Goal: Task Accomplishment & Management: Use online tool/utility

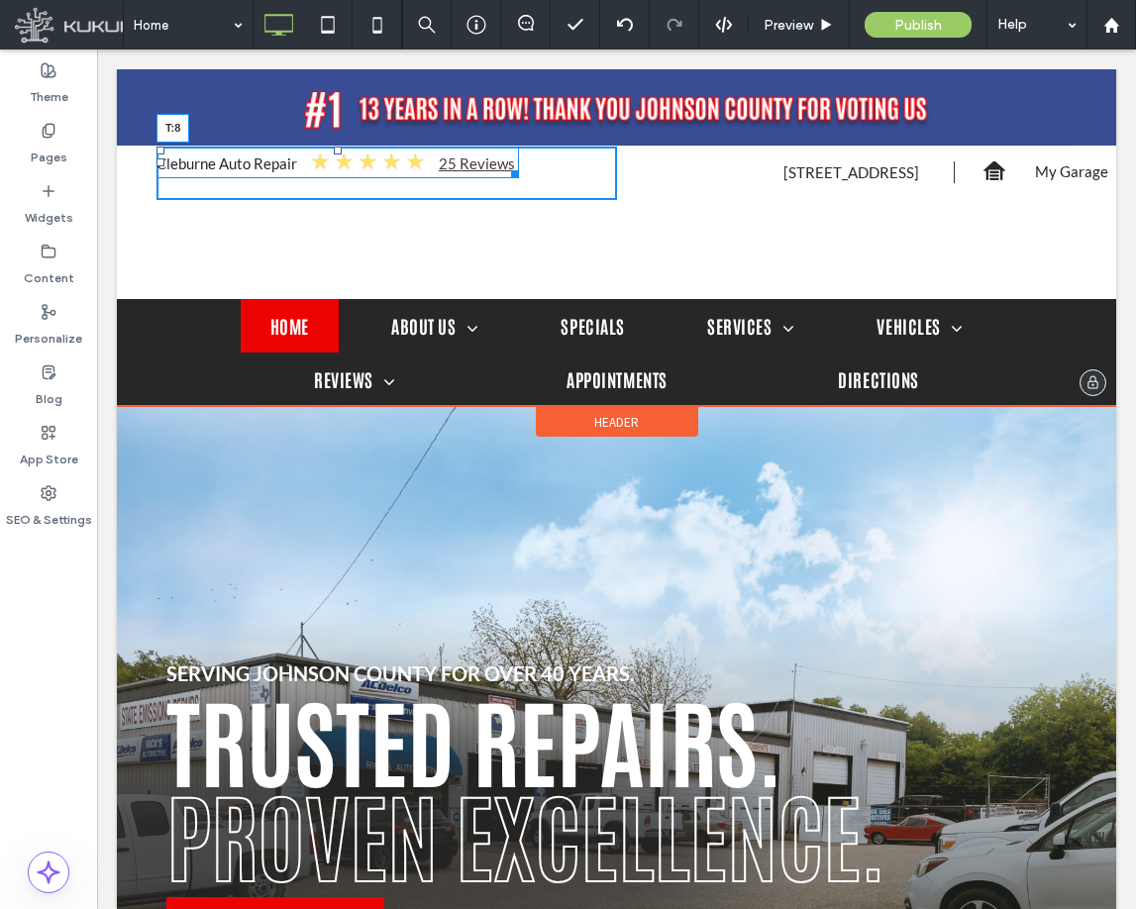
drag, startPoint x: 339, startPoint y: 150, endPoint x: 464, endPoint y: 207, distance: 137.4
click at [367, 158] on div "Cleburne Auto Repair ★ ★ ★ ★ ★ 25 Reviews T:8" at bounding box center [338, 163] width 363 height 32
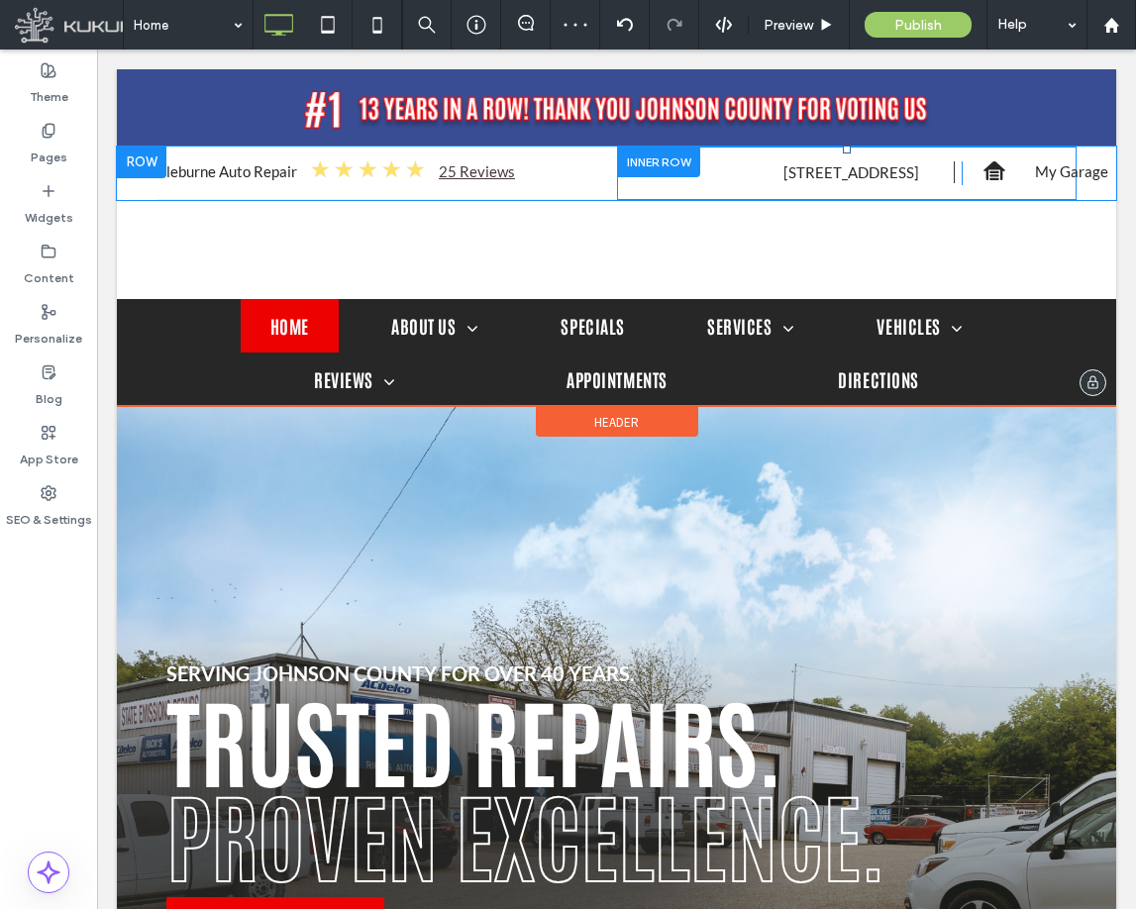
click at [764, 191] on div "Click To Paste Click To Paste 1110 North Main St. ,Cleburne, TX 76033 Click To …" at bounding box center [847, 173] width 461 height 53
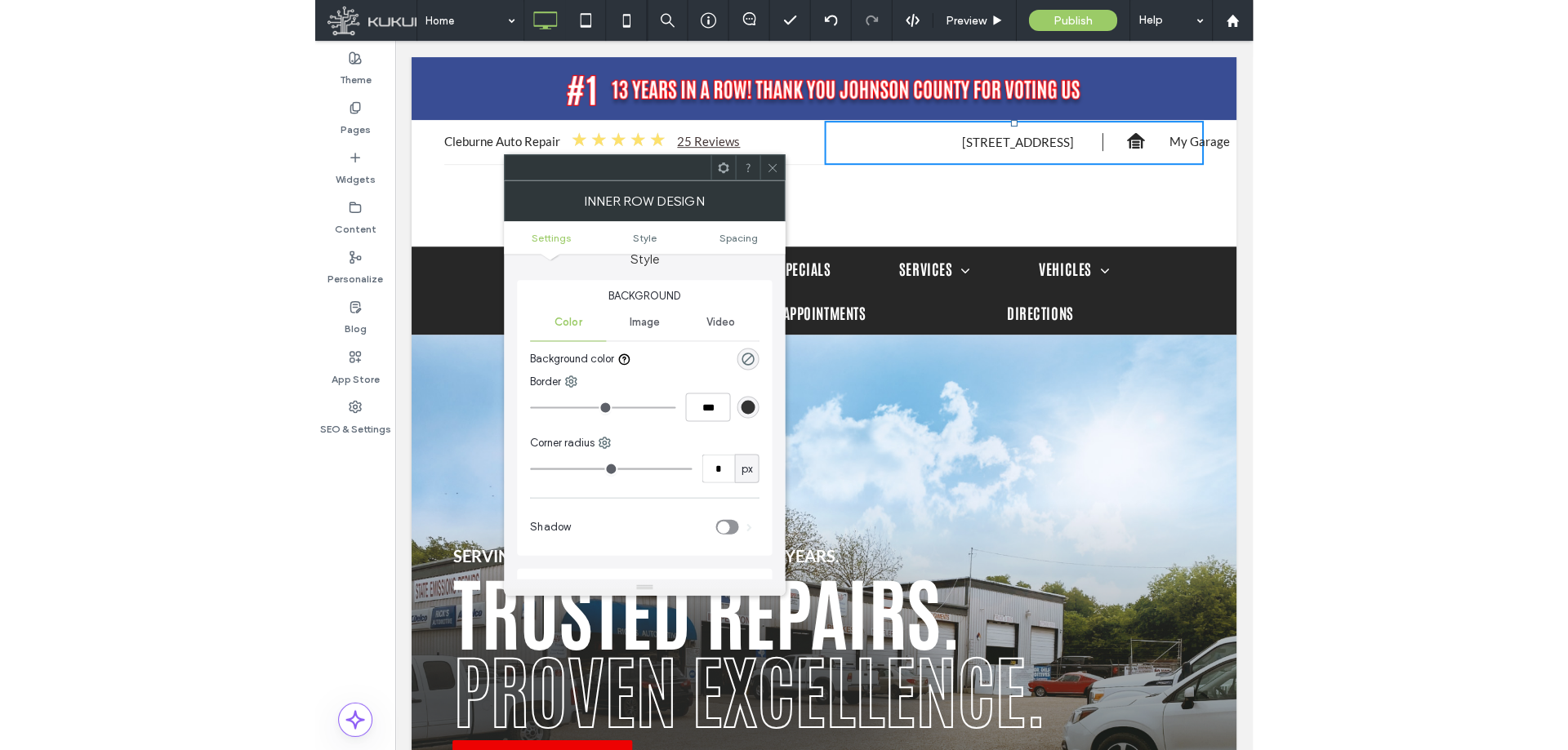
scroll to position [163, 0]
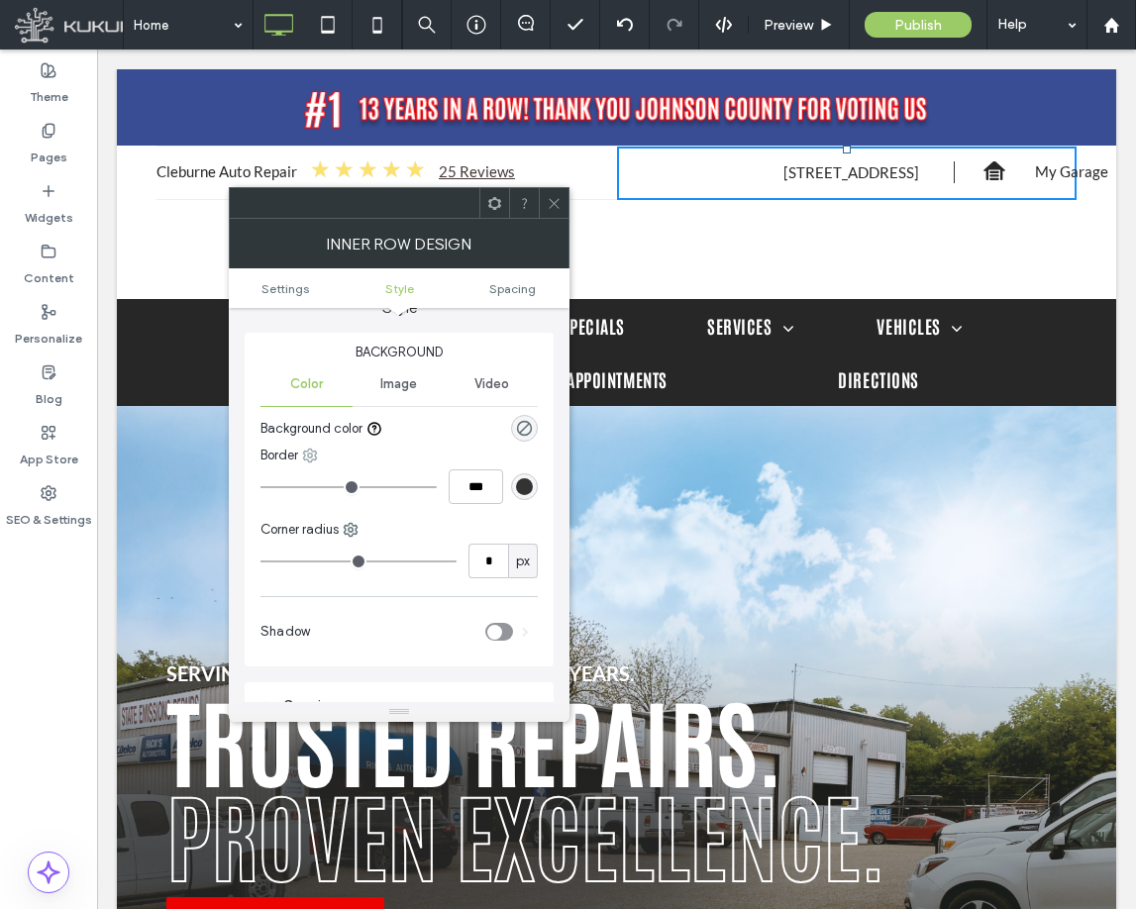
click at [312, 458] on use at bounding box center [310, 456] width 13 height 13
click at [385, 576] on span "Bottom" at bounding box center [365, 575] width 42 height 20
click at [457, 476] on input "***" at bounding box center [476, 487] width 54 height 35
type input "*"
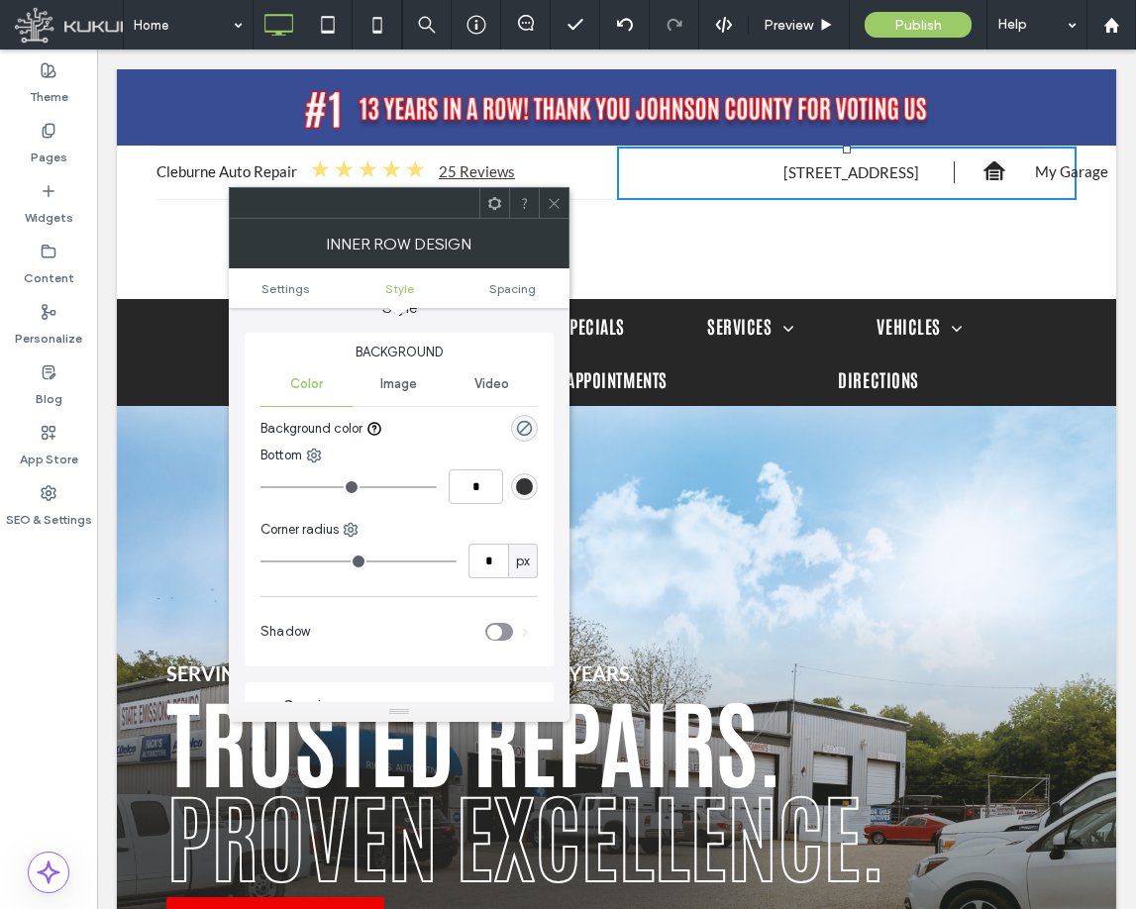
type input "***"
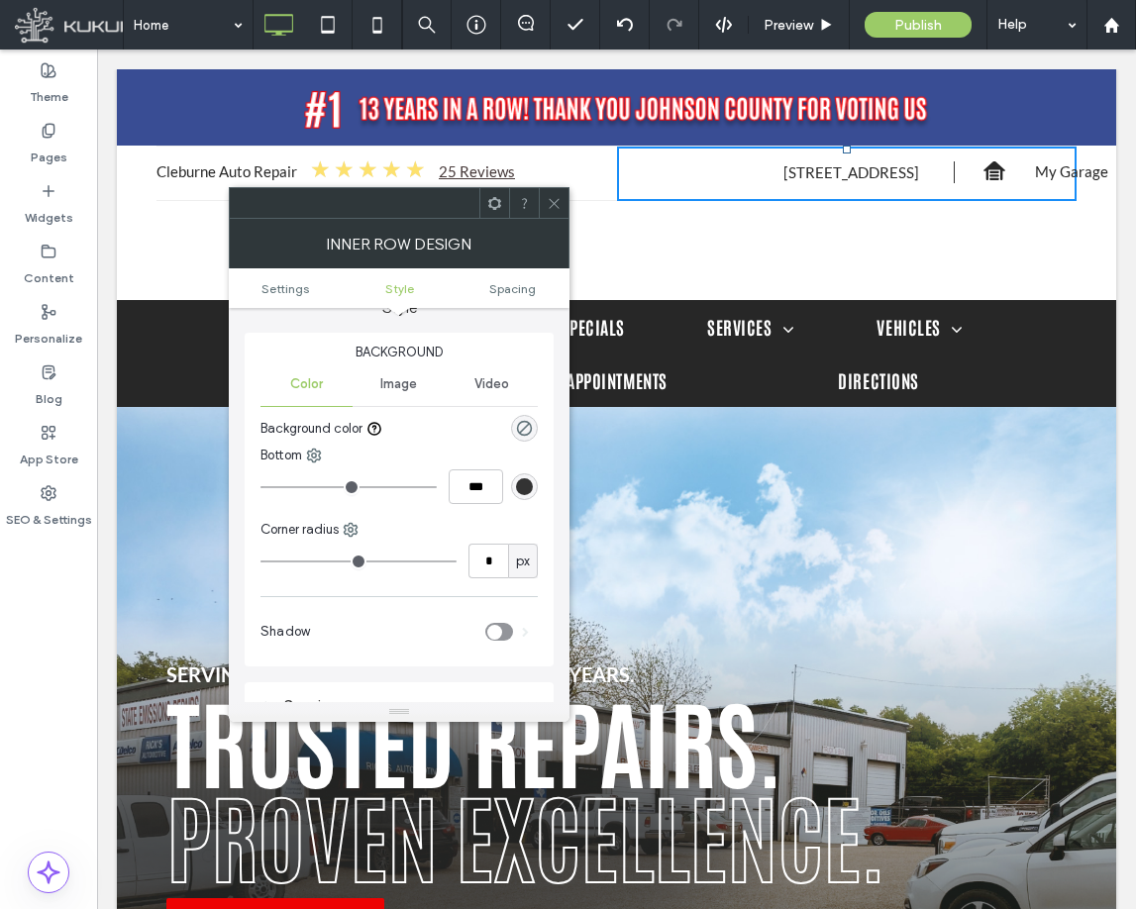
click at [507, 507] on div "Bottom ***" at bounding box center [399, 479] width 277 height 66
click at [526, 492] on div "rgb(51, 51, 51)" at bounding box center [524, 486] width 17 height 17
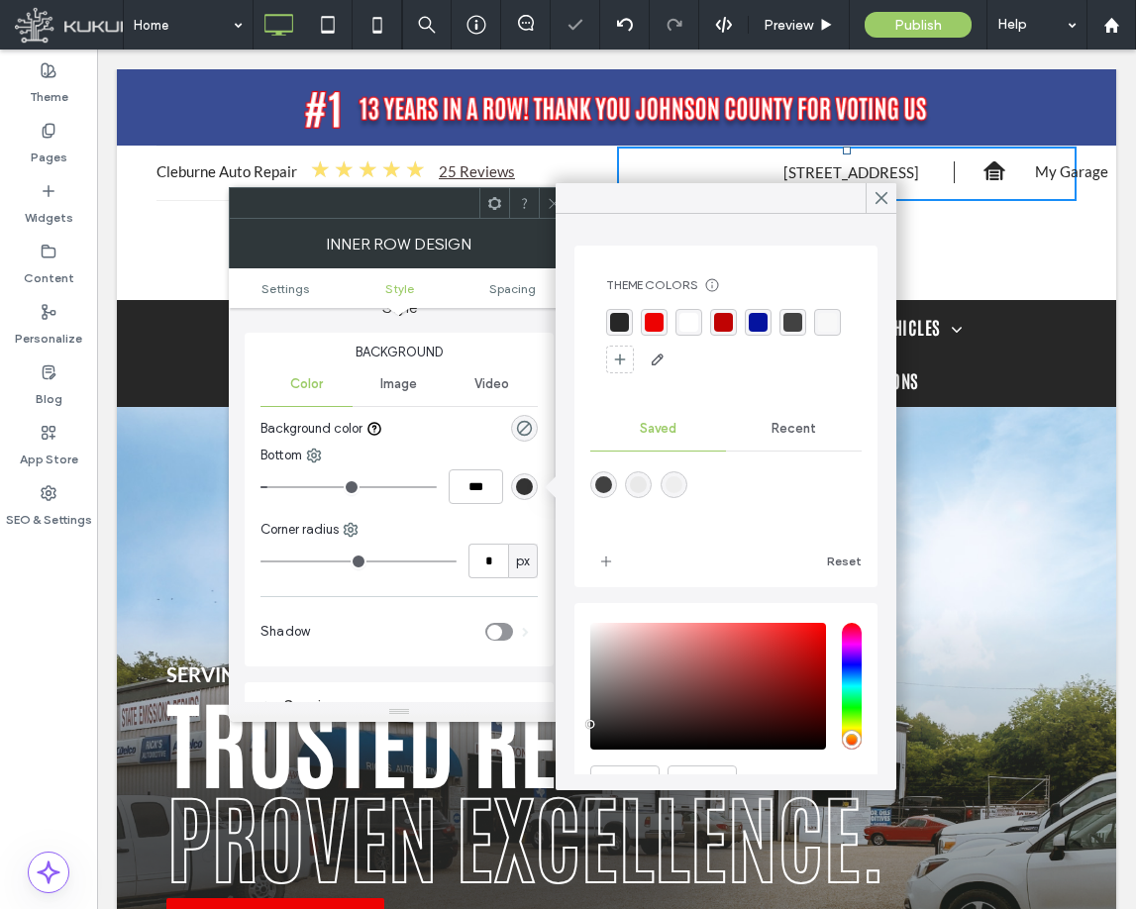
click at [683, 488] on div "rgba(238,238,238,1)" at bounding box center [674, 484] width 17 height 17
type input "*******"
drag, startPoint x: 880, startPoint y: 196, endPoint x: 771, endPoint y: 147, distance: 119.7
click at [880, 196] on use at bounding box center [882, 198] width 10 height 11
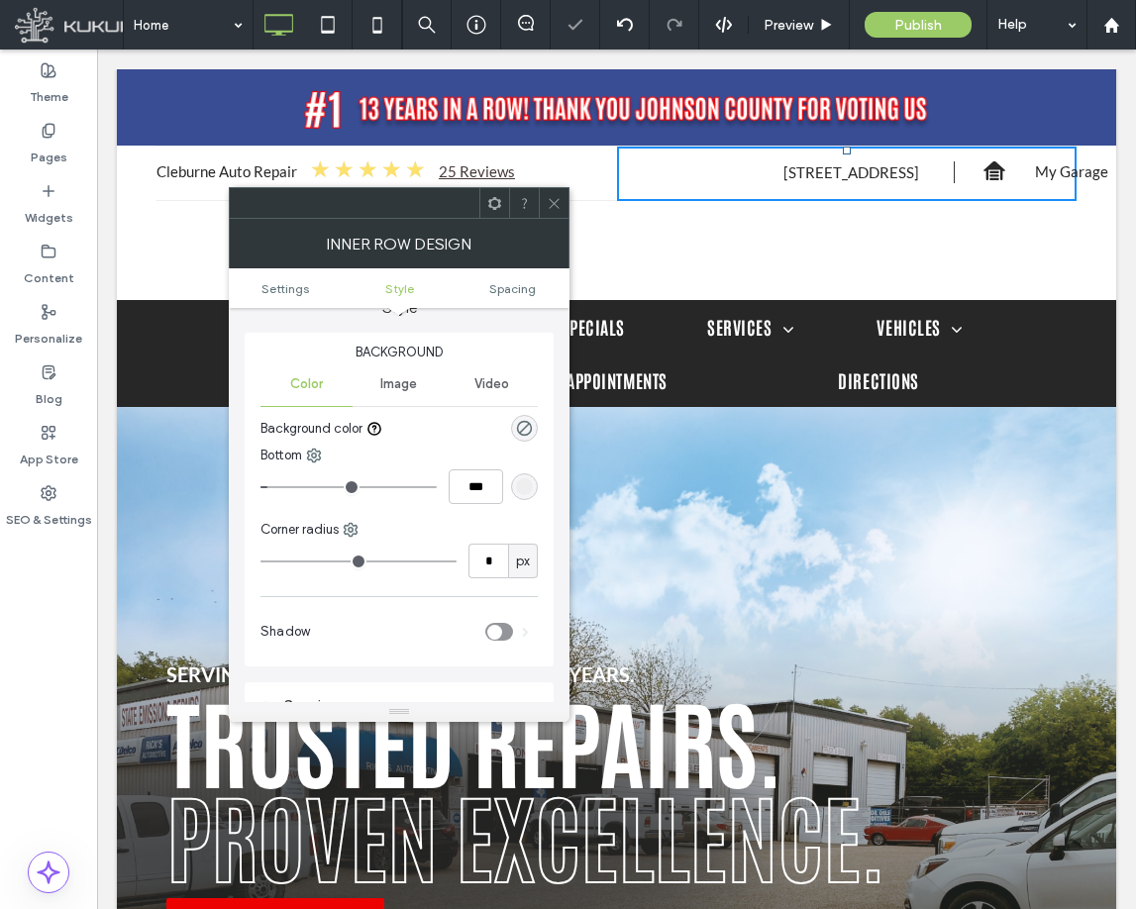
click at [553, 201] on icon at bounding box center [554, 203] width 15 height 15
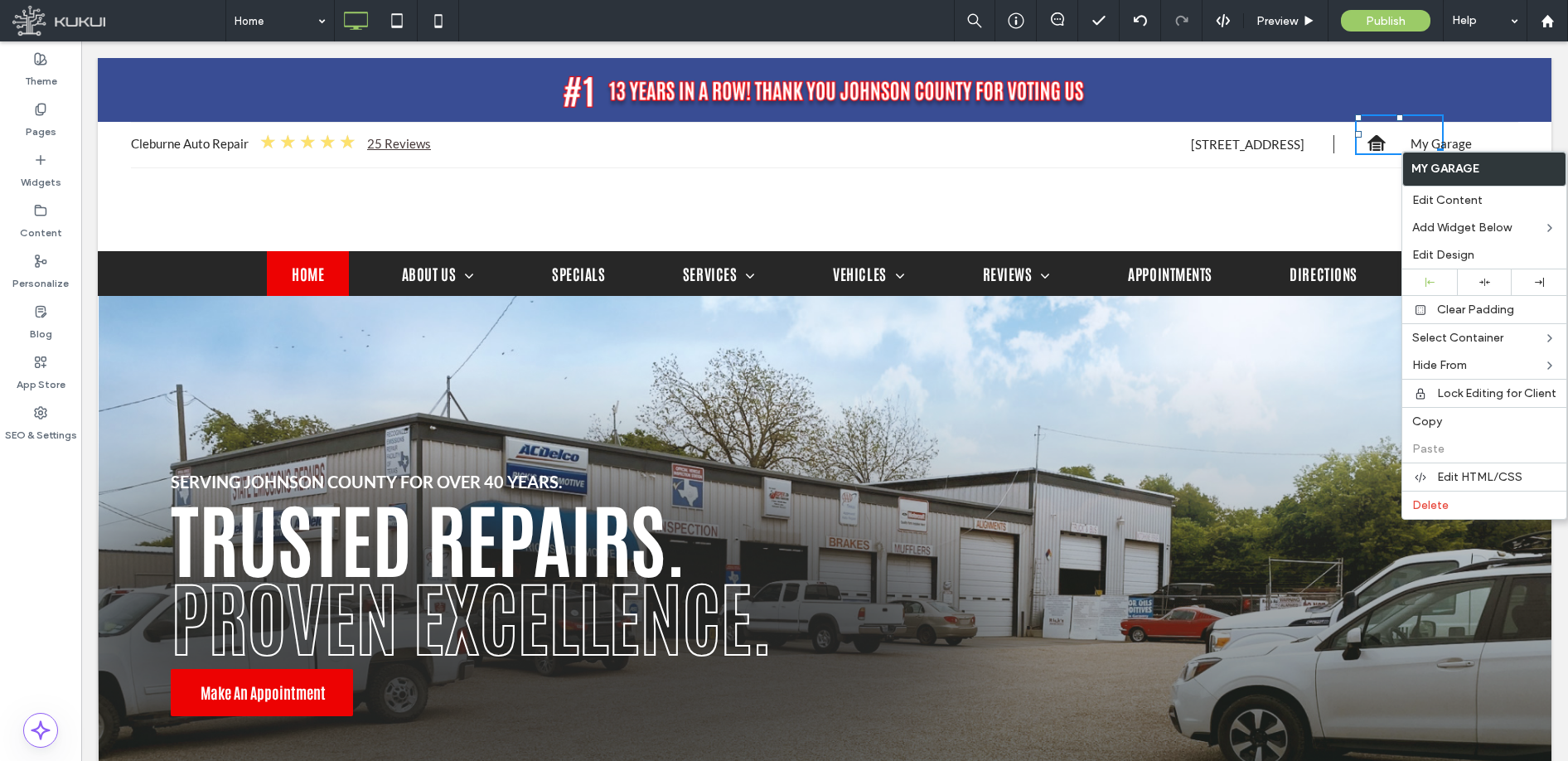
click at [1475, 135] on div "Click To Paste Click To Paste My Garage You do not have My Garage enabled. Sect…" at bounding box center [1432, 145] width 173 height 20
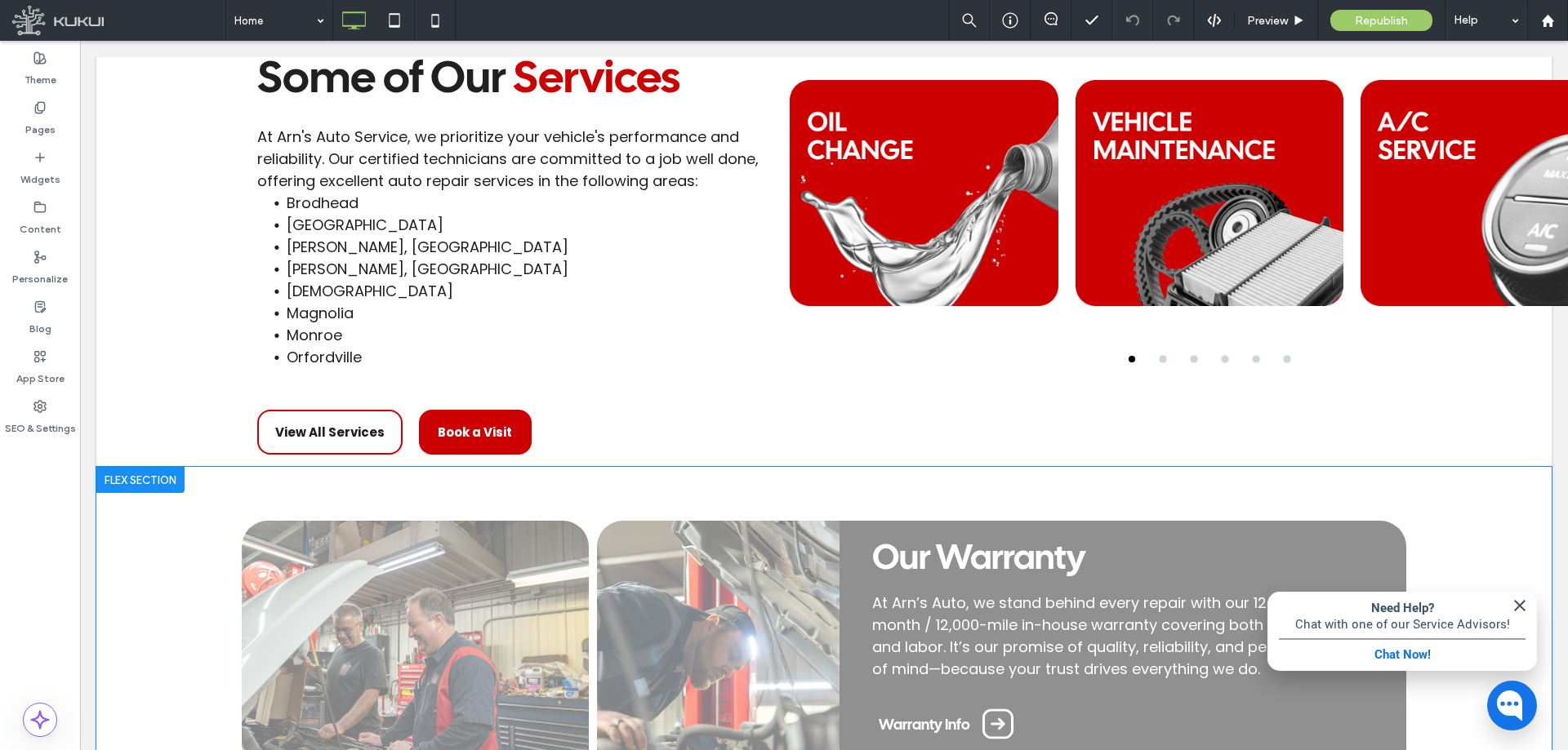
scroll to position [1960, 0]
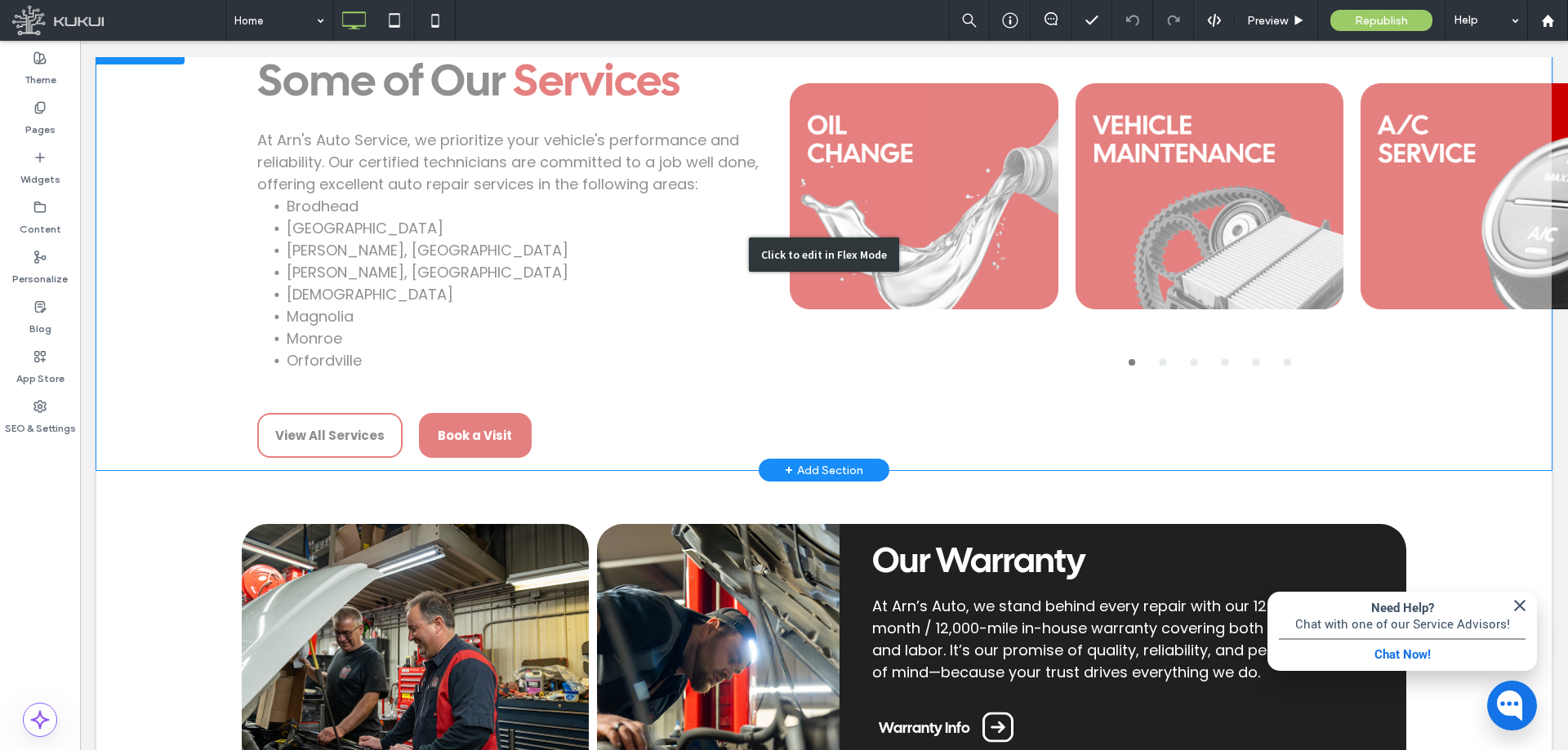
click at [1091, 387] on div "Click to edit in Flex Mode" at bounding box center [824, 255] width 1455 height 432
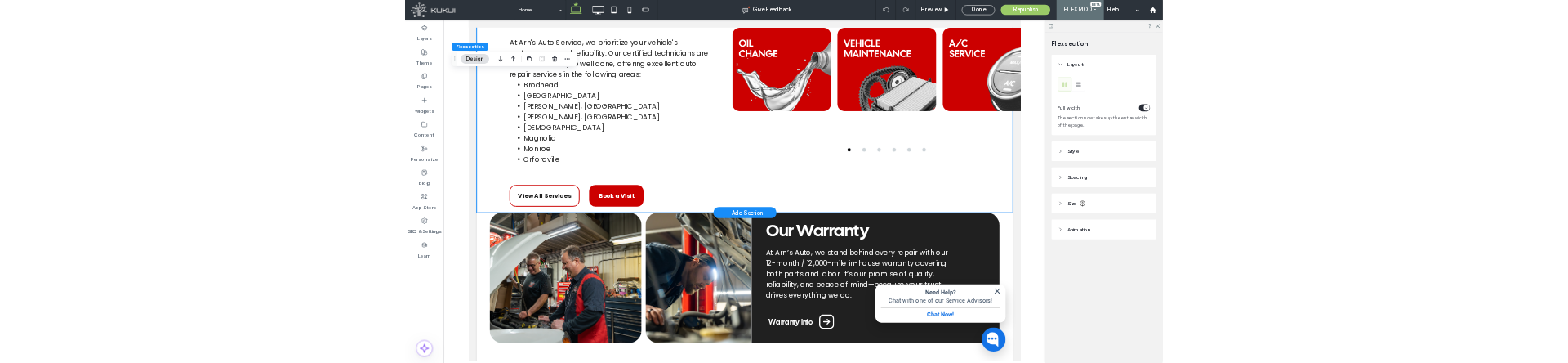
scroll to position [1942, 0]
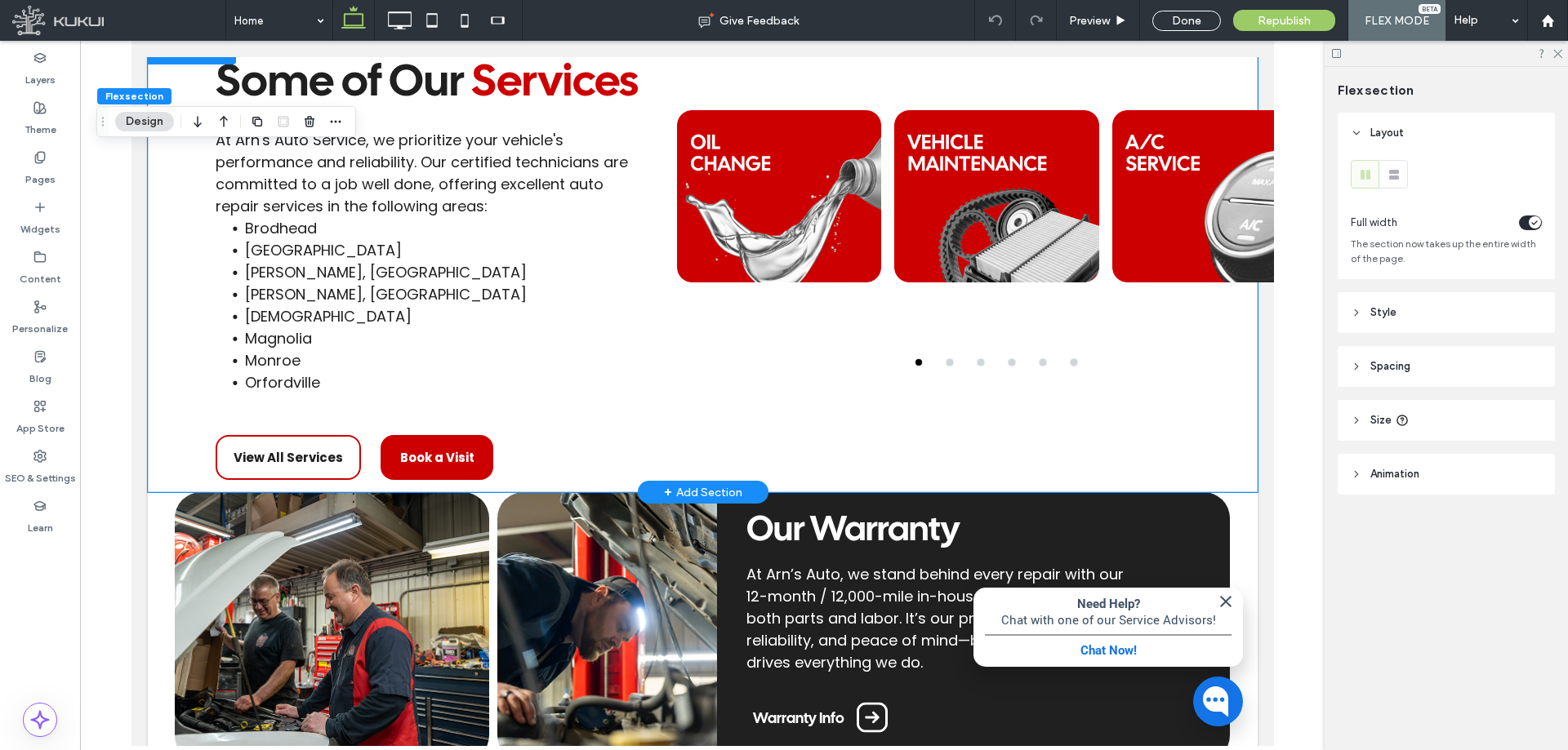
click at [772, 173] on div at bounding box center [778, 196] width 204 height 292
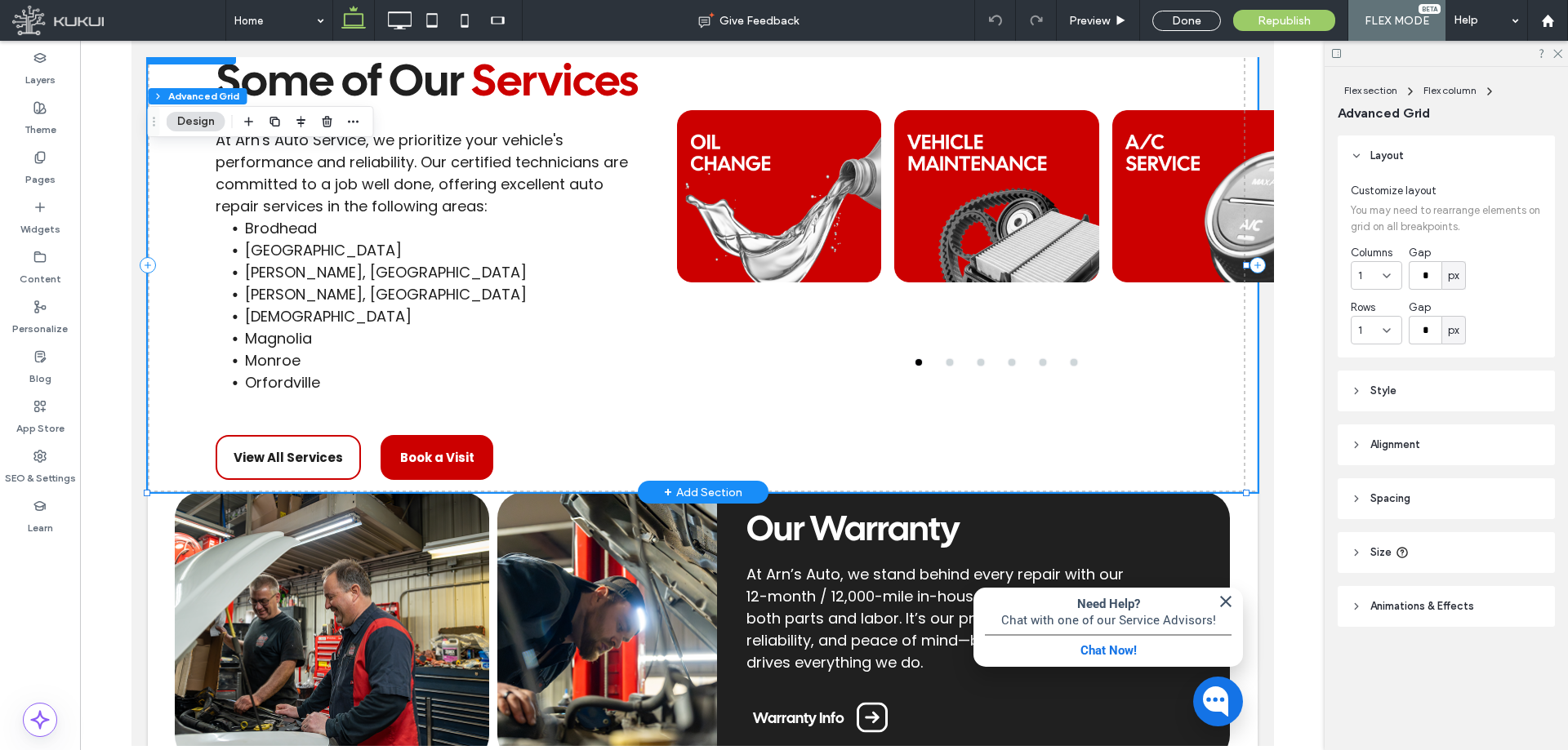
click at [772, 173] on div at bounding box center [778, 196] width 204 height 292
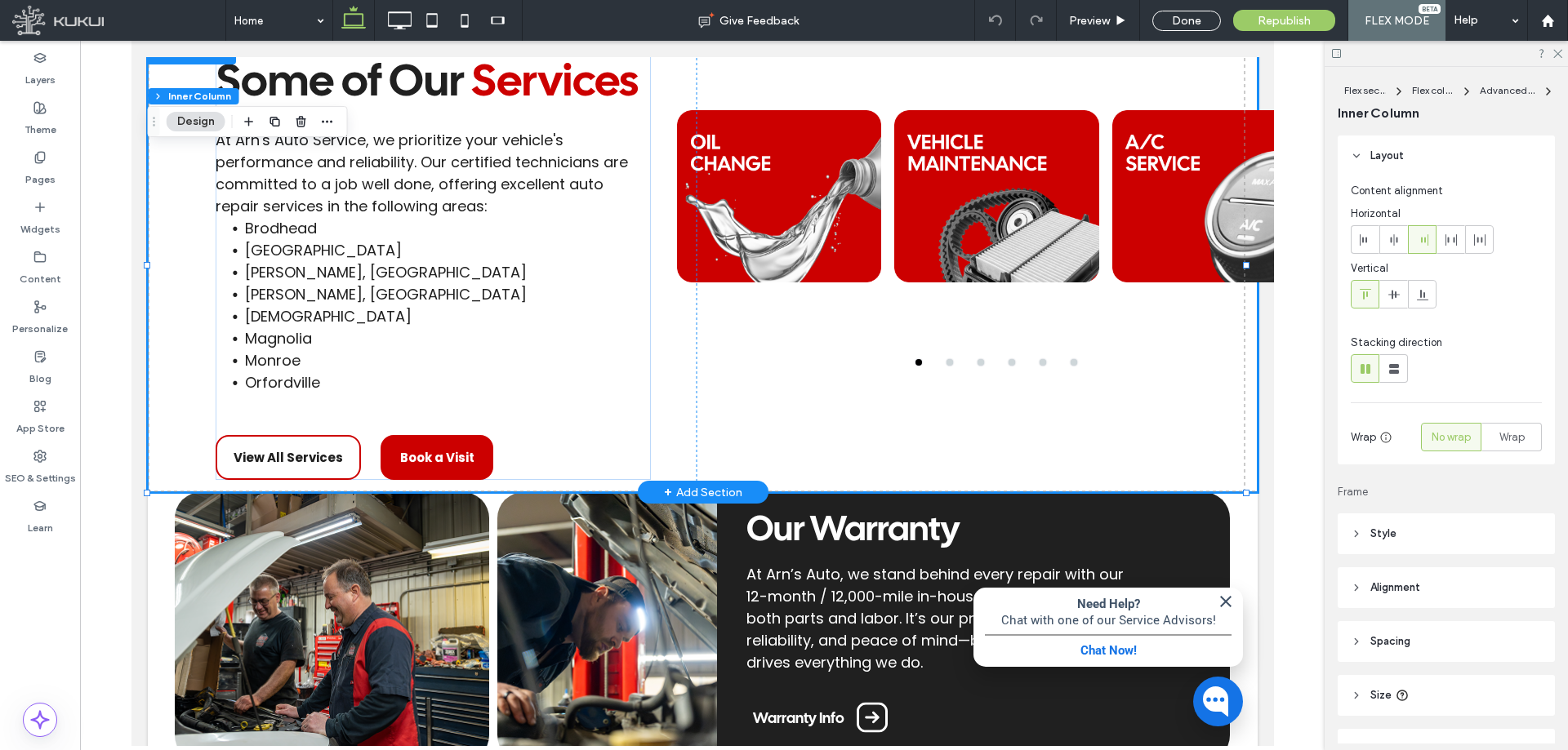
click at [772, 173] on div at bounding box center [778, 196] width 204 height 292
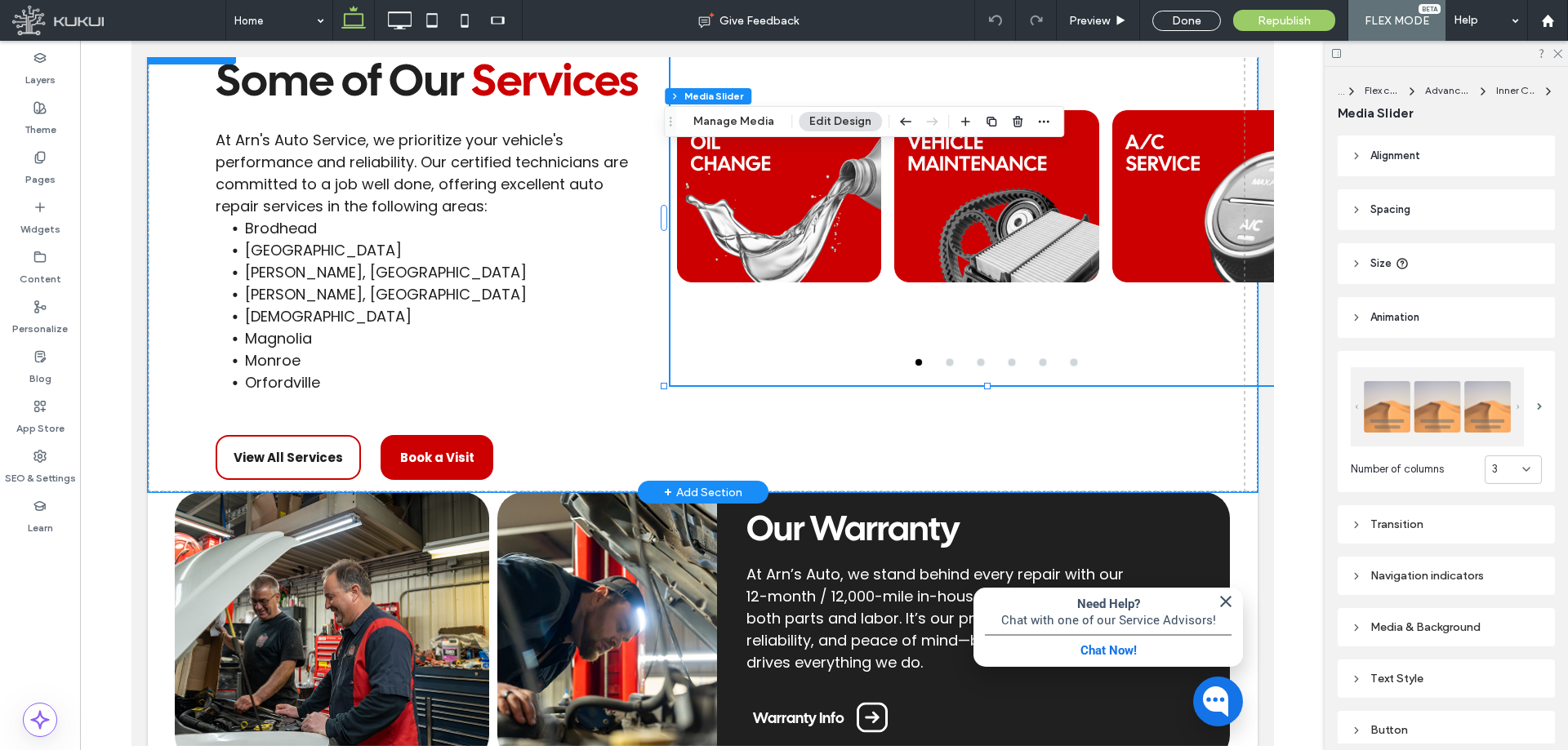
click at [772, 173] on div at bounding box center [778, 196] width 204 height 292
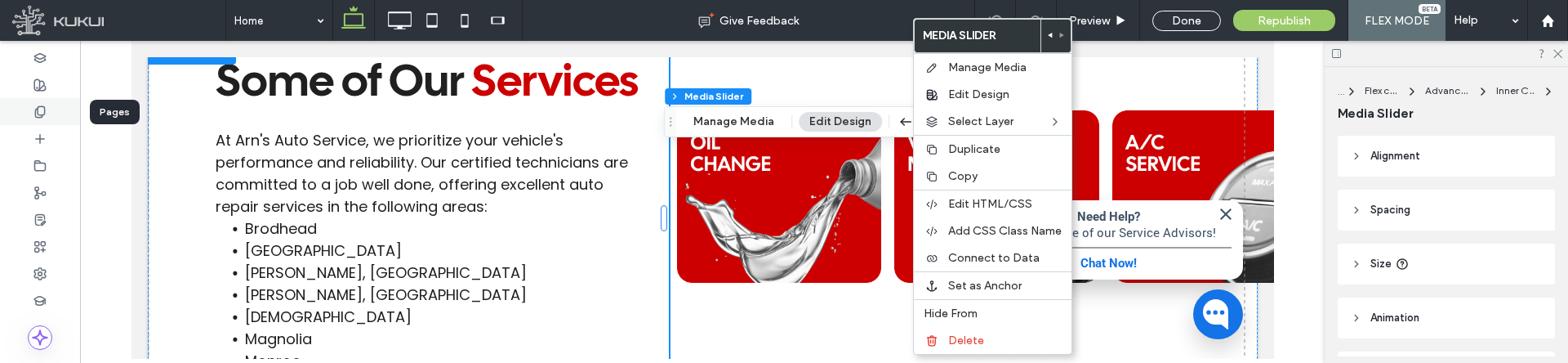
click at [40, 113] on icon at bounding box center [40, 112] width 13 height 13
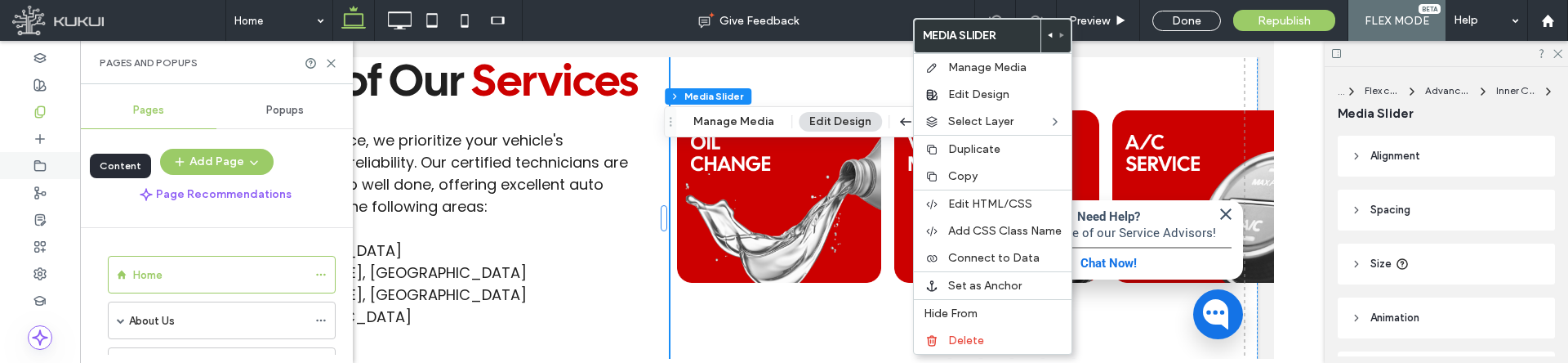
click at [27, 155] on div at bounding box center [40, 165] width 80 height 27
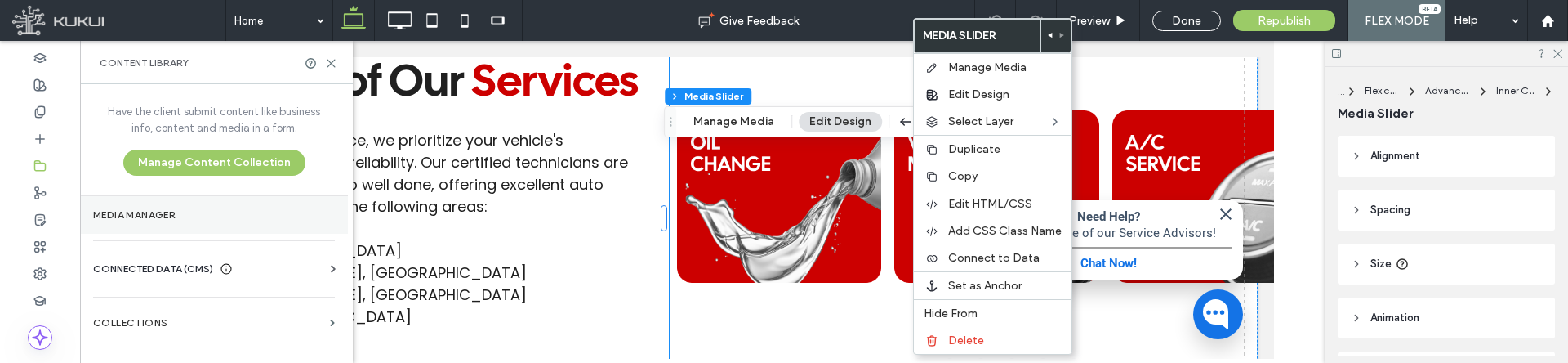
click at [171, 216] on label "Media Manager" at bounding box center [214, 215] width 242 height 12
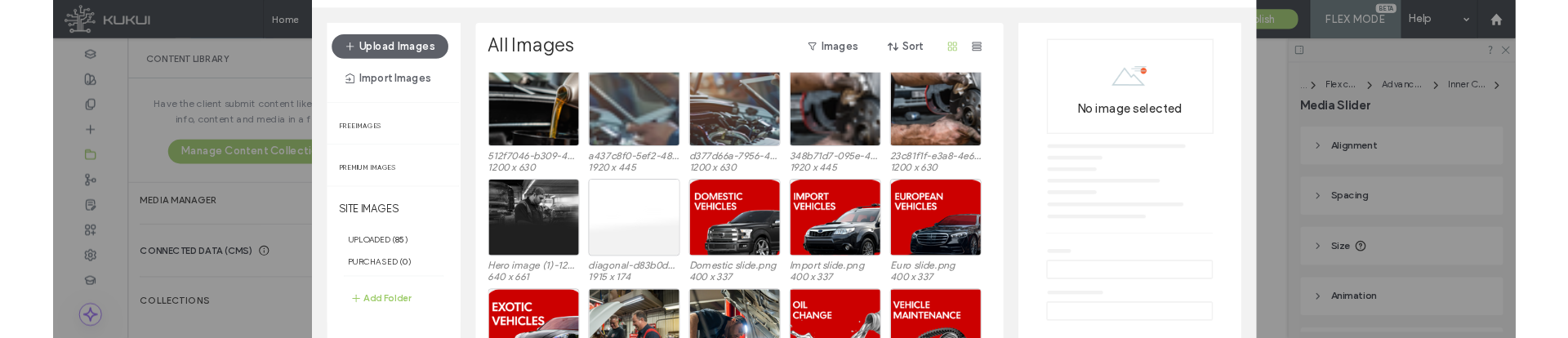
scroll to position [171, 0]
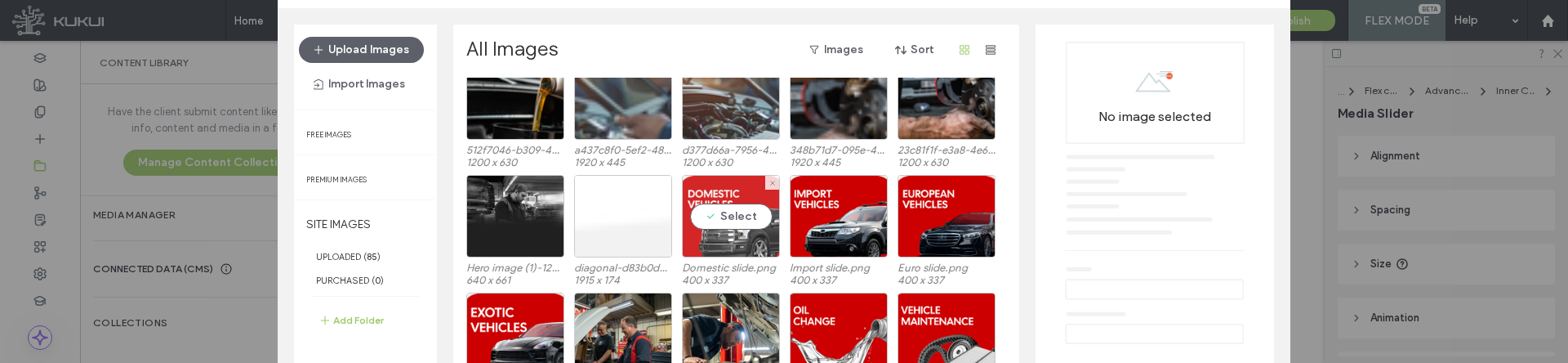
click at [737, 252] on div "Select" at bounding box center [730, 216] width 98 height 82
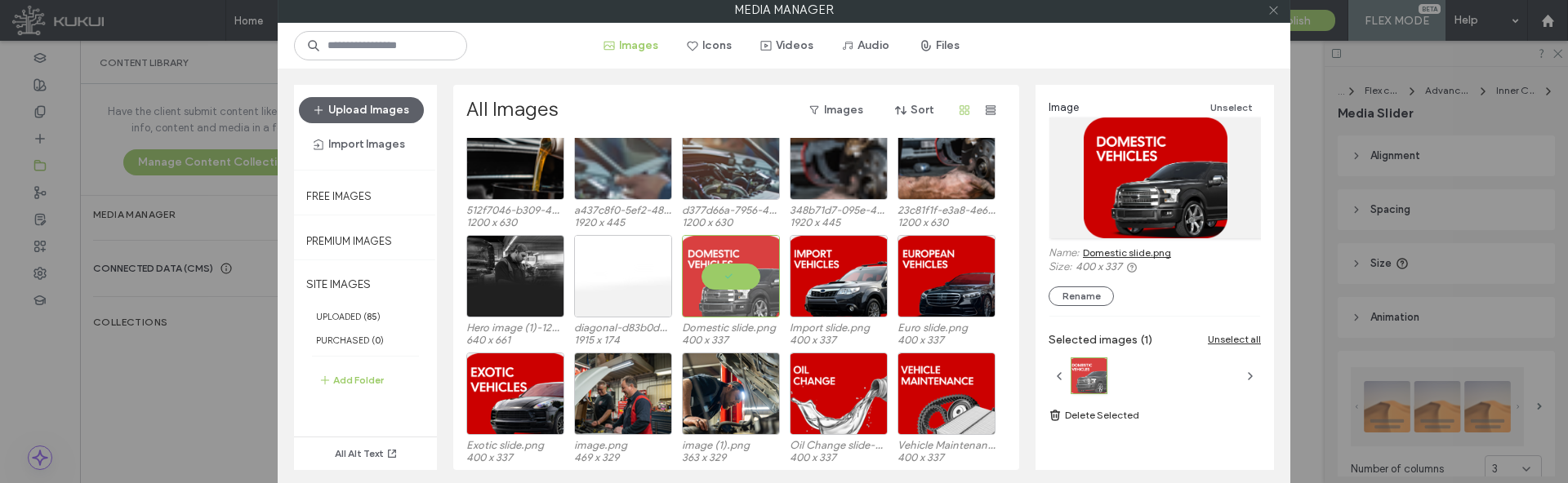
click at [1279, 16] on span at bounding box center [1273, 10] width 12 height 25
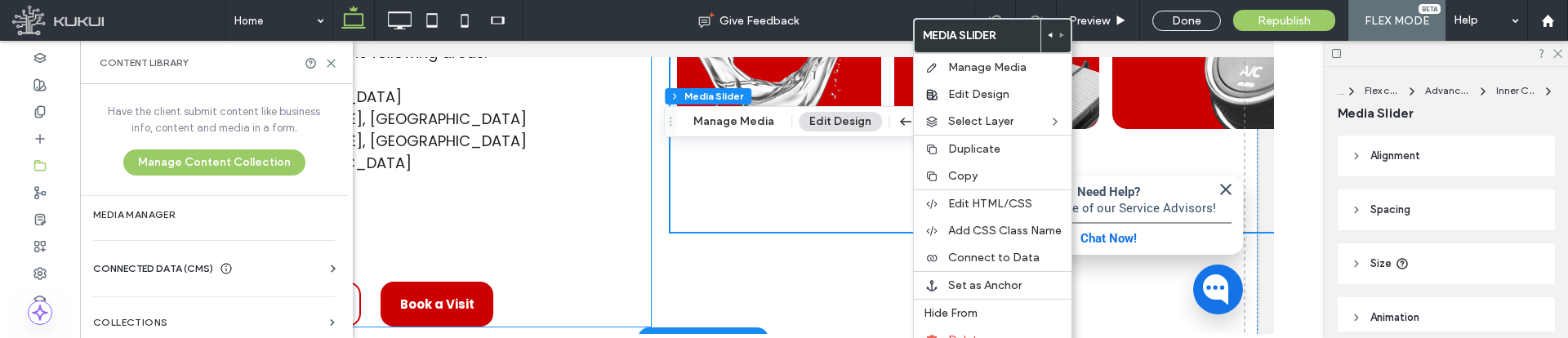
scroll to position [2104, 0]
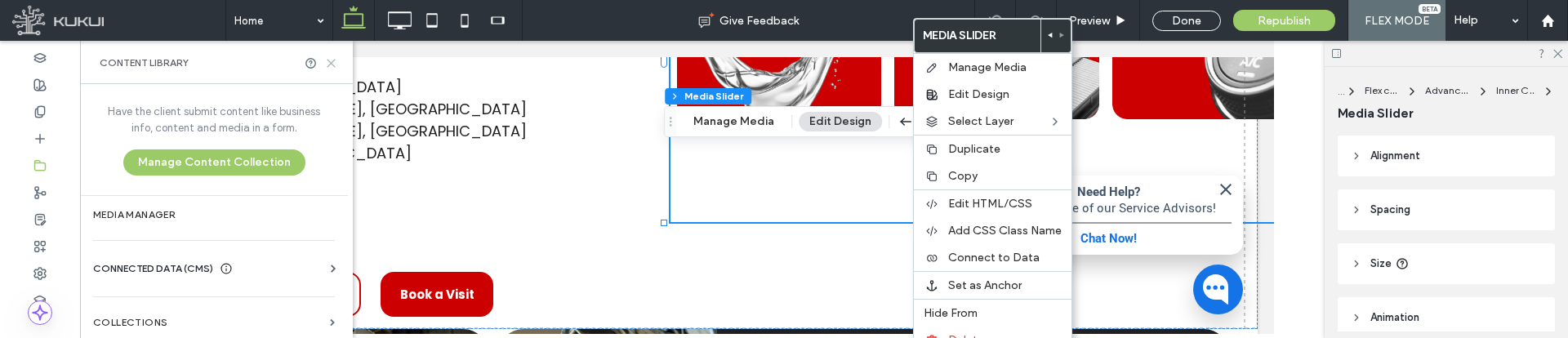
click at [328, 58] on icon at bounding box center [331, 63] width 12 height 12
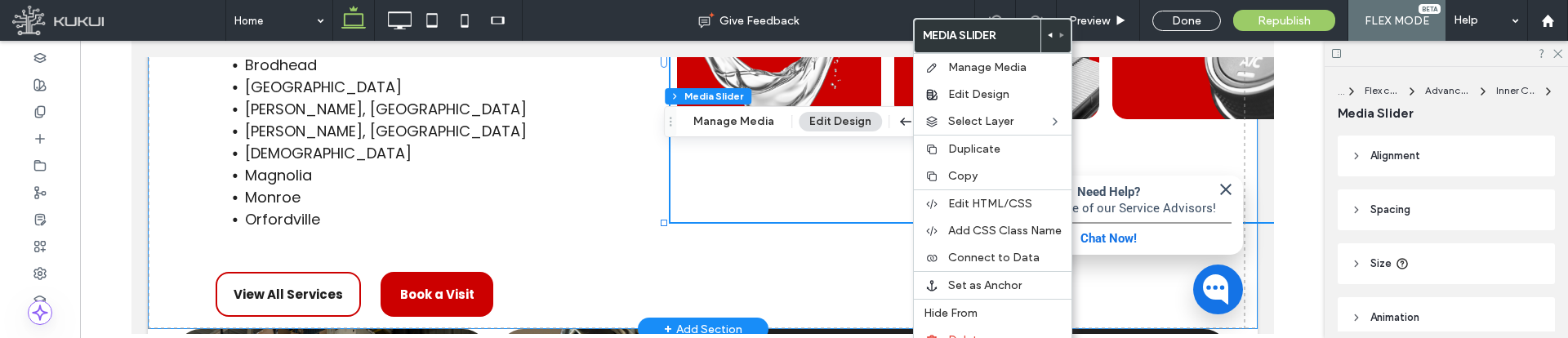
click at [716, 258] on div "Some of Our Services At Arn's Auto Service, we prioritize your vehicle's perfor…" at bounding box center [702, 101] width 1110 height 454
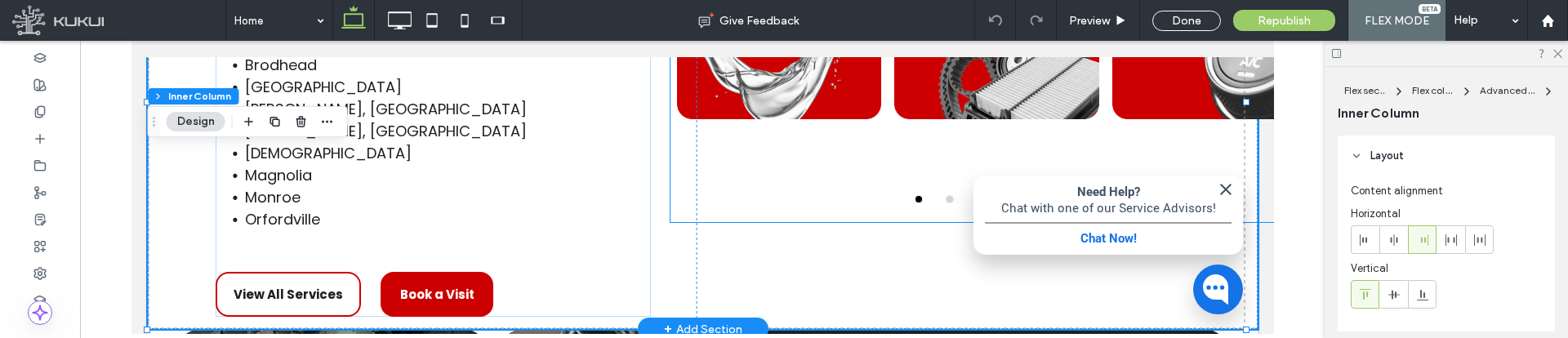
click at [763, 195] on div at bounding box center [996, 54] width 653 height 335
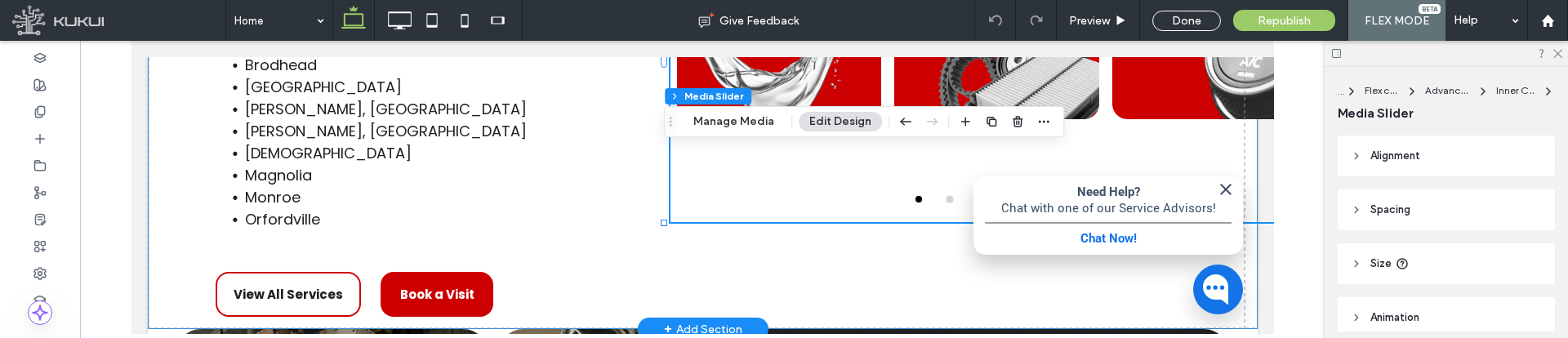
click at [757, 264] on div "Some of Our Services At Arn's Auto Service, we prioritize your vehicle's perfor…" at bounding box center [702, 101] width 1110 height 454
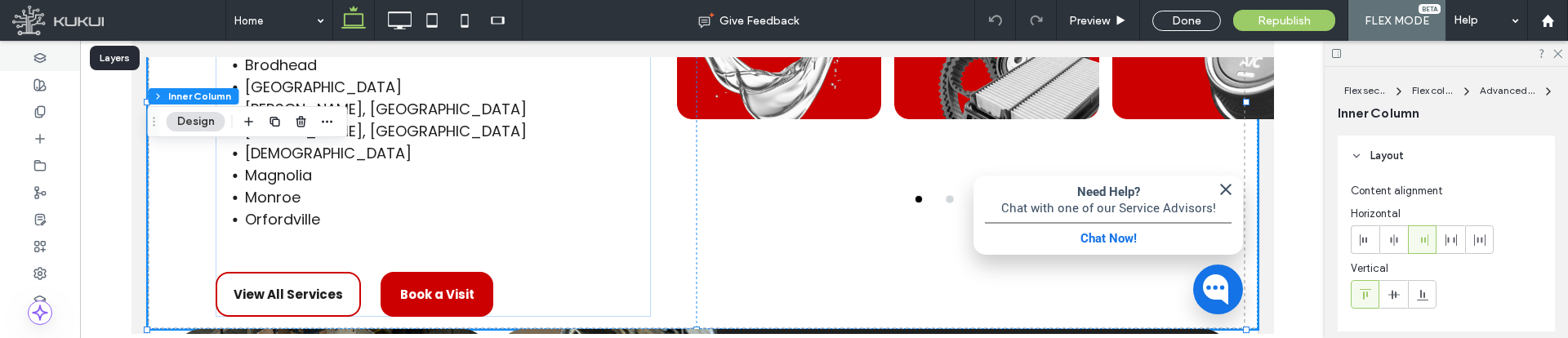
click at [43, 58] on use at bounding box center [40, 57] width 11 height 9
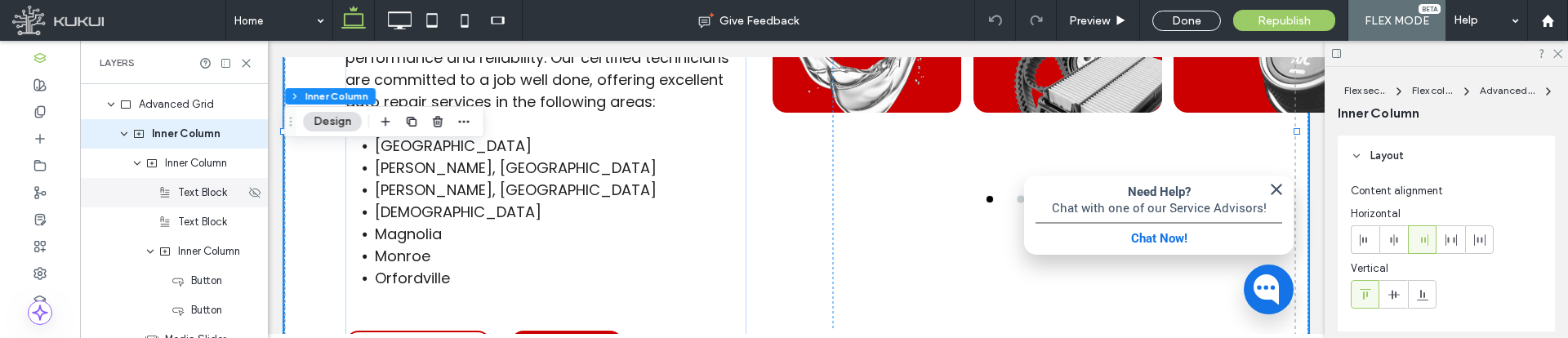
scroll to position [163, 0]
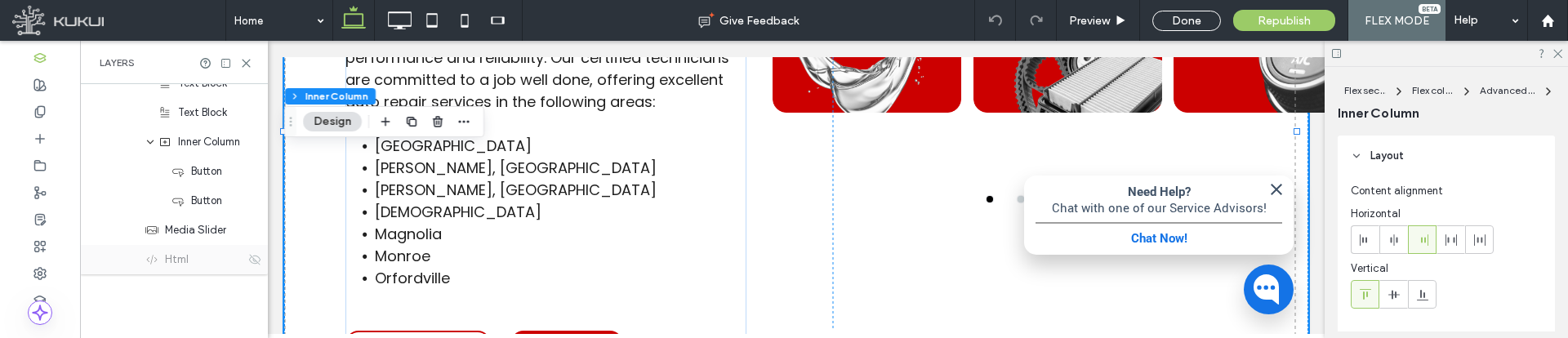
click at [204, 262] on div "Html" at bounding box center [195, 260] width 100 height 16
click at [248, 262] on icon at bounding box center [255, 260] width 13 height 13
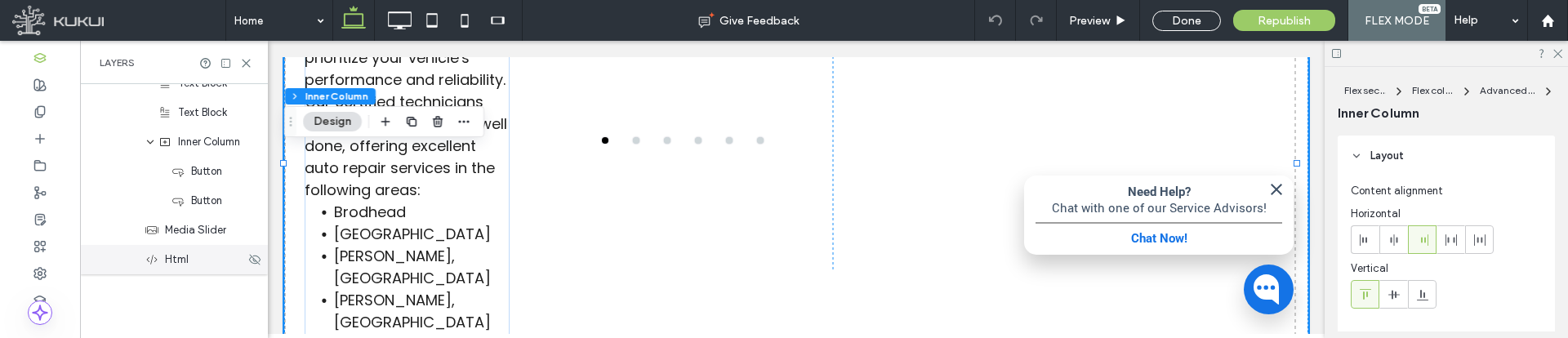
click at [195, 265] on div "Html" at bounding box center [195, 260] width 100 height 16
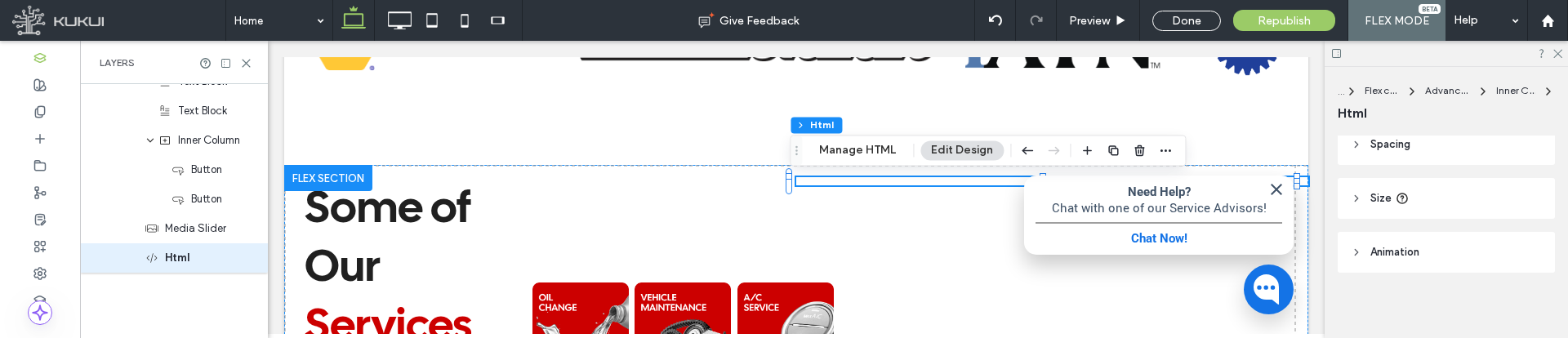
scroll to position [155, 0]
click at [1462, 206] on header "Size" at bounding box center [1447, 192] width 218 height 41
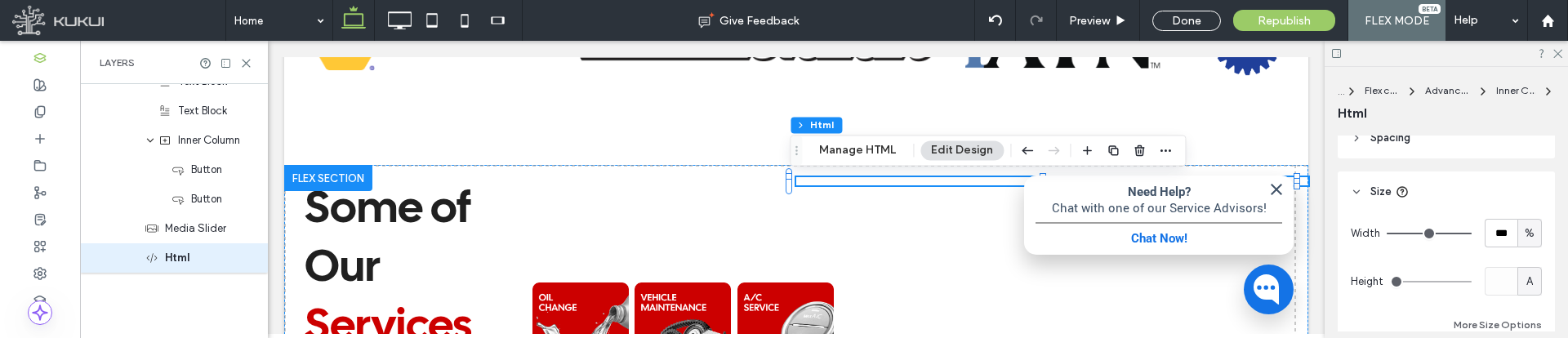
click at [1526, 244] on div "%" at bounding box center [1530, 232] width 25 height 29
click at [1528, 101] on div "px" at bounding box center [1522, 90] width 23 height 29
type input "***"
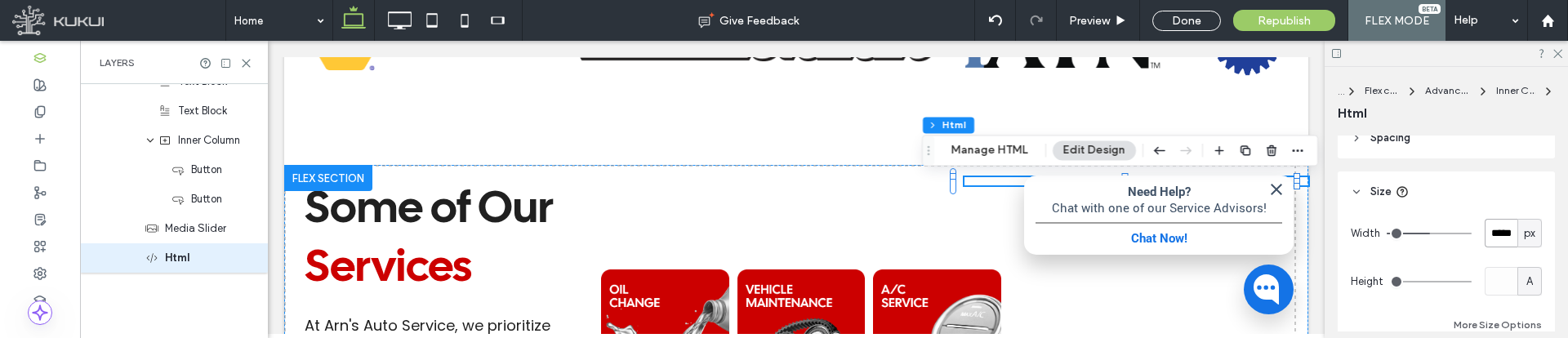
click at [1493, 229] on input "*****" at bounding box center [1501, 232] width 33 height 29
type input "*"
click at [1492, 251] on div "Width * px Height A More Size Options" at bounding box center [1446, 276] width 191 height 116
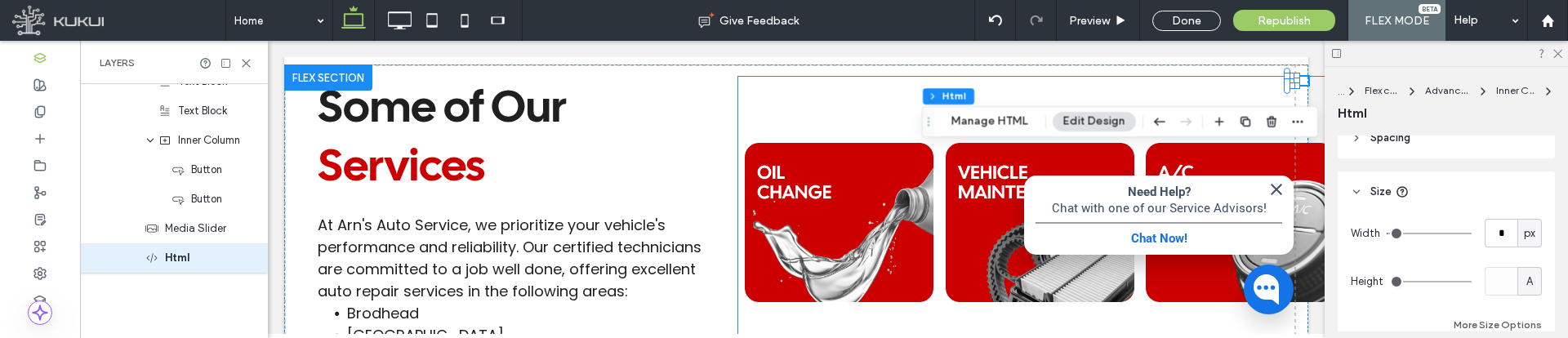
scroll to position [1814, 0]
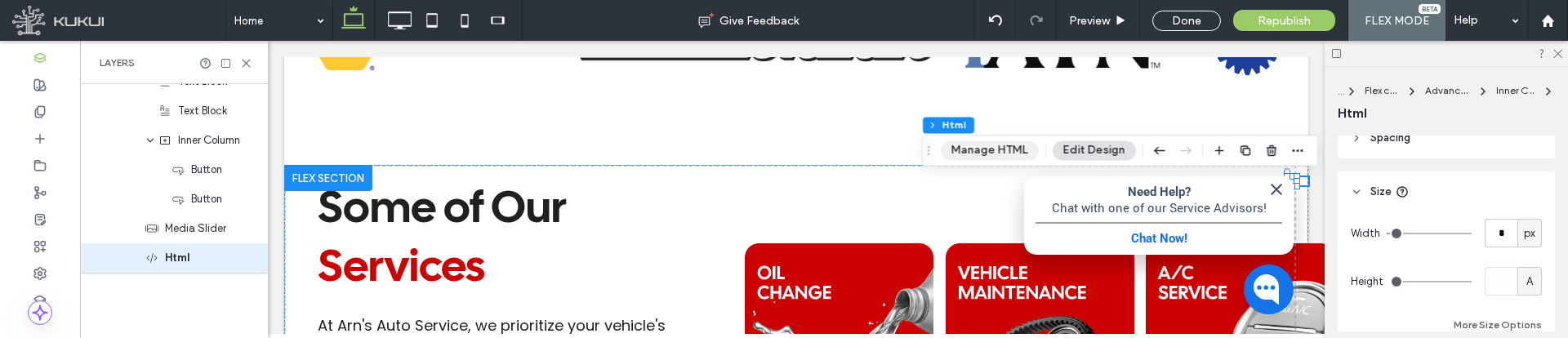
click at [1015, 154] on button "Manage HTML" at bounding box center [989, 150] width 98 height 20
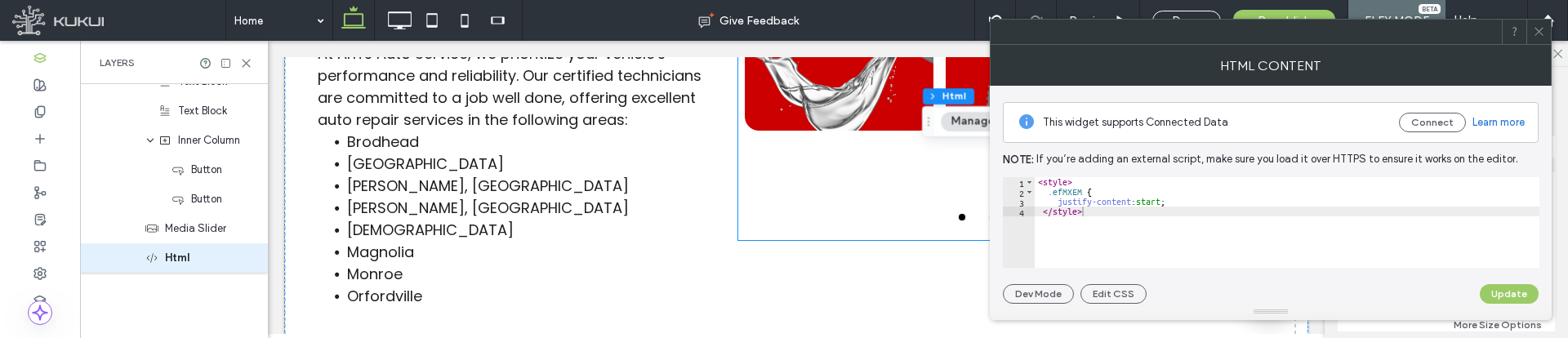
scroll to position [1977, 0]
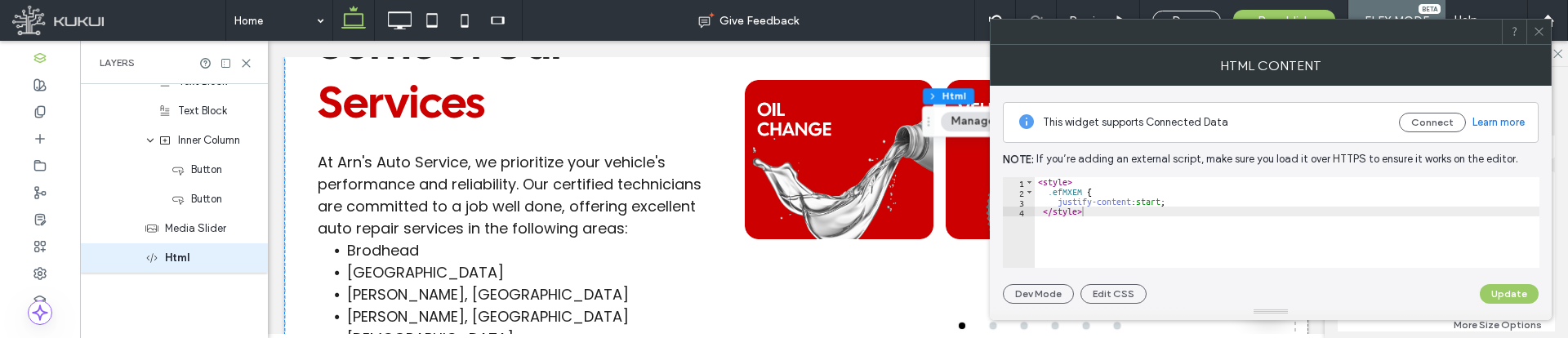
type textarea "**********"
click at [1198, 201] on div "< style > .efMXEM { justify-content : start ; </ style >" at bounding box center [1287, 232] width 505 height 110
type textarea "*"
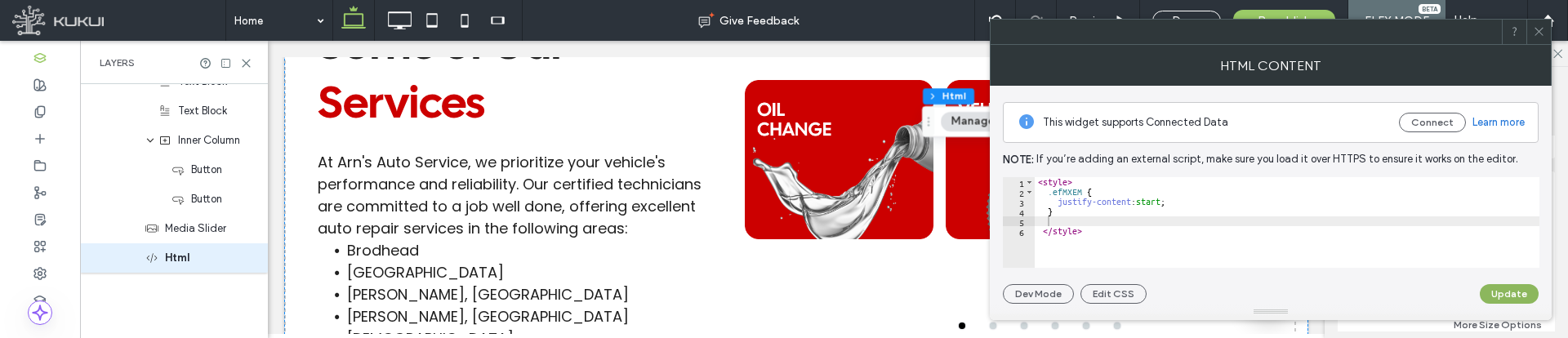
click at [1513, 298] on button "Update" at bounding box center [1509, 294] width 59 height 20
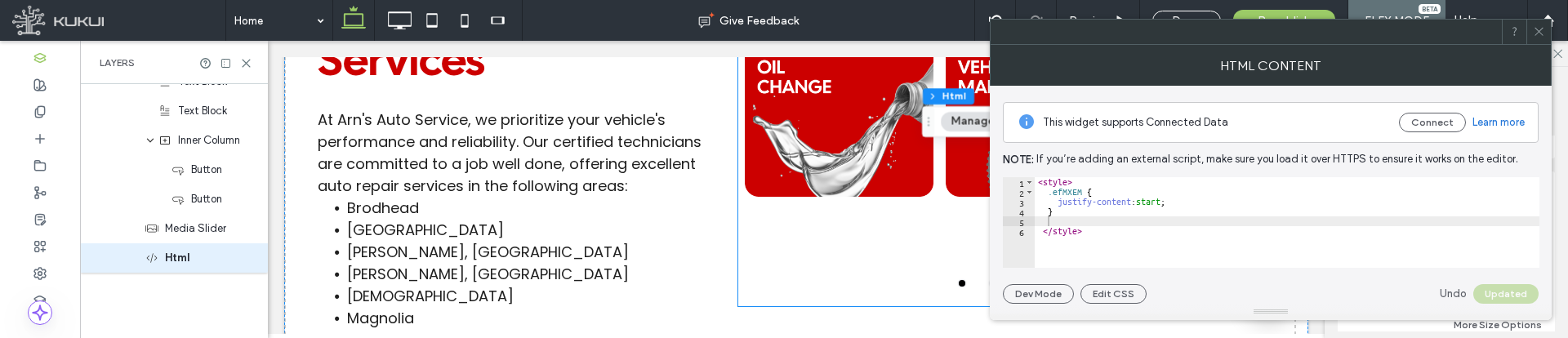
scroll to position [1977, 0]
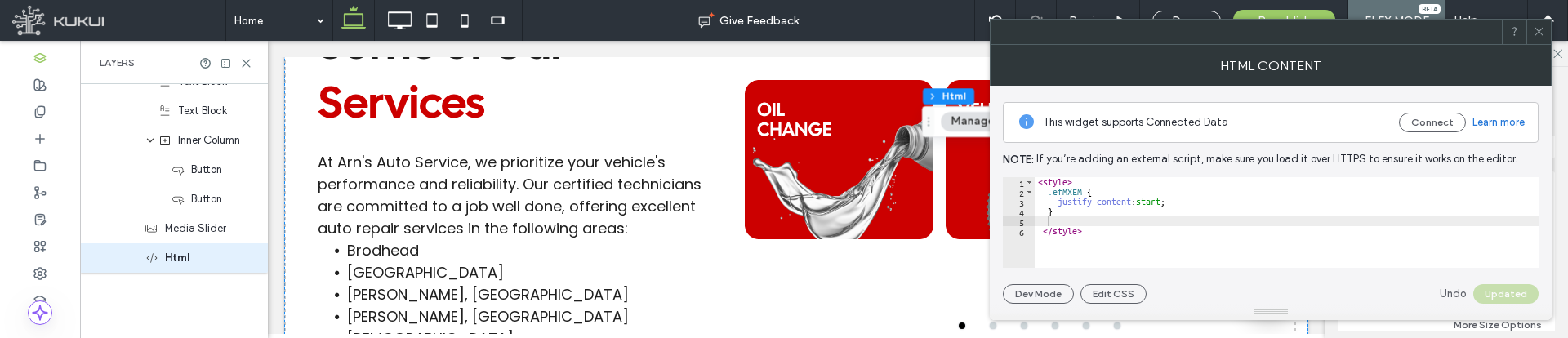
click at [1078, 225] on div "< style > .efMXEM { justify-content : start ; } </ style >" at bounding box center [1287, 232] width 505 height 110
paste textarea "**********"
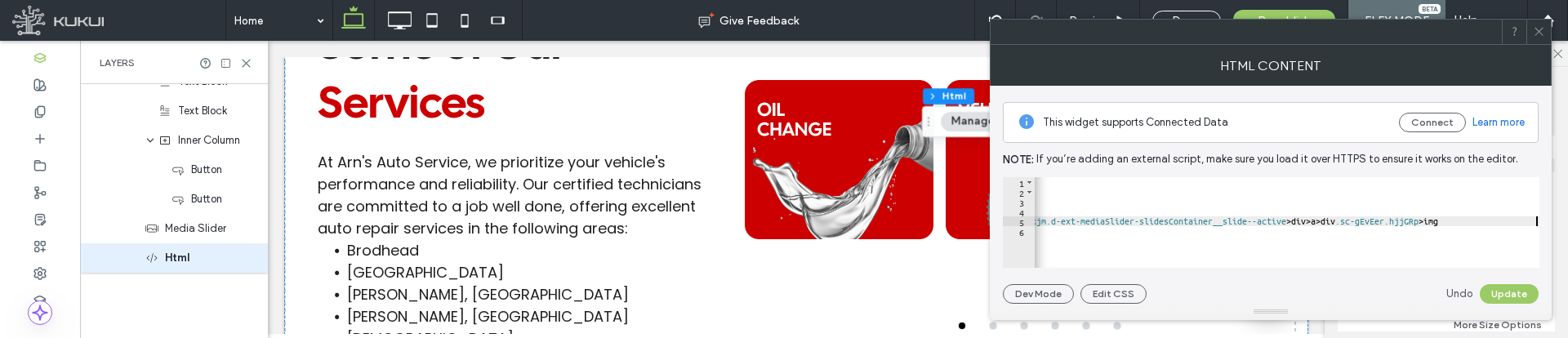
scroll to position [0, 458]
type textarea "**********"
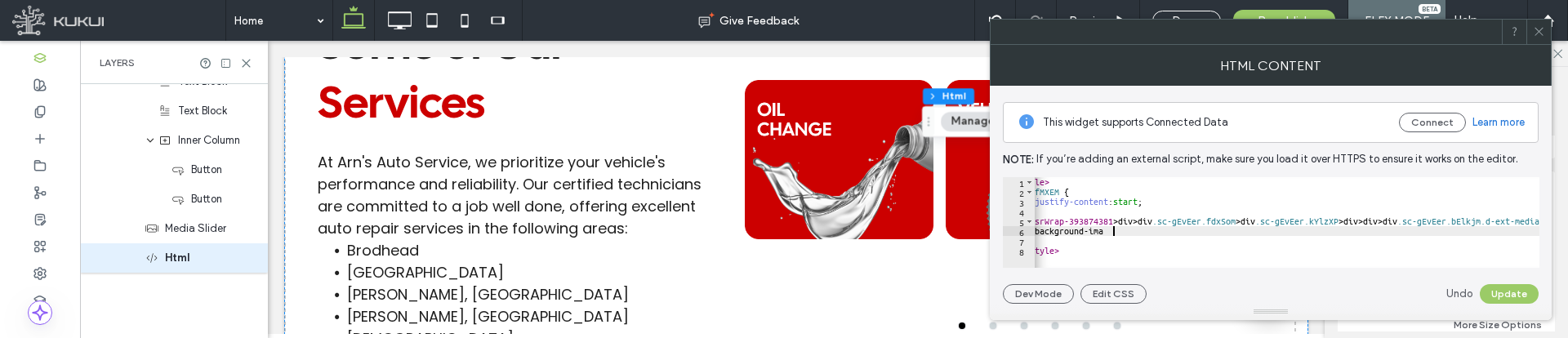
scroll to position [0, 8]
type textarea "**********"
click at [1097, 237] on div "< style > .efMXEM { justify-content : start ; } #ssrWrap-393874381 > div > div …" at bounding box center [1500, 226] width 967 height 98
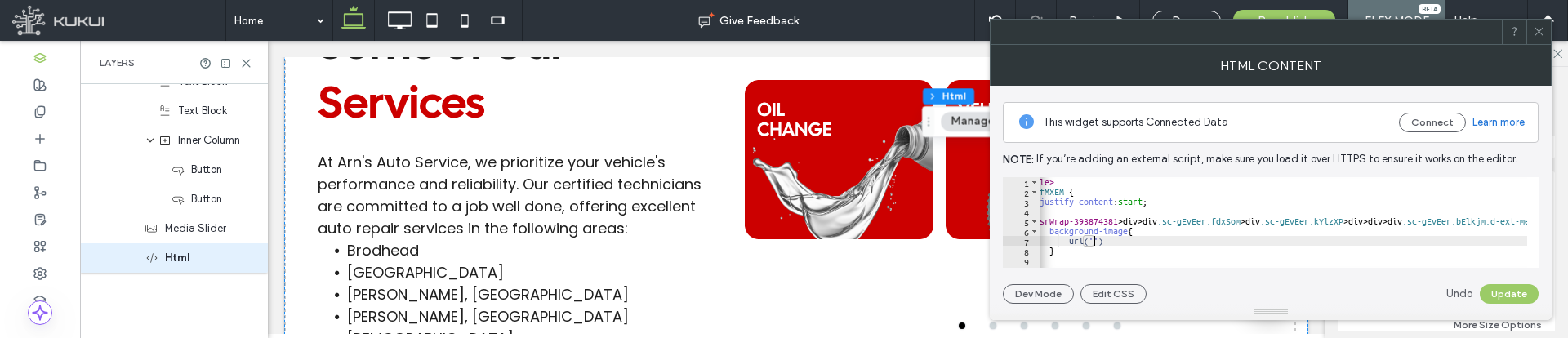
paste textarea "**********"
type textarea "*"
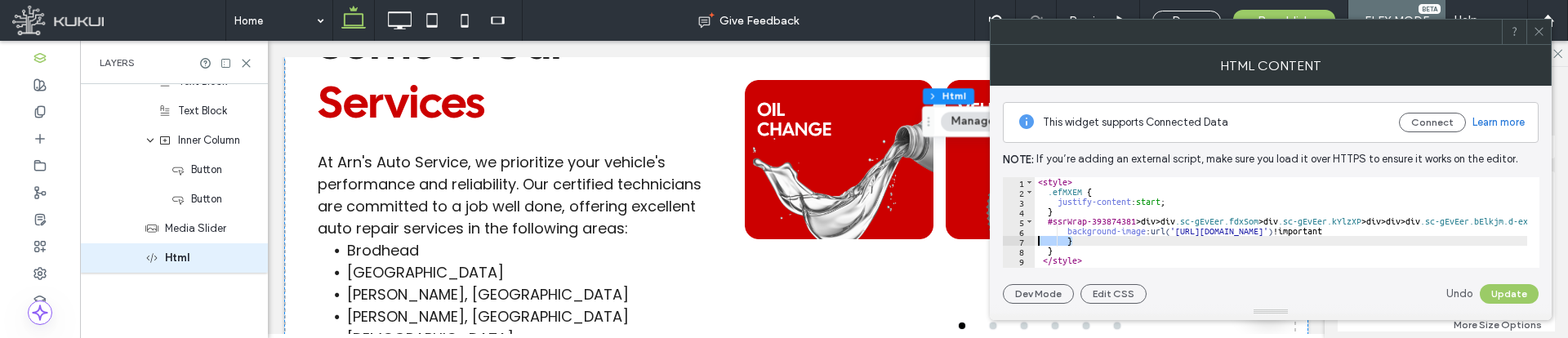
drag, startPoint x: 1089, startPoint y: 243, endPoint x: 1027, endPoint y: 245, distance: 62.0
click at [1027, 245] on div "* 1 2 3 4 5 6 7 8 9 < style > .efMXEM { justify-content : start ; } #ssrWrap-39…" at bounding box center [1270, 223] width 537 height 91
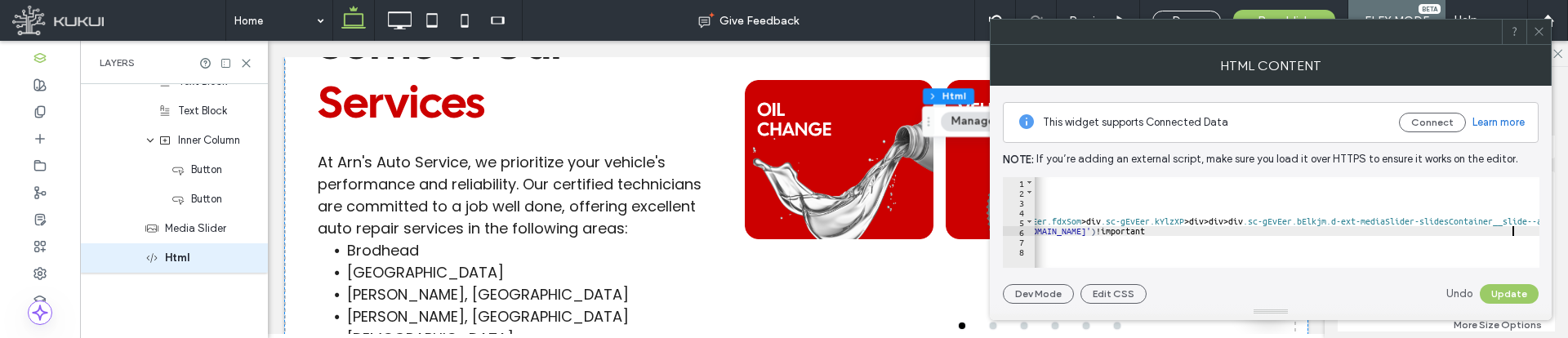
click at [1216, 198] on div "< style > .efMXEM { justify-content : start ; } #ssrWrap-393874381 > div > div …" at bounding box center [1340, 226] width 967 height 98
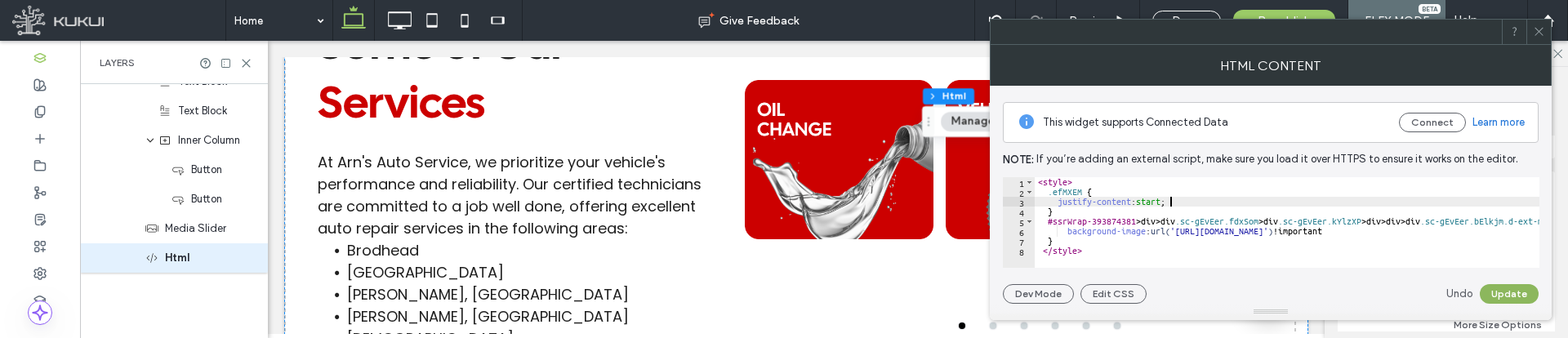
click at [1502, 296] on button "Update" at bounding box center [1509, 294] width 59 height 20
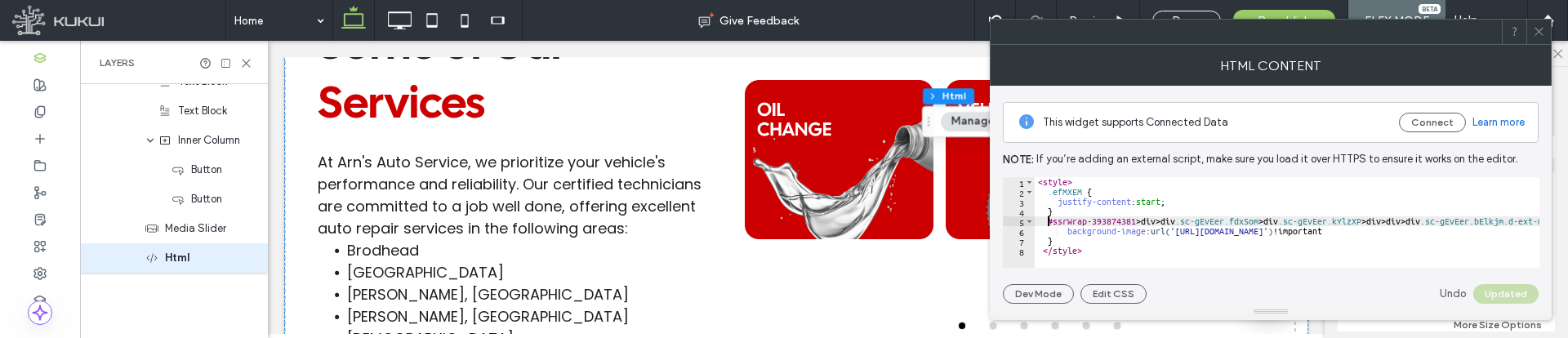
click at [1046, 221] on div "< style > .efMXEM { justify-content : start ; } #ssrWrap-393874381 > div > div …" at bounding box center [1518, 226] width 967 height 98
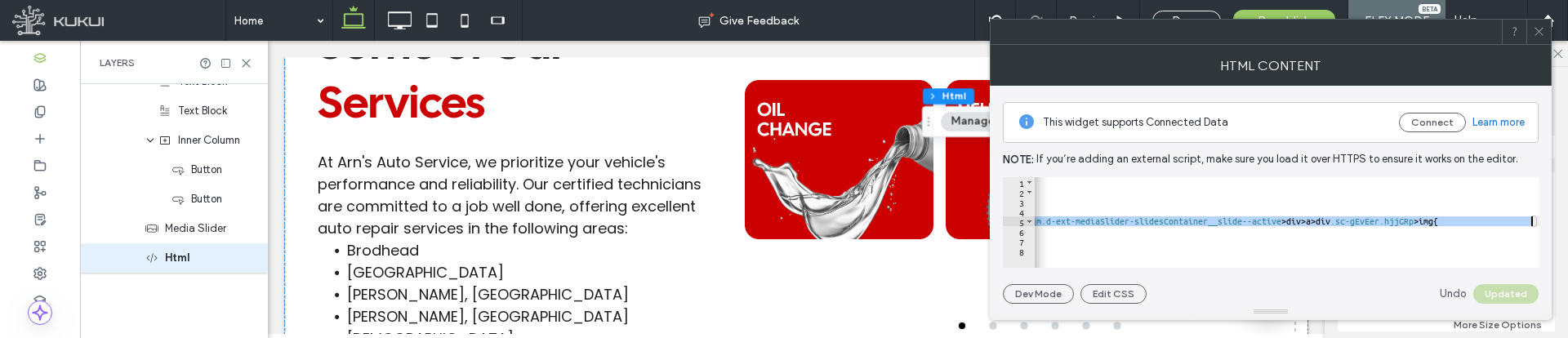
paste textarea "Cursor at row 5"
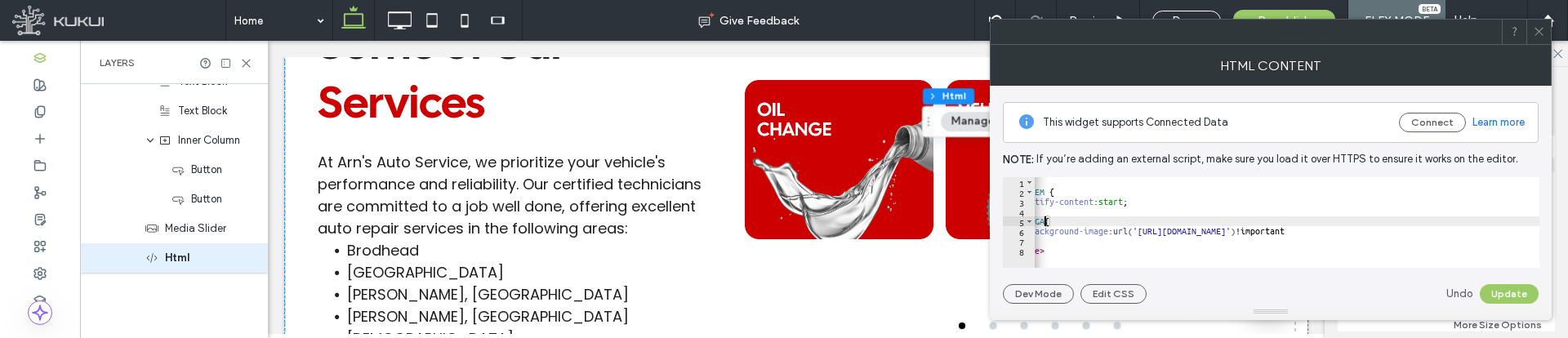
scroll to position [0, 0]
click at [1500, 302] on button "Update" at bounding box center [1509, 294] width 59 height 20
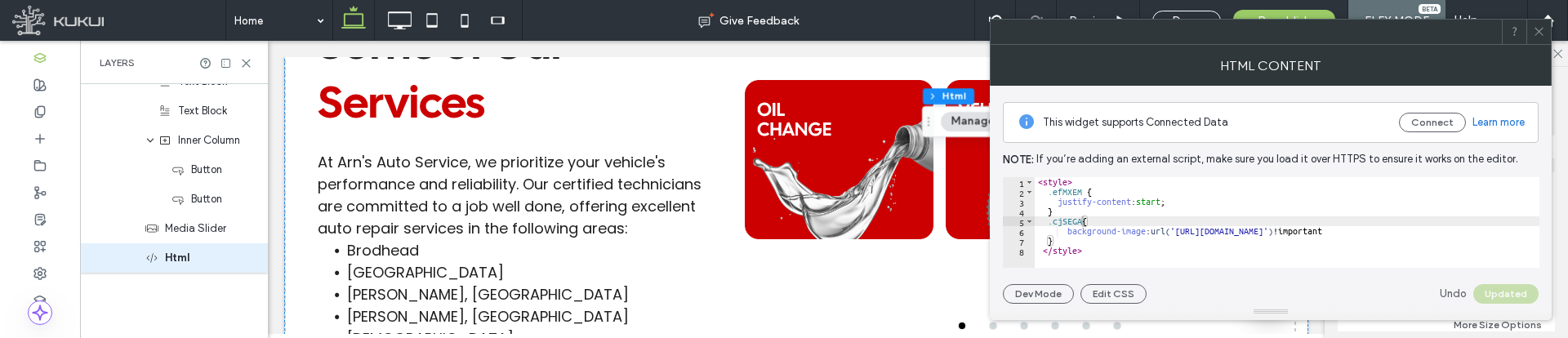
click at [1083, 222] on div "< style > .efMXEM { justify-content : start ; } .cjSEGA { background-image : ur…" at bounding box center [1364, 226] width 658 height 98
click at [1523, 293] on button "Update" at bounding box center [1509, 294] width 59 height 20
click at [1097, 249] on div "< style > .efMXEM { justify-content : start ; } .cjSEGA :hover { background-ima…" at bounding box center [1364, 226] width 658 height 98
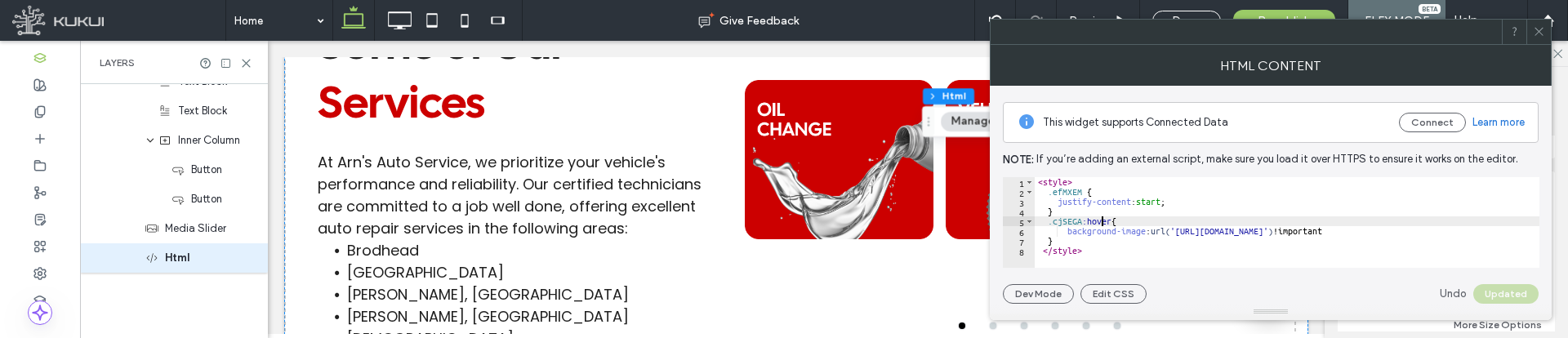
click at [1099, 223] on div "< style > .efMXEM { justify-content : start ; } .cjSEGA :hover { background-ima…" at bounding box center [1364, 226] width 658 height 98
click at [1515, 287] on button "Update" at bounding box center [1509, 294] width 59 height 20
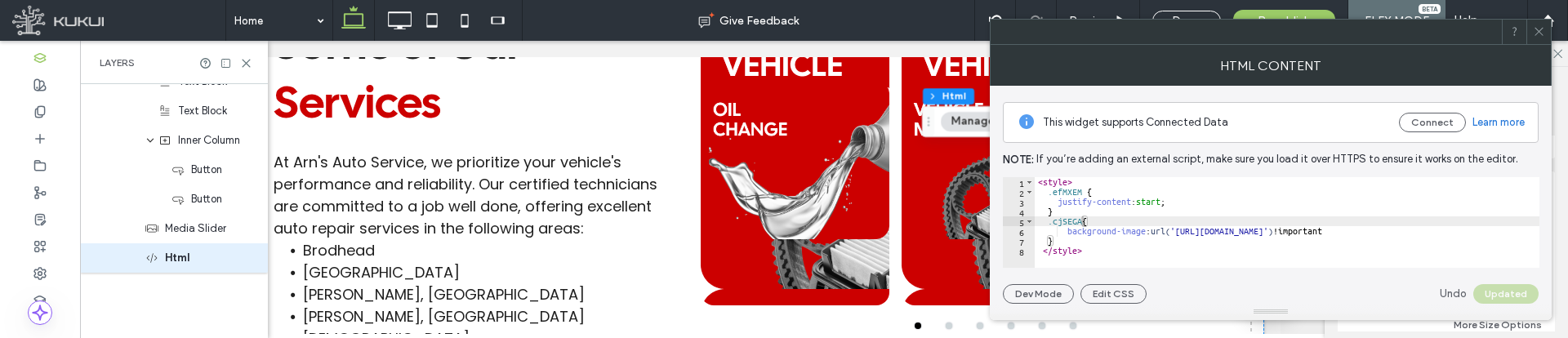
scroll to position [0, 1]
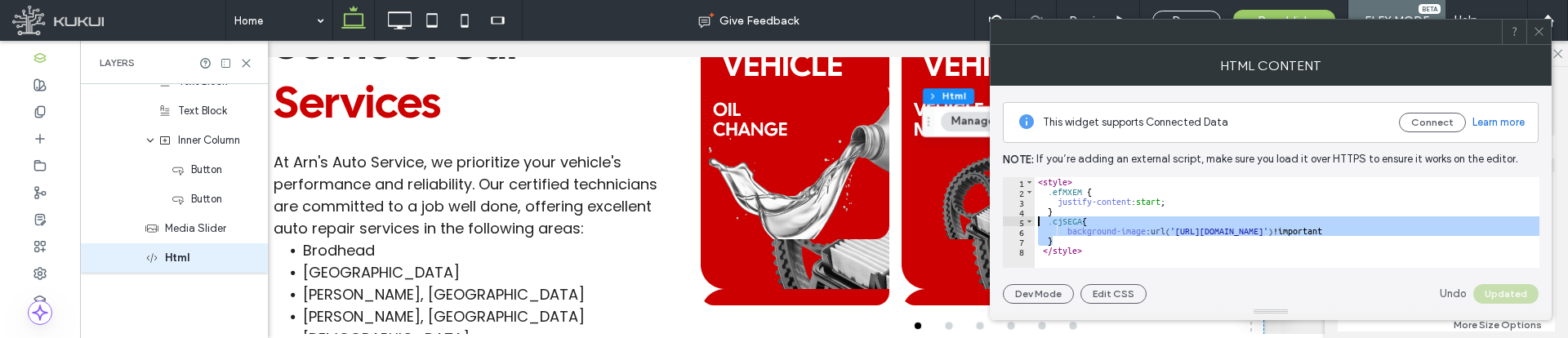
drag, startPoint x: 1076, startPoint y: 243, endPoint x: 1011, endPoint y: 217, distance: 70.0
click at [1011, 217] on div "* 1 2 3 4 5 6 7 8 < style > .efMXEM { justify-content : start ; } .cjSEGA { bac…" at bounding box center [1270, 223] width 537 height 91
type textarea "**********"
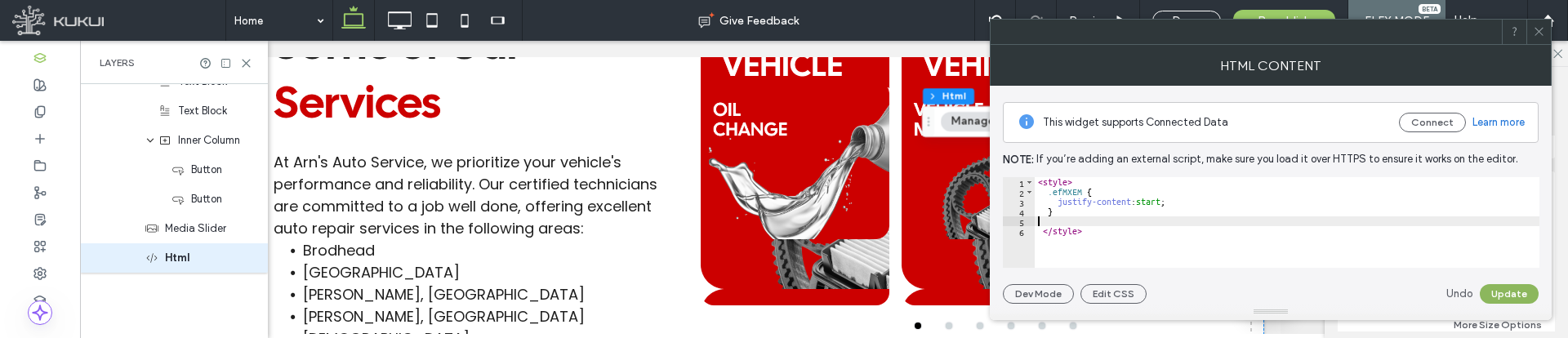
click at [1512, 293] on button "Update" at bounding box center [1509, 294] width 59 height 20
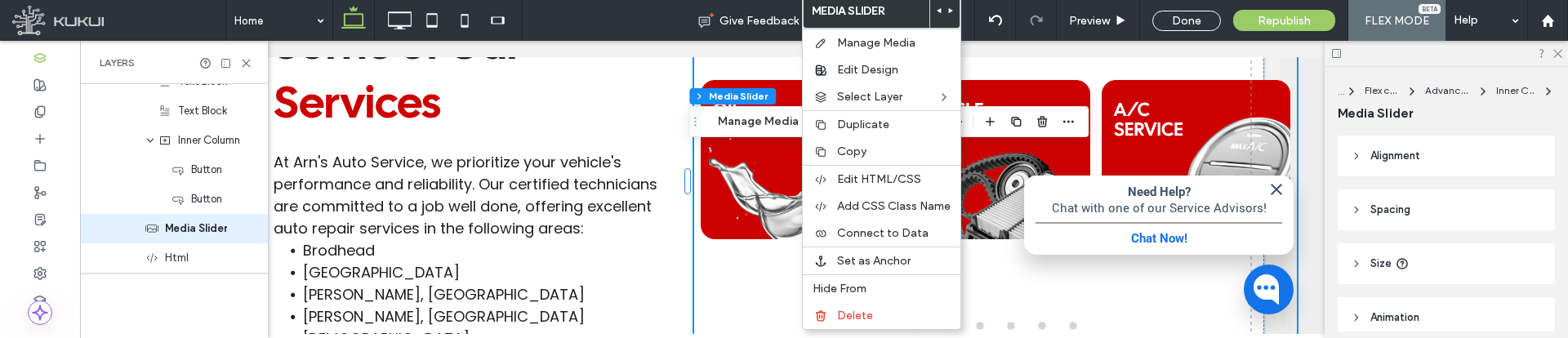
click at [730, 271] on div at bounding box center [795, 269] width 189 height 25
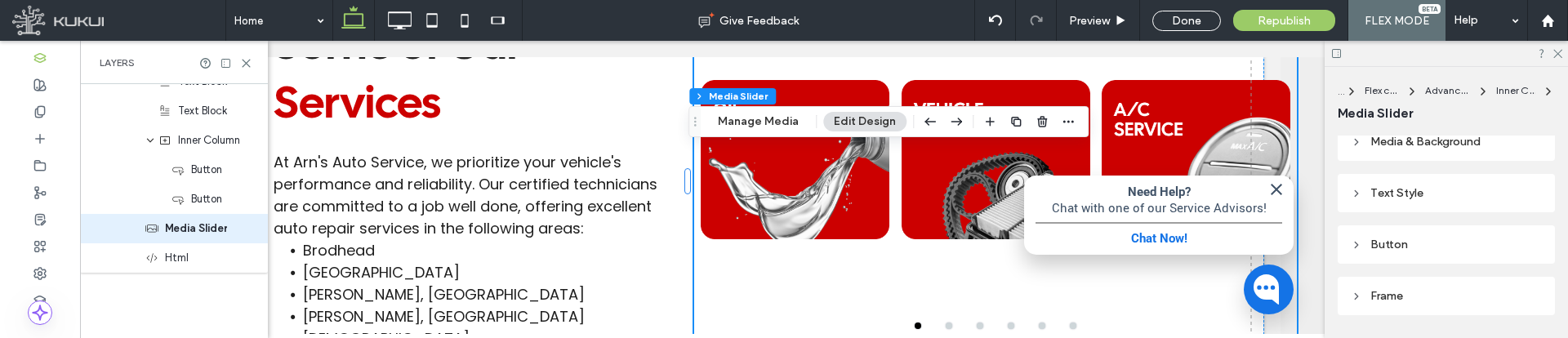
scroll to position [490, 0]
click at [1433, 292] on div "Frame" at bounding box center [1446, 292] width 191 height 14
click at [777, 120] on button "Manage Media" at bounding box center [758, 122] width 102 height 20
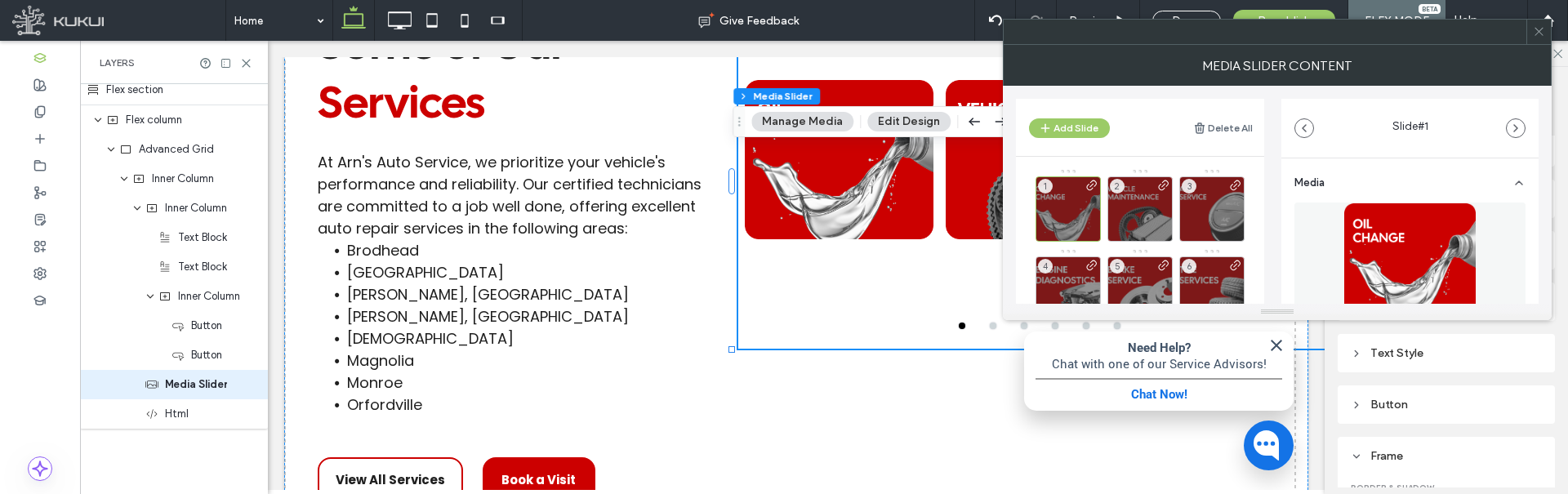
scroll to position [0, 0]
click at [1536, 31] on icon at bounding box center [1538, 31] width 12 height 12
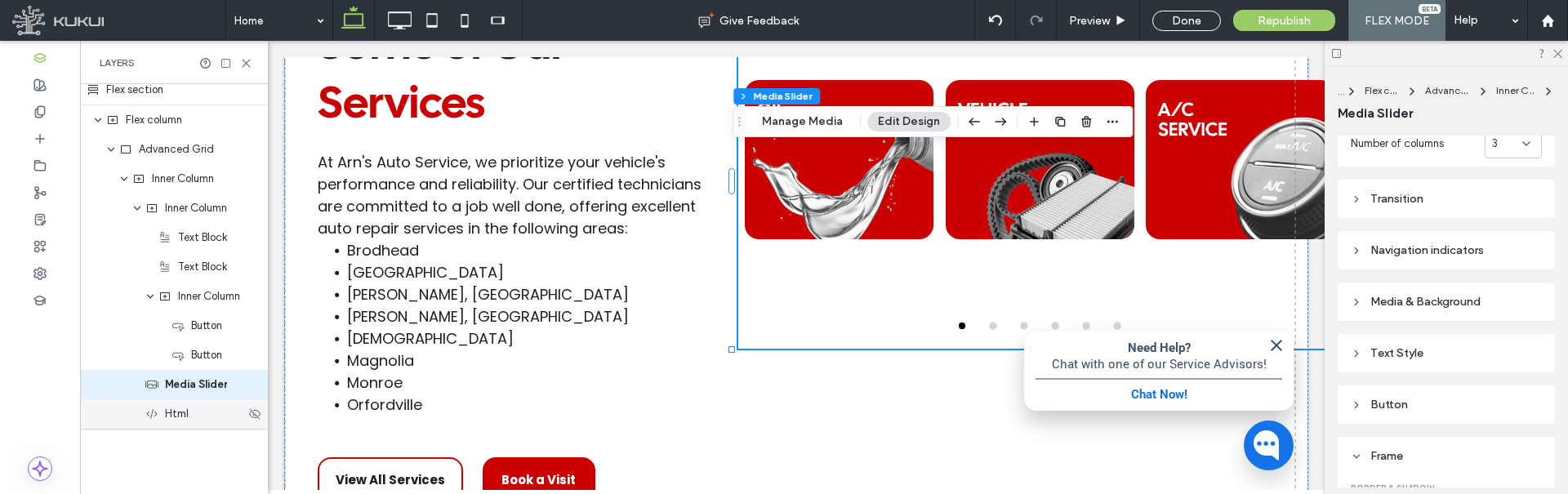
click at [208, 418] on div "Html" at bounding box center [195, 414] width 100 height 16
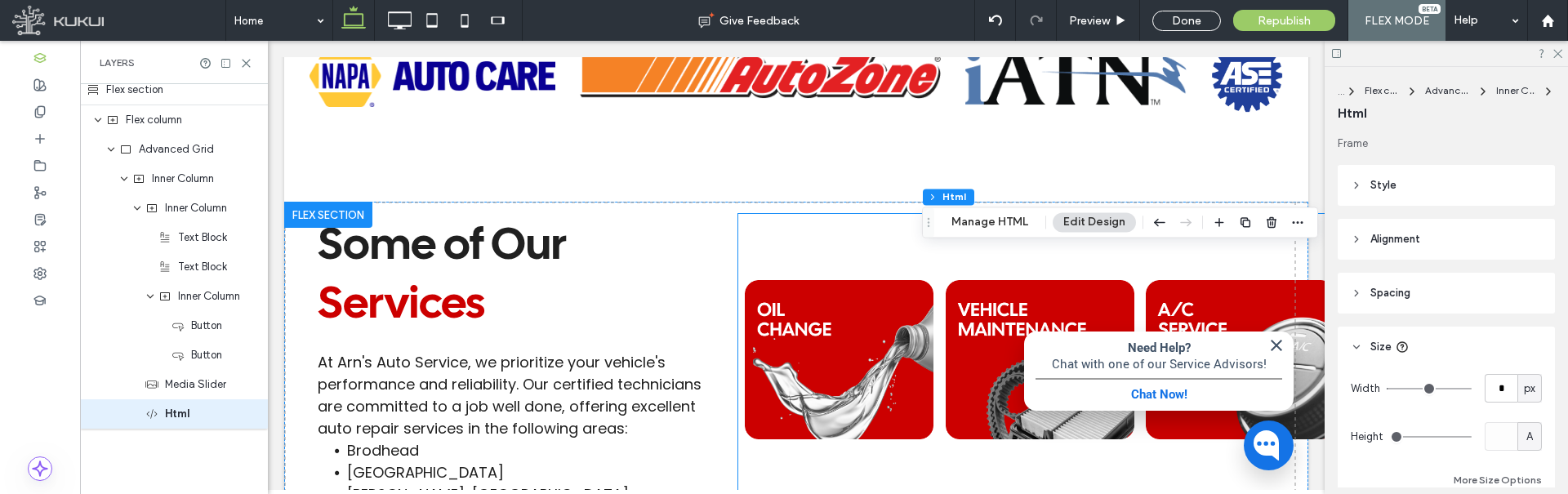
scroll to position [1737, 0]
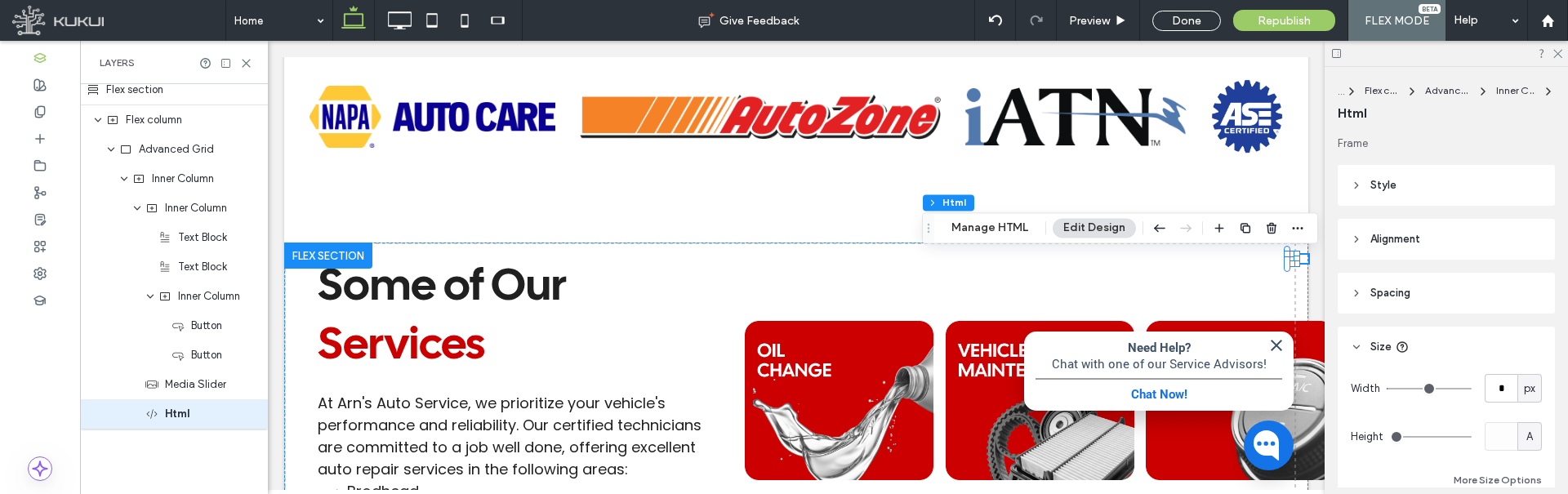
click at [986, 218] on div "Flex section Flex column Advanced Grid Inner Column Html Manage HTML Edit Design" at bounding box center [1120, 228] width 396 height 31
click at [990, 220] on button "Manage HTML" at bounding box center [989, 228] width 98 height 20
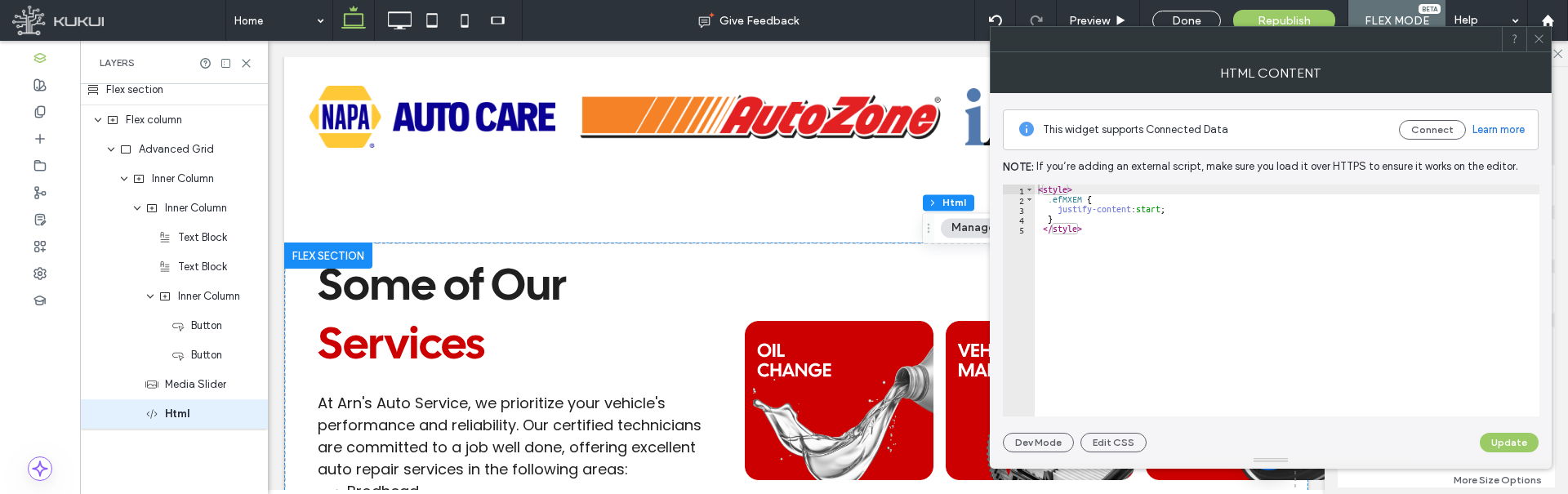
type textarea "*"
click at [1088, 223] on div "< style > .efMXEM { justify-content : start ; } </ style >" at bounding box center [1287, 310] width 505 height 252
paste textarea "**********"
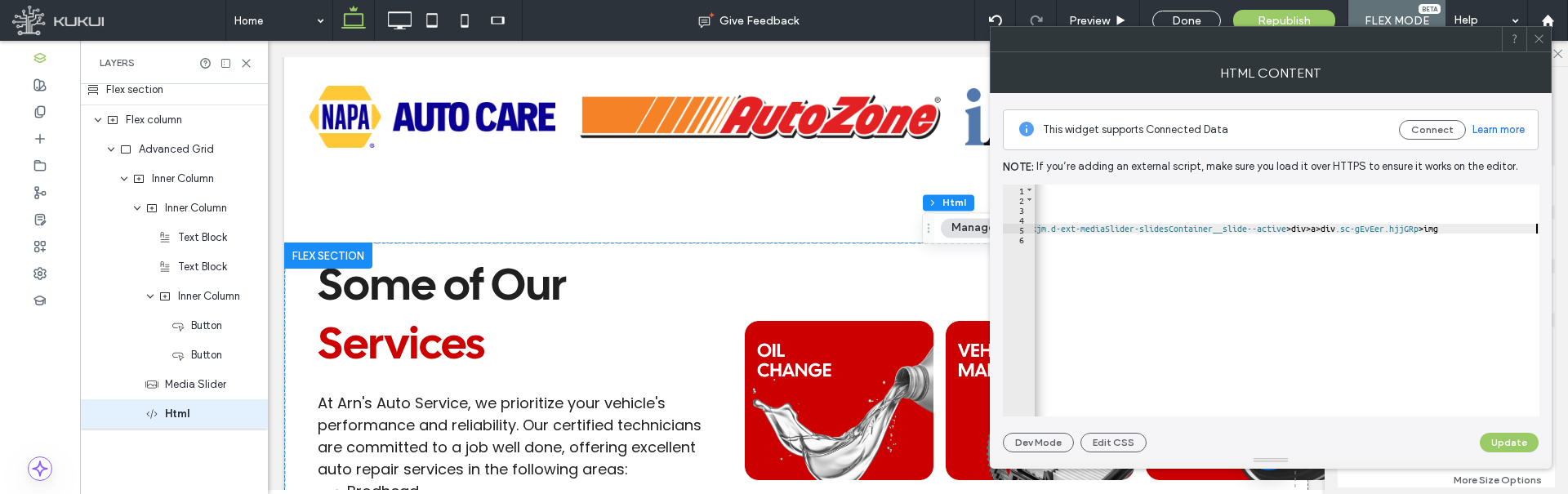
type textarea "**********"
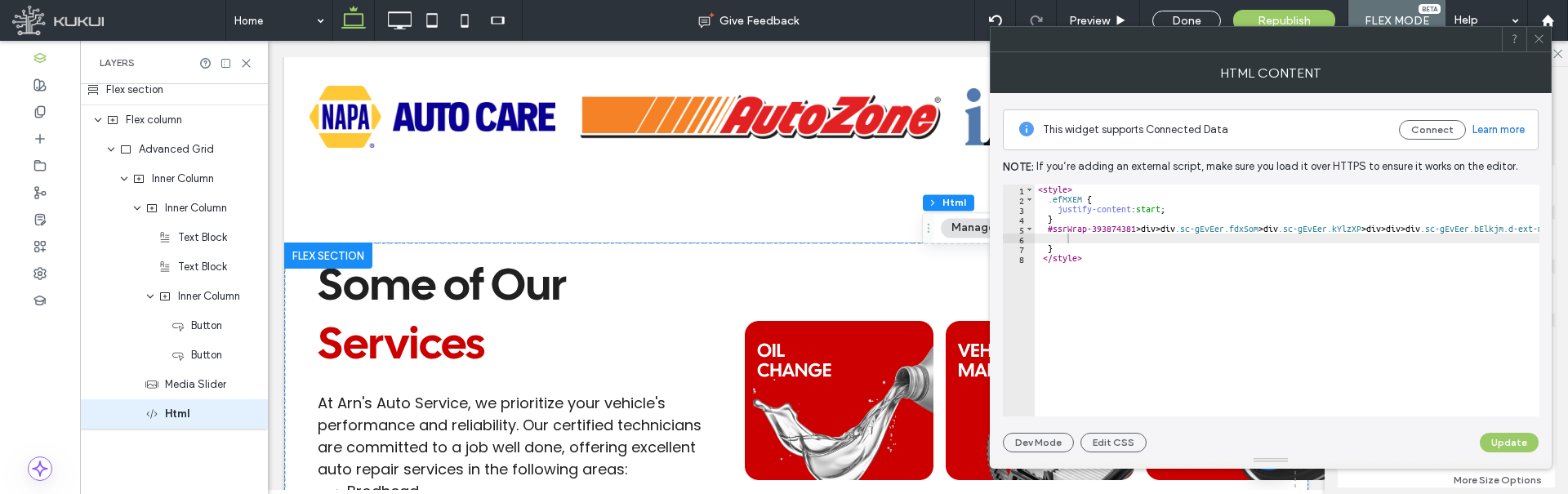
scroll to position [0, 0]
click at [1082, 239] on div "< style > .efMXEM { justify-content : start ; } #ssrWrap-393874381 > div > div …" at bounding box center [1518, 304] width 967 height 239
click at [1503, 454] on div at bounding box center [1271, 461] width 562 height 16
click at [1509, 445] on button "Update" at bounding box center [1509, 443] width 59 height 20
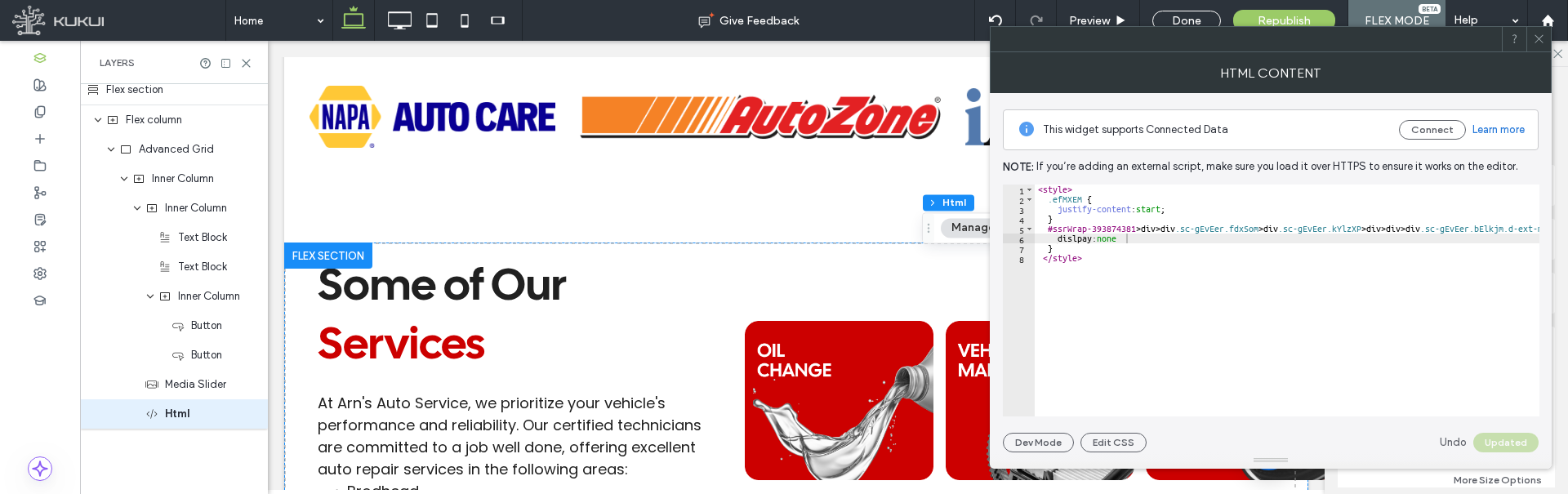
click at [1147, 237] on div "< style > .efMXEM { justify-content : start ; } #ssrWrap-393874381 > div > div …" at bounding box center [1518, 304] width 967 height 239
click at [1511, 435] on button "Update" at bounding box center [1509, 443] width 59 height 20
click at [1106, 232] on div "< style > .efMXEM { justify-content : start ; } #ssrWrap-393874381 > div > div …" at bounding box center [1518, 304] width 967 height 239
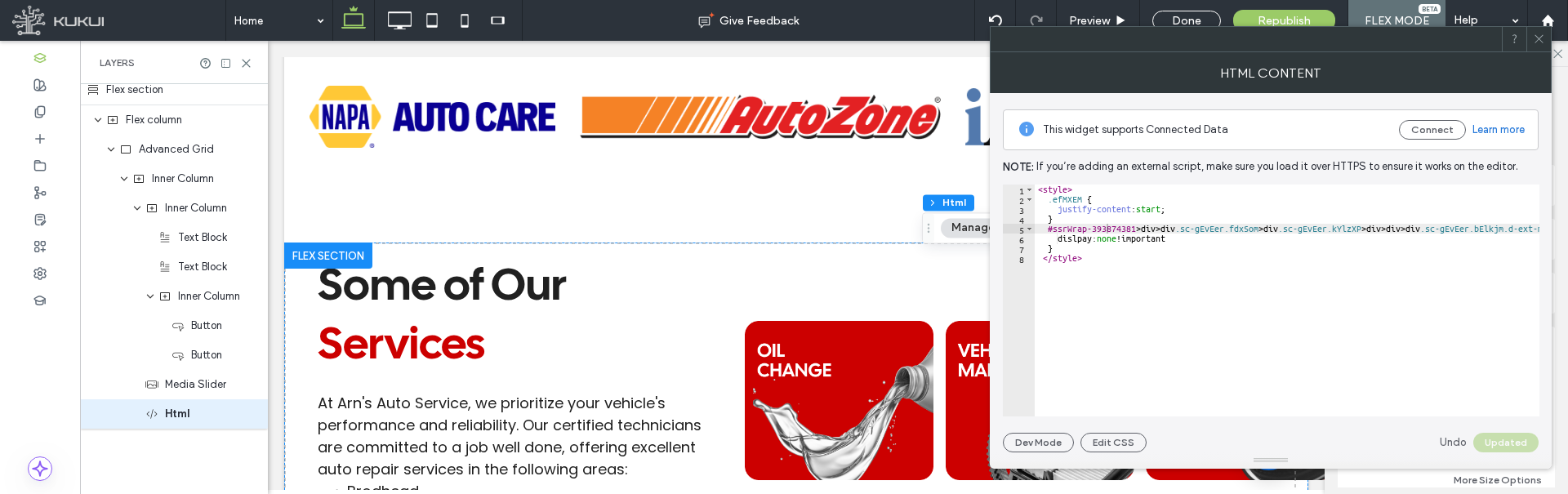
click at [1110, 247] on div "< style > .efMXEM { justify-content : start ; } #ssrWrap-393874381 > div > div …" at bounding box center [1518, 304] width 967 height 239
click at [1103, 239] on div "< style > .efMXEM { justify-content : start ; } #ssrWrap-393874381 > div > div …" at bounding box center [1518, 304] width 967 height 239
click at [1117, 247] on div "< style > .efMXEM { justify-content : start ; } #ssrWrap-393874381 > div > div …" at bounding box center [1518, 304] width 967 height 239
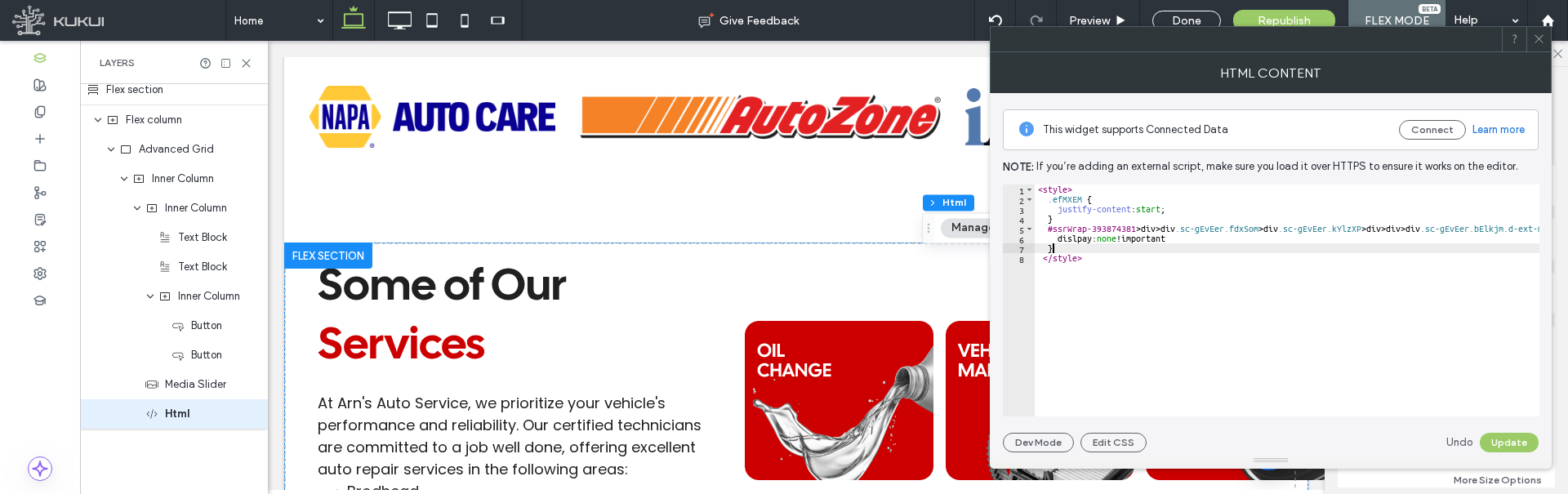
scroll to position [0, 1]
click at [1084, 237] on div "< style > .efMXEM { justify-content : start ; } #ssrWrap-393874381 > div > div …" at bounding box center [1518, 304] width 967 height 239
click at [1512, 445] on button "Update" at bounding box center [1509, 443] width 59 height 20
click at [1138, 252] on div "< style > .efMXEM { justify-content : start ; } #ssrWrap-393874381 > div > div …" at bounding box center [1518, 304] width 967 height 239
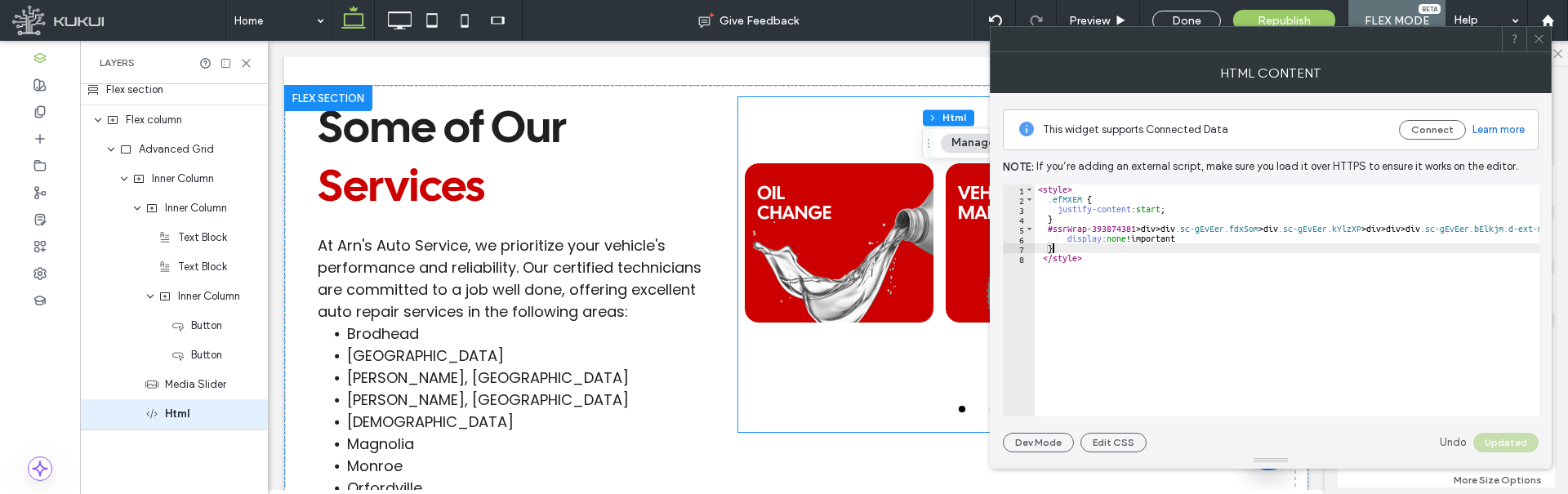
scroll to position [1900, 0]
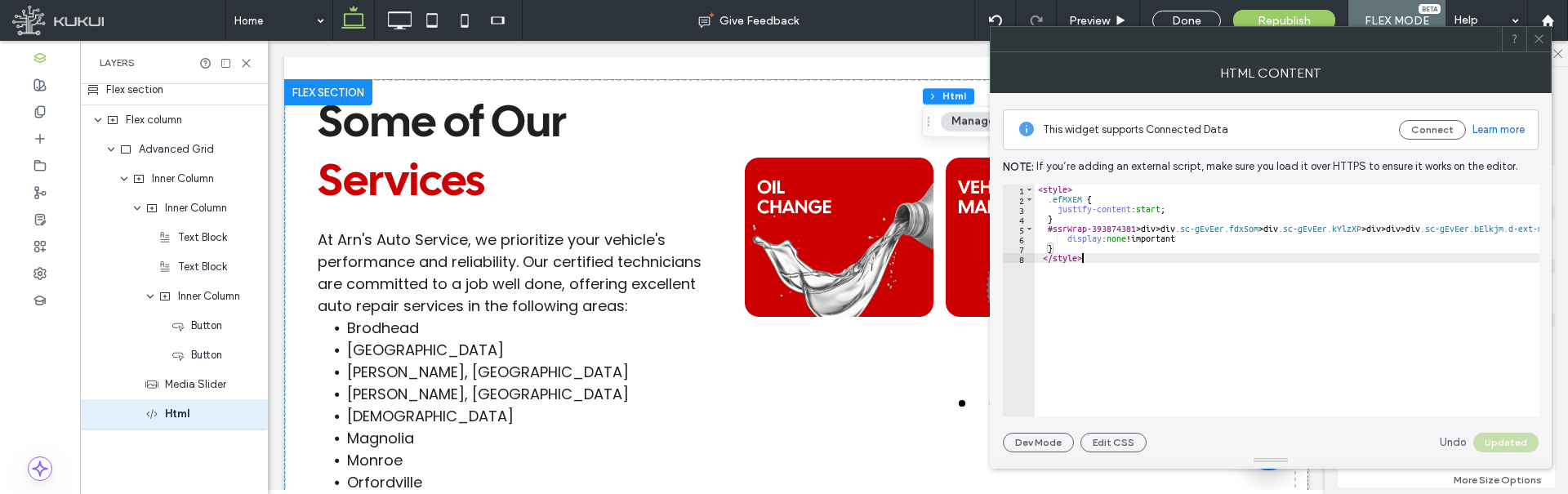
click at [1091, 253] on div "< style > .efMXEM { justify-content : start ; } #ssrWrap-393874381 > div > div …" at bounding box center [1518, 304] width 967 height 239
click at [1176, 241] on div "< style > .efMXEM { justify-content : start ; } #ssrWrap-393874381 > div > div …" at bounding box center [1518, 304] width 967 height 239
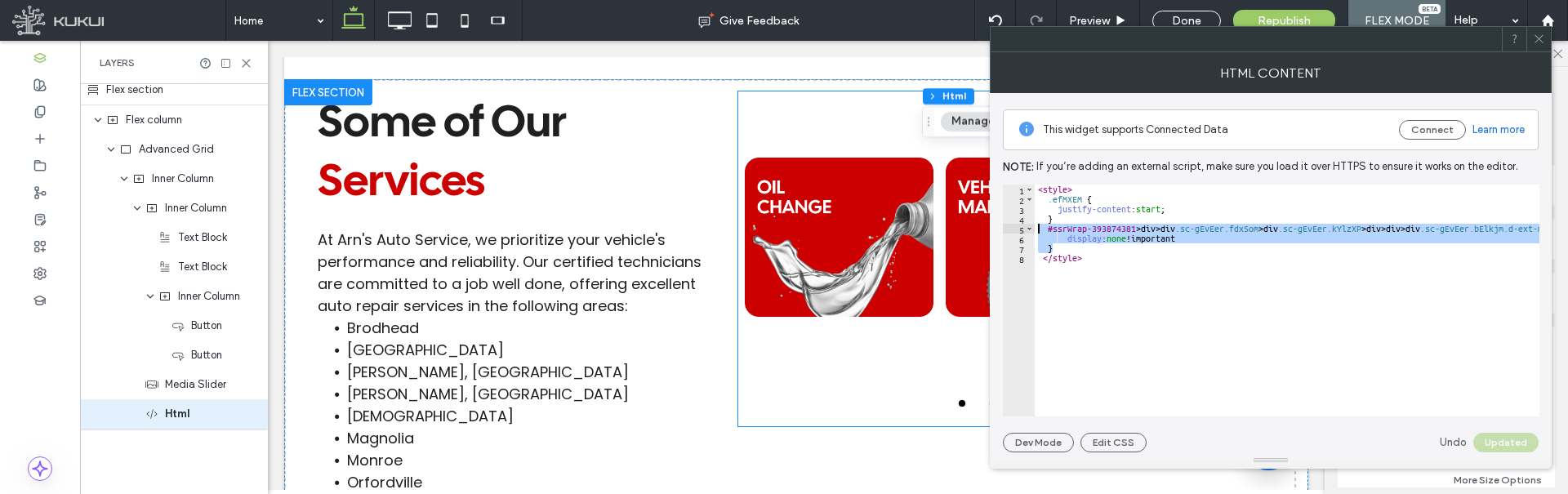
drag, startPoint x: 1331, startPoint y: 293, endPoint x: 1258, endPoint y: 265, distance: 78.2
type textarea "**********"
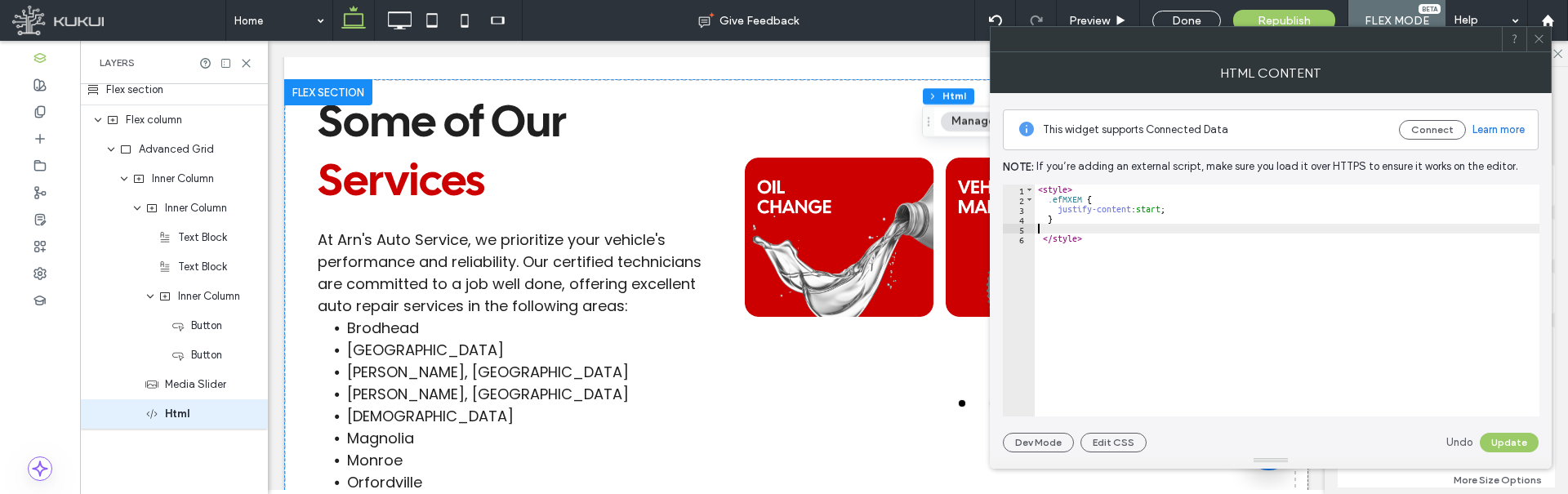
scroll to position [0, 0]
click at [1507, 440] on button "Update" at bounding box center [1509, 443] width 59 height 20
click at [1062, 225] on div "< style > .efMXEM { justify-content : start ; } </ style >" at bounding box center [1287, 310] width 505 height 252
click at [1066, 231] on div "< style > .efMXEM { justify-content : start ; } </ style >" at bounding box center [1287, 310] width 505 height 252
paste textarea "*"
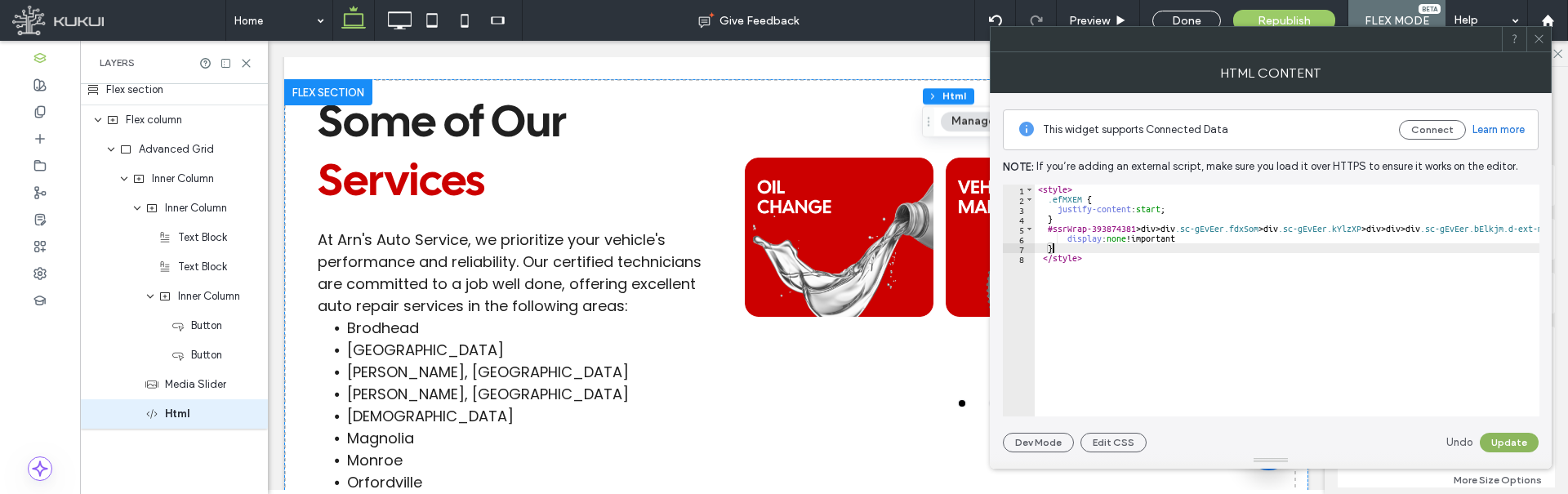
click at [1515, 436] on button "Update" at bounding box center [1509, 443] width 59 height 20
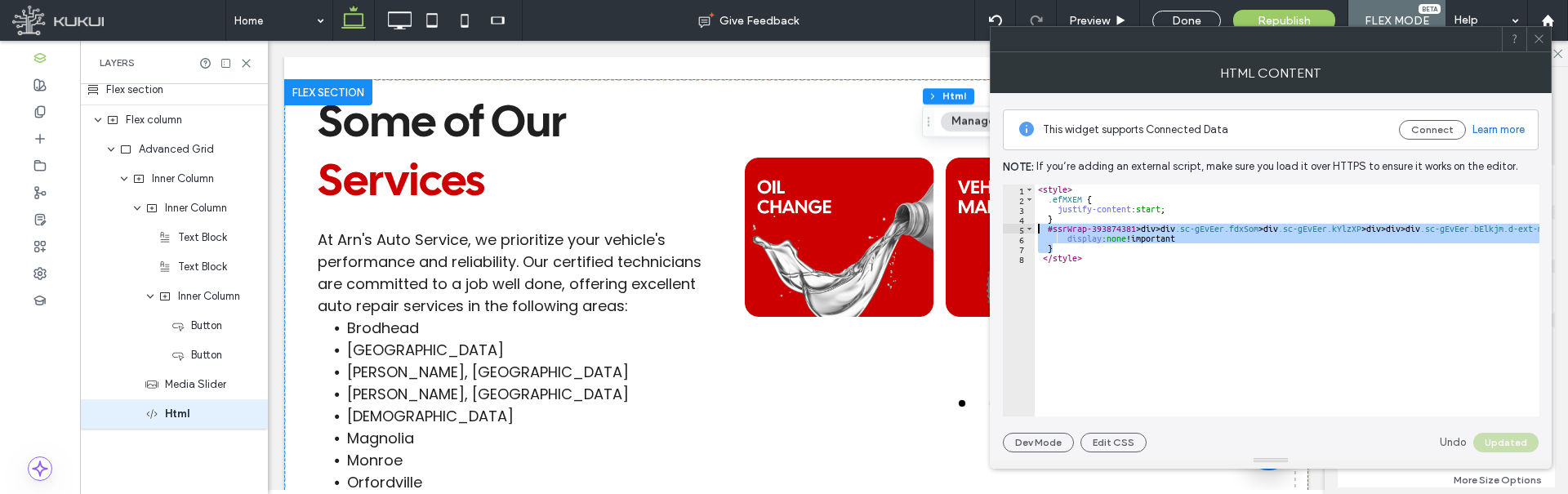
drag, startPoint x: 1068, startPoint y: 248, endPoint x: 1022, endPoint y: 229, distance: 49.8
click at [1022, 229] on div "* 1 2 3 4 5 6 7 8 < style > .efMXEM { justify-content : start ; } #ssrWrap-3938…" at bounding box center [1270, 300] width 537 height 232
type textarea "**********"
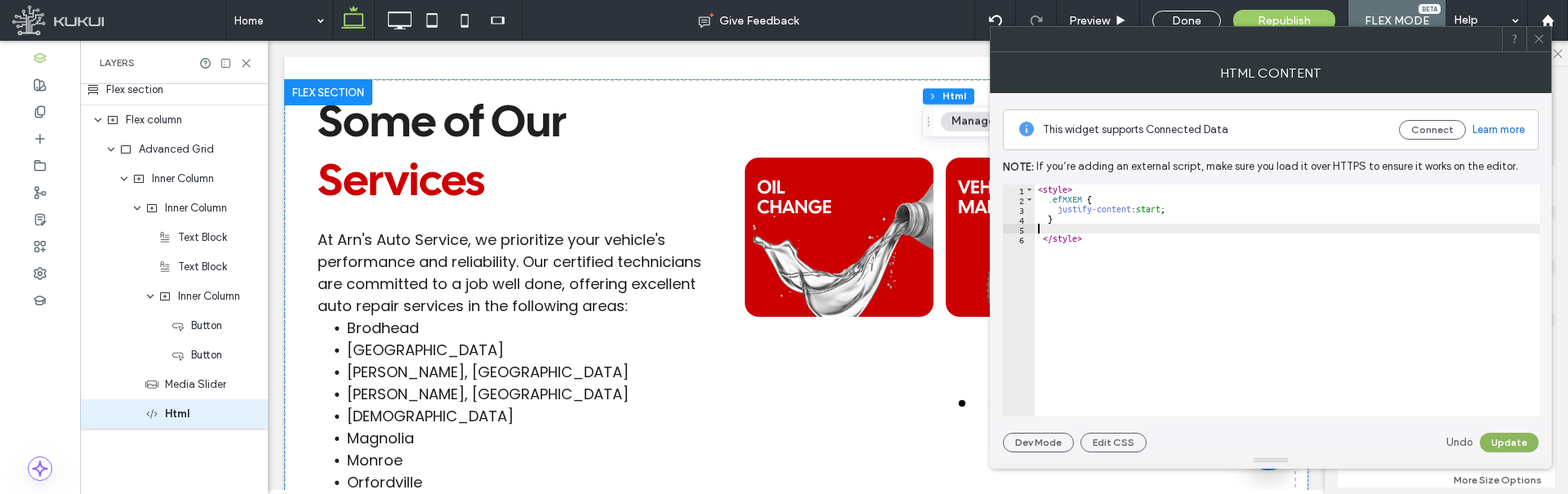
click at [1510, 449] on button "Update" at bounding box center [1509, 443] width 59 height 20
click at [1540, 37] on icon at bounding box center [1538, 39] width 12 height 12
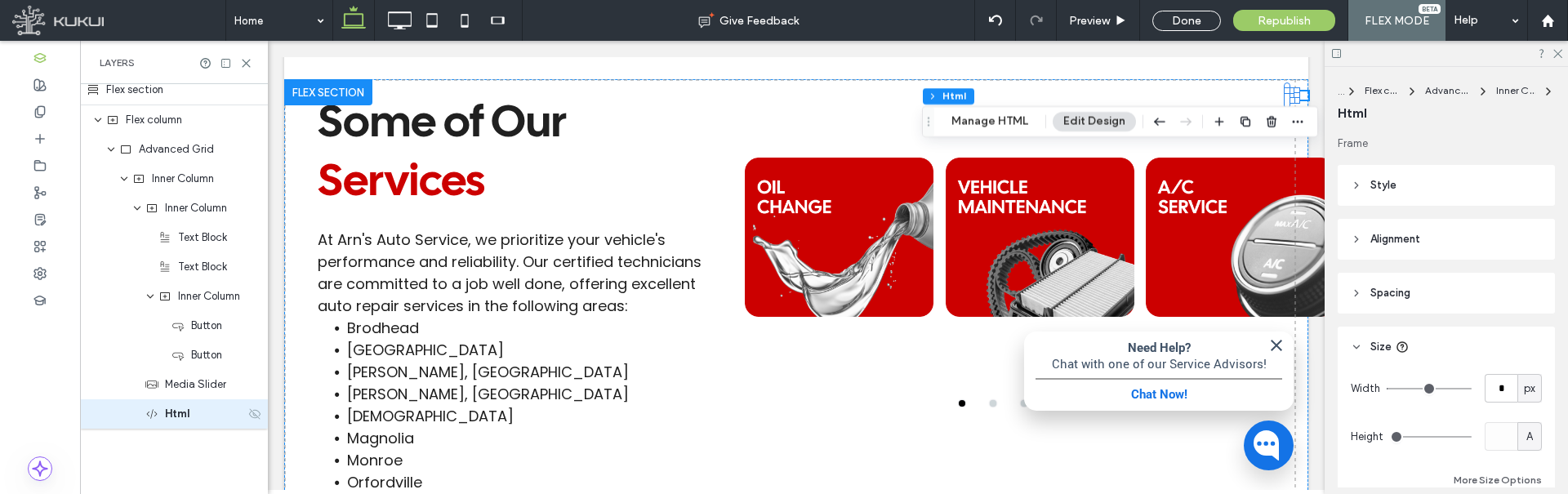
click at [249, 416] on use at bounding box center [255, 413] width 12 height 11
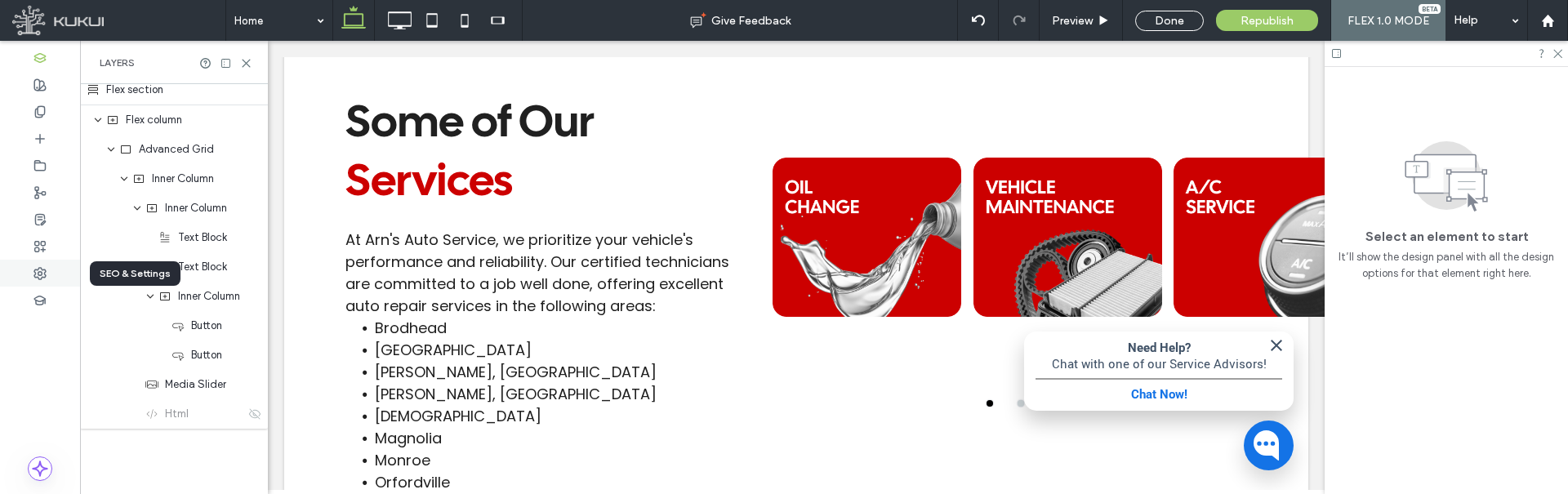
click at [25, 266] on div at bounding box center [40, 273] width 80 height 27
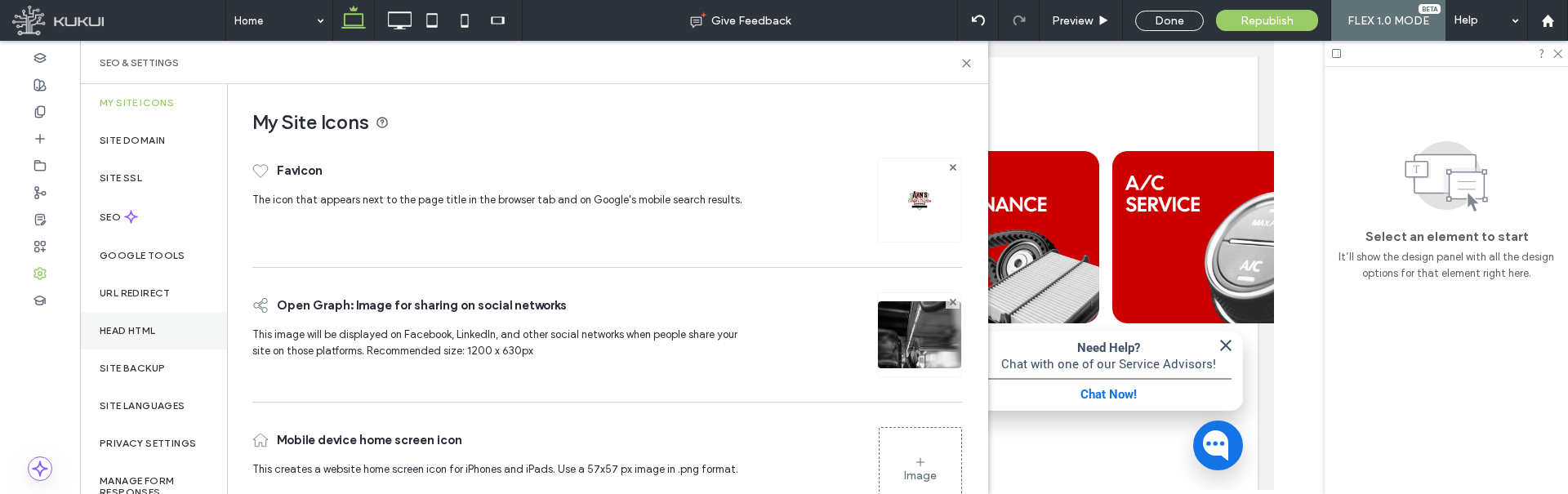
click at [151, 334] on label "Head HTML" at bounding box center [128, 331] width 56 height 12
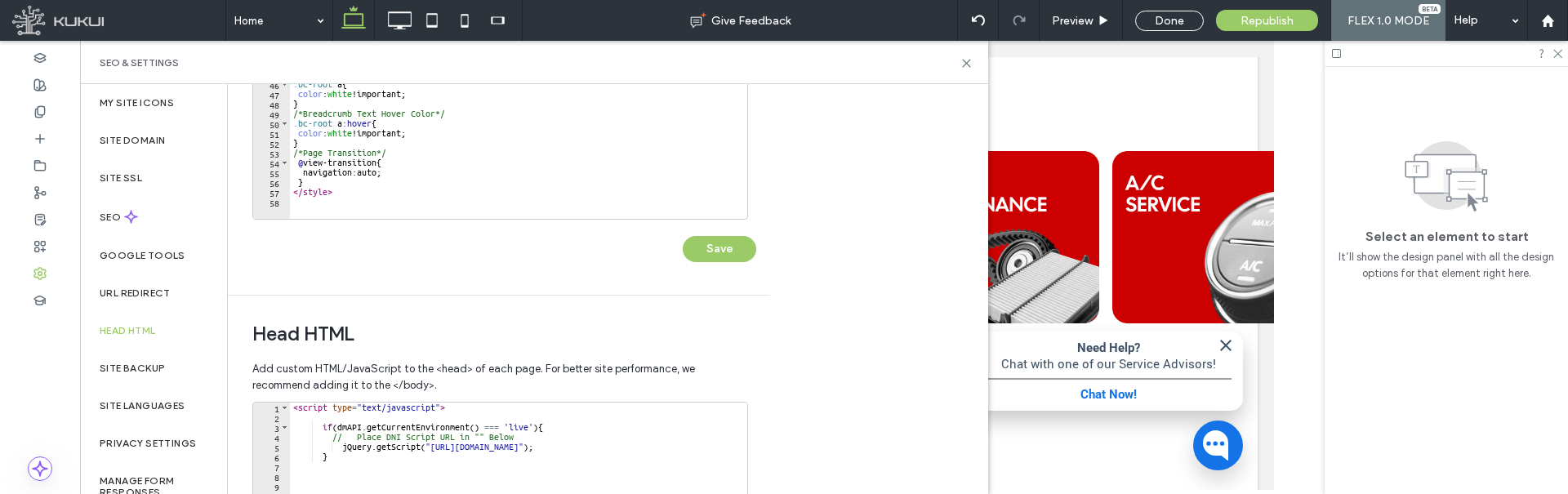
scroll to position [410, 0]
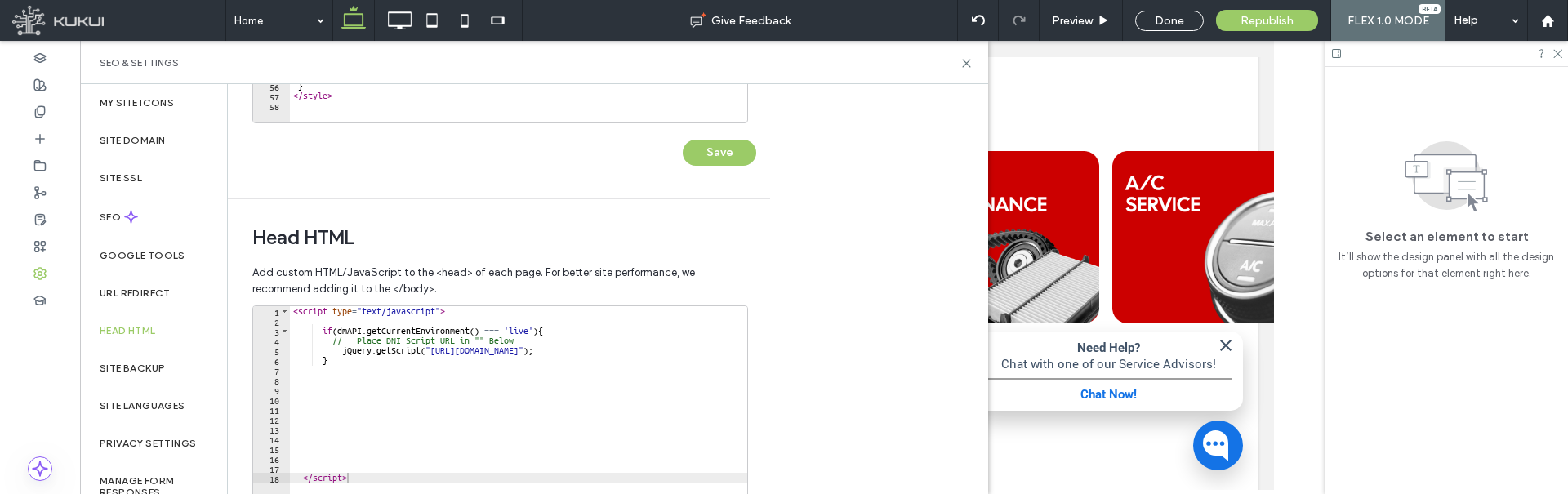
click at [478, 311] on div "< script type = "text/javascript" > if ( dmAPI . getCurrentEnvironment ( ) === …" at bounding box center [561, 472] width 541 height 332
type textarea "**********"
type textarea "*******"
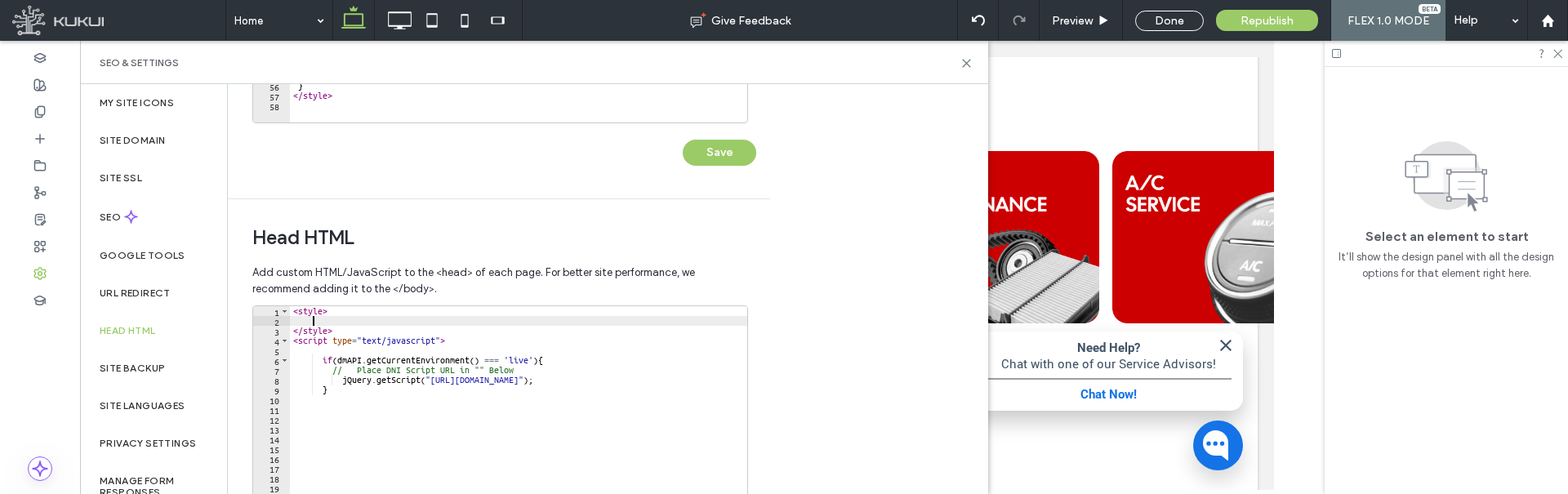
scroll to position [0, 1]
paste textarea "*"
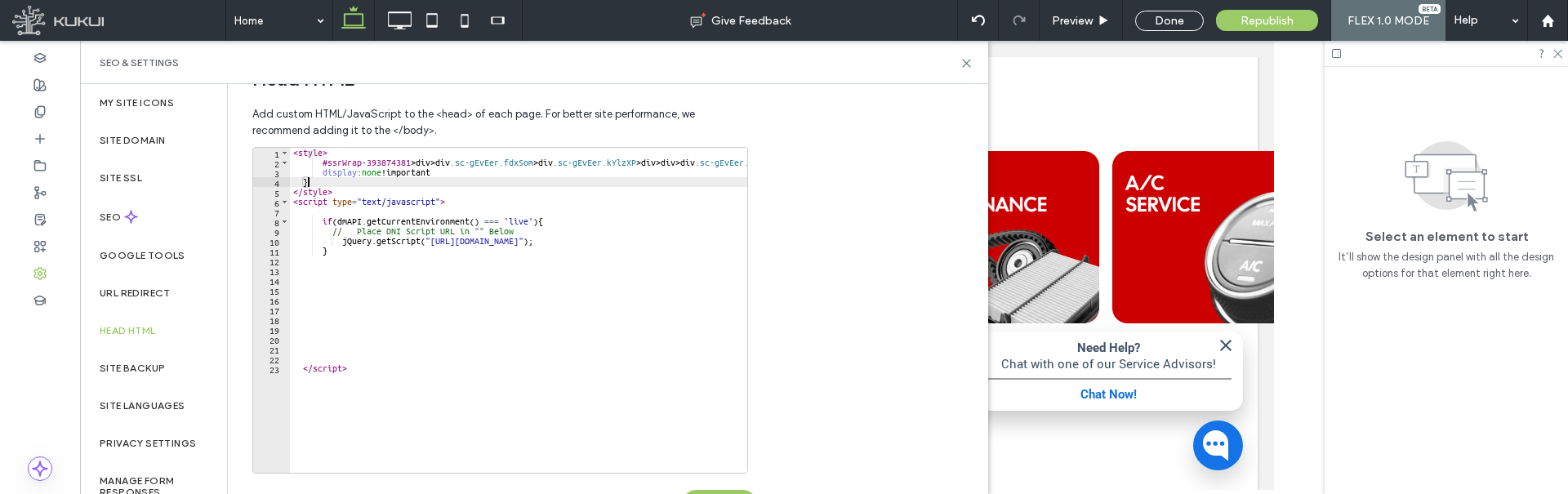
scroll to position [573, 0]
type textarea "*"
click at [742, 491] on button "Save" at bounding box center [719, 498] width 73 height 26
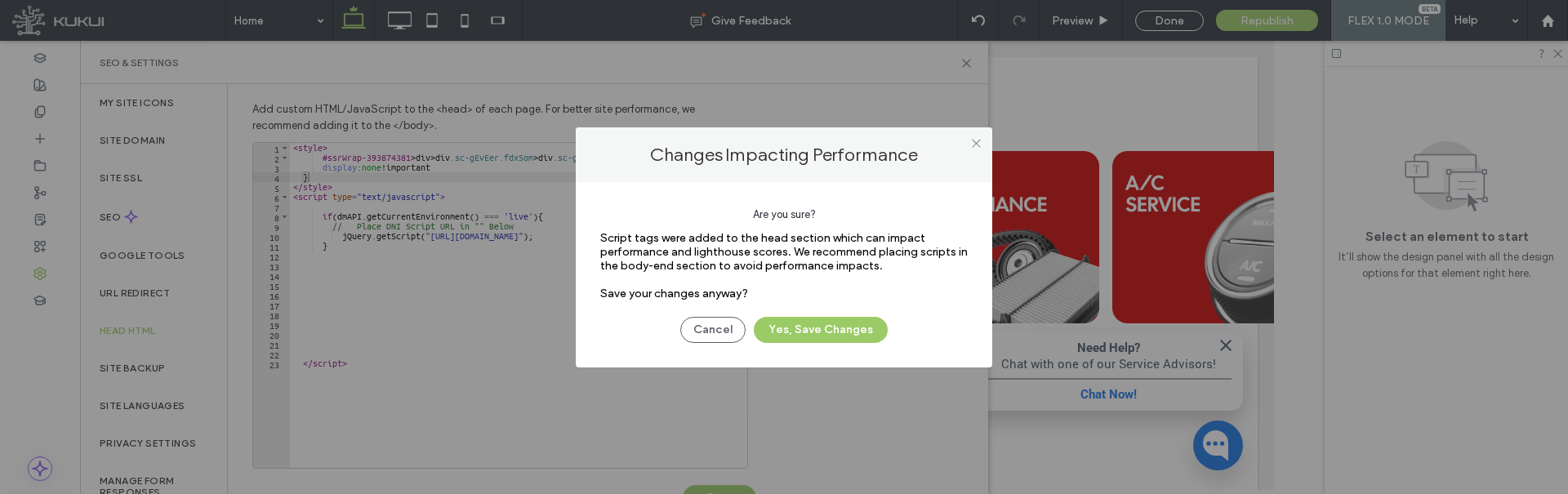
click at [810, 314] on div "Cancel Yes, Save Changes" at bounding box center [784, 322] width 368 height 43
click at [813, 334] on button "Yes, Save Changes" at bounding box center [820, 330] width 134 height 26
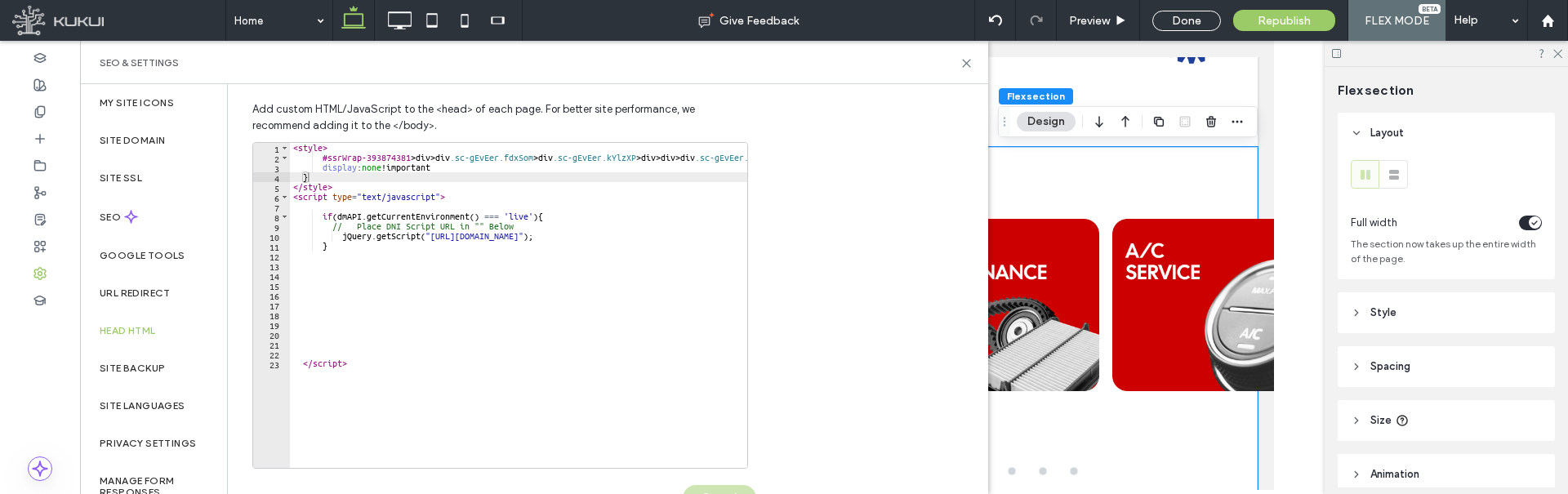
scroll to position [1948, 0]
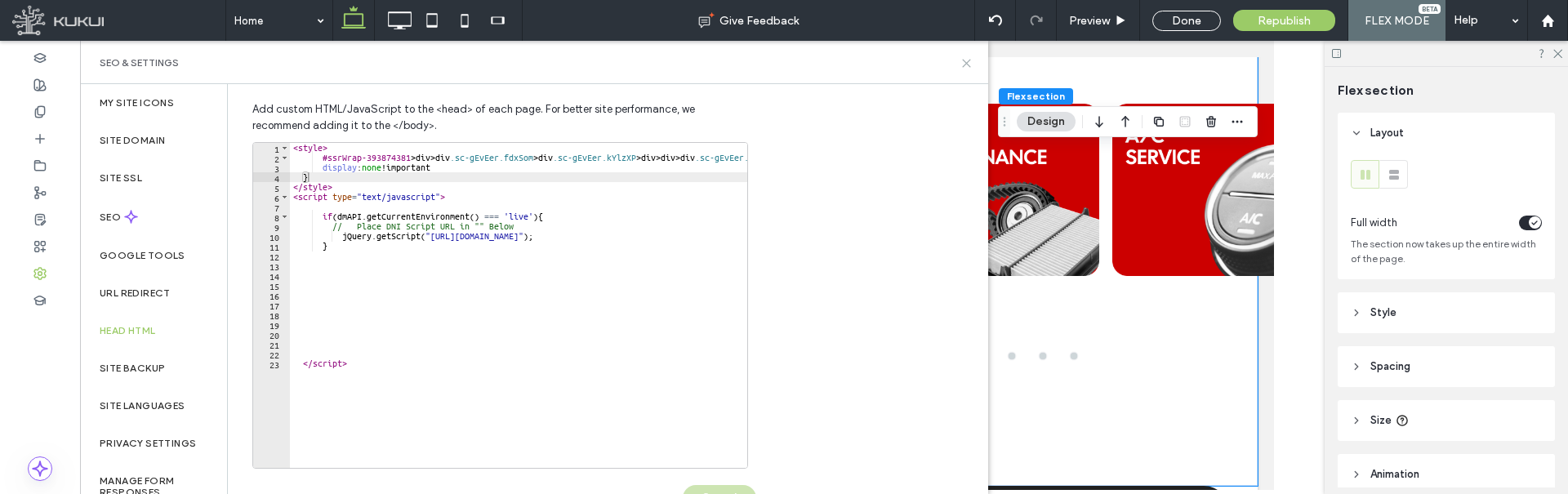
click at [969, 61] on use at bounding box center [966, 63] width 7 height 7
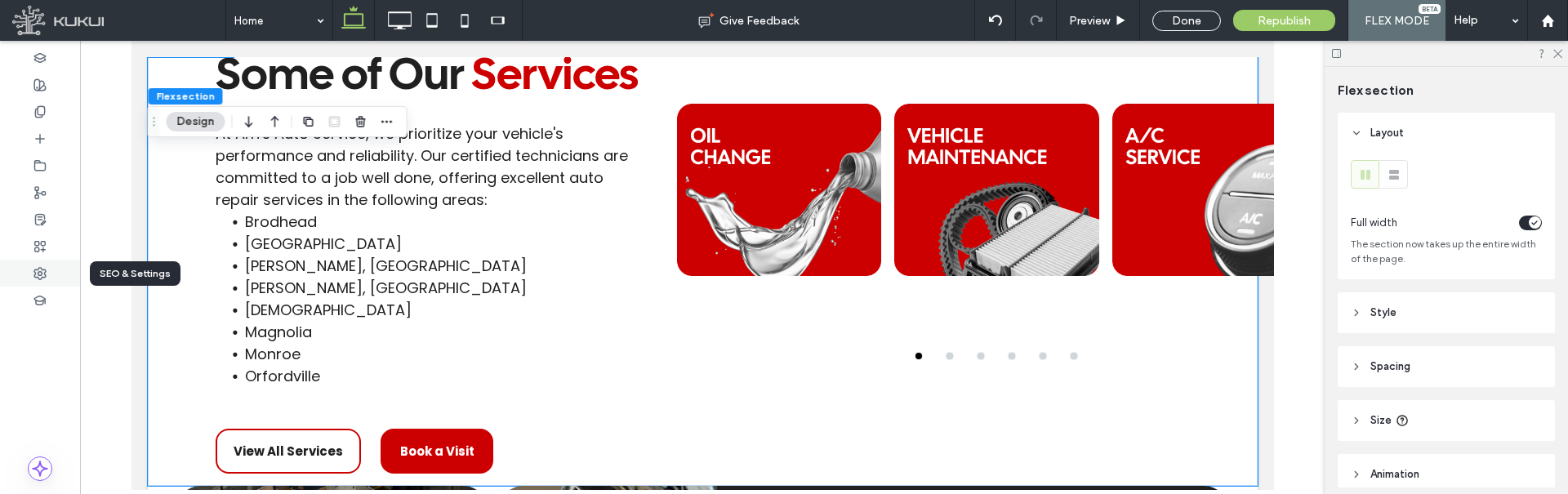
click at [35, 279] on icon at bounding box center [40, 274] width 13 height 13
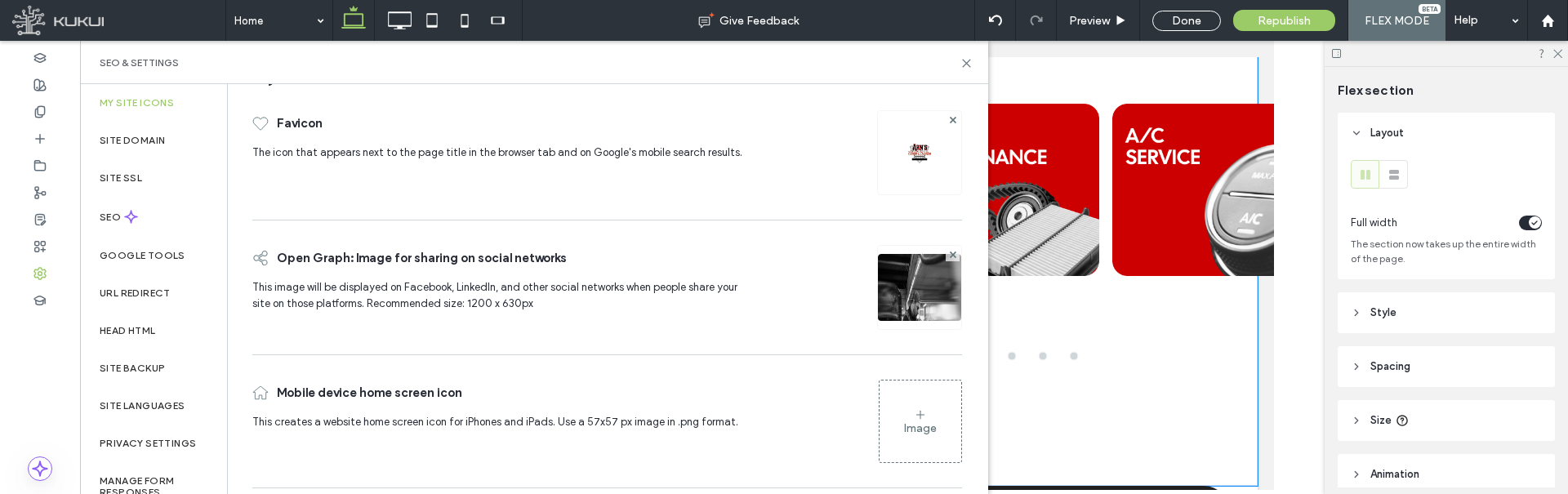
scroll to position [51, 0]
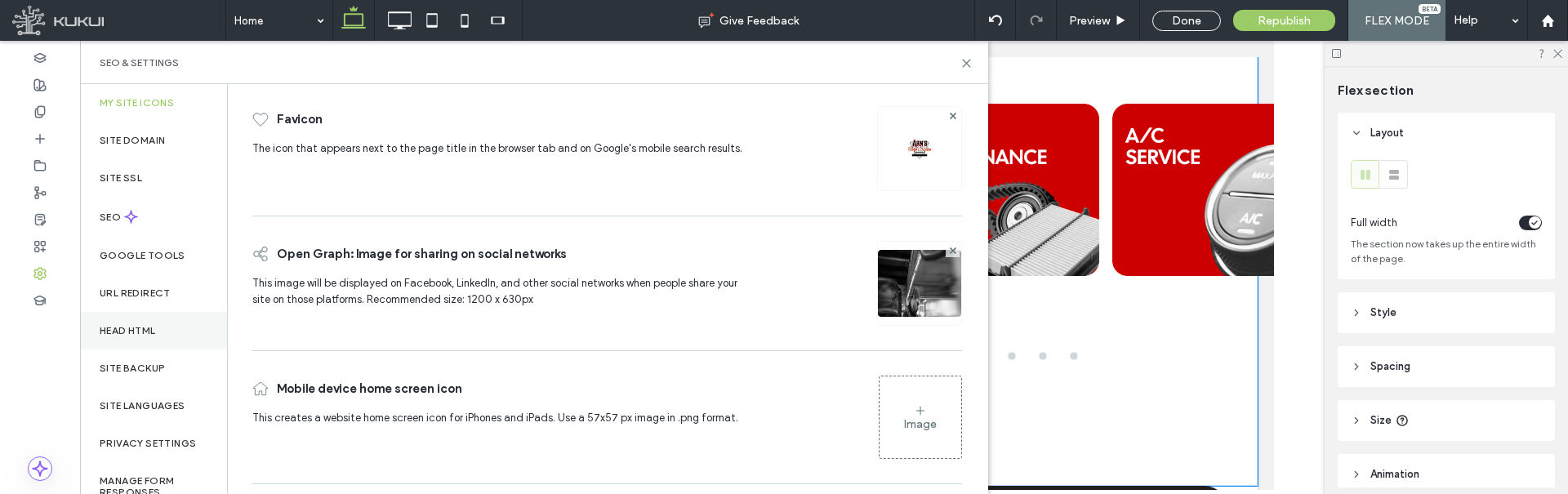
click at [173, 334] on div "Head HTML" at bounding box center [153, 331] width 147 height 38
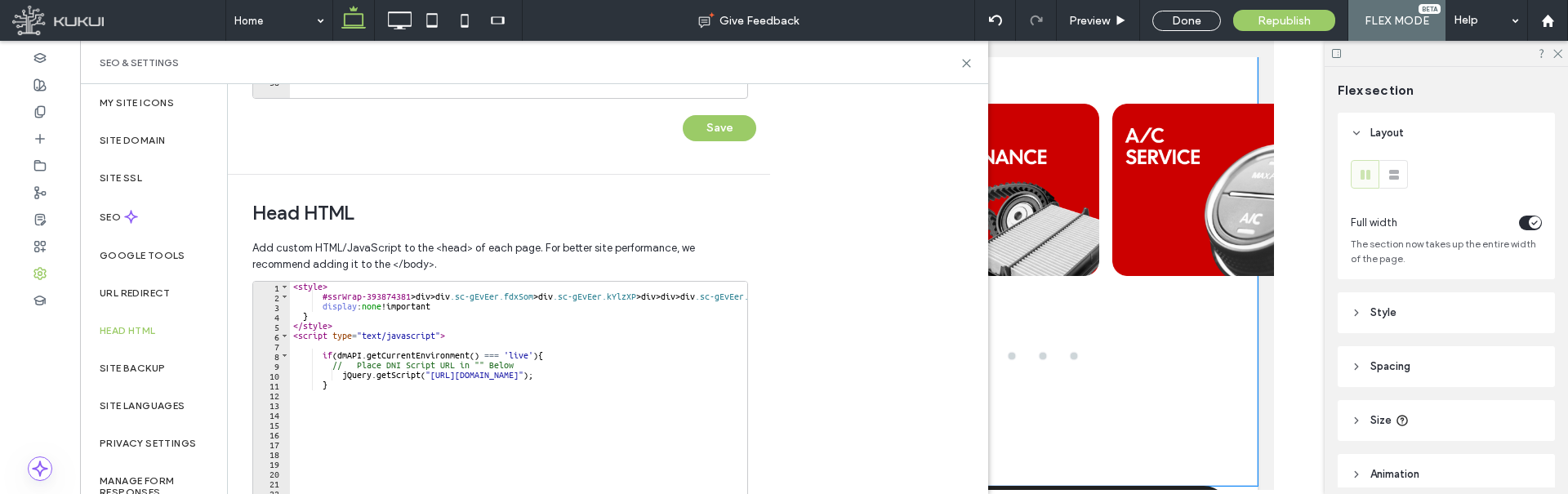
scroll to position [490, 0]
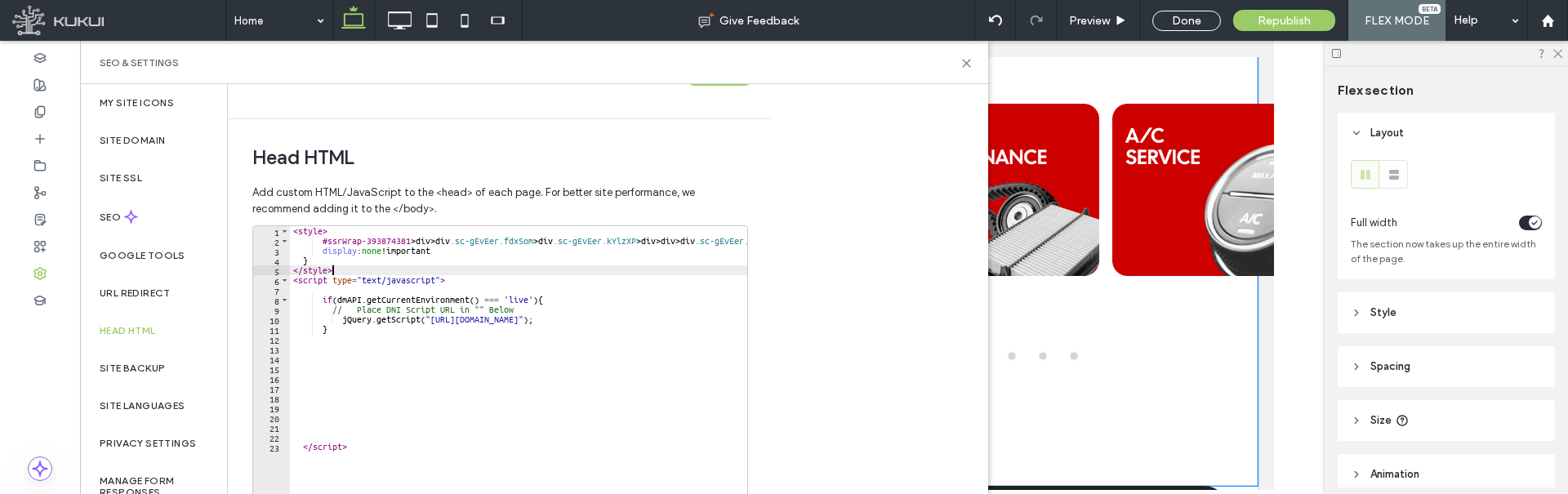
click at [345, 271] on div "< style > #ssrWrap-393874381 > div > div .sc-gEvEer.fdxSom > div .sc-gEvEer.kYl…" at bounding box center [783, 392] width 987 height 332
drag, startPoint x: 332, startPoint y: 255, endPoint x: 262, endPoint y: 249, distance: 70.3
click at [262, 249] on div "******** 1 2 3 4 5 6 7 8 9 10 11 12 13 14 15 16 17 18 19 20 21 22 23 < style > …" at bounding box center [500, 388] width 495 height 327
click at [313, 250] on div "< style > #ssrWrap-393874381 > div > div .sc-gEvEer.fdxSom > div .sc-gEvEer.kYl…" at bounding box center [519, 388] width 458 height 325
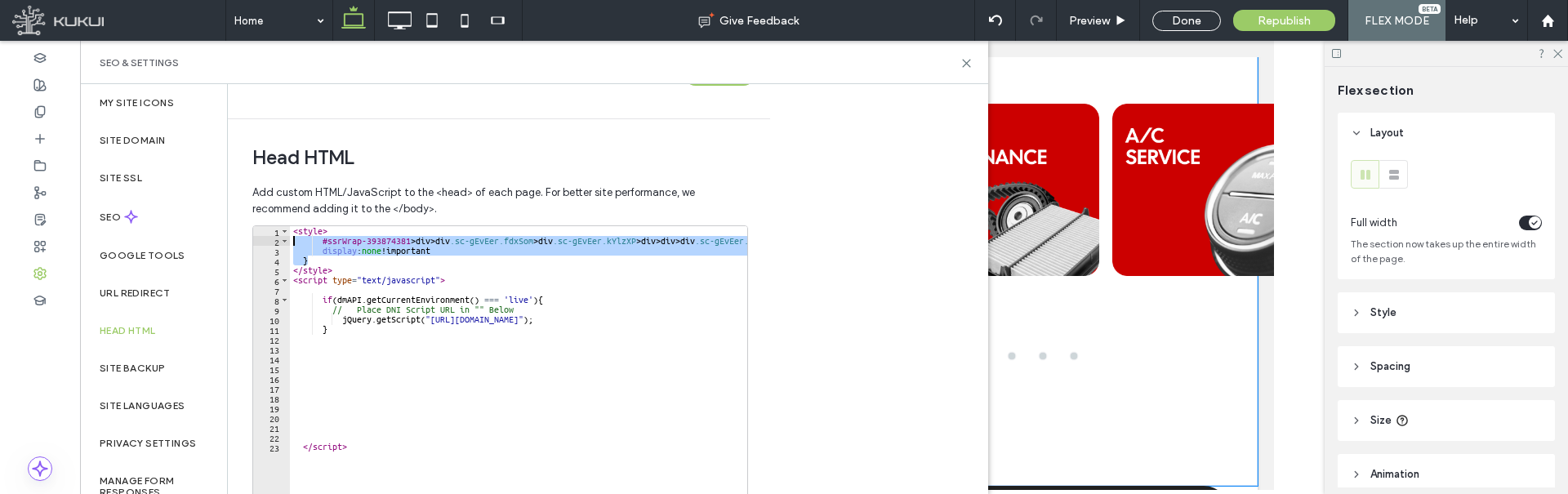
drag, startPoint x: 312, startPoint y: 262, endPoint x: 275, endPoint y: 244, distance: 41.1
click at [275, 244] on div "**********" at bounding box center [500, 388] width 495 height 327
type textarea "**********"
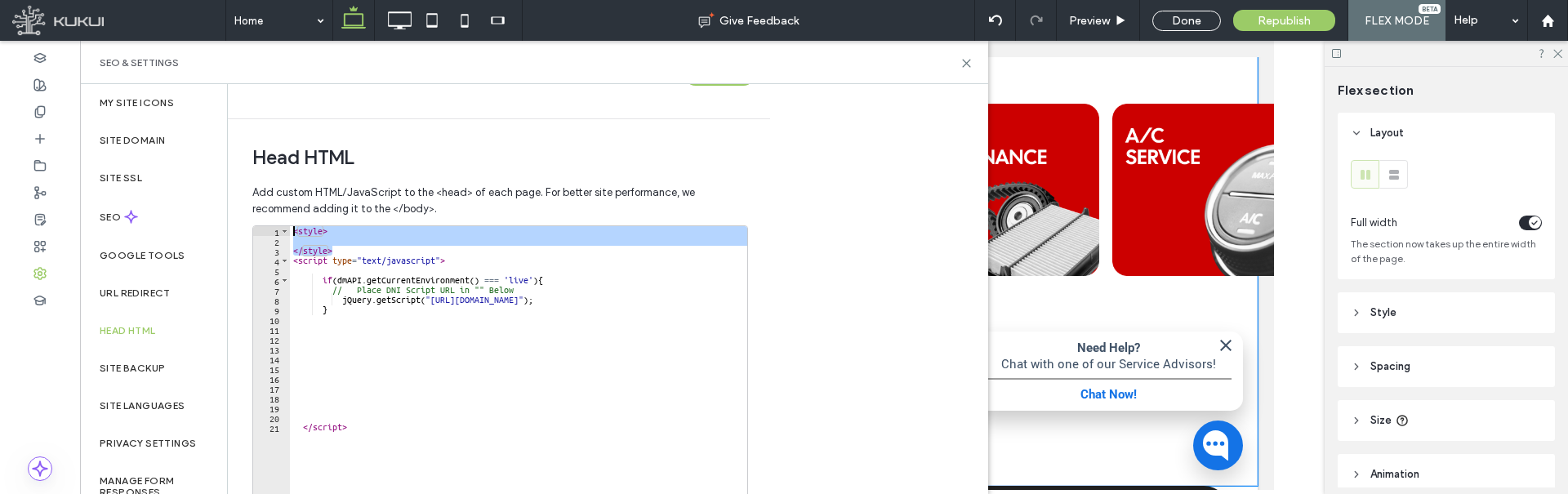
drag, startPoint x: 340, startPoint y: 252, endPoint x: 275, endPoint y: 221, distance: 72.0
click at [275, 221] on div "Add custom HTML/JavaScript to the <head> of each page. For better site performa…" at bounding box center [499, 402] width 493 height 451
type textarea "*******"
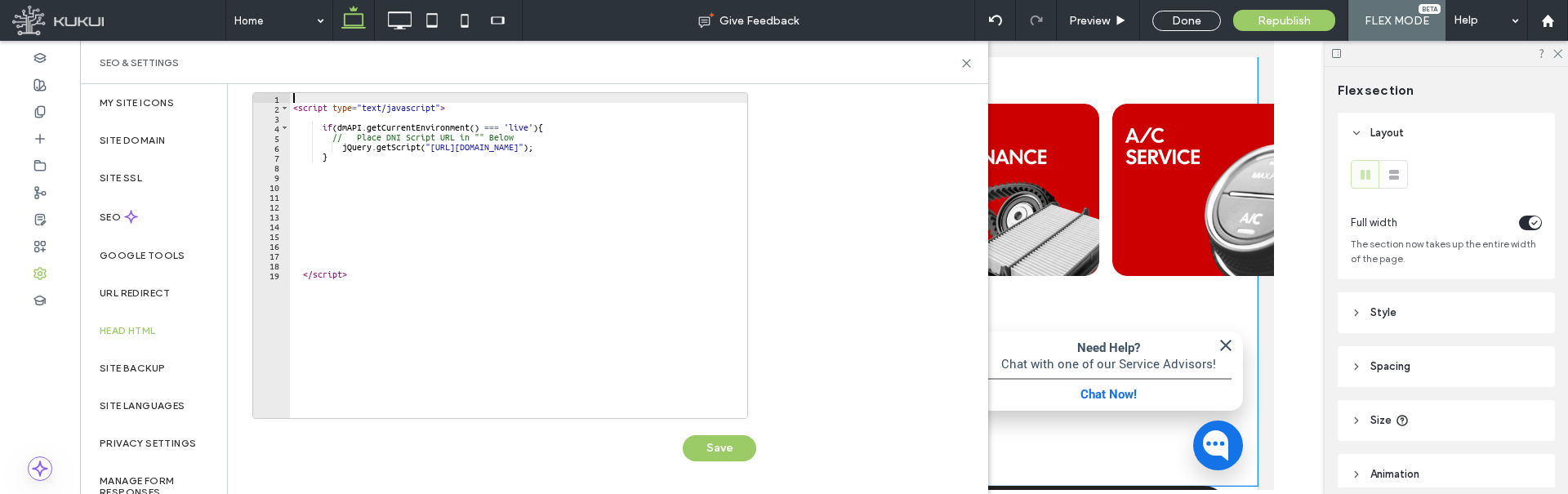
scroll to position [625, 0]
click at [722, 449] on button "Save" at bounding box center [719, 447] width 73 height 26
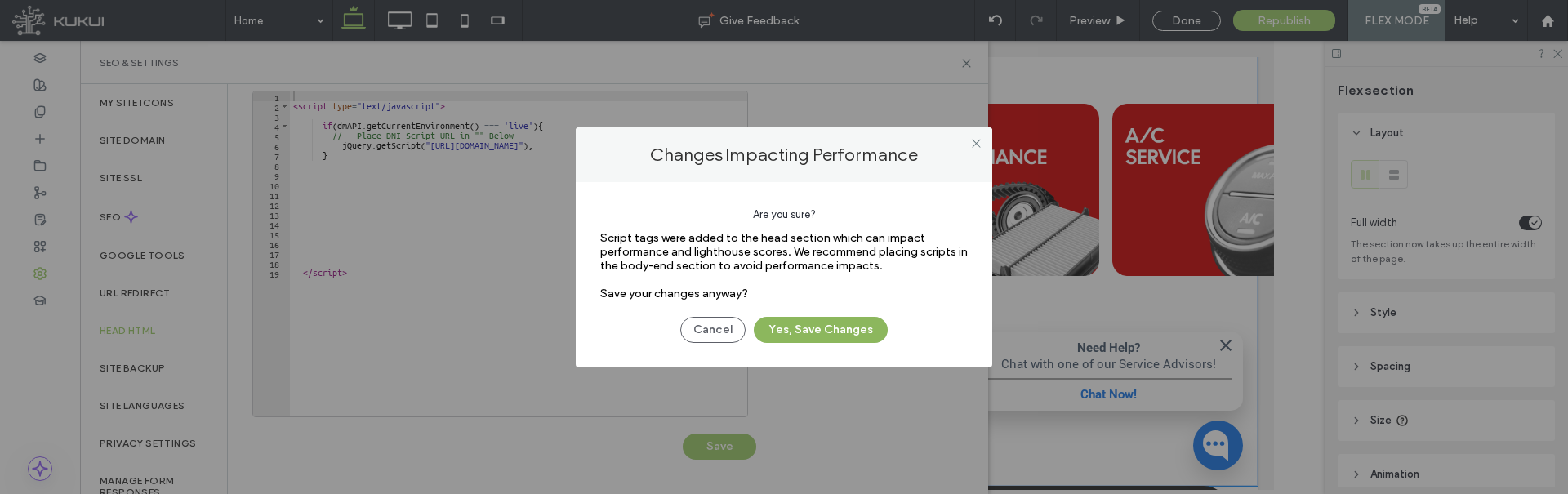
click at [847, 338] on button "Yes, Save Changes" at bounding box center [820, 330] width 134 height 26
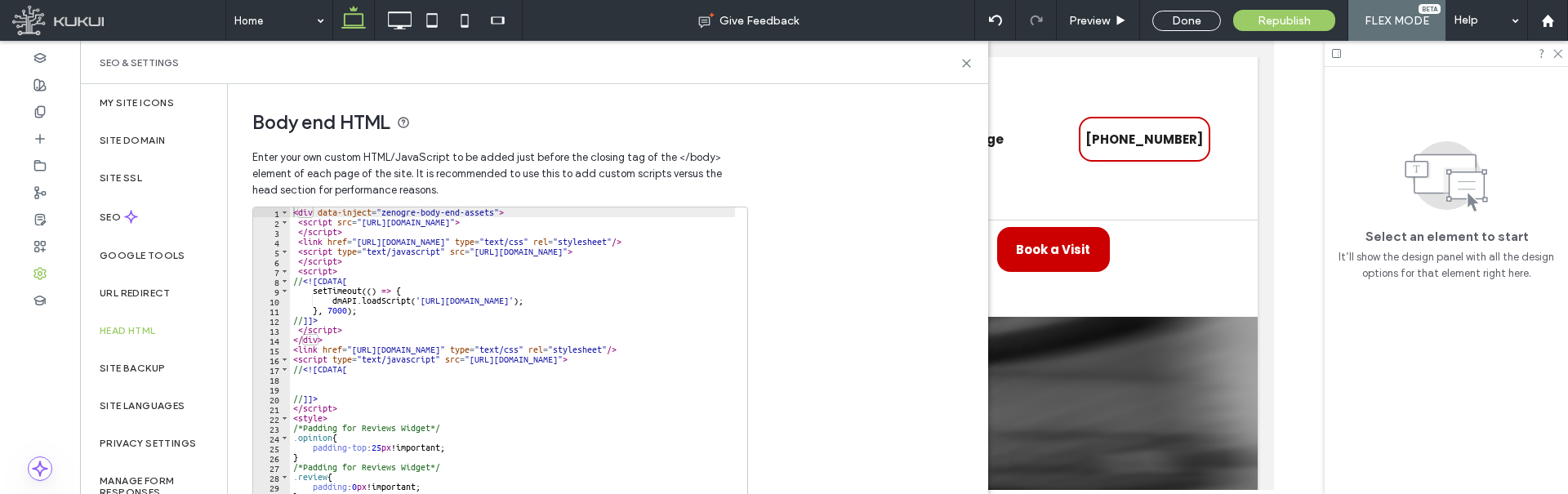
scroll to position [0, 0]
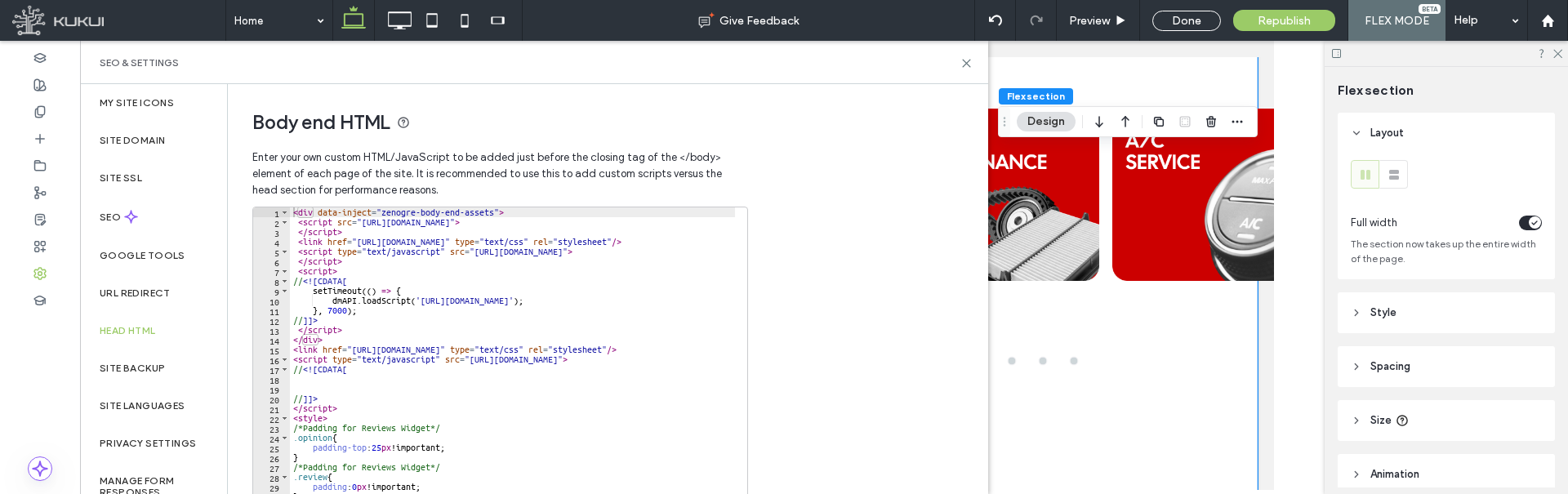
type textarea "*******"
click at [364, 416] on div "< div data-inject = "zenogre-body-end-assets" > < script src = "https://zapi.ku…" at bounding box center [592, 374] width 604 height 332
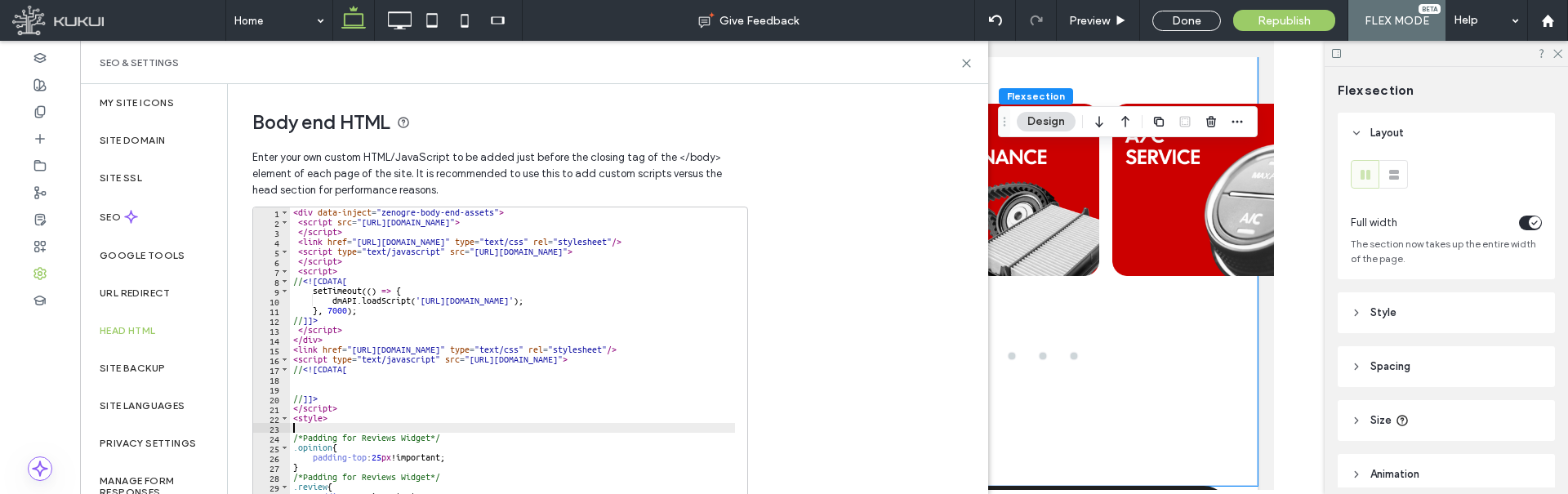
paste textarea "*"
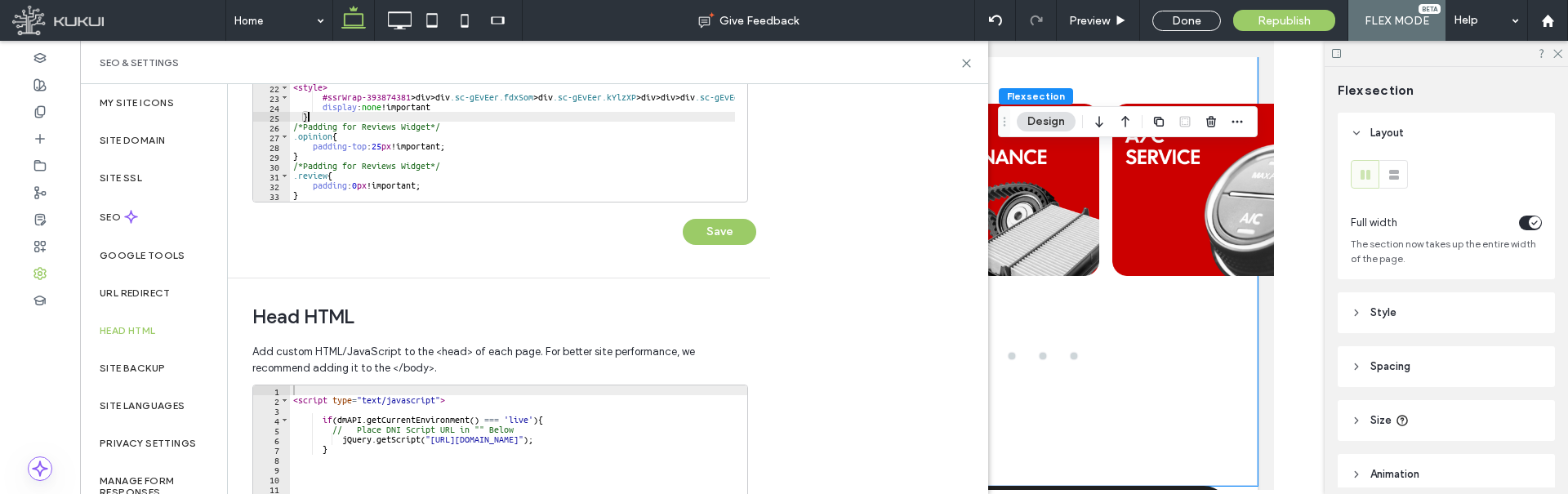
scroll to position [327, 0]
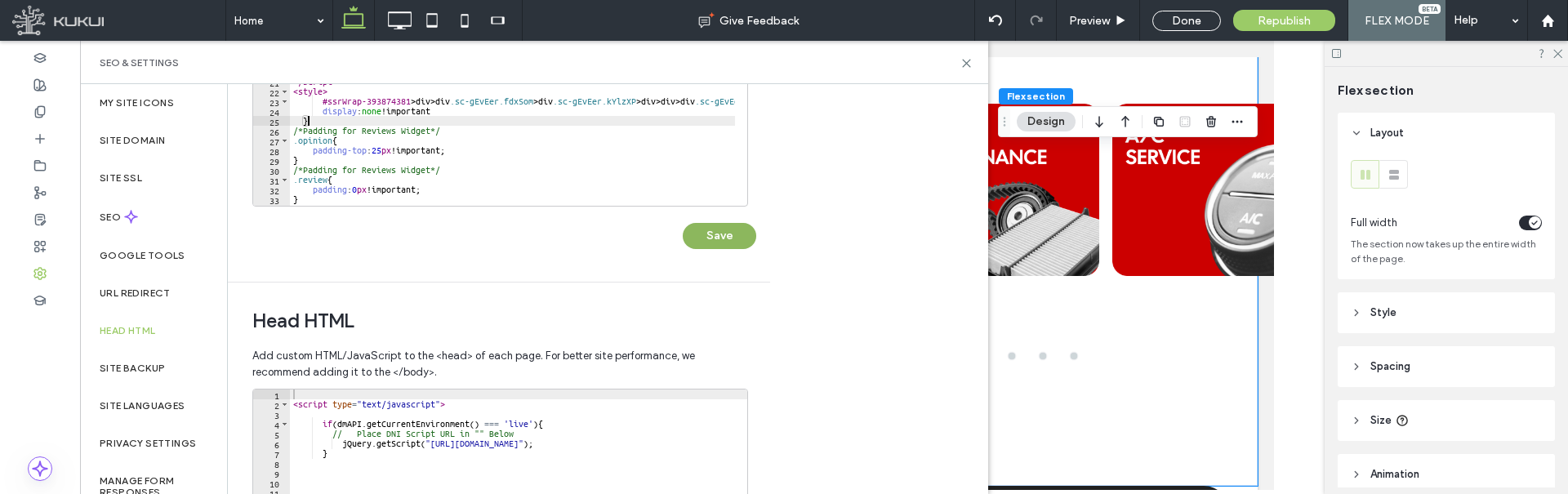
type textarea "*"
click at [732, 233] on button "Save" at bounding box center [719, 236] width 73 height 26
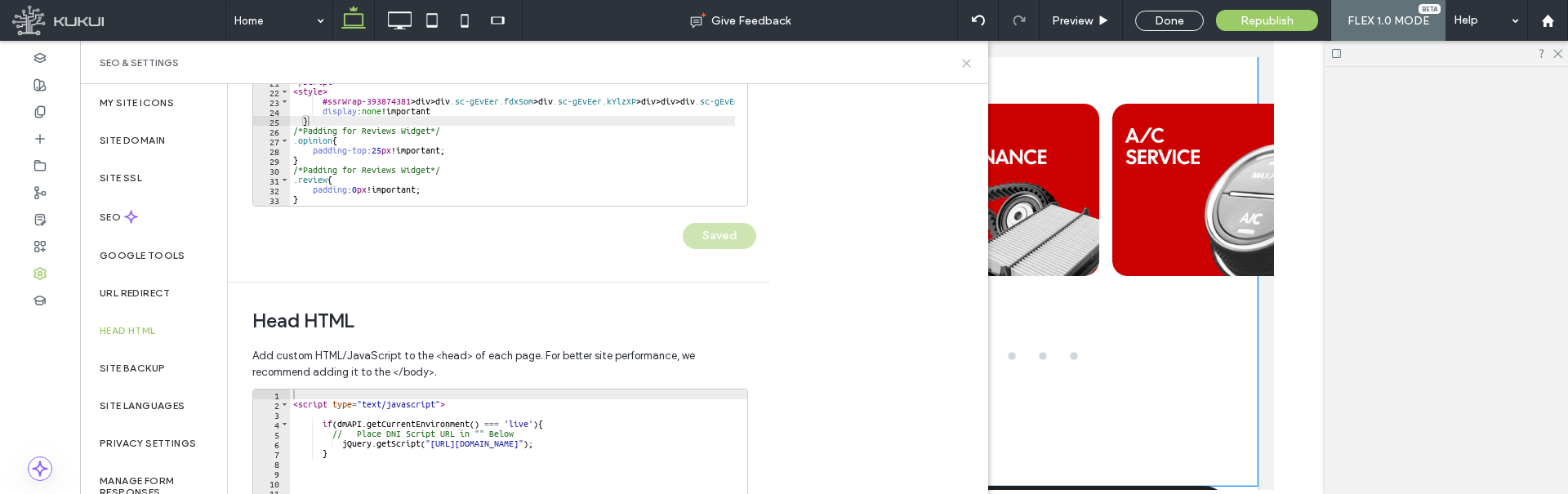
click at [965, 63] on icon at bounding box center [966, 63] width 12 height 12
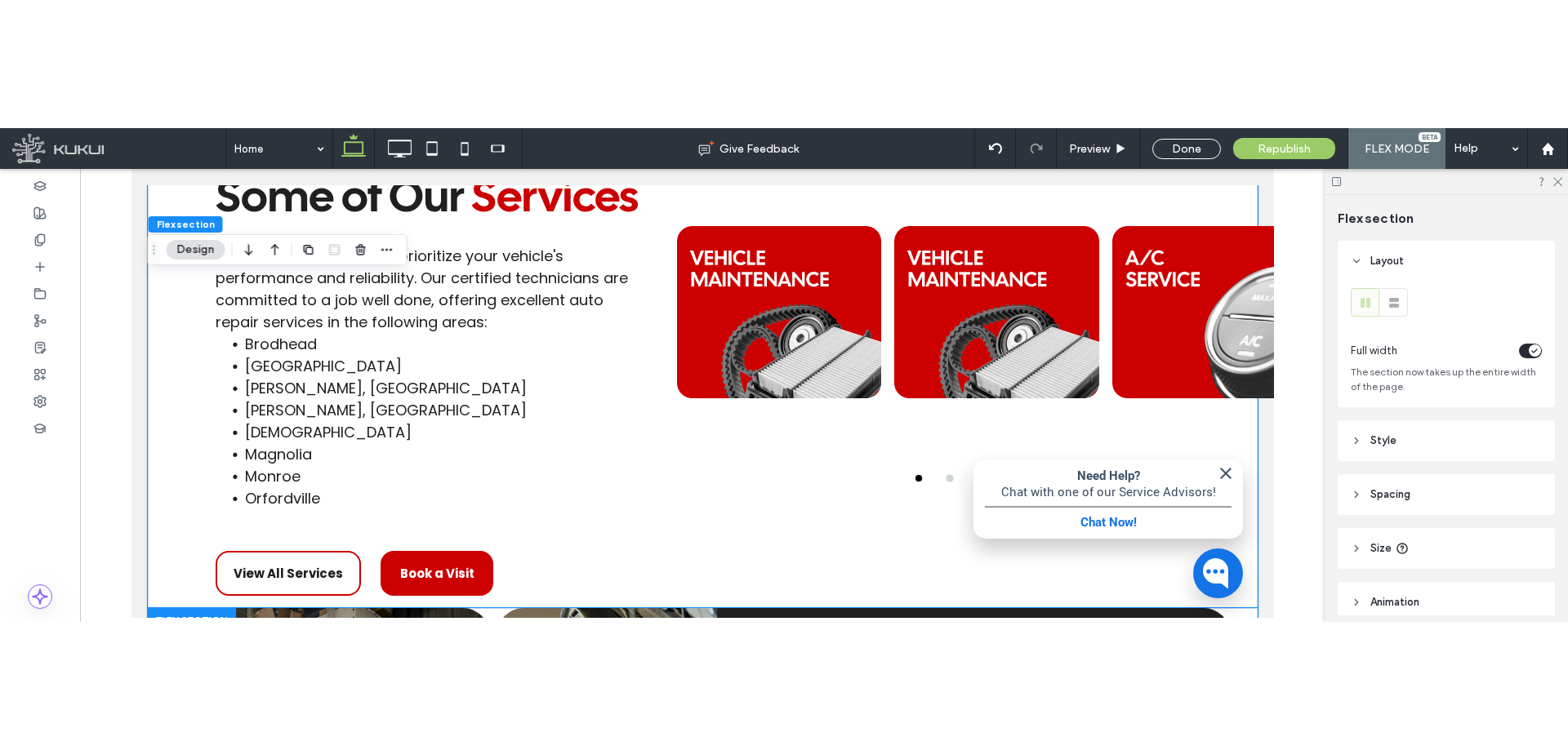
scroll to position [1784, 0]
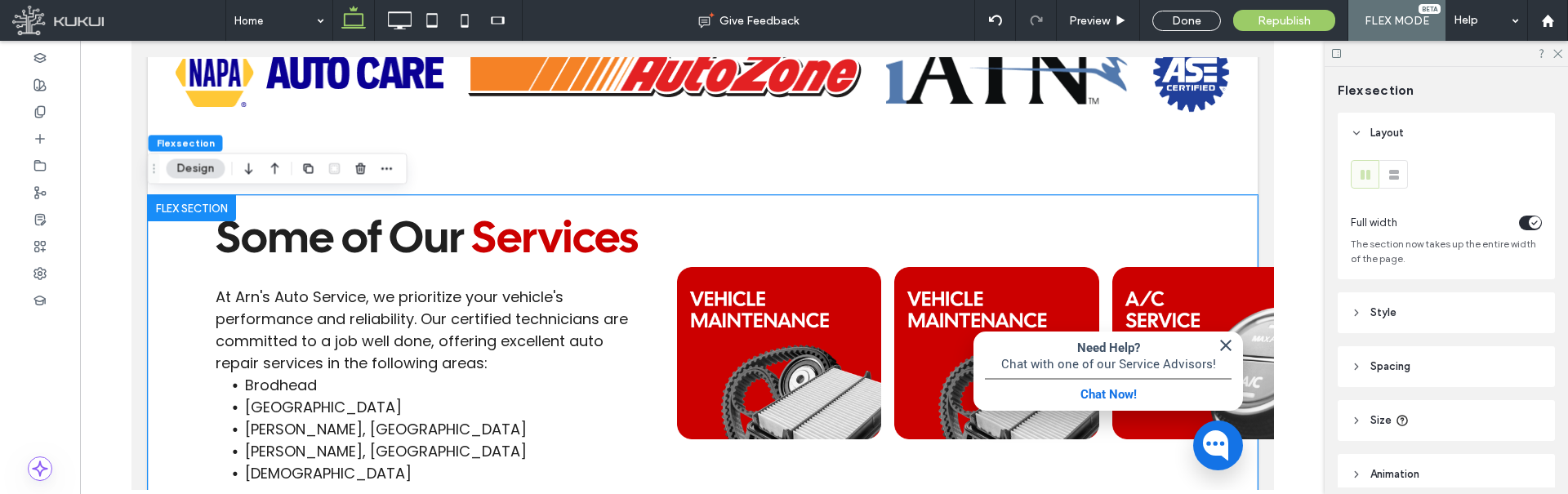
drag, startPoint x: 718, startPoint y: 321, endPoint x: 946, endPoint y: 292, distance: 229.8
click at [945, 254] on div at bounding box center [996, 354] width 204 height 292
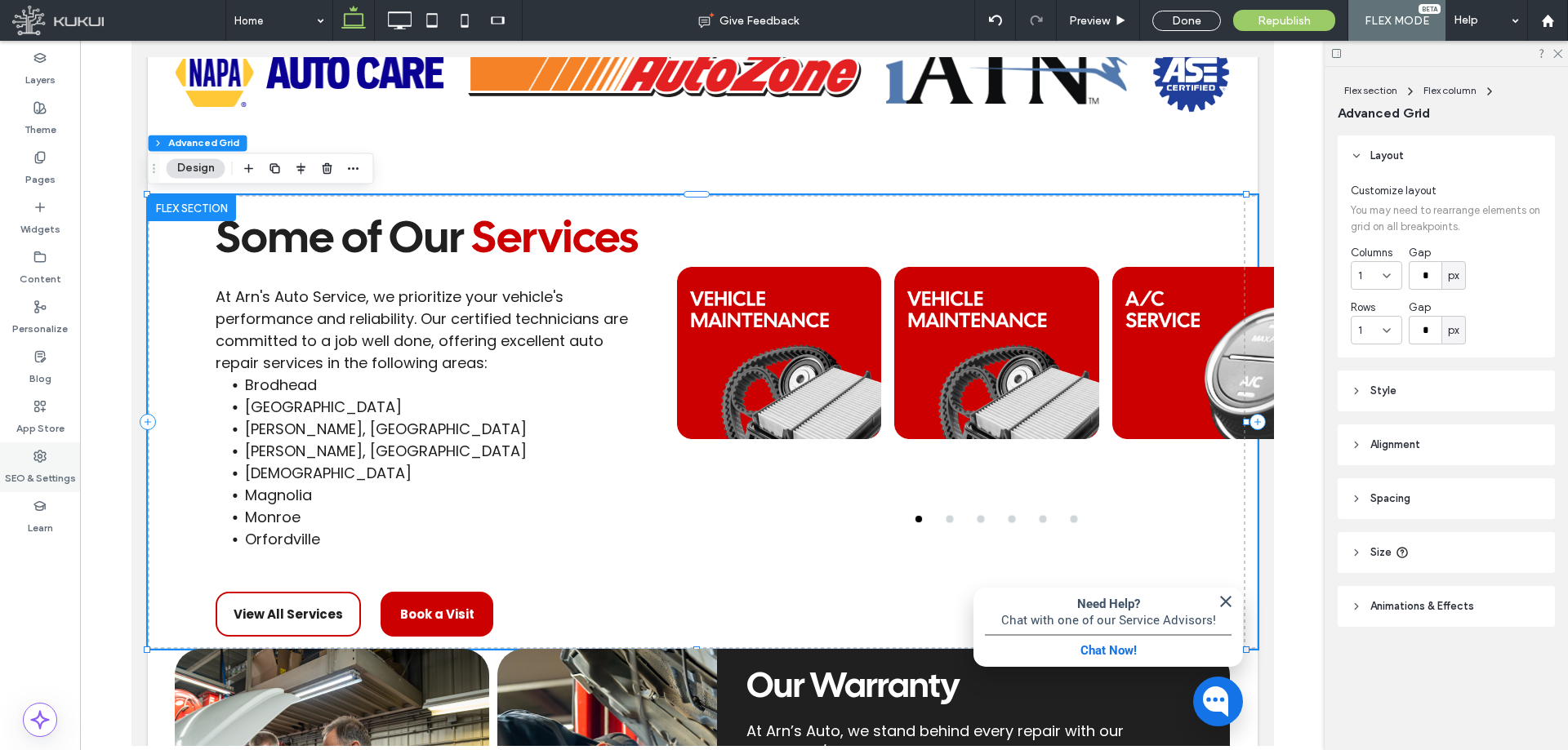
click at [60, 465] on label "SEO & Settings" at bounding box center [40, 475] width 71 height 23
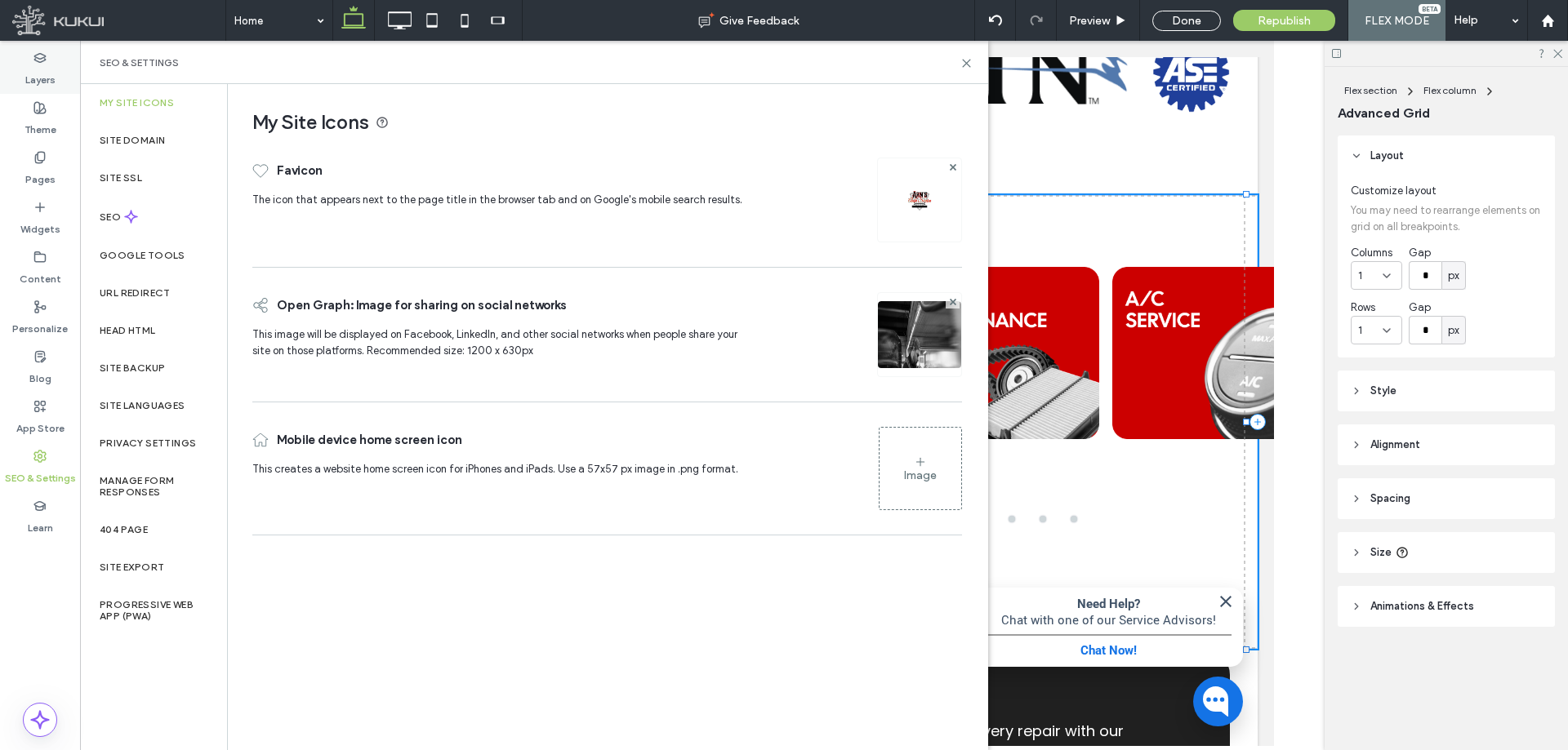
click at [40, 83] on label "Layers" at bounding box center [40, 76] width 31 height 23
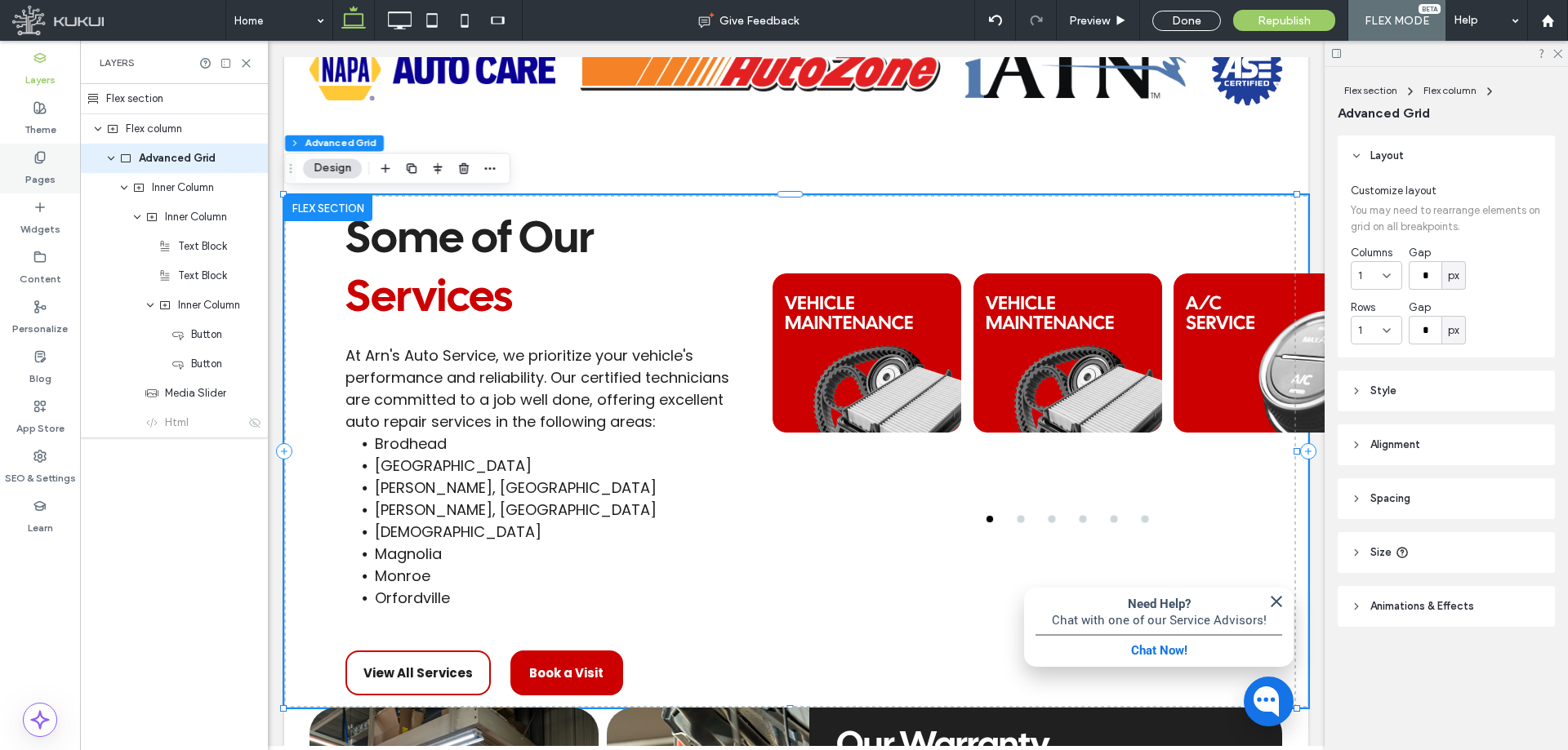
click at [45, 169] on label "Pages" at bounding box center [40, 176] width 31 height 23
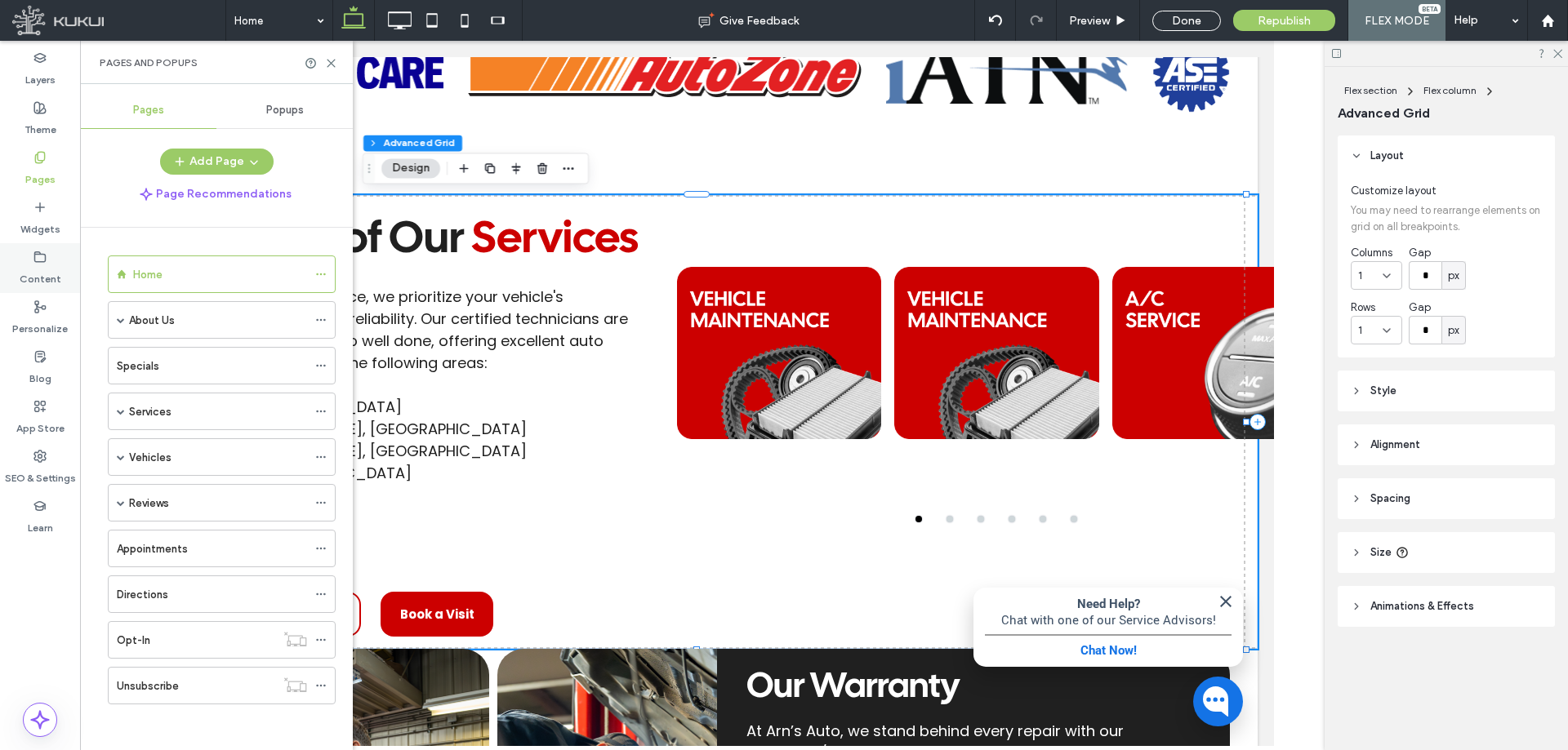
click at [35, 286] on label "Content" at bounding box center [40, 275] width 42 height 23
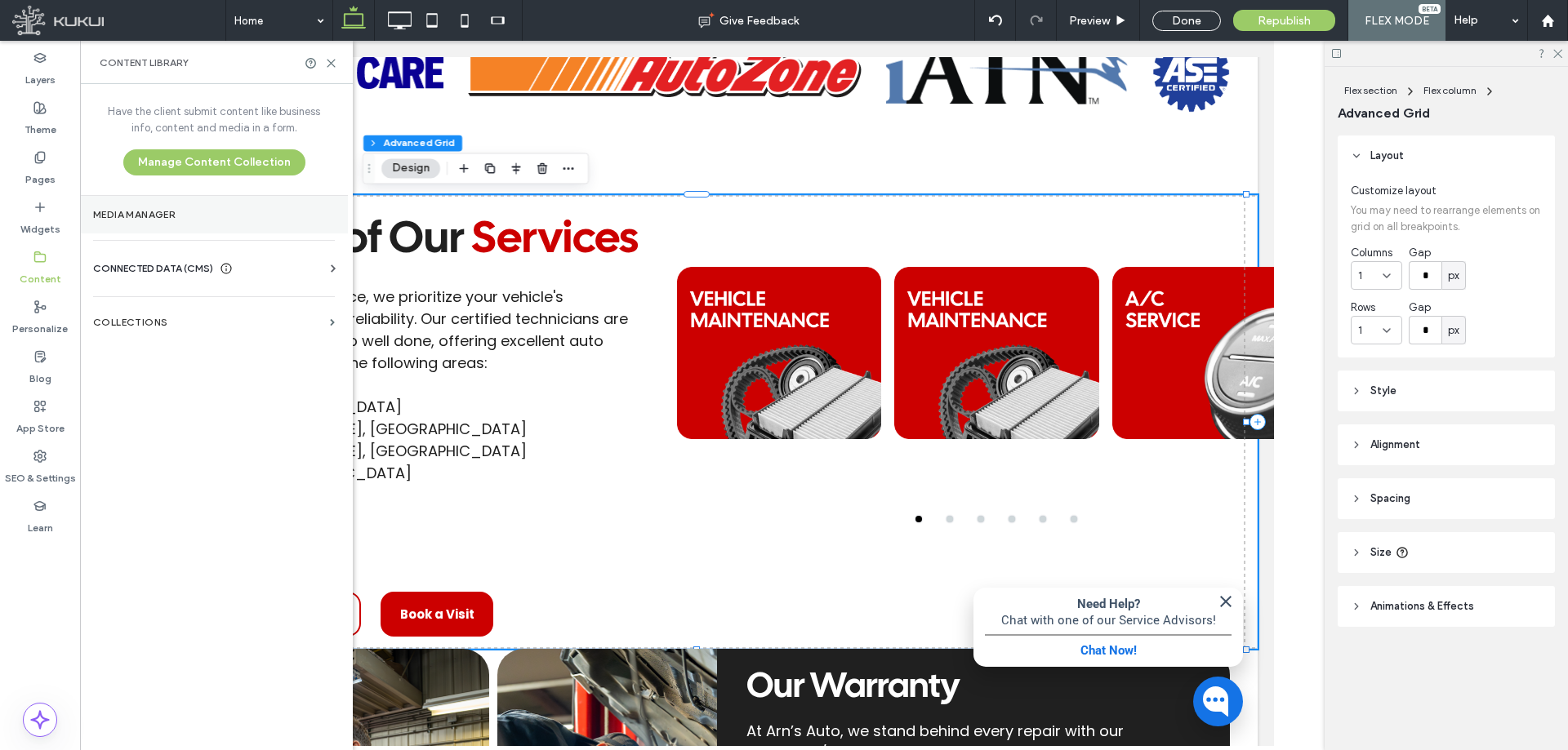
click at [157, 218] on label "Media Manager" at bounding box center [214, 215] width 242 height 12
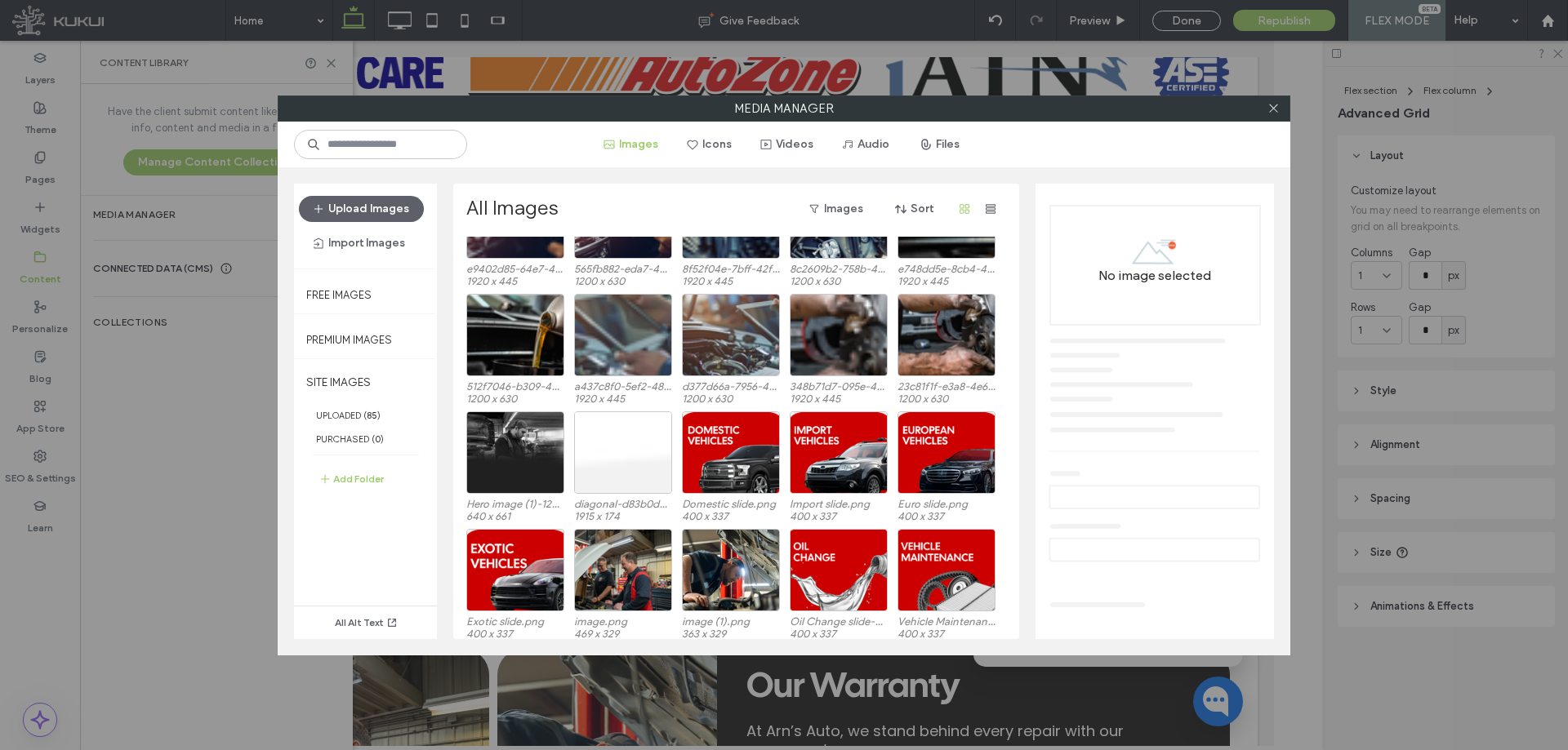
scroll to position [101, 0]
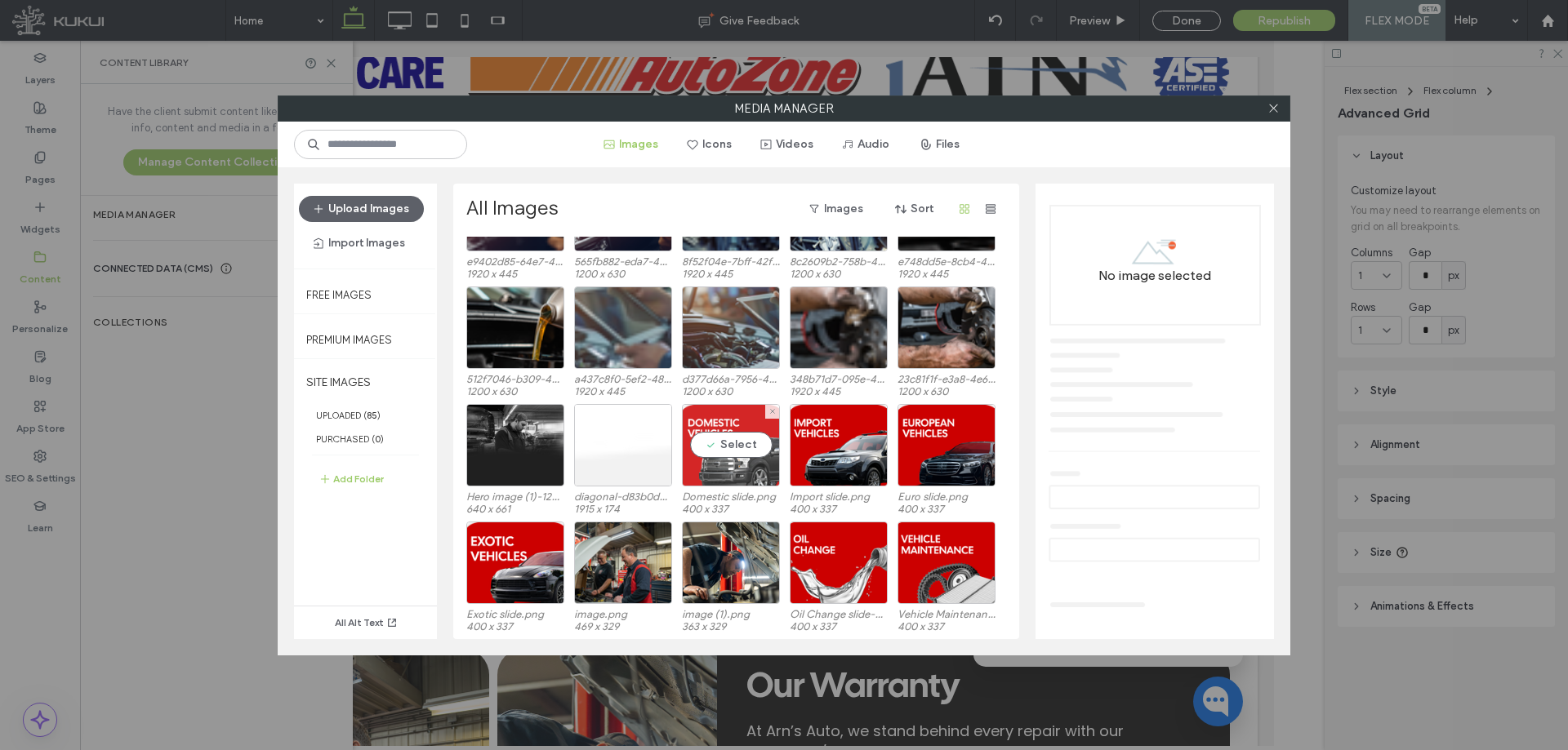
click at [701, 476] on div "Select" at bounding box center [730, 445] width 98 height 82
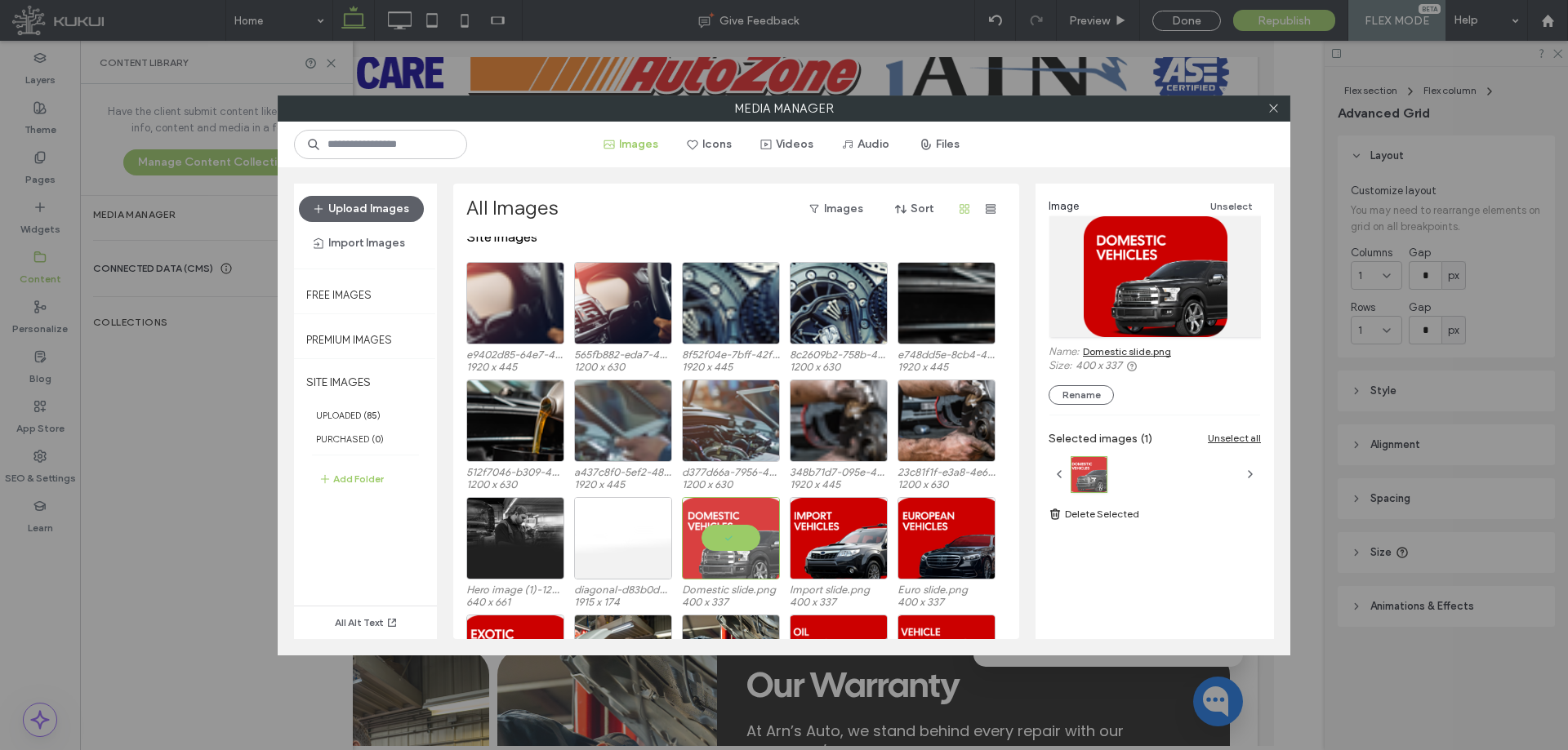
scroll to position [0, 0]
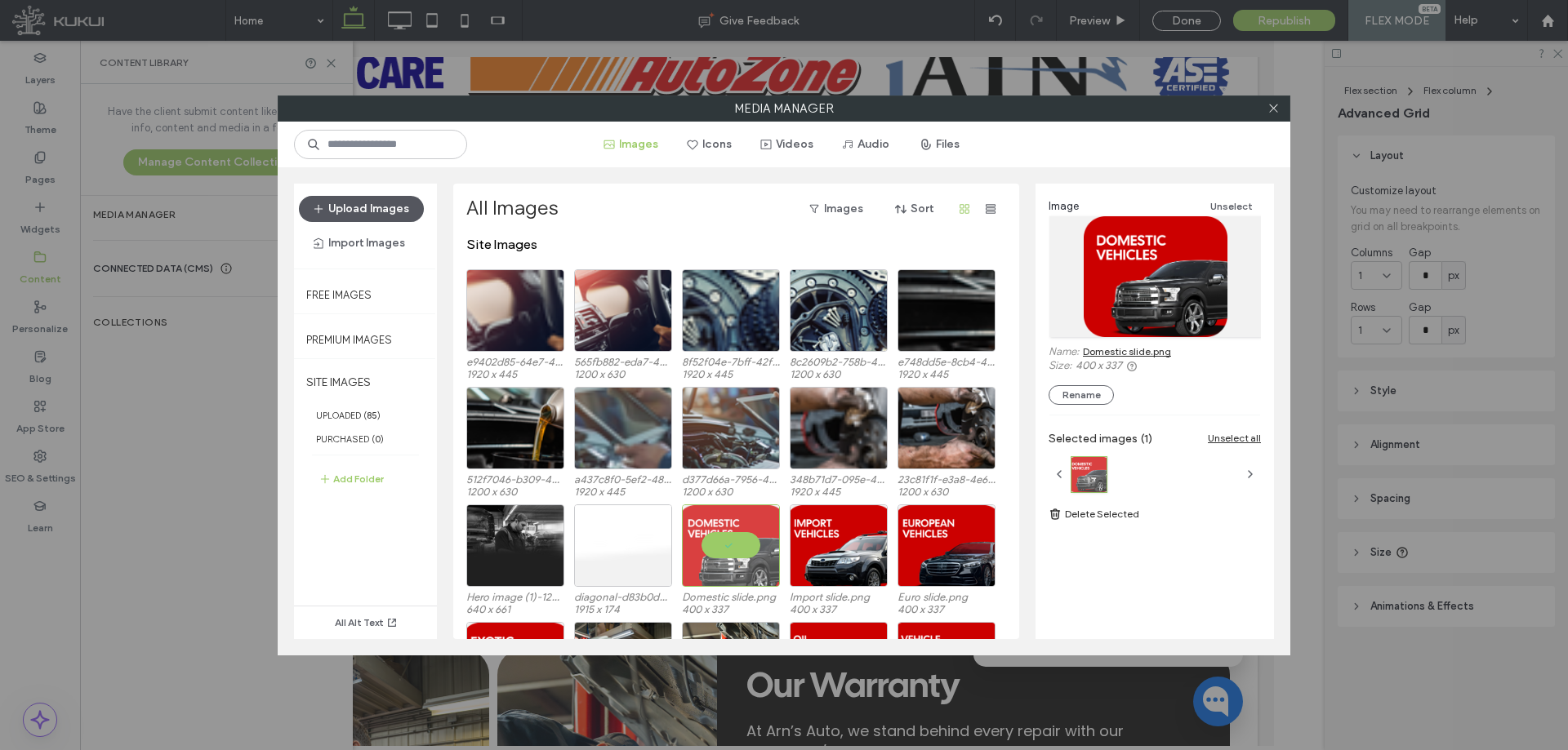
click at [361, 217] on button "Upload Images" at bounding box center [362, 209] width 125 height 26
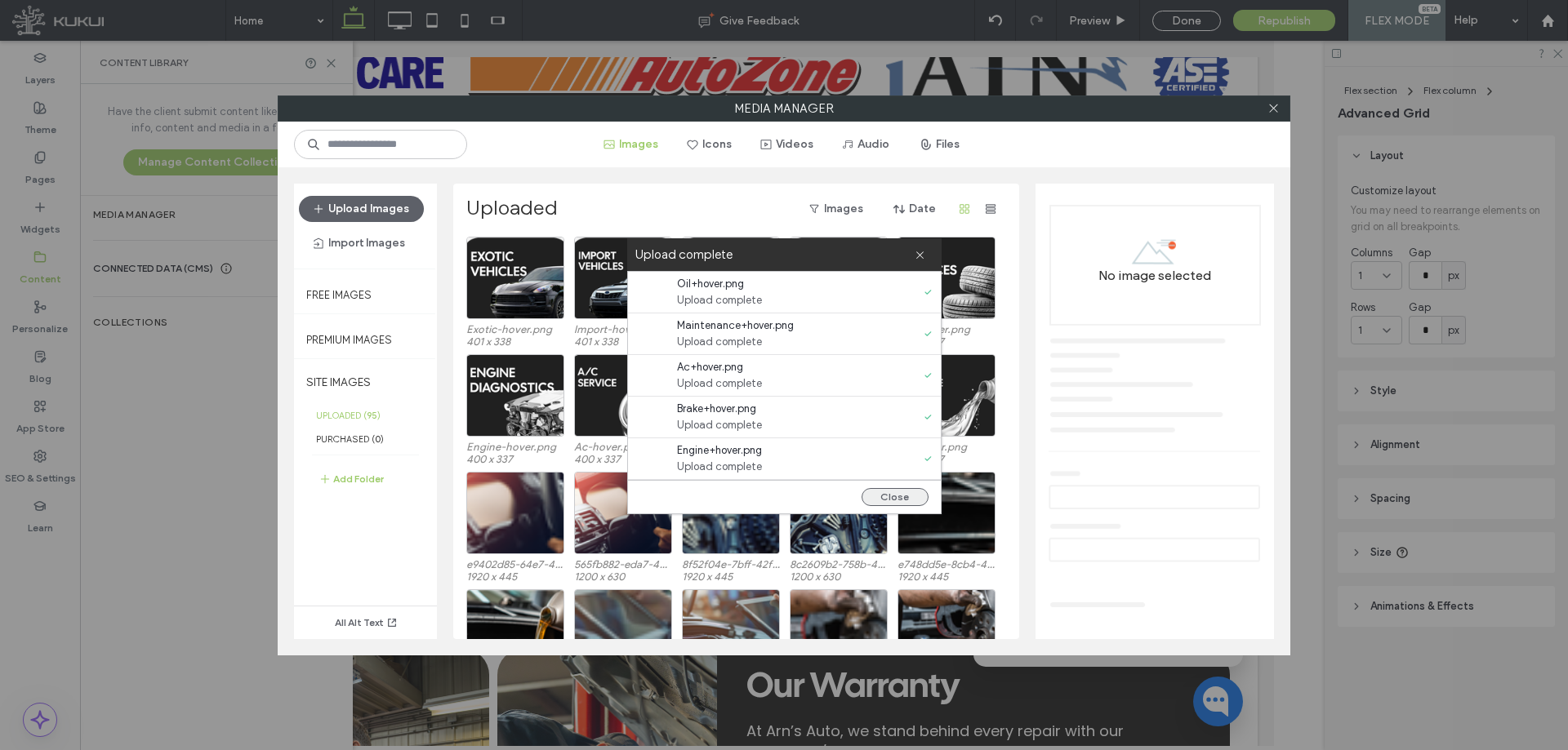
click at [898, 499] on button "Close" at bounding box center [894, 497] width 67 height 18
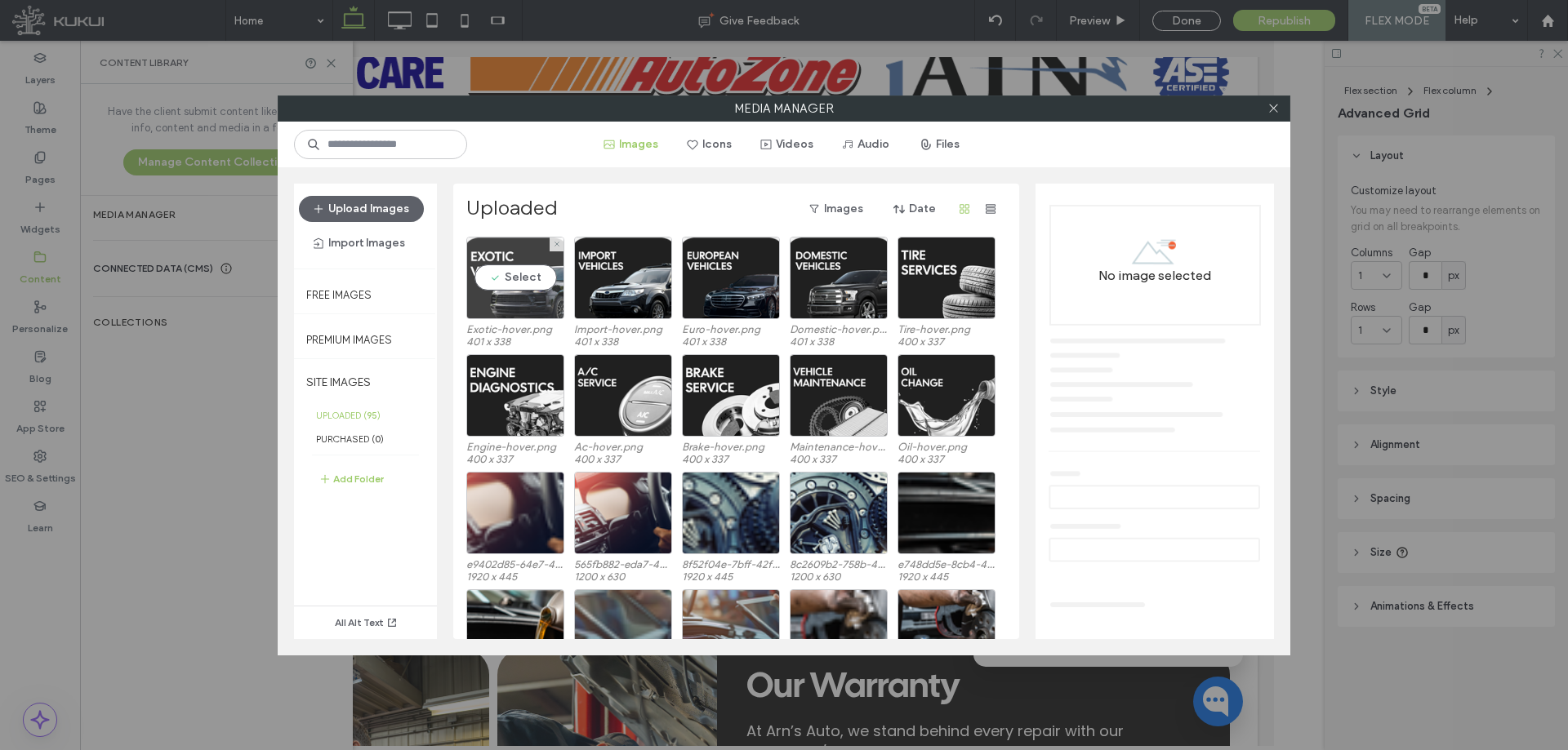
click at [498, 266] on div "Select" at bounding box center [515, 278] width 98 height 82
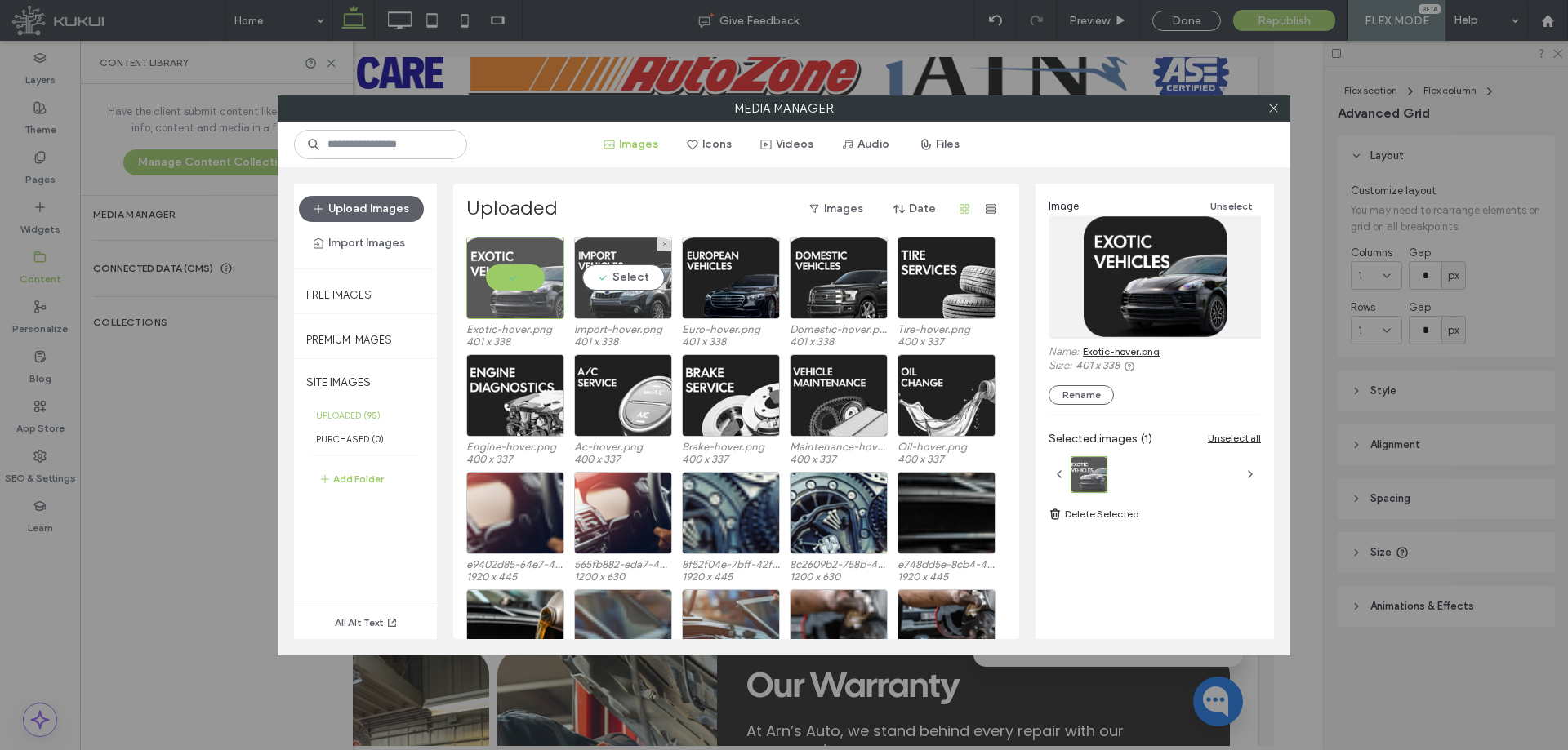
drag, startPoint x: 617, startPoint y: 276, endPoint x: 596, endPoint y: 281, distance: 21.6
click at [617, 276] on div "Select" at bounding box center [622, 278] width 98 height 82
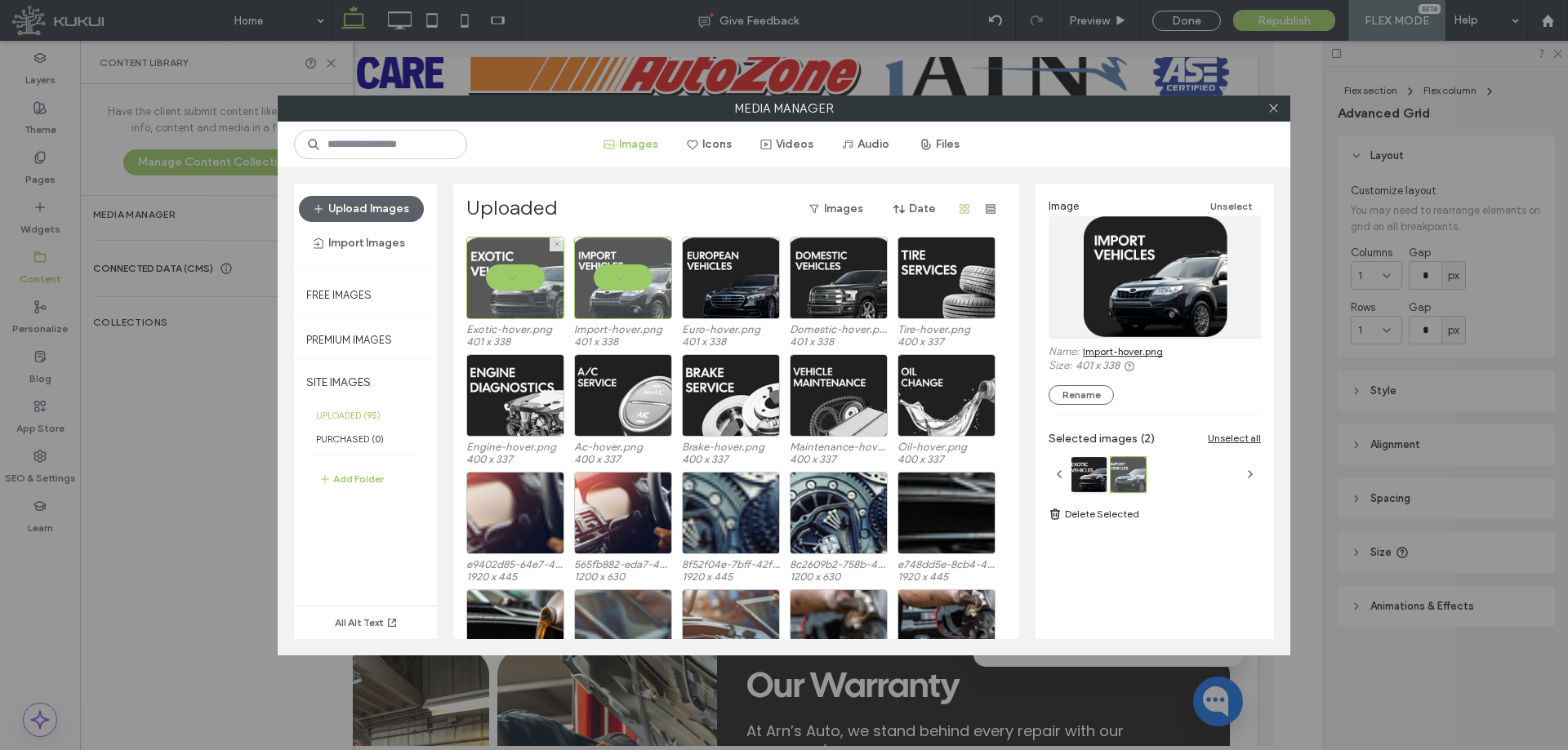
click at [502, 278] on div at bounding box center [515, 278] width 98 height 82
click at [625, 276] on div at bounding box center [622, 278] width 98 height 82
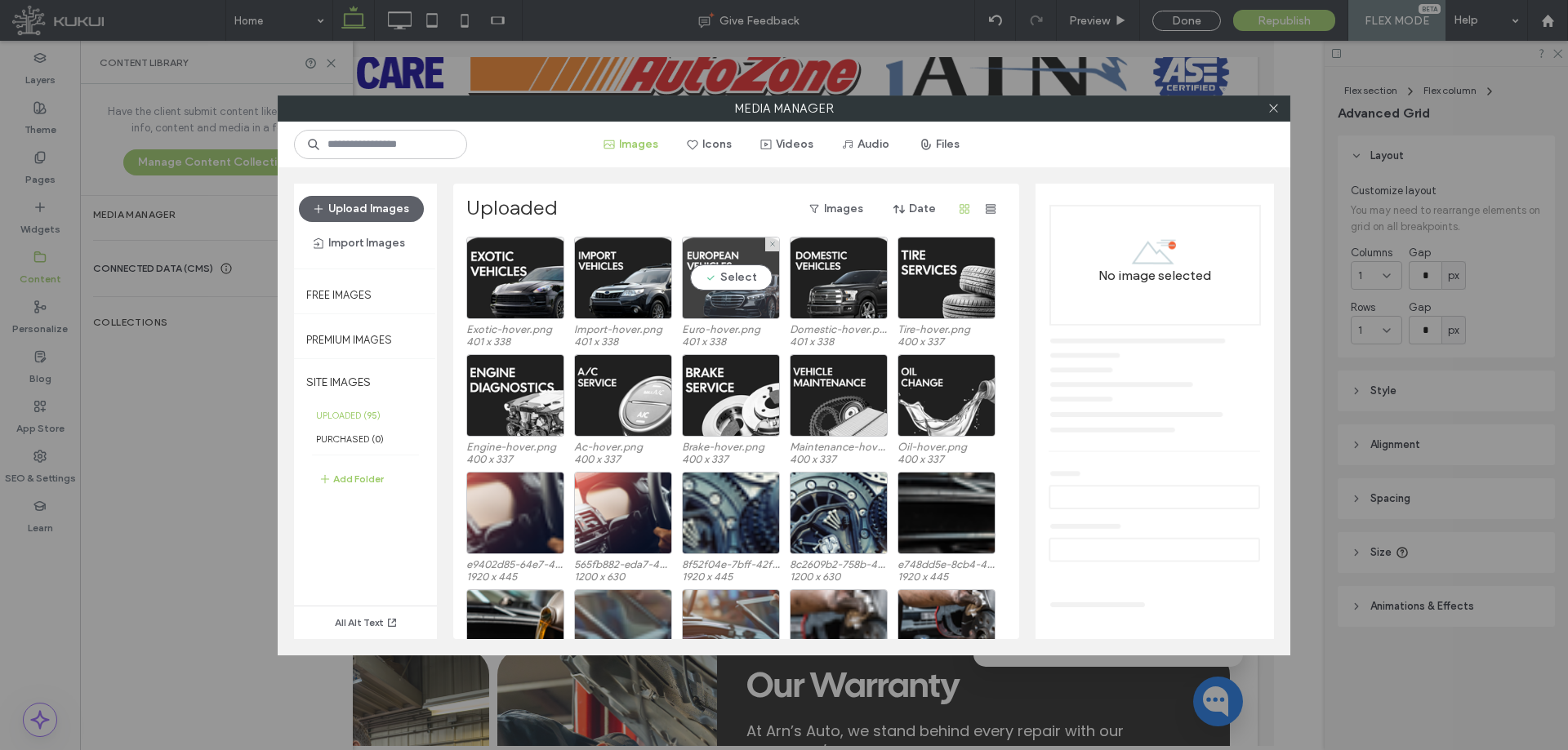
click at [743, 283] on div "Select" at bounding box center [730, 278] width 98 height 82
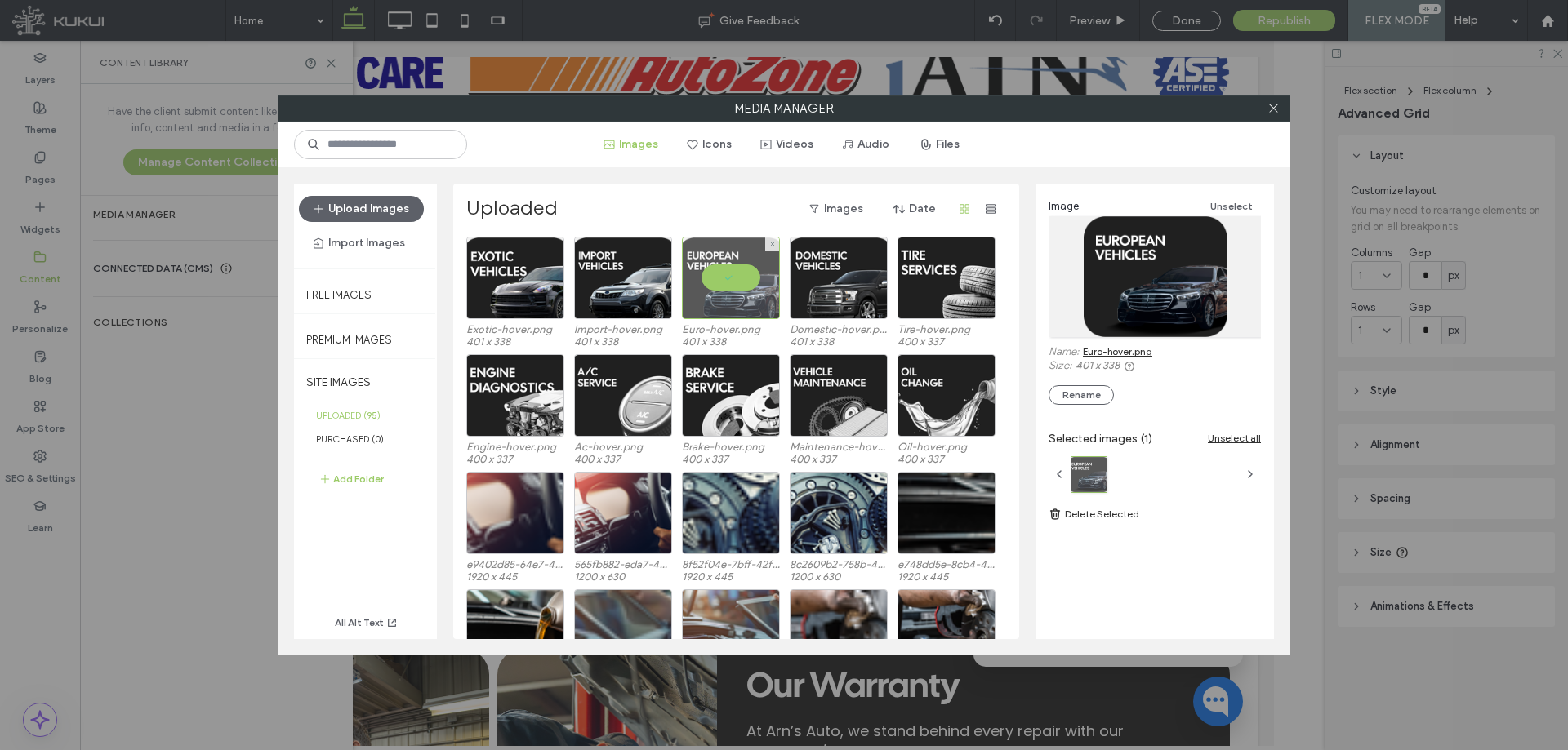
click at [714, 282] on div at bounding box center [730, 278] width 98 height 82
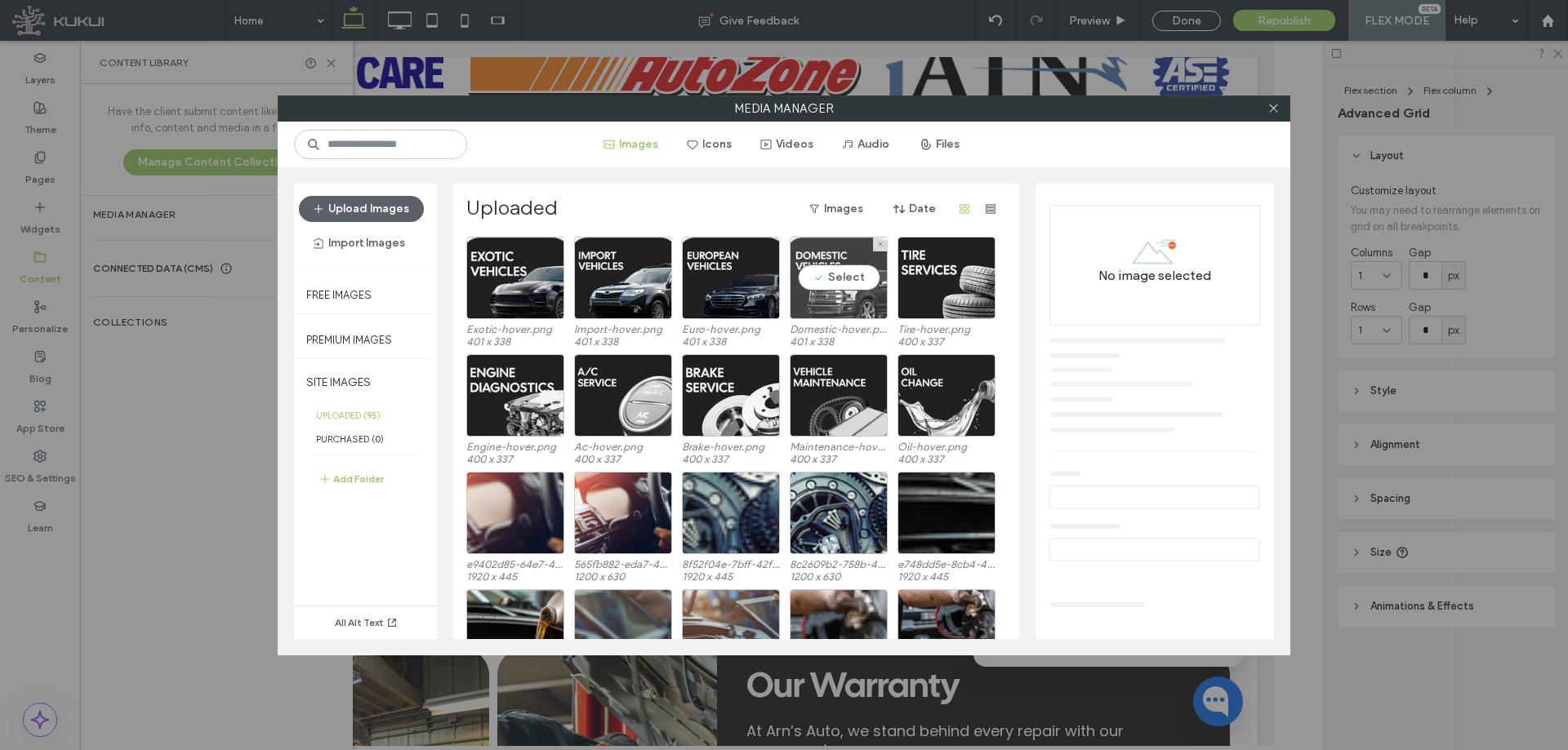
click at [826, 270] on div "Select" at bounding box center [838, 278] width 98 height 82
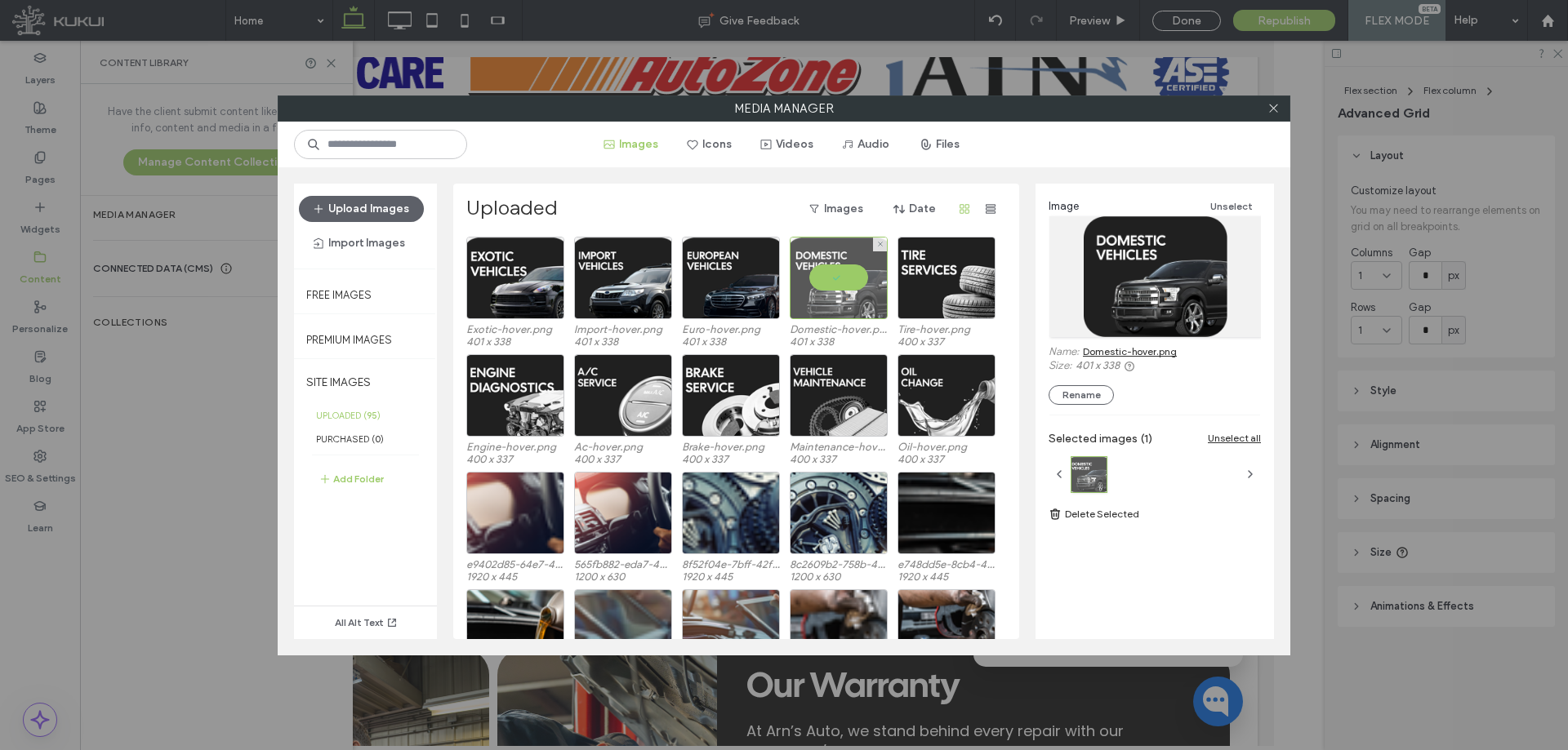
drag, startPoint x: 839, startPoint y: 264, endPoint x: 871, endPoint y: 264, distance: 32.0
click at [840, 264] on div at bounding box center [838, 278] width 98 height 82
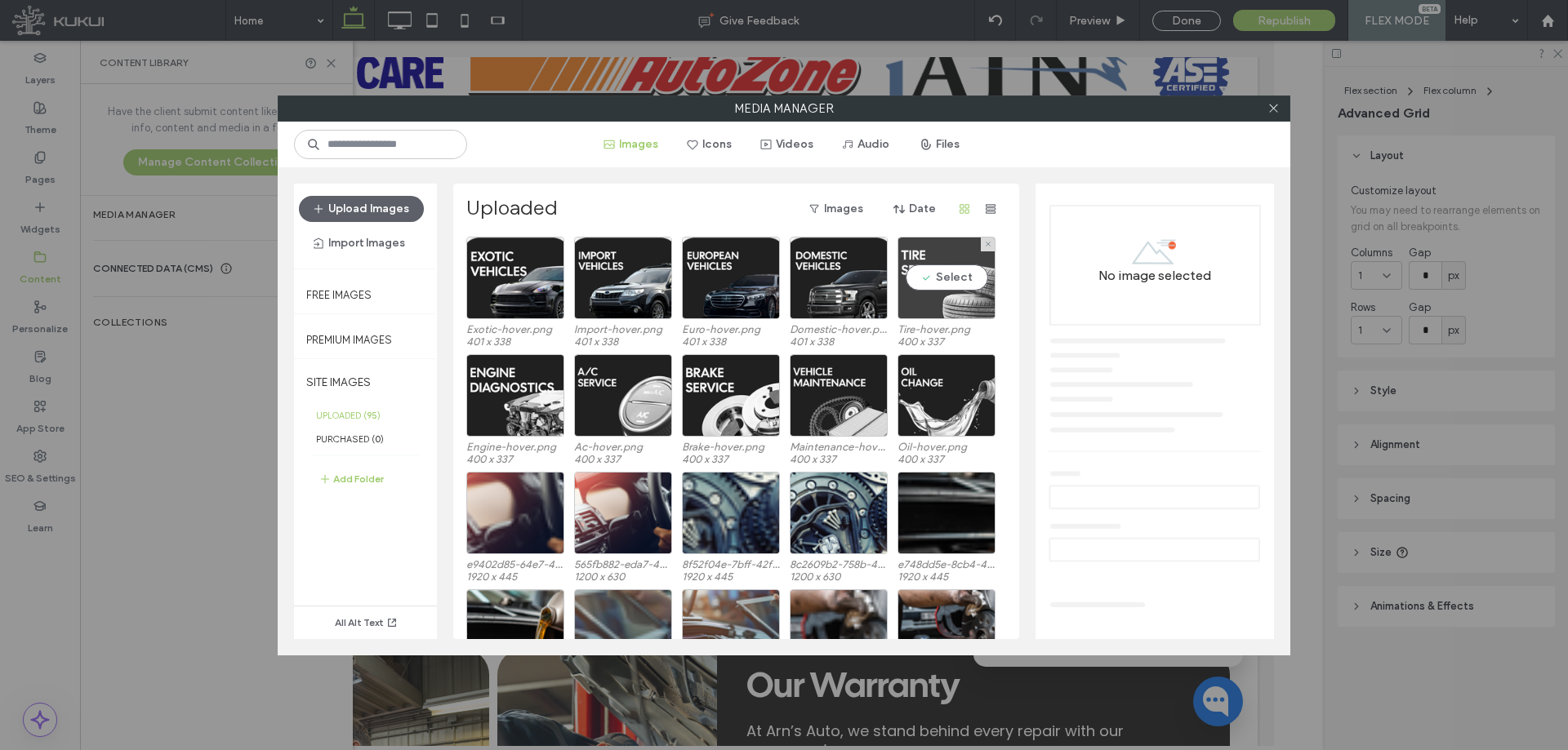
click at [969, 281] on div "Select" at bounding box center [946, 278] width 98 height 82
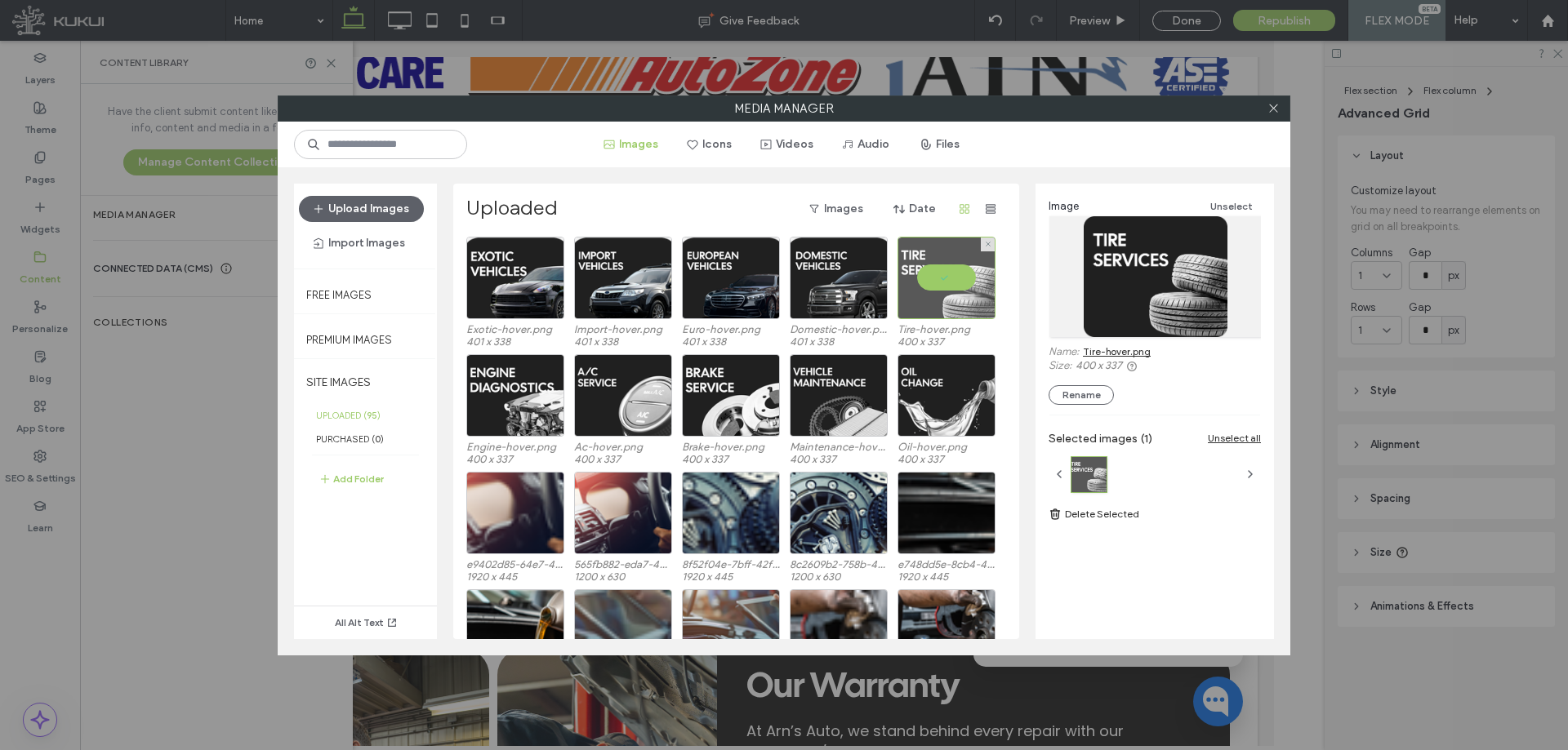
click at [962, 283] on div at bounding box center [946, 278] width 98 height 82
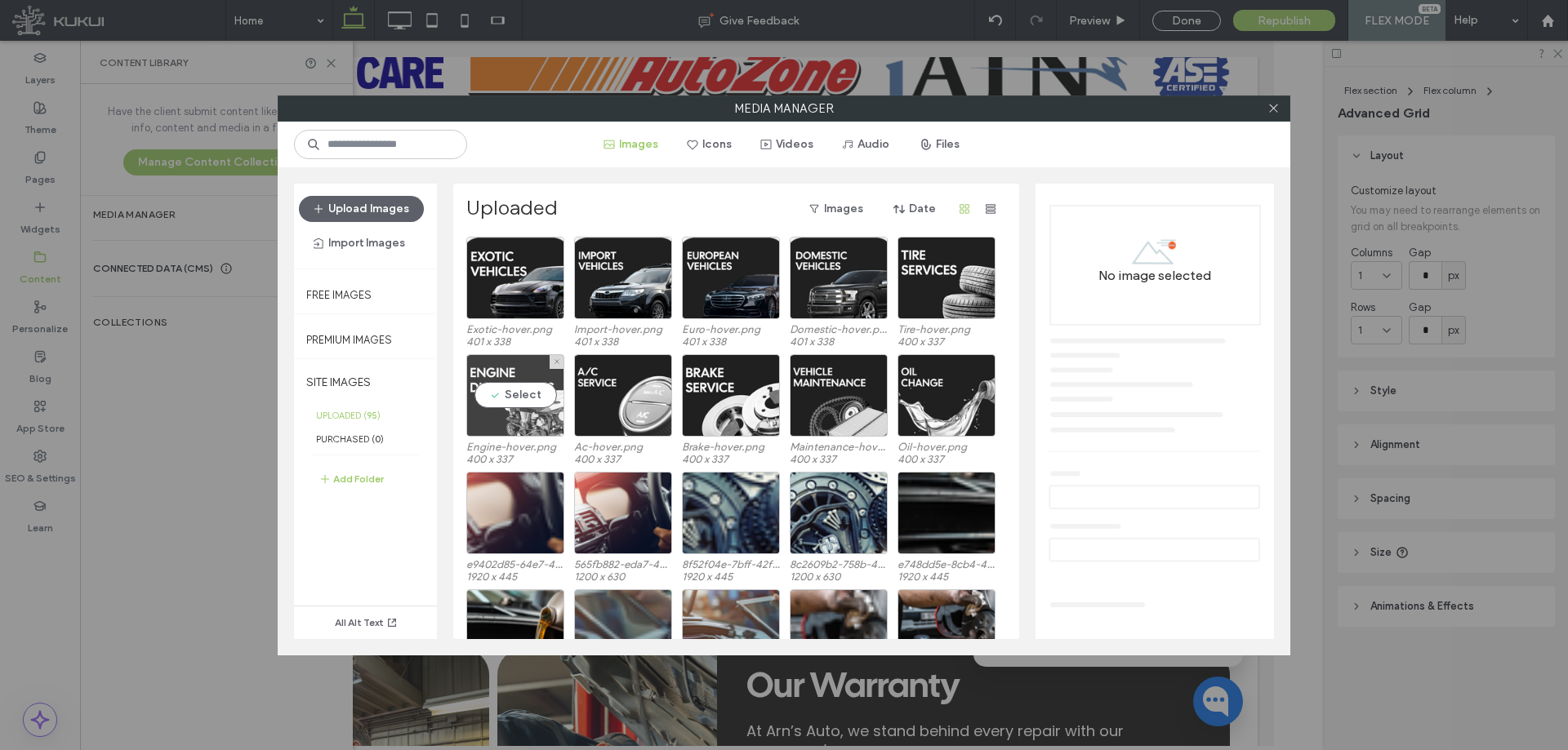
click at [548, 370] on div "Select" at bounding box center [515, 396] width 98 height 82
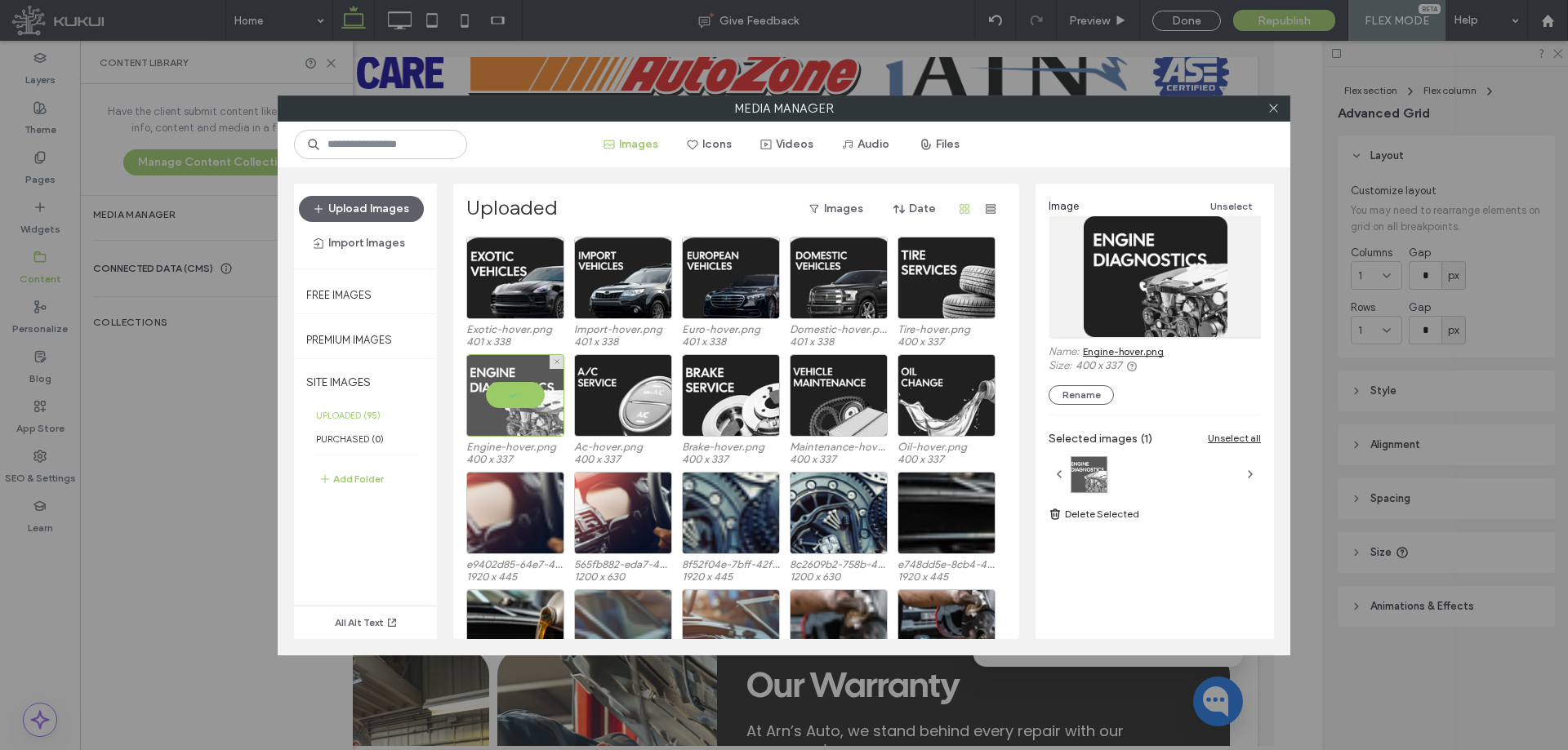
click at [511, 403] on div at bounding box center [515, 396] width 98 height 82
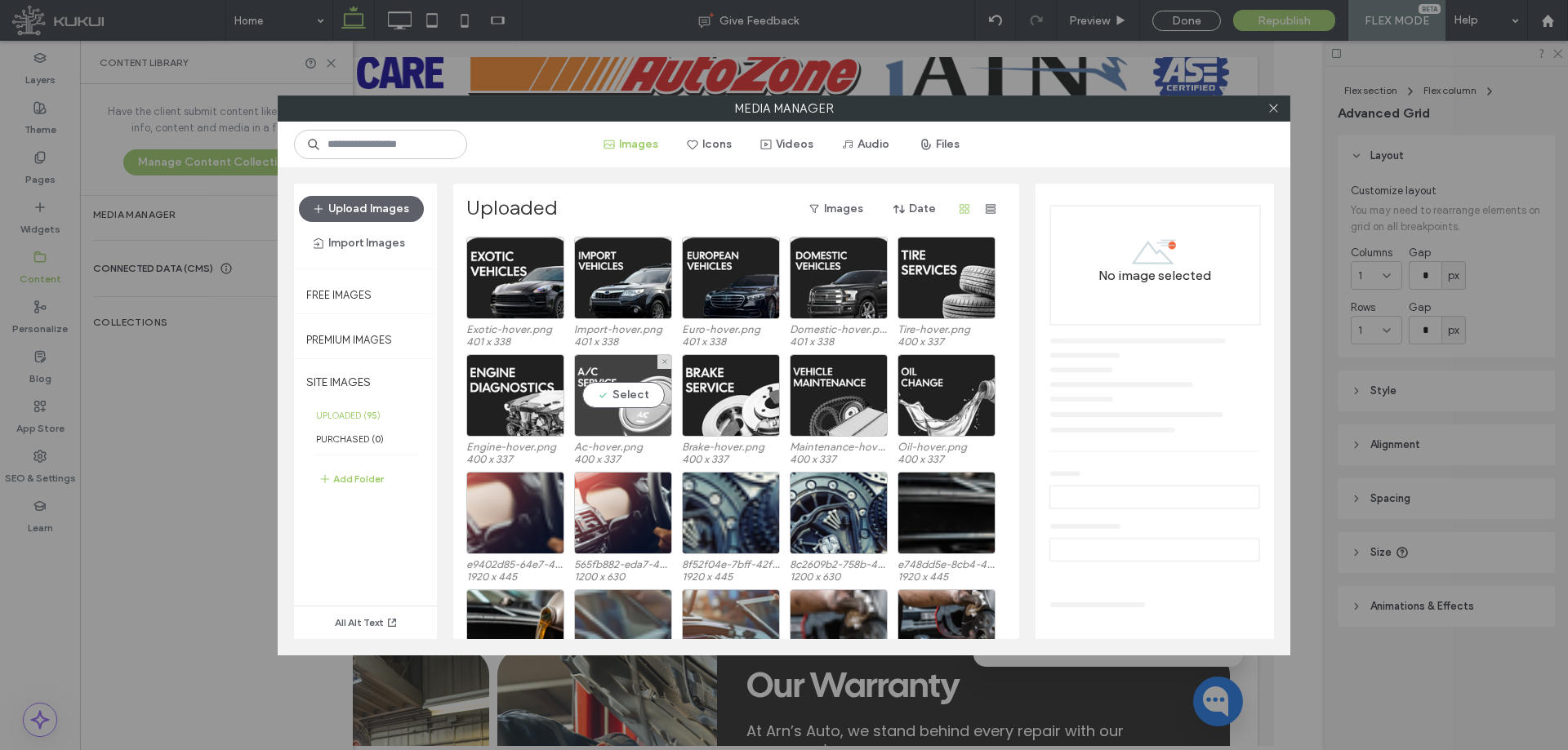
click at [594, 410] on div "Select" at bounding box center [622, 396] width 98 height 82
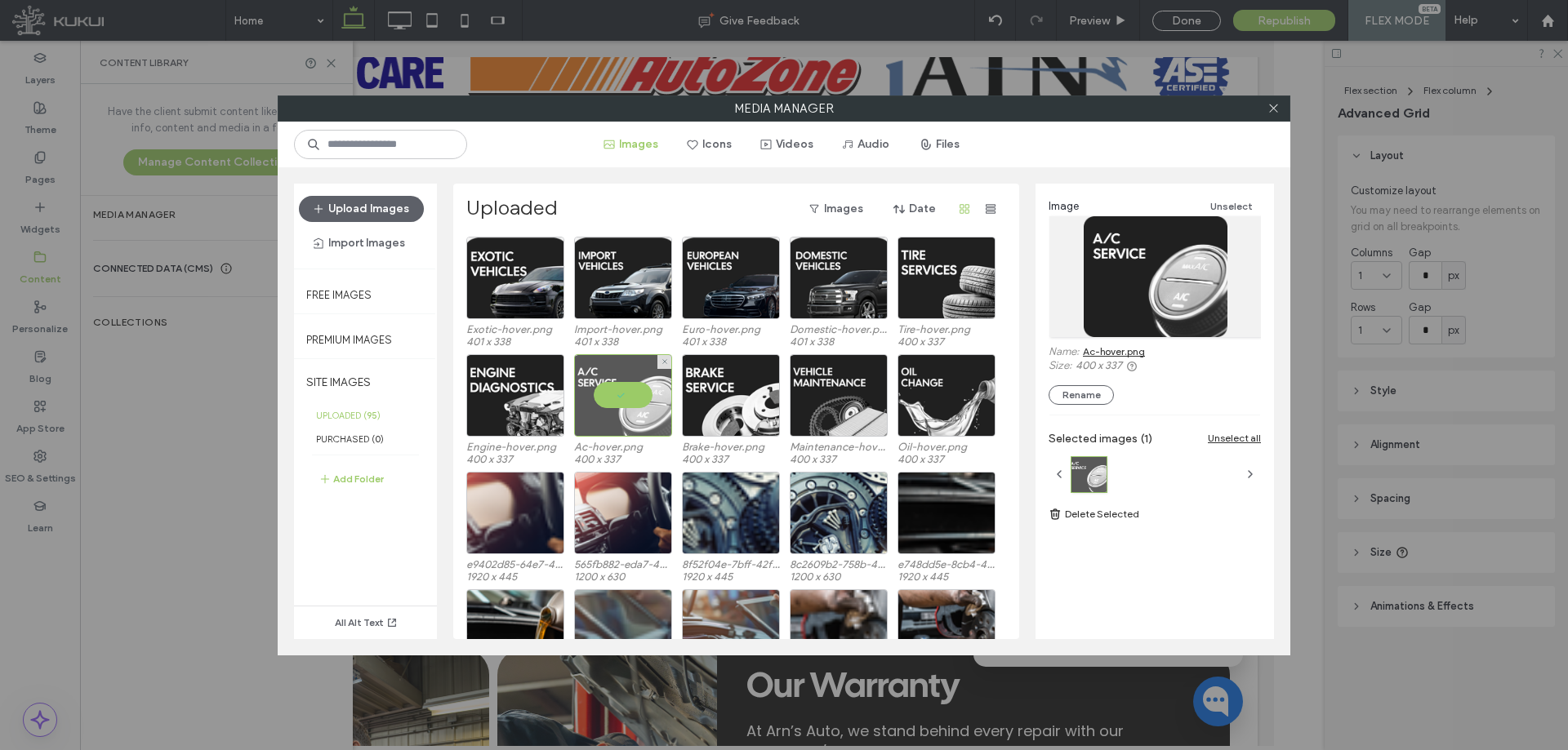
click at [635, 394] on div at bounding box center [622, 396] width 98 height 82
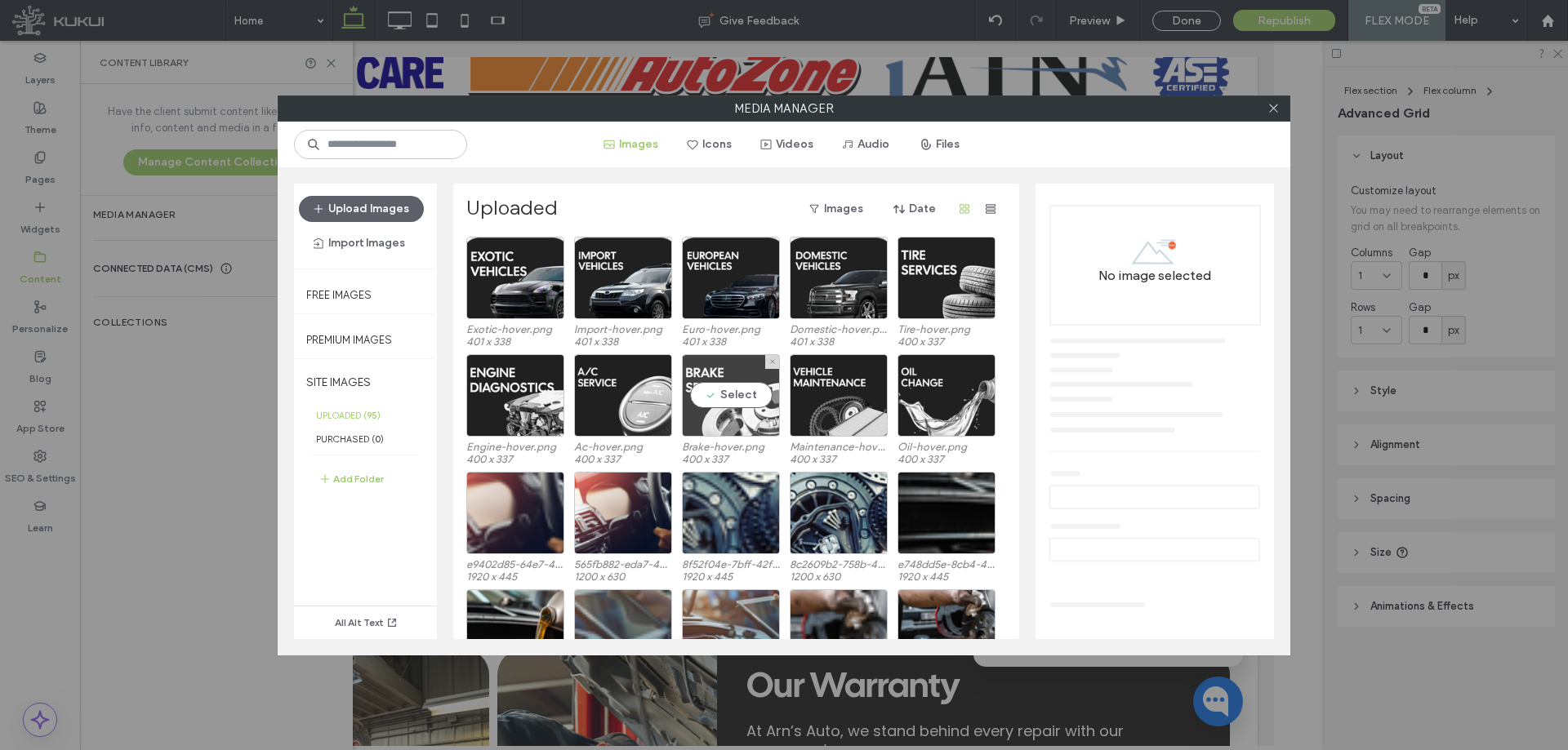
click at [719, 391] on div "Select" at bounding box center [730, 396] width 98 height 82
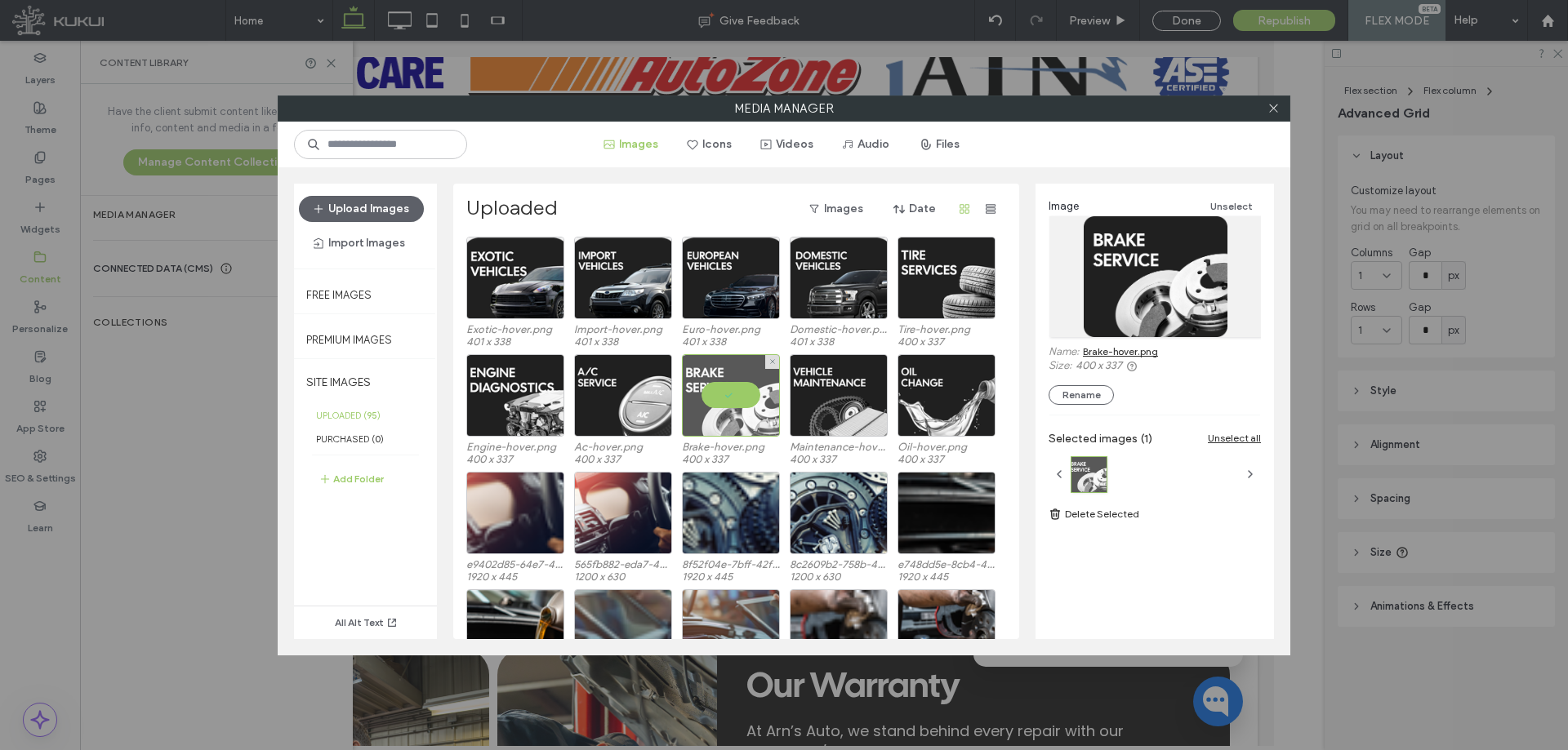
click at [748, 403] on div at bounding box center [730, 396] width 98 height 82
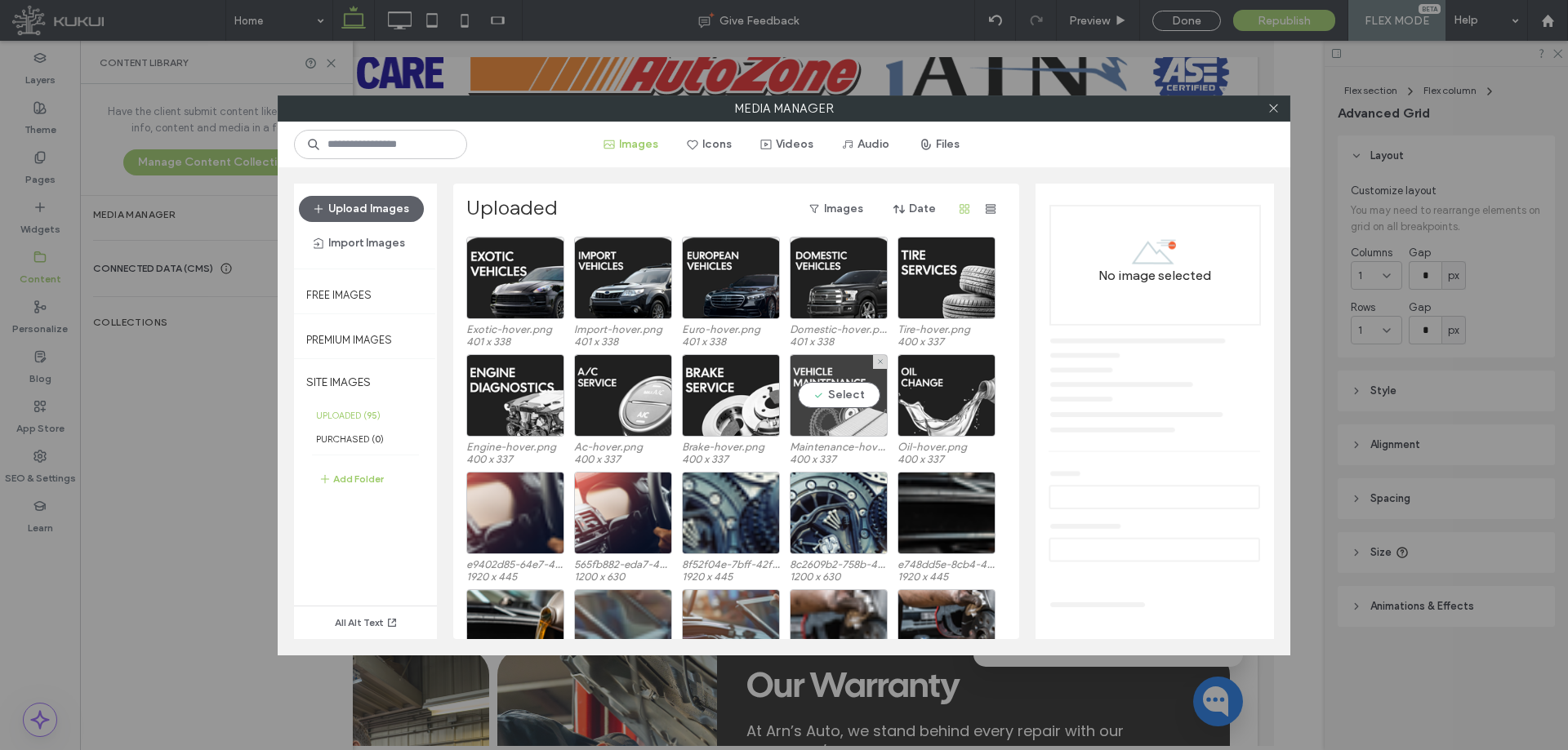
click at [857, 401] on div "Select" at bounding box center [838, 396] width 98 height 82
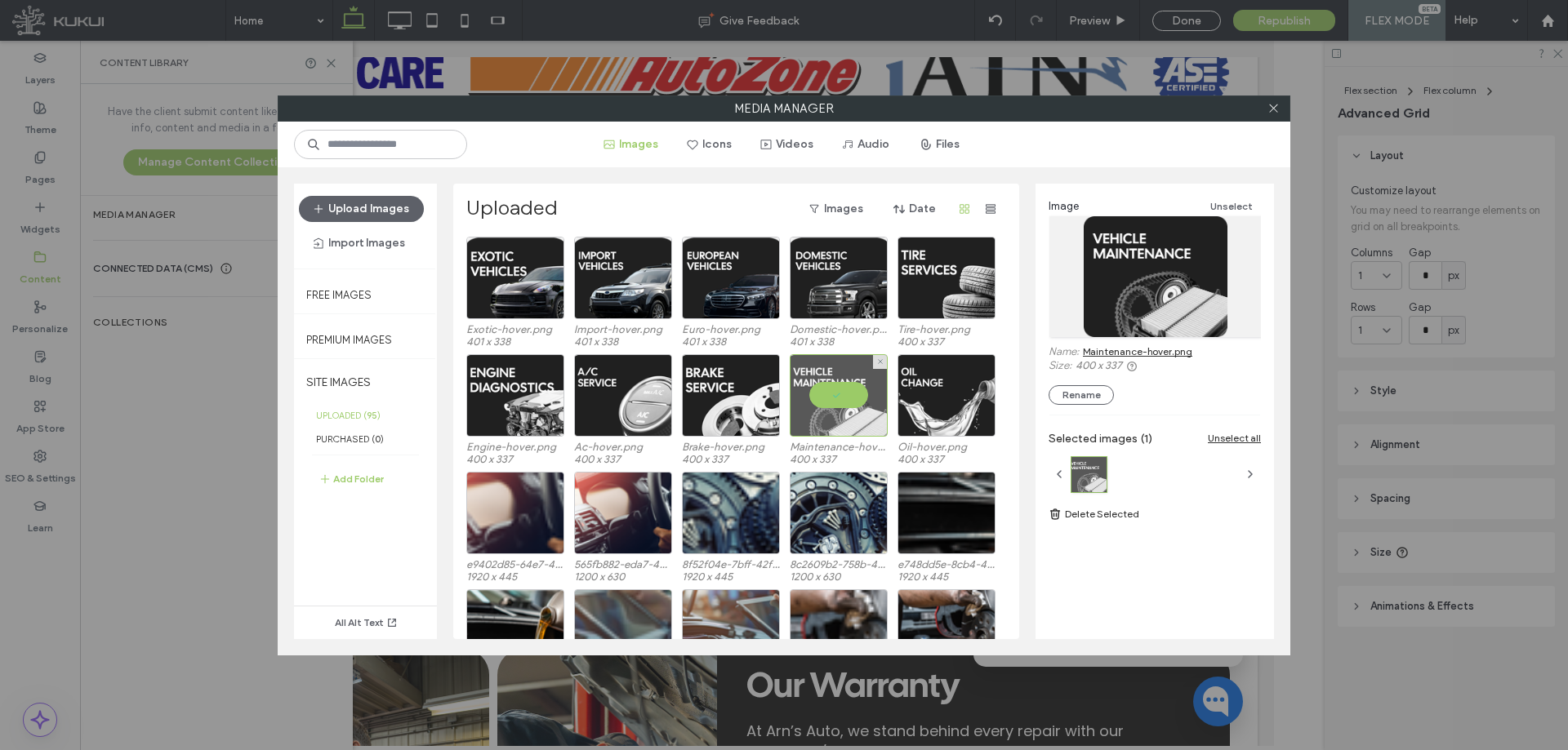
drag, startPoint x: 865, startPoint y: 407, endPoint x: 876, endPoint y: 402, distance: 12.1
click at [865, 407] on div at bounding box center [838, 396] width 98 height 82
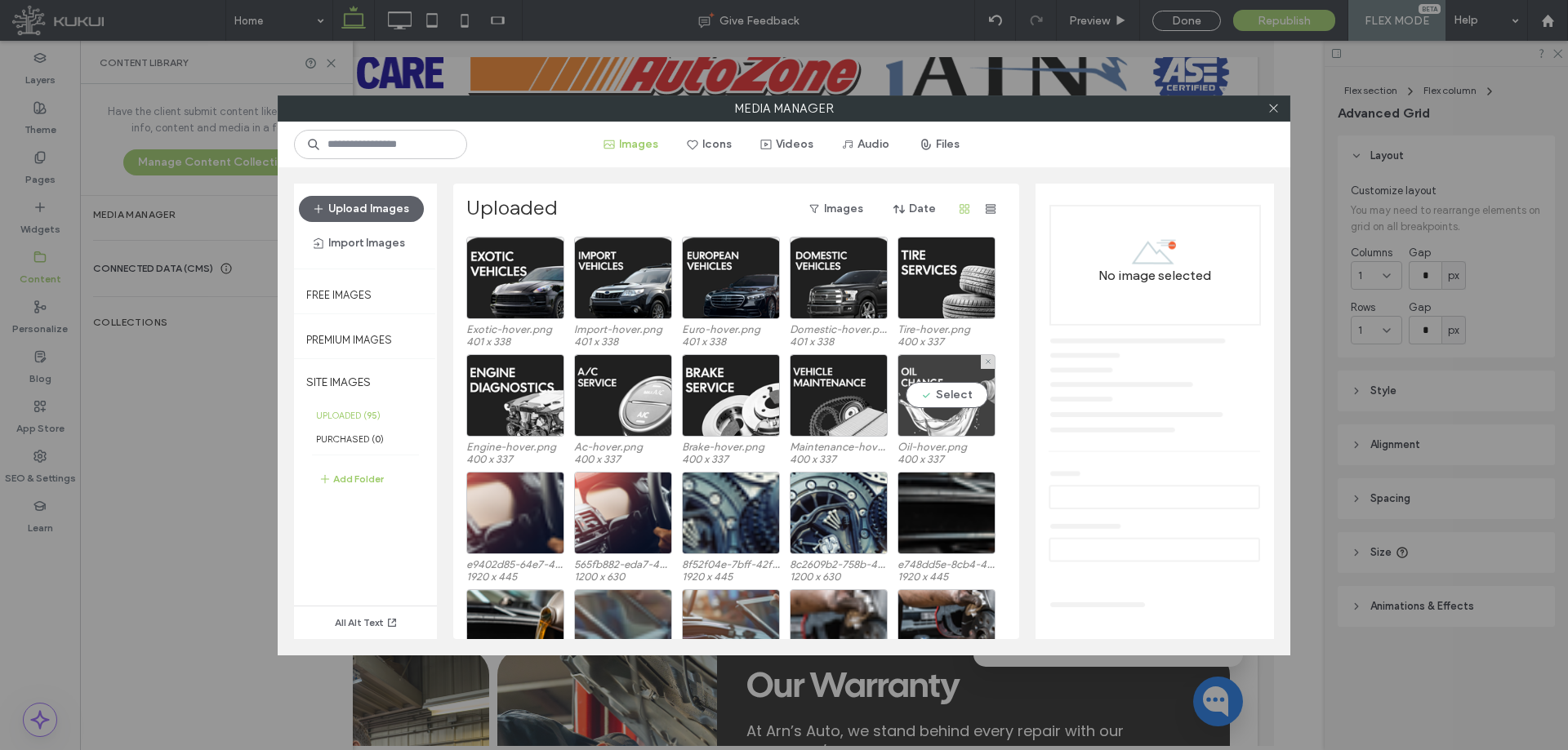
click at [958, 393] on div "Select" at bounding box center [946, 396] width 98 height 82
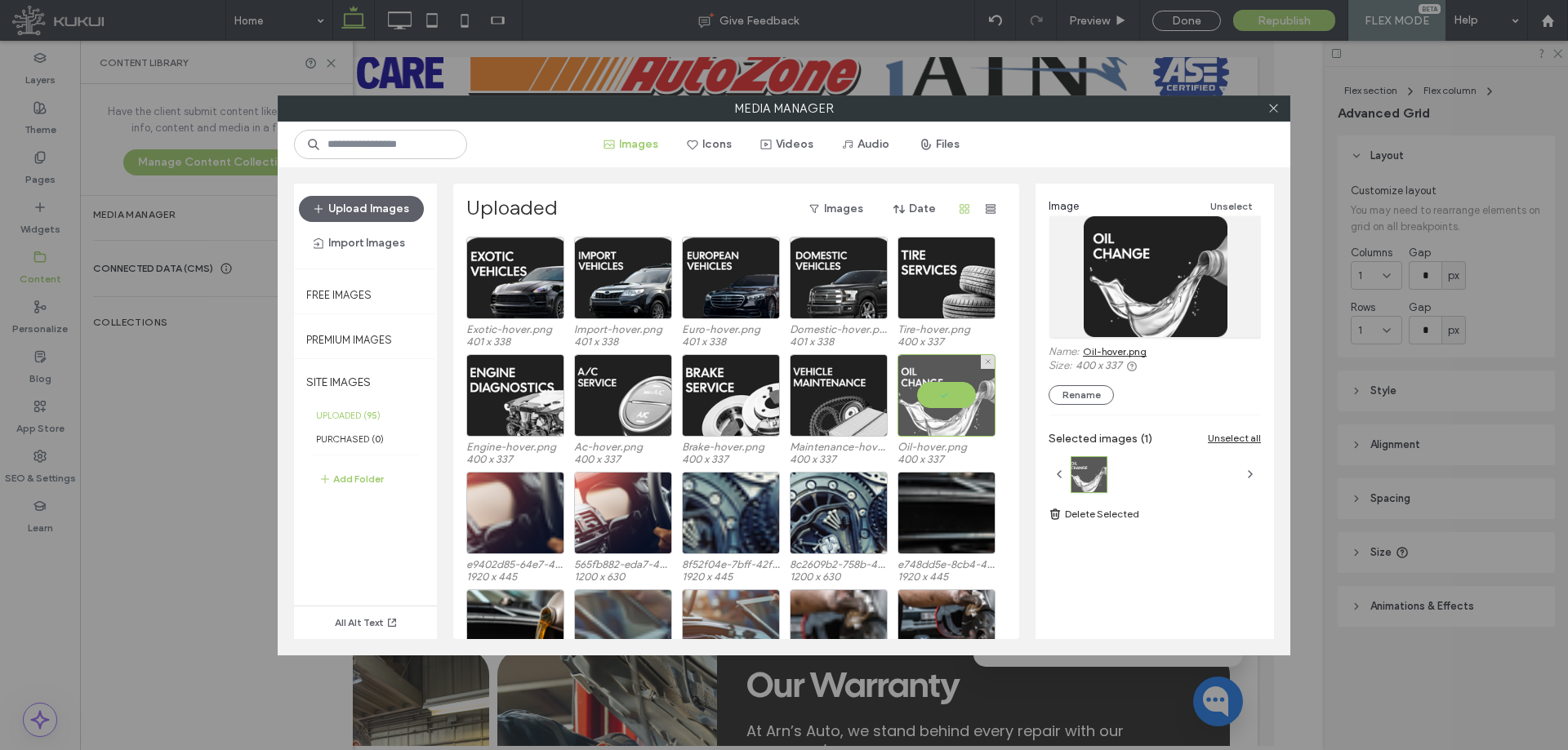
click at [941, 400] on div at bounding box center [946, 396] width 98 height 82
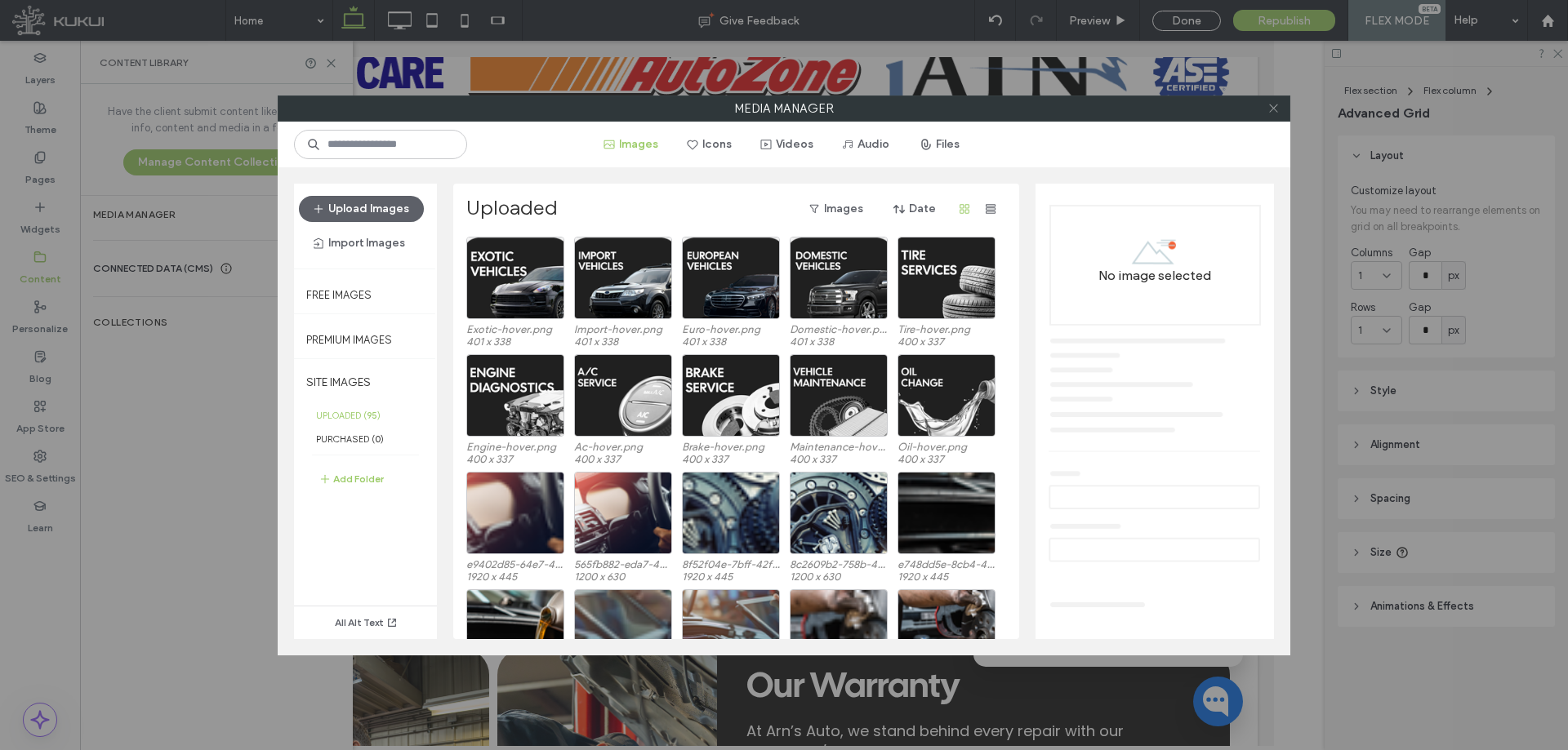
click at [1275, 115] on span at bounding box center [1273, 109] width 12 height 25
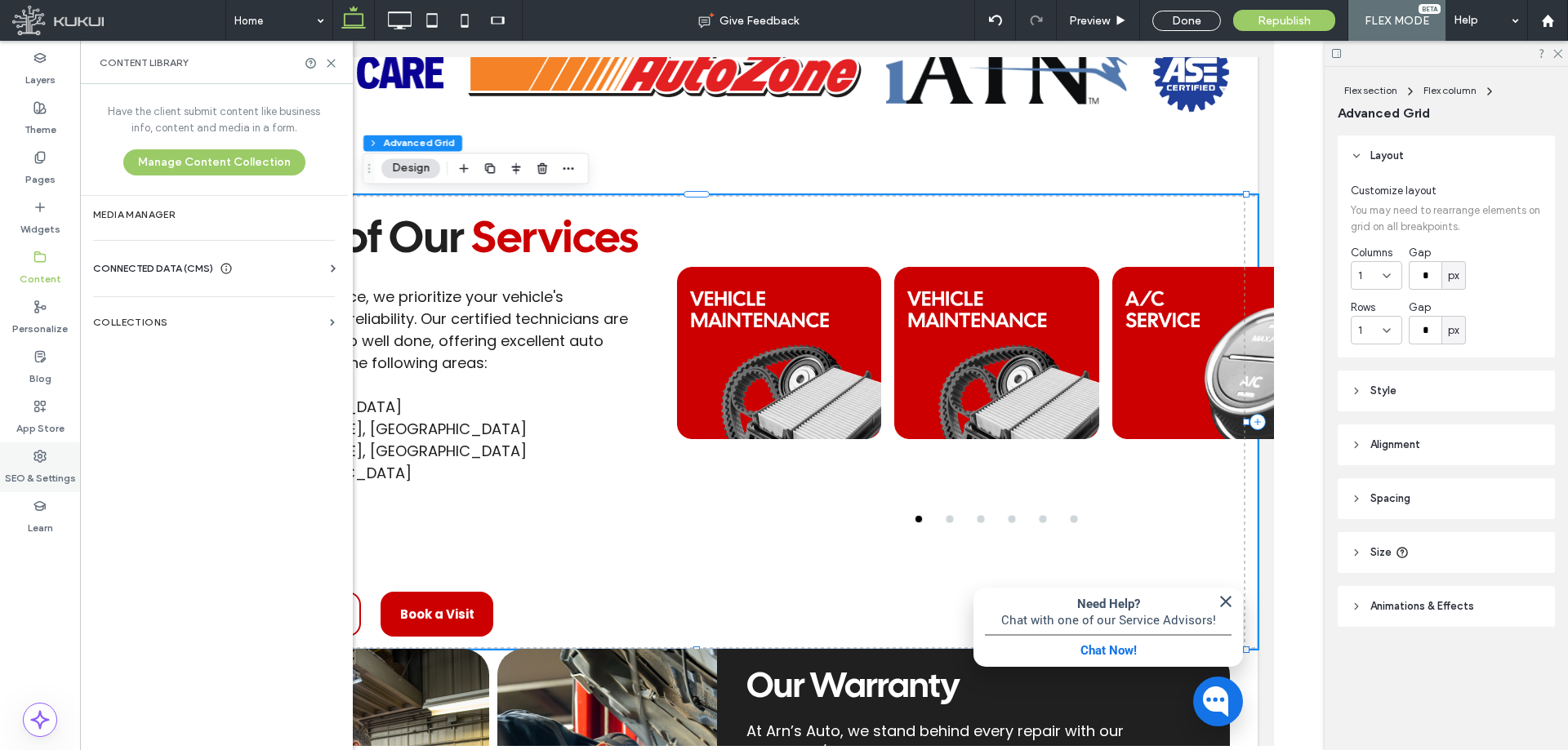
click at [35, 466] on label "SEO & Settings" at bounding box center [40, 475] width 71 height 23
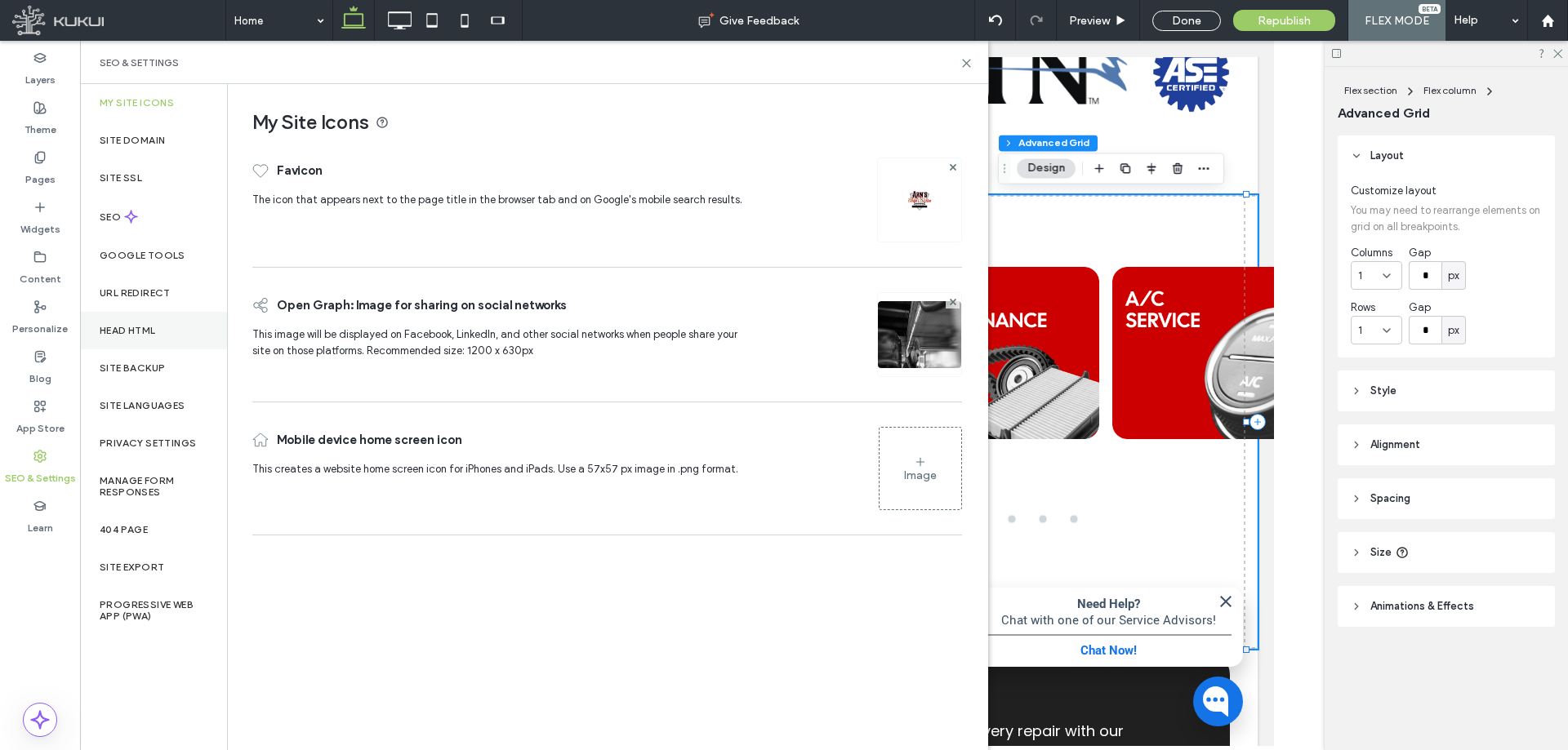
click at [144, 329] on label "Head HTML" at bounding box center [128, 330] width 56 height 12
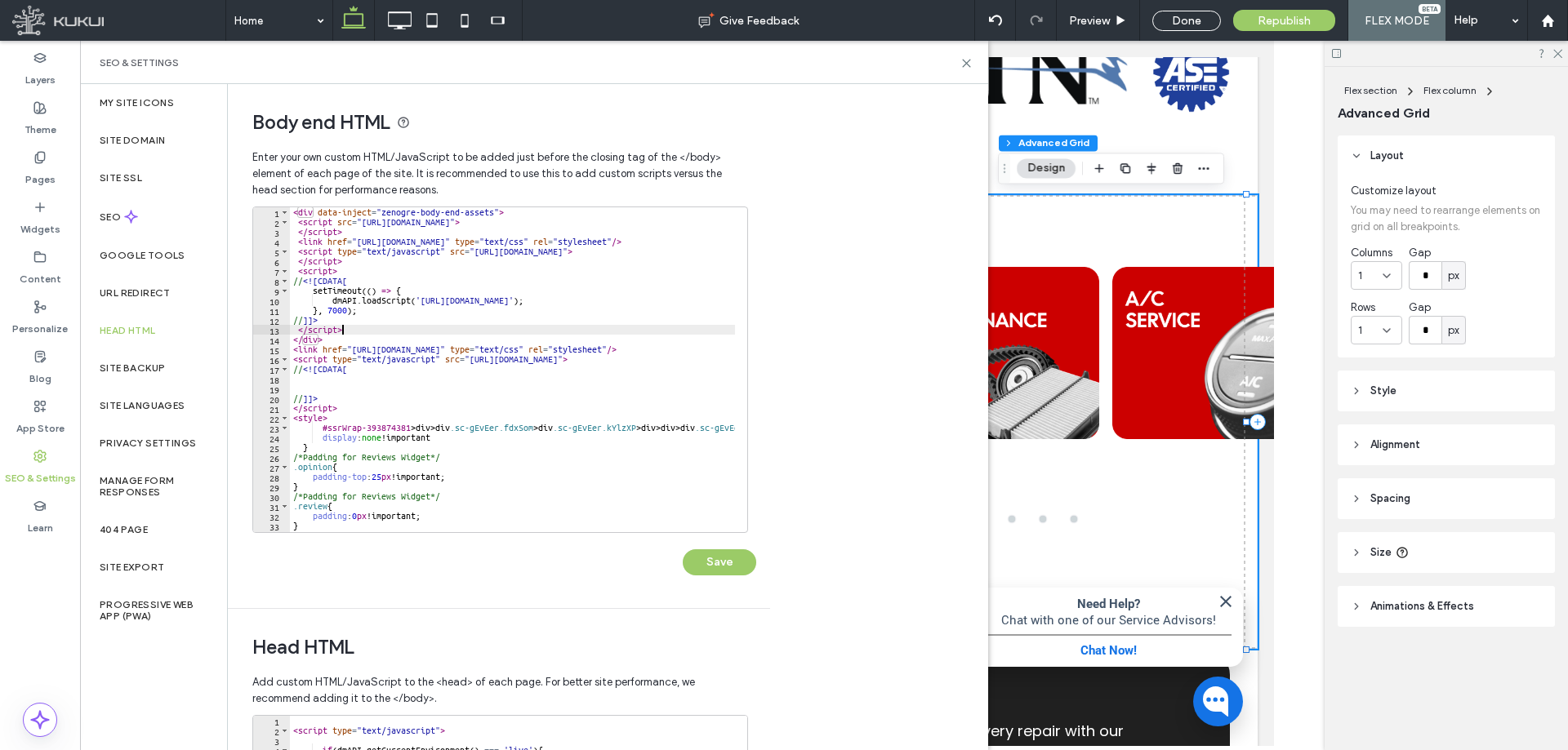
click at [458, 329] on div "< div data-inject = "zenogre-body-end-assets" > < script src = "https://zapi.ku…" at bounding box center [783, 373] width 987 height 332
drag, startPoint x: 350, startPoint y: 412, endPoint x: 357, endPoint y: 418, distance: 9.2
click at [357, 415] on div "< div data-inject = "zenogre-body-end-assets" > < script src = "https://zapi.ku…" at bounding box center [783, 373] width 987 height 332
click at [356, 424] on div "< div data-inject = "zenogre-body-end-assets" > < script src = "https://zapi.ku…" at bounding box center [783, 373] width 987 height 332
click at [356, 422] on div "< div data-inject = "zenogre-body-end-assets" > < script src = "https://zapi.ku…" at bounding box center [783, 373] width 987 height 332
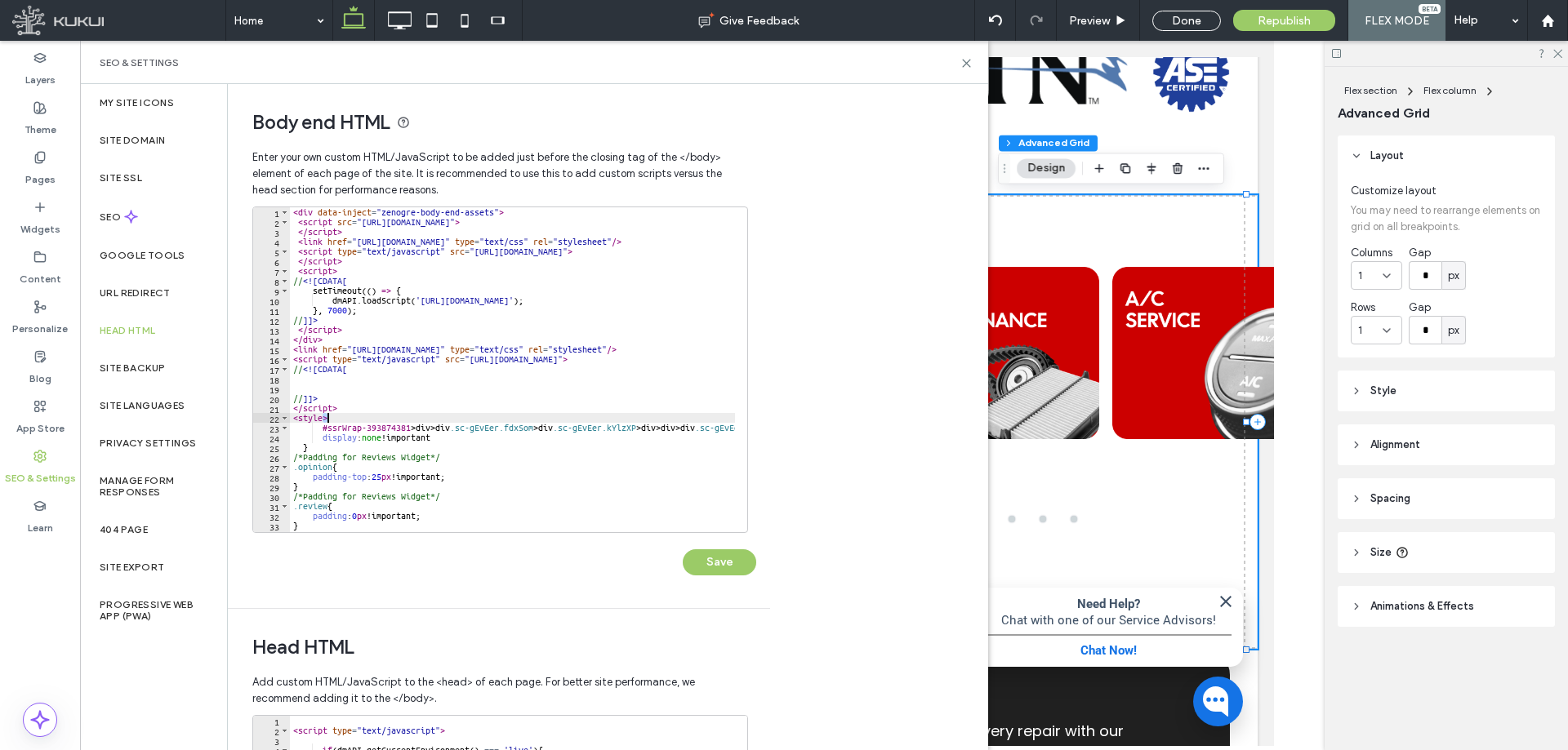
type textarea "*******"
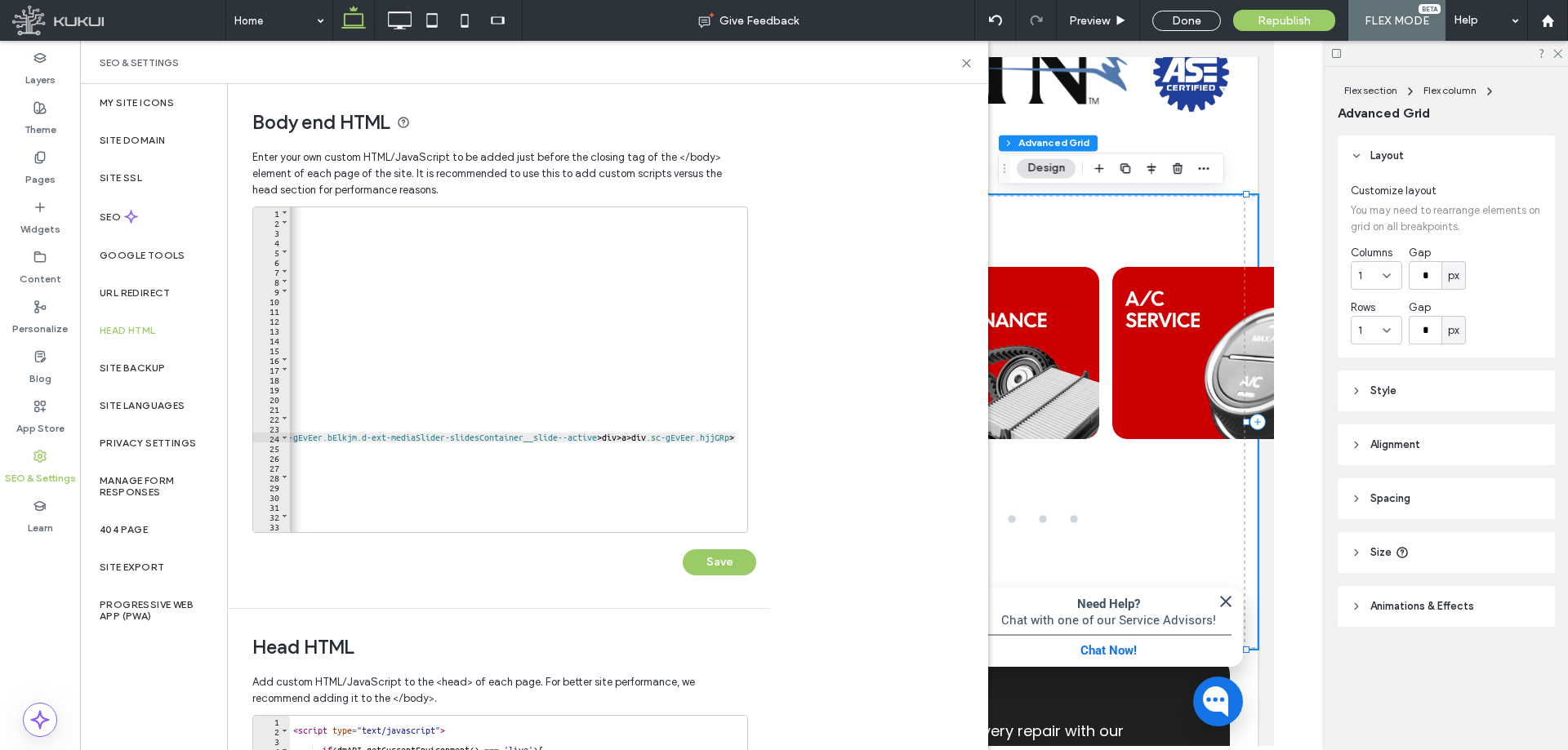
scroll to position [0, 512]
click at [725, 436] on div "< div data-inject = "zenogre-body-end-assets" > < script src = "https://zapi.ku…" at bounding box center [256, 373] width 957 height 332
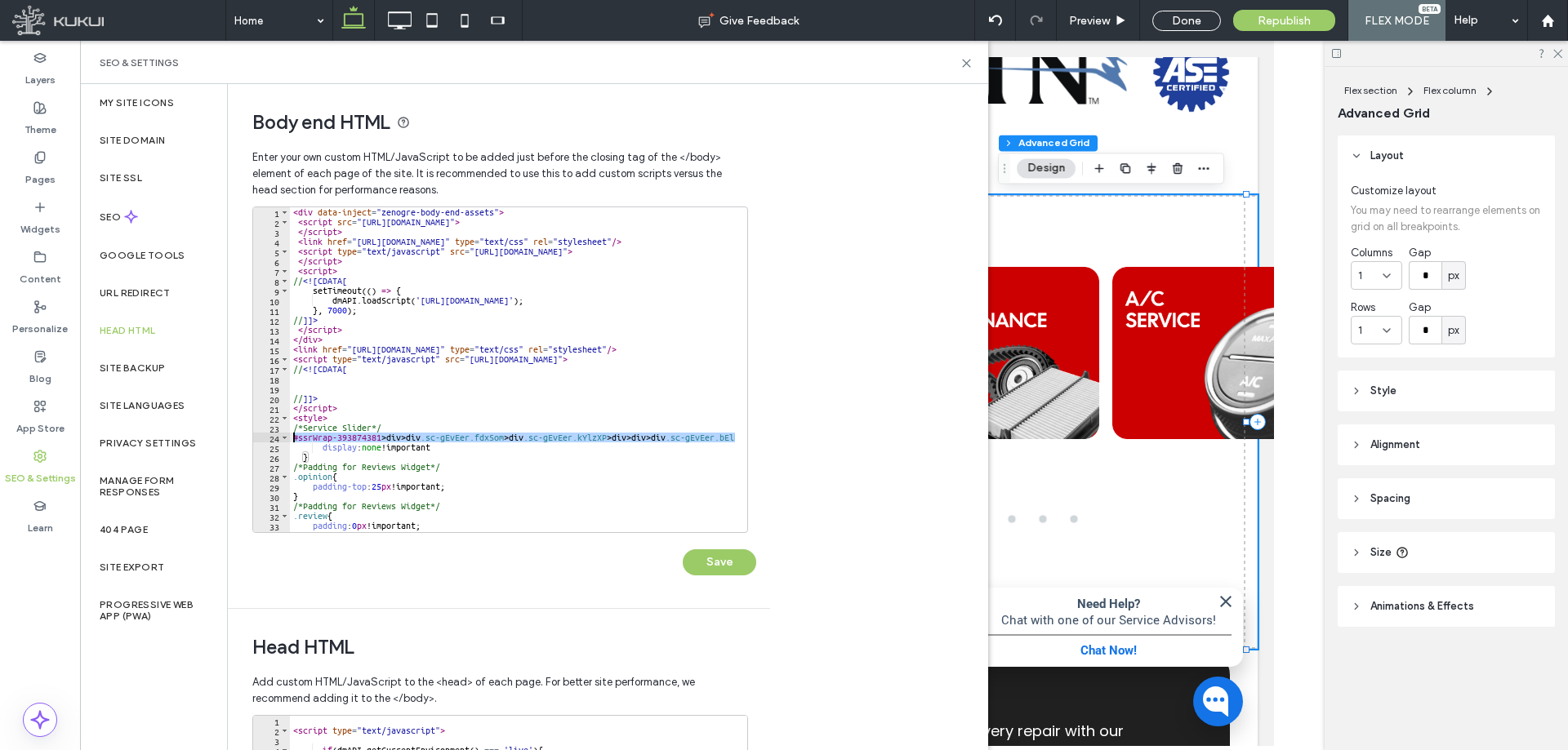
scroll to position [0, 0]
paste textarea "Cursor at row 24"
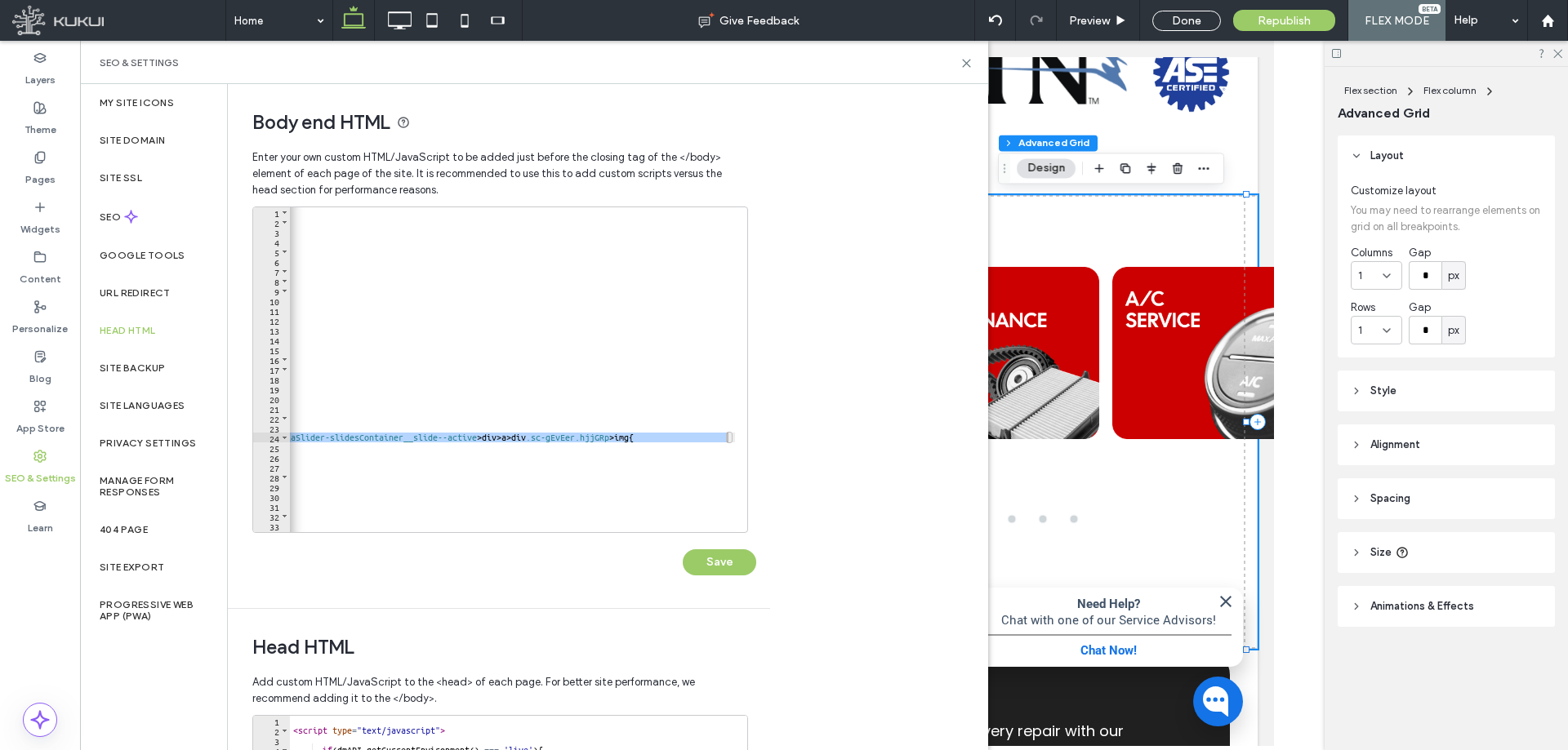
click at [726, 435] on div "< div data-inject = "zenogre-body-end-assets" > < script src = "https://zapi.ku…" at bounding box center [513, 370] width 445 height 325
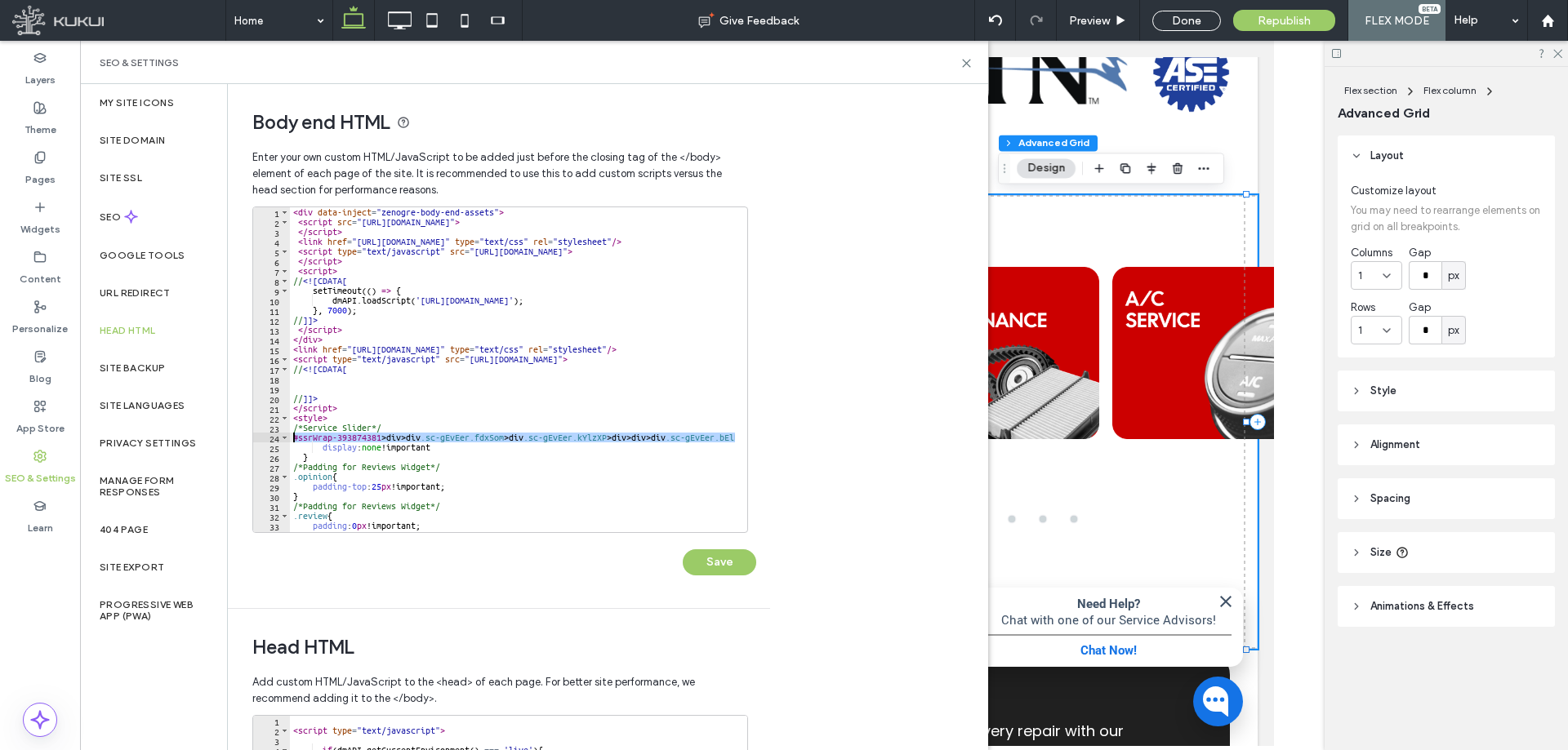
paste textarea "Cursor at row 24"
type textarea "**********"
click at [738, 571] on button "Save" at bounding box center [719, 563] width 73 height 26
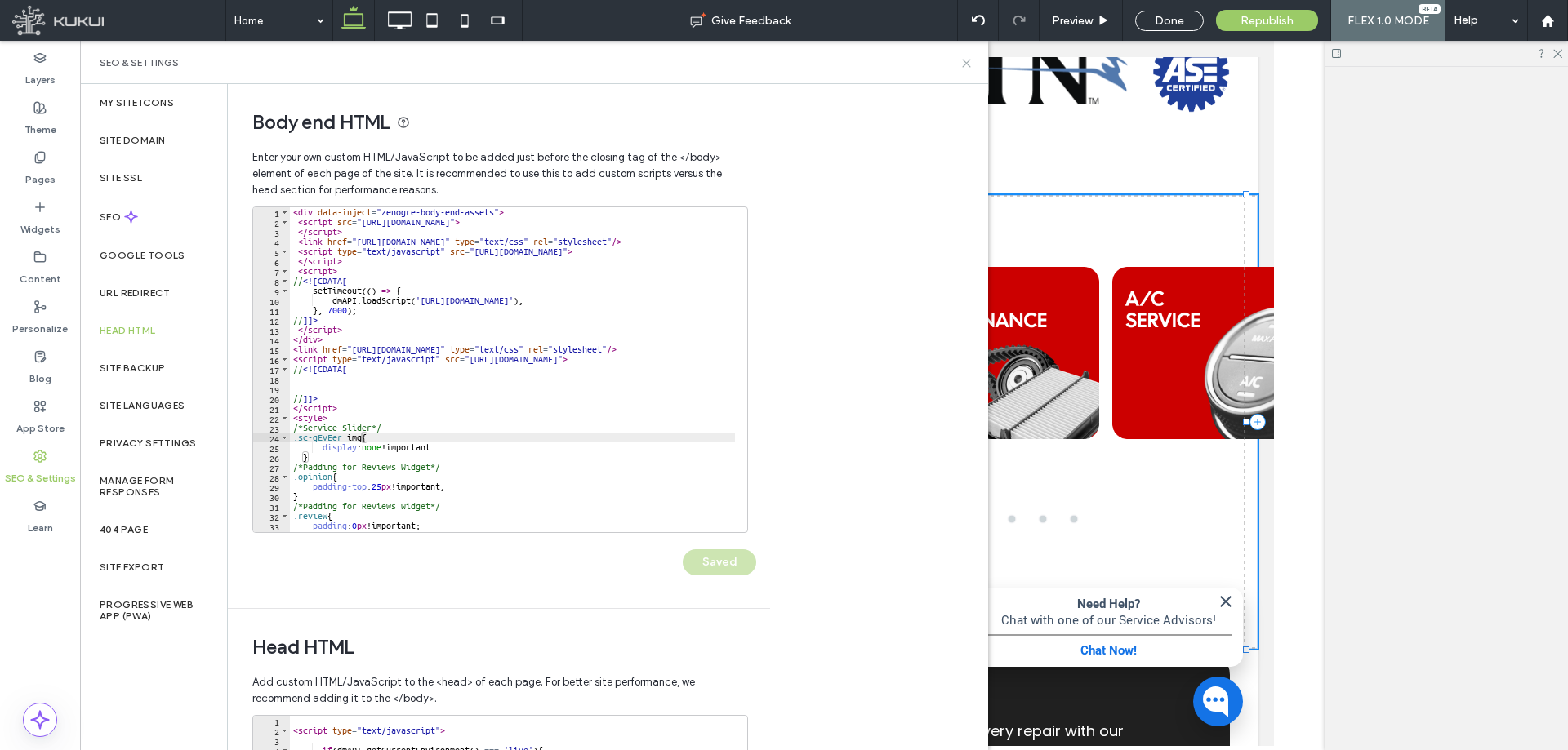
click at [969, 65] on use at bounding box center [966, 63] width 7 height 7
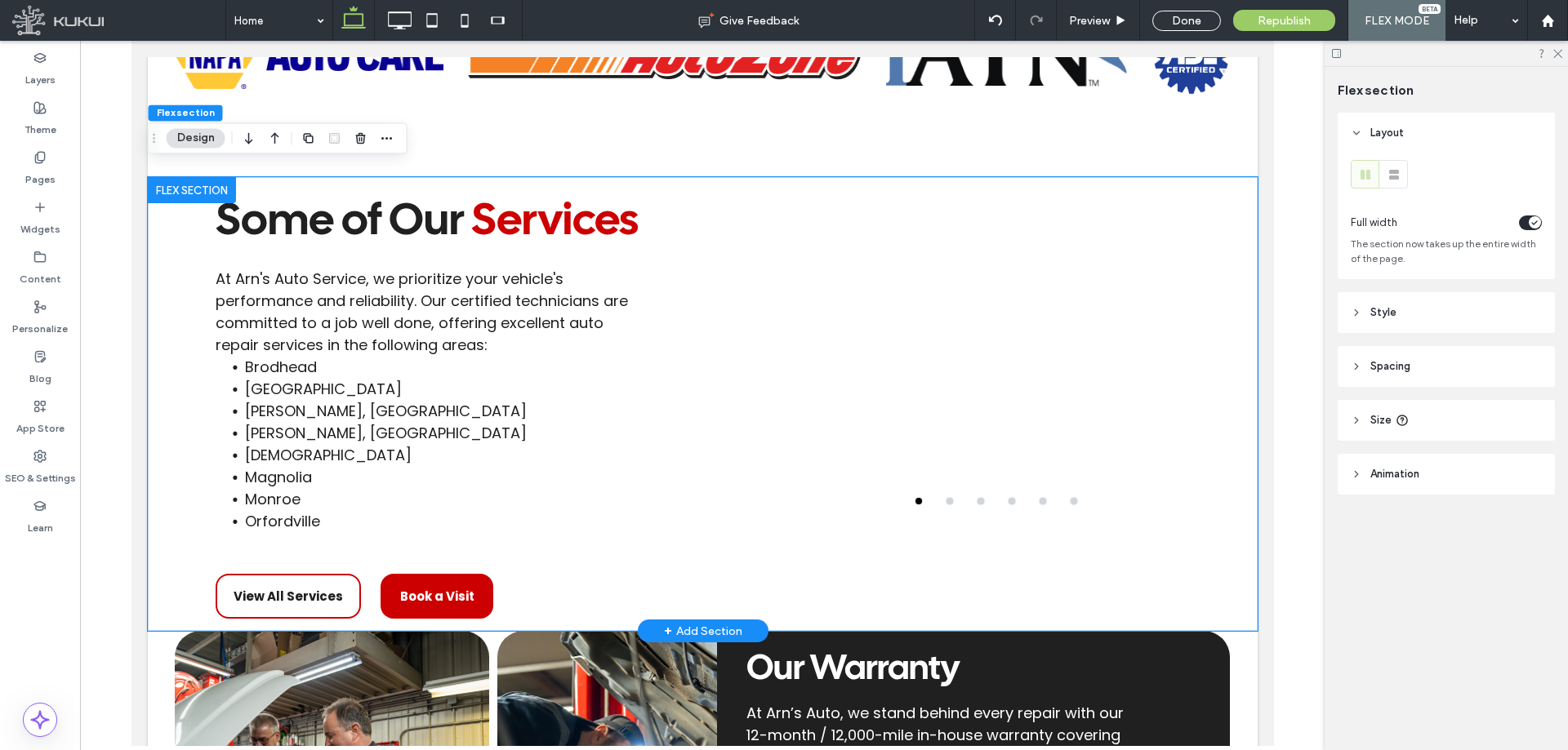
scroll to position [1818, 0]
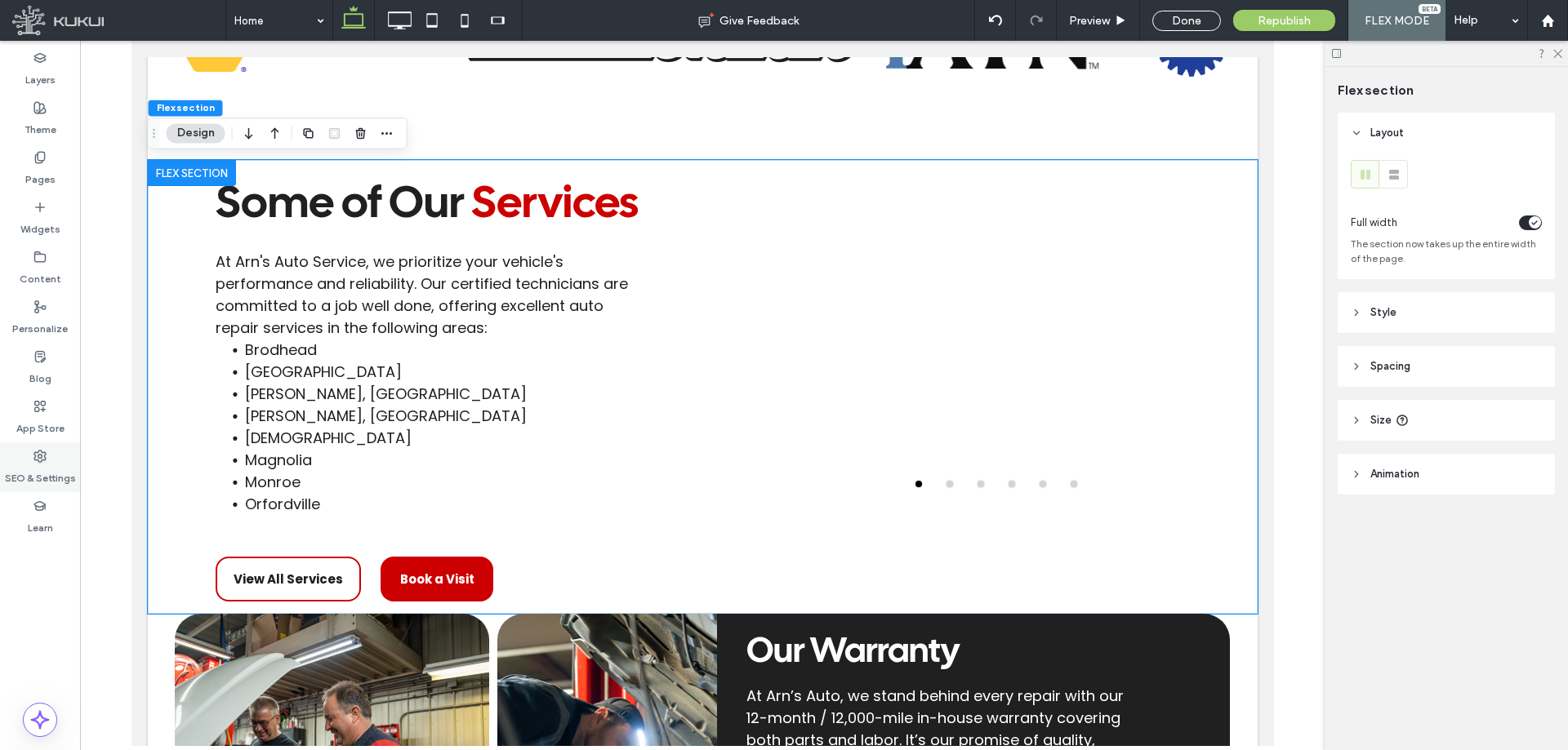
click at [38, 480] on label "SEO & Settings" at bounding box center [40, 475] width 71 height 23
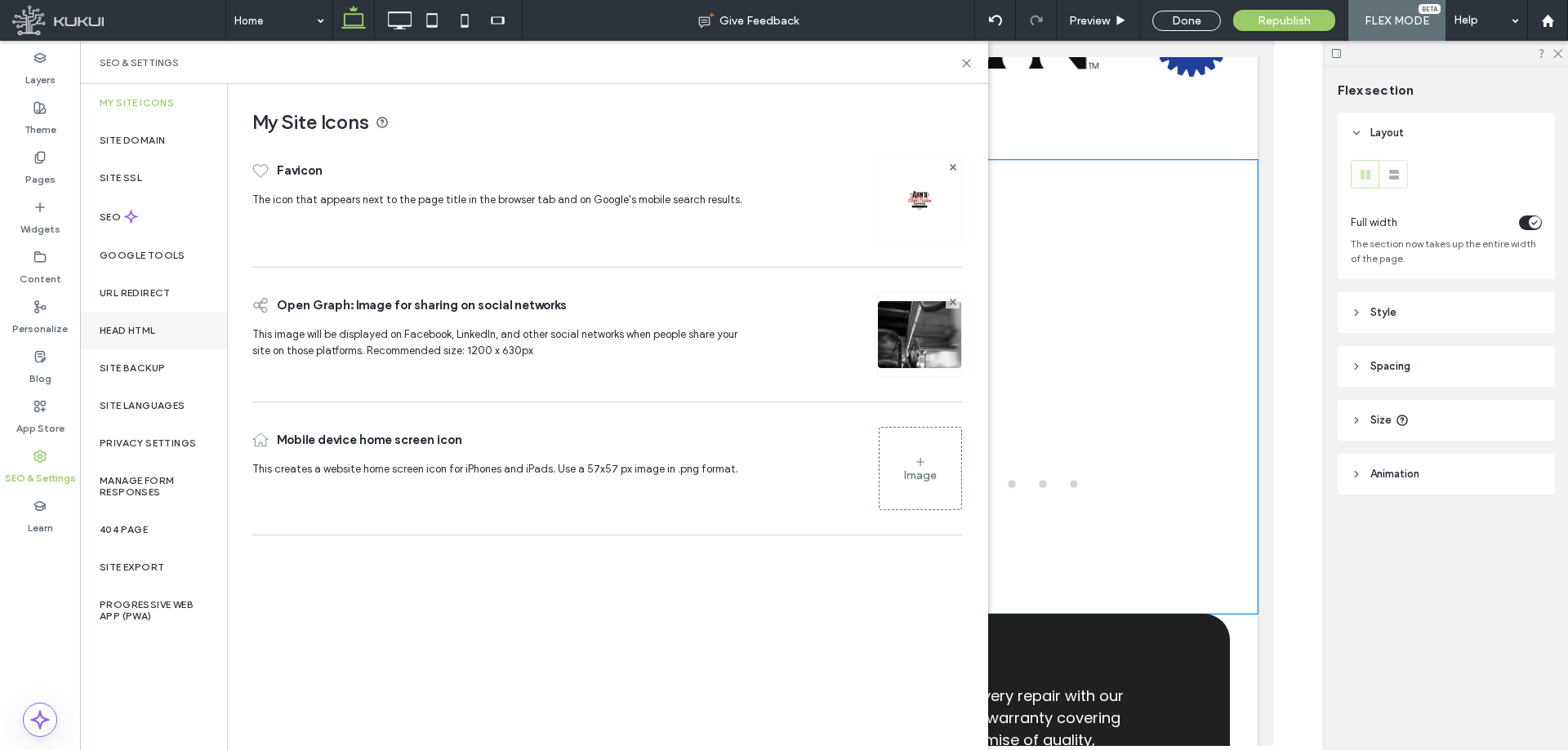
click at [167, 335] on div "Head HTML" at bounding box center [153, 330] width 147 height 38
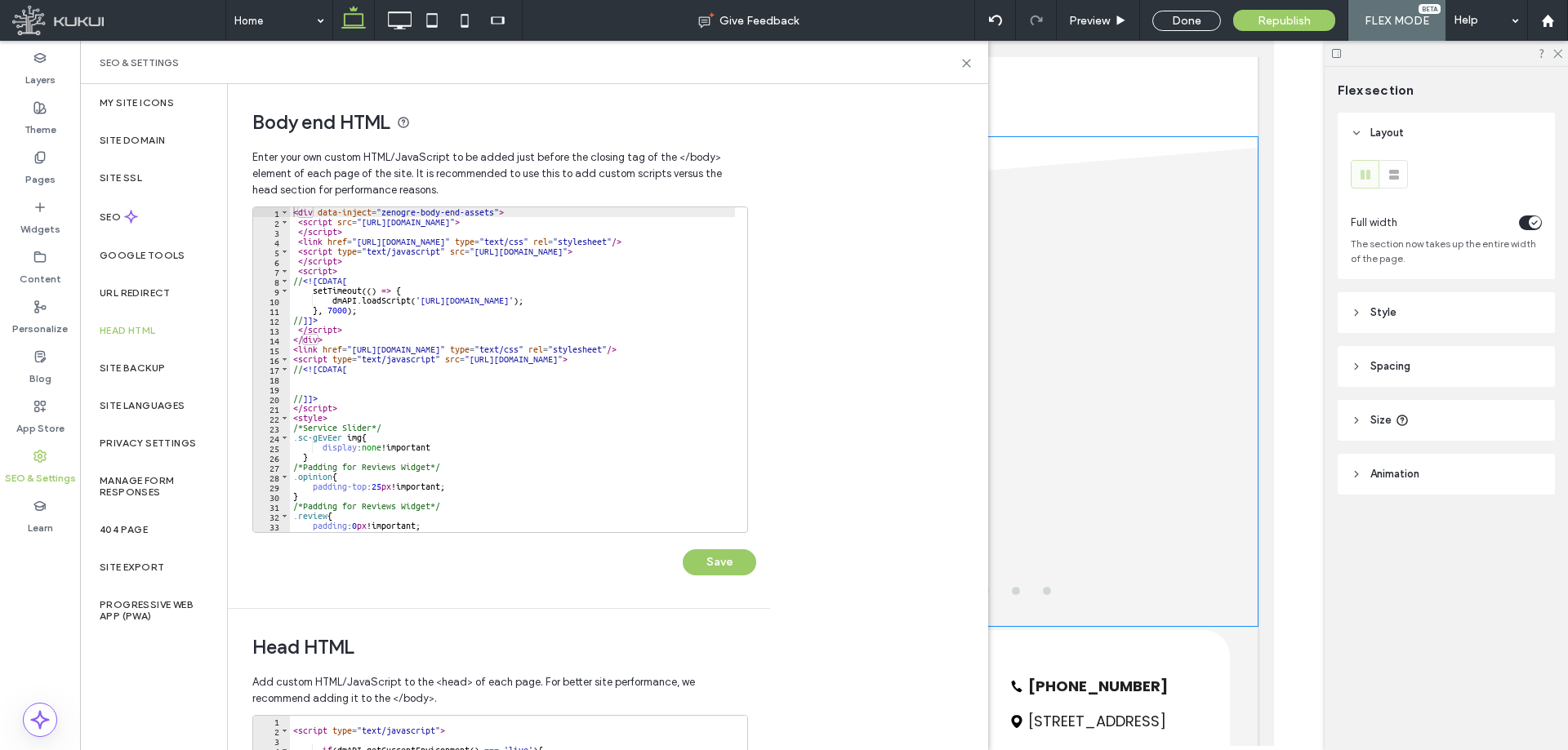
scroll to position [3164, 0]
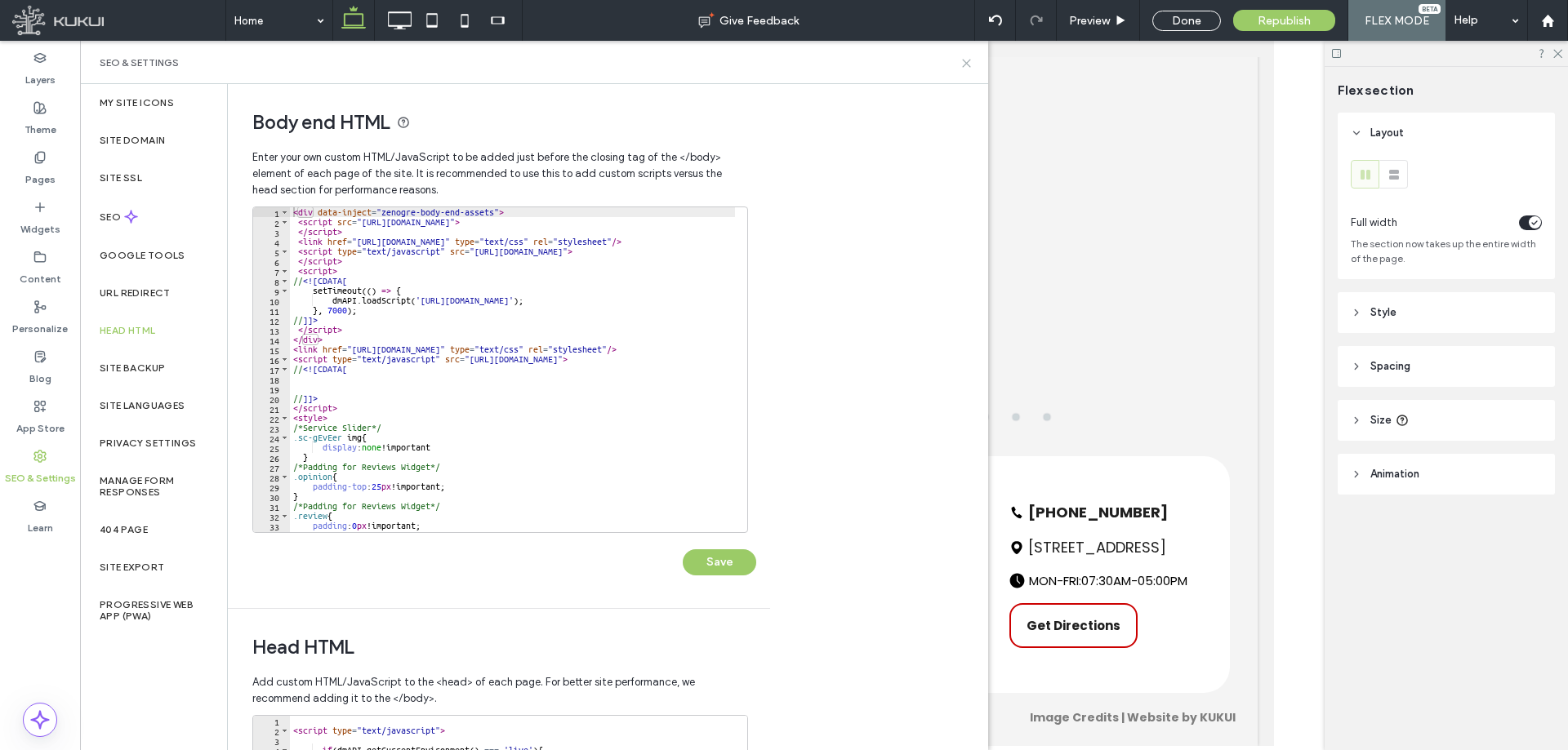
click at [968, 61] on use at bounding box center [966, 63] width 7 height 7
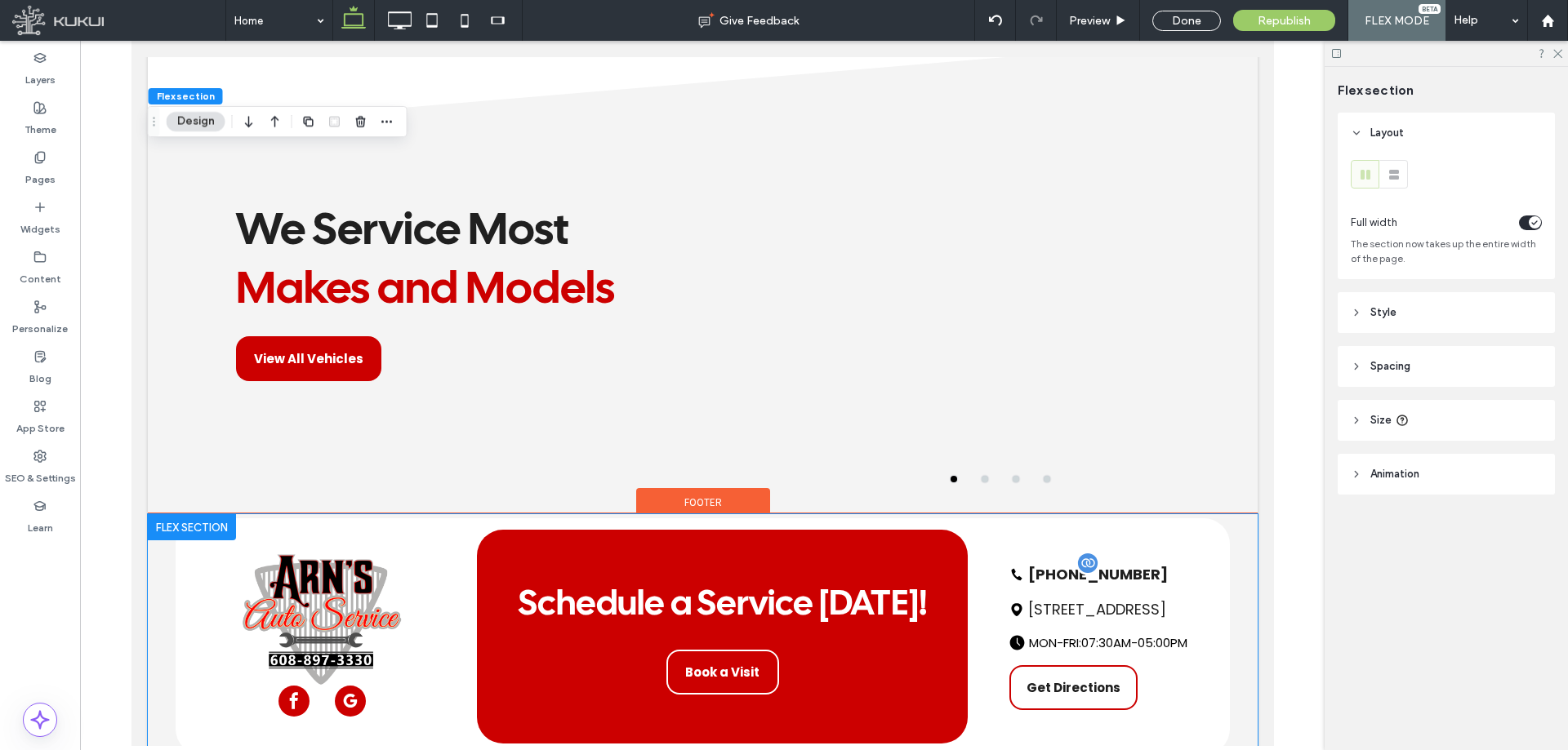
scroll to position [3001, 0]
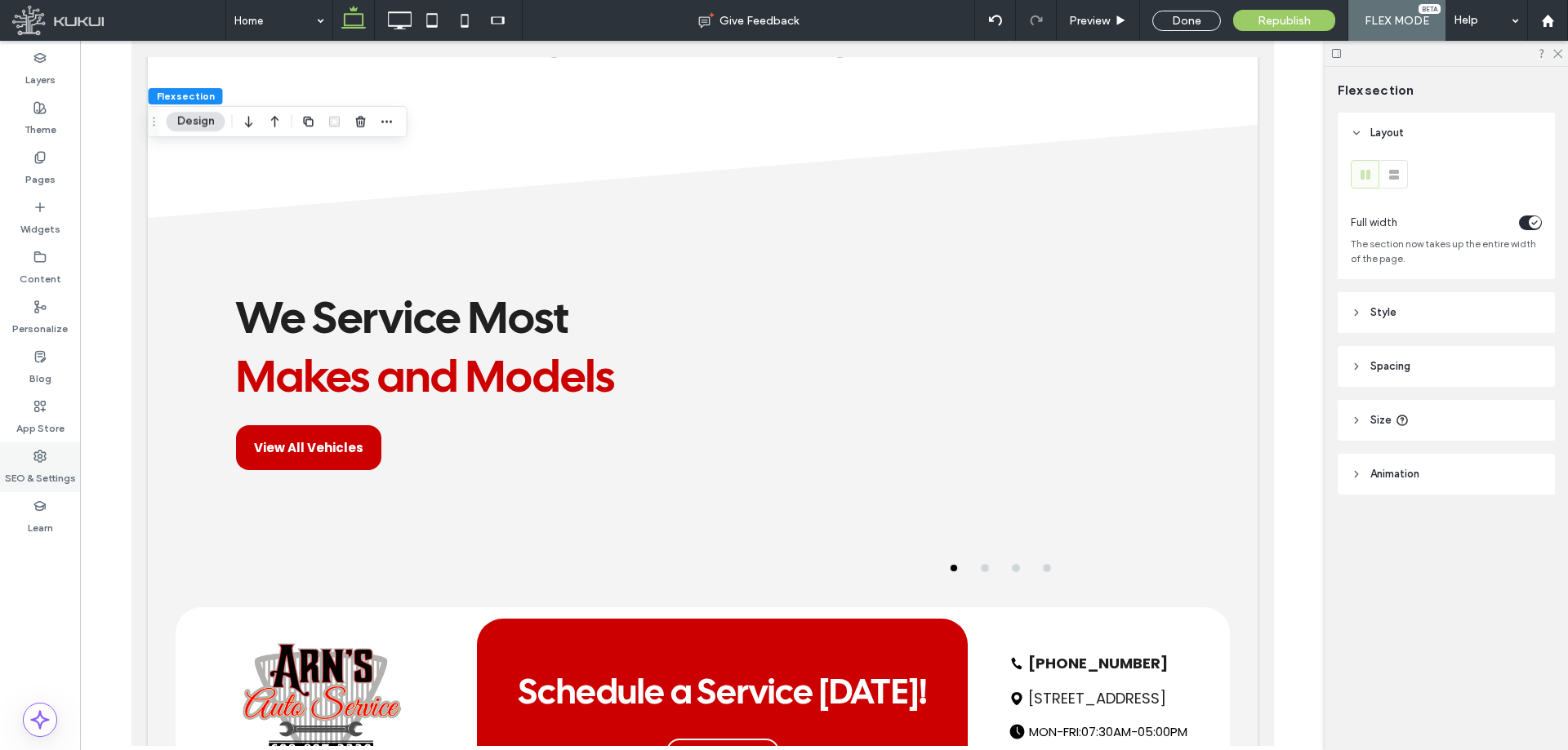
drag, startPoint x: 33, startPoint y: 471, endPoint x: 53, endPoint y: 463, distance: 21.5
click at [35, 469] on label "SEO & Settings" at bounding box center [40, 475] width 71 height 23
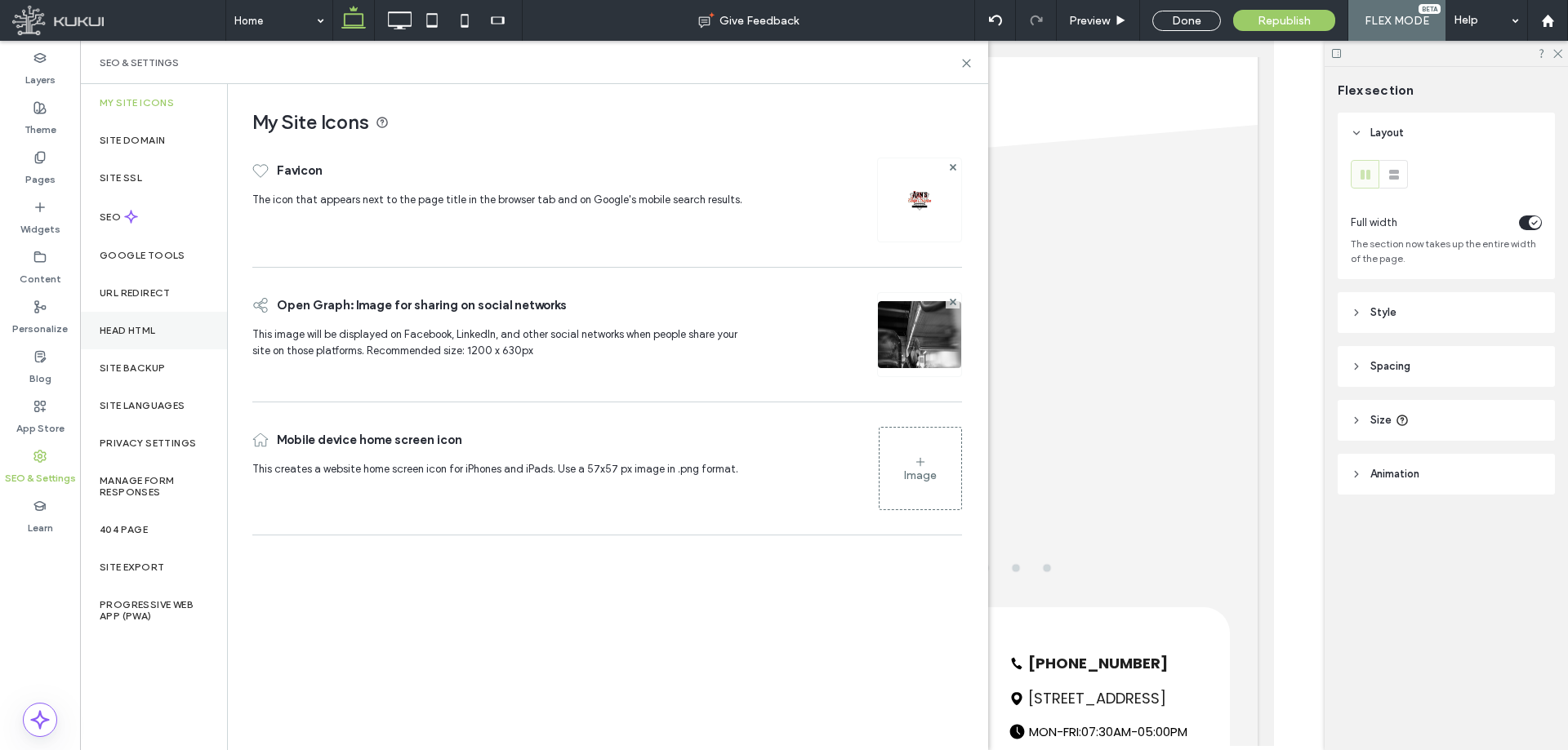
click at [155, 318] on div "Head HTML" at bounding box center [153, 330] width 147 height 38
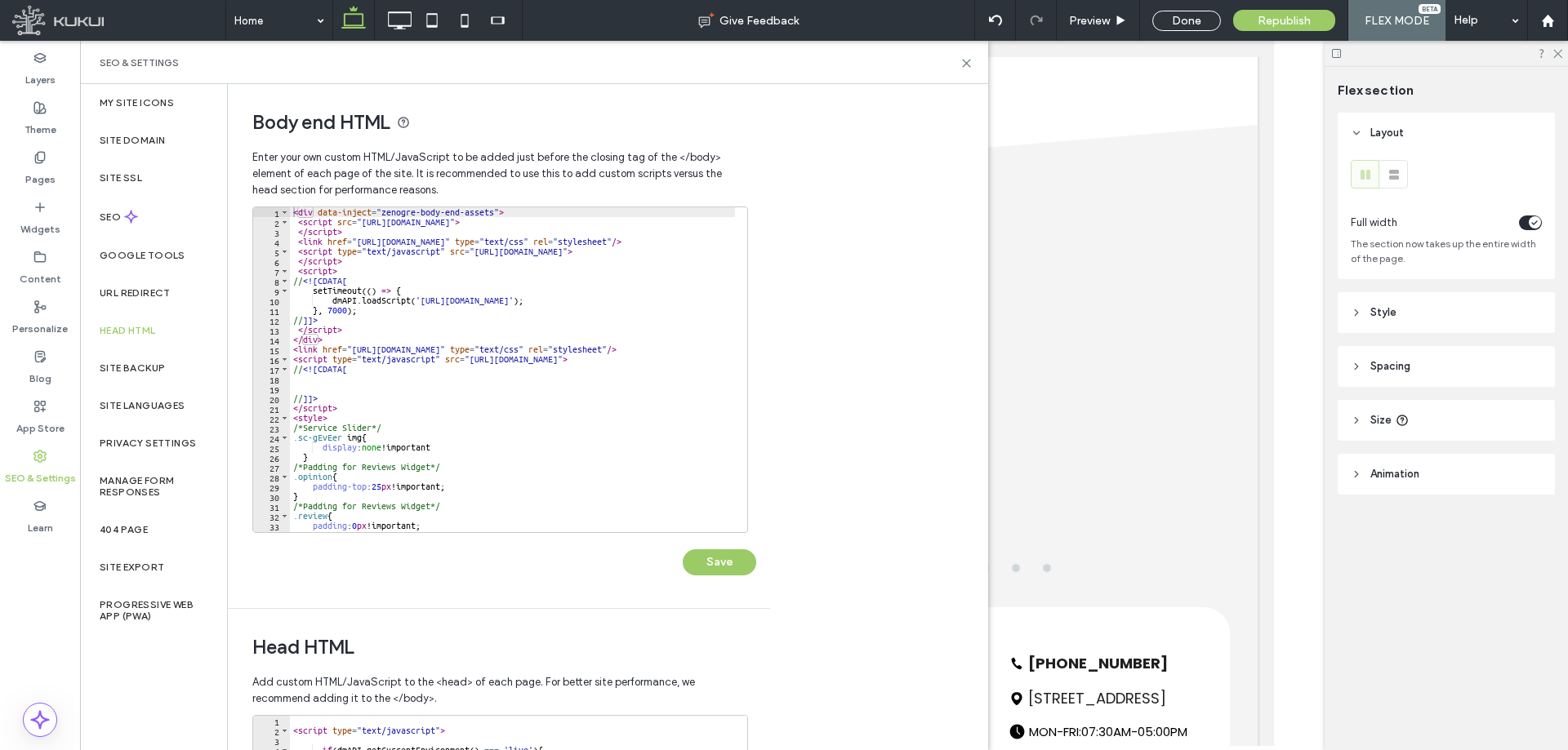
scroll to position [3002, 0]
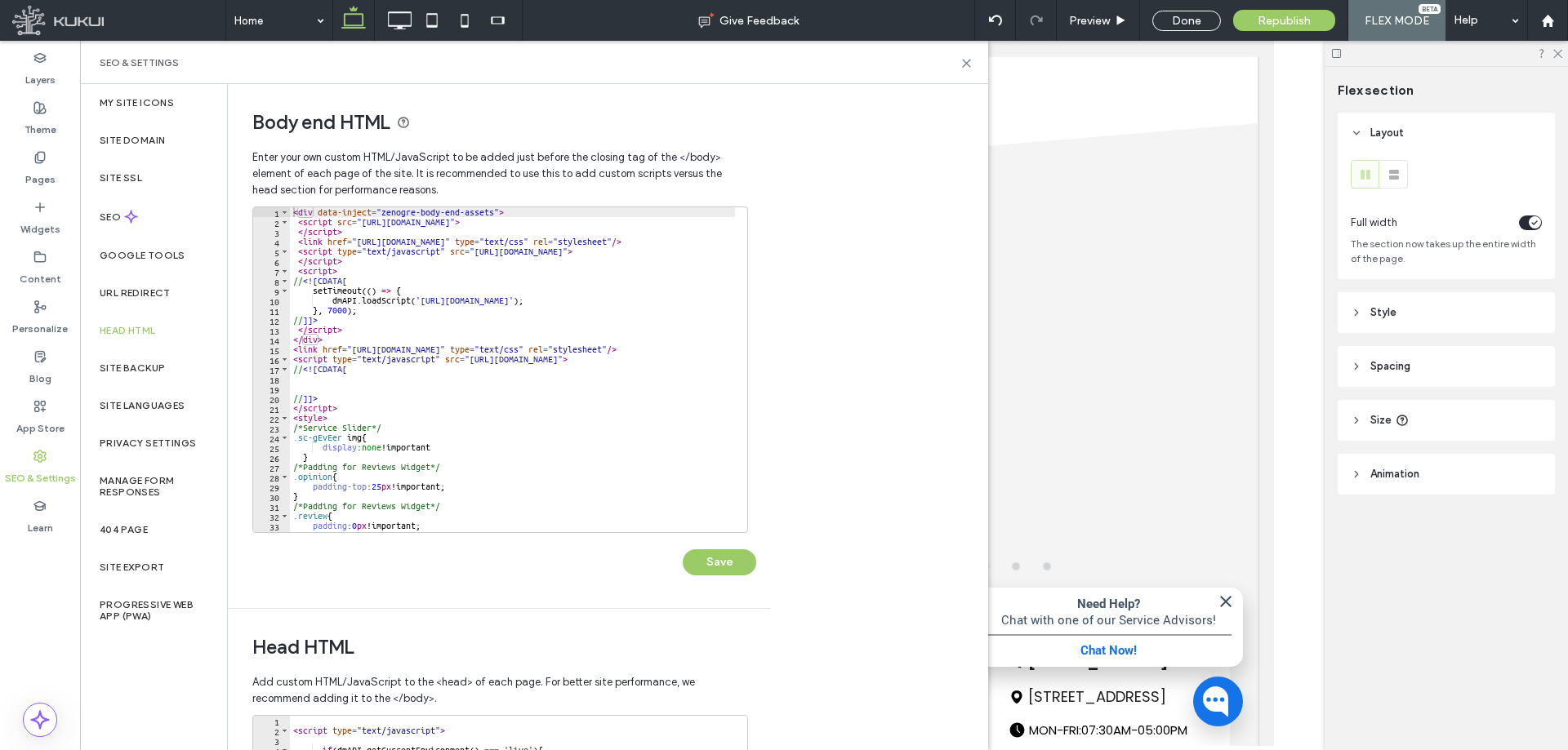
type textarea "*"
click at [347, 461] on div "< div data-inject = "zenogre-body-end-assets" > < script src = "https://zapi.ku…" at bounding box center [592, 373] width 604 height 332
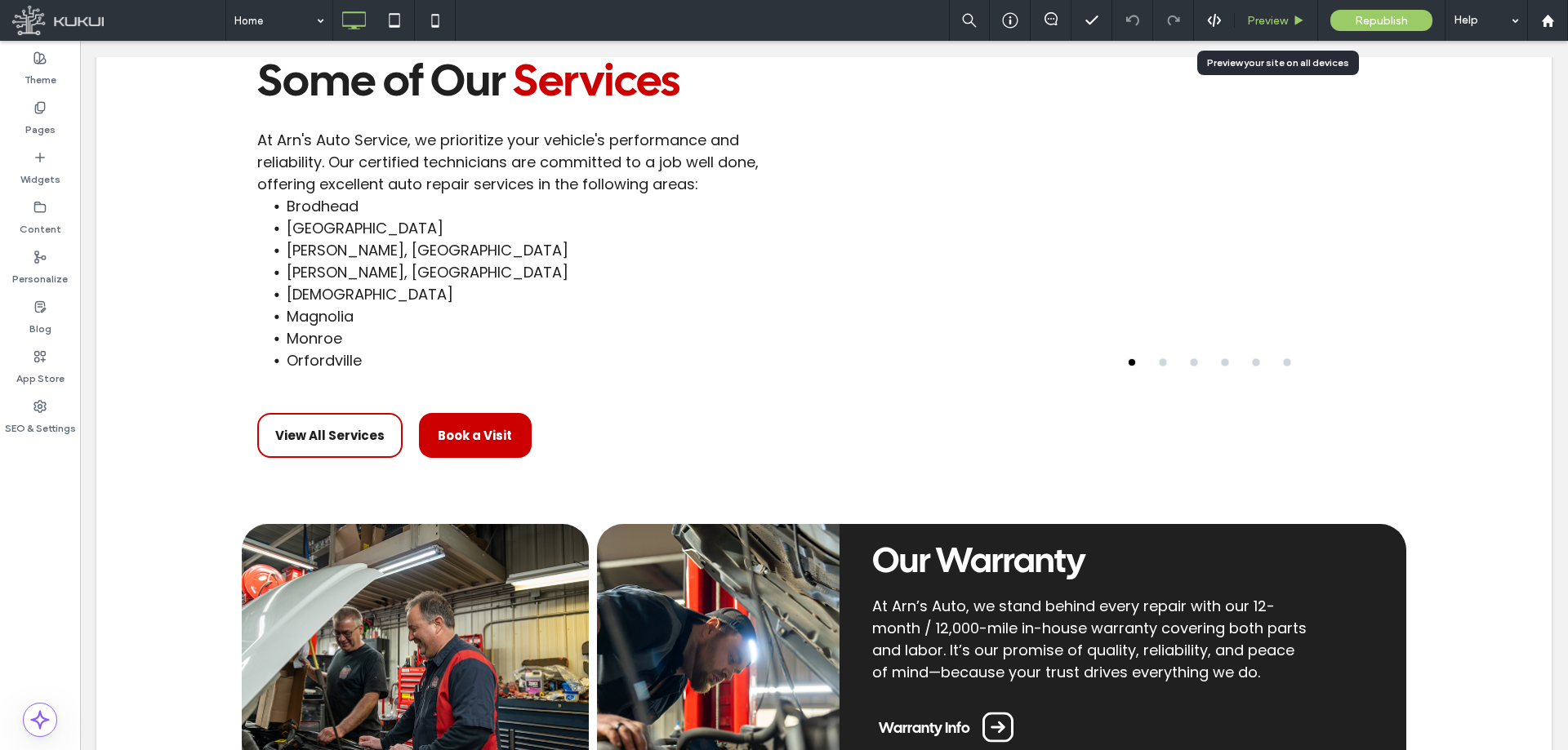
click at [1266, 20] on span "Preview" at bounding box center [1268, 21] width 41 height 14
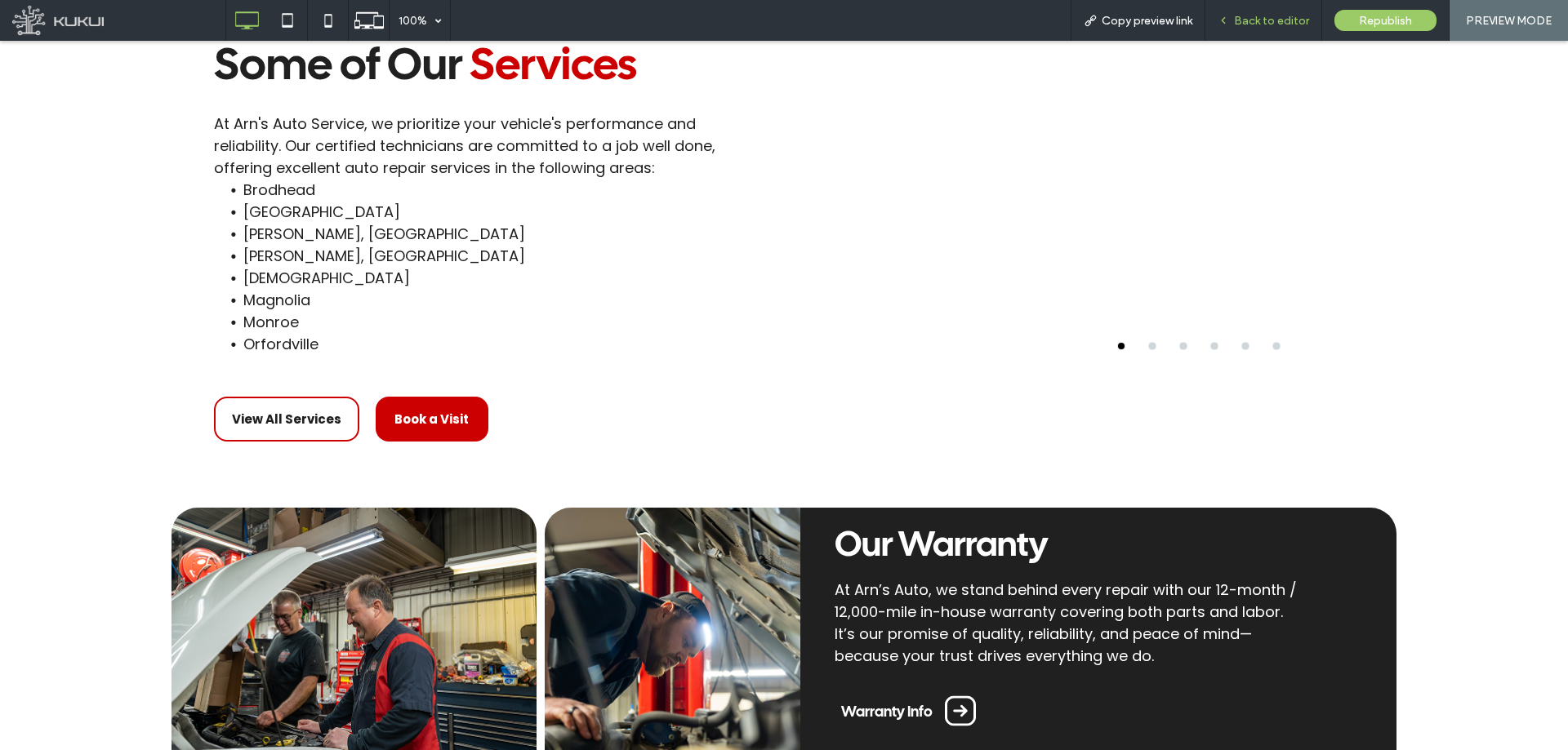
click at [1236, 26] on div "Back to editor" at bounding box center [1263, 21] width 116 height 14
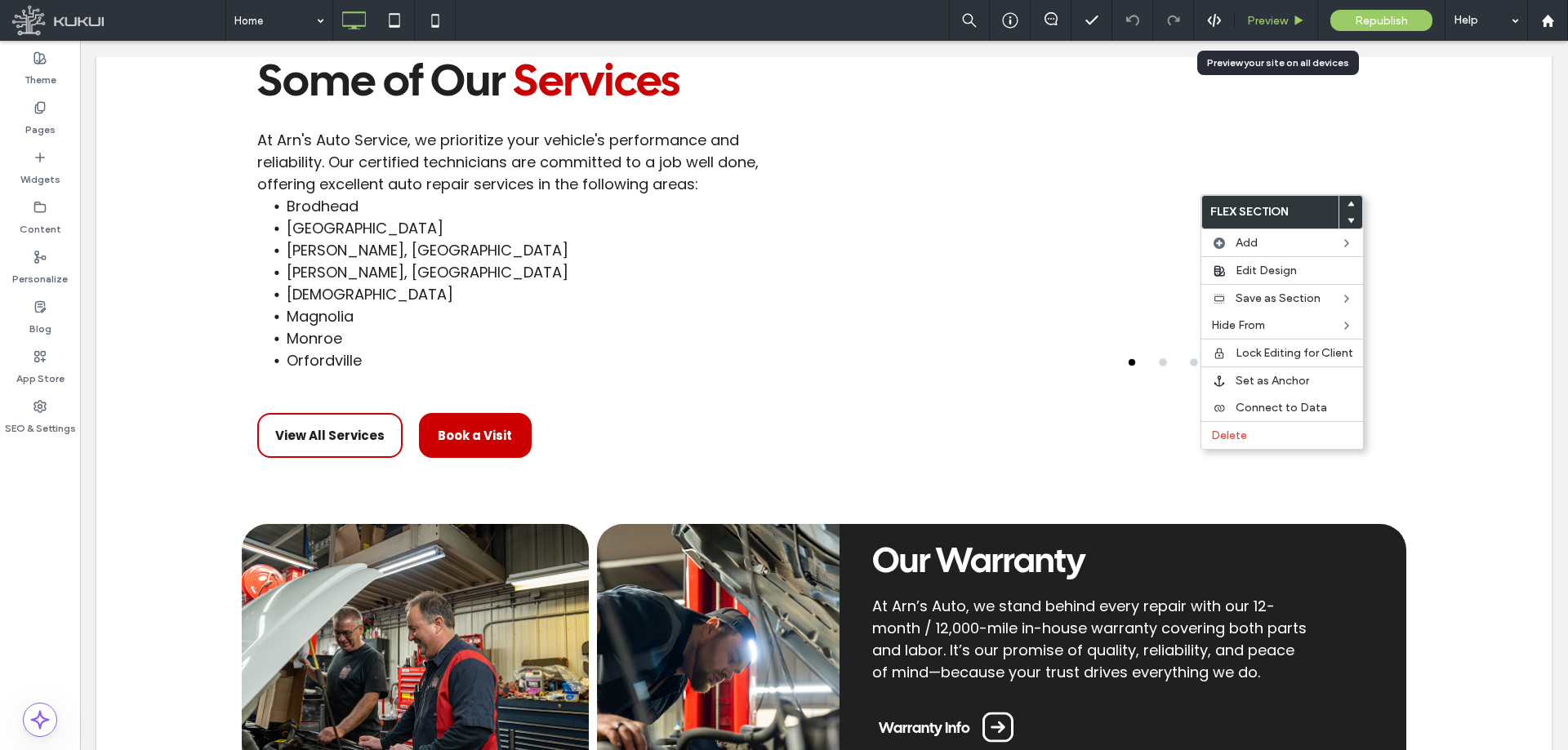
click at [1275, 16] on span "Preview" at bounding box center [1268, 21] width 41 height 14
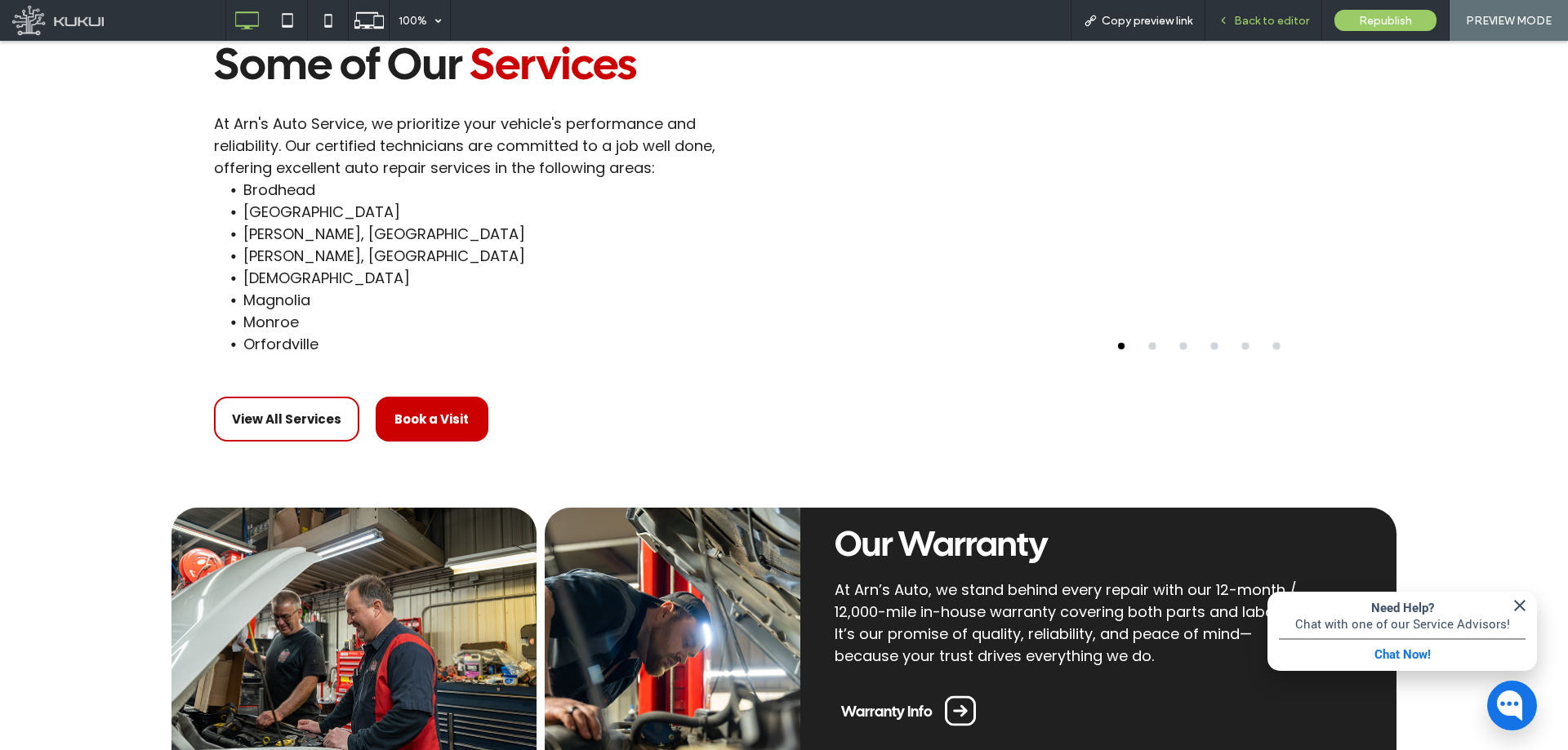
click at [1278, 29] on div "Back to editor" at bounding box center [1264, 21] width 117 height 41
click at [1267, 16] on span "Back to editor" at bounding box center [1271, 21] width 75 height 14
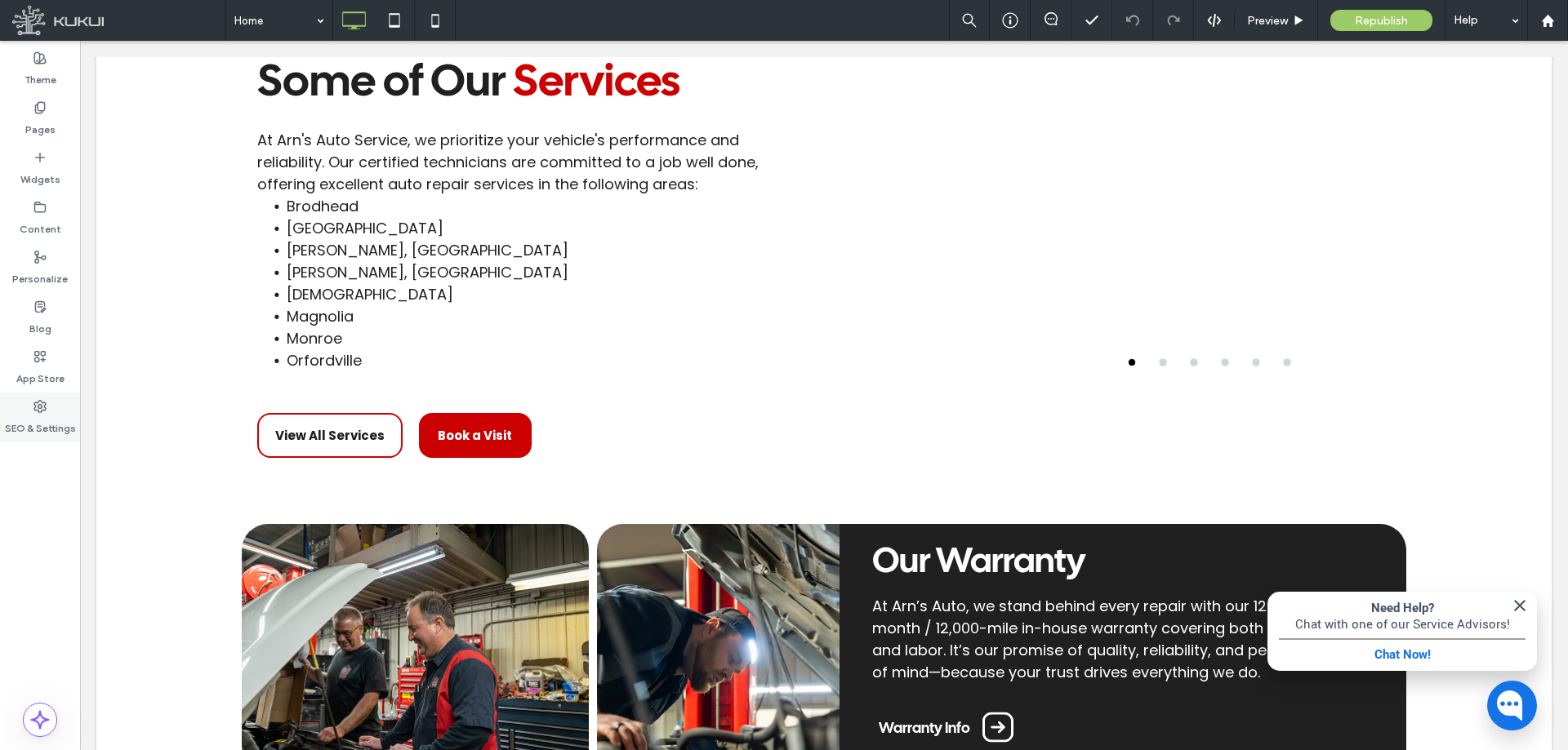
click at [40, 414] on label "SEO & Settings" at bounding box center [40, 424] width 71 height 23
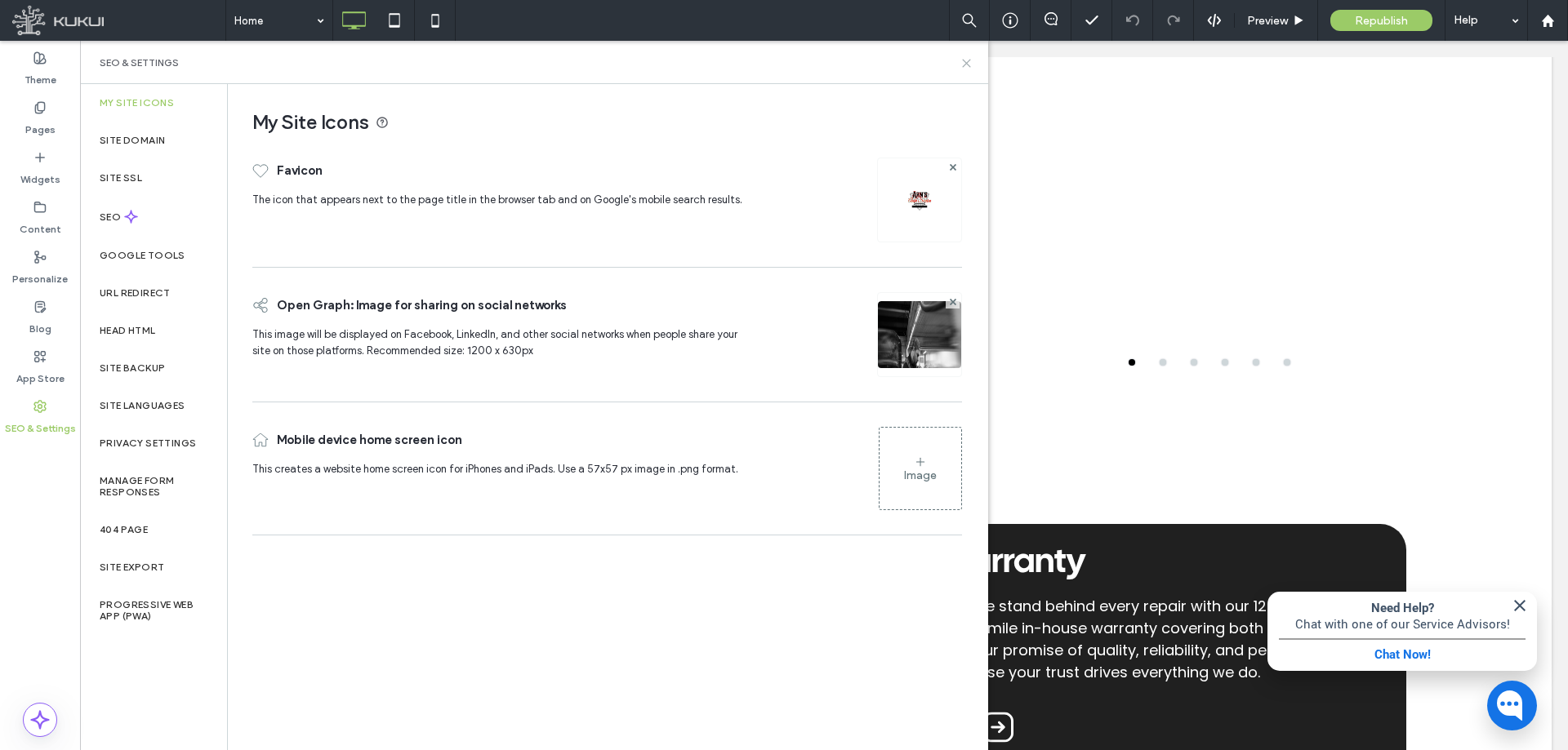
click at [965, 63] on use at bounding box center [966, 63] width 7 height 7
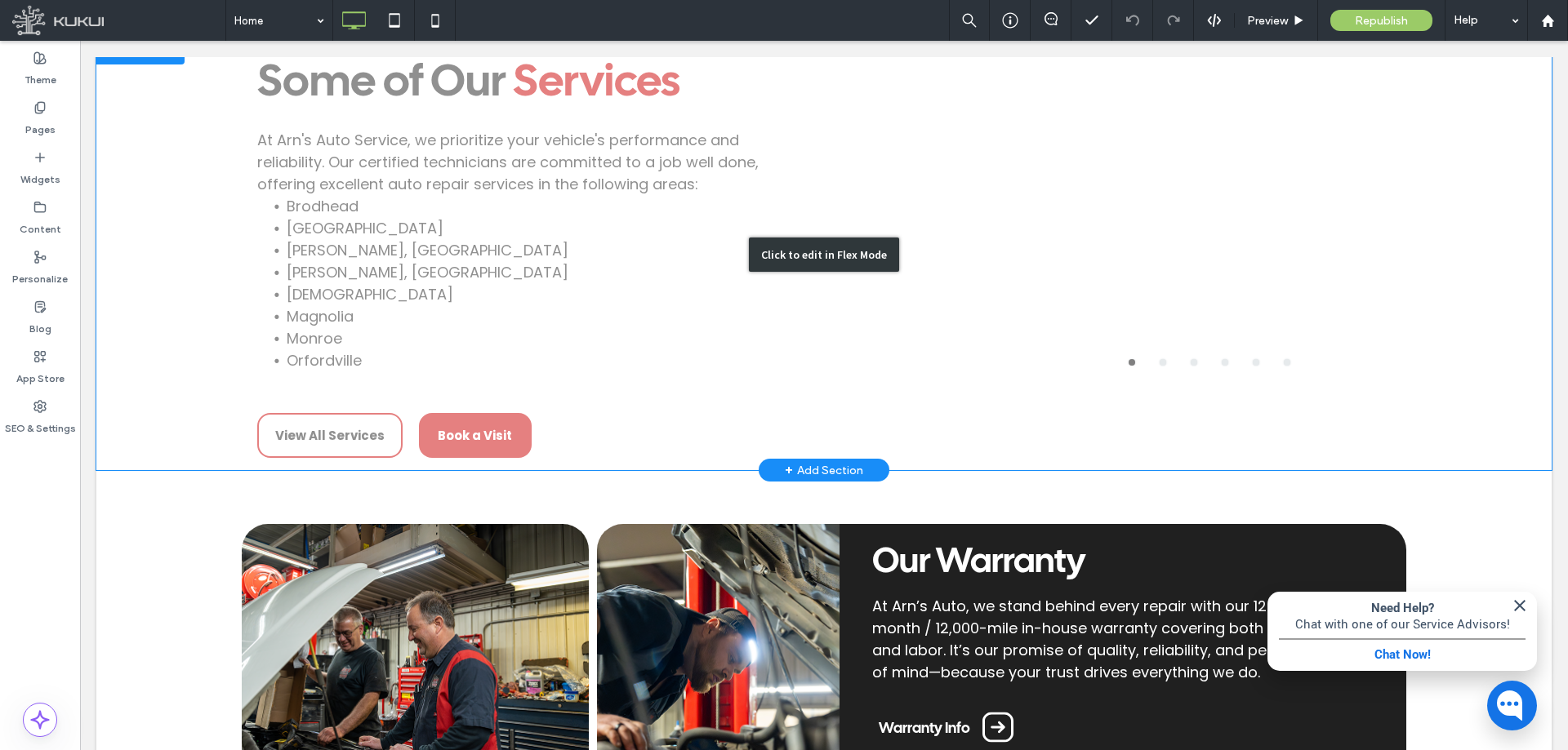
click at [749, 199] on div "Click to edit in Flex Mode" at bounding box center [824, 255] width 1455 height 432
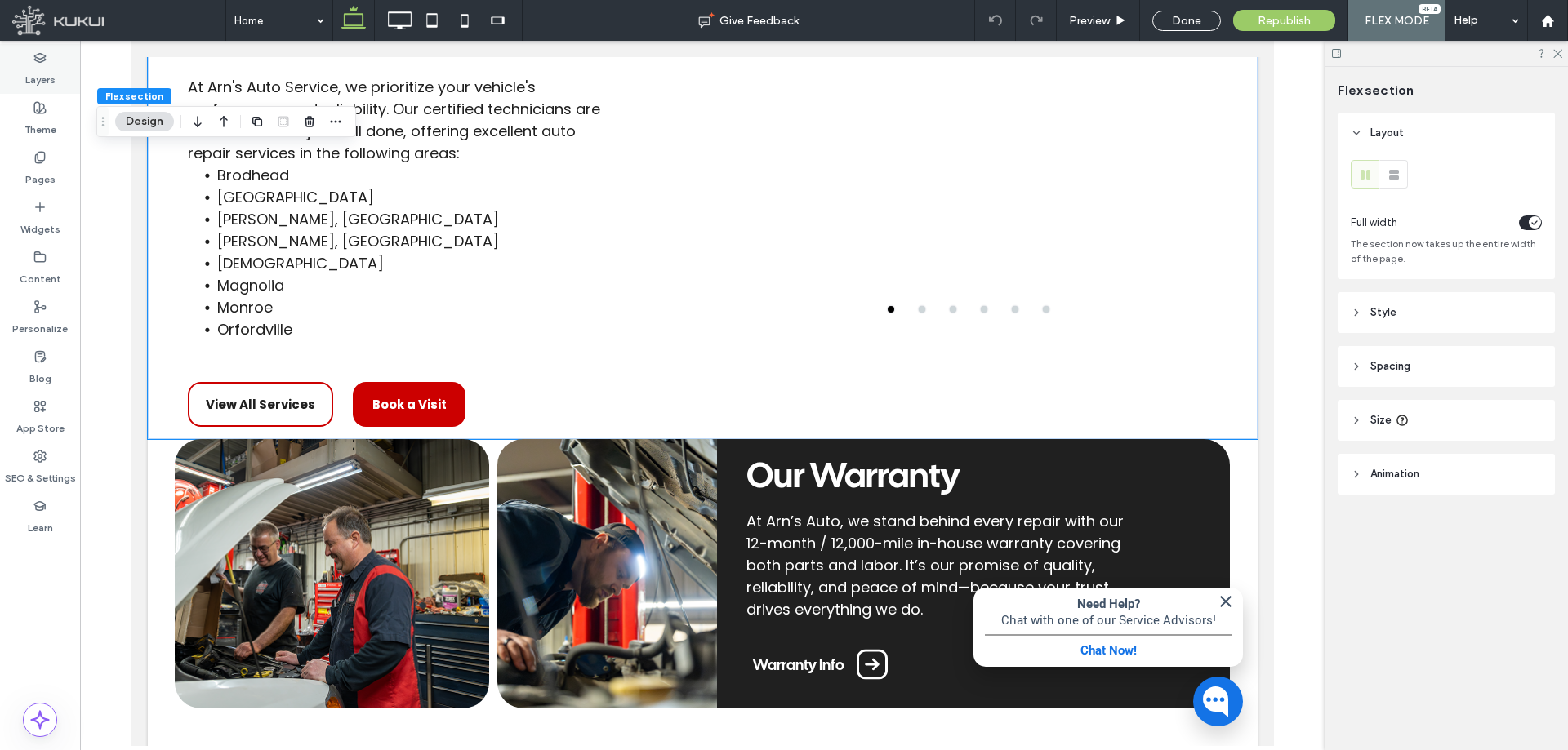
scroll to position [1940, 0]
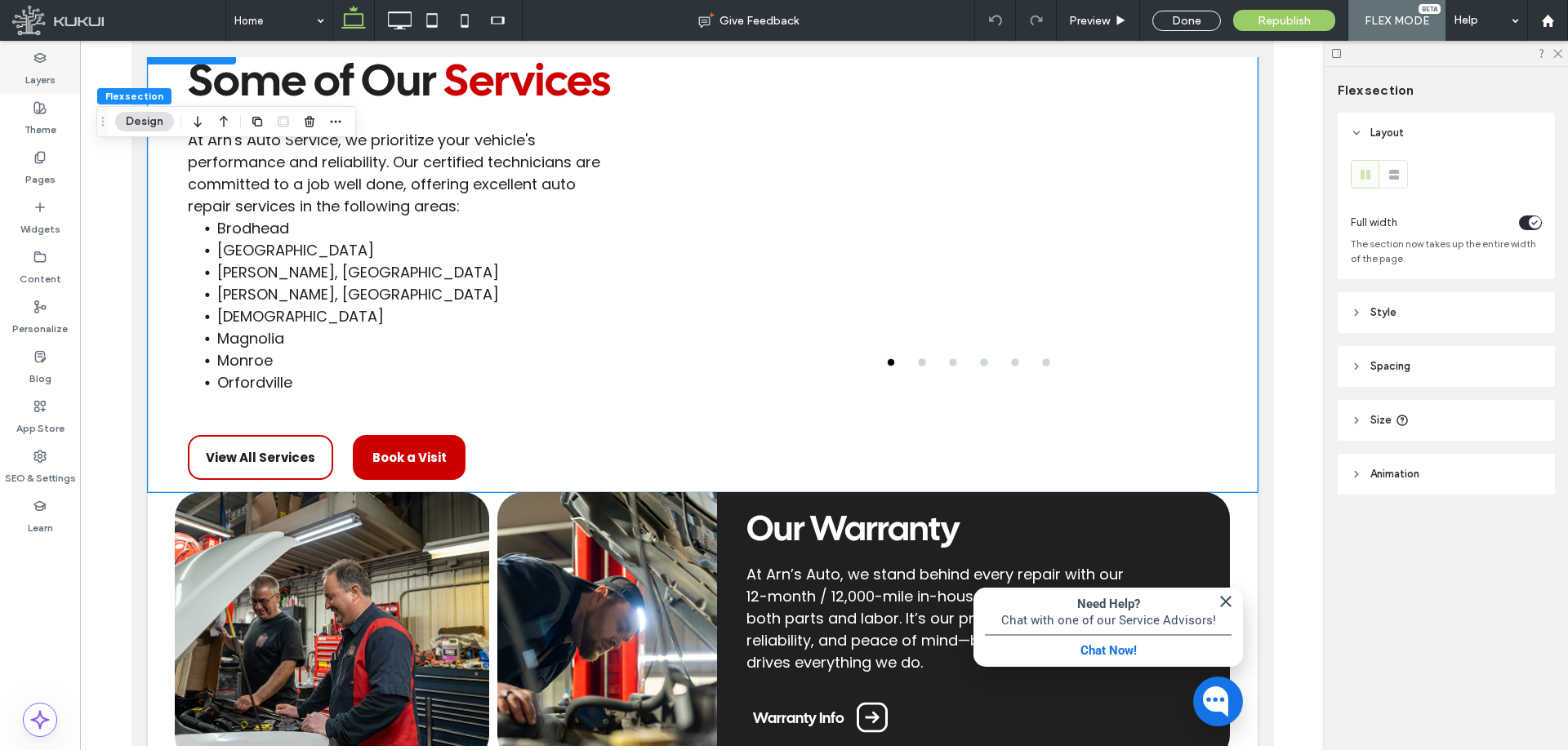
click at [51, 72] on label "Layers" at bounding box center [40, 76] width 31 height 23
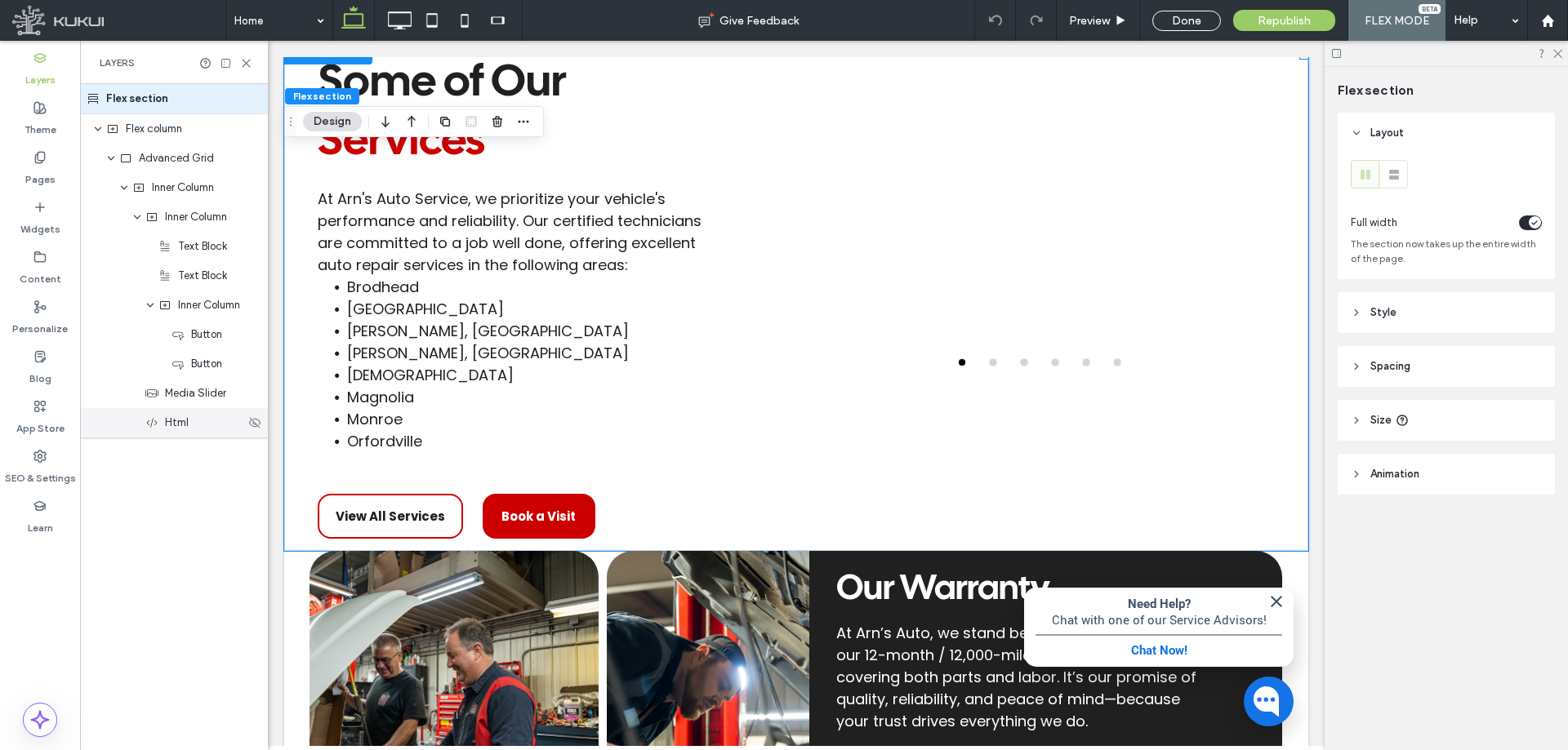
click at [176, 417] on span "Html" at bounding box center [176, 423] width 24 height 16
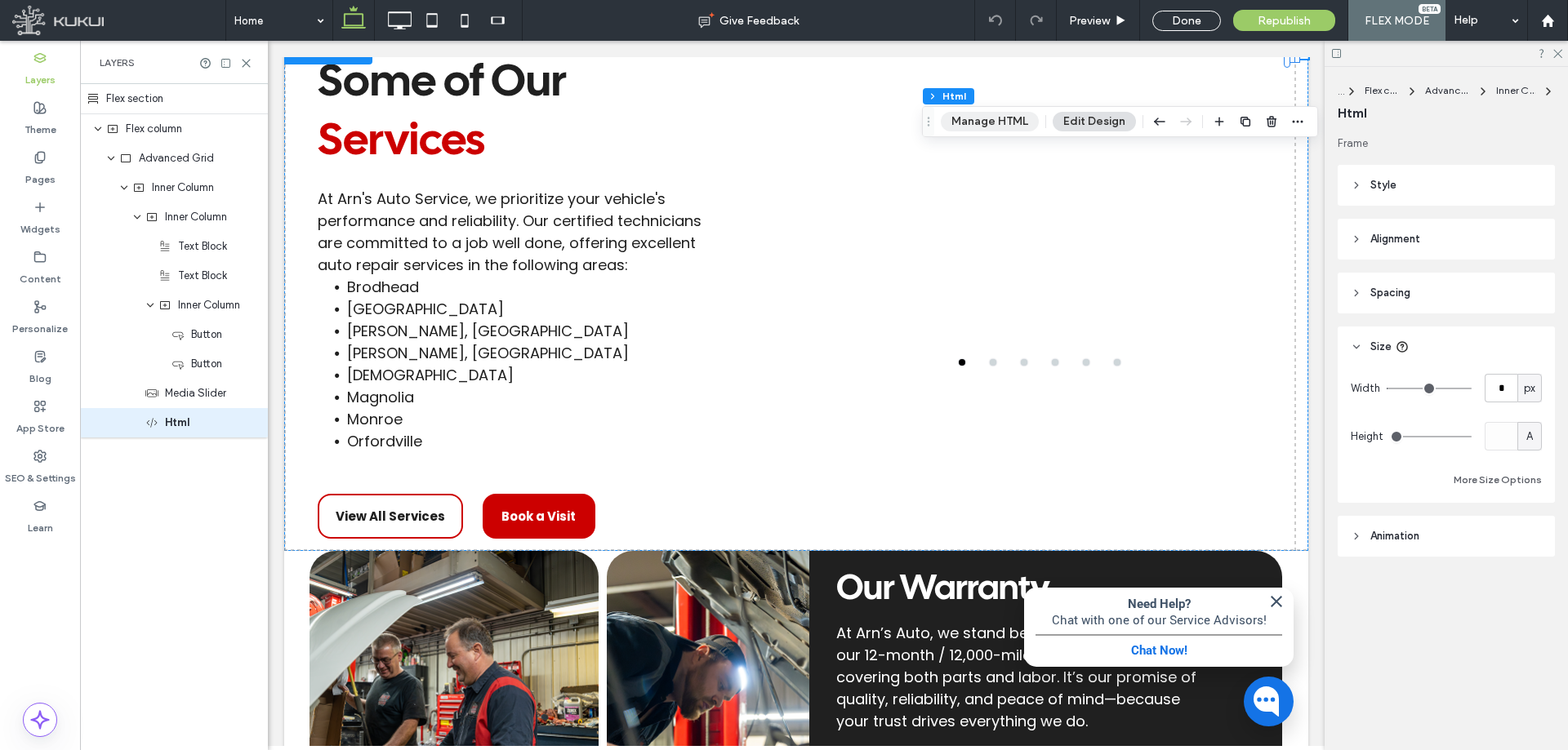
drag, startPoint x: 960, startPoint y: 121, endPoint x: 687, endPoint y: 121, distance: 273.0
click at [960, 121] on button "Manage HTML" at bounding box center [989, 122] width 98 height 20
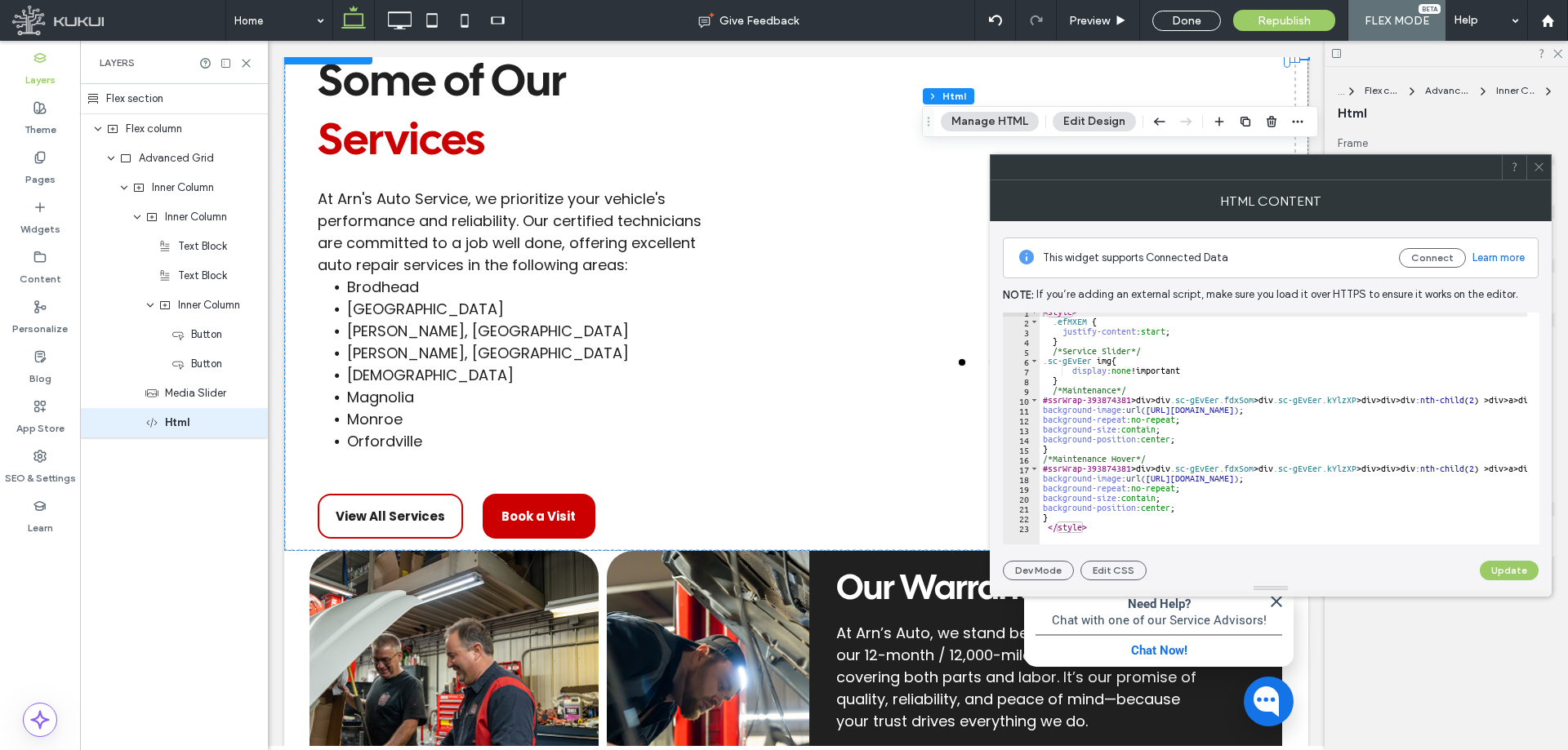
scroll to position [6, 0]
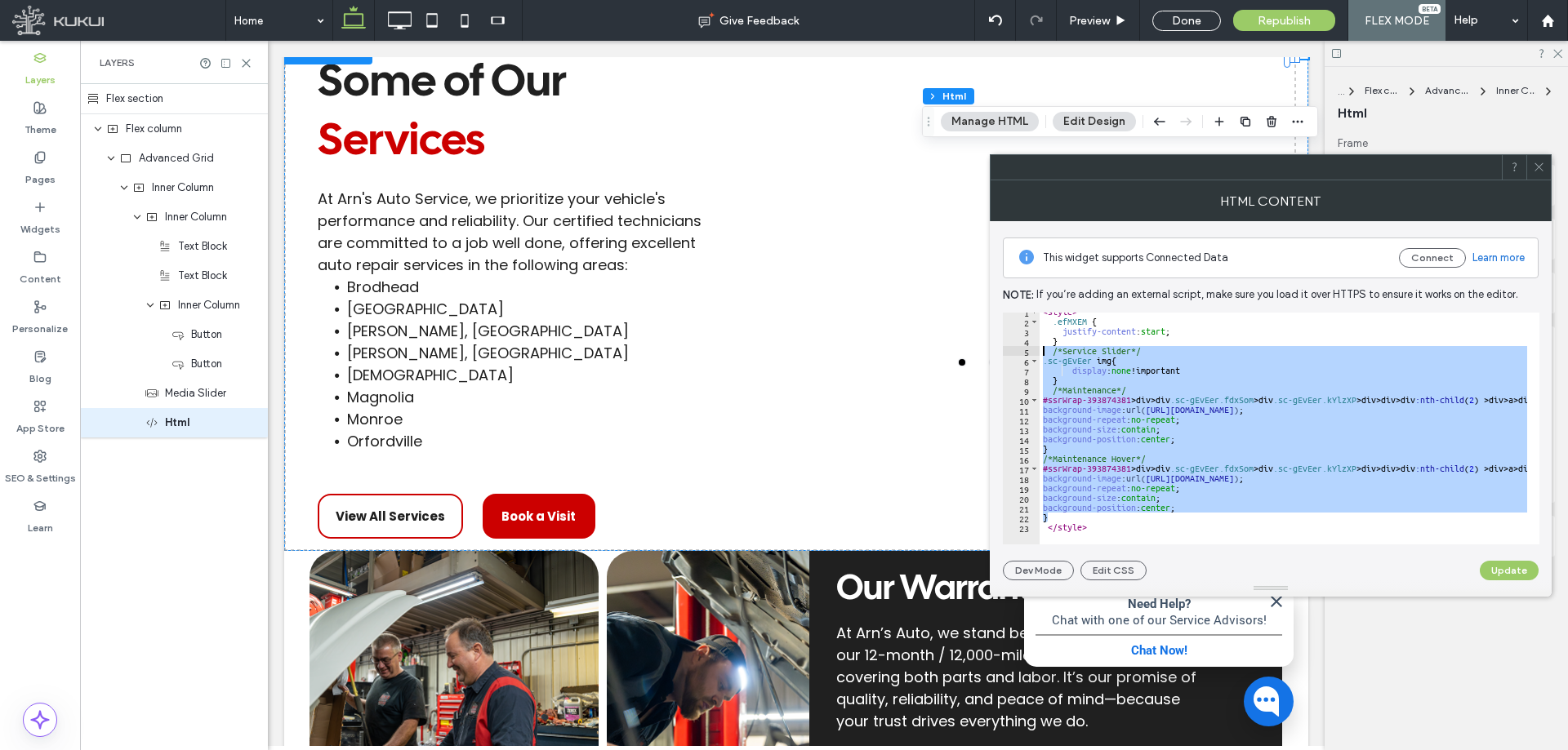
drag, startPoint x: 1072, startPoint y: 518, endPoint x: 997, endPoint y: 350, distance: 184.0
click at [997, 350] on div "This widget supports Connected Data Connect Learn more Note: If you’re adding a…" at bounding box center [1271, 401] width 562 height 359
type textarea "**********"
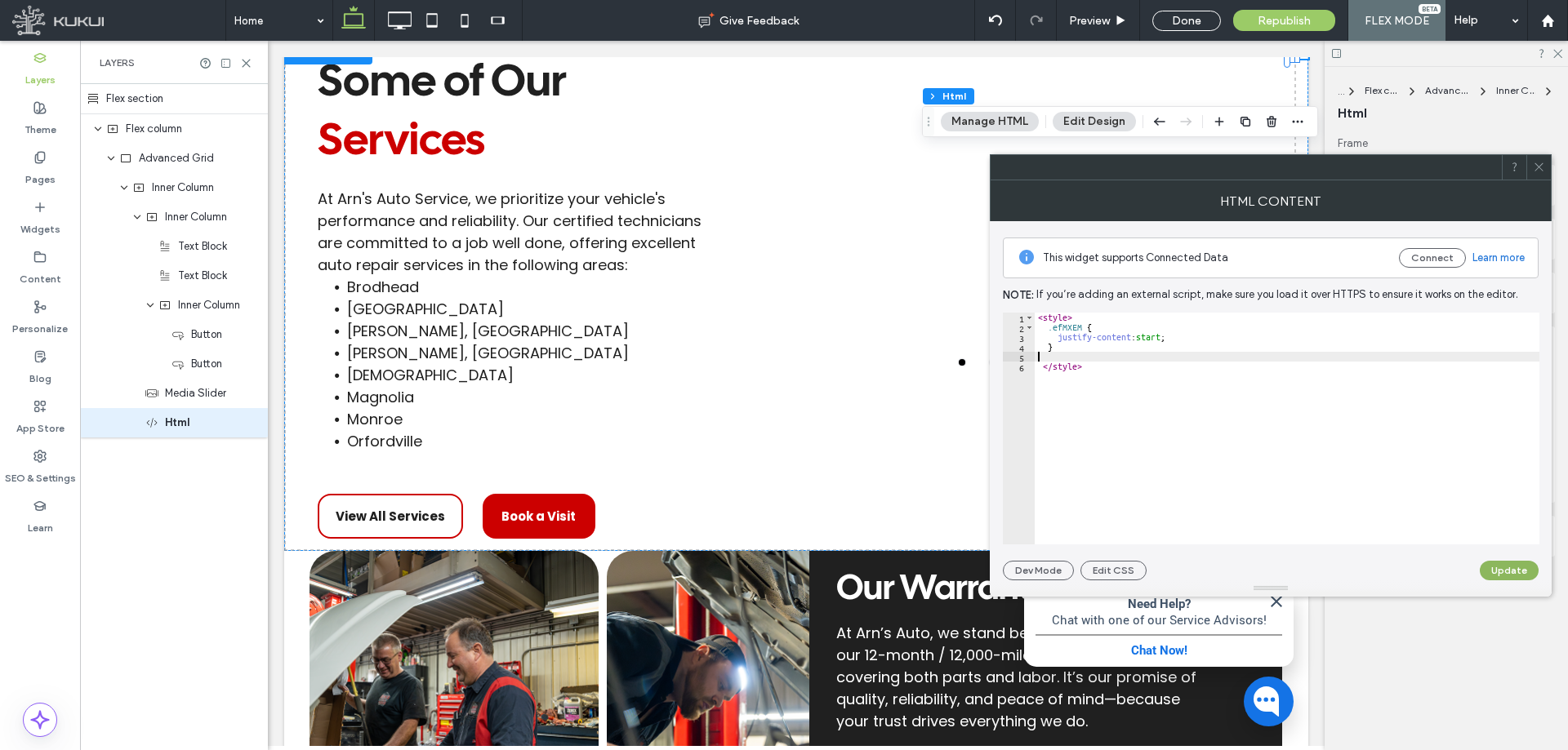
click at [1515, 564] on button "Update" at bounding box center [1509, 571] width 59 height 20
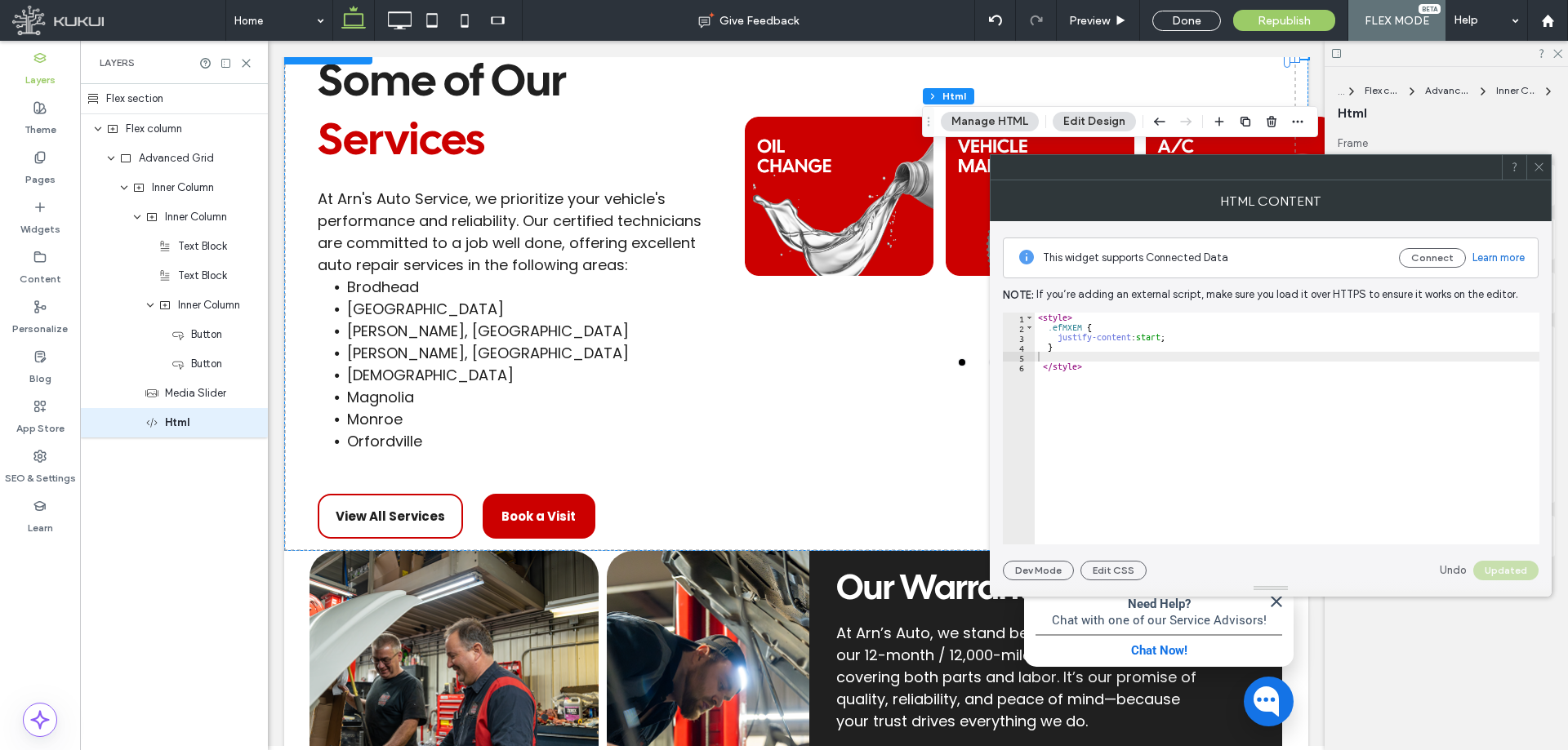
click at [1531, 165] on div at bounding box center [1538, 167] width 25 height 25
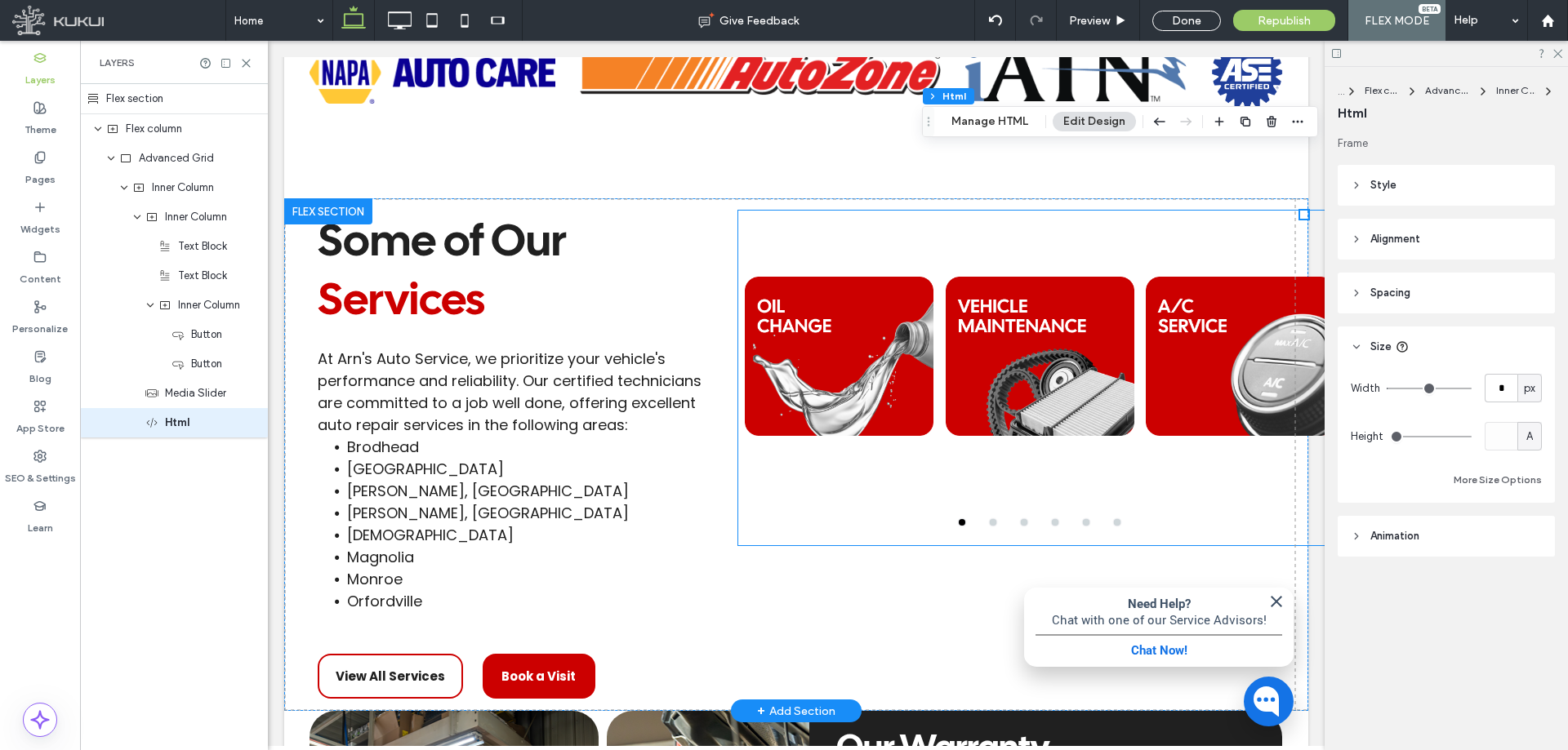
scroll to position [1777, 0]
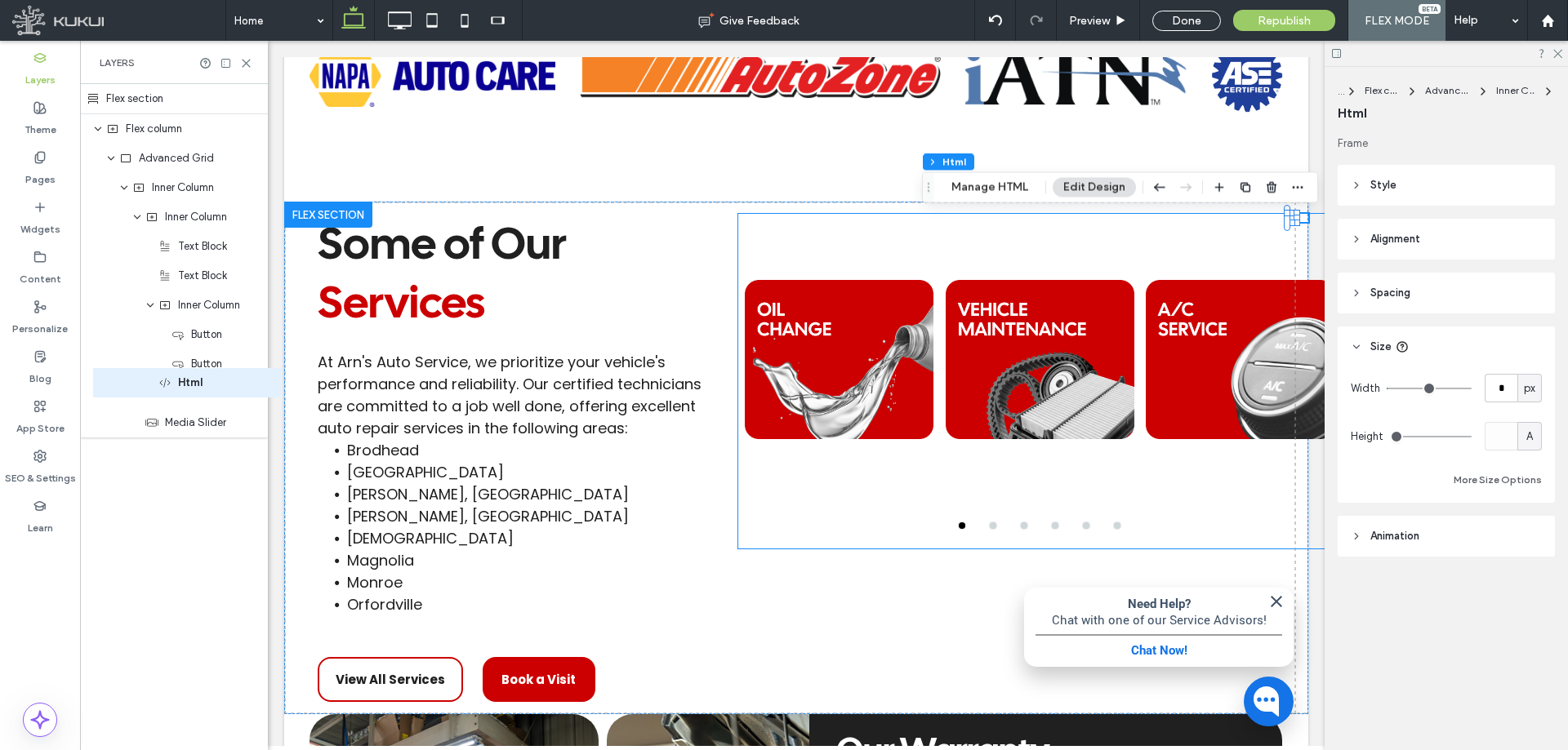
drag, startPoint x: 187, startPoint y: 426, endPoint x: 200, endPoint y: 387, distance: 41.1
click at [200, 387] on div "Flex section Flex column Advanced Grid Inner Column Inner Column Text Block Tex…" at bounding box center [174, 260] width 188 height 354
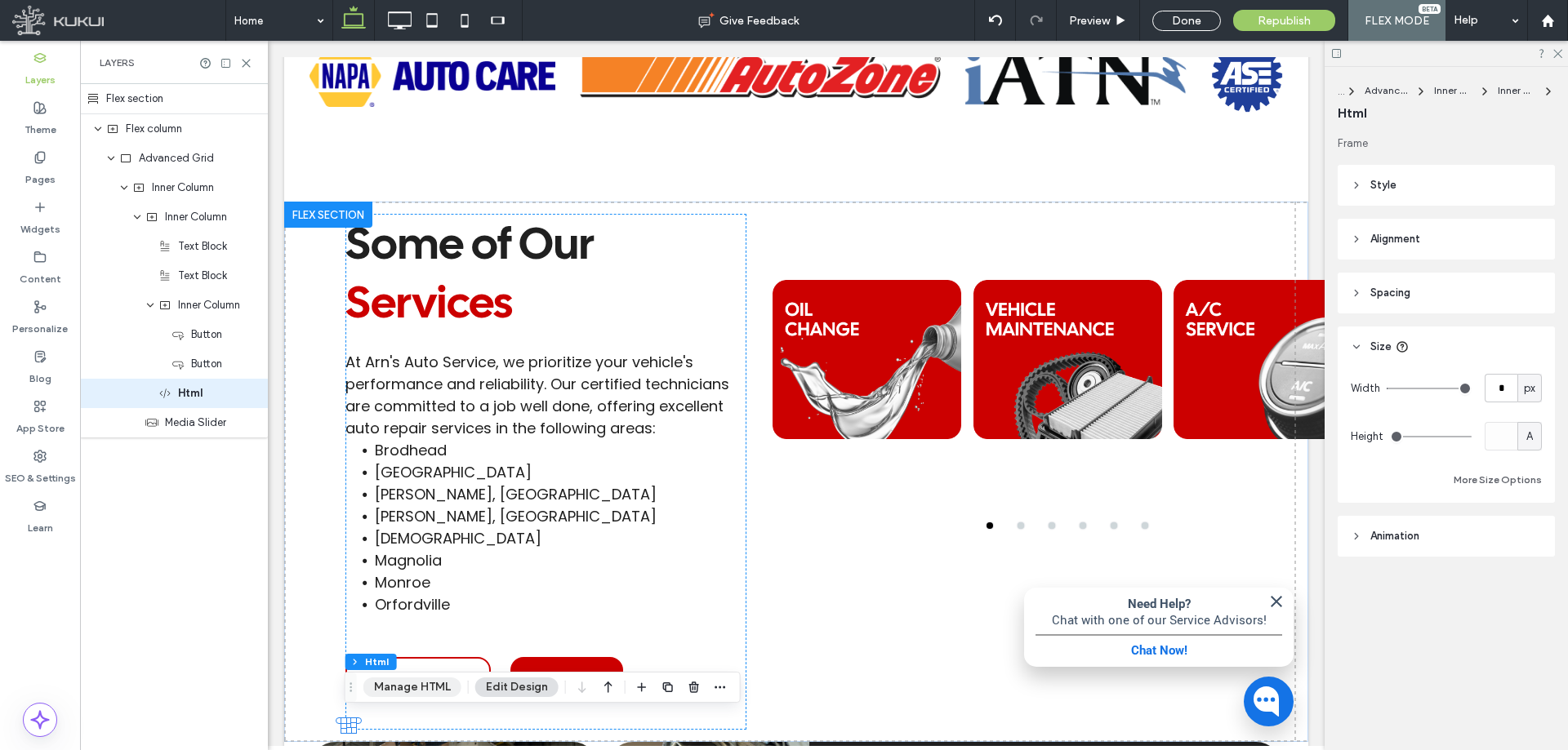
click at [426, 682] on button "Manage HTML" at bounding box center [412, 687] width 98 height 20
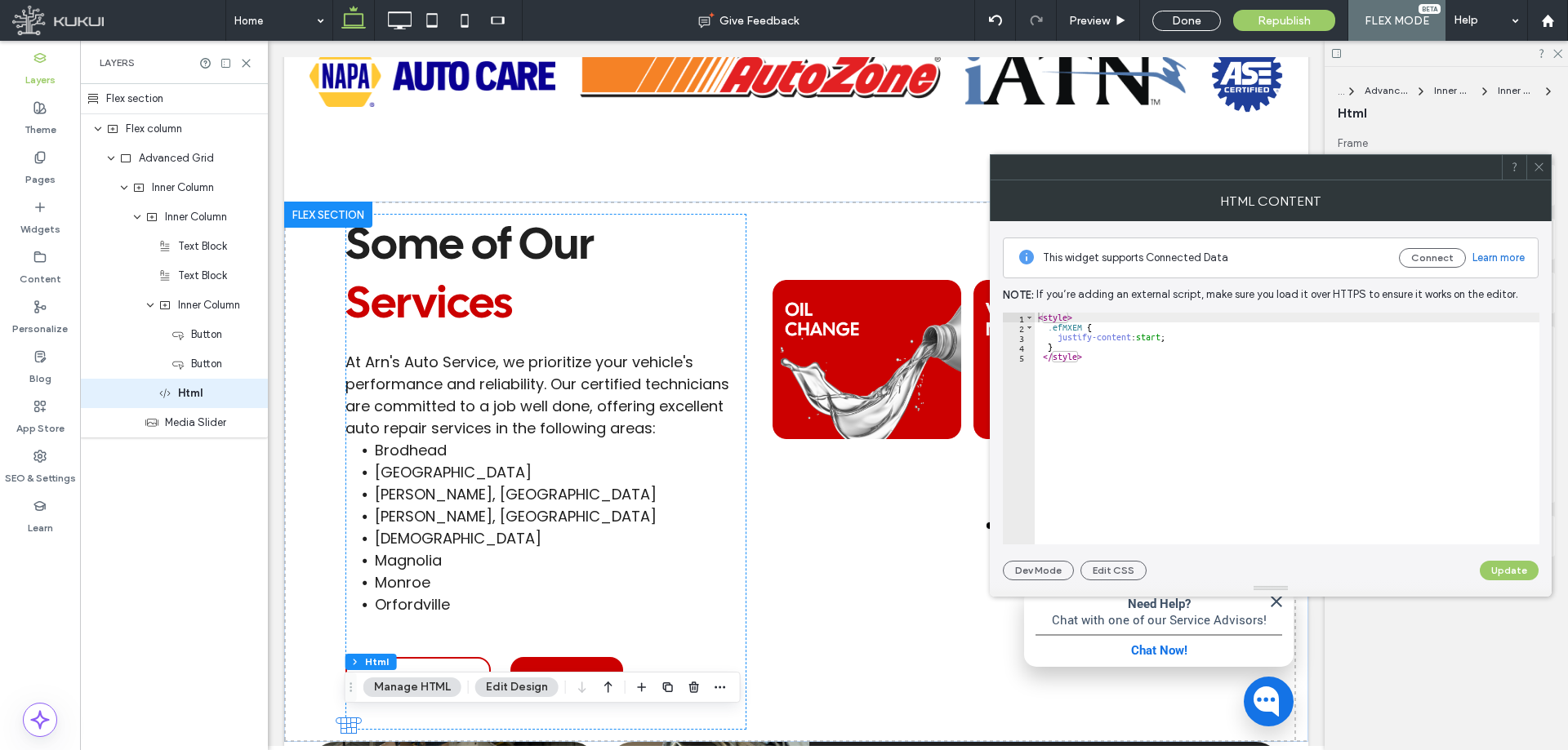
type textarea "*"
click at [1067, 346] on div "< style > .efMXEM { justify-content : start ; } </ style >" at bounding box center [1287, 438] width 505 height 251
paste textarea "*"
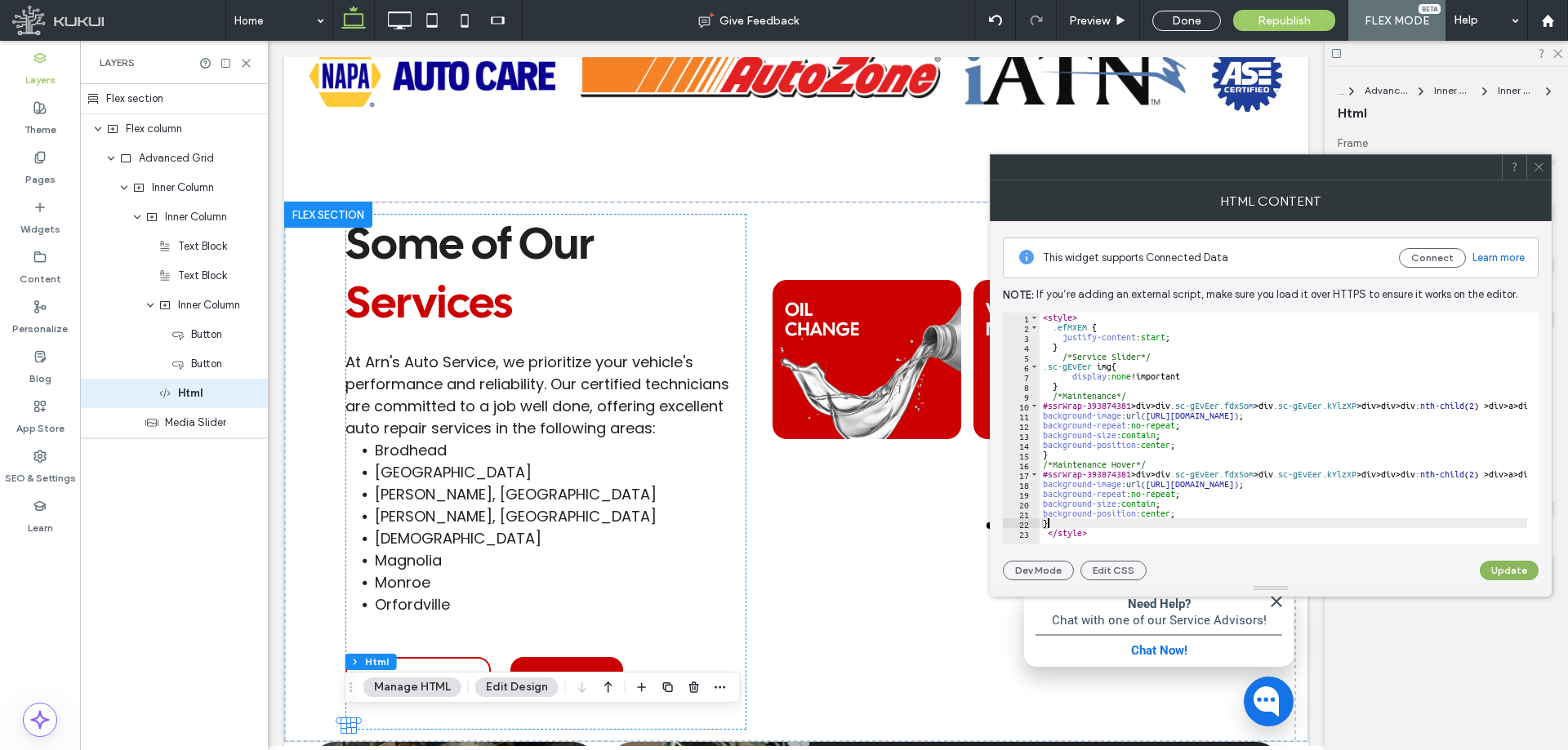
type textarea "*"
click at [1503, 570] on button "Update" at bounding box center [1509, 571] width 59 height 20
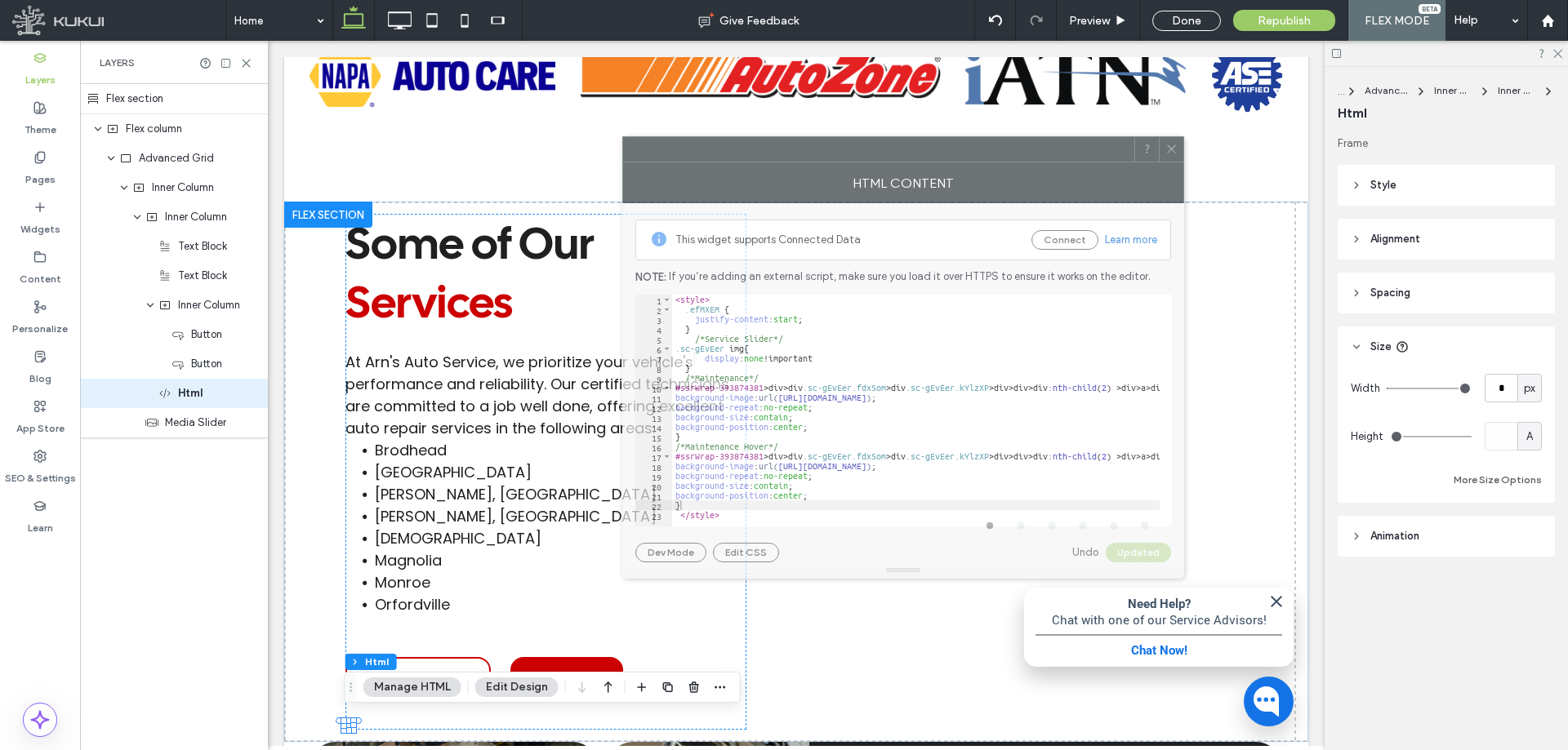
drag, startPoint x: 1137, startPoint y: 181, endPoint x: 894, endPoint y: 151, distance: 244.8
click at [894, 162] on div "HTML Content" at bounding box center [904, 183] width 562 height 41
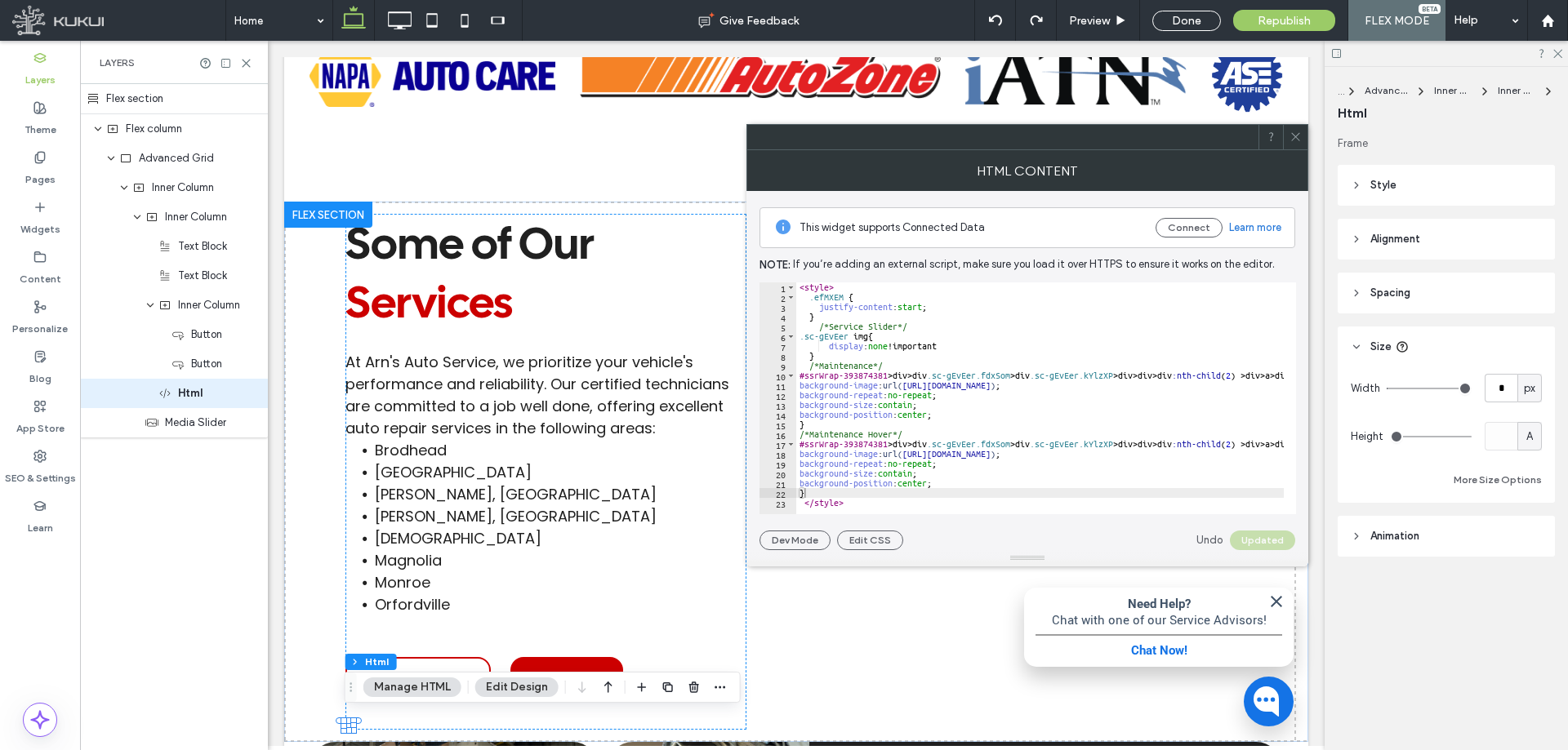
click at [988, 402] on div at bounding box center [784, 375] width 1568 height 750
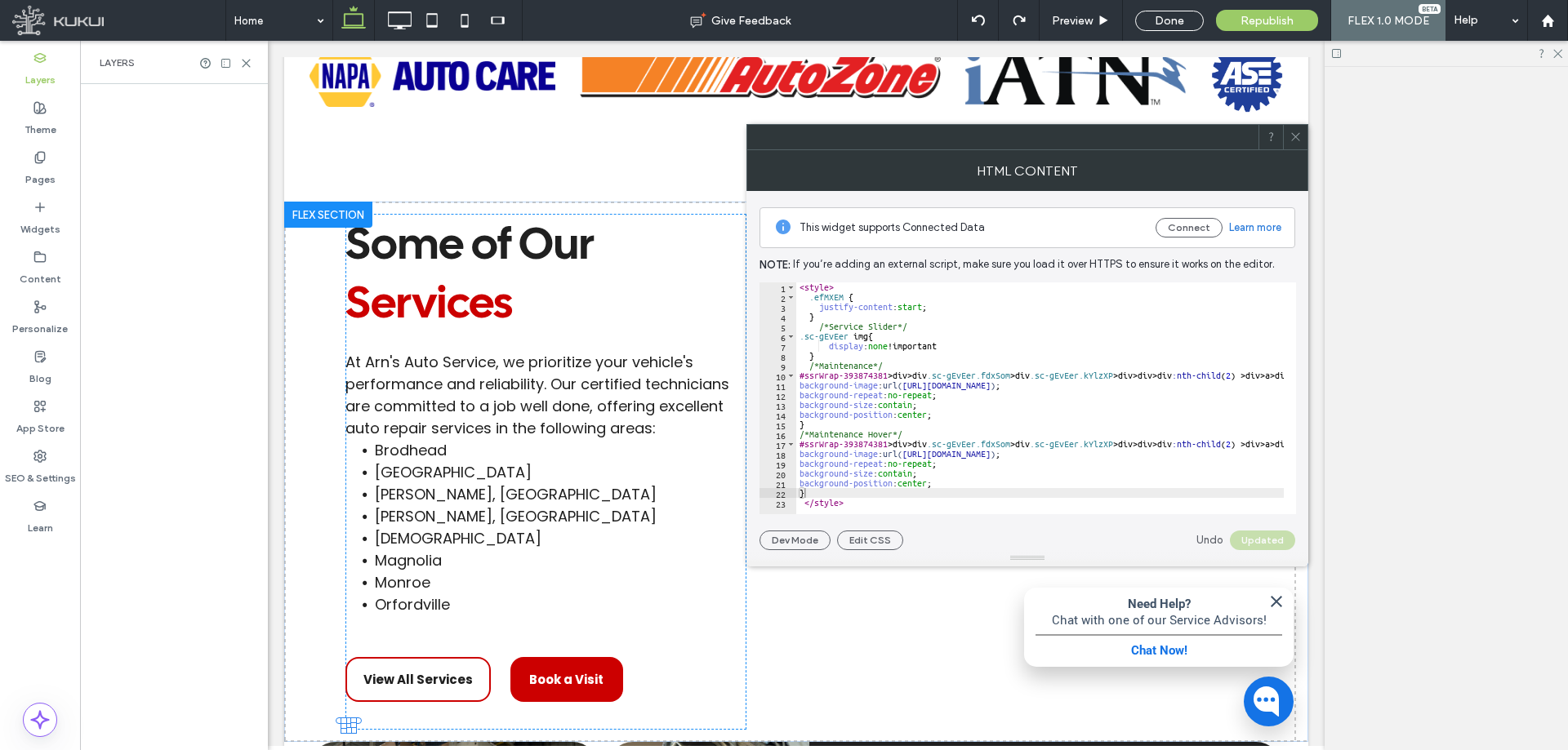
click at [838, 474] on div at bounding box center [784, 375] width 1568 height 750
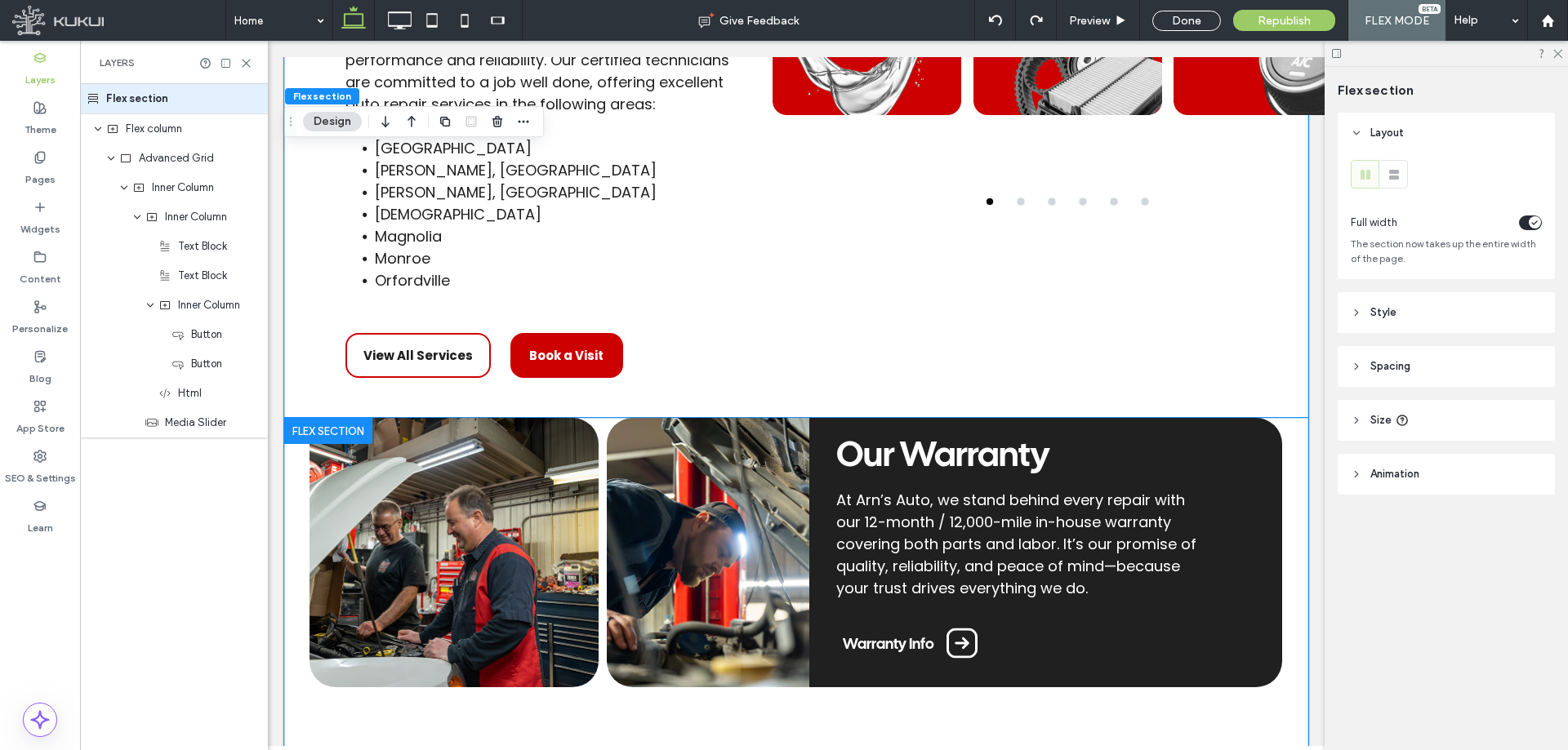
scroll to position [2116, 0]
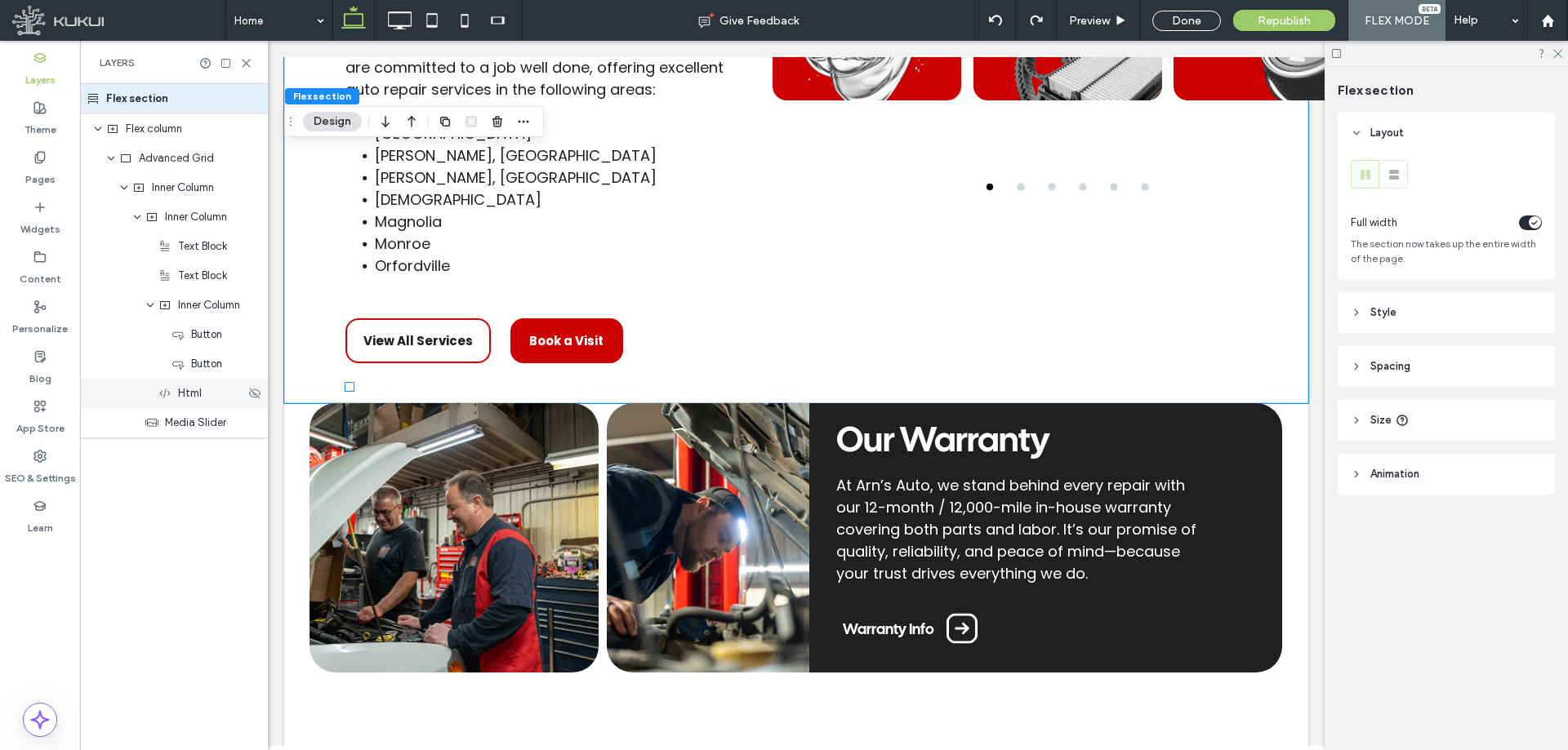
click at [192, 395] on span "Html" at bounding box center [190, 394] width 24 height 16
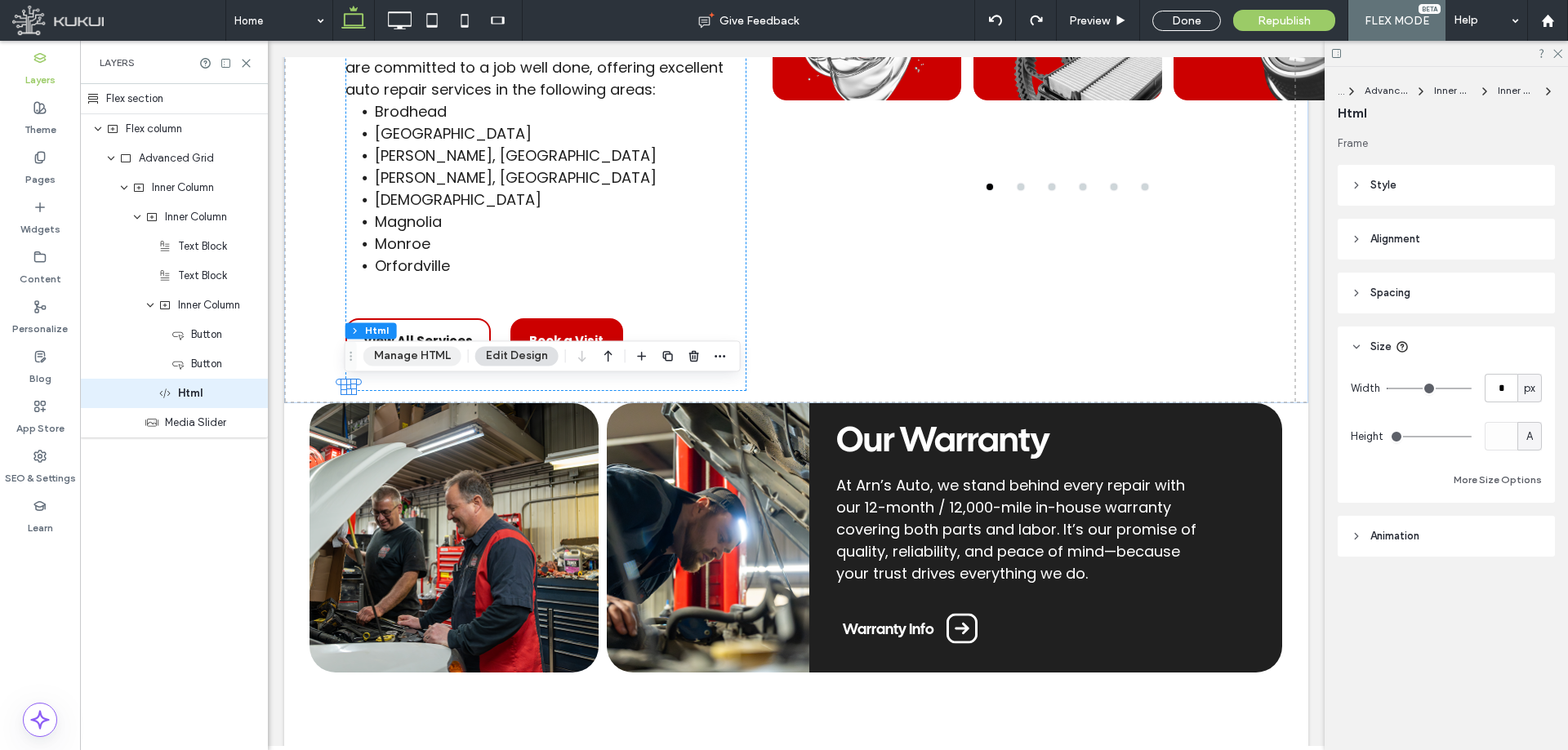
click at [436, 351] on button "Manage HTML" at bounding box center [412, 356] width 98 height 20
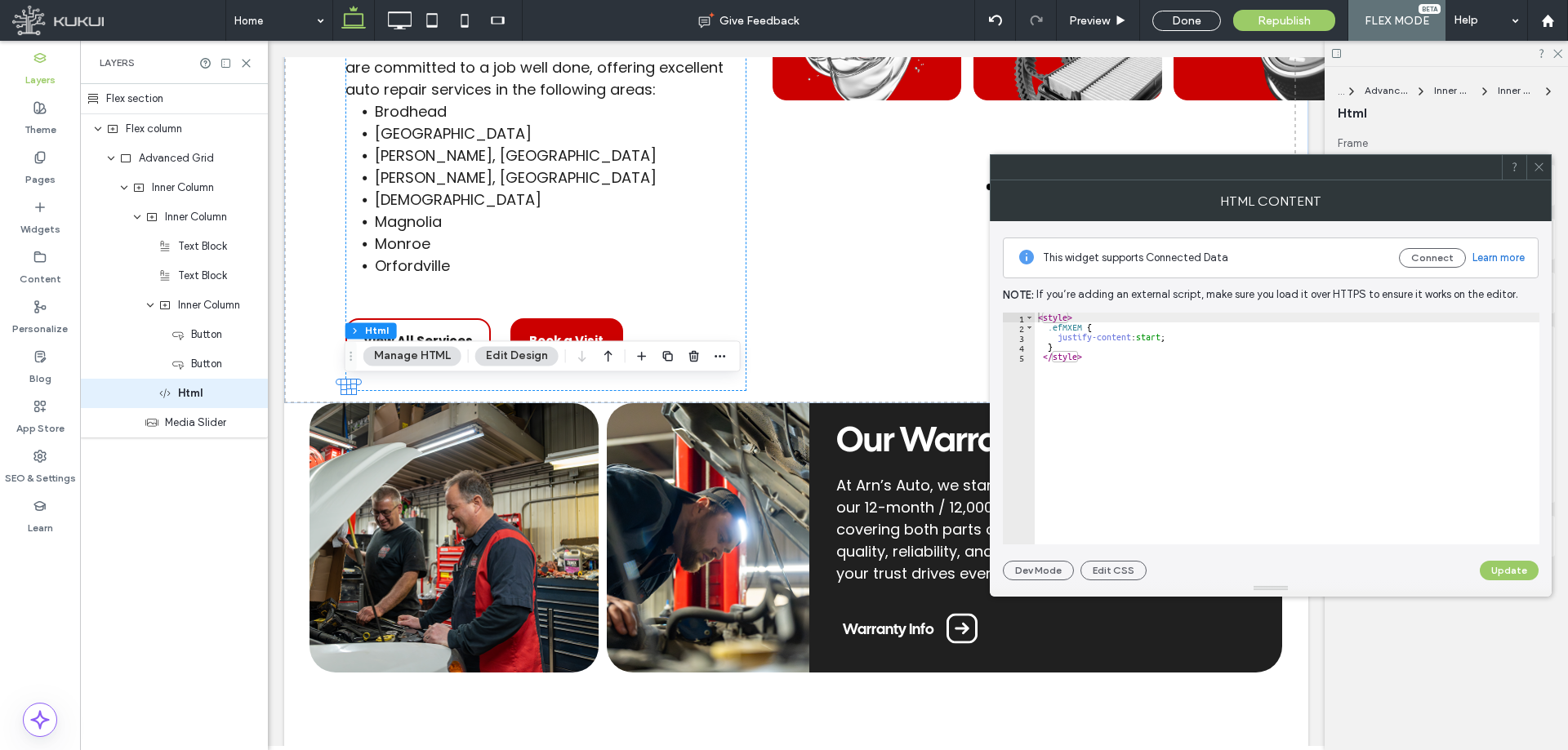
type textarea "*"
click at [1087, 345] on div "< style > .efMXEM { justify-content : start ; } </ style >" at bounding box center [1287, 438] width 505 height 251
click at [1539, 162] on icon at bounding box center [1538, 166] width 12 height 12
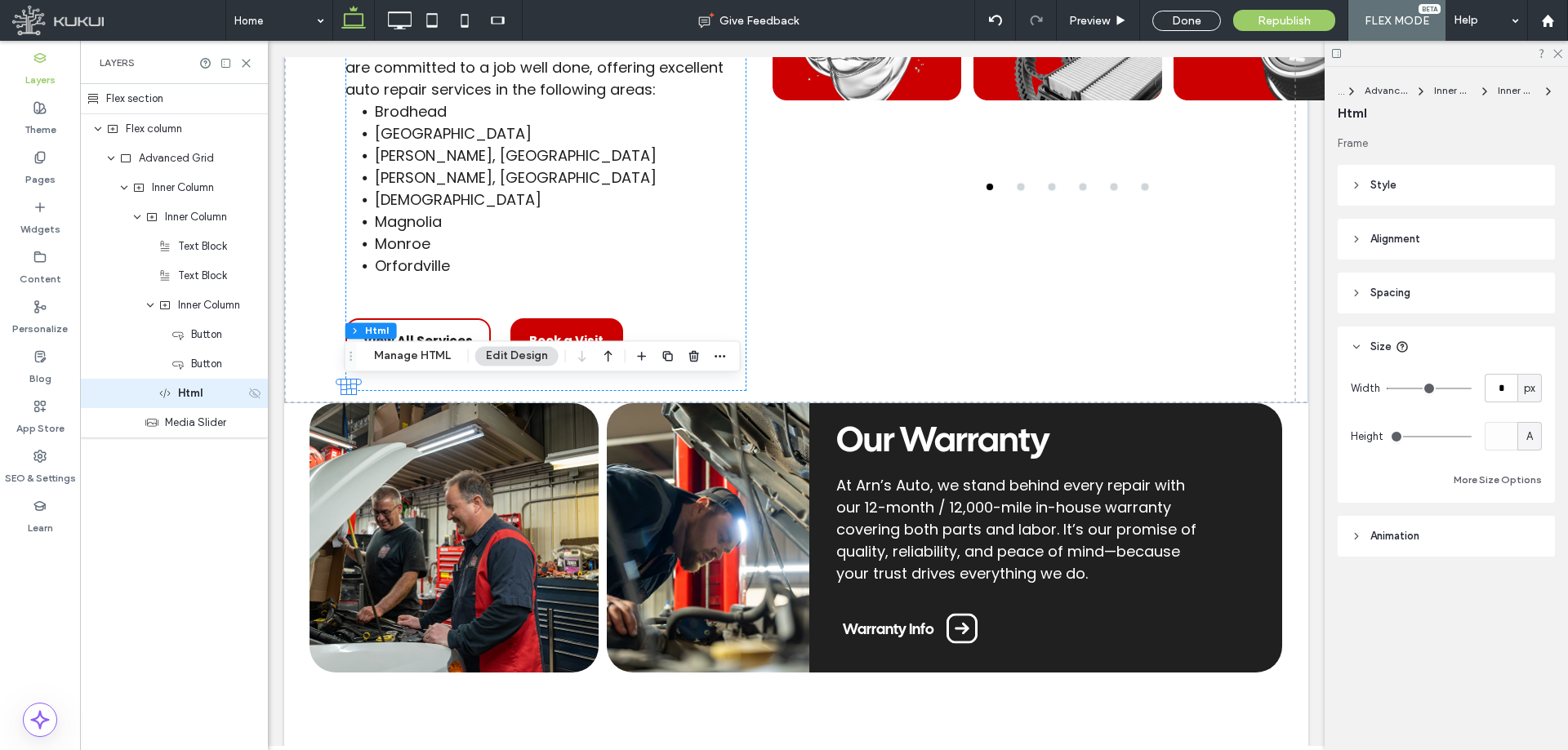
click at [250, 393] on icon at bounding box center [255, 394] width 13 height 13
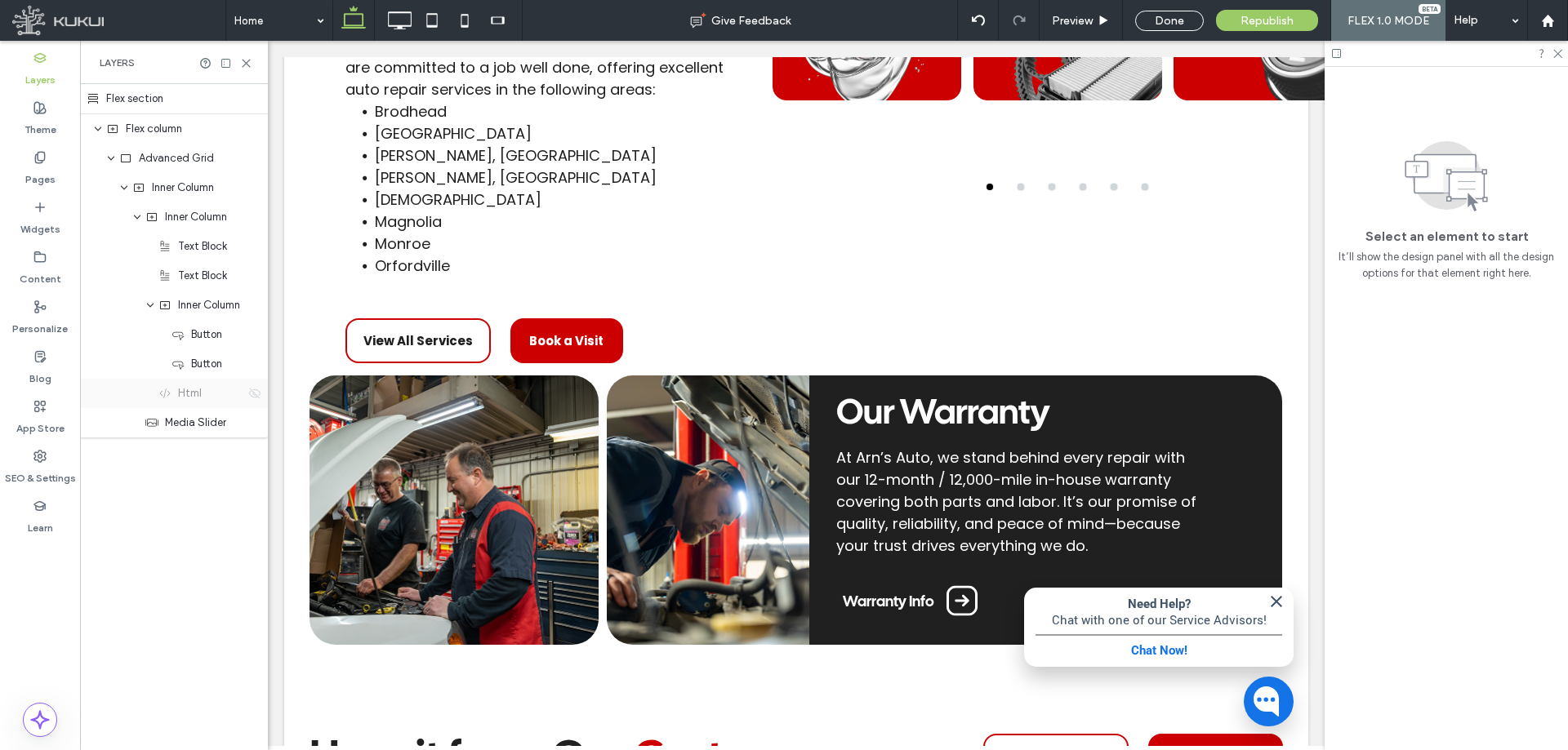
click at [249, 396] on icon at bounding box center [255, 394] width 13 height 13
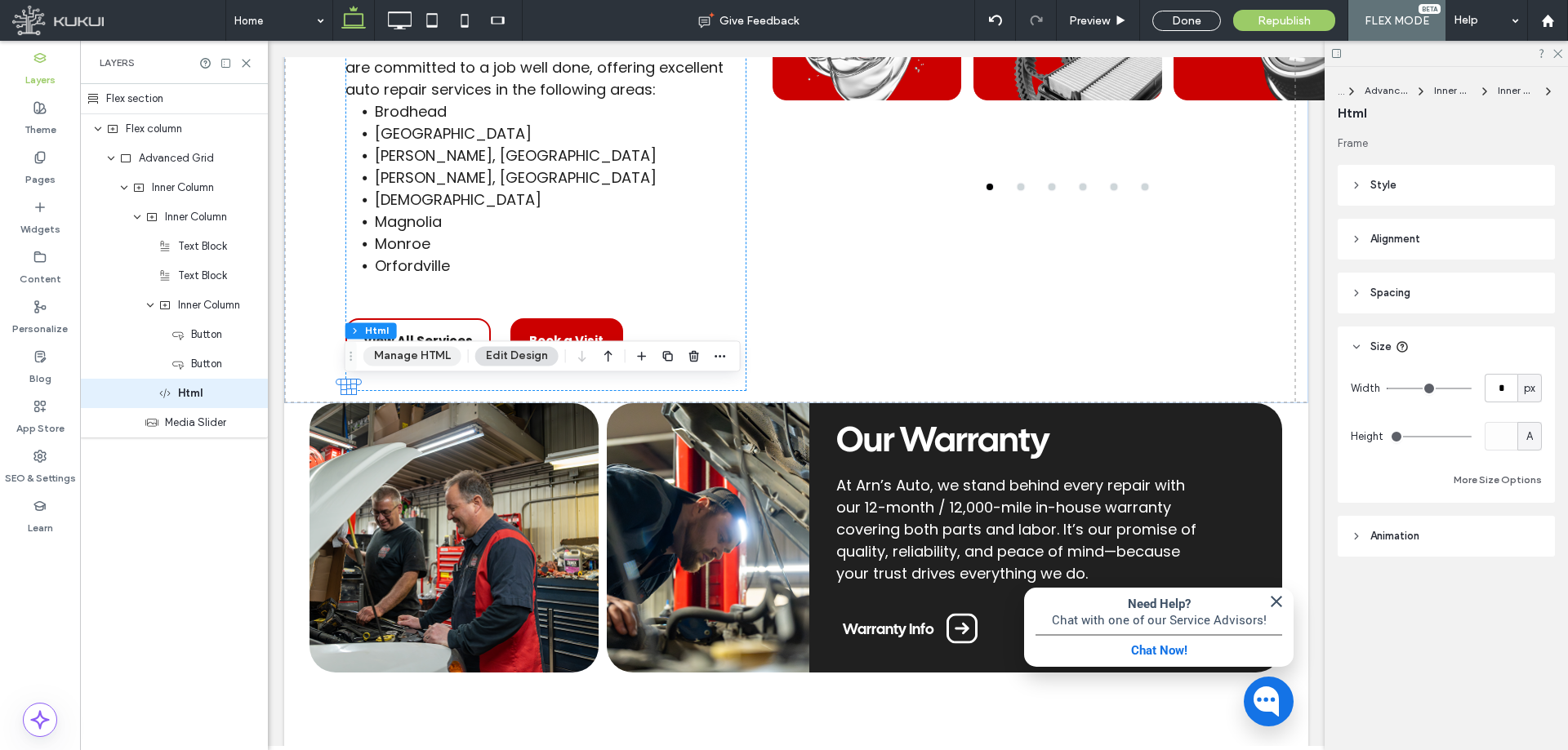
drag, startPoint x: 385, startPoint y: 361, endPoint x: 472, endPoint y: 351, distance: 87.6
click at [385, 361] on button "Manage HTML" at bounding box center [412, 356] width 98 height 20
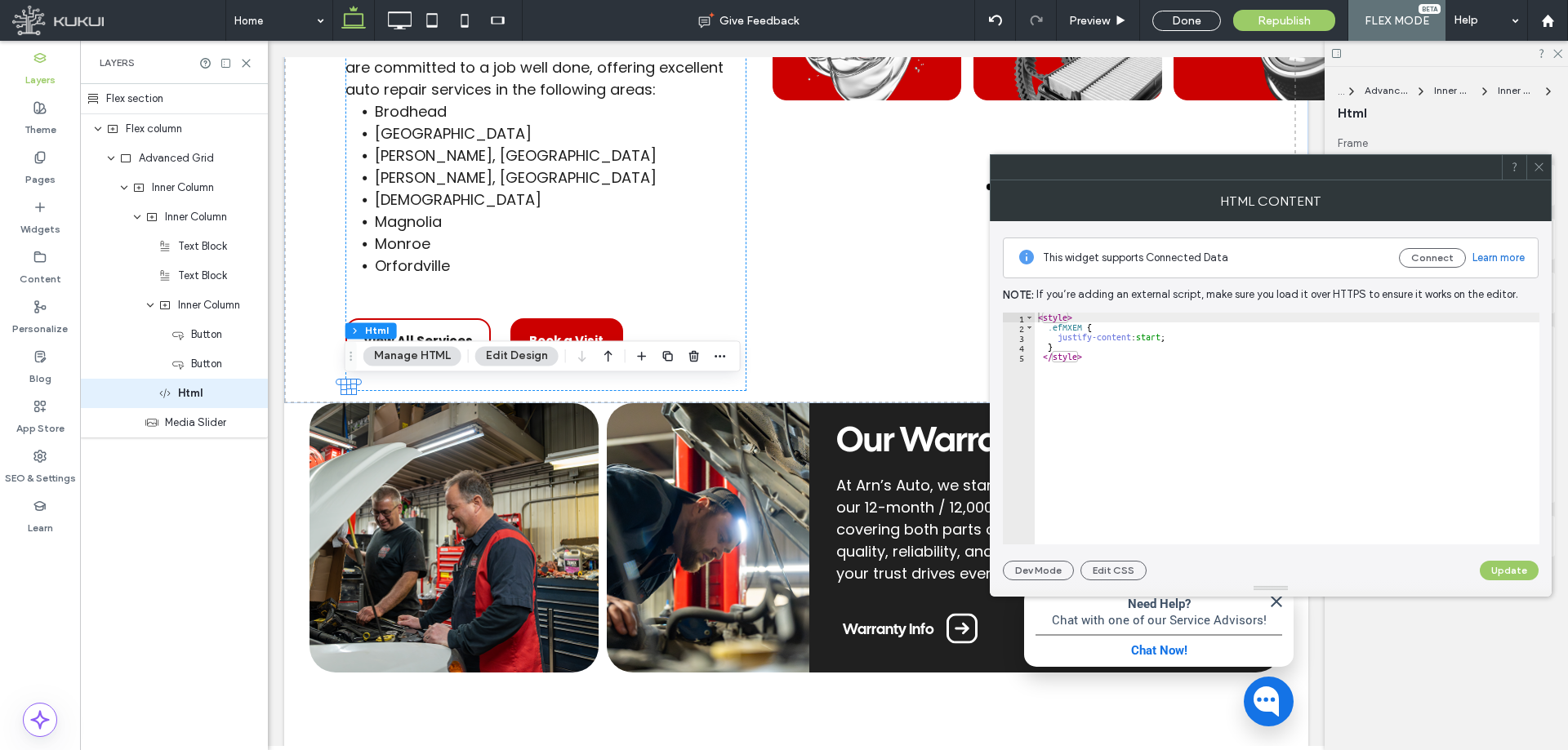
click at [1128, 319] on div "< style > .efMXEM { justify-content : start ; } </ style >" at bounding box center [1287, 438] width 505 height 251
click at [1108, 346] on div "< style > .efMXEM { justify-content : start ; } </ style >" at bounding box center [1287, 438] width 505 height 251
type textarea "*"
type textarea "**********"
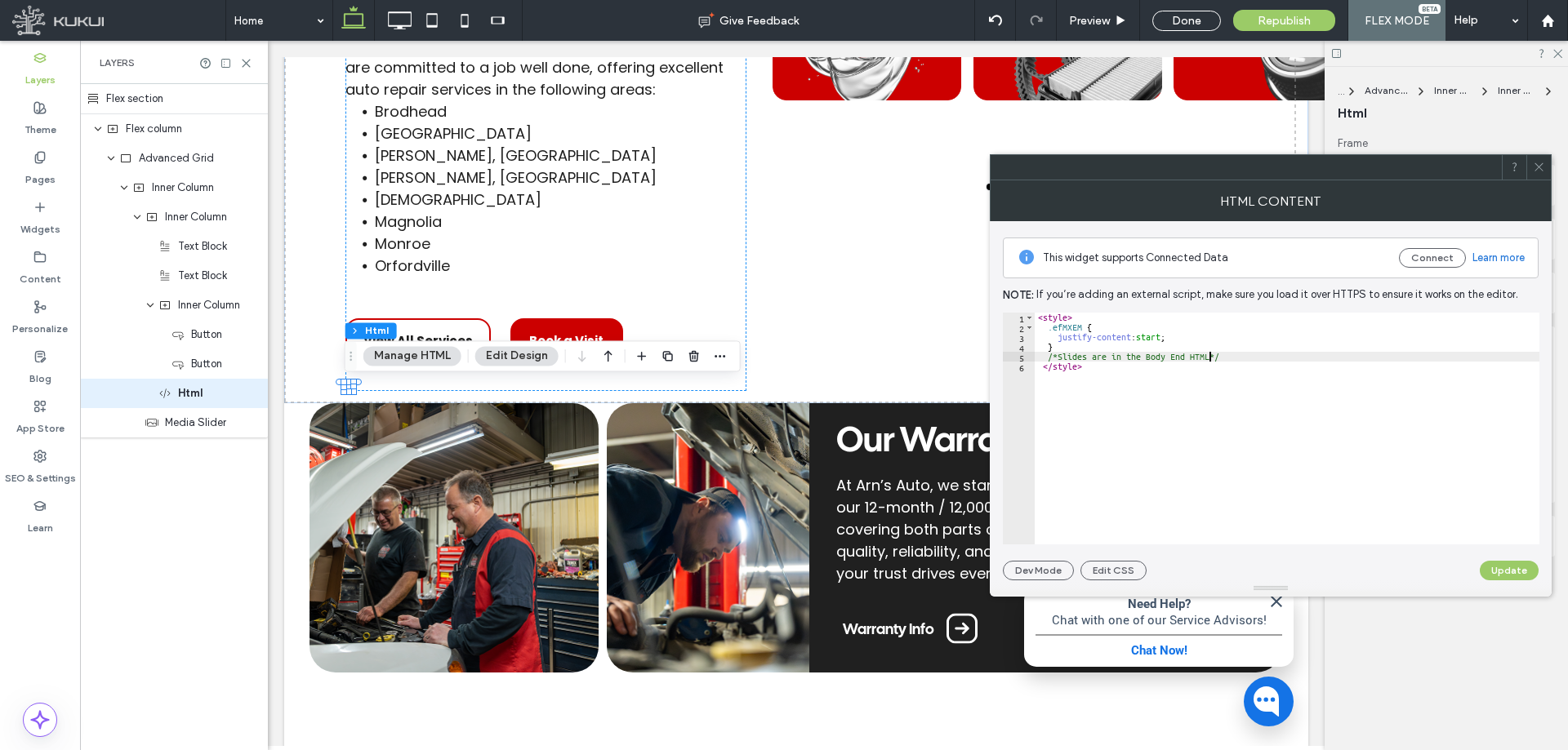
click at [1478, 571] on div "Dev Mode Edit CSS Update" at bounding box center [1270, 571] width 536 height 20
click at [1497, 569] on button "Update" at bounding box center [1509, 571] width 59 height 20
click at [254, 396] on icon at bounding box center [255, 394] width 13 height 13
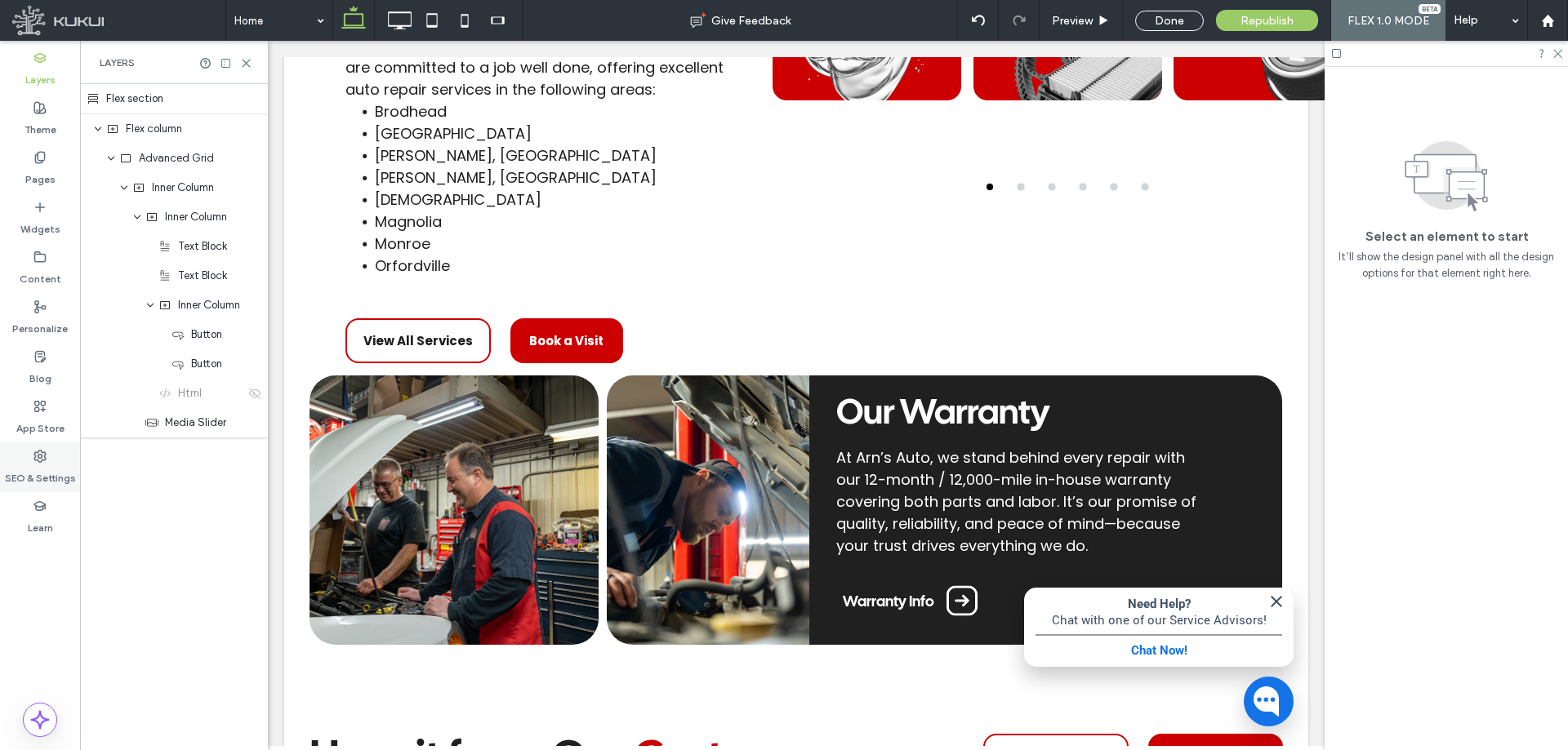
click at [73, 458] on div "SEO & Settings" at bounding box center [40, 467] width 80 height 49
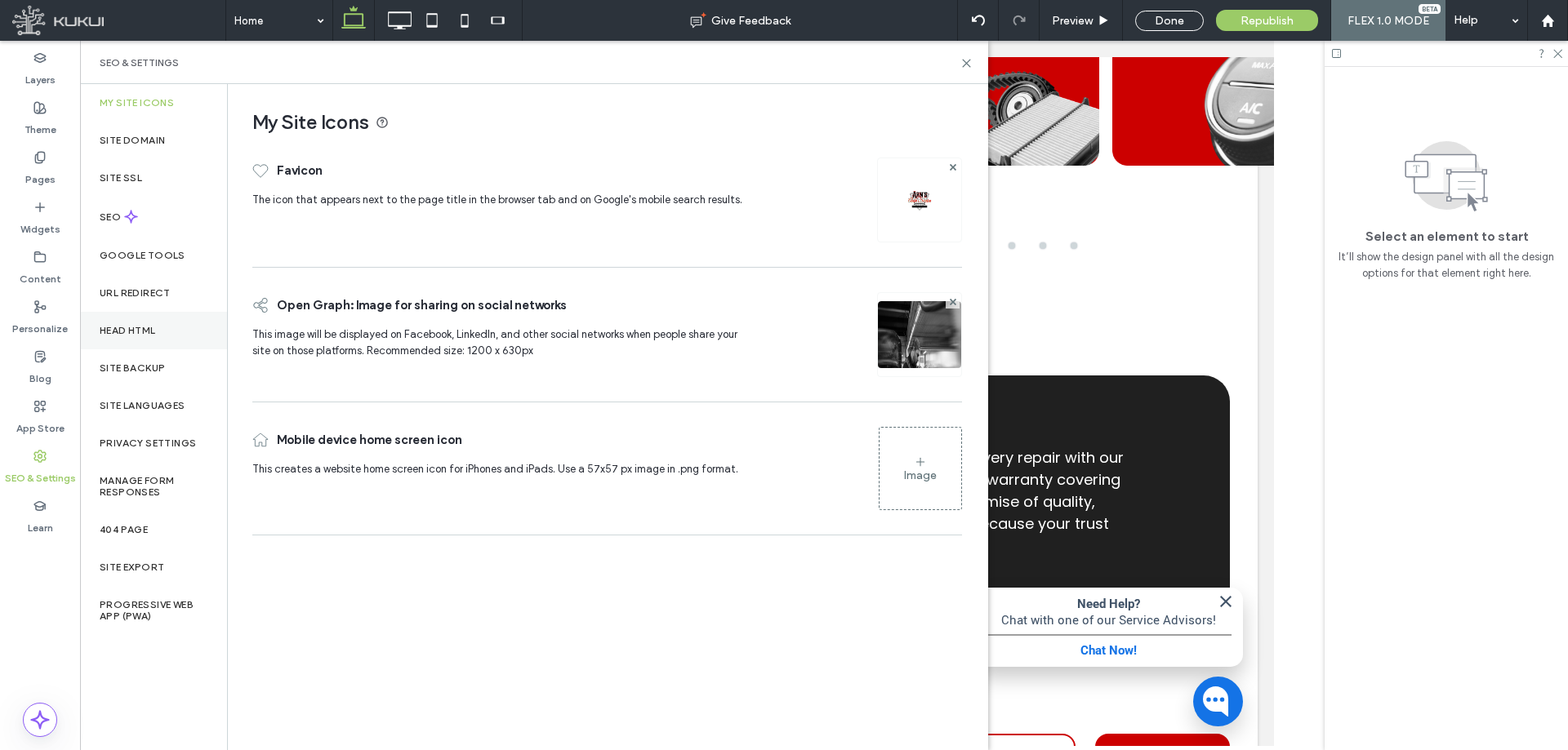
click at [139, 325] on label "Head HTML" at bounding box center [128, 330] width 56 height 12
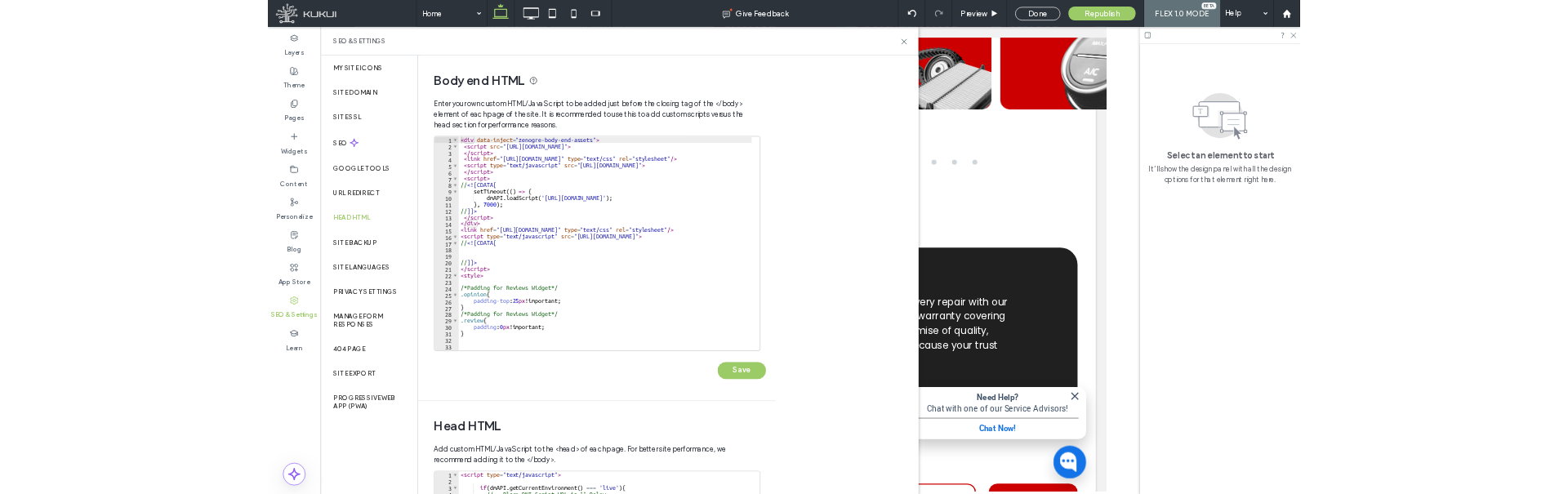
scroll to position [98, 0]
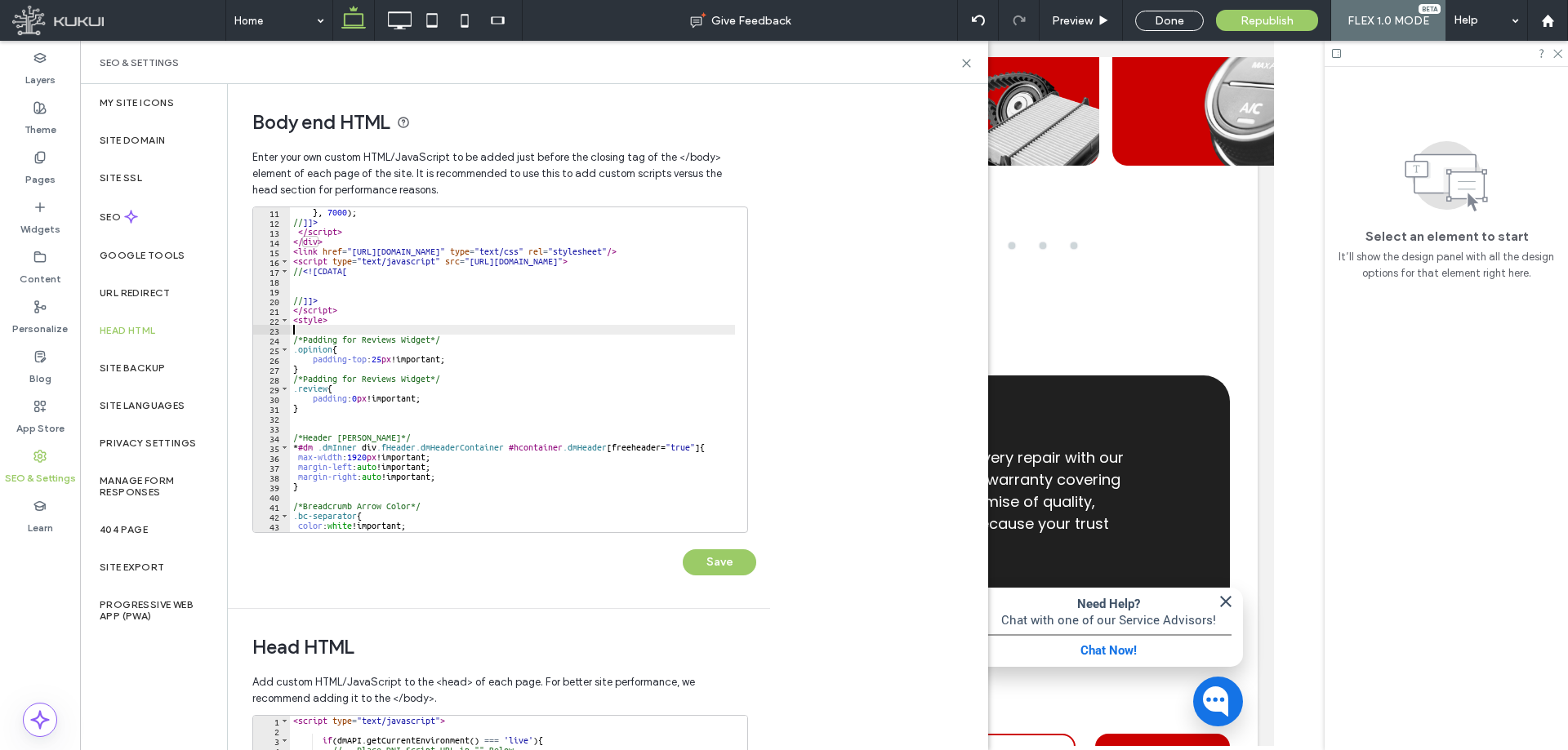
click at [337, 327] on div "} , 7000 ) ; // ]]> </ script > </ div > < link href = "https://zapi.kukui.com/…" at bounding box center [592, 373] width 604 height 332
paste textarea "*"
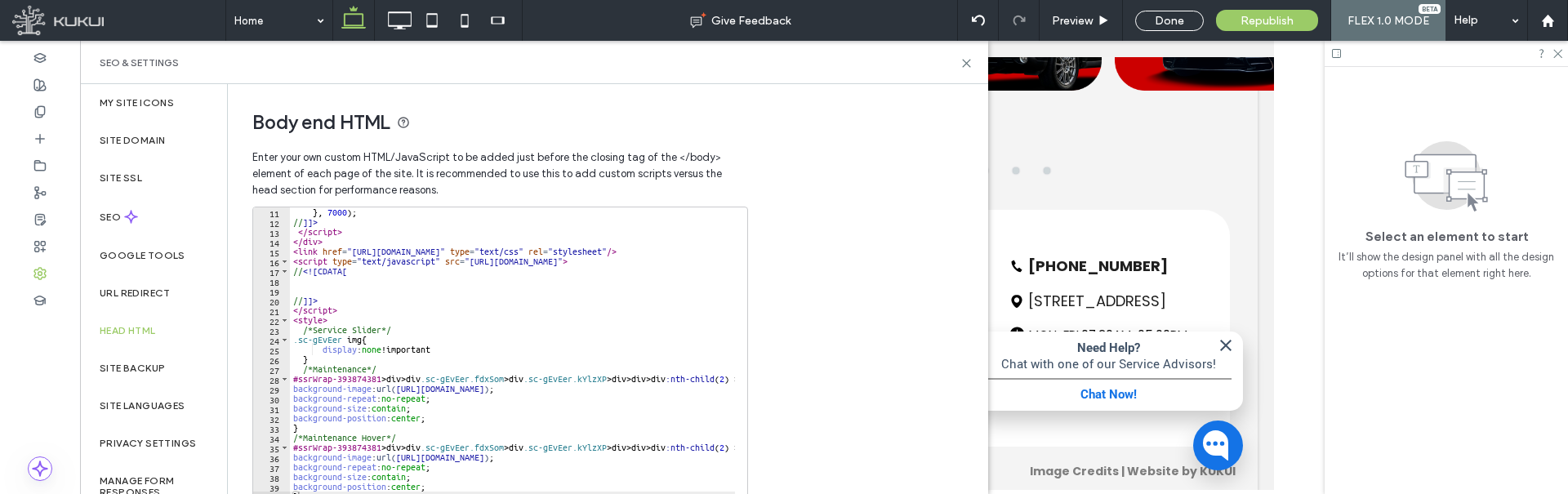
scroll to position [3095, 0]
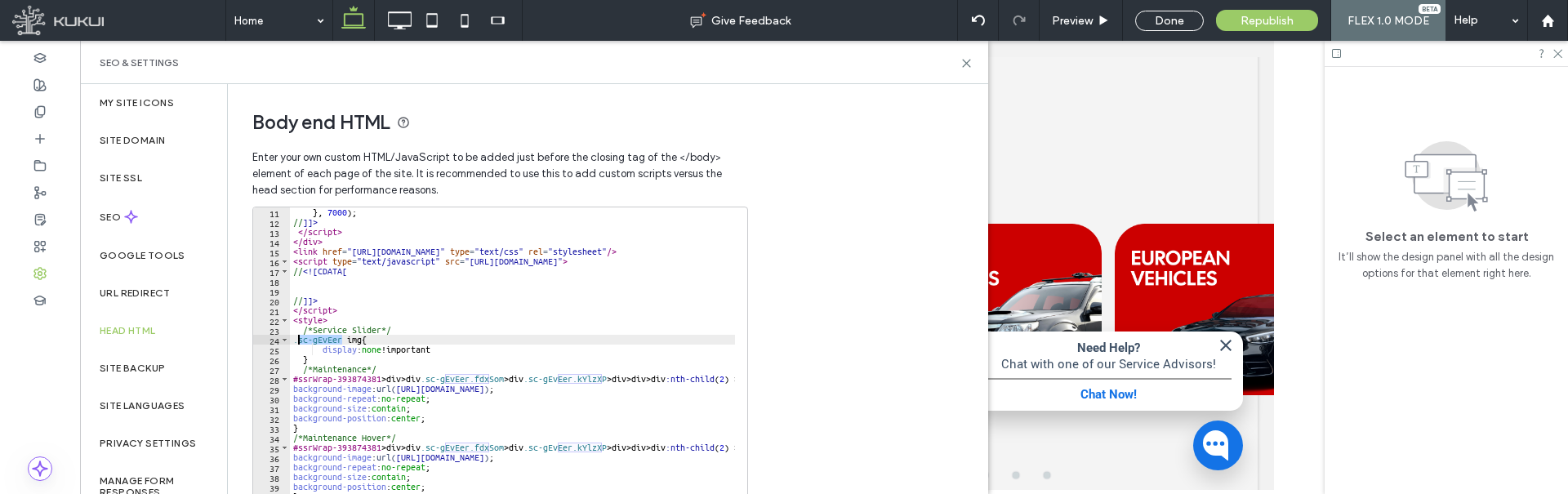
drag, startPoint x: 340, startPoint y: 338, endPoint x: 299, endPoint y: 340, distance: 41.0
click at [299, 340] on div "} , 7000 ) ; // ]]> </ script > </ div > < link href = "https://zapi.kukui.com/…" at bounding box center [654, 374] width 727 height 332
paste textarea "Cursor at row 24"
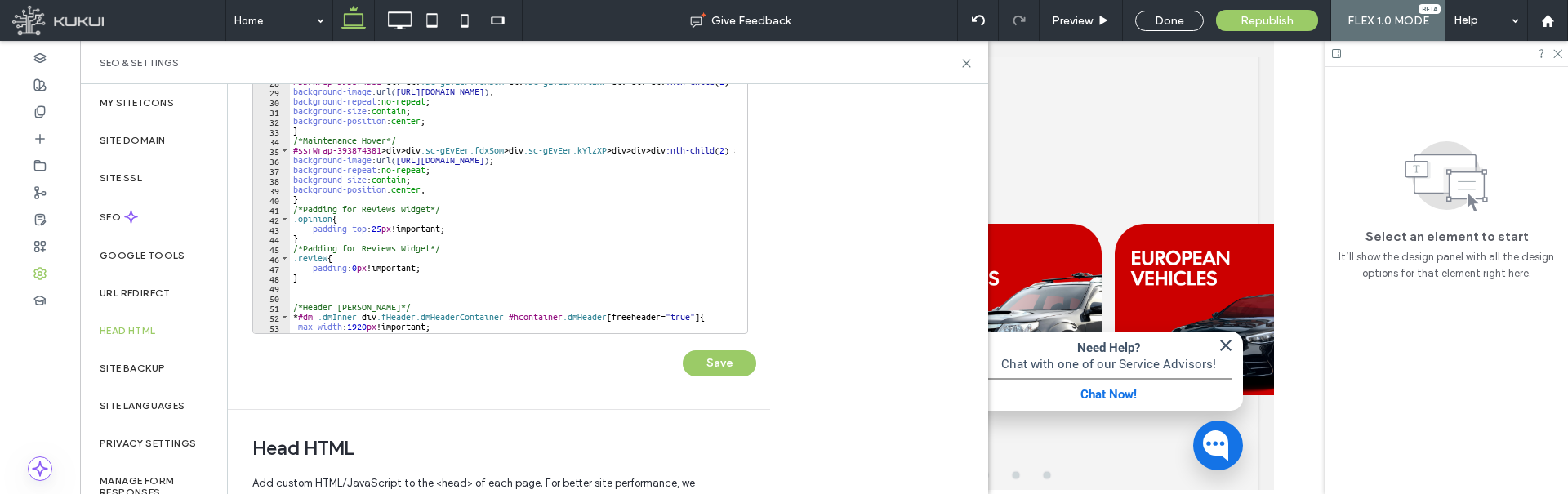
scroll to position [327, 0]
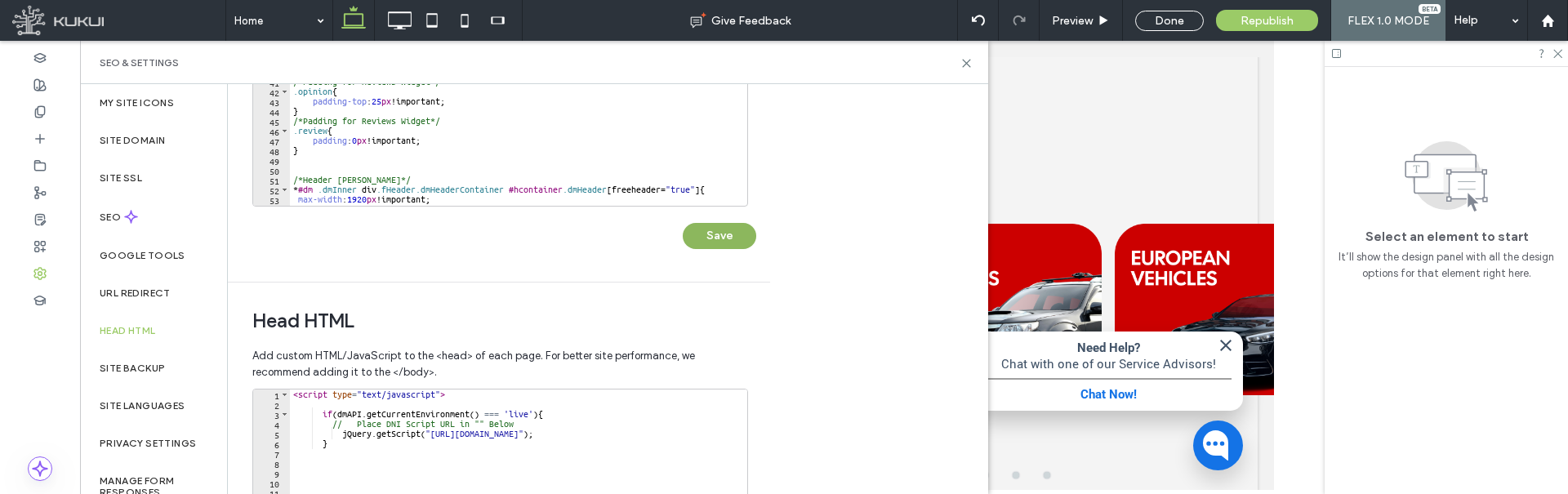
click at [711, 245] on button "Save" at bounding box center [719, 236] width 73 height 26
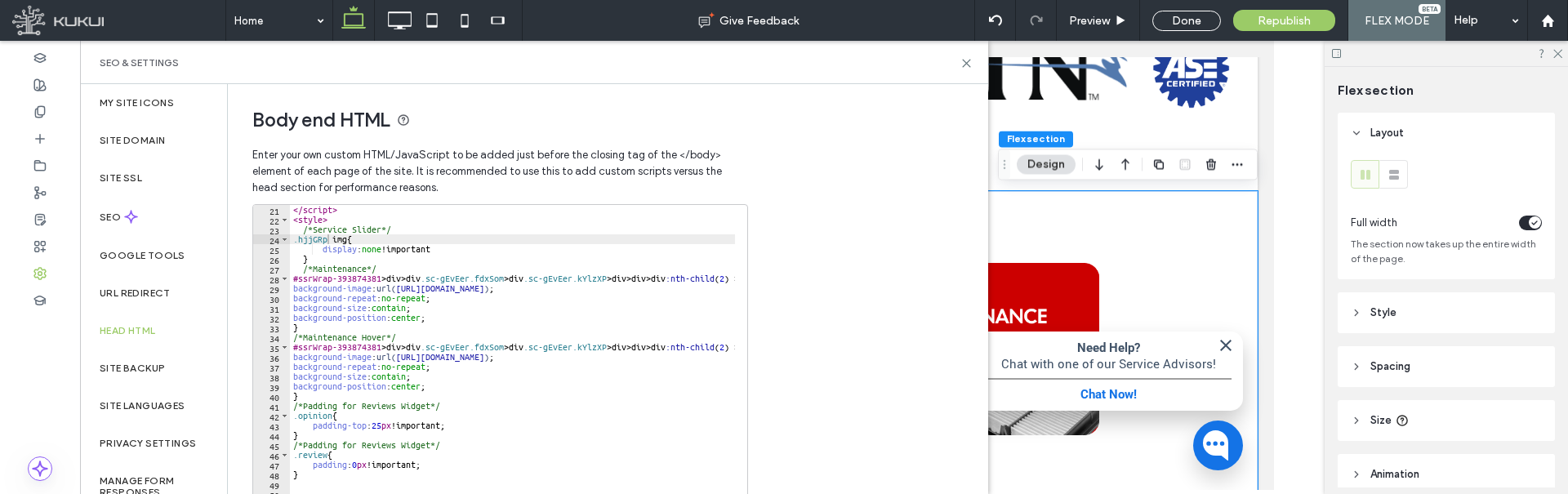
scroll to position [0, 0]
type textarea "*"
click at [411, 265] on div "</ script > < style > /*Service Slider*/ .hjjGRp img { display : none !importan…" at bounding box center [654, 374] width 727 height 332
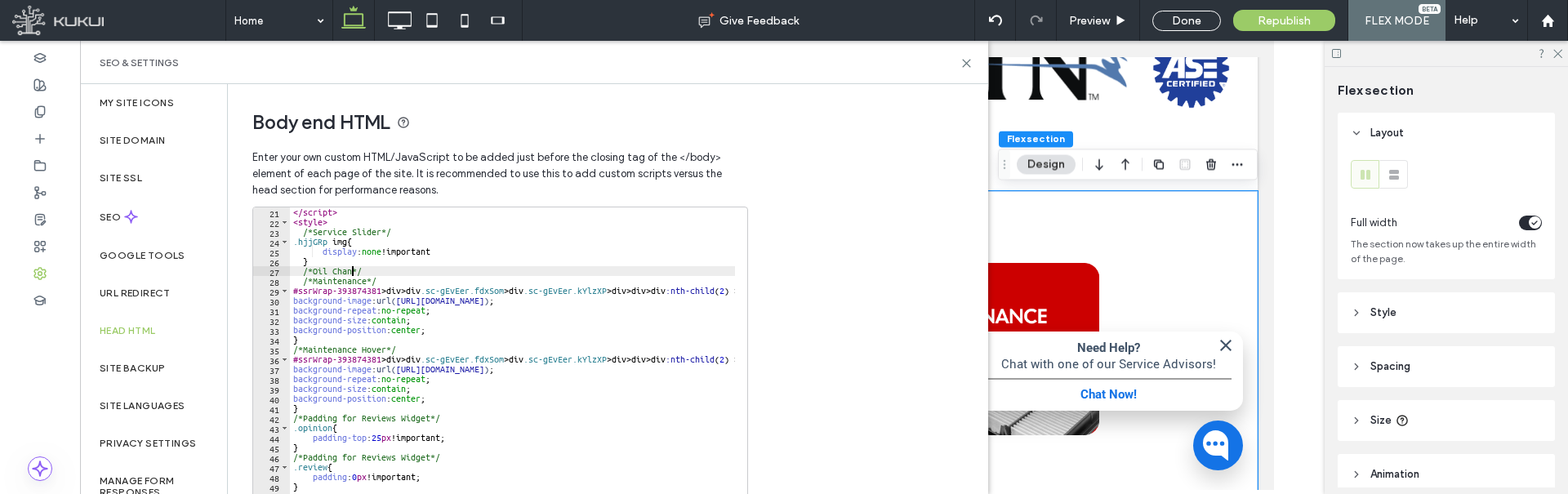
scroll to position [0, 6]
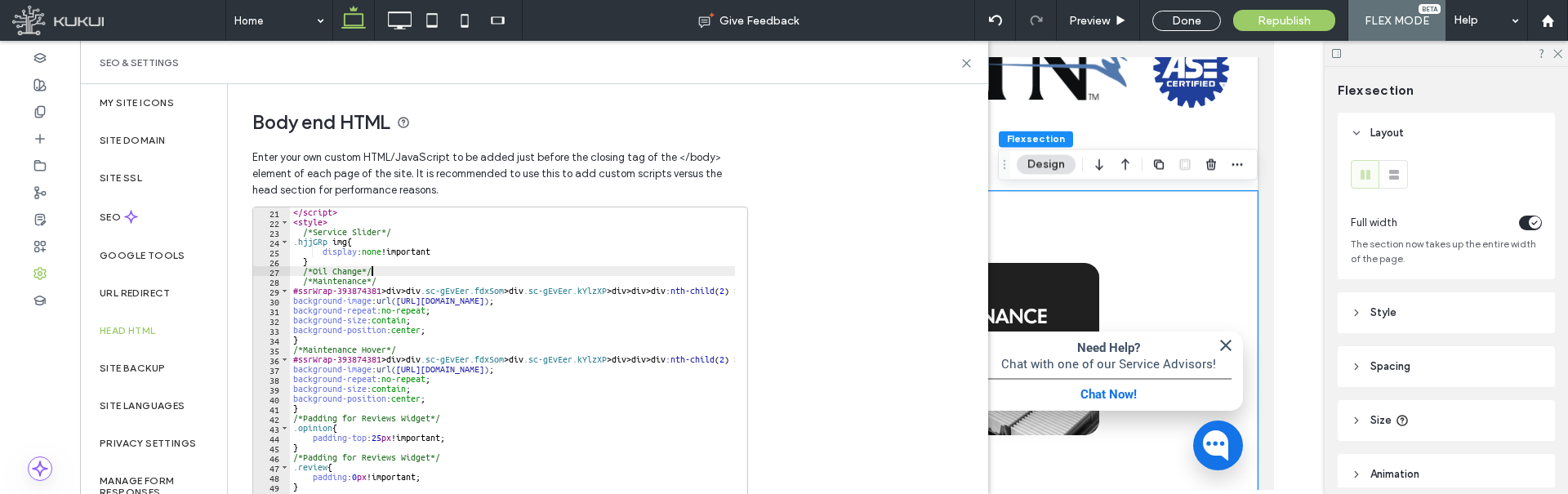
type textarea "**********"
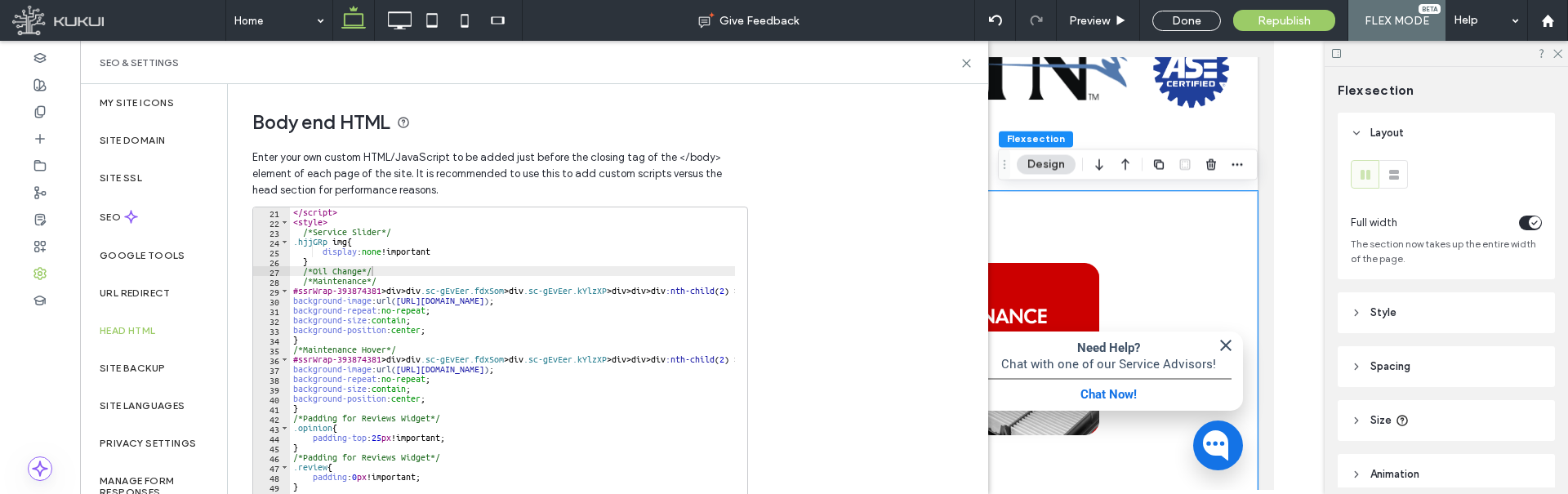
click at [401, 268] on div "</ script > < style > /*Service Slider*/ .hjjGRp img { display : none !importan…" at bounding box center [654, 374] width 727 height 332
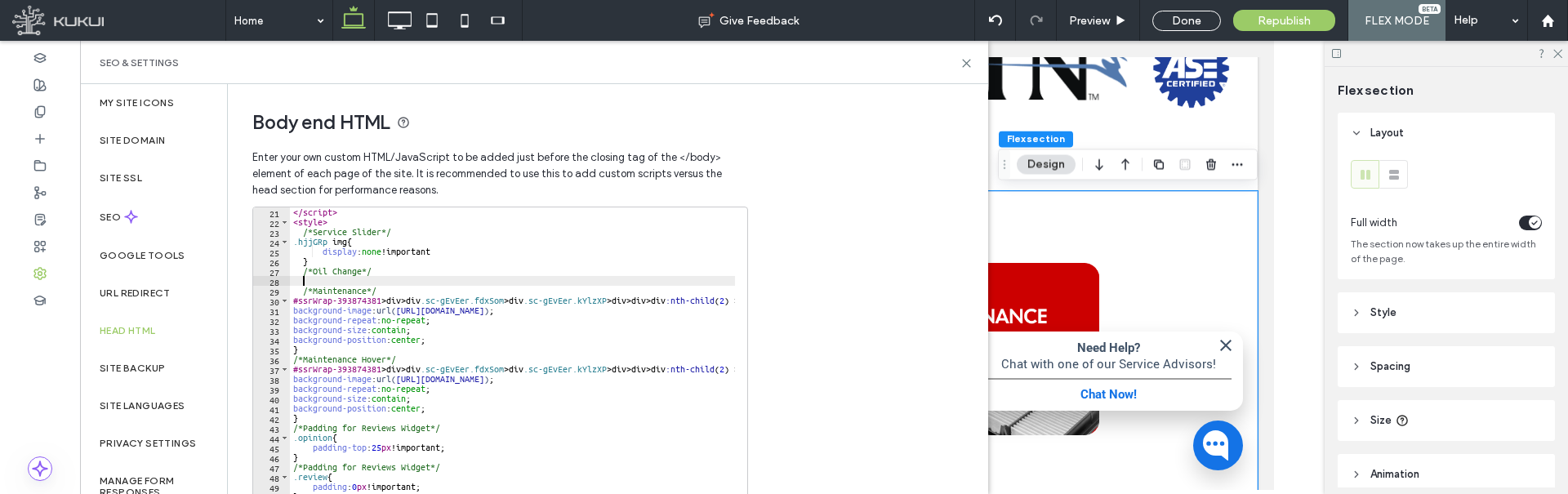
paste textarea "Cursor at row 28"
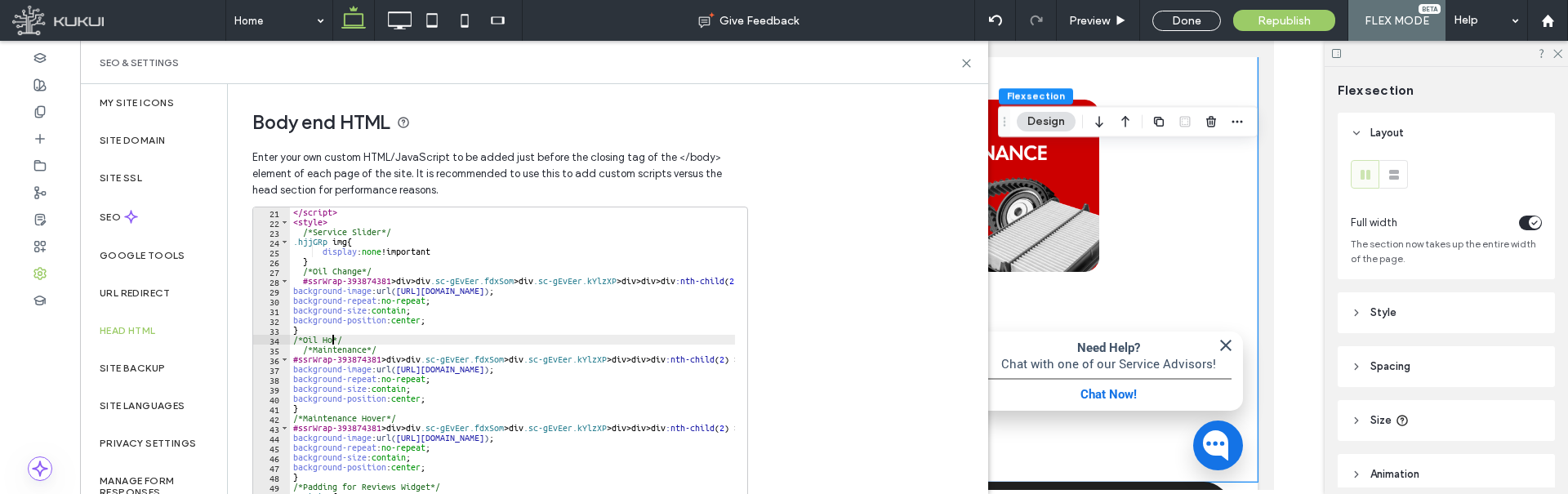
scroll to position [0, 4]
type textarea "**********"
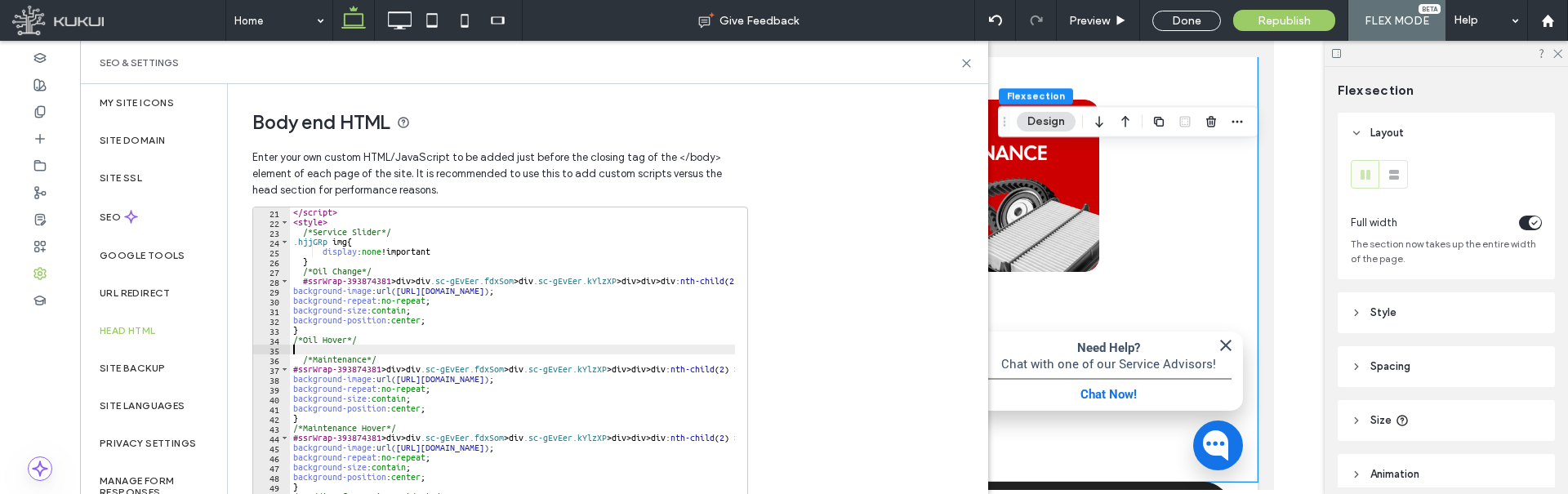
scroll to position [0, 0]
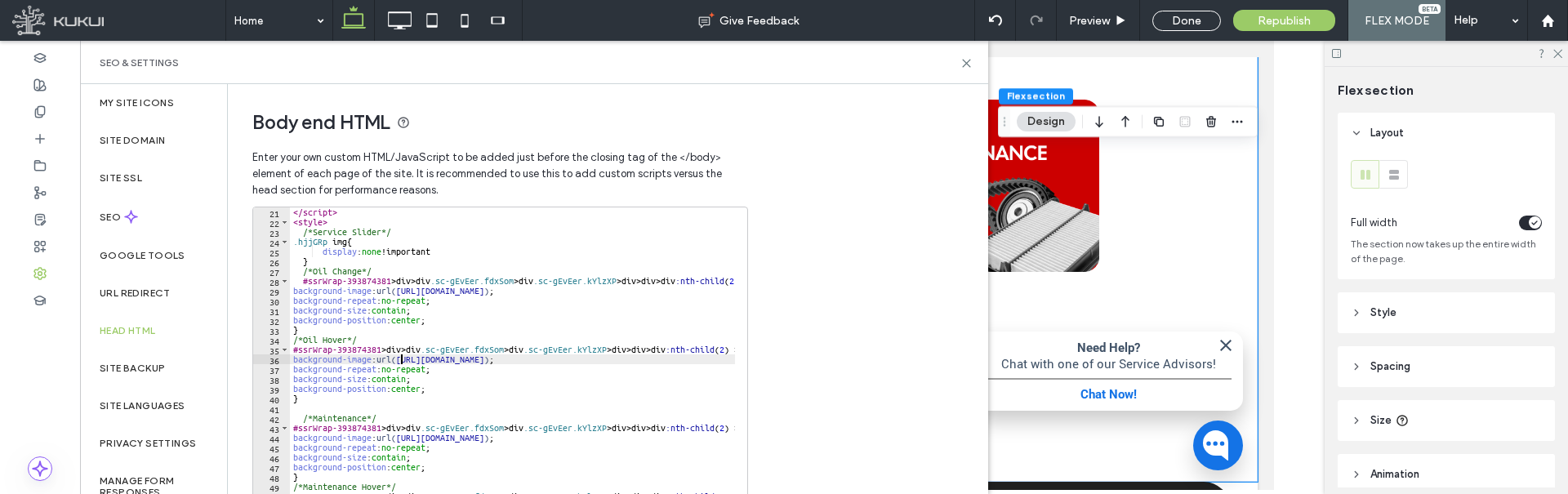
click at [401, 361] on div "</ script > < style > /*Service Slider*/ .hjjGRp img { display : none !importan…" at bounding box center [654, 374] width 727 height 332
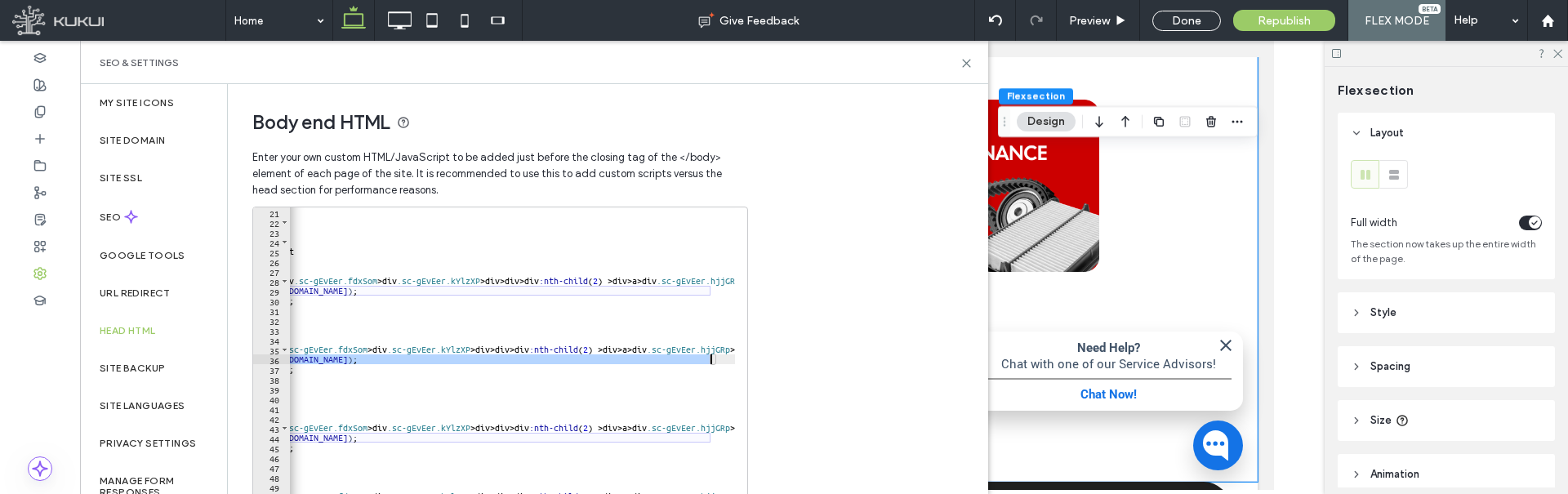
paste textarea "Cursor at row 36"
type textarea "**********"
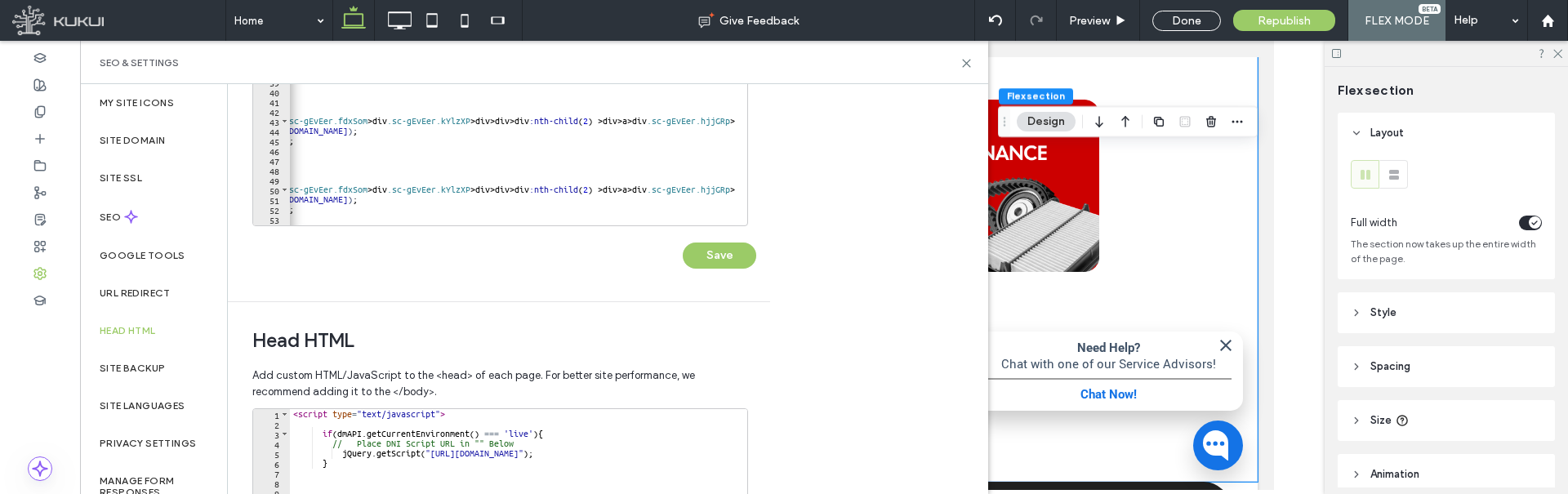
scroll to position [327, 0]
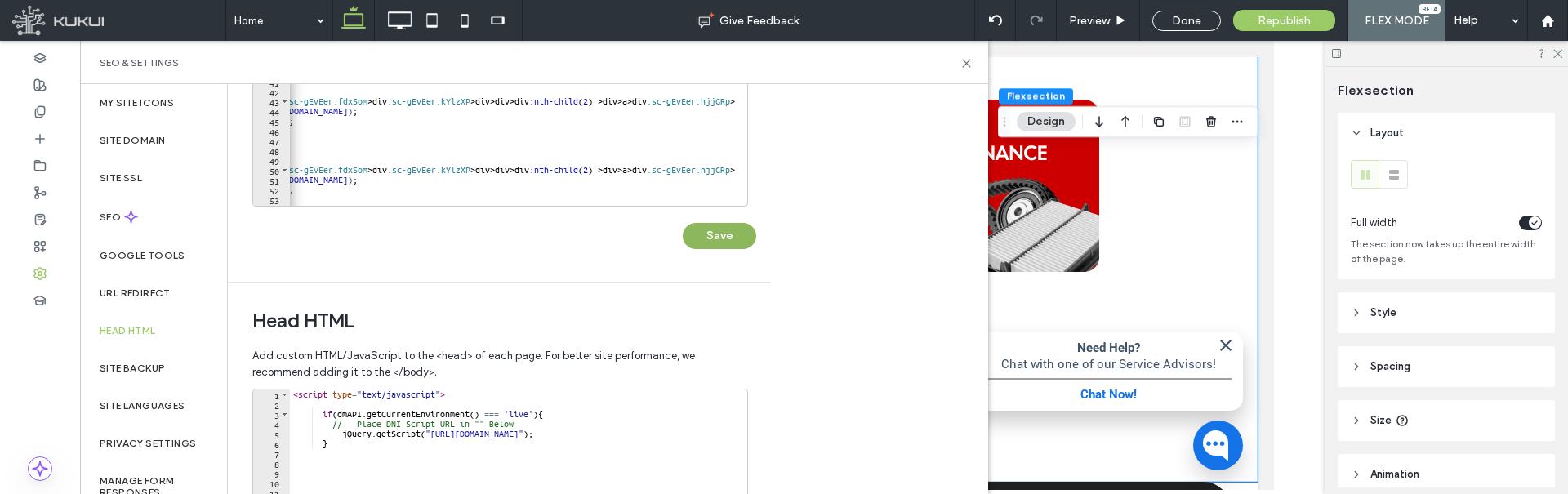
click at [727, 243] on button "Save" at bounding box center [719, 236] width 73 height 26
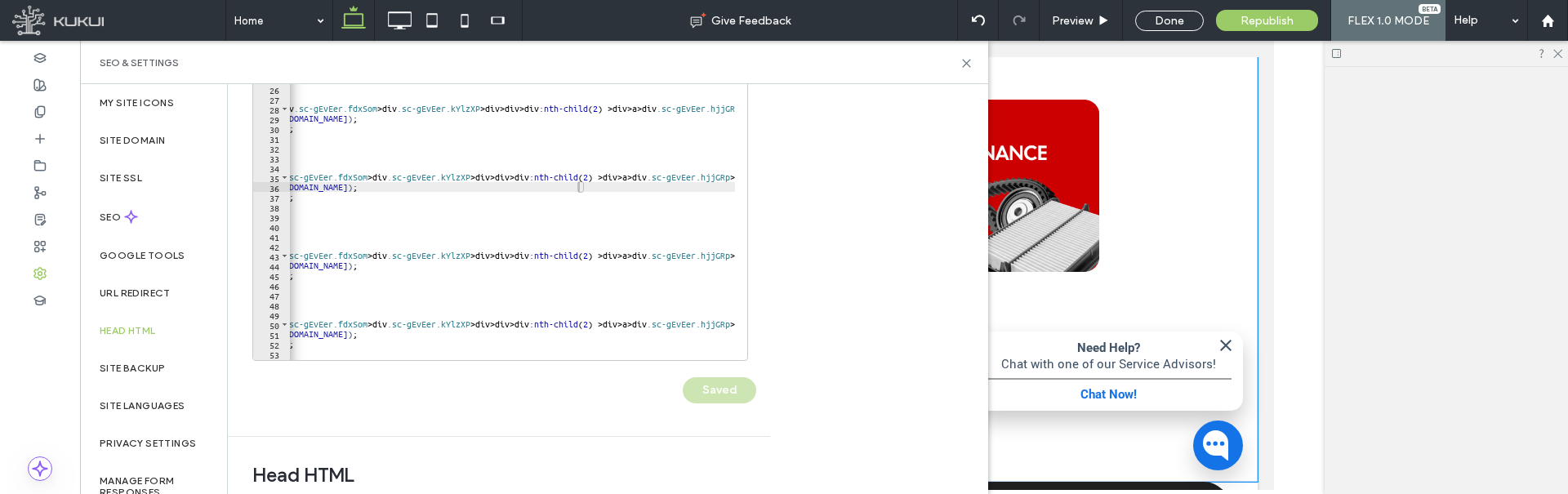
scroll to position [163, 0]
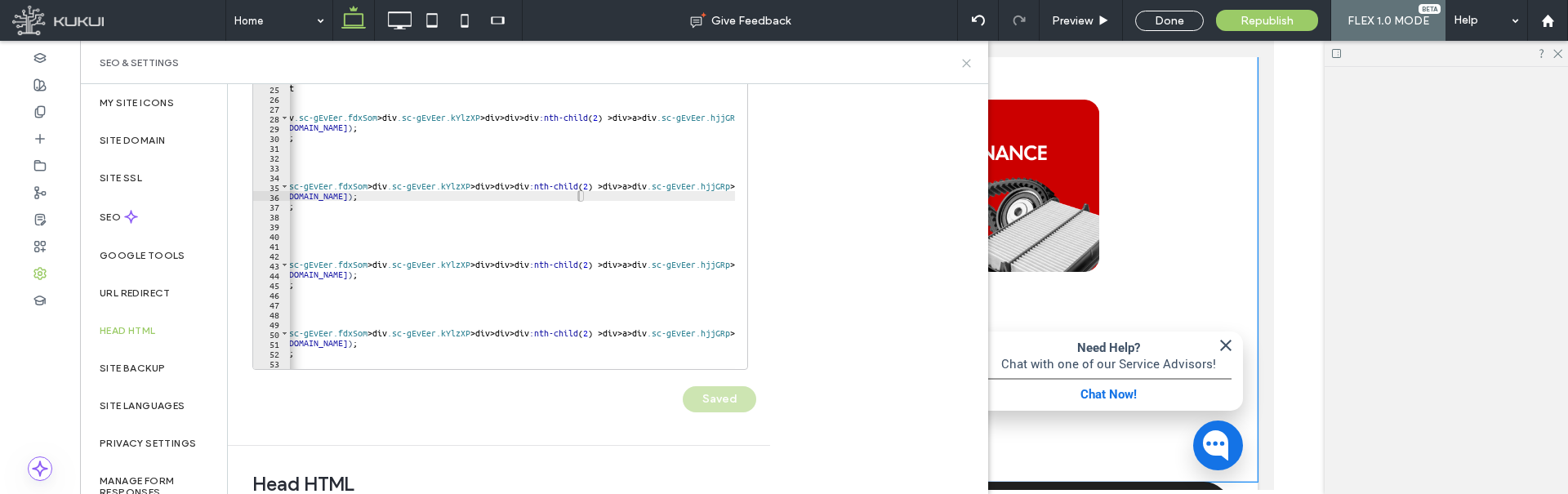
click at [966, 64] on use at bounding box center [966, 63] width 7 height 7
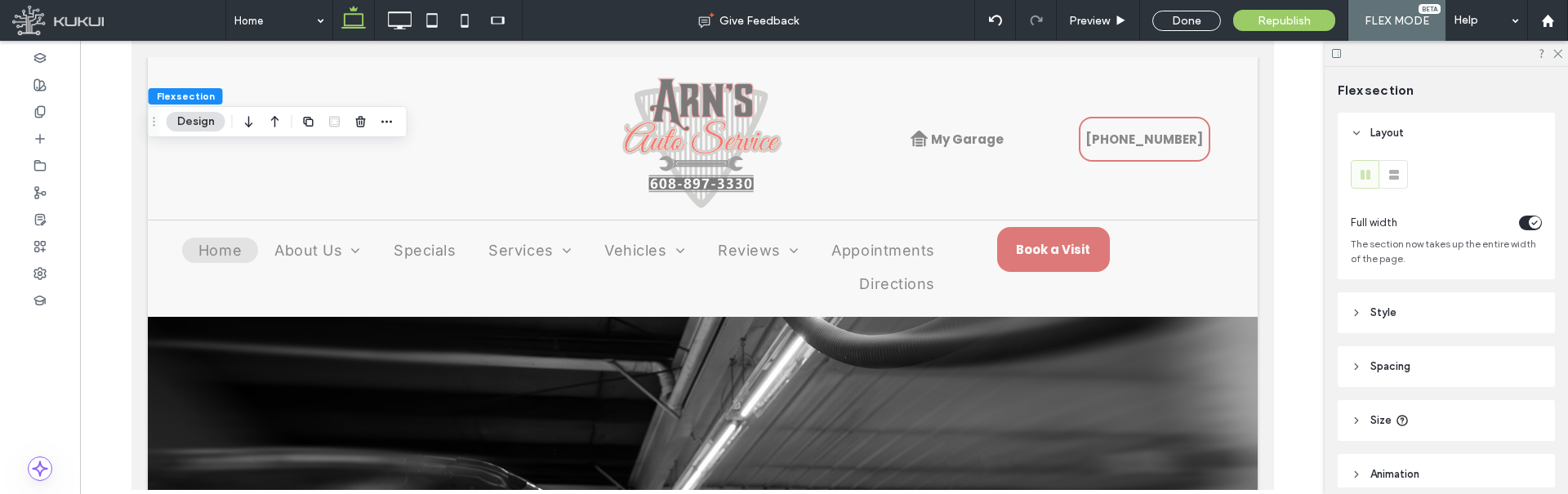
scroll to position [1948, 0]
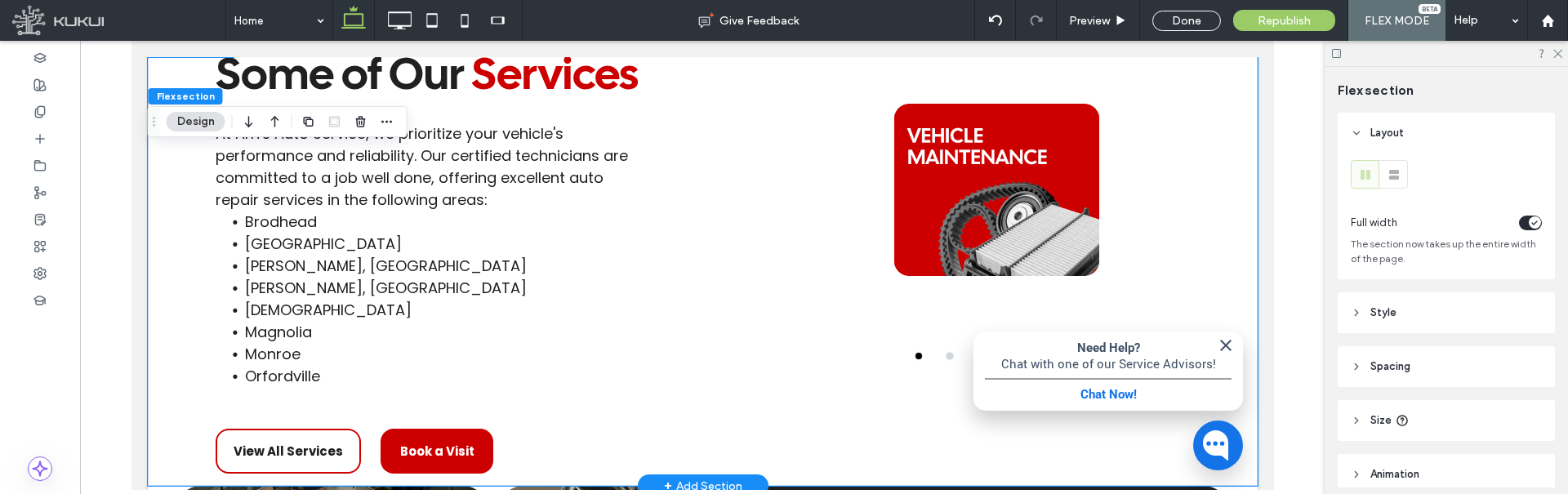
click at [938, 362] on div at bounding box center [996, 211] width 653 height 335
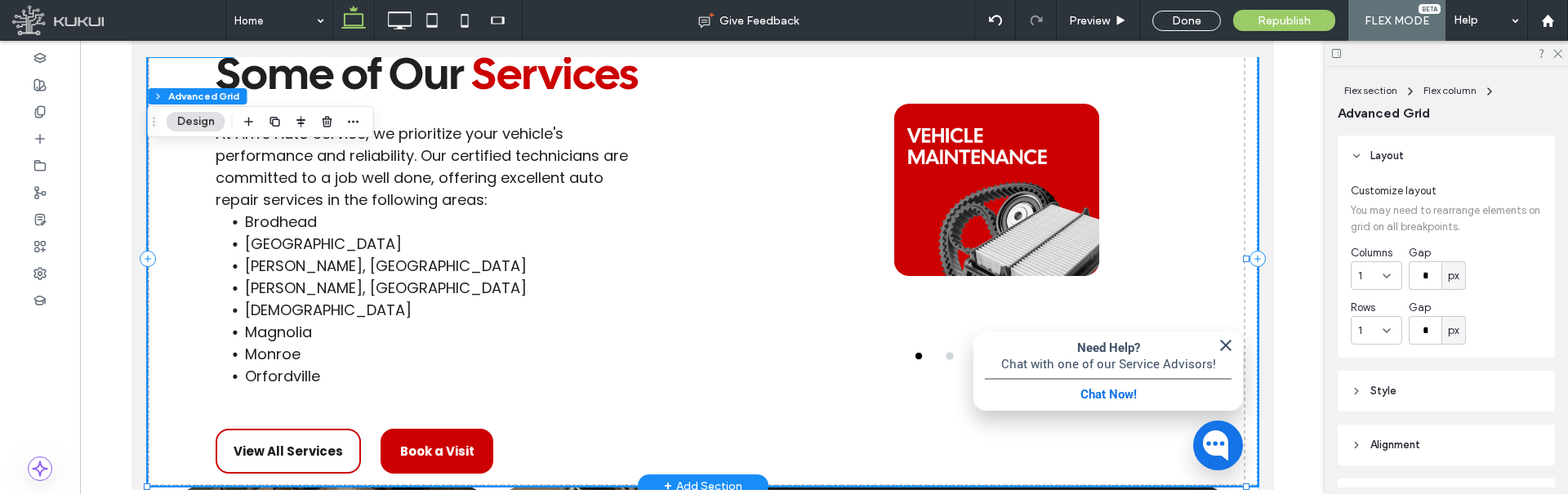
click at [936, 358] on div at bounding box center [996, 356] width 653 height 7
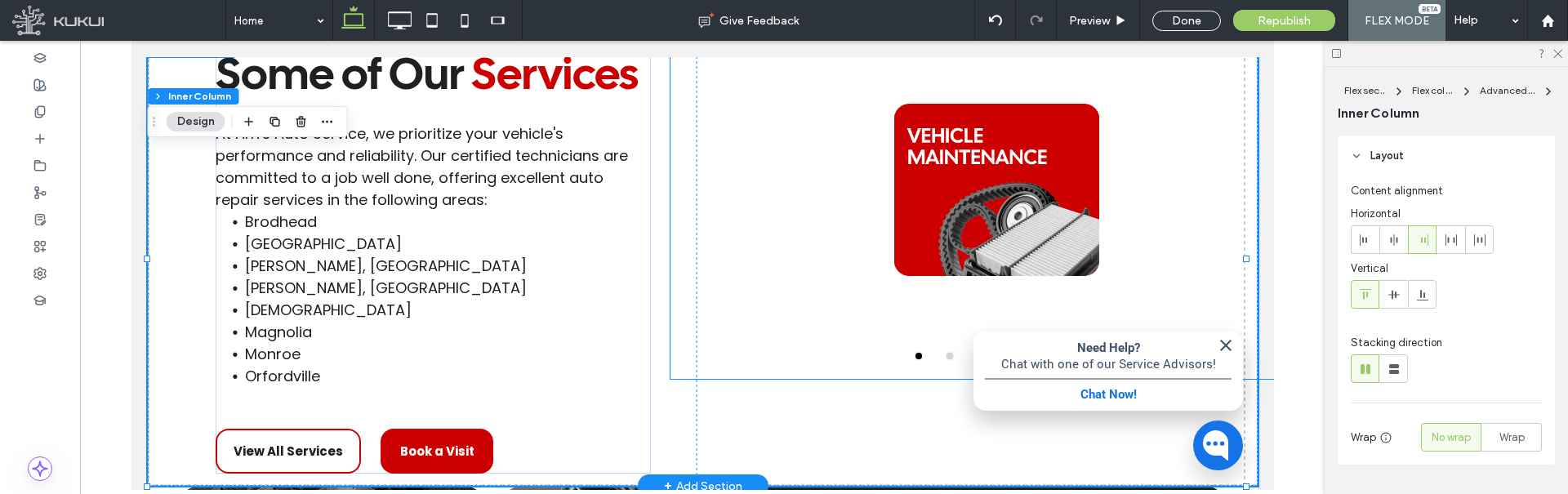
click at [946, 357] on button "go to slide 2" at bounding box center [949, 356] width 7 height 7
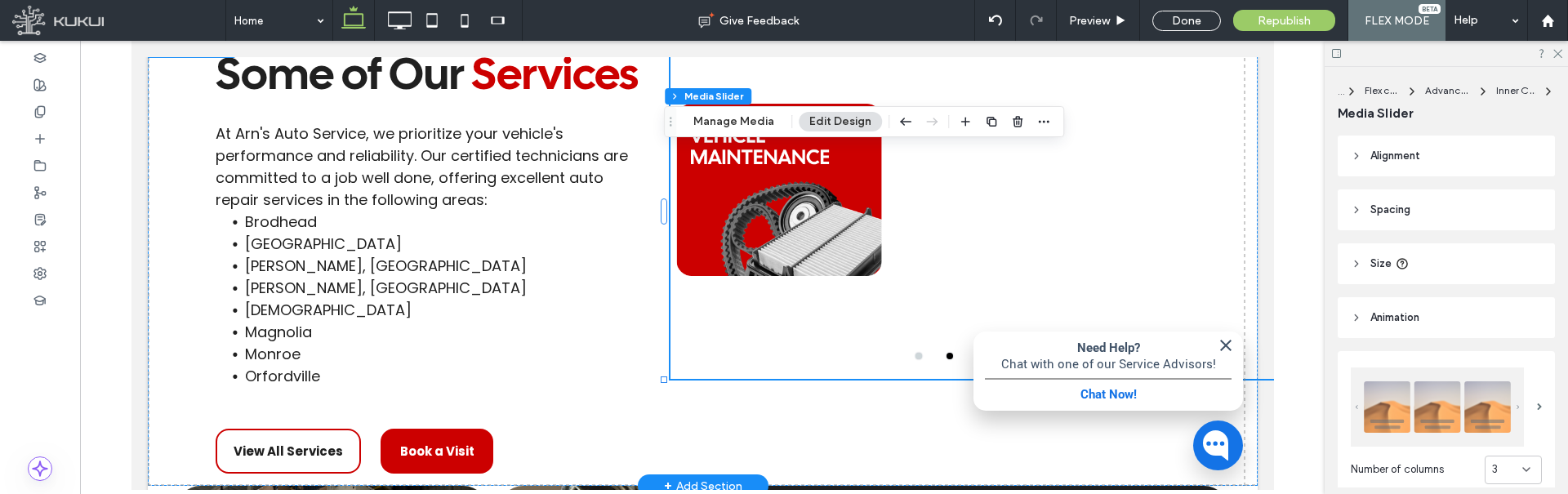
drag, startPoint x: 1207, startPoint y: 331, endPoint x: 1197, endPoint y: 336, distance: 11.2
click at [1215, 336] on img "button" at bounding box center [1225, 346] width 20 height 20
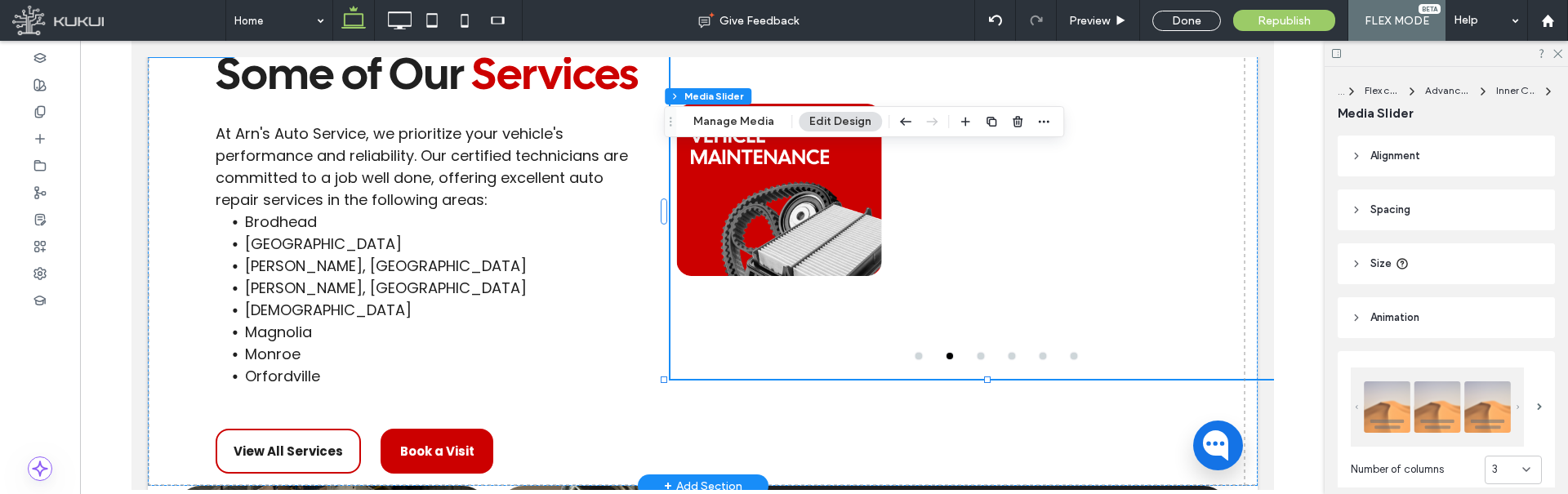
click at [977, 357] on button "go to slide 3" at bounding box center [980, 356] width 7 height 7
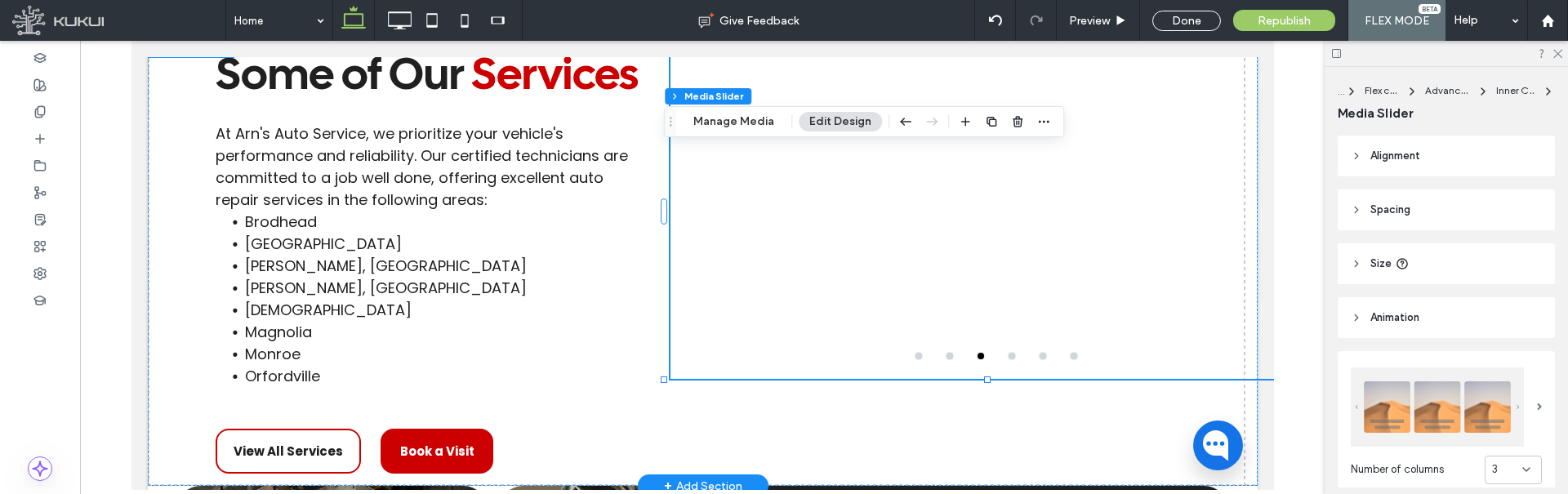
click at [1007, 356] on button "go to slide 4" at bounding box center [1011, 356] width 7 height 7
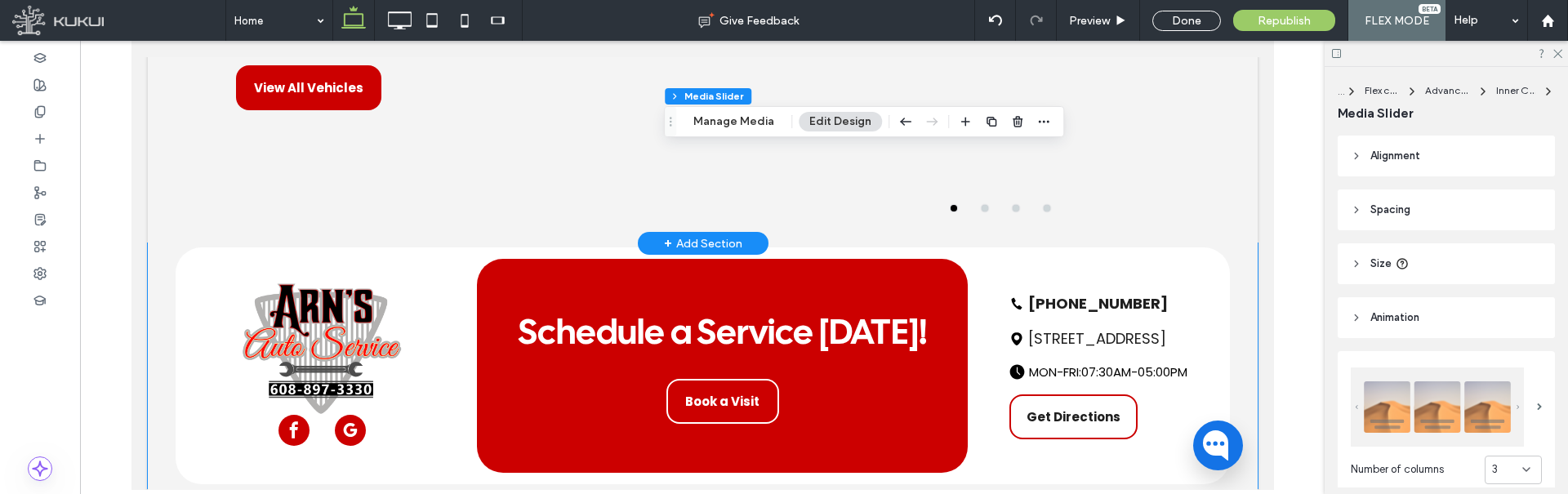
scroll to position [3095, 0]
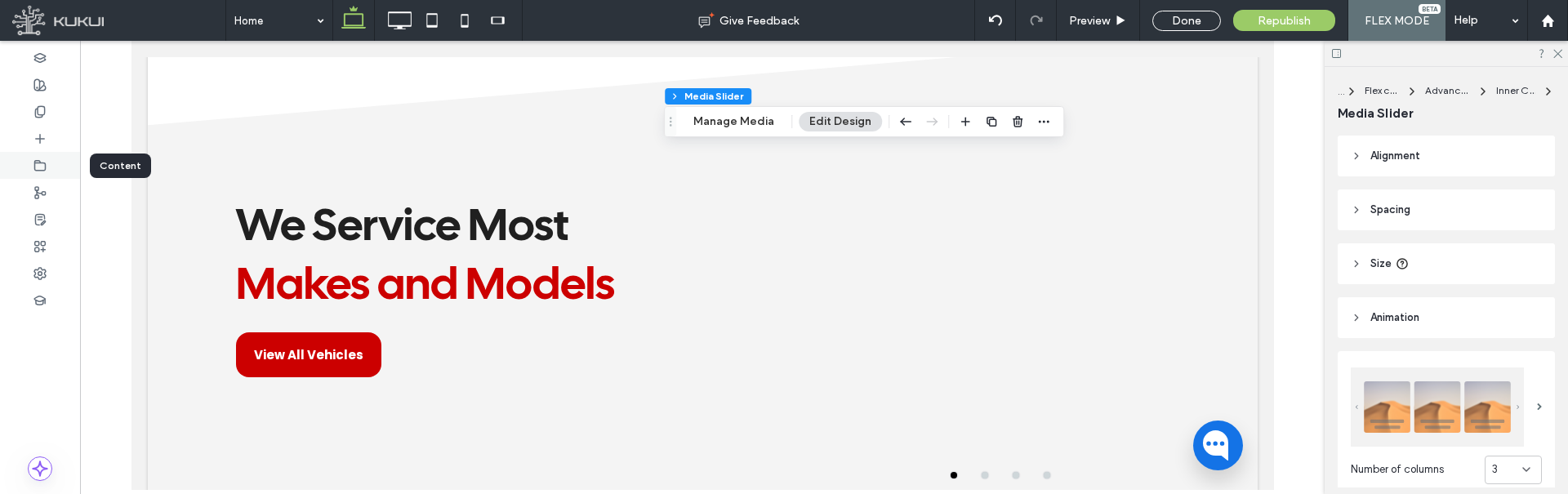
click at [38, 170] on use at bounding box center [40, 165] width 11 height 10
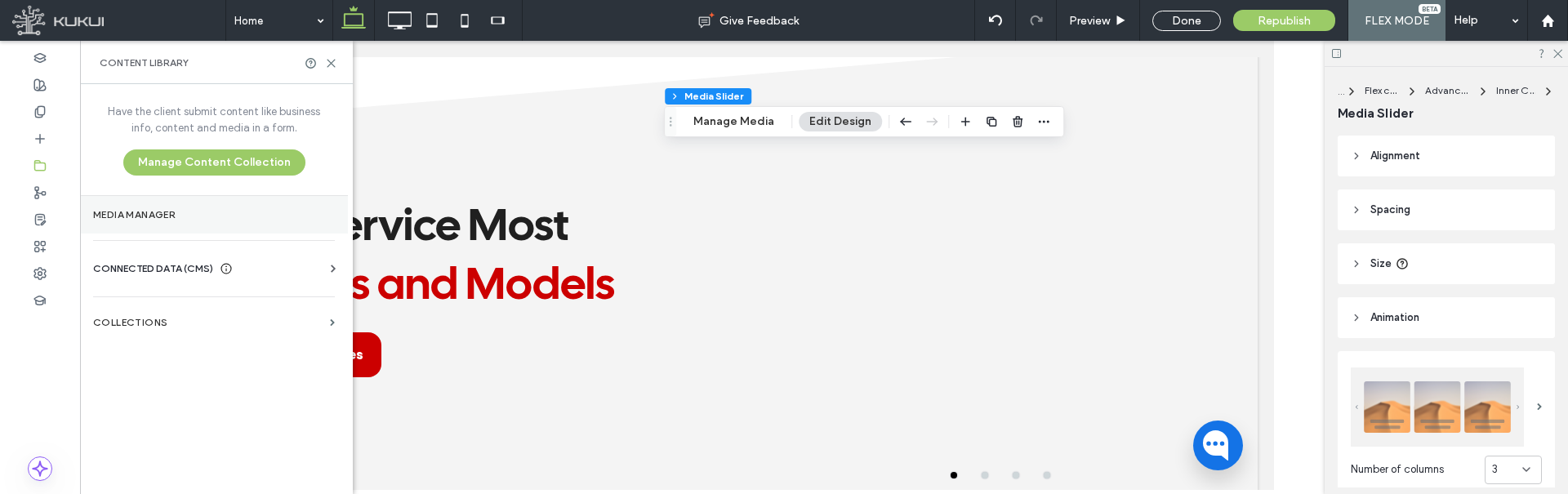
click at [138, 214] on label "Media Manager" at bounding box center [214, 215] width 242 height 12
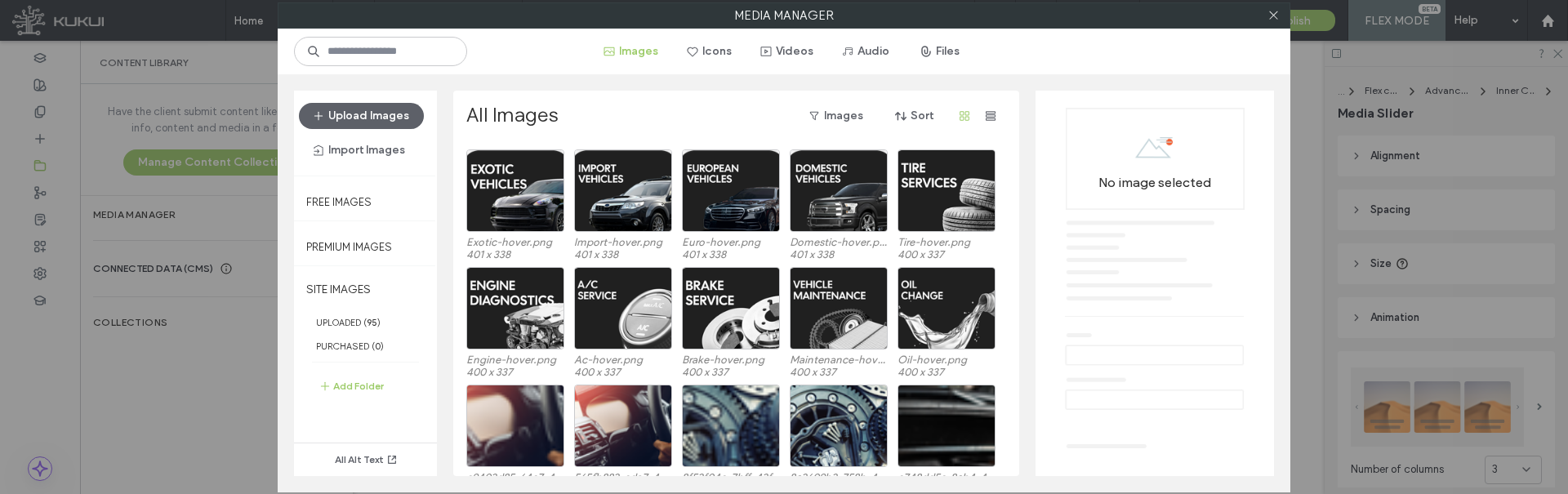
scroll to position [350, 0]
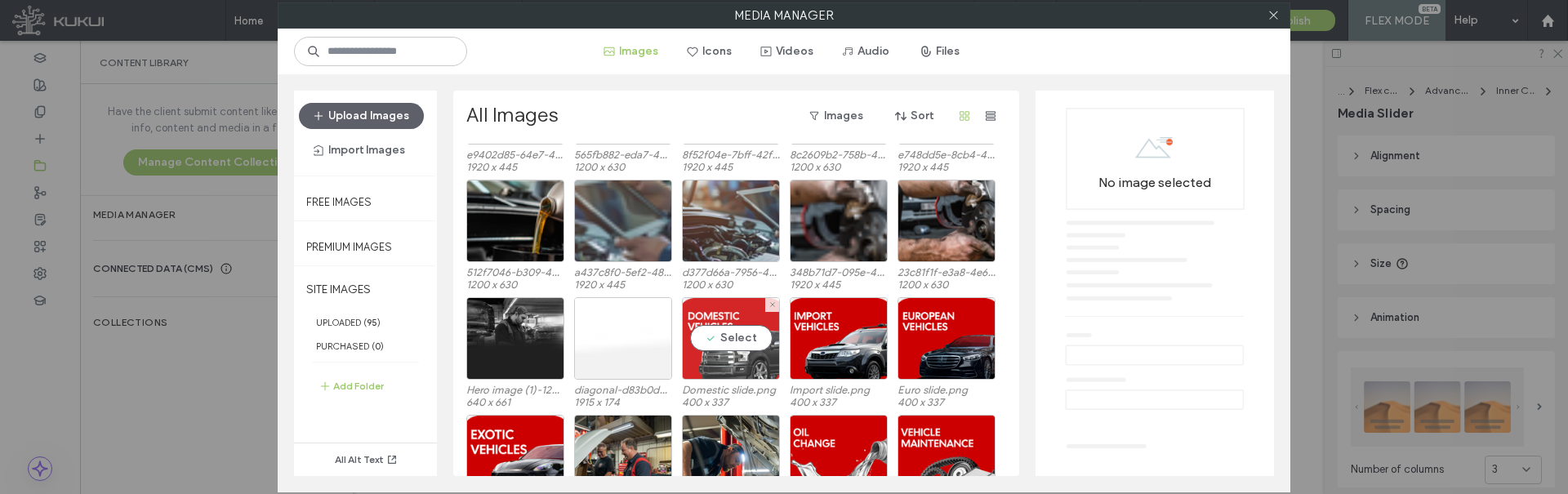
click at [718, 359] on div "Select" at bounding box center [730, 339] width 98 height 82
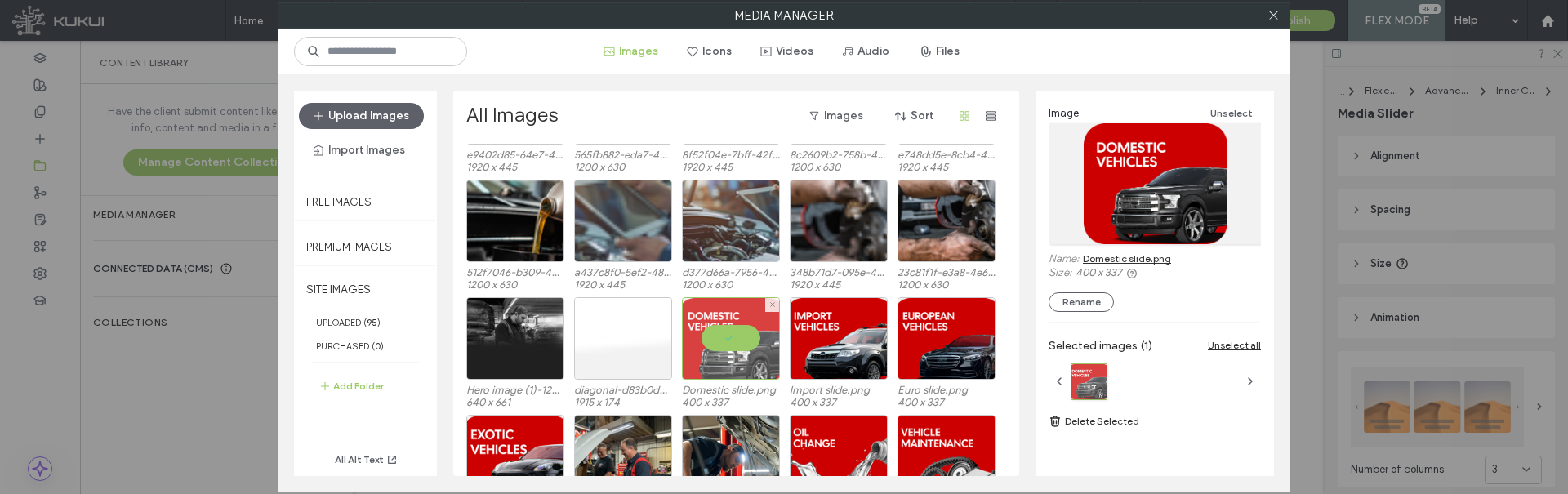
click at [735, 328] on div at bounding box center [730, 339] width 98 height 82
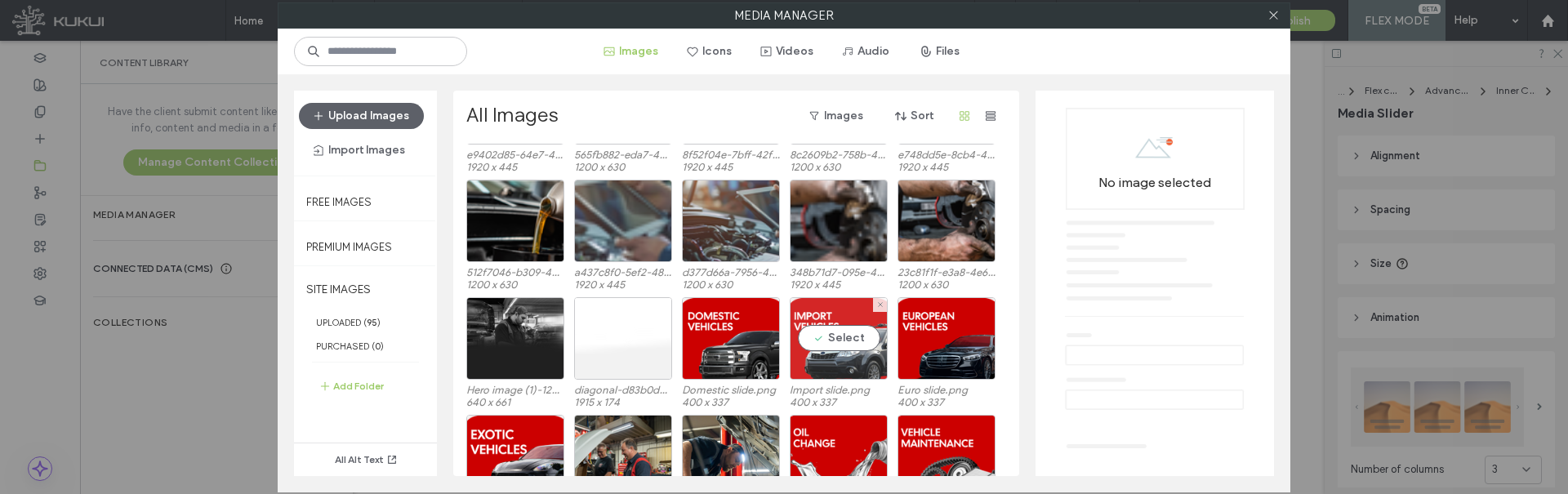
click at [805, 333] on div "Select" at bounding box center [838, 339] width 98 height 82
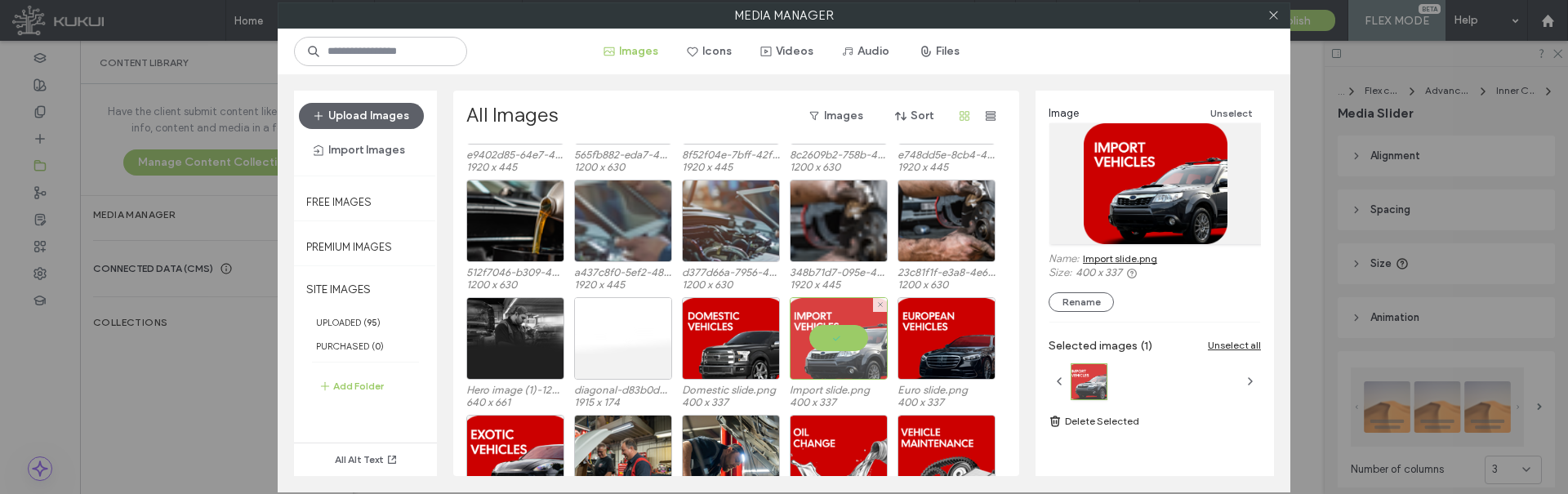
click at [815, 332] on div at bounding box center [838, 339] width 98 height 82
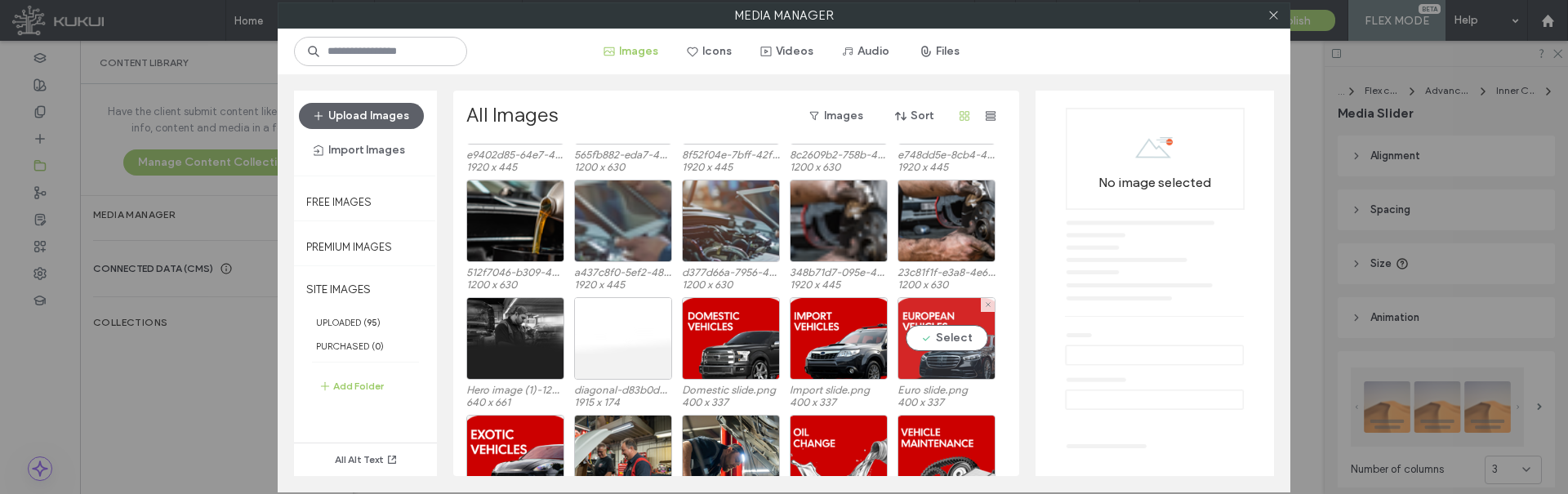
click at [941, 332] on div "Select" at bounding box center [946, 339] width 98 height 82
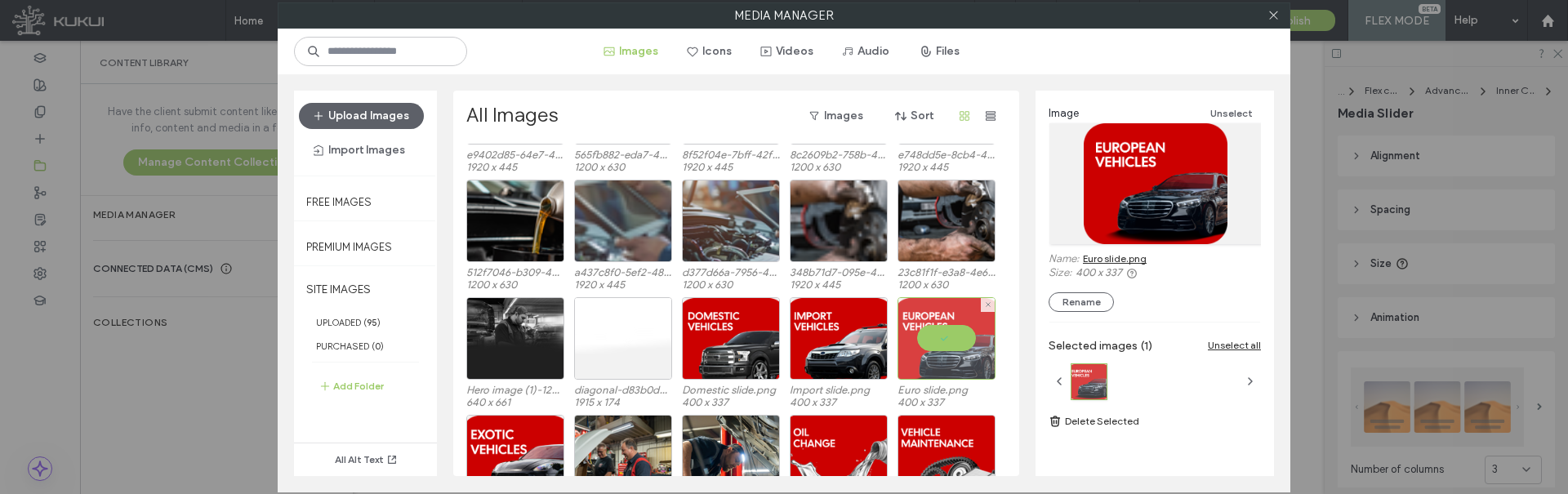
click at [955, 342] on div at bounding box center [946, 339] width 98 height 82
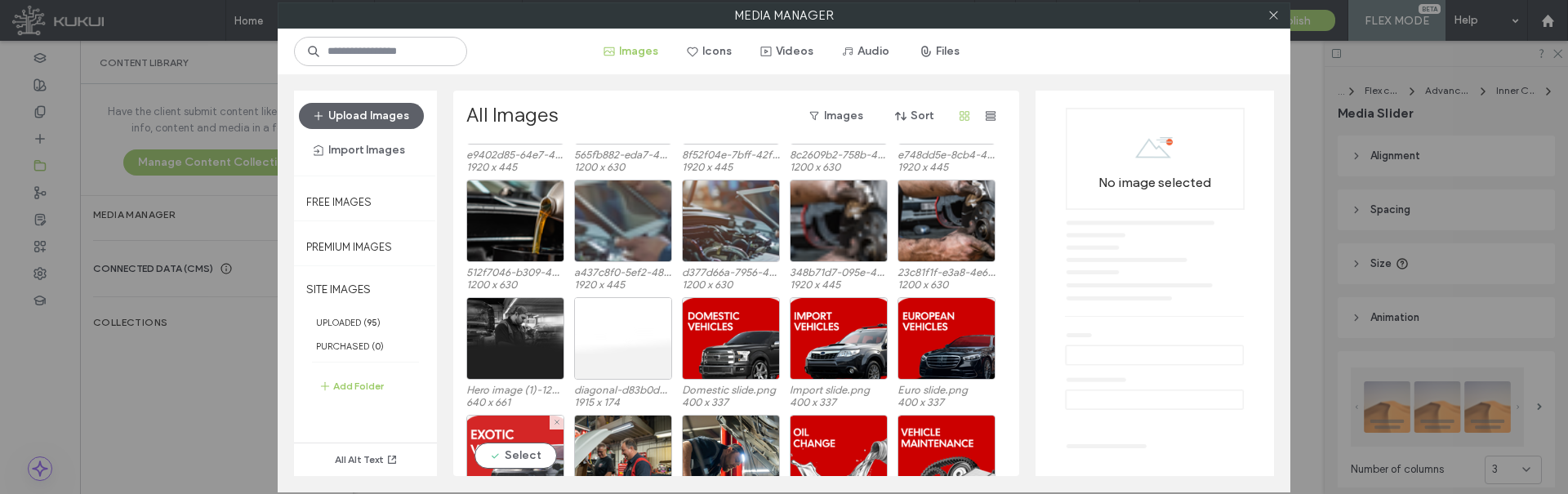
click at [491, 444] on div "Select" at bounding box center [515, 456] width 98 height 82
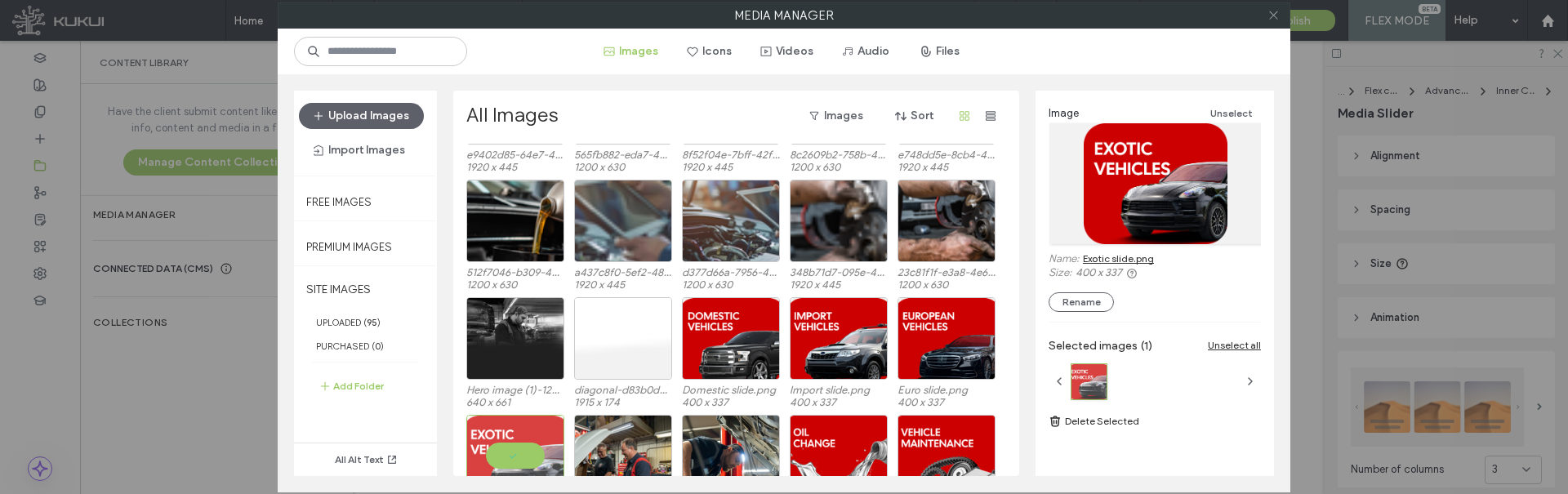
click at [1271, 17] on use at bounding box center [1273, 16] width 8 height 8
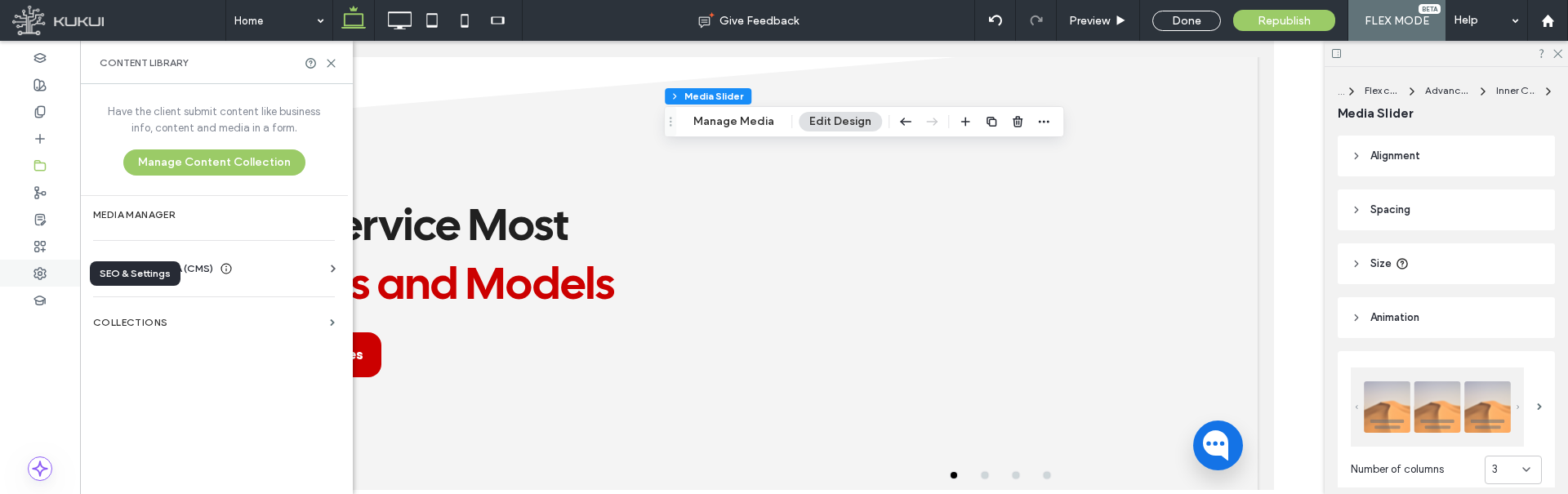
click at [54, 270] on div at bounding box center [40, 273] width 80 height 27
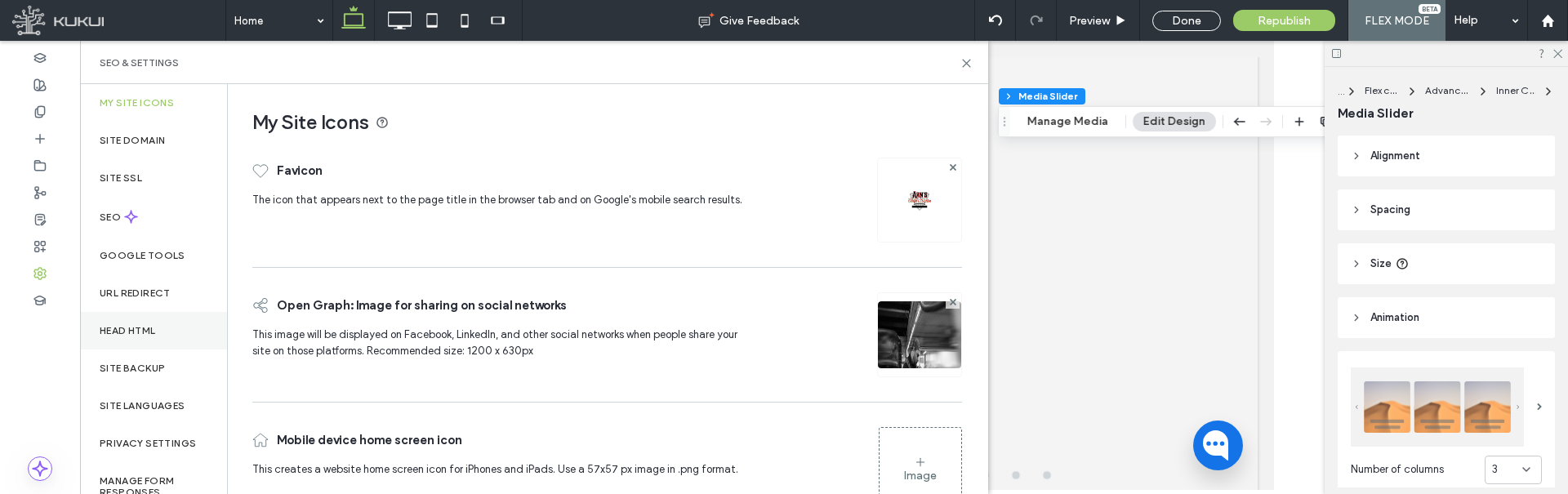
click at [140, 329] on label "Head HTML" at bounding box center [128, 331] width 56 height 12
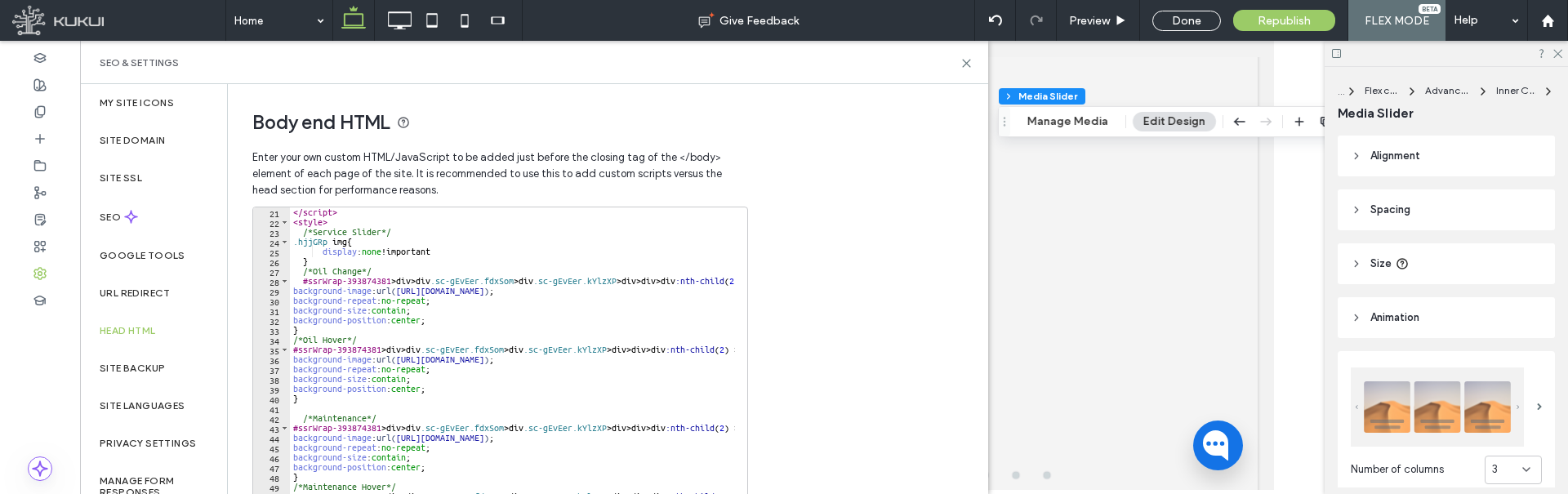
scroll to position [196, 0]
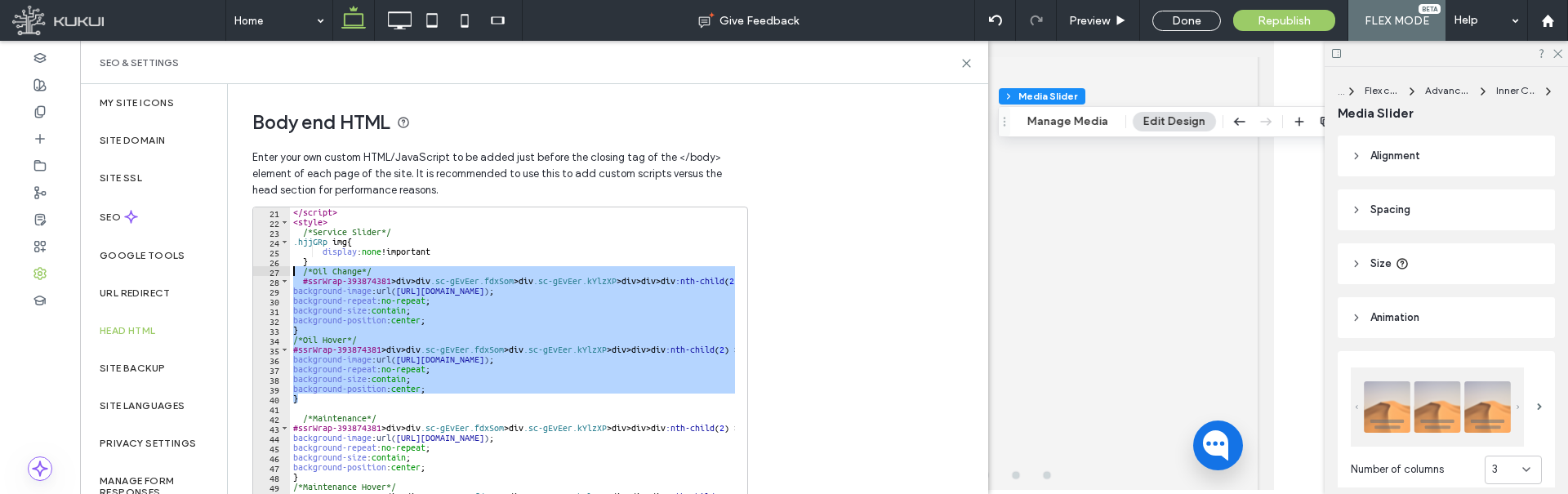
drag, startPoint x: 309, startPoint y: 397, endPoint x: 270, endPoint y: 274, distance: 129.0
click at [270, 274] on div "* 21 22 23 24 25 26 27 28 29 30 31 32 33 34 35 36 37 38 39 40 41 42 43 44 45 46…" at bounding box center [500, 370] width 495 height 327
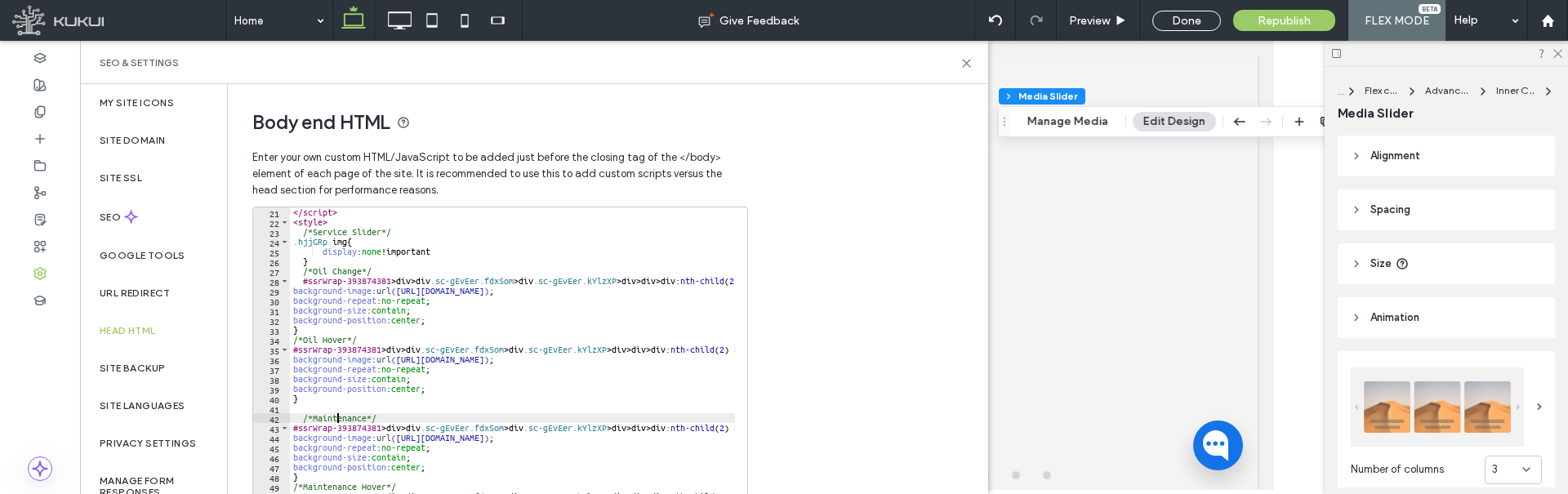
click at [338, 415] on div "</ script > < style > /*Service Slider*/ .hjjGRp img { display : none !importan…" at bounding box center [654, 374] width 727 height 332
type textarea "**********"
click at [339, 411] on div "</ script > < style > /*Service Slider*/ .hjjGRp img { display : none !importan…" at bounding box center [654, 374] width 727 height 332
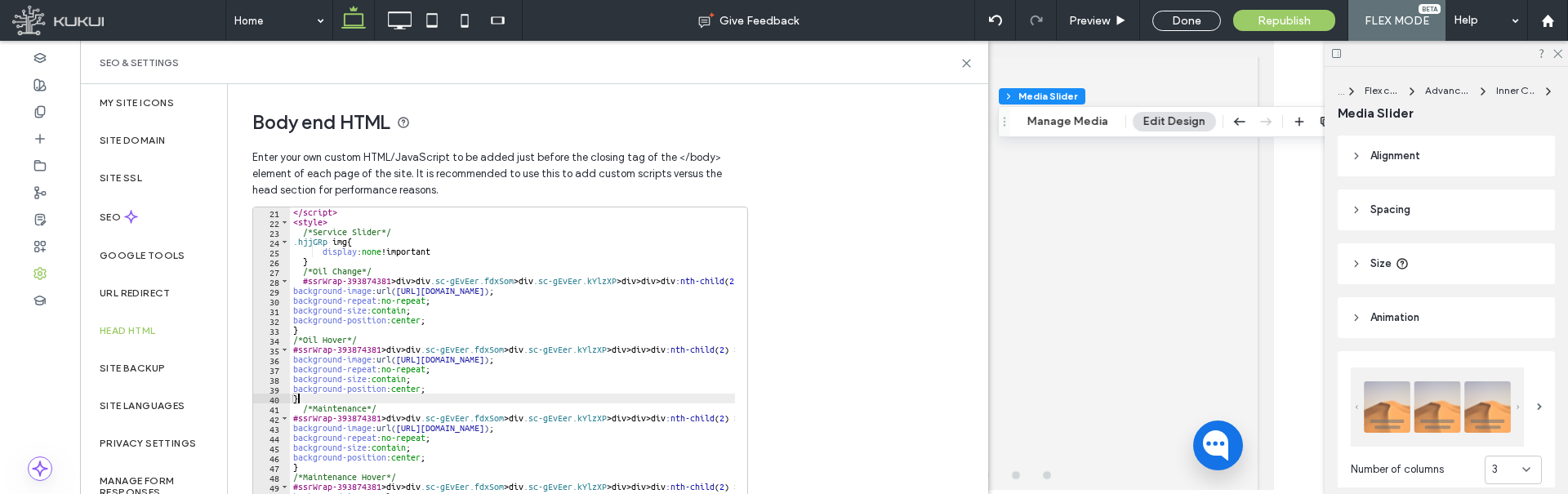
scroll to position [294, 0]
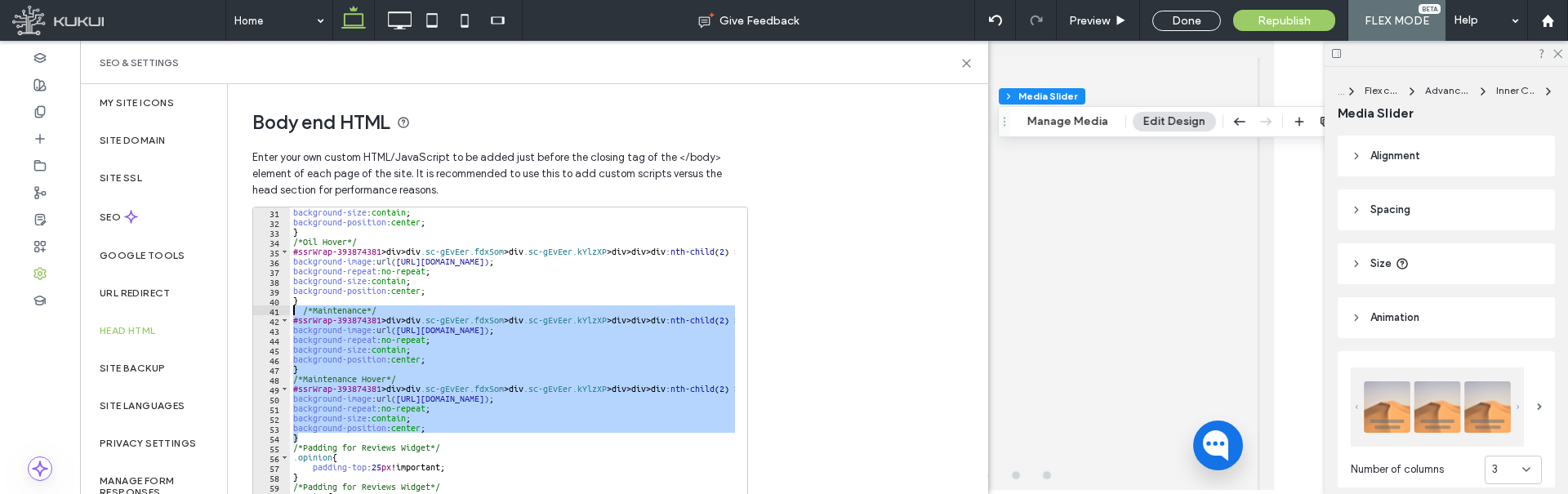
drag, startPoint x: 306, startPoint y: 436, endPoint x: 280, endPoint y: 308, distance: 130.6
click at [280, 308] on div "* 31 32 33 34 35 36 37 38 39 40 41 42 43 44 45 46 47 48 49 50 51 52 53 54 55 56…" at bounding box center [500, 370] width 495 height 327
click at [312, 437] on div "background-size : contain ; background-position : center ; } /*Oil Hover*/ #ssr…" at bounding box center [513, 370] width 445 height 325
type textarea "*"
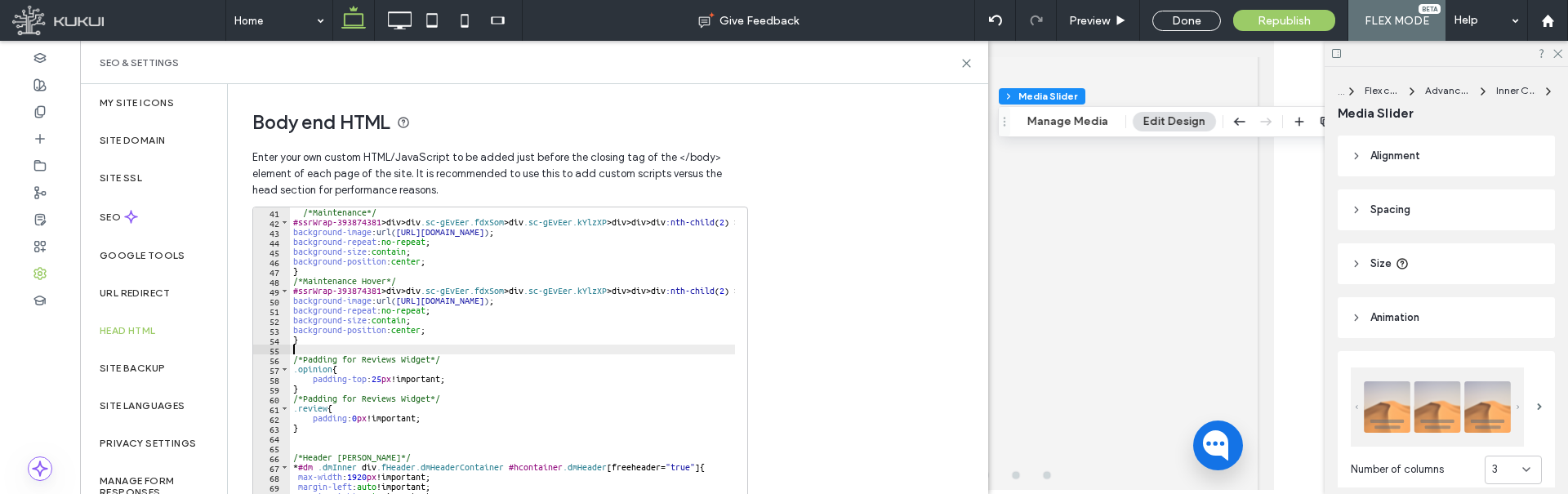
scroll to position [490, 0]
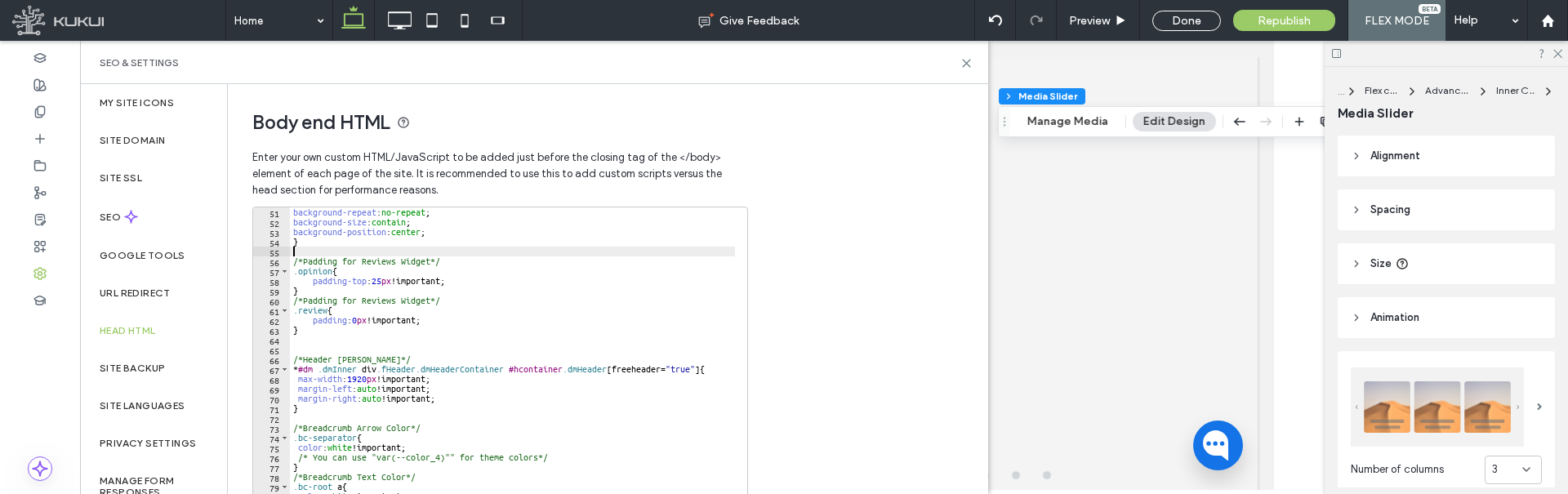
paste textarea "*"
type textarea "*"
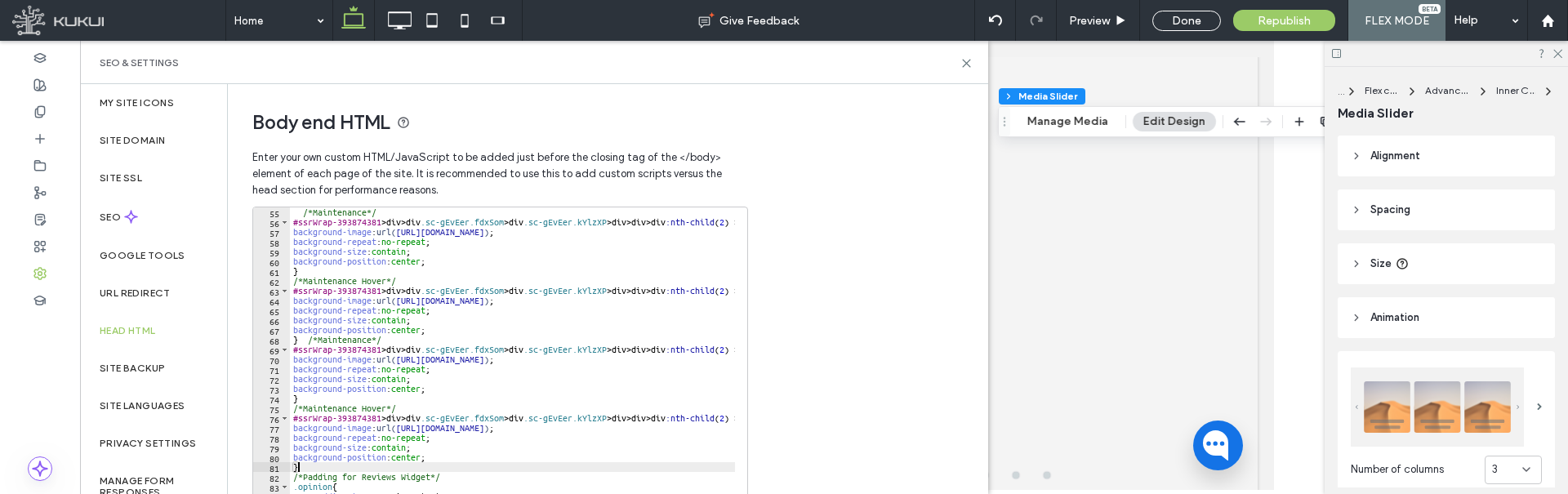
scroll to position [432, 0]
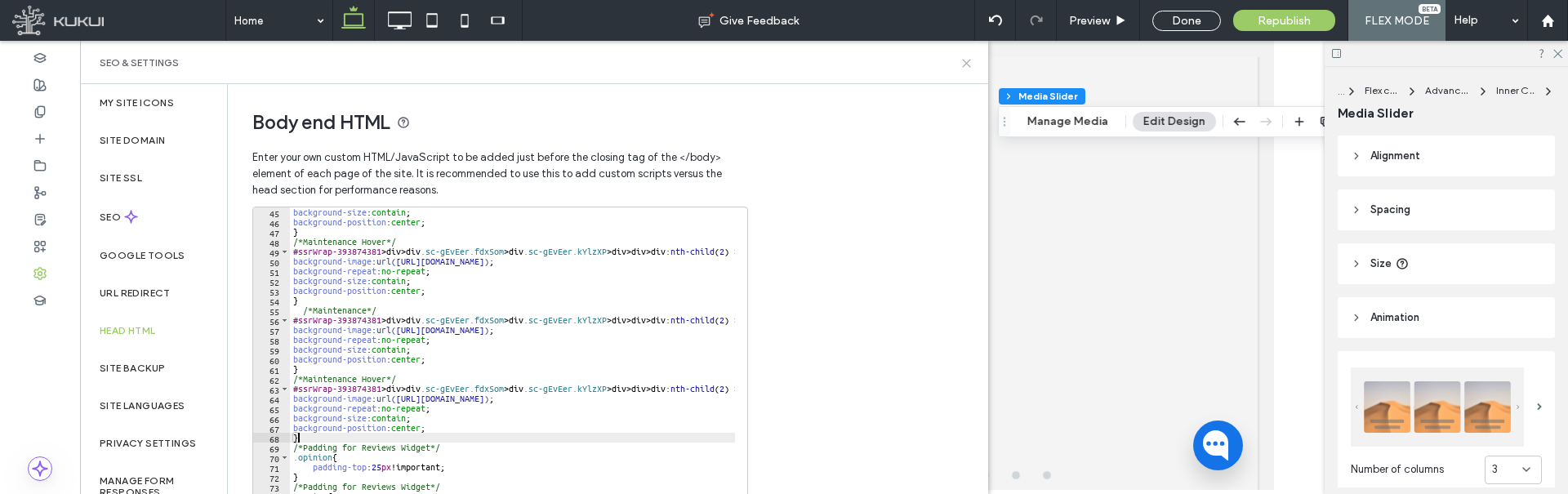
click at [969, 63] on icon at bounding box center [966, 63] width 12 height 12
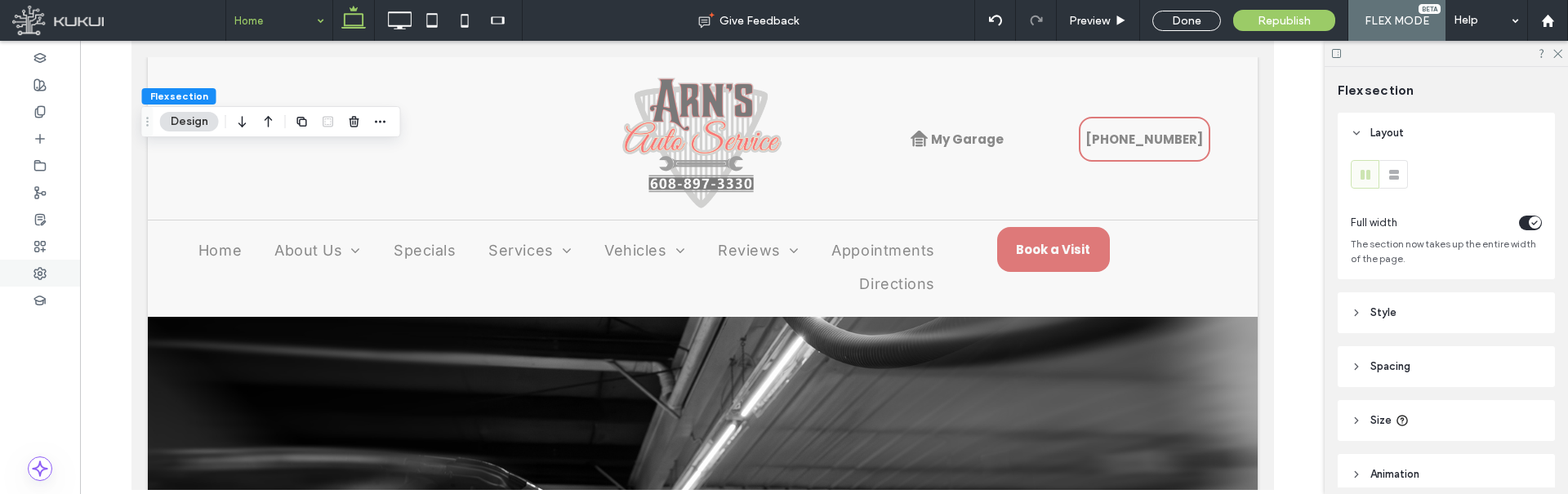
scroll to position [1900, 48]
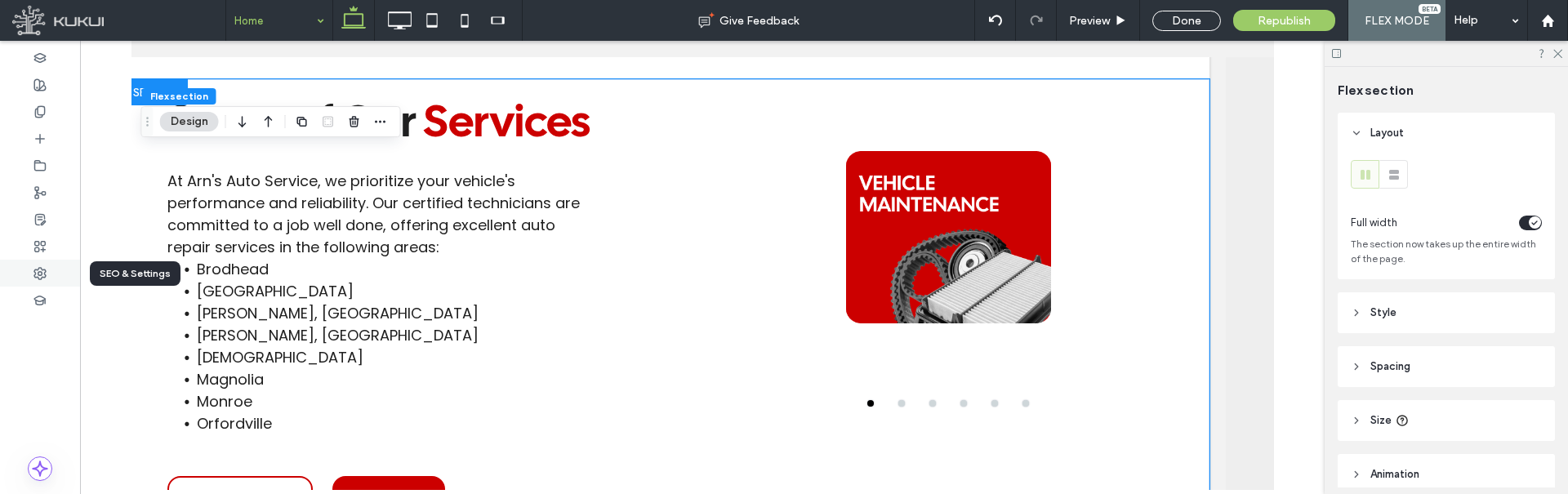
click at [40, 277] on icon at bounding box center [40, 274] width 13 height 13
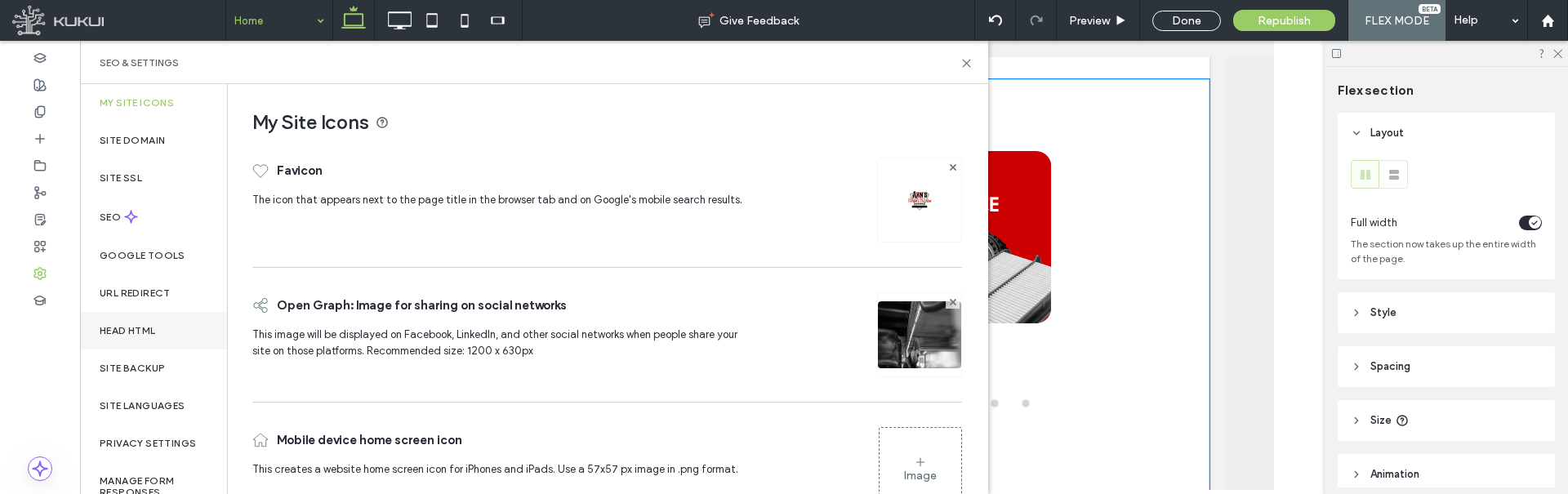
click at [146, 328] on label "Head HTML" at bounding box center [128, 331] width 56 height 12
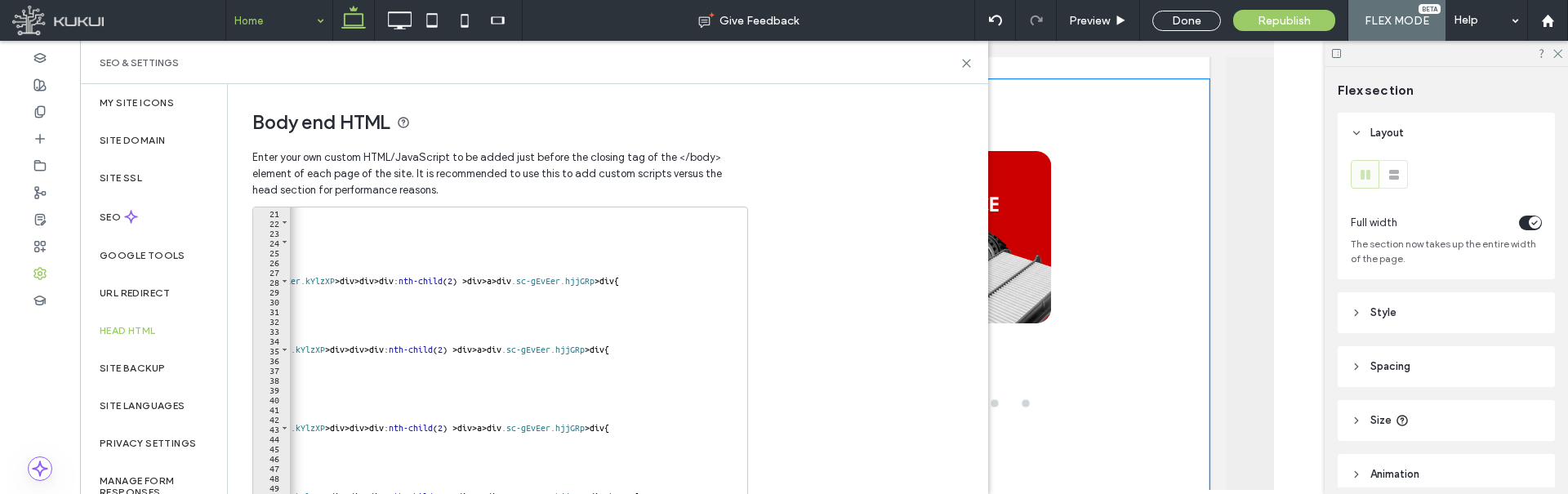
scroll to position [196, 0]
click at [497, 348] on div "</ script > < style > /*Service Slider*/ .hjjGRp img { display : none !importan…" at bounding box center [372, 374] width 727 height 332
click at [504, 281] on div "</ script > < style > /*Service Slider*/ .hjjGRp img { display : none !importan…" at bounding box center [372, 374] width 727 height 332
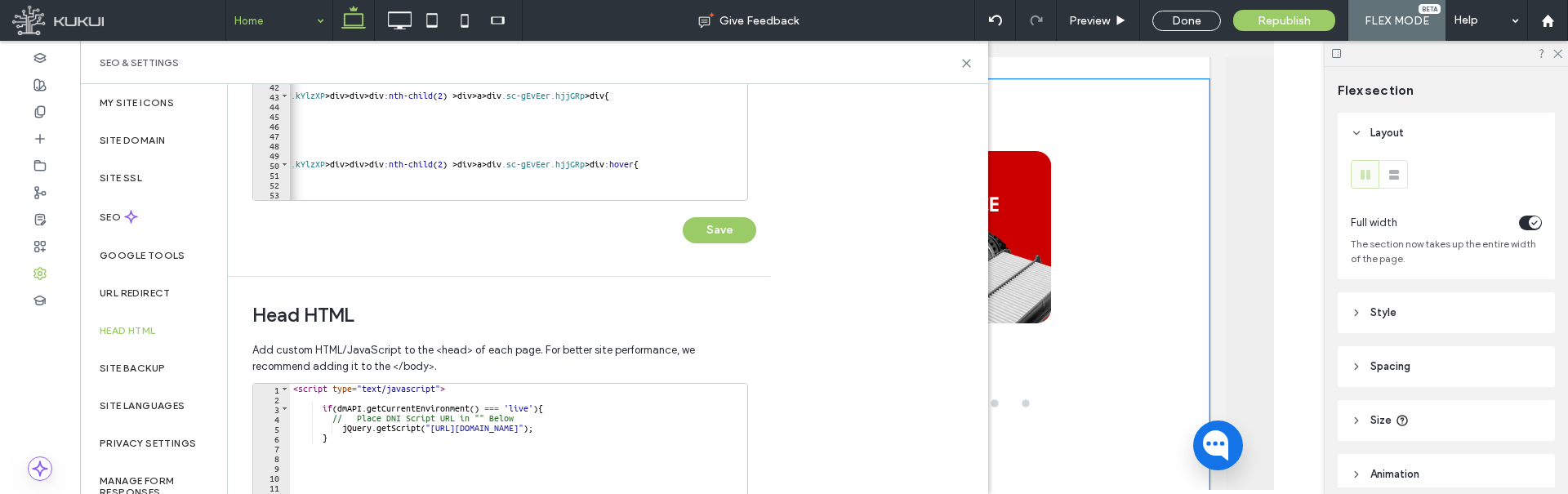
scroll to position [327, 0]
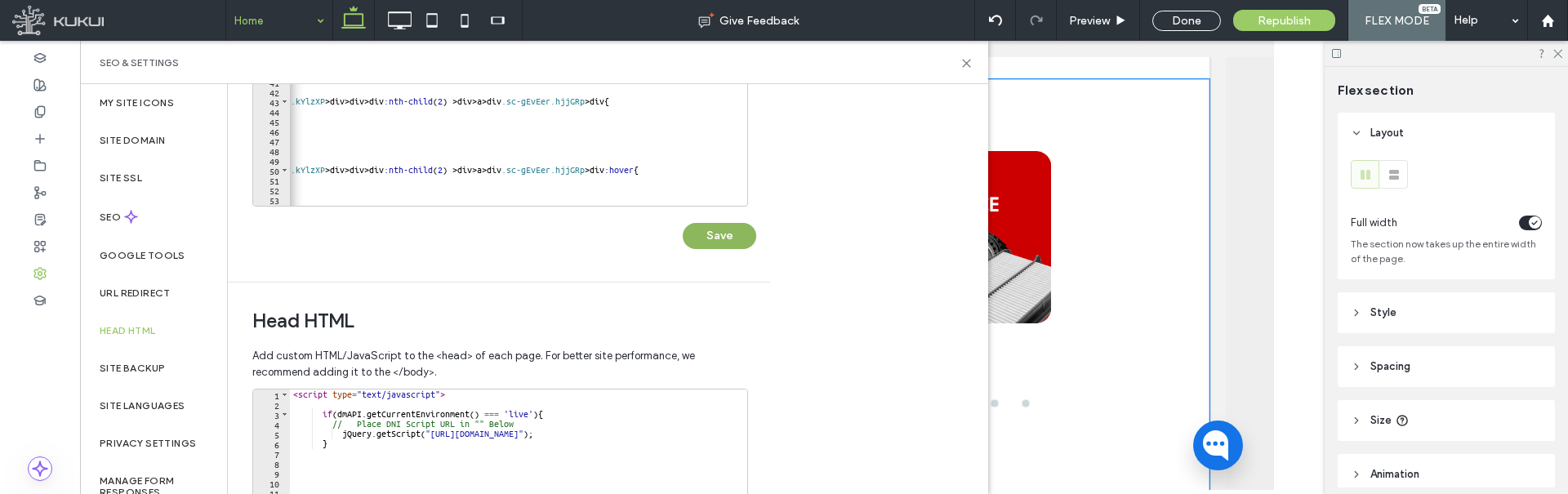
type textarea "**********"
click at [727, 239] on button "Save" at bounding box center [719, 236] width 73 height 26
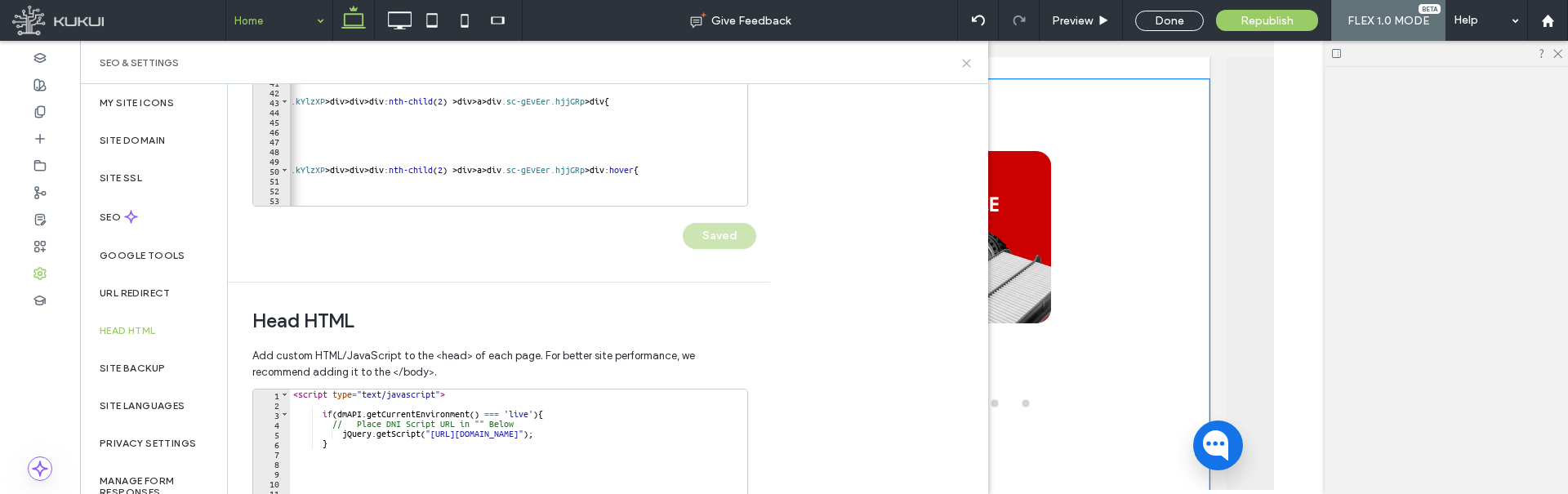
click at [967, 64] on use at bounding box center [966, 63] width 7 height 7
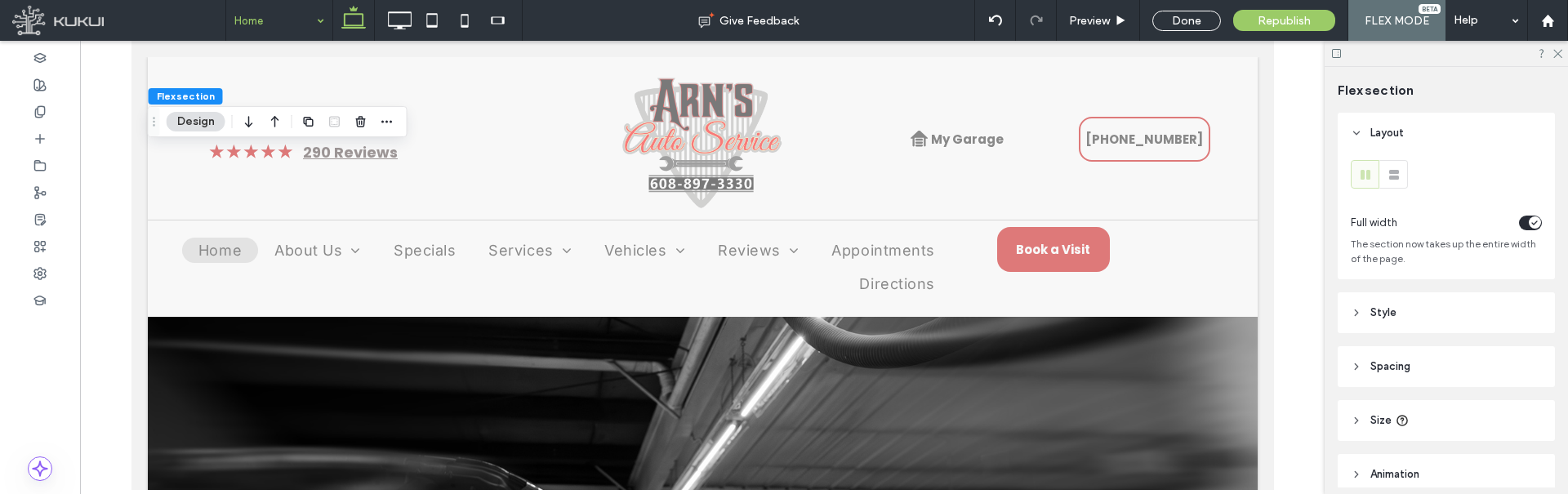
scroll to position [1948, 0]
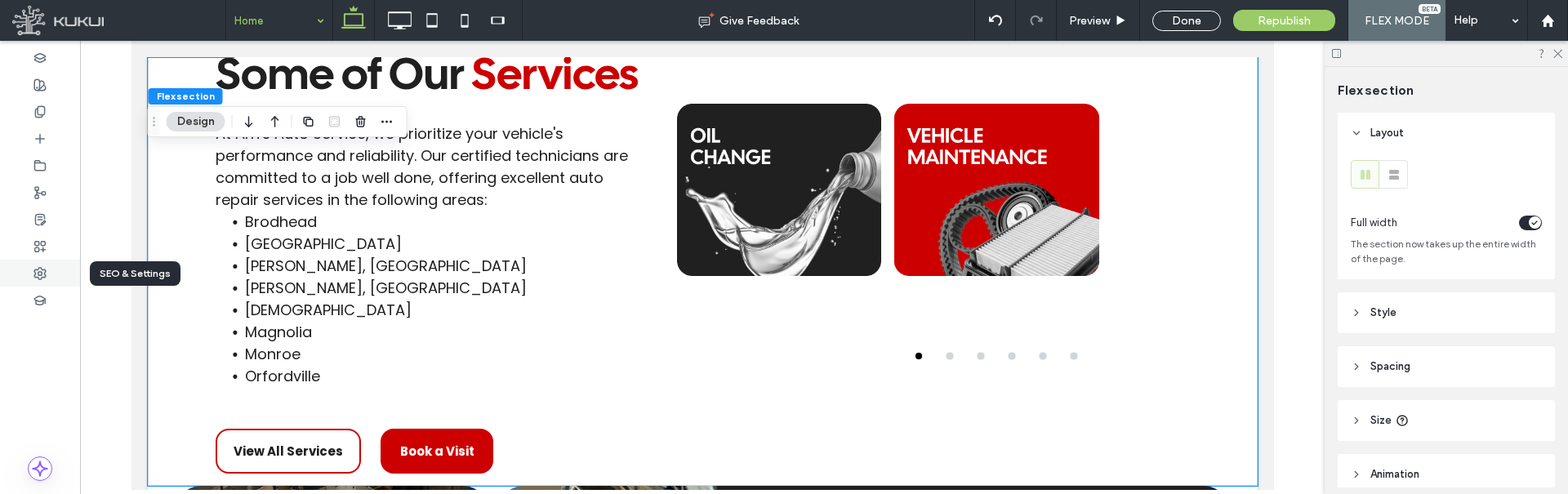
click at [41, 285] on div at bounding box center [40, 273] width 80 height 27
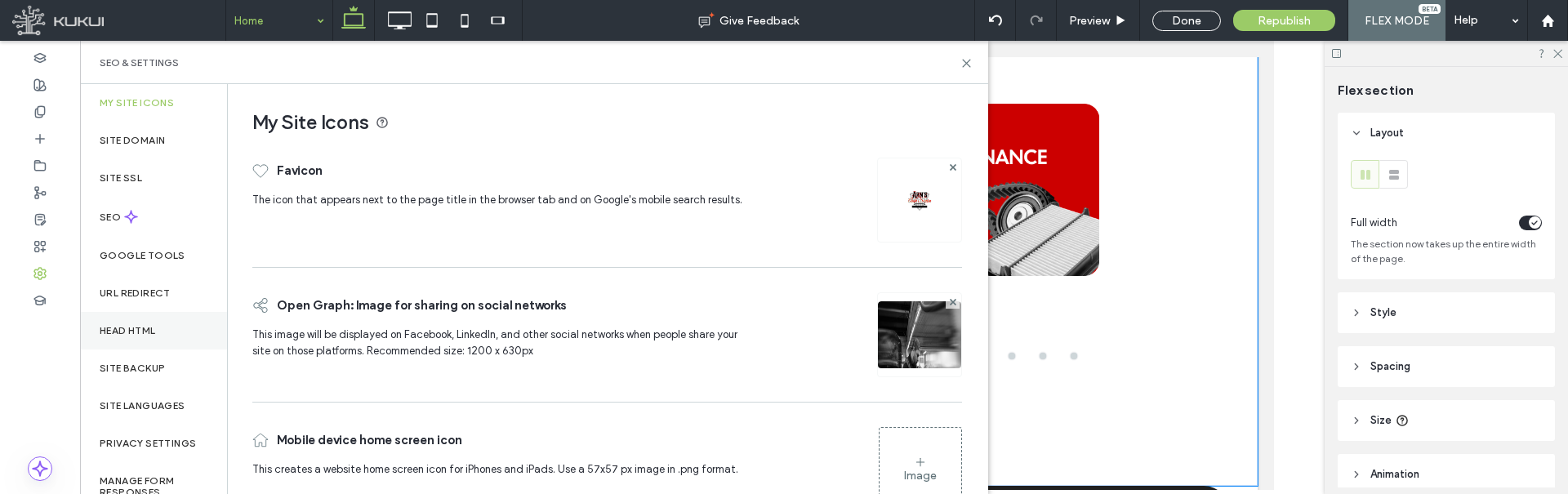
click at [144, 322] on div "Head HTML" at bounding box center [153, 331] width 147 height 38
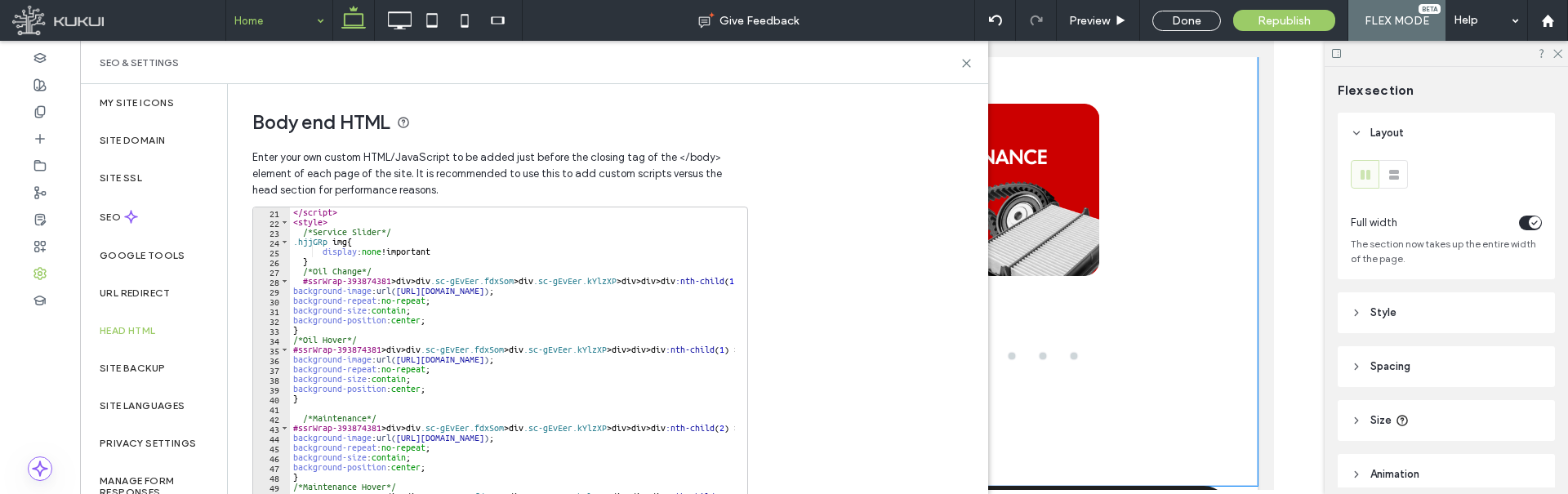
scroll to position [196, 0]
type textarea "**********"
click at [401, 292] on div "</ script > < style > /*Service Slider*/ .hjjGRp img { display : none !importan…" at bounding box center [654, 374] width 727 height 332
click at [566, 405] on div "</ script > < style > /*Service Slider*/ .hjjGRp img { display : none !importan…" at bounding box center [654, 374] width 727 height 332
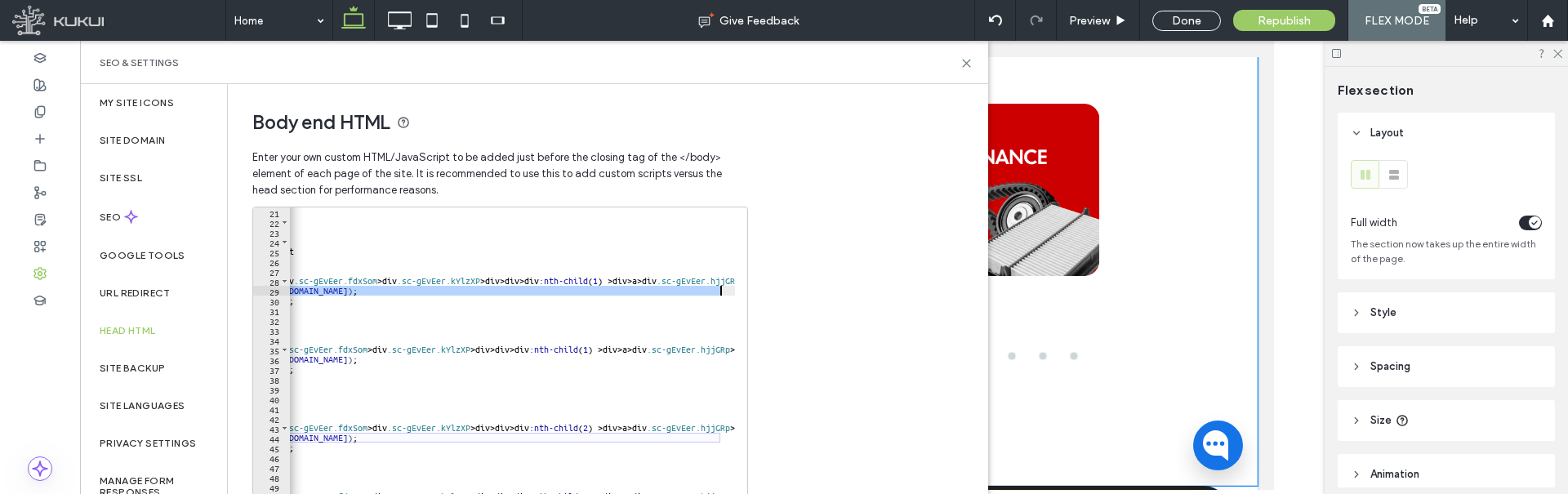
click at [756, 291] on div "Body end HTML Enter your own custom HTML/​JavaScript to be added just before th…" at bounding box center [492, 346] width 530 height 525
click at [650, 351] on div "</ script > < style > /*Service Slider*/ .hjjGRp img { display : none !importan…" at bounding box center [517, 374] width 727 height 332
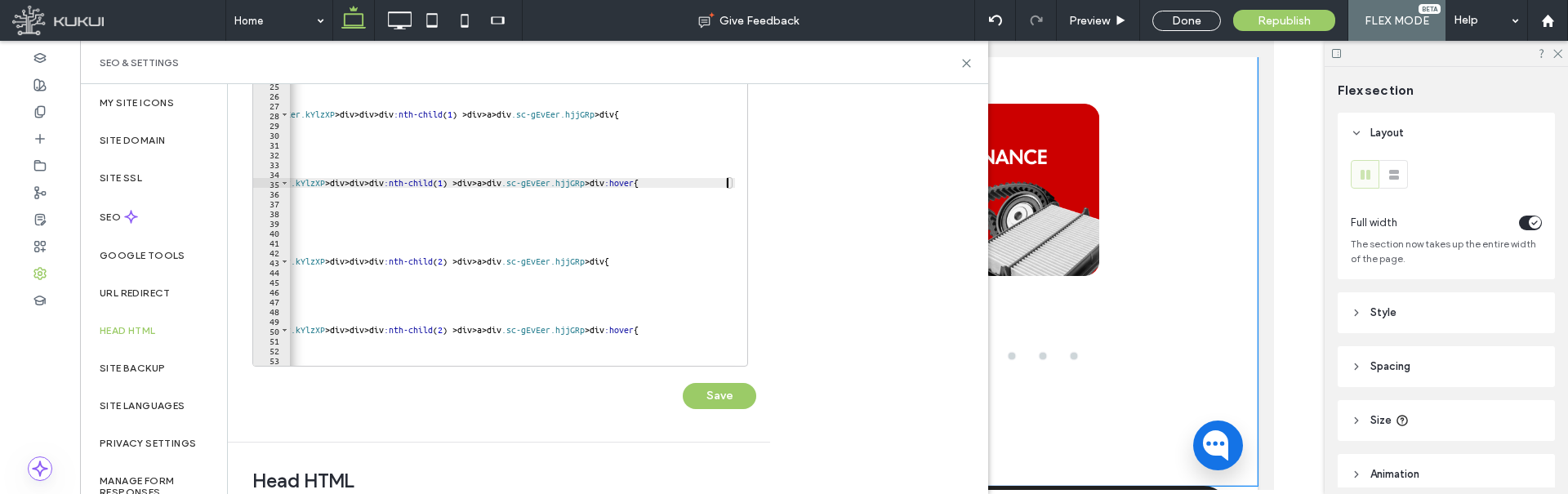
scroll to position [163, 0]
click at [689, 403] on button "Save" at bounding box center [719, 400] width 73 height 26
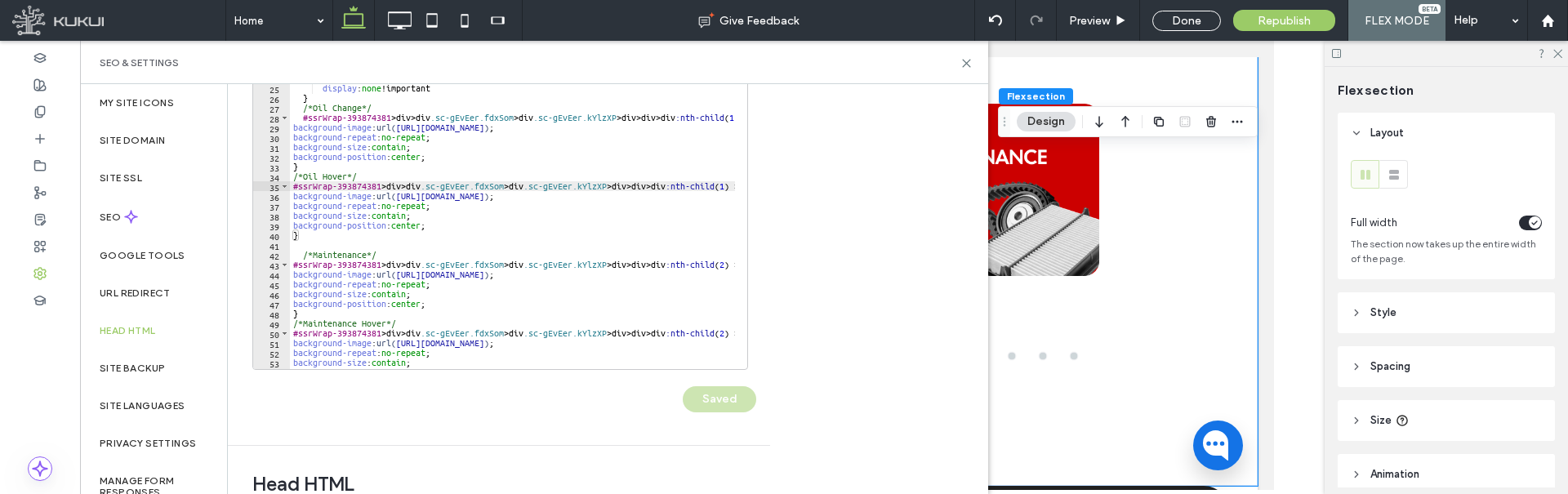
scroll to position [0, 0]
click at [400, 127] on div "</ script > < style > /*Service Slider*/ .hjjGRp img { display : none !importan…" at bounding box center [654, 209] width 727 height 332
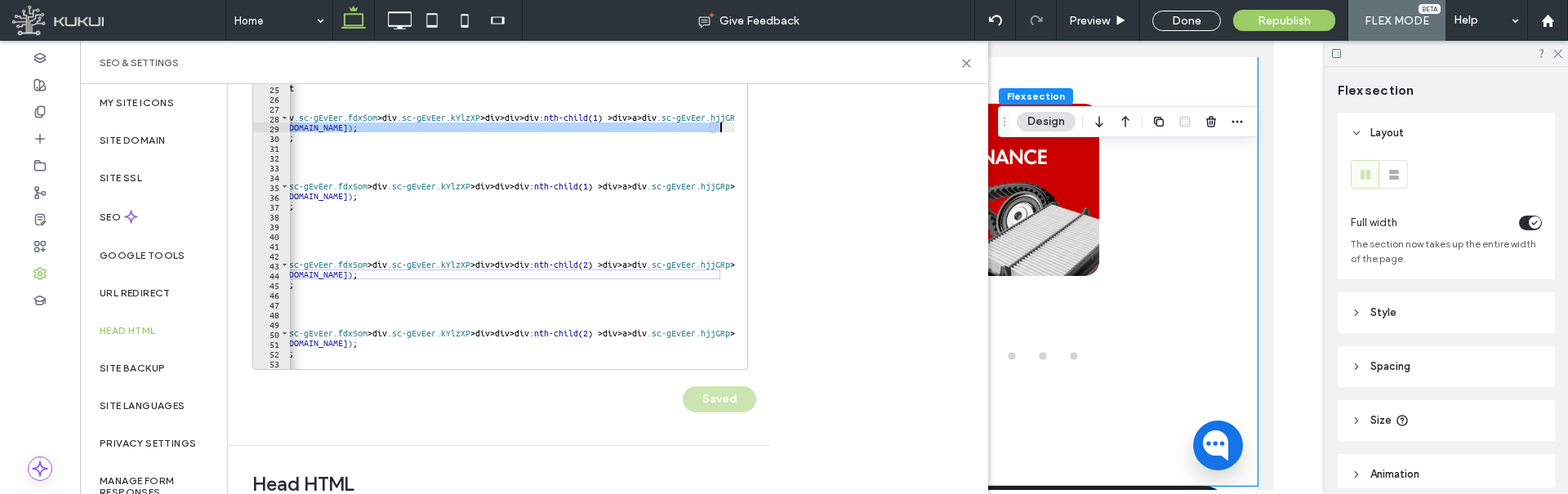
scroll to position [0, 136]
paste textarea "*"
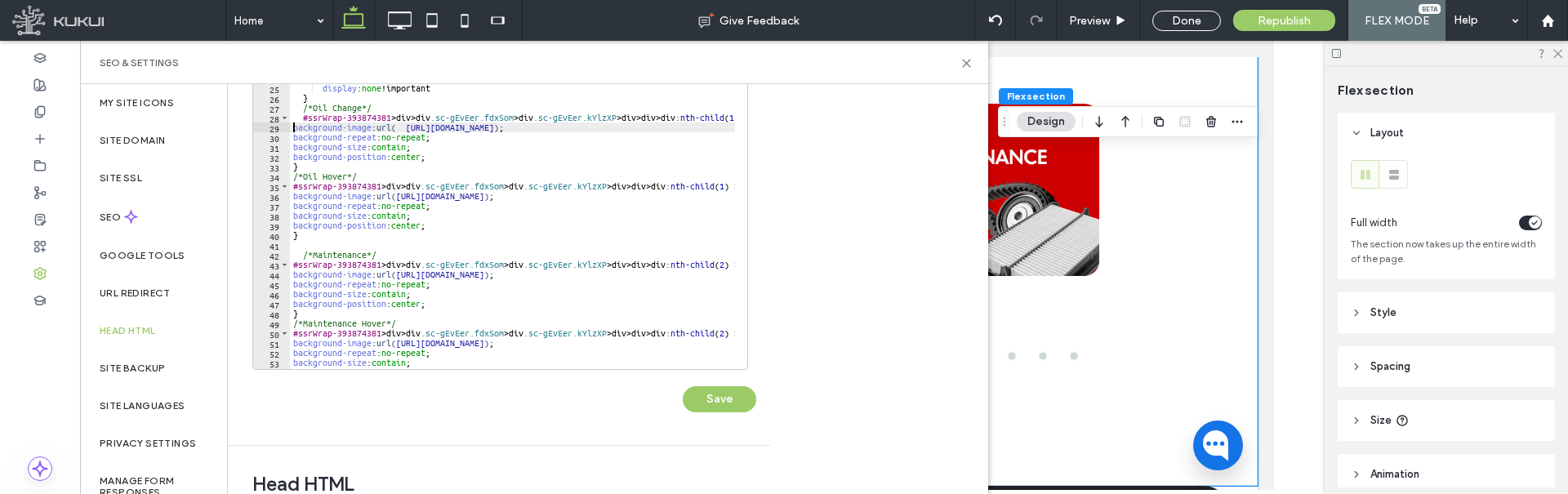
scroll to position [0, 0]
click at [410, 125] on div "</ script > < style > /*Service Slider*/ .hjjGRp img { display : none !importan…" at bounding box center [654, 209] width 727 height 332
type textarea "**********"
click at [723, 393] on button "Save" at bounding box center [719, 400] width 73 height 26
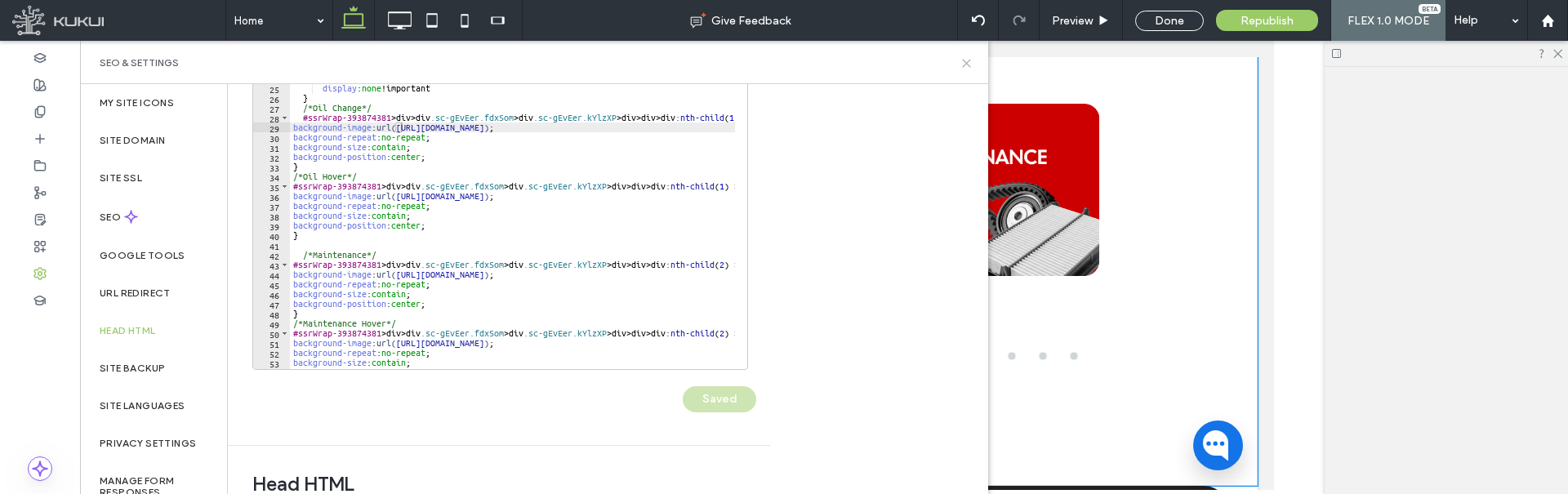
click at [967, 66] on icon at bounding box center [966, 63] width 12 height 12
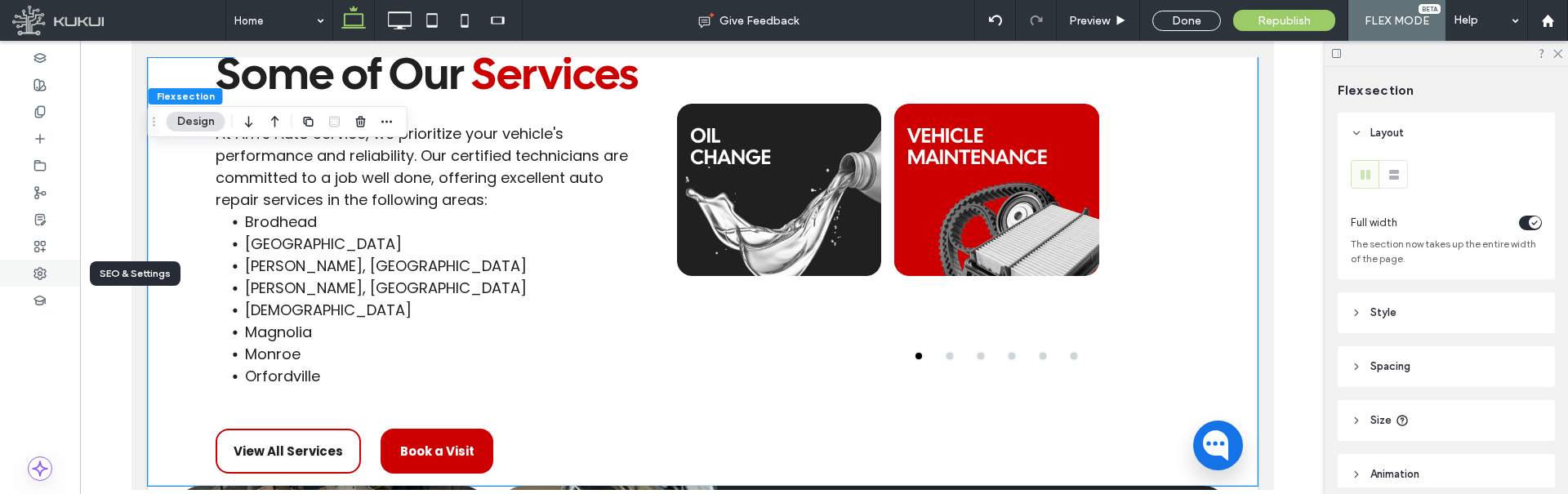
click at [36, 270] on use at bounding box center [40, 274] width 12 height 12
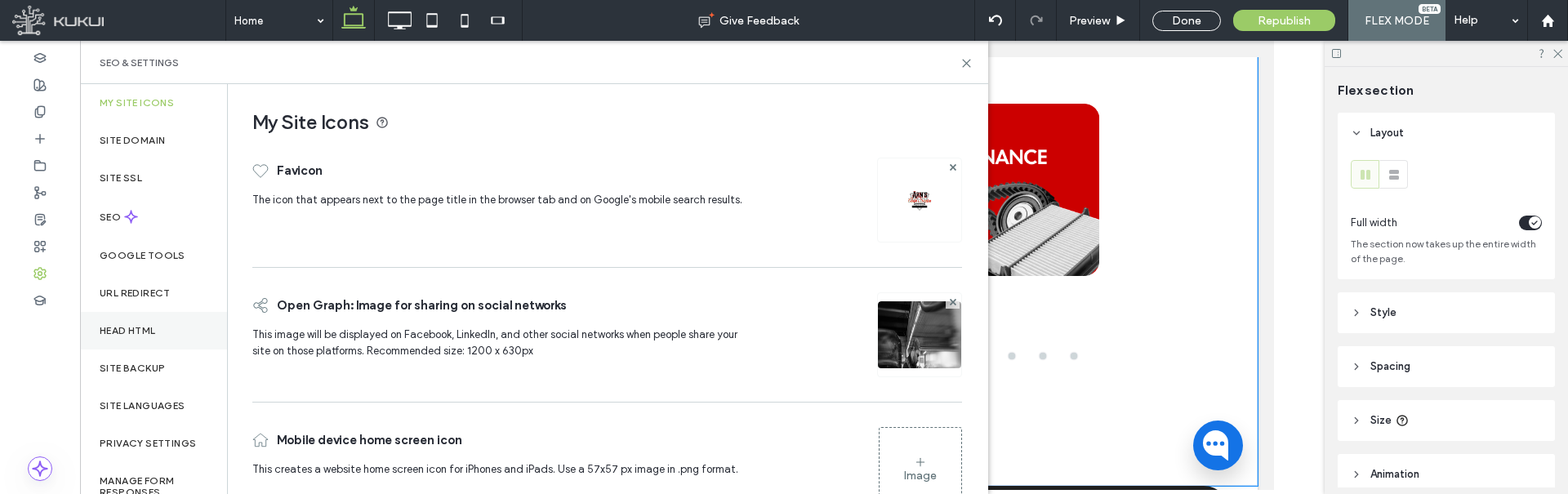
click at [148, 327] on label "Head HTML" at bounding box center [128, 331] width 56 height 12
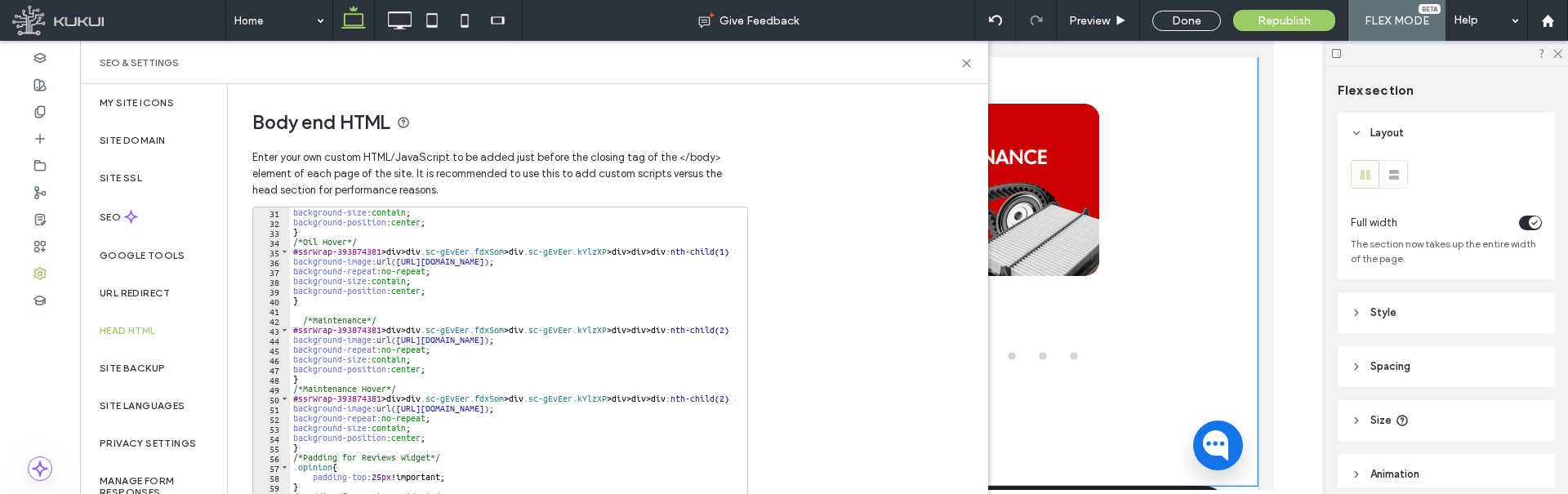
scroll to position [294, 0]
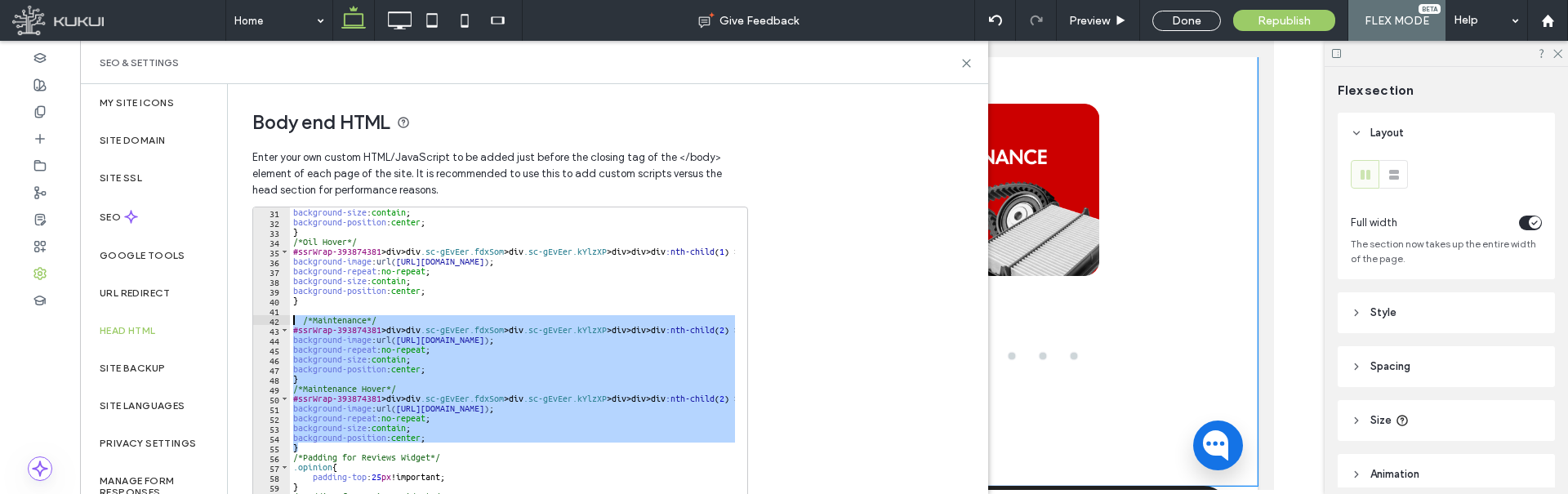
drag, startPoint x: 294, startPoint y: 440, endPoint x: 261, endPoint y: 316, distance: 128.3
click at [261, 316] on div "* 31 32 33 34 35 36 37 38 39 40 41 42 43 44 45 46 47 48 49 50 51 52 53 54 55 56…" at bounding box center [500, 370] width 495 height 327
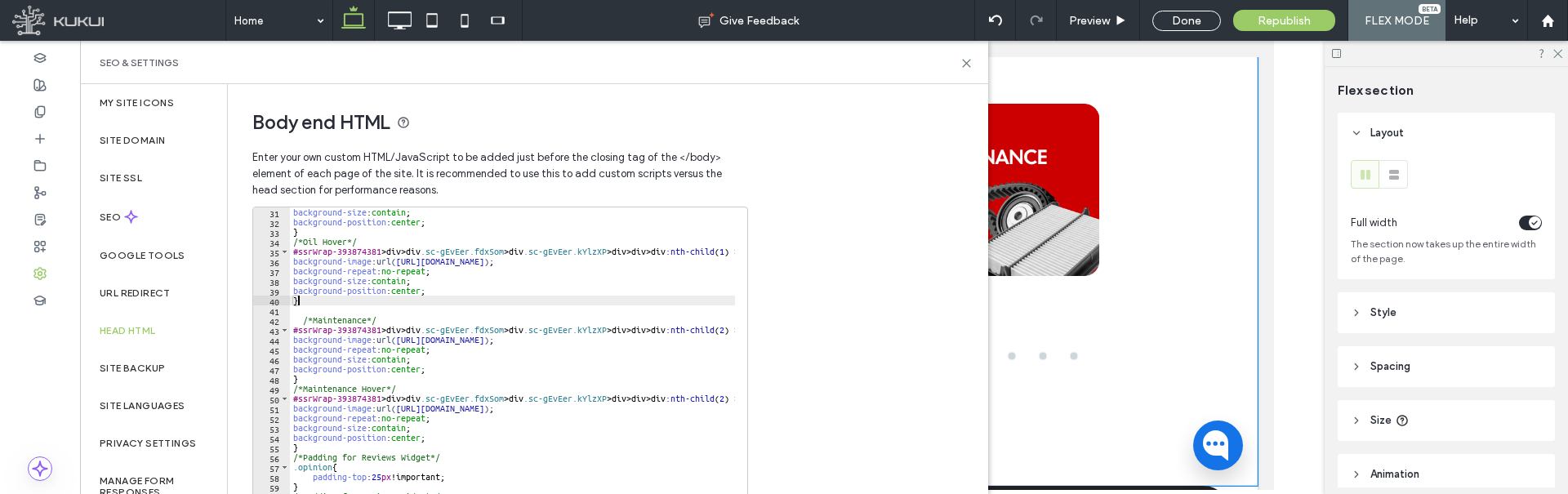
click at [319, 304] on div "background-size : contain ; background-position : center ; } /*Oil Hover*/ #ssr…" at bounding box center [654, 374] width 727 height 332
click at [313, 318] on div "background-size : contain ; background-position : center ; } /*Oil Hover*/ #ssr…" at bounding box center [654, 374] width 727 height 332
type textarea "**********"
click at [308, 312] on div "background-size : contain ; background-position : center ; } /*Oil Hover*/ #ssr…" at bounding box center [654, 374] width 727 height 332
type textarea "*"
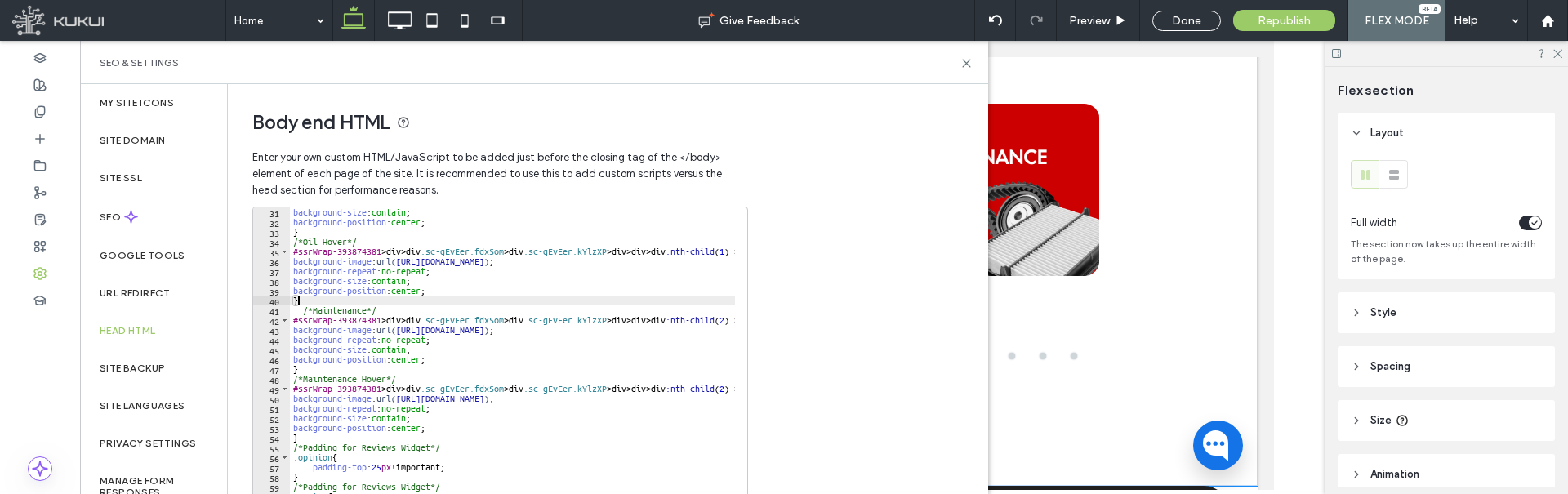
click at [317, 434] on div "background-size : contain ; background-position : center ; } /*Oil Hover*/ #ssr…" at bounding box center [654, 374] width 727 height 332
paste textarea "*"
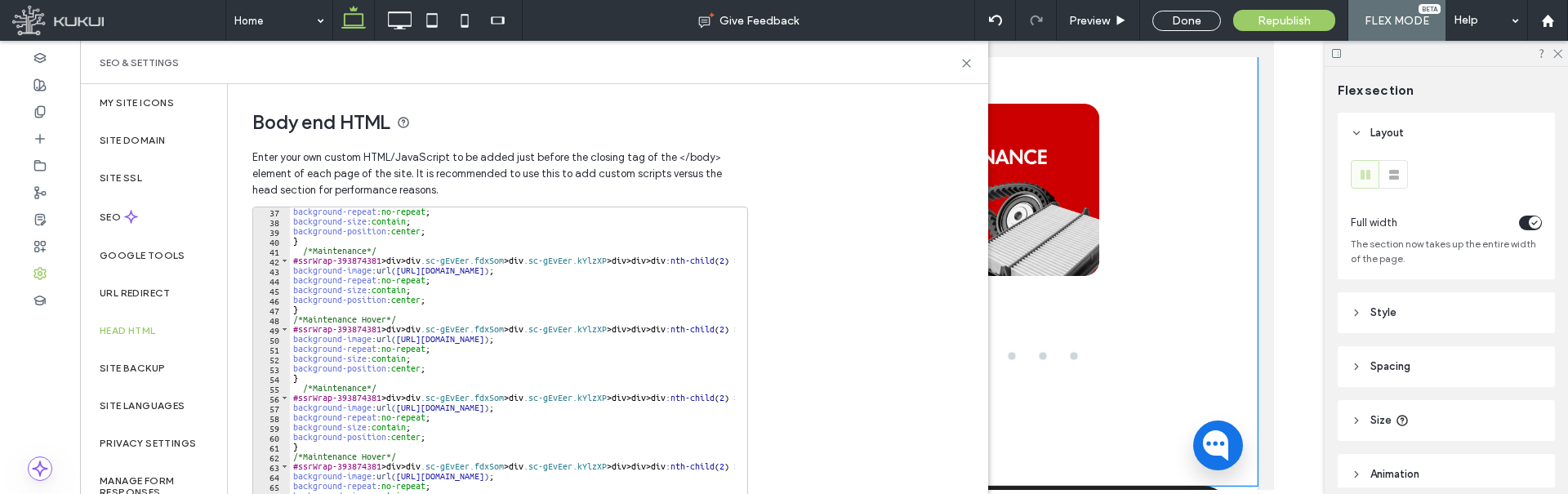
scroll to position [354, 0]
click at [340, 393] on div "background-repeat : no-repeat ; background-size : contain ; background-position…" at bounding box center [654, 373] width 727 height 332
click at [348, 393] on div "background-repeat : no-repeat ; background-size : contain ; background-position…" at bounding box center [654, 373] width 727 height 332
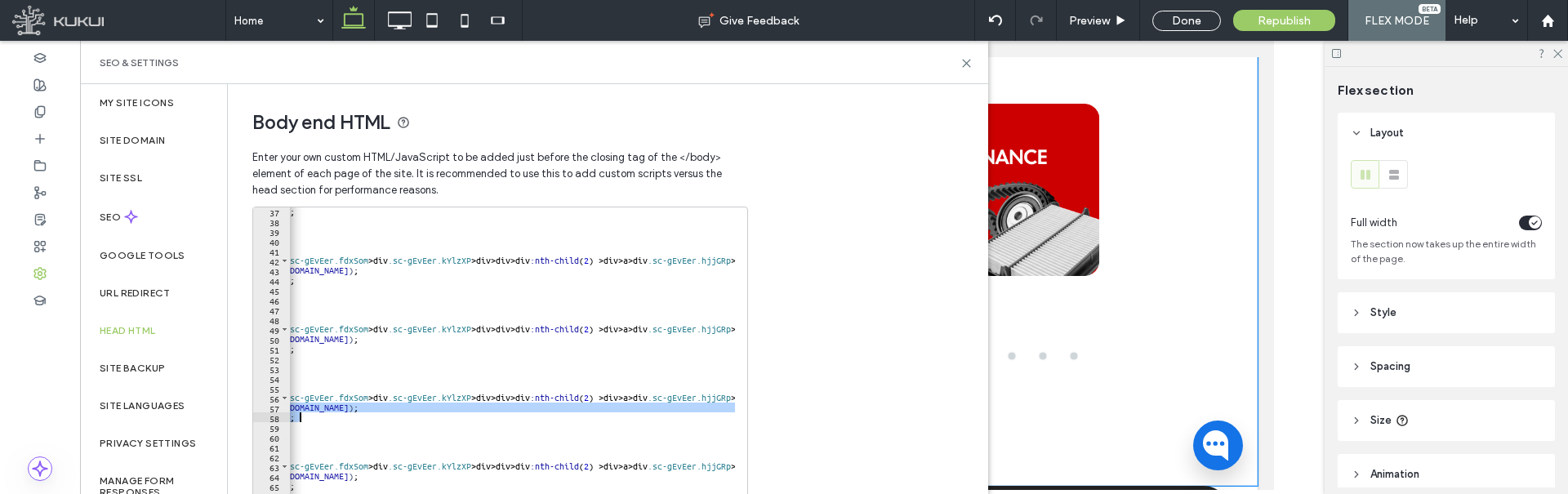
scroll to position [0, 135]
drag, startPoint x: 399, startPoint y: 406, endPoint x: 711, endPoint y: 407, distance: 312.0
click at [711, 407] on div "background-repeat : no-repeat ; background-size : contain ; background-position…" at bounding box center [518, 373] width 727 height 332
paste textarea "Cursor at row 57"
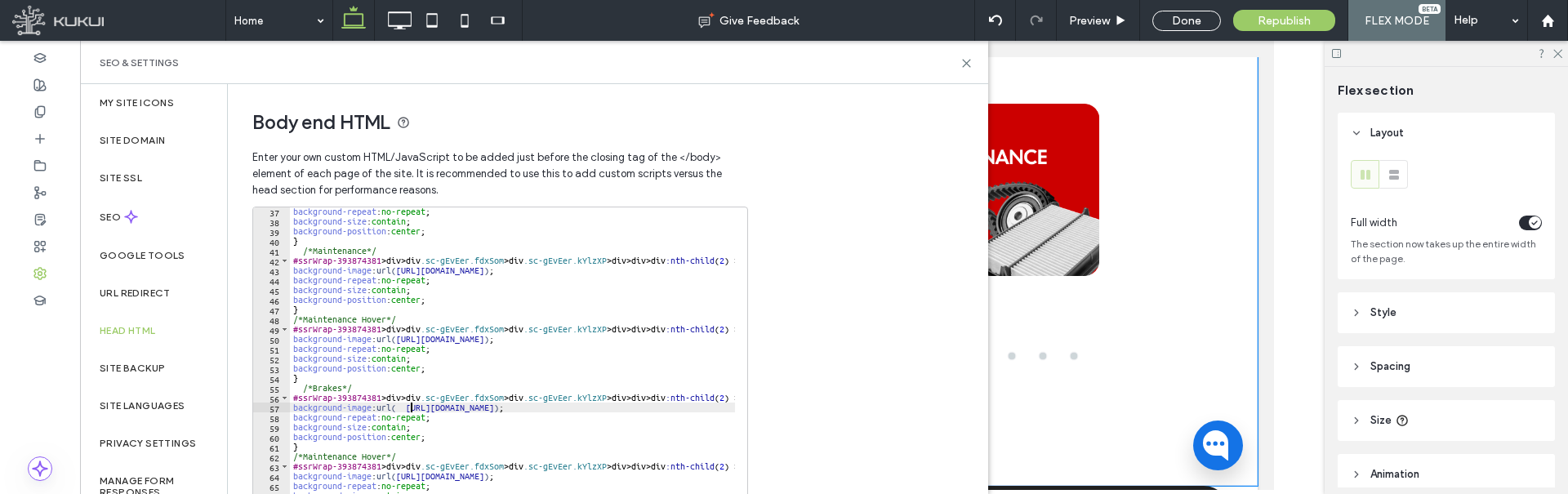
click at [410, 405] on div "background-repeat : no-repeat ; background-size : contain ; background-position…" at bounding box center [654, 373] width 727 height 332
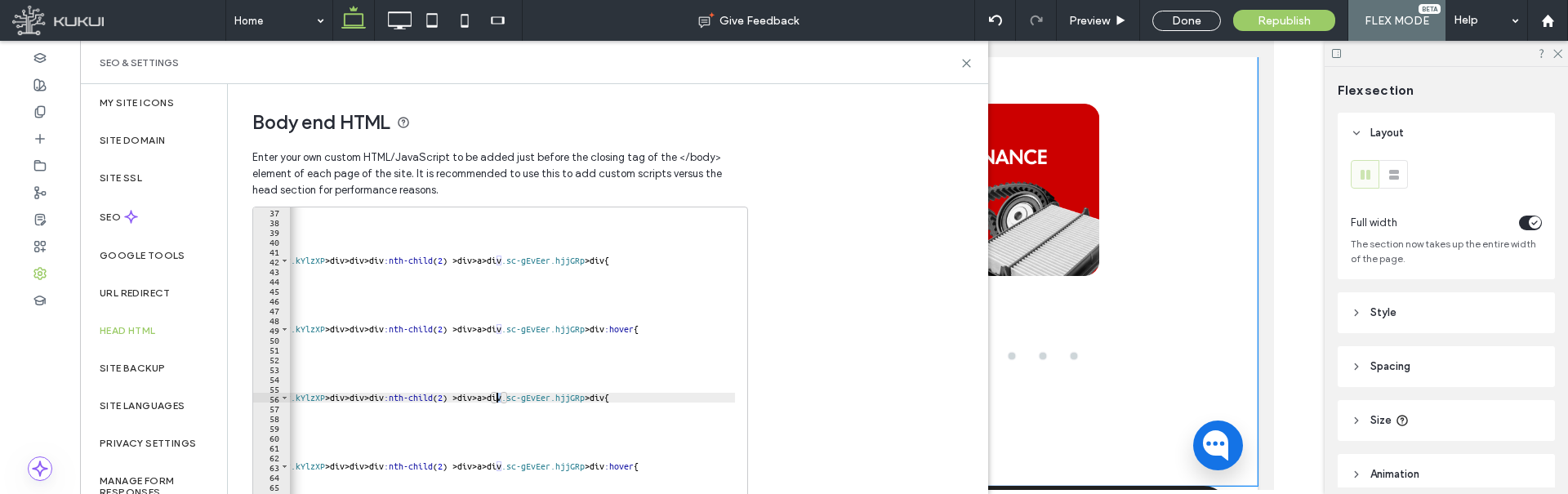
click at [496, 395] on div "background-repeat : no-repeat ; background-size : contain ; background-position…" at bounding box center [372, 373] width 727 height 332
click at [498, 468] on div "background-repeat : no-repeat ; background-size : contain ; background-position…" at bounding box center [372, 373] width 727 height 332
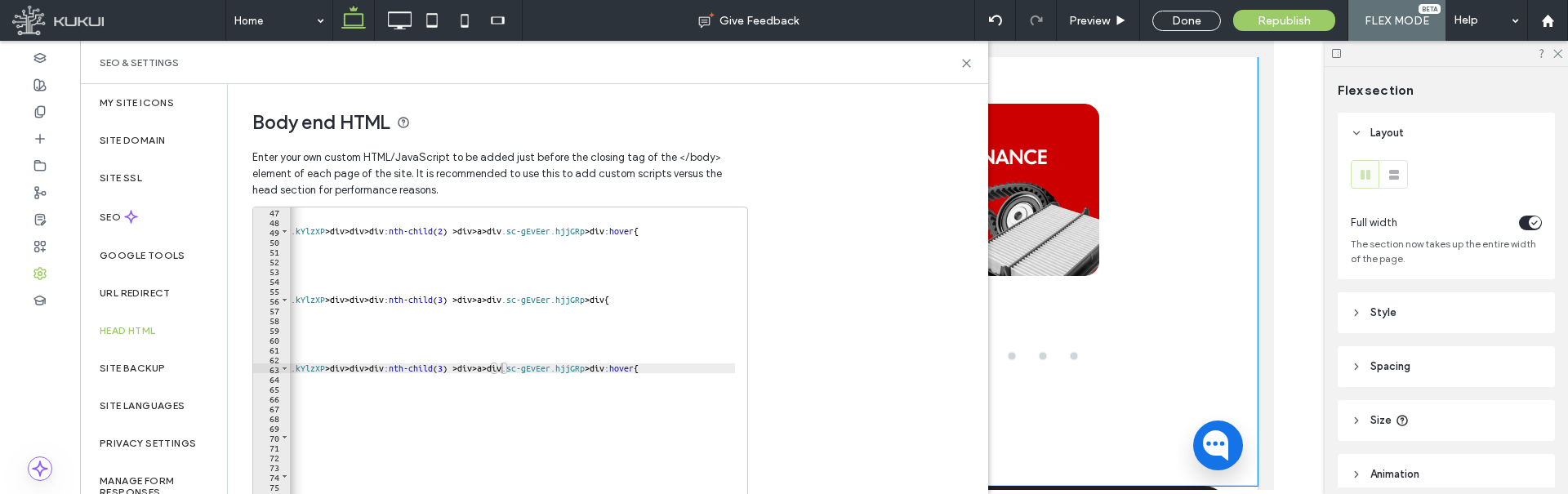
click at [471, 381] on div "} /*Maintenance Hover*/ #ssrWrap-393874381 > div > div .sc-gEvEer.fdxSom > div …" at bounding box center [372, 373] width 727 height 332
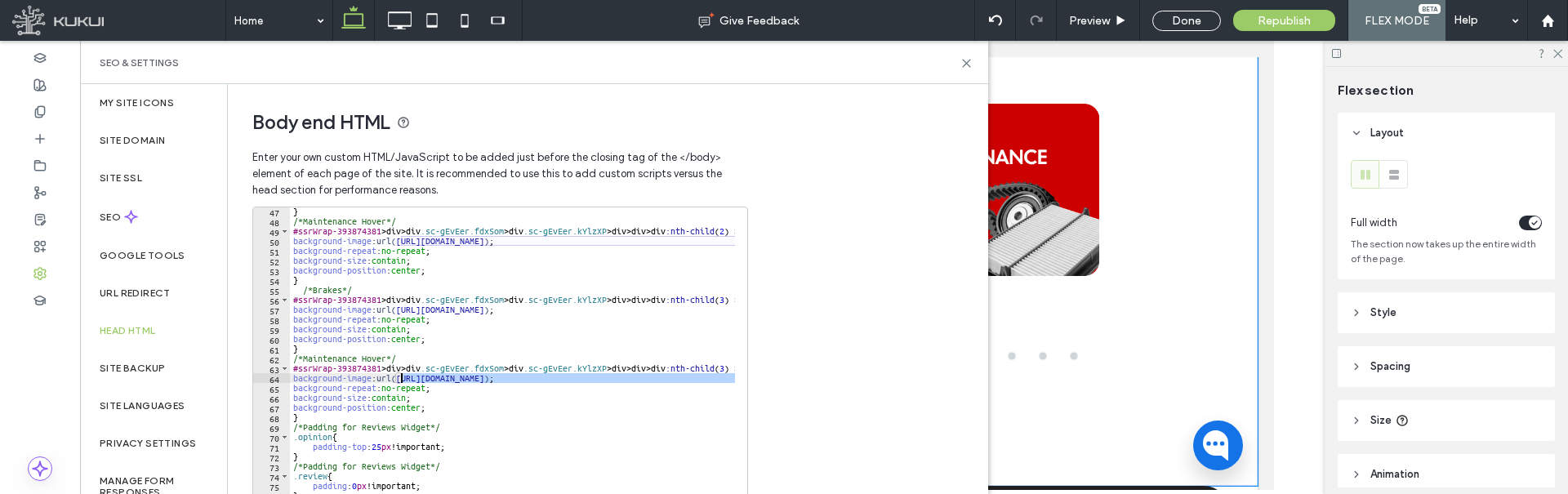
paste textarea "Cursor at row 64"
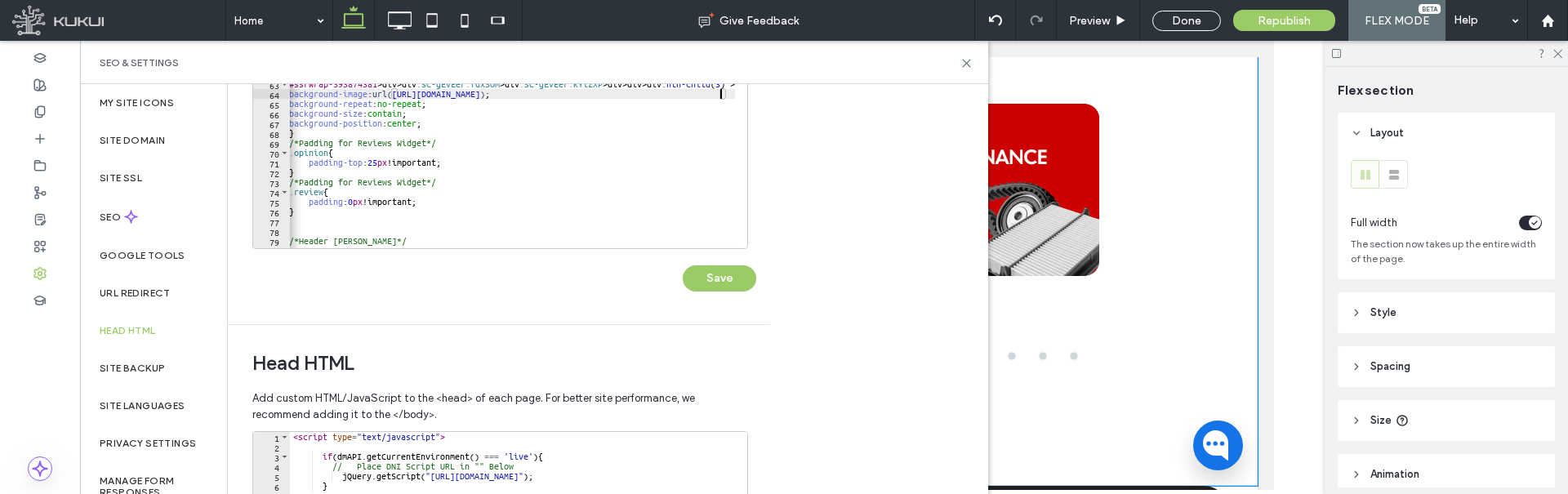
scroll to position [327, 0]
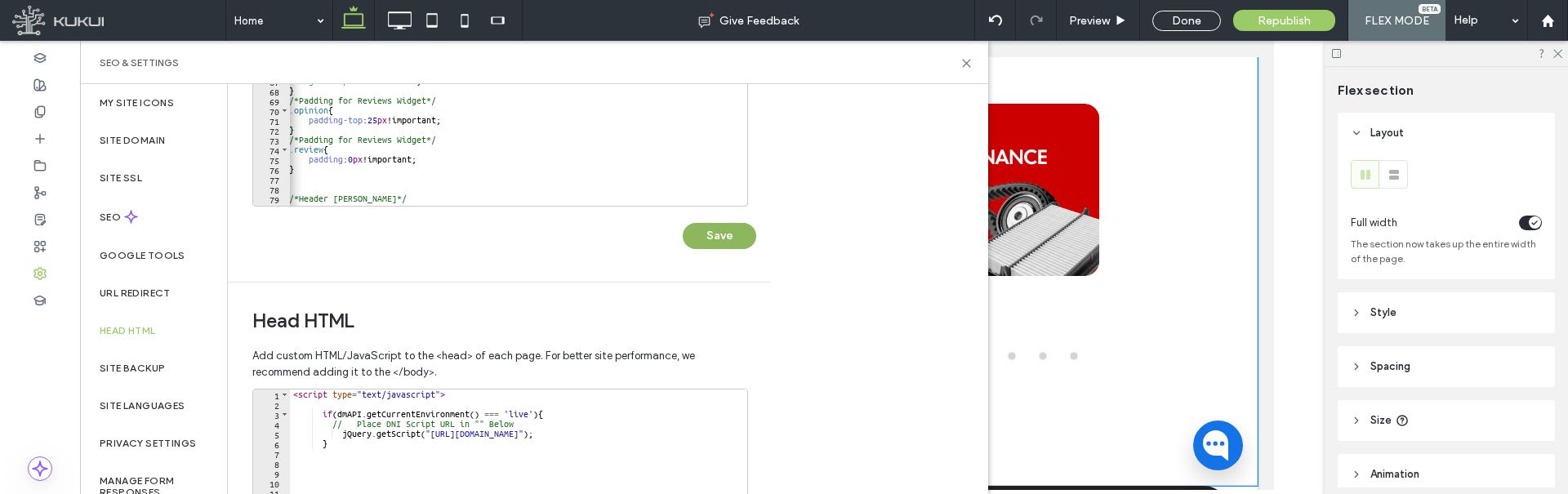
click at [725, 233] on button "Save" at bounding box center [719, 236] width 73 height 26
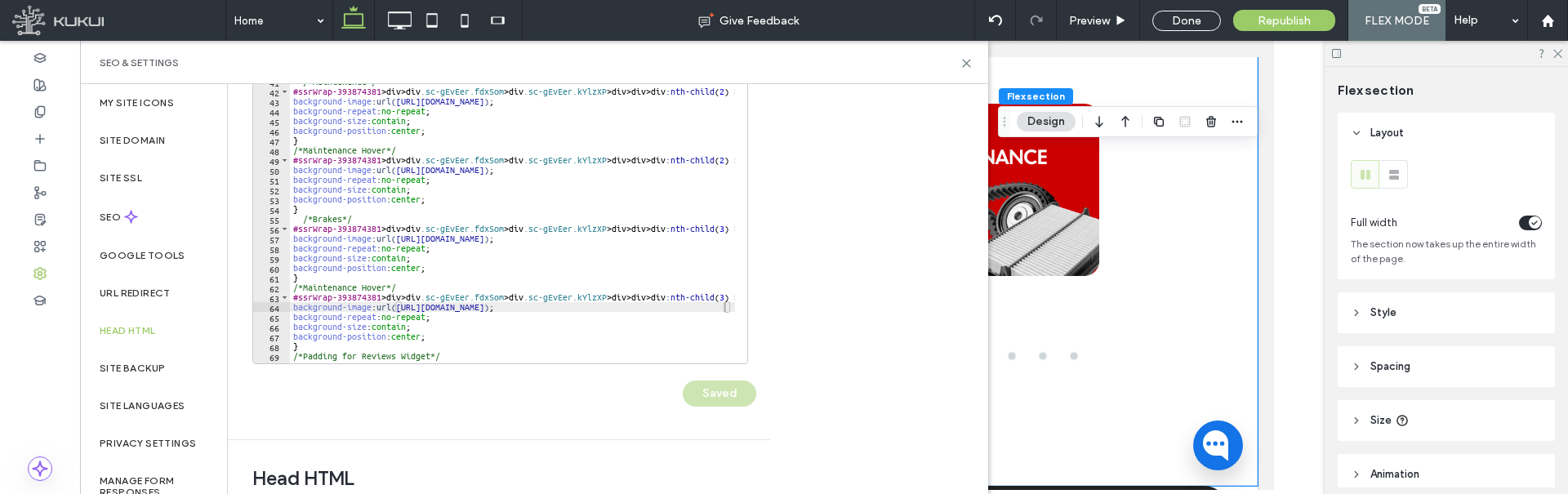
scroll to position [163, 0]
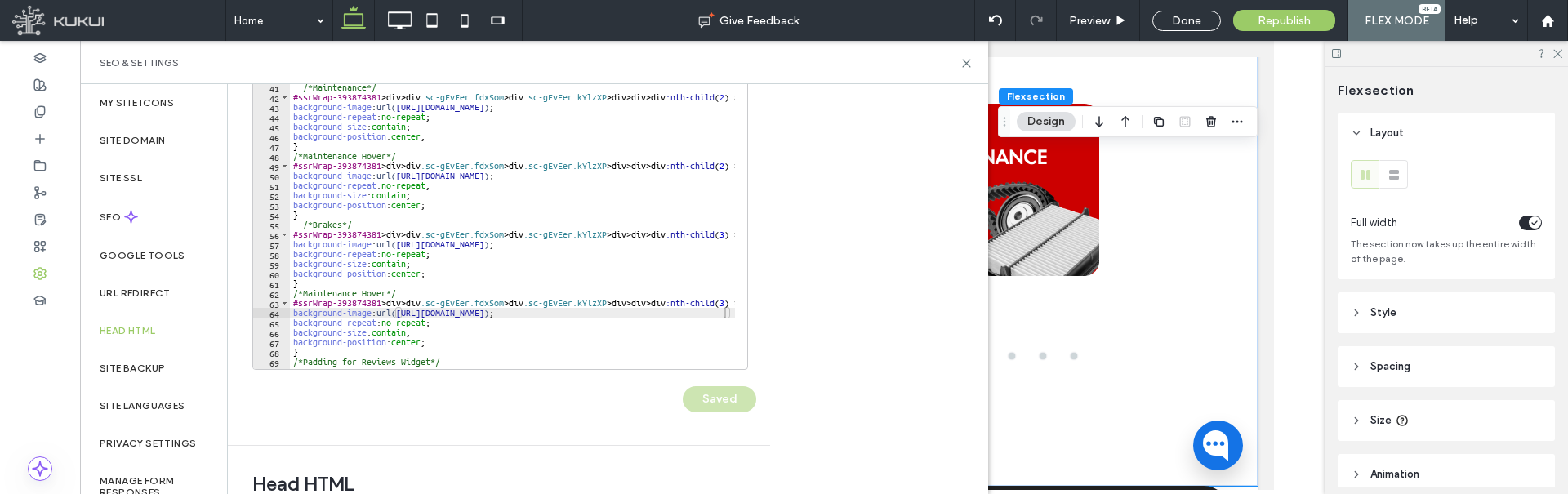
click at [315, 294] on div "background-repeat : no-repeat ; background-size : contain ; background-position…" at bounding box center [654, 209] width 727 height 332
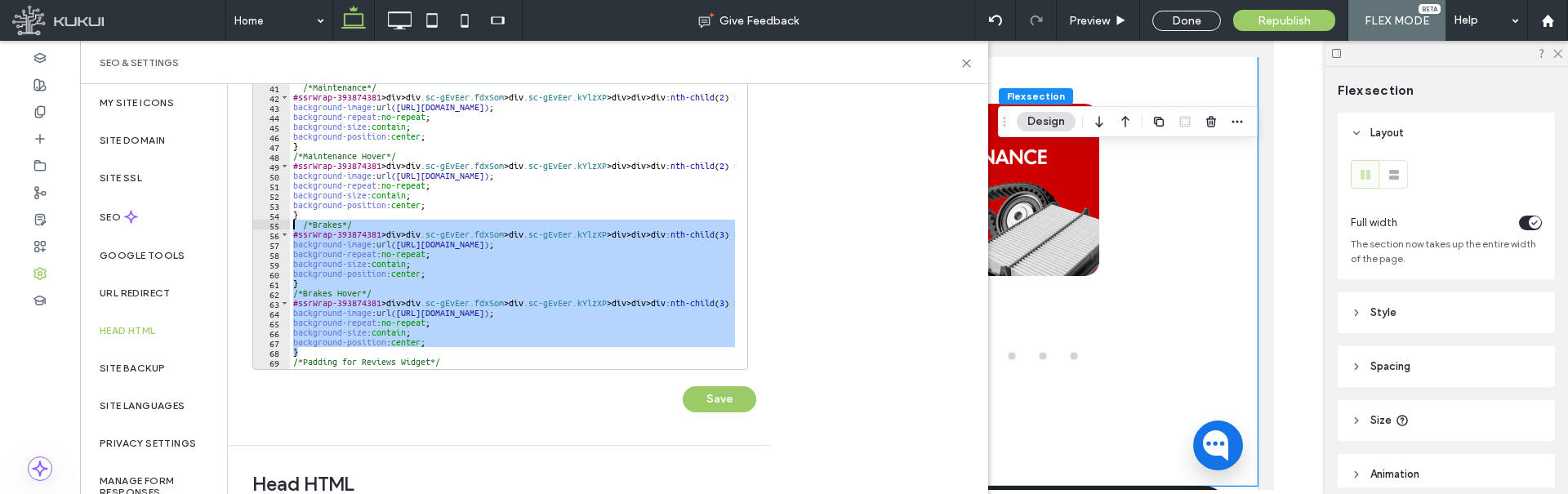
drag, startPoint x: 303, startPoint y: 355, endPoint x: 248, endPoint y: 225, distance: 141.2
click at [248, 225] on div "**********" at bounding box center [492, 183] width 530 height 525
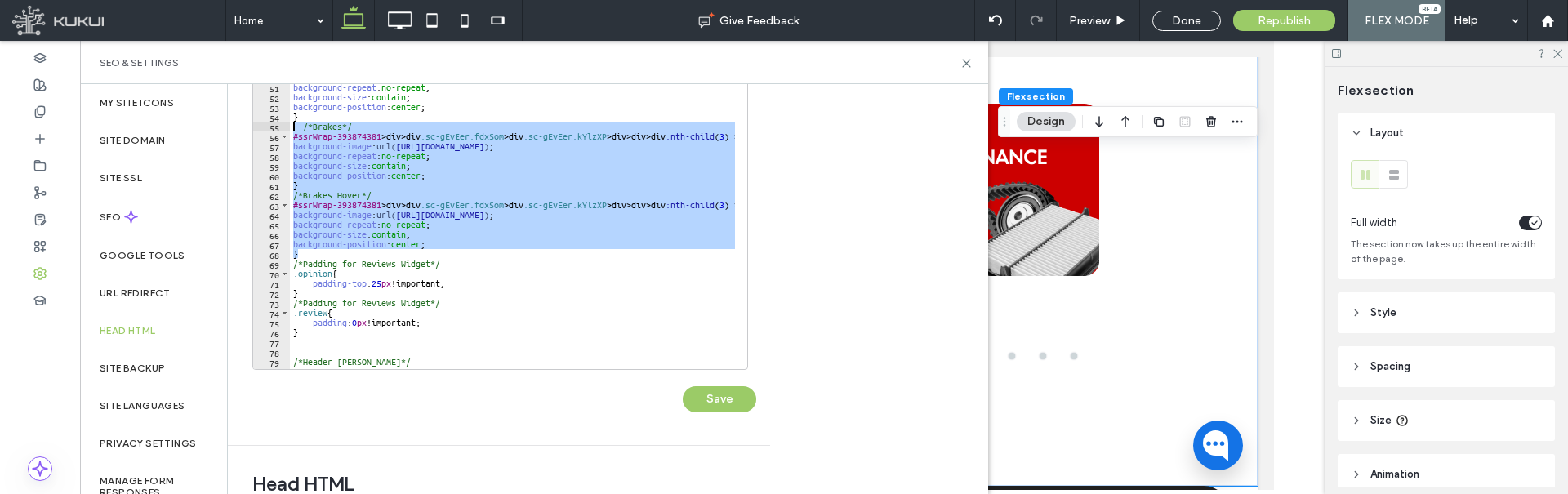
scroll to position [452, 0]
click at [315, 256] on div "} /*Maintenance Hover*/ #ssrWrap-393874381 > div > div .sc-gEvEer.fdxSom > div …" at bounding box center [513, 206] width 445 height 325
type textarea "*"
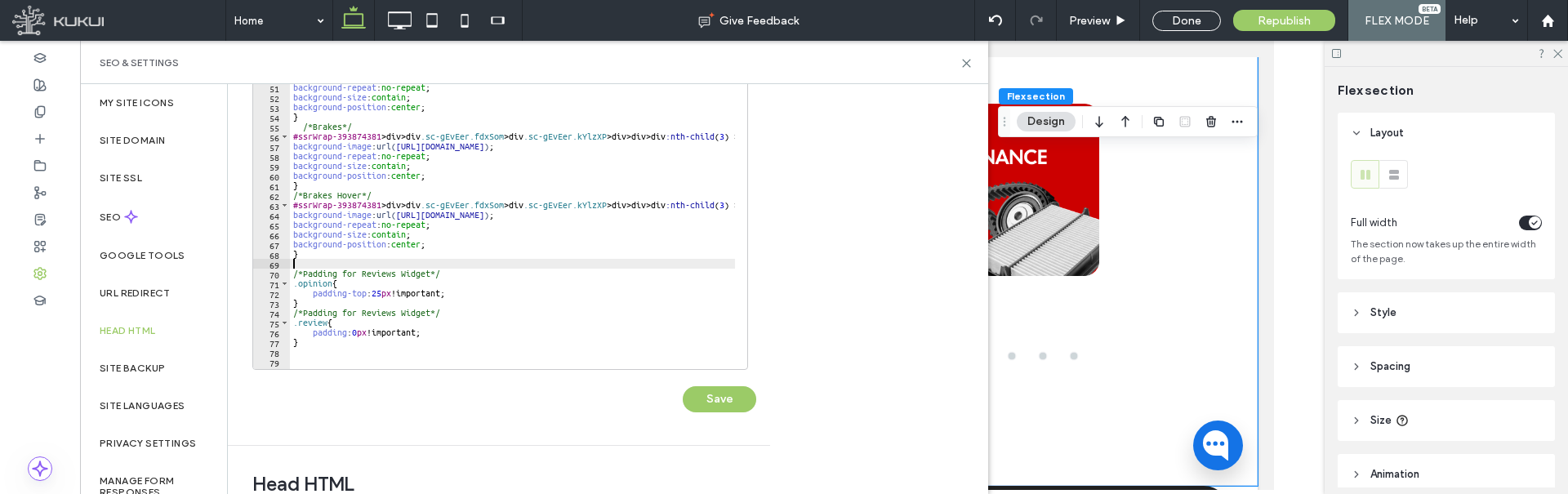
paste textarea "*"
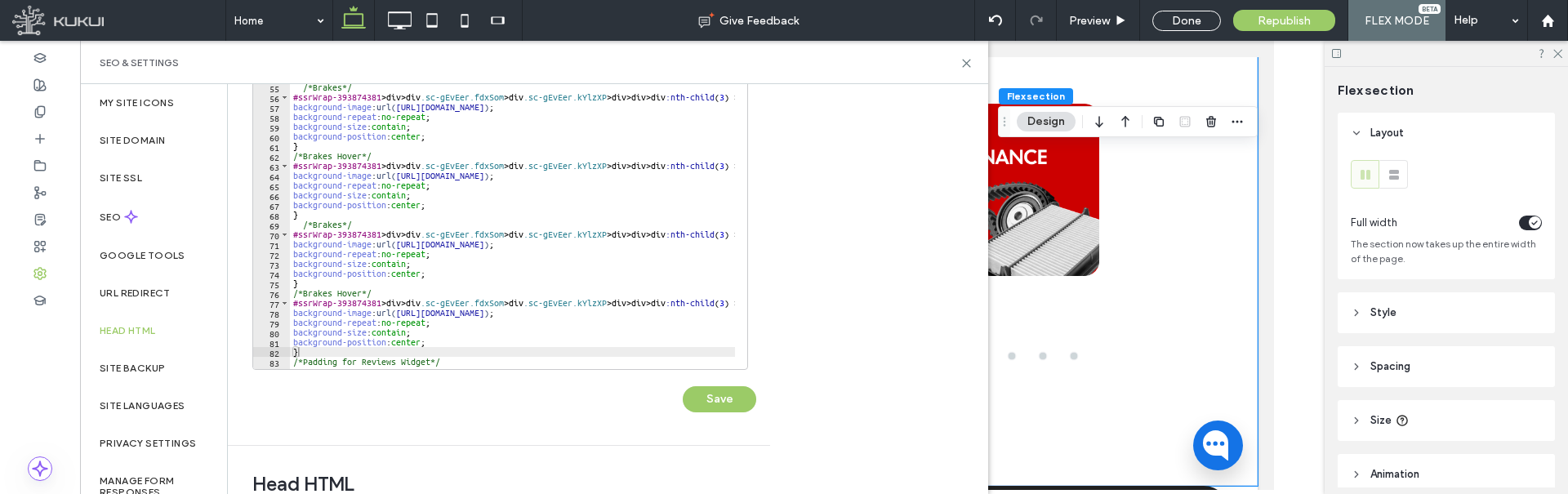
click at [326, 223] on div "background-repeat : no-repeat ; background-size : contain ; background-position…" at bounding box center [654, 209] width 727 height 332
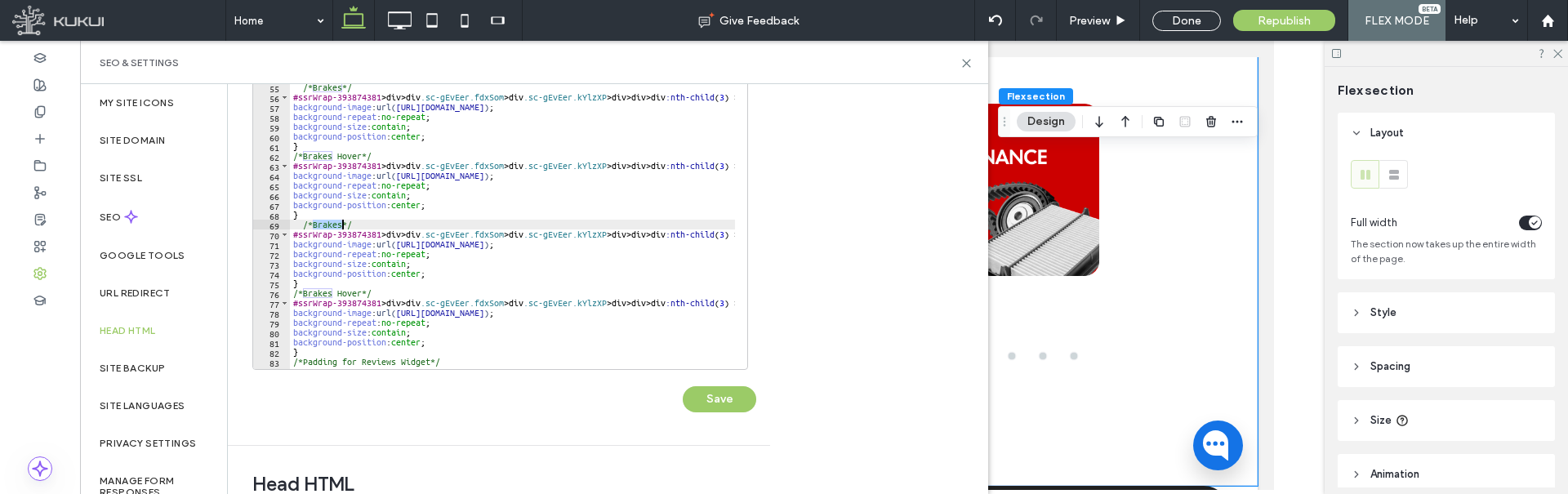
click at [326, 223] on div "background-repeat : no-repeat ; background-size : contain ; background-position…" at bounding box center [654, 209] width 727 height 332
click at [312, 294] on div "background-repeat : no-repeat ; background-size : contain ; background-position…" at bounding box center [654, 209] width 727 height 332
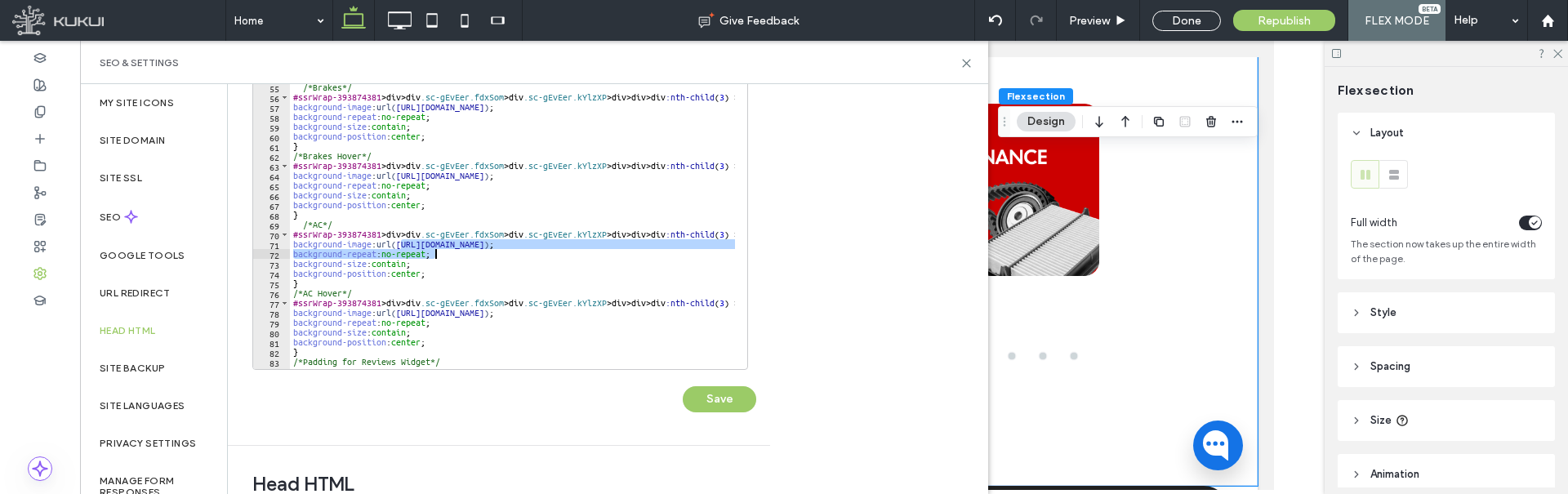
scroll to position [0, 112]
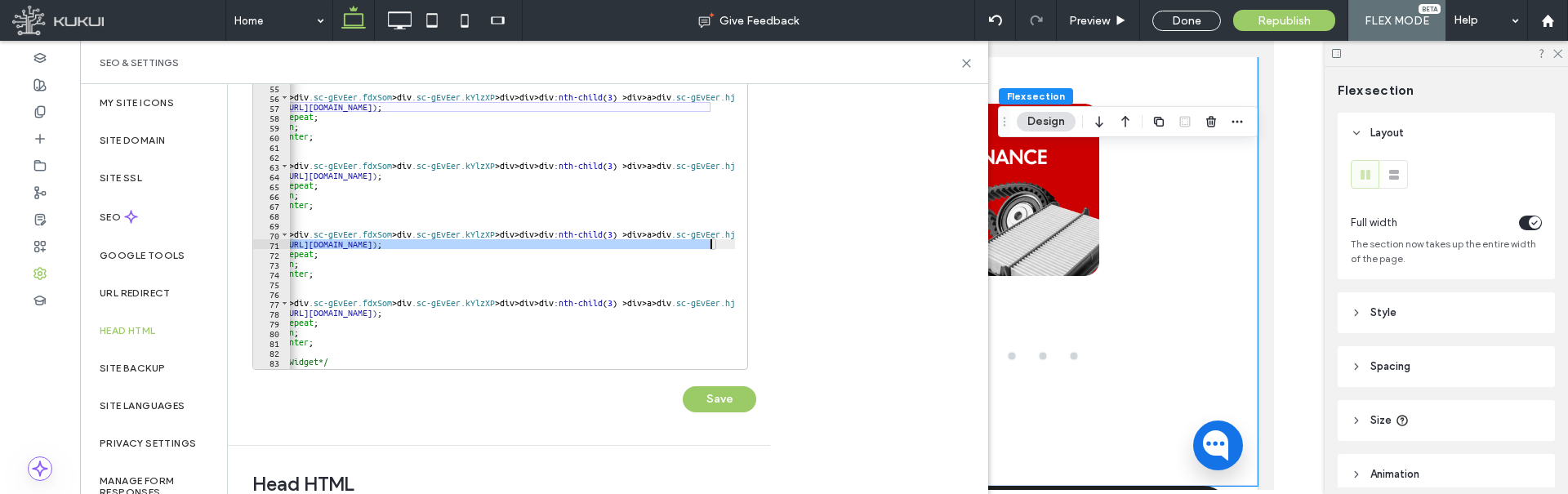
drag, startPoint x: 398, startPoint y: 242, endPoint x: 711, endPoint y: 246, distance: 313.0
click at [711, 246] on div "background-repeat : no-repeat ; background-size : contain ; background-position…" at bounding box center [542, 209] width 727 height 332
paste textarea "Cursor at row 71"
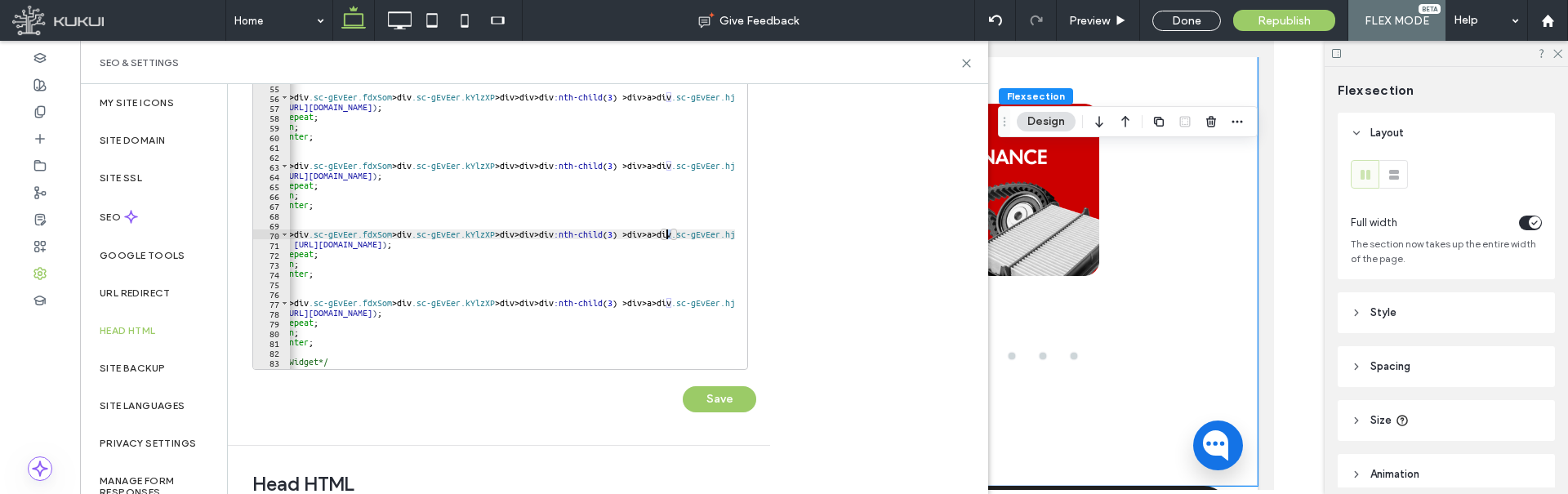
click at [665, 236] on div "background-repeat : no-repeat ; background-size : contain ; background-position…" at bounding box center [542, 209] width 727 height 332
click at [667, 305] on div "background-repeat : no-repeat ; background-size : contain ; background-position…" at bounding box center [542, 209] width 727 height 332
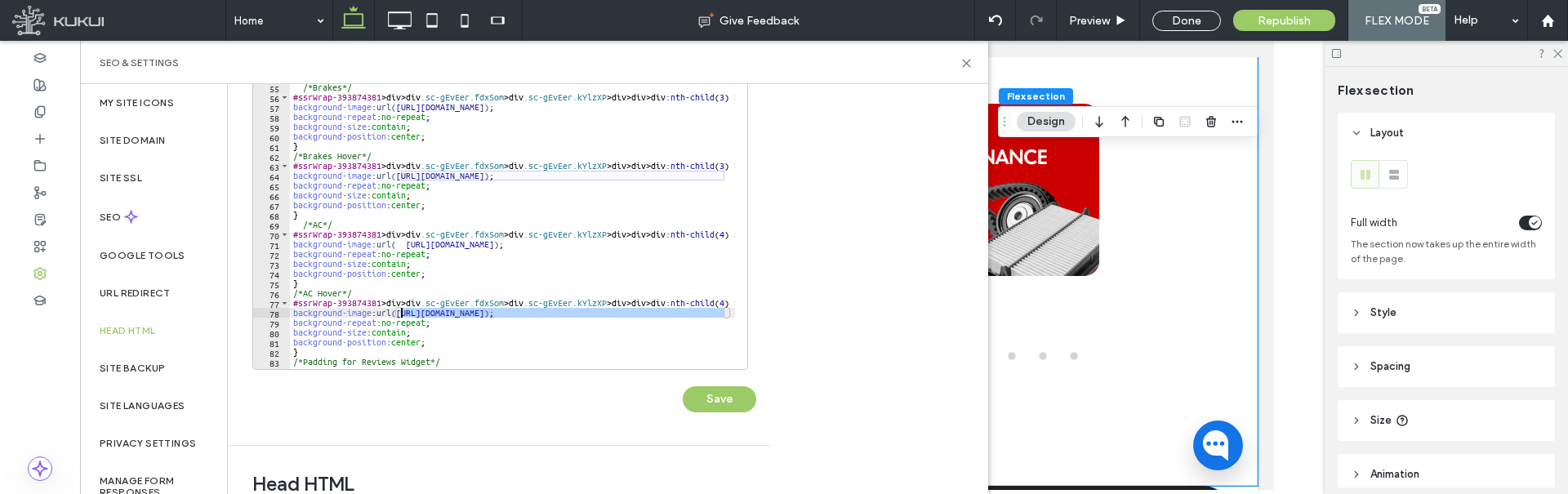
drag, startPoint x: 613, startPoint y: 313, endPoint x: 413, endPoint y: 318, distance: 200.1
click at [401, 308] on div "background-repeat : no-repeat ; background-size : contain ; background-position…" at bounding box center [654, 209] width 727 height 332
paste textarea "Cursor at row 78"
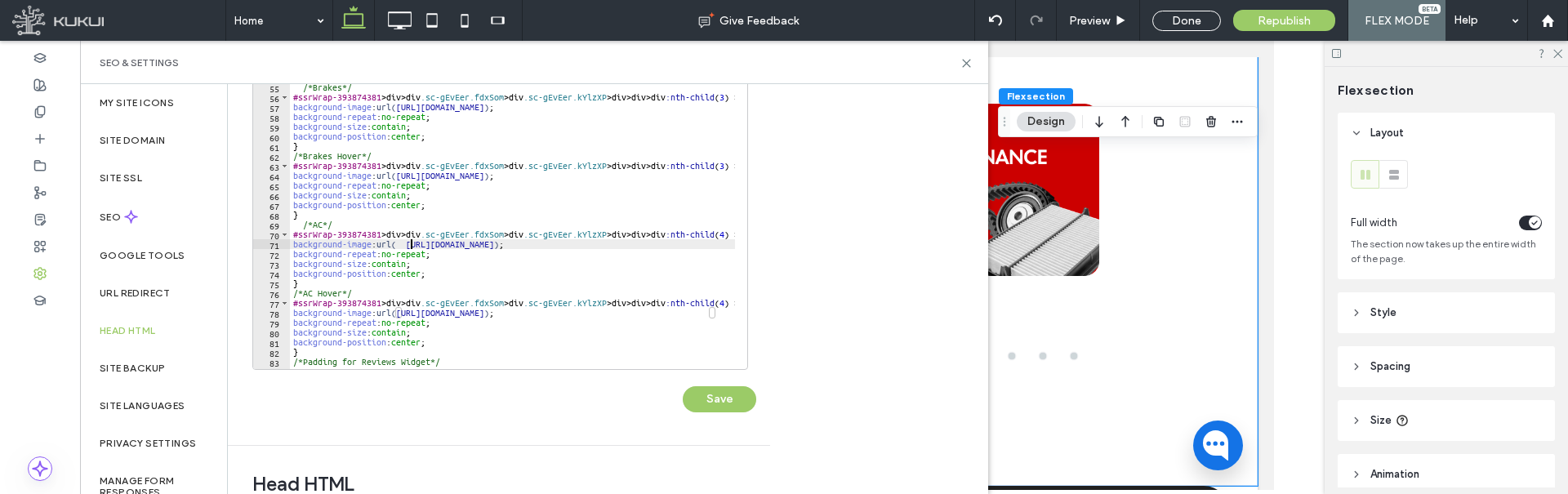
click at [411, 242] on div "background-repeat : no-repeat ; background-size : contain ; background-position…" at bounding box center [654, 209] width 727 height 332
click at [717, 401] on button "Save" at bounding box center [719, 400] width 73 height 26
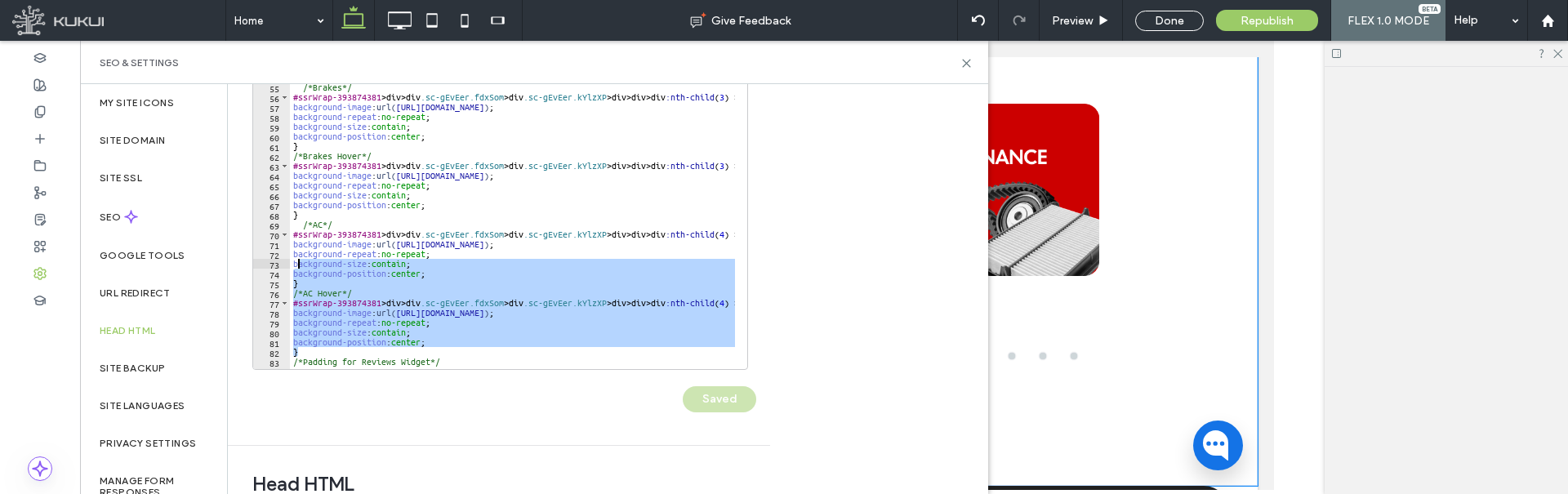
scroll to position [0, 0]
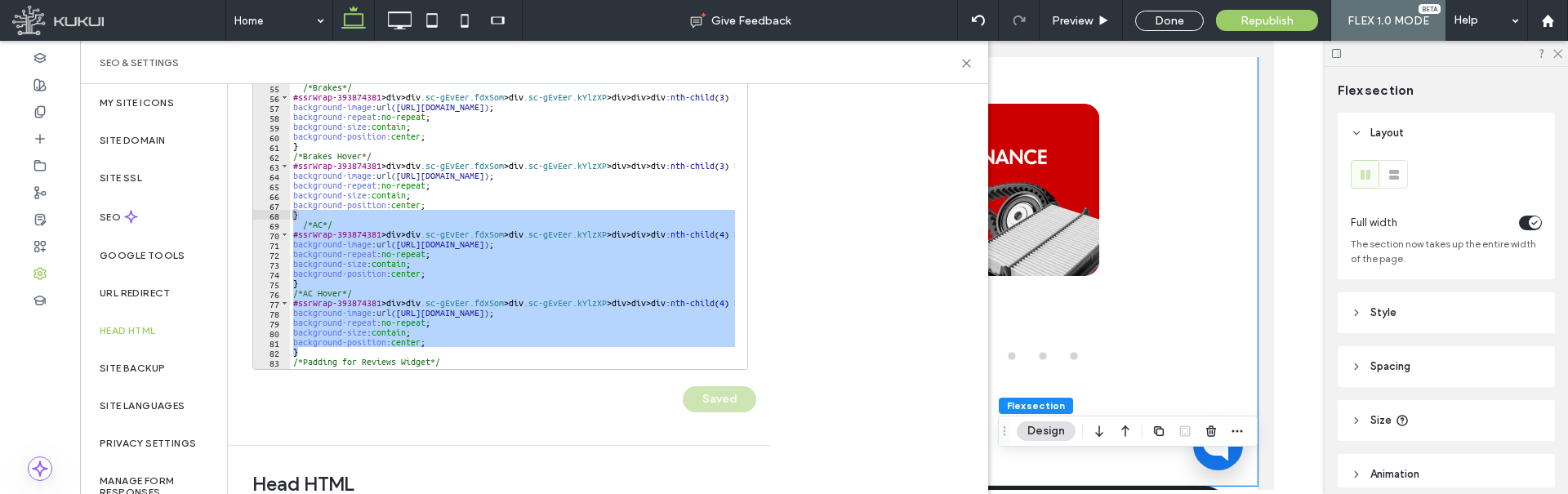
drag, startPoint x: 293, startPoint y: 319, endPoint x: 282, endPoint y: 217, distance: 102.6
click at [282, 217] on div "* 51 52 53 54 55 56 57 58 59 60 61 62 63 64 65 66 67 68 69 70 71 72 73 74 75 76…" at bounding box center [500, 207] width 495 height 327
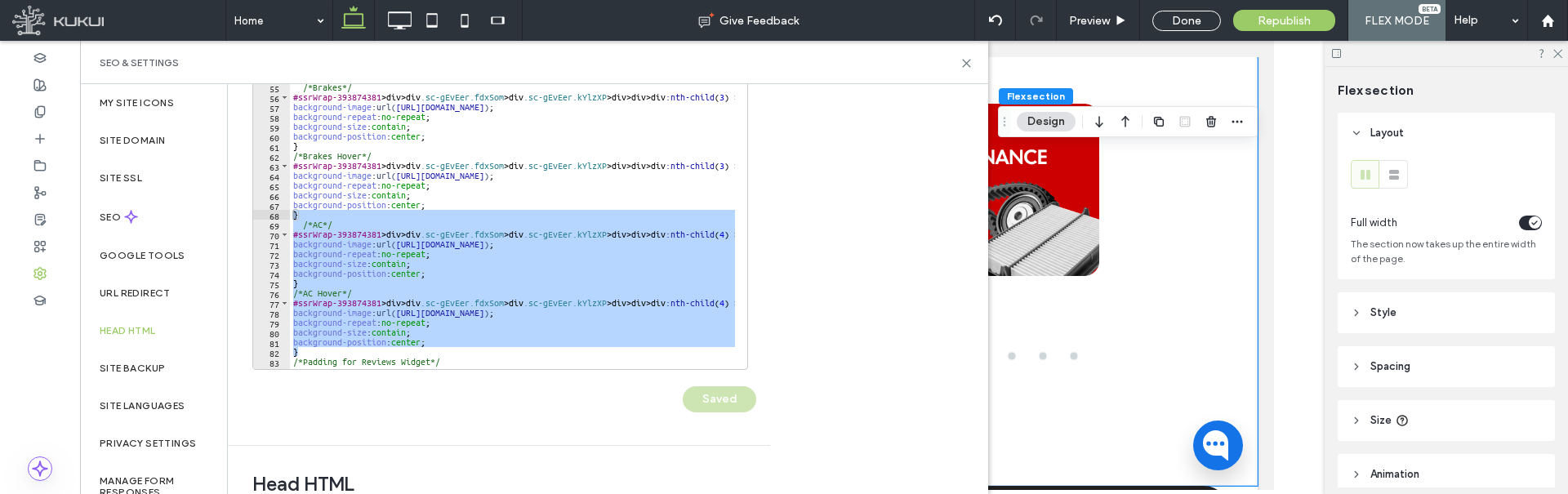
click at [304, 351] on div "background-repeat : no-repeat ; background-size : contain ; background-position…" at bounding box center [513, 206] width 445 height 325
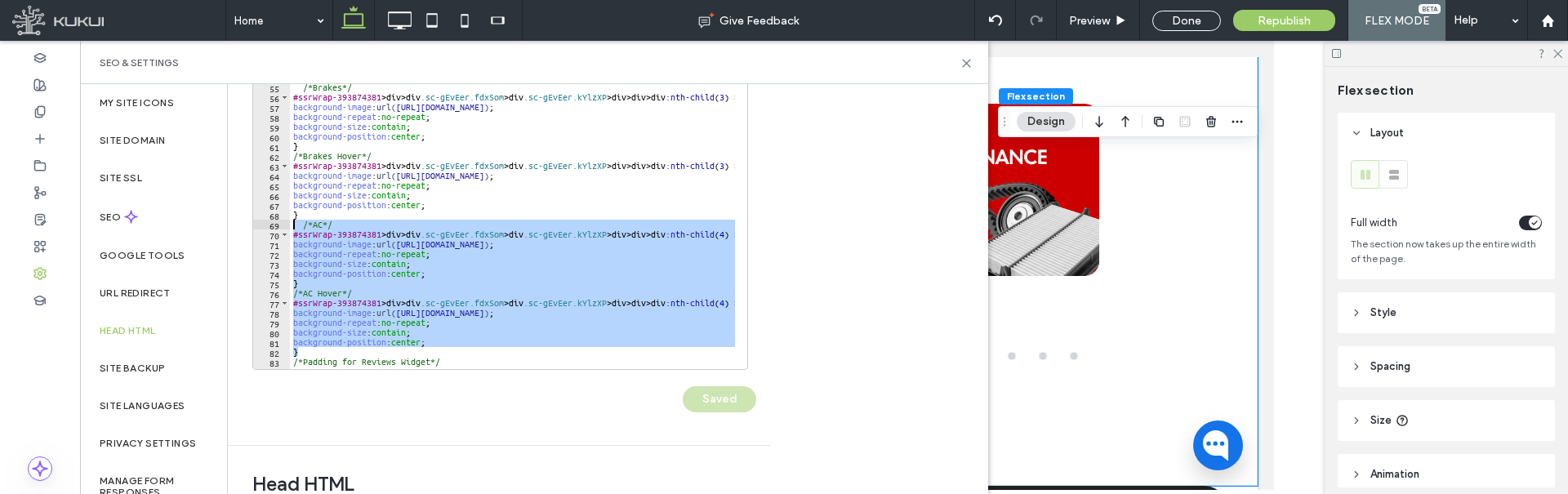
drag, startPoint x: 305, startPoint y: 351, endPoint x: 274, endPoint y: 224, distance: 130.7
click at [274, 224] on div "* 51 52 53 54 55 56 57 58 59 60 61 62 63 64 65 66 67 68 69 70 71 72 73 74 75 76…" at bounding box center [500, 207] width 495 height 327
click at [309, 349] on div "background-repeat : no-repeat ; background-size : contain ; background-position…" at bounding box center [513, 206] width 445 height 325
type textarea "*"
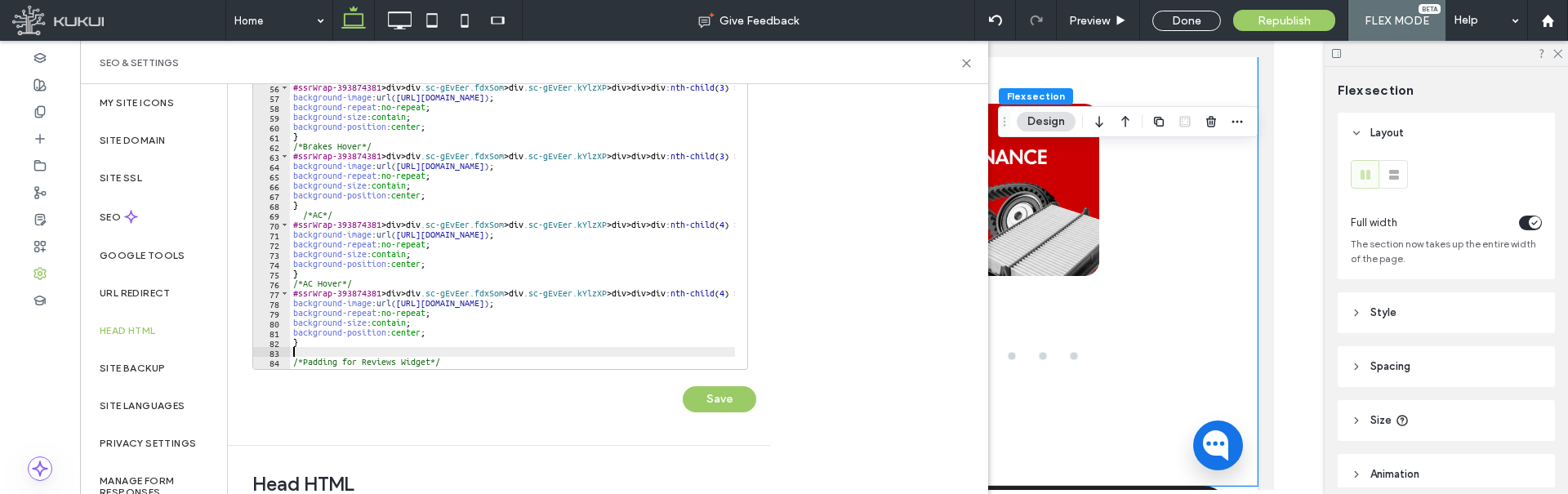
paste textarea "*"
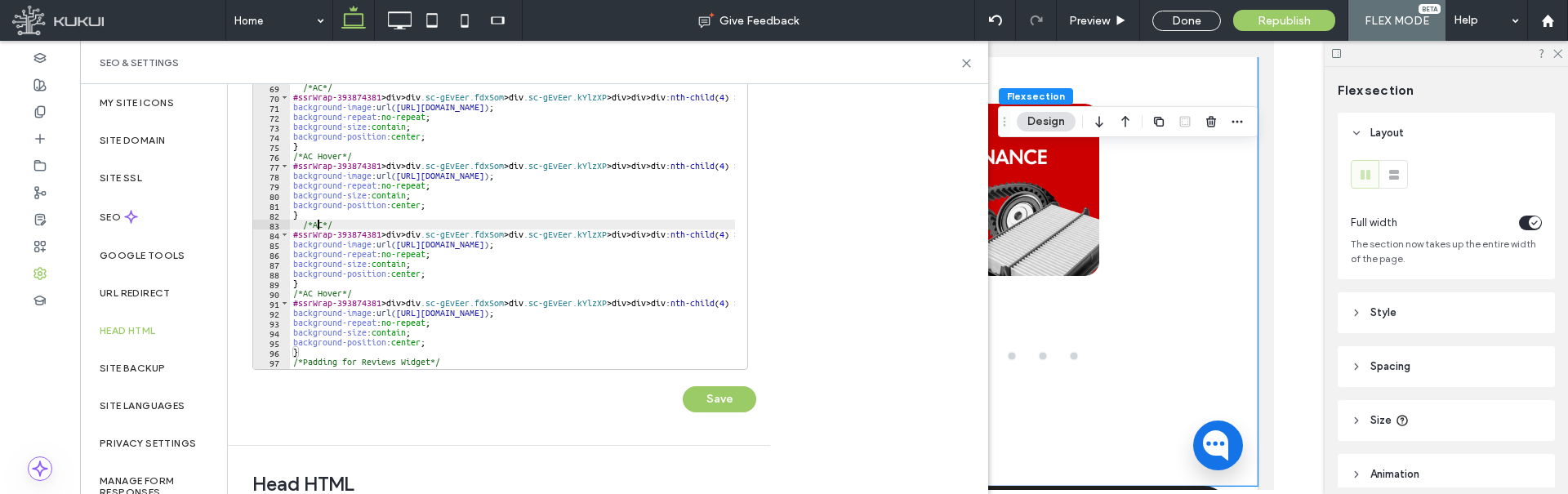
click at [315, 222] on div "background-repeat : no-repeat ; background-size : contain ; background-position…" at bounding box center [654, 209] width 727 height 332
click at [303, 293] on div "background-repeat : no-repeat ; background-size : contain ; background-position…" at bounding box center [654, 209] width 727 height 332
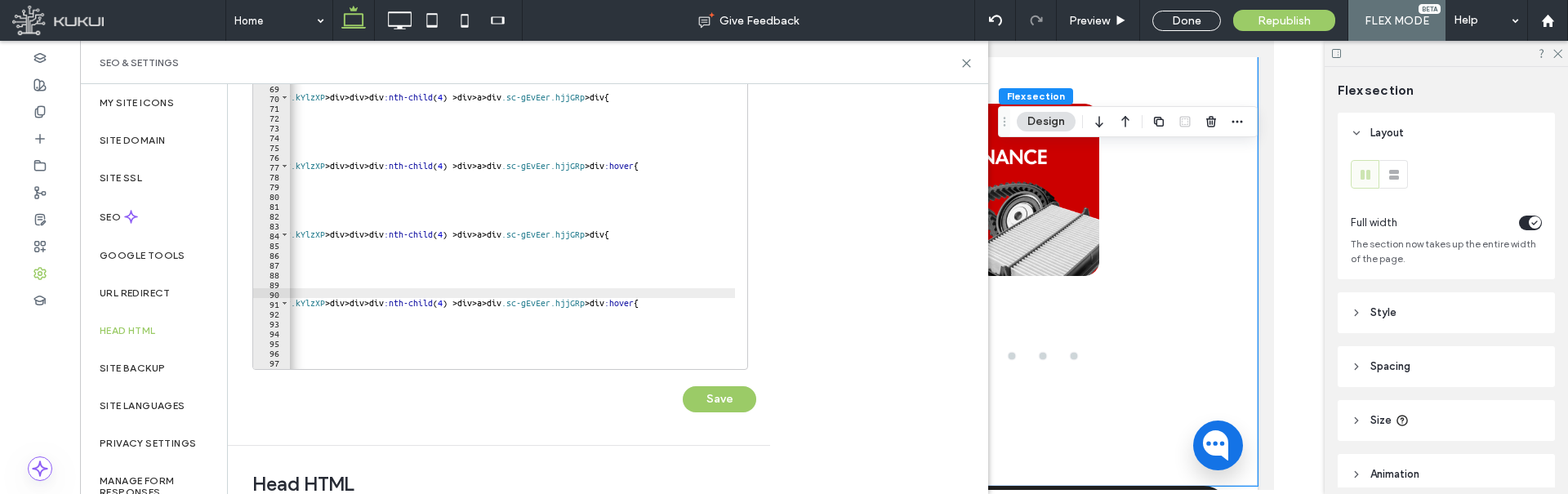
scroll to position [0, 282]
click at [504, 232] on div "background-repeat : no-repeat ; background-size : contain ; background-position…" at bounding box center [372, 209] width 727 height 332
click at [498, 236] on div "background-repeat : no-repeat ; background-size : contain ; background-position…" at bounding box center [372, 209] width 727 height 332
click at [498, 304] on div "background-repeat : no-repeat ; background-size : contain ; background-position…" at bounding box center [372, 209] width 727 height 332
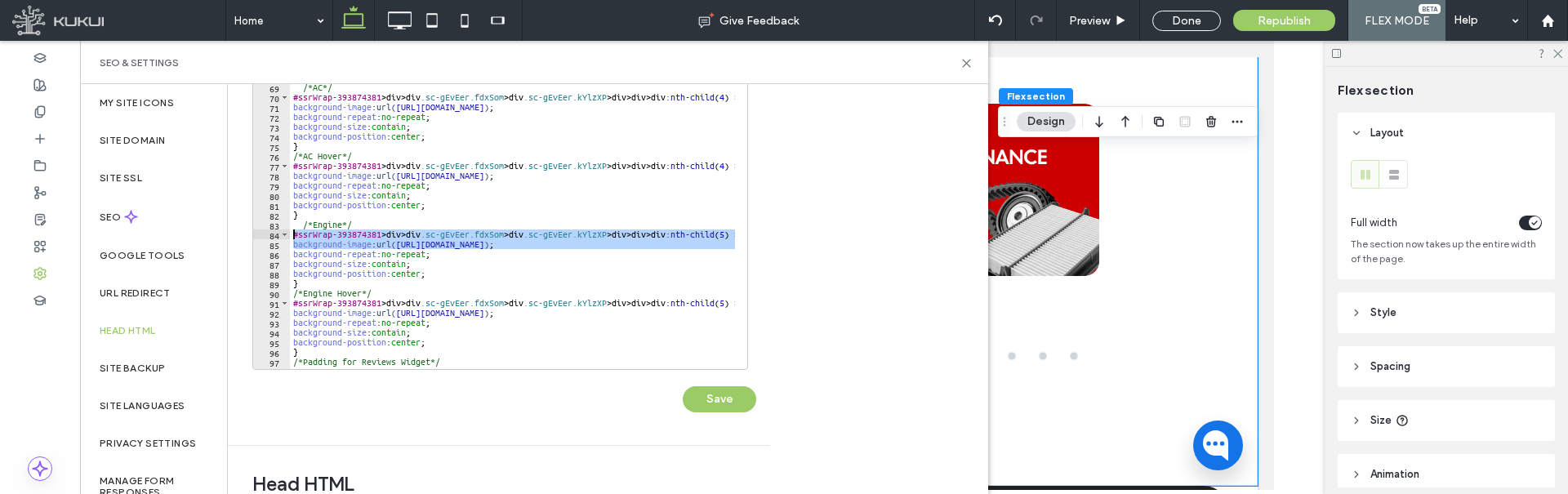
scroll to position [0, 0]
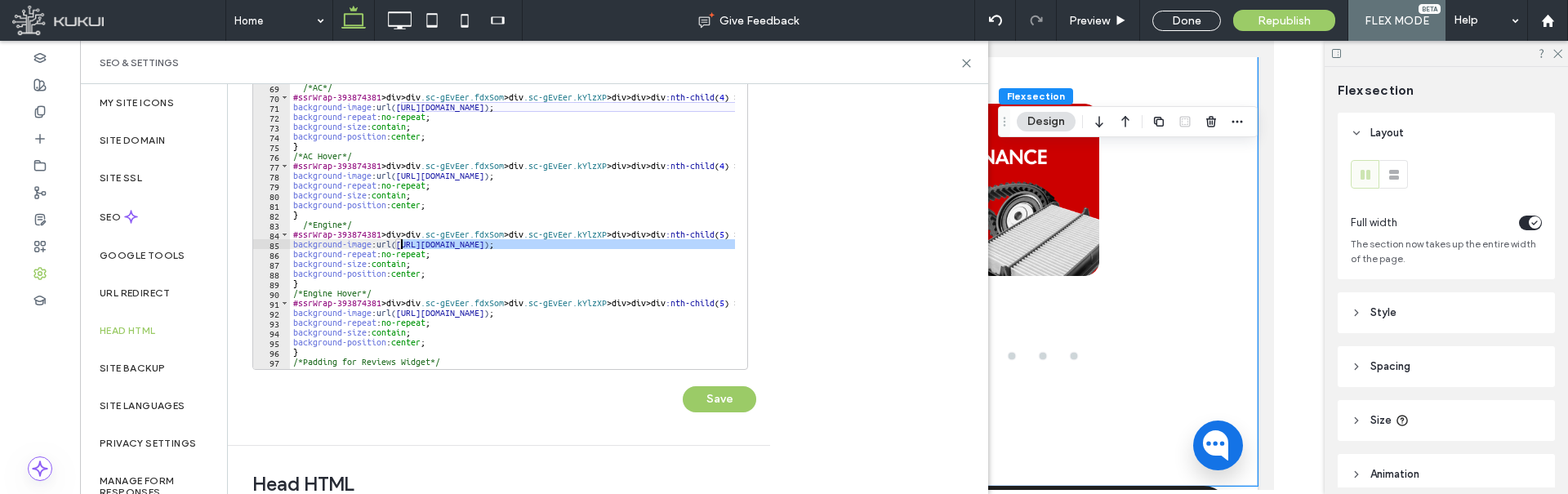
drag, startPoint x: 525, startPoint y: 248, endPoint x: 398, endPoint y: 247, distance: 127.0
click at [398, 247] on div "background-repeat : no-repeat ; background-size : contain ; background-position…" at bounding box center [654, 209] width 727 height 332
paste textarea "**********"
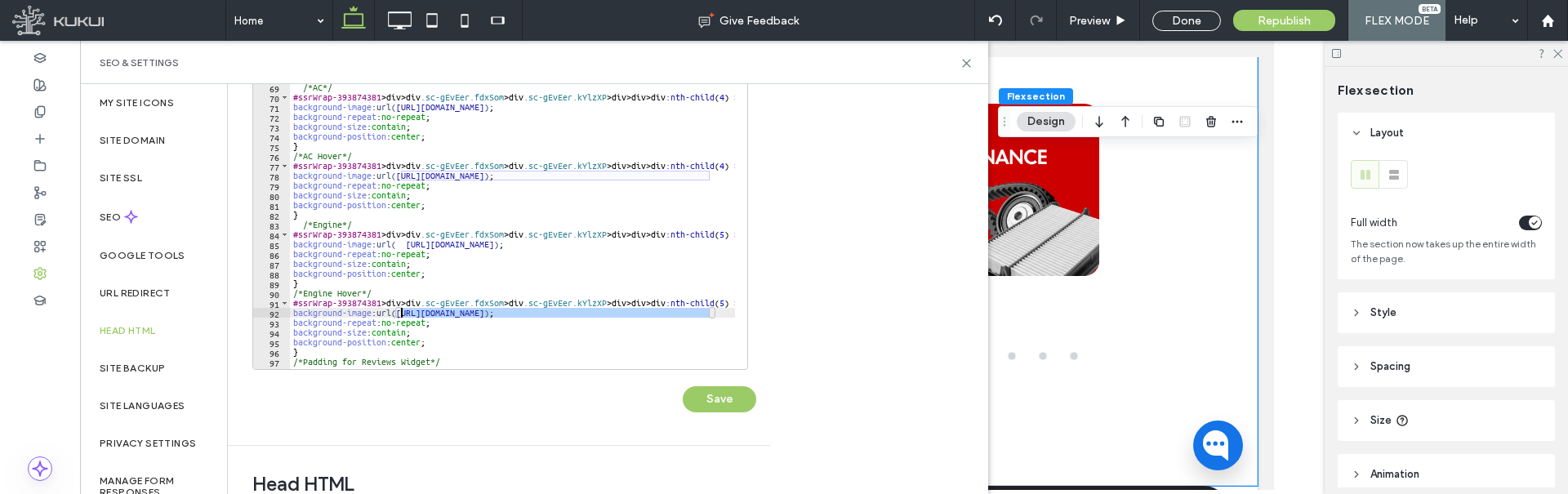
drag, startPoint x: 568, startPoint y: 313, endPoint x: 401, endPoint y: 309, distance: 167.0
click at [401, 309] on div "background-repeat : no-repeat ; background-size : contain ; background-position…" at bounding box center [654, 209] width 727 height 332
paste textarea "****"
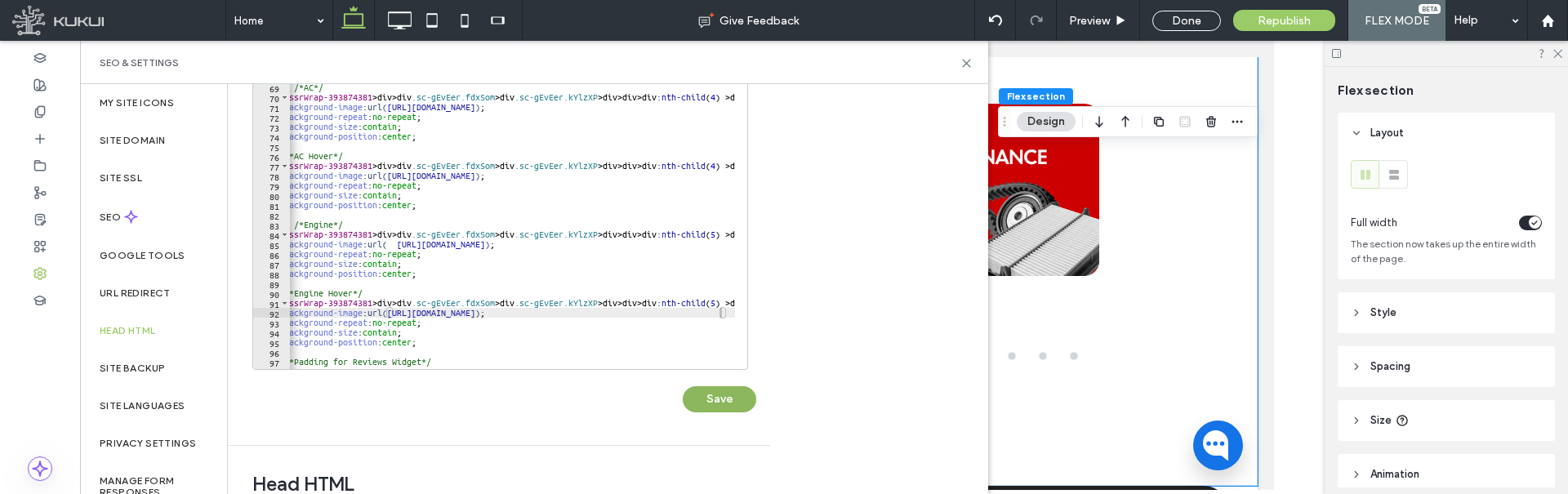
click at [721, 406] on button "Save" at bounding box center [719, 400] width 73 height 26
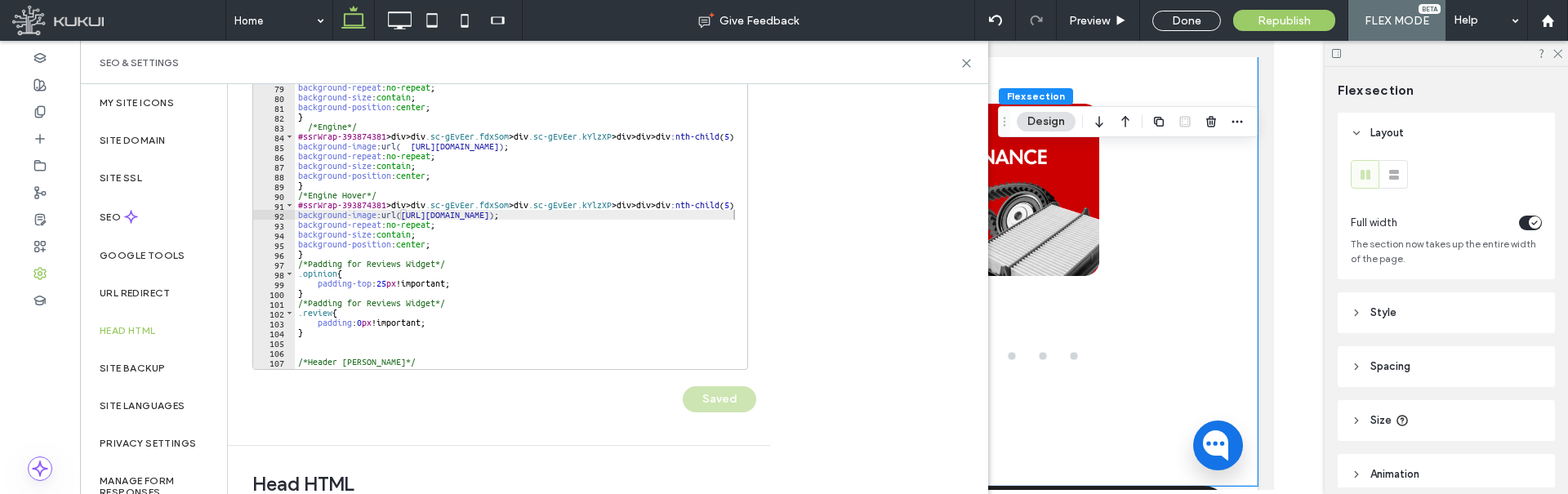
scroll to position [0, 0]
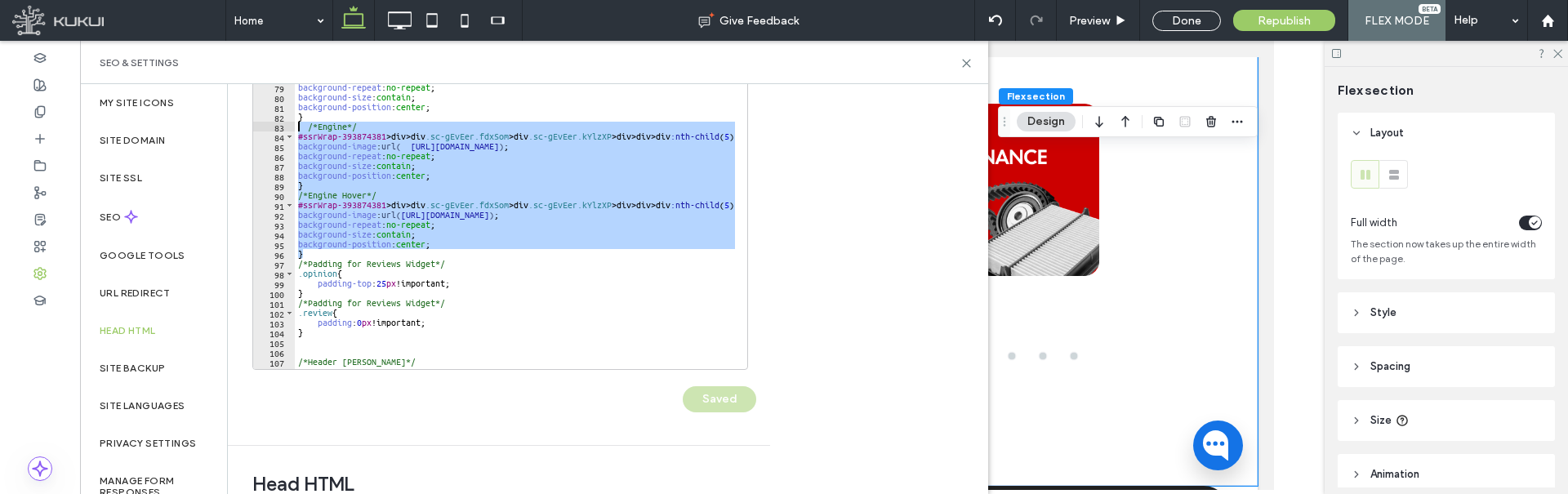
drag, startPoint x: 311, startPoint y: 256, endPoint x: 280, endPoint y: 129, distance: 130.7
click at [280, 129] on div "* 75 76 77 78 79 80 81 82 83 84 85 86 87 88 89 90 91 92 93 94 95 96 97 98 99 10…" at bounding box center [500, 207] width 495 height 327
click at [311, 254] on div "} /*AC Hover*/ #ssrWrap-393874381 > div > div .sc-gEvEer.fdxSom > div .sc-gEvEe…" at bounding box center [515, 206] width 440 height 325
type textarea "*"
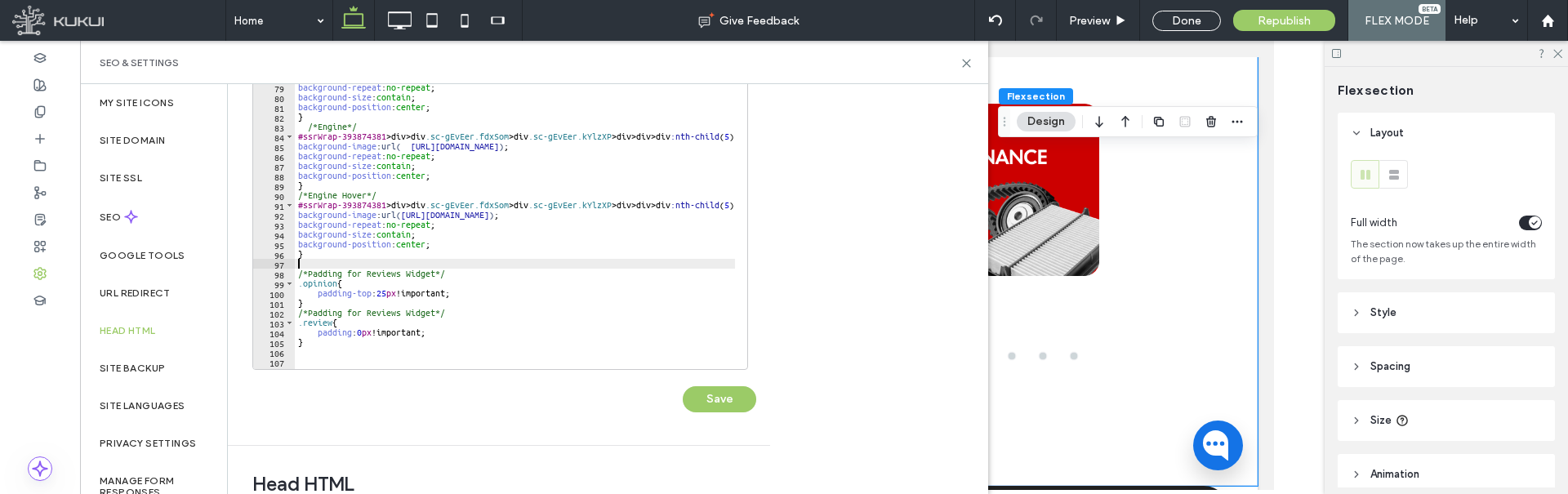
paste textarea "*"
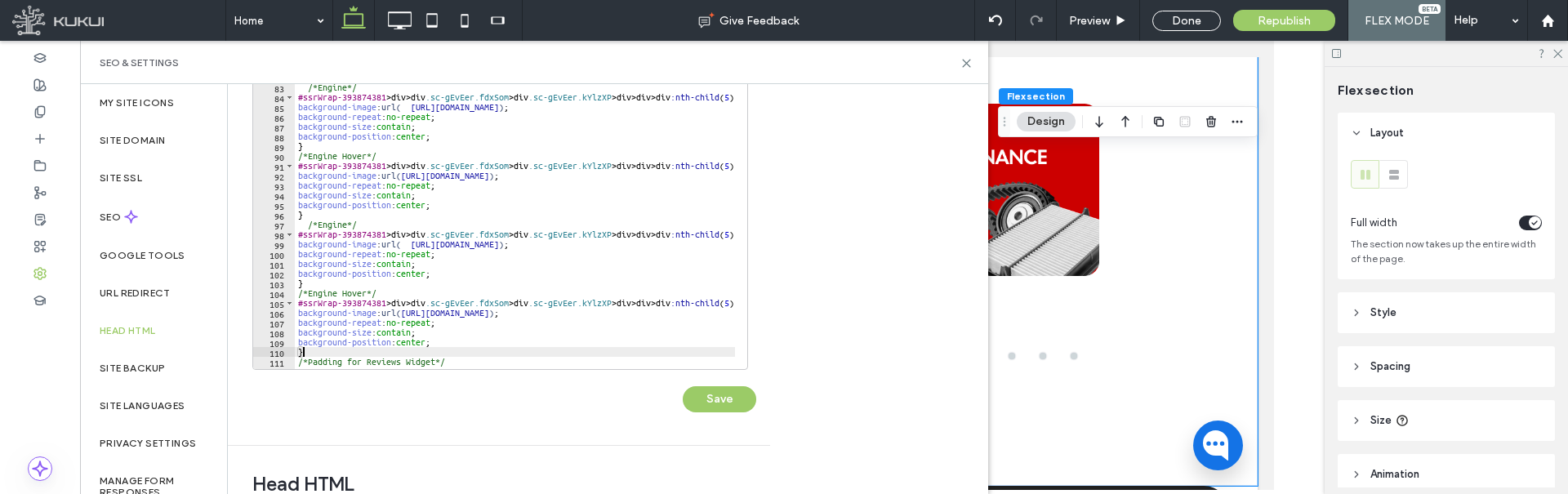
scroll to position [765, 0]
click at [335, 225] on div "background-repeat : no-repeat ; background-size : contain ; background-position…" at bounding box center [659, 209] width 727 height 332
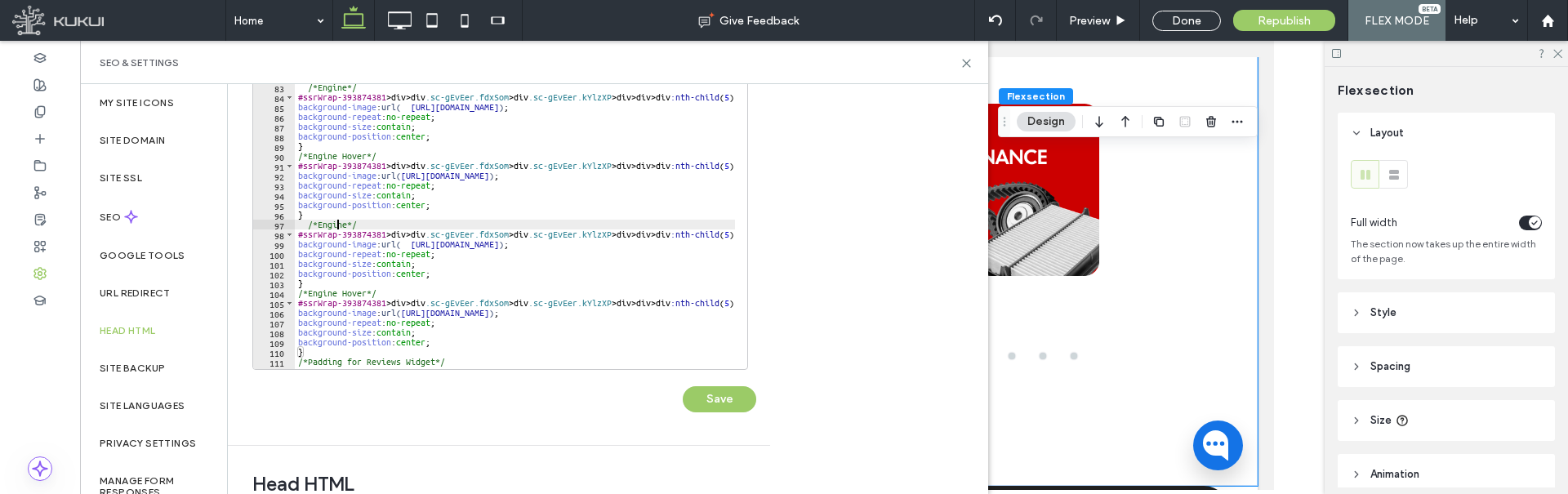
click at [335, 225] on div "background-repeat : no-repeat ; background-size : contain ; background-position…" at bounding box center [659, 209] width 727 height 332
click at [316, 295] on div "background-repeat : no-repeat ; background-size : contain ; background-position…" at bounding box center [659, 209] width 727 height 332
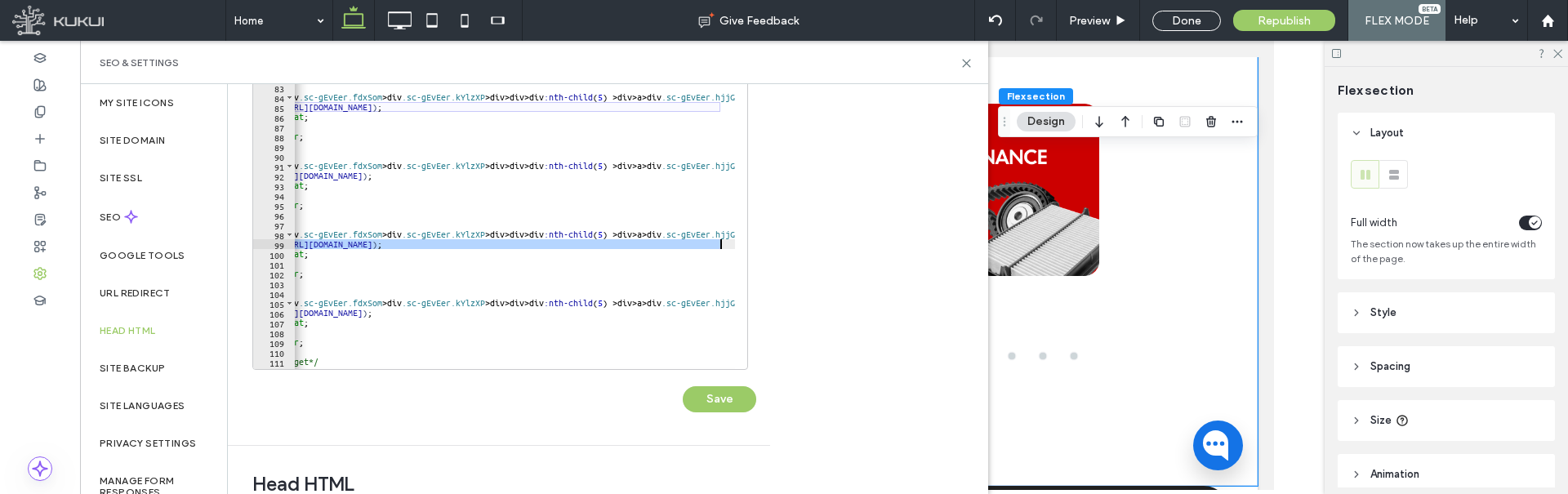
scroll to position [0, 156]
drag, startPoint x: 403, startPoint y: 244, endPoint x: 709, endPoint y: 247, distance: 306.0
click at [709, 247] on div "background-repeat : no-repeat ; background-size : contain ; background-position…" at bounding box center [502, 209] width 727 height 332
paste textarea "Cursor at row 99"
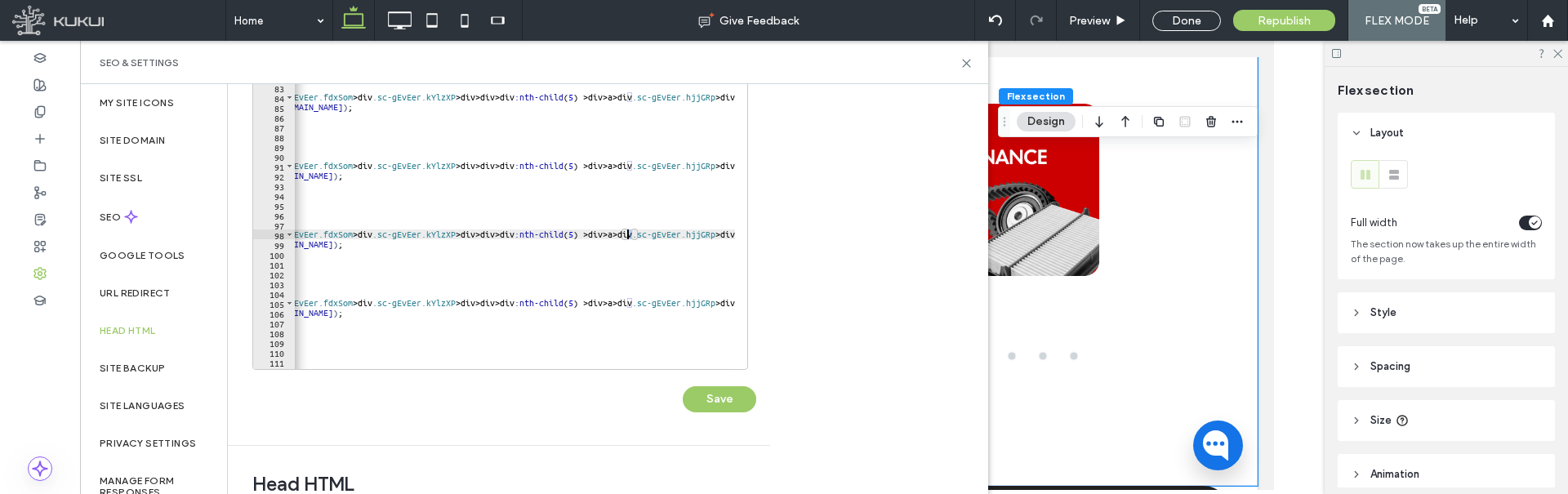
click at [629, 233] on div "background-repeat : no-repeat ; background-size : contain ; background-position…" at bounding box center [502, 209] width 727 height 332
click at [629, 299] on div "background-repeat : no-repeat ; background-size : contain ; background-position…" at bounding box center [502, 209] width 727 height 332
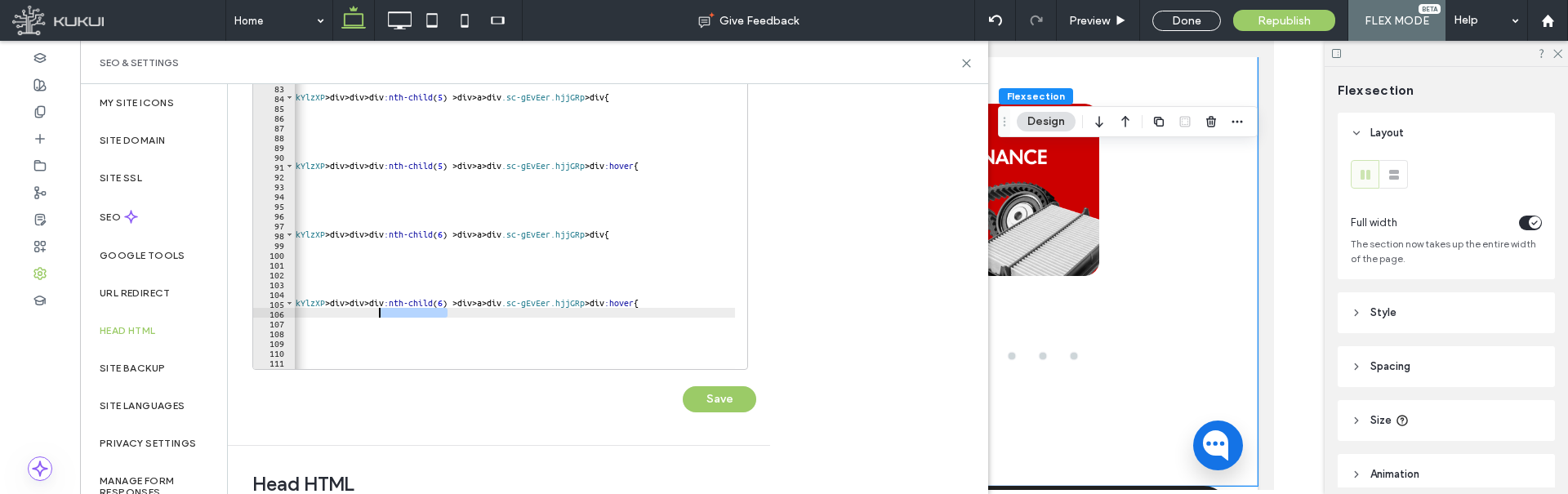
scroll to position [0, 0]
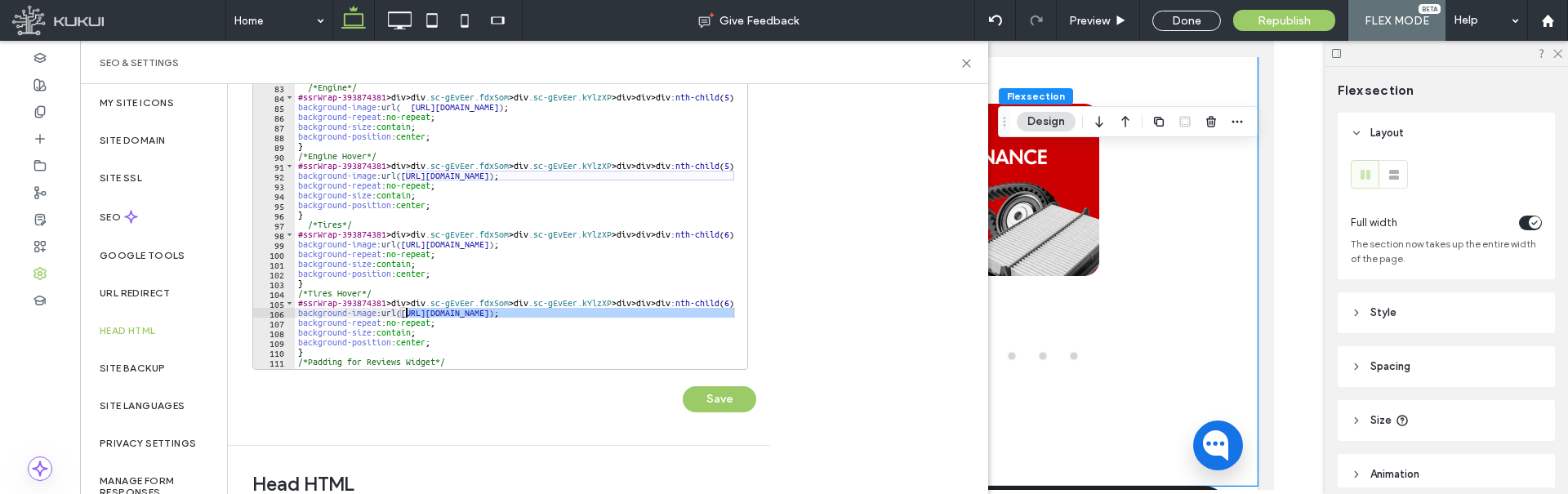
drag, startPoint x: 447, startPoint y: 314, endPoint x: 406, endPoint y: 311, distance: 41.1
click at [406, 311] on div "background-repeat : no-repeat ; background-size : contain ; background-position…" at bounding box center [659, 209] width 727 height 332
paste textarea "Cursor at row 106"
type textarea "**********"
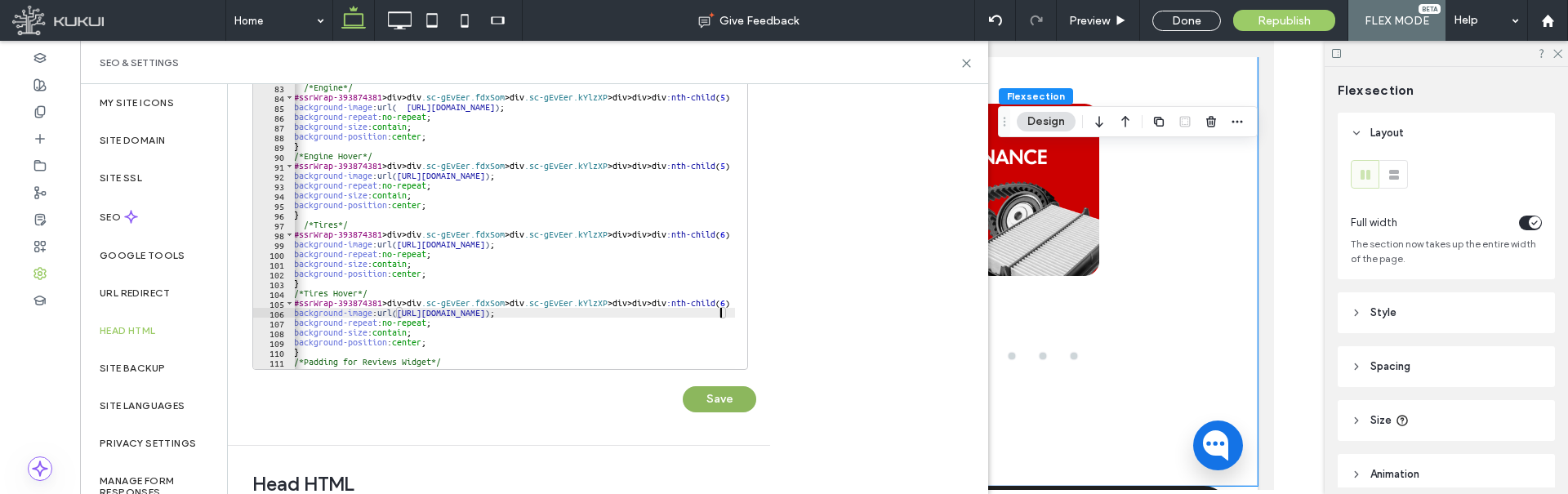
click at [723, 402] on button "Save" at bounding box center [719, 400] width 73 height 26
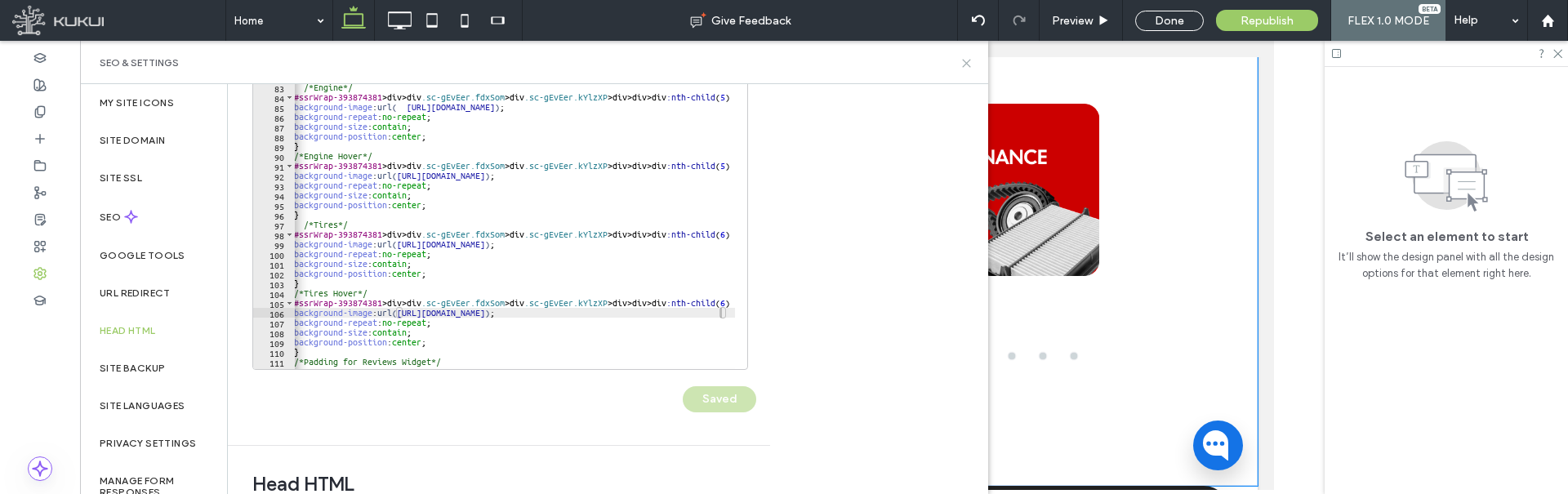
click at [969, 65] on use at bounding box center [966, 63] width 7 height 7
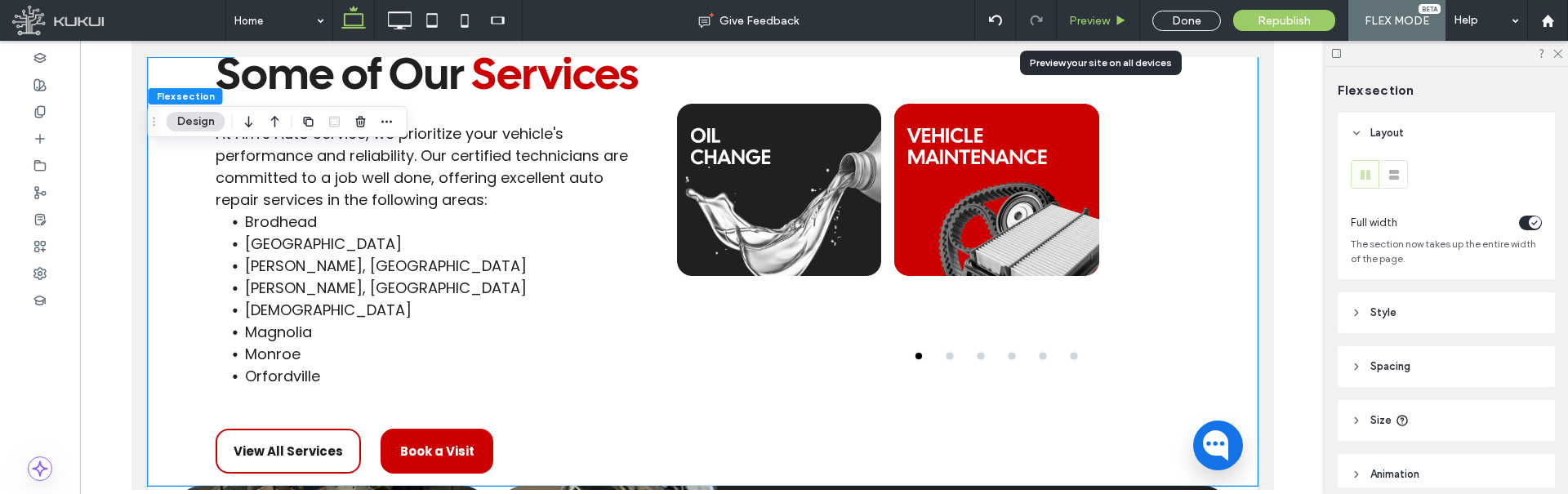
click at [1125, 18] on icon at bounding box center [1120, 21] width 12 height 12
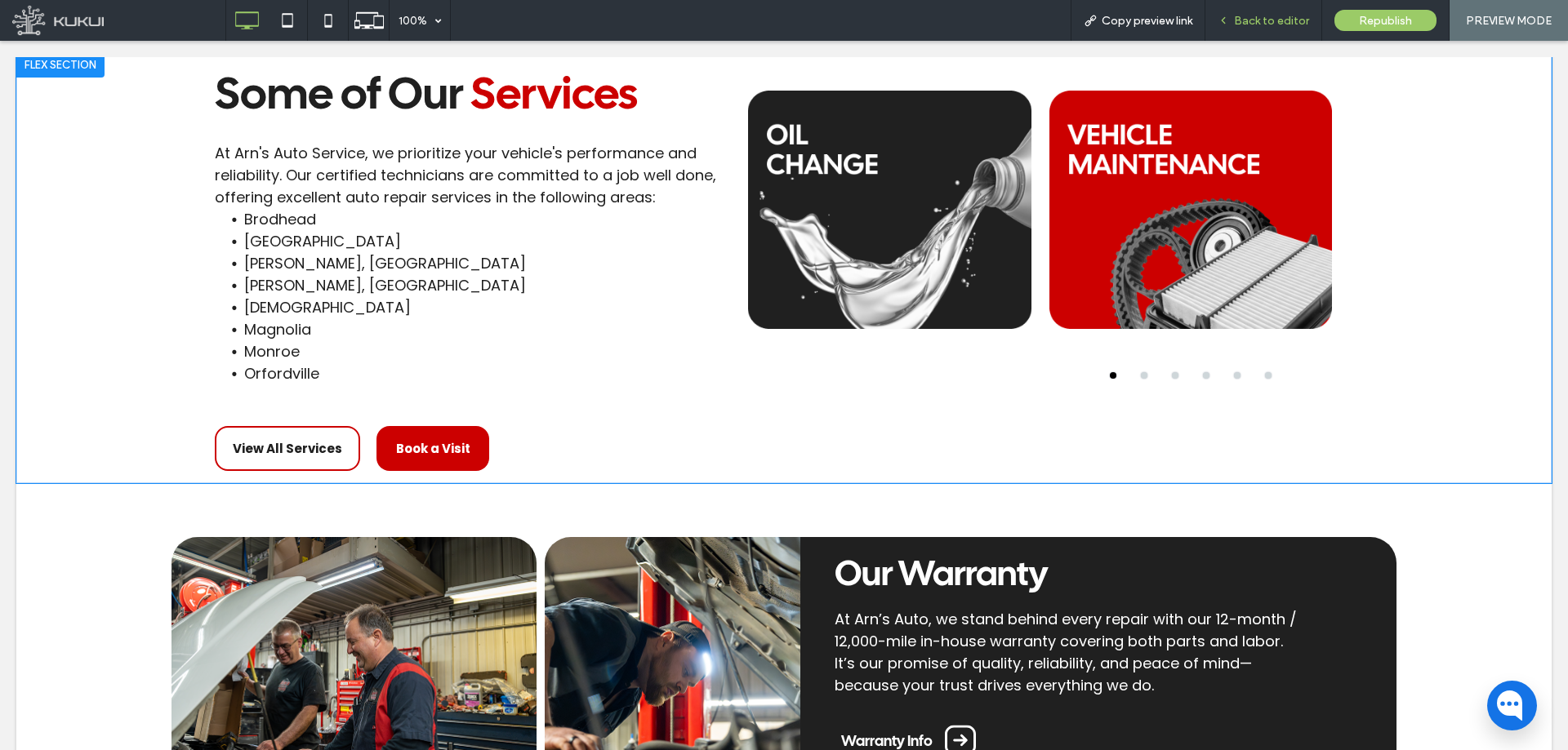
click at [1281, 16] on span "Back to editor" at bounding box center [1271, 21] width 75 height 14
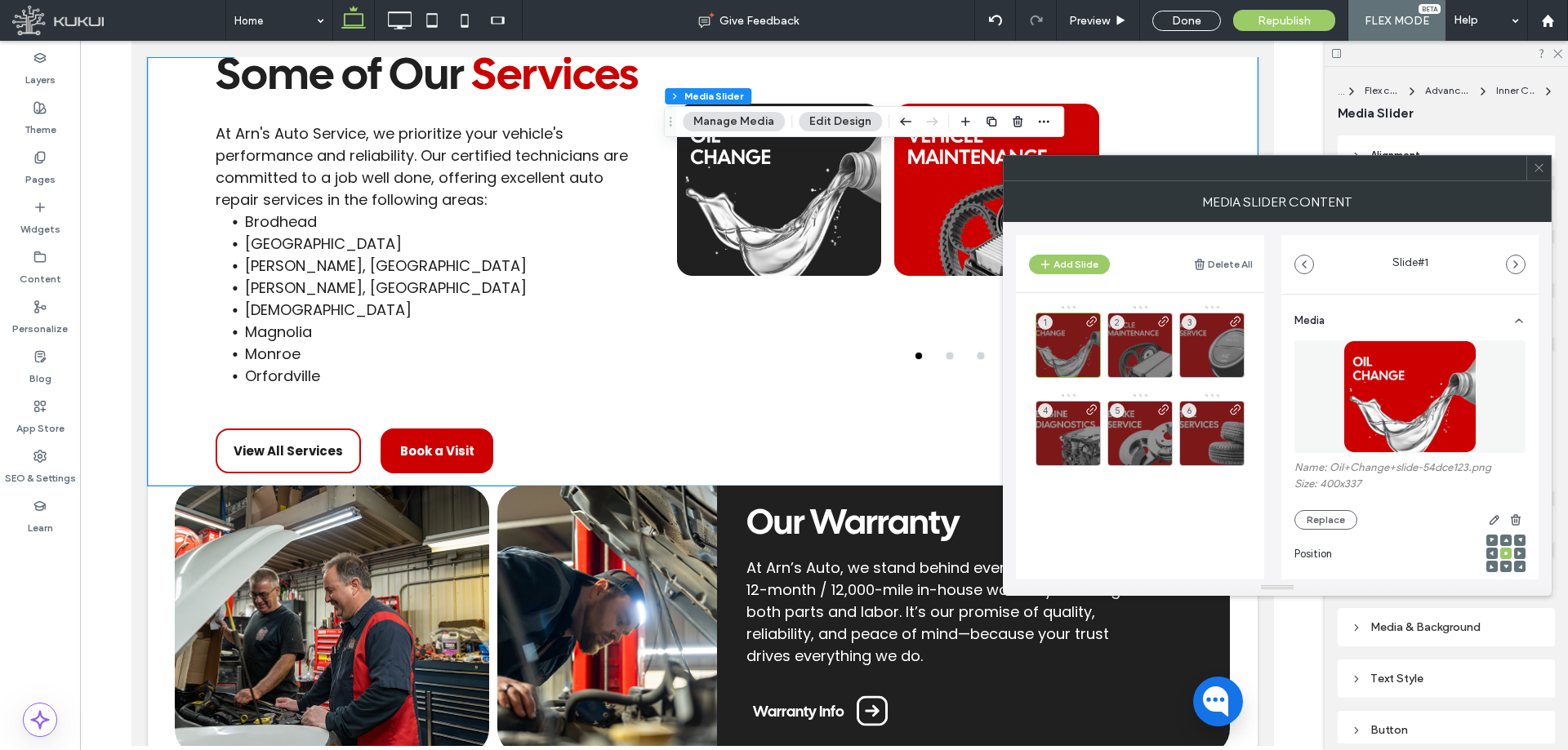
click at [1539, 166] on icon at bounding box center [1538, 167] width 12 height 12
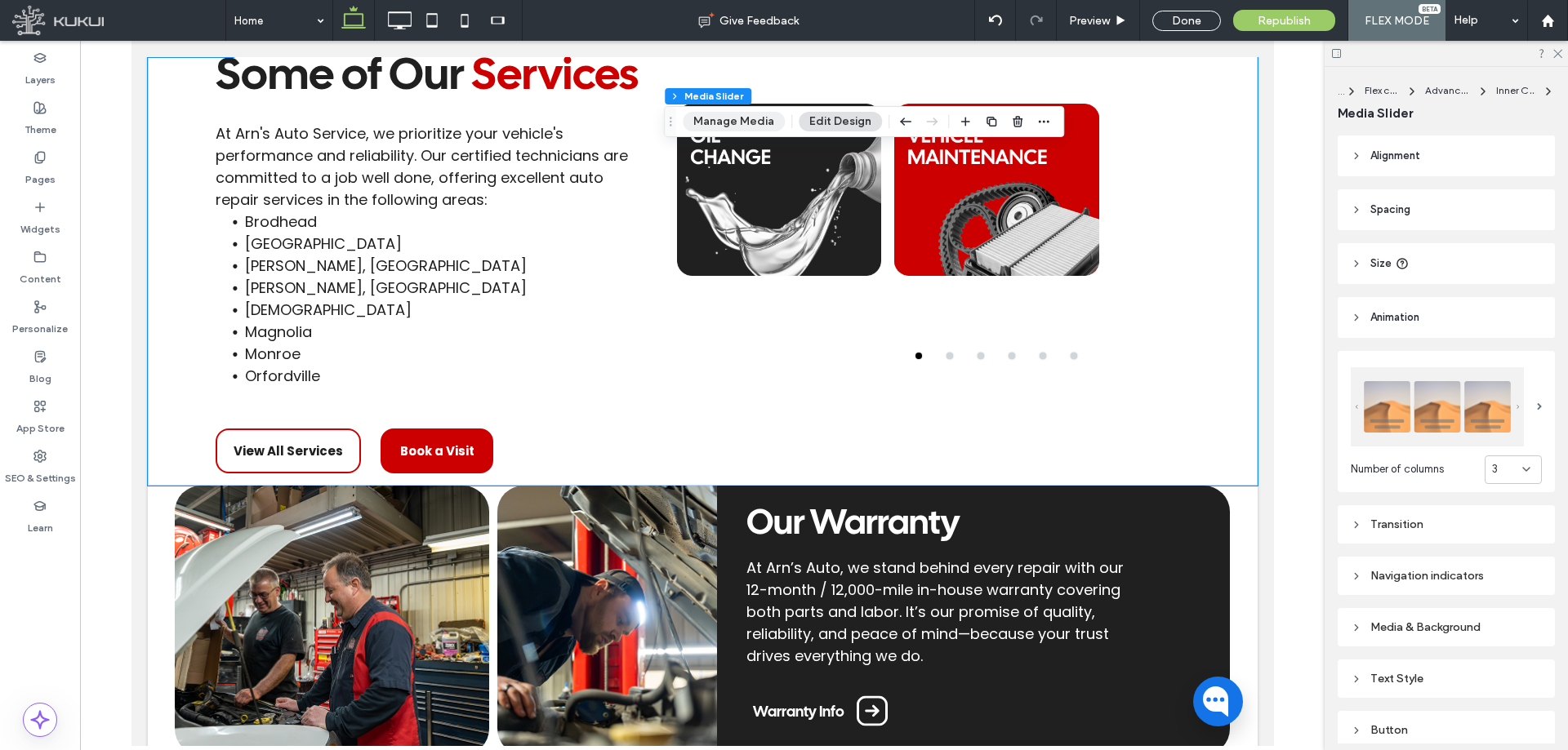
click at [744, 121] on button "Manage Media" at bounding box center [734, 122] width 102 height 20
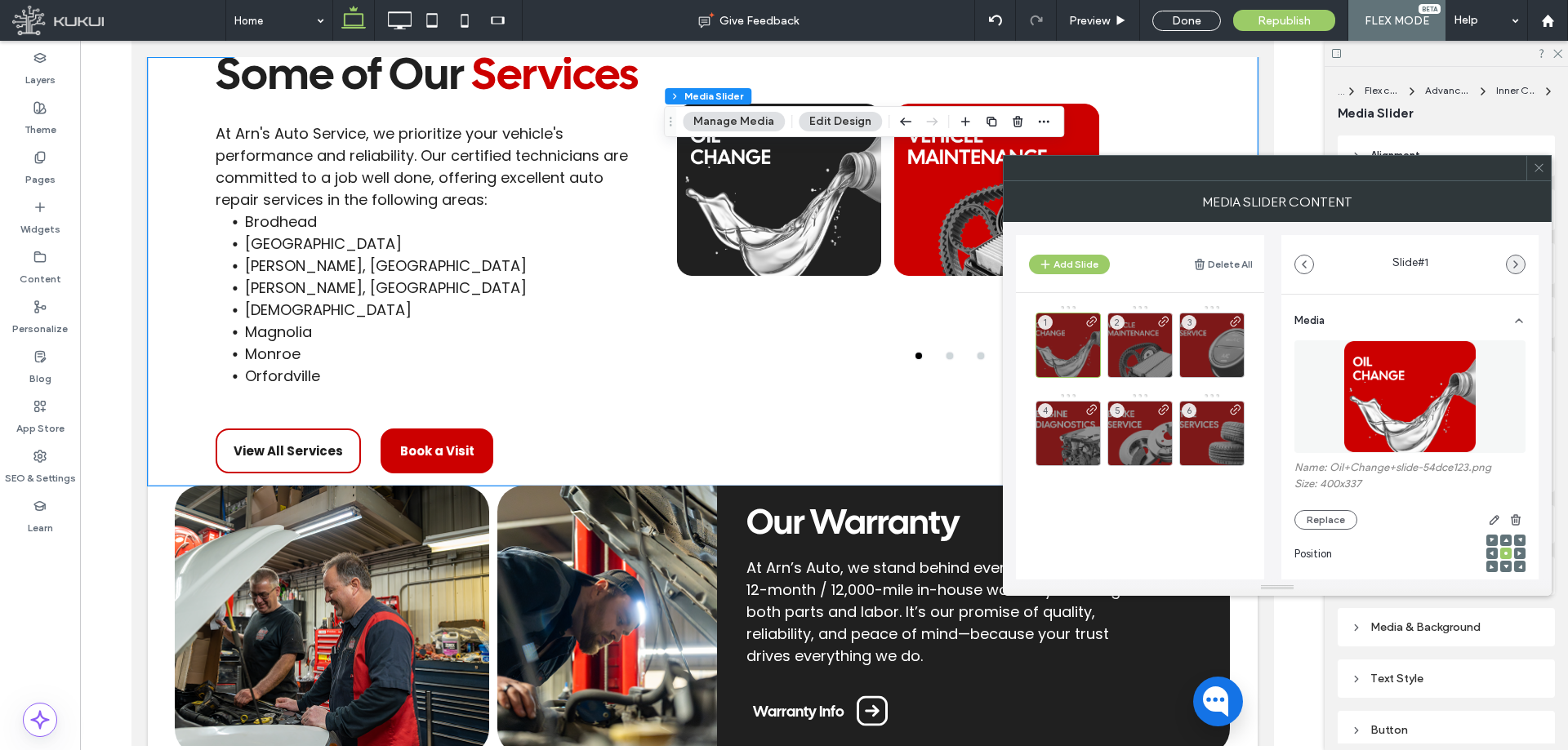
click at [1515, 268] on icon "button" at bounding box center [1516, 265] width 13 height 13
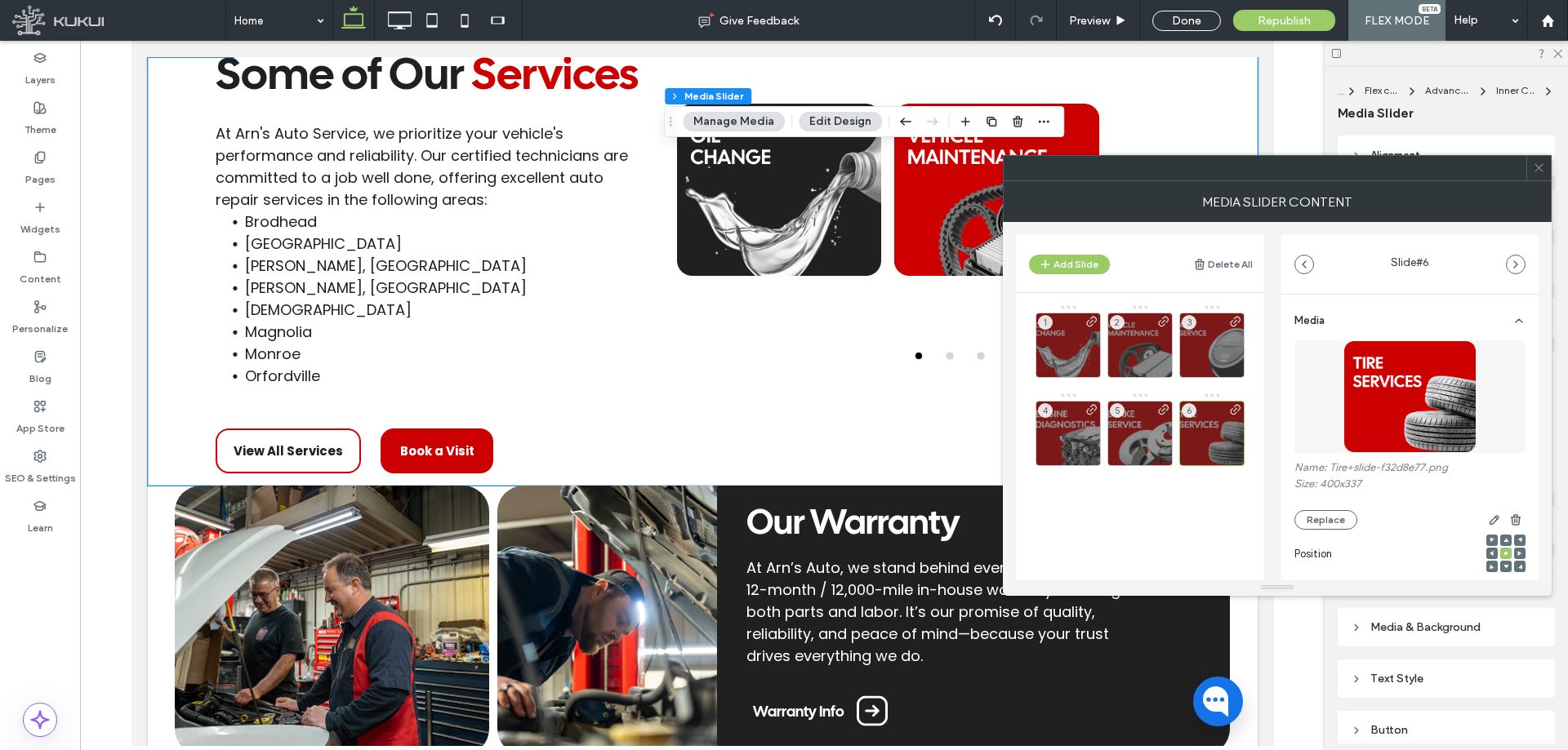
click at [1515, 268] on icon "button" at bounding box center [1516, 265] width 13 height 13
click at [1536, 173] on icon at bounding box center [1538, 167] width 12 height 12
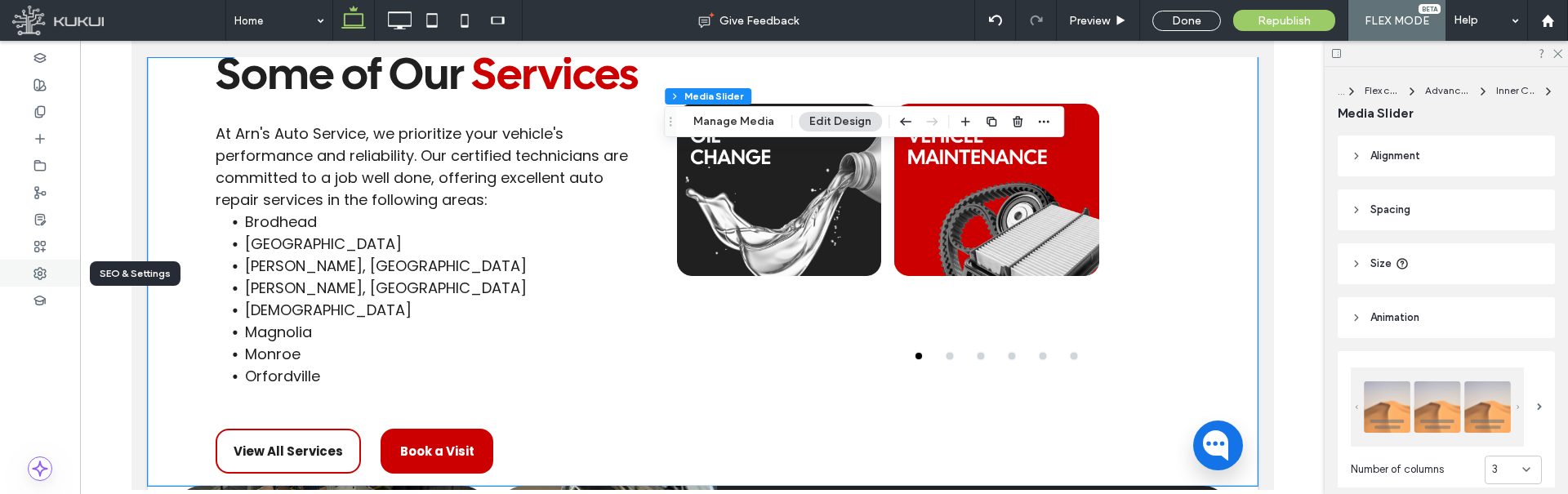
click at [50, 281] on div at bounding box center [40, 273] width 80 height 27
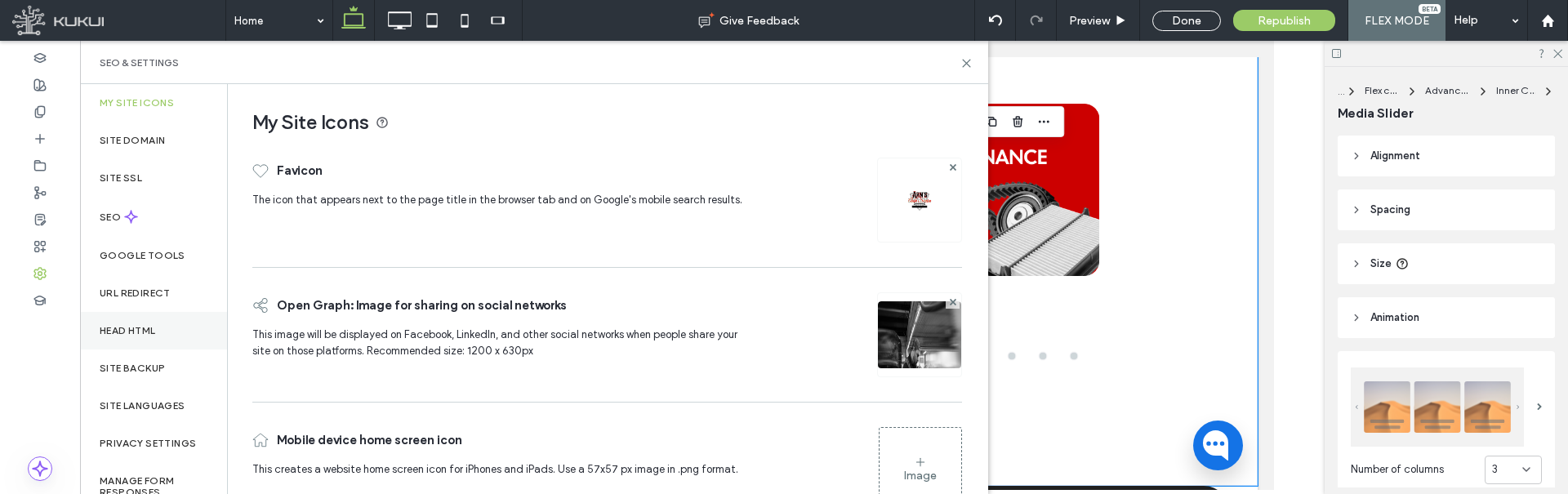
click at [160, 324] on div "Head HTML" at bounding box center [153, 331] width 147 height 38
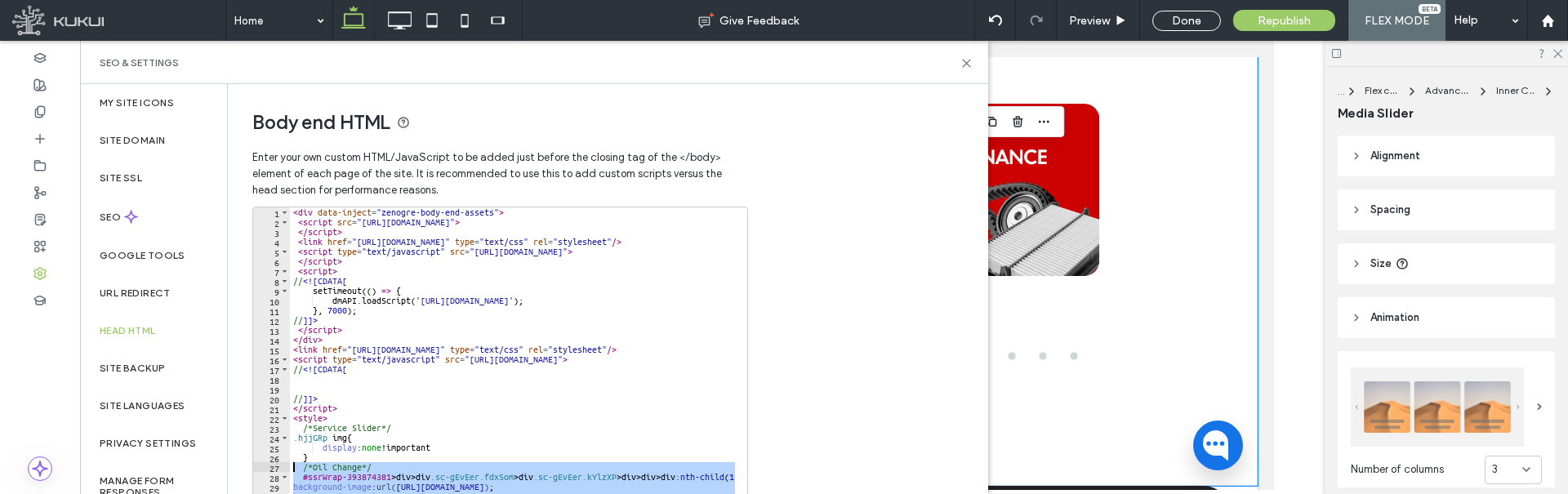
drag, startPoint x: 301, startPoint y: 440, endPoint x: 257, endPoint y: 467, distance: 51.6
click at [257, 467] on div "* 1 2 3 4 5 6 7 8 9 10 11 12 13 14 15 16 17 18 19 20 21 22 23 24 25 26 27 28 29…" at bounding box center [500, 370] width 495 height 327
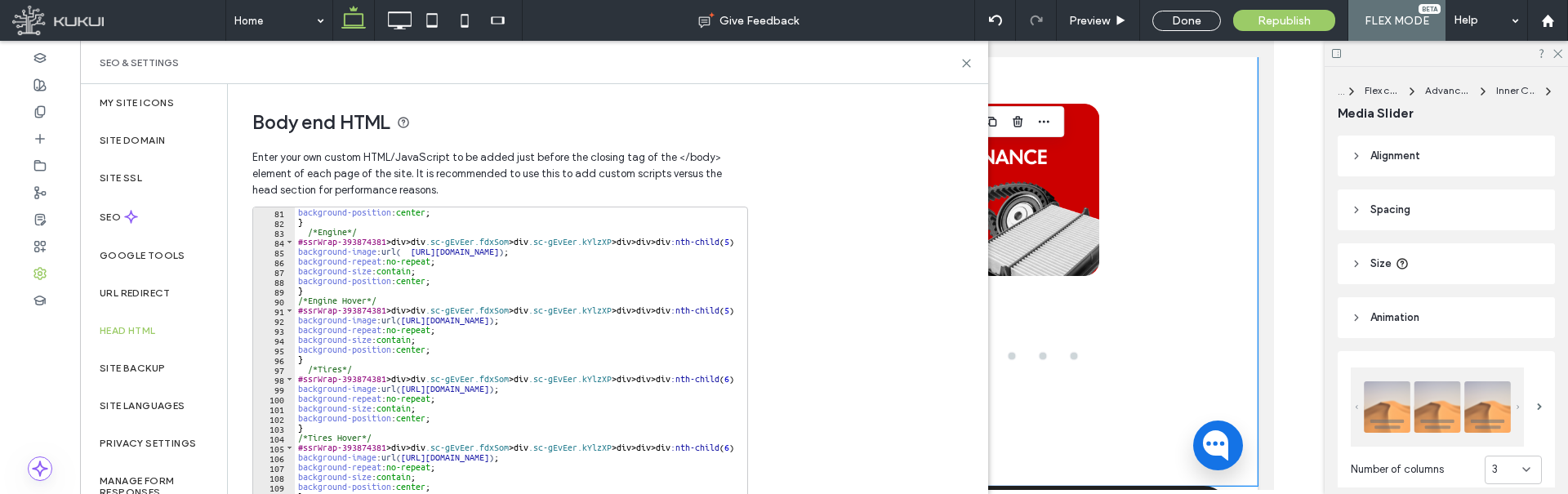
scroll to position [882, 0]
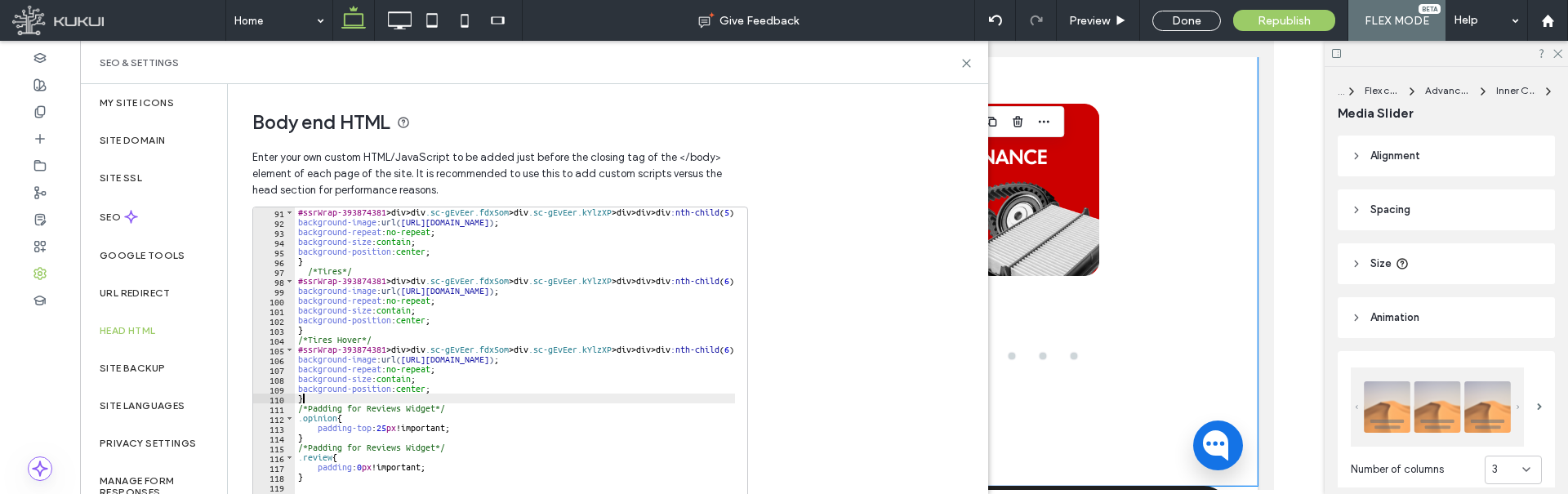
click at [317, 397] on div "#ssrWrap-393874381 > div > div .sc-gEvEer.fdxSom > div .sc-gEvEer.kYlzXP > div …" at bounding box center [659, 374] width 727 height 332
type textarea "*"
paste textarea "*"
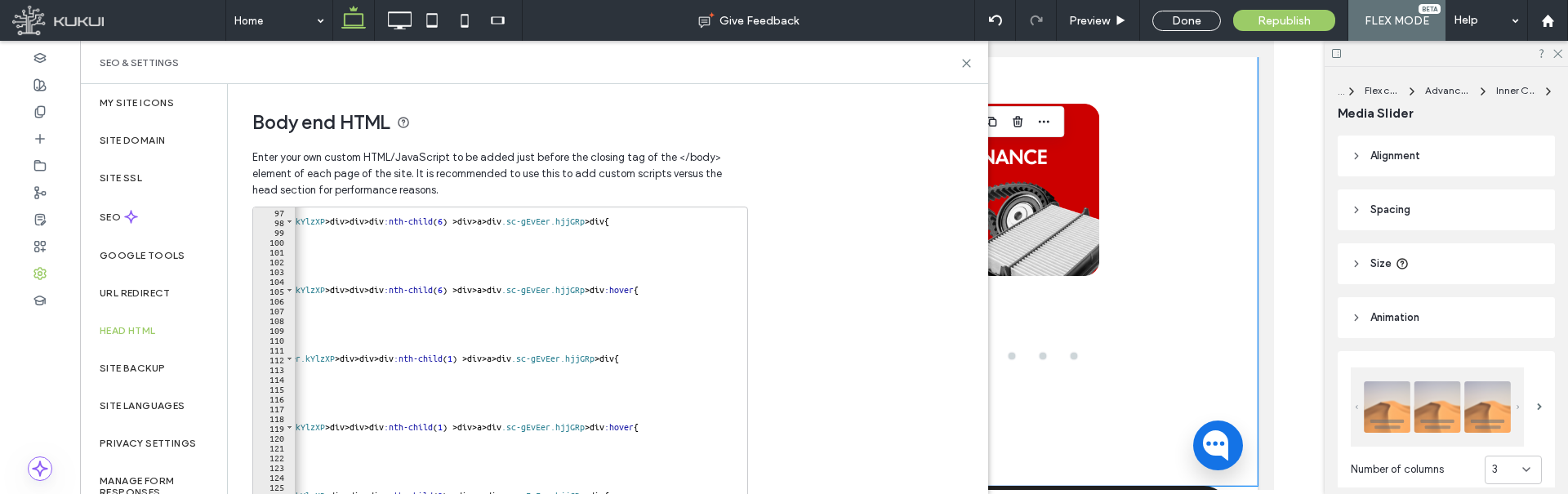
scroll to position [942, 0]
click at [506, 360] on div "/*Tires*/ #ssrWrap-393874381 > div > div .sc-gEvEer.fdxSom > div .sc-gEvEer.kYl…" at bounding box center [372, 373] width 727 height 332
drag, startPoint x: 500, startPoint y: 427, endPoint x: 514, endPoint y: 426, distance: 14.0
click at [496, 426] on div "/*Tires*/ #ssrWrap-393874381 > div > div .sc-gEvEer.fdxSom > div .sc-gEvEer.kYl…" at bounding box center [372, 373] width 727 height 332
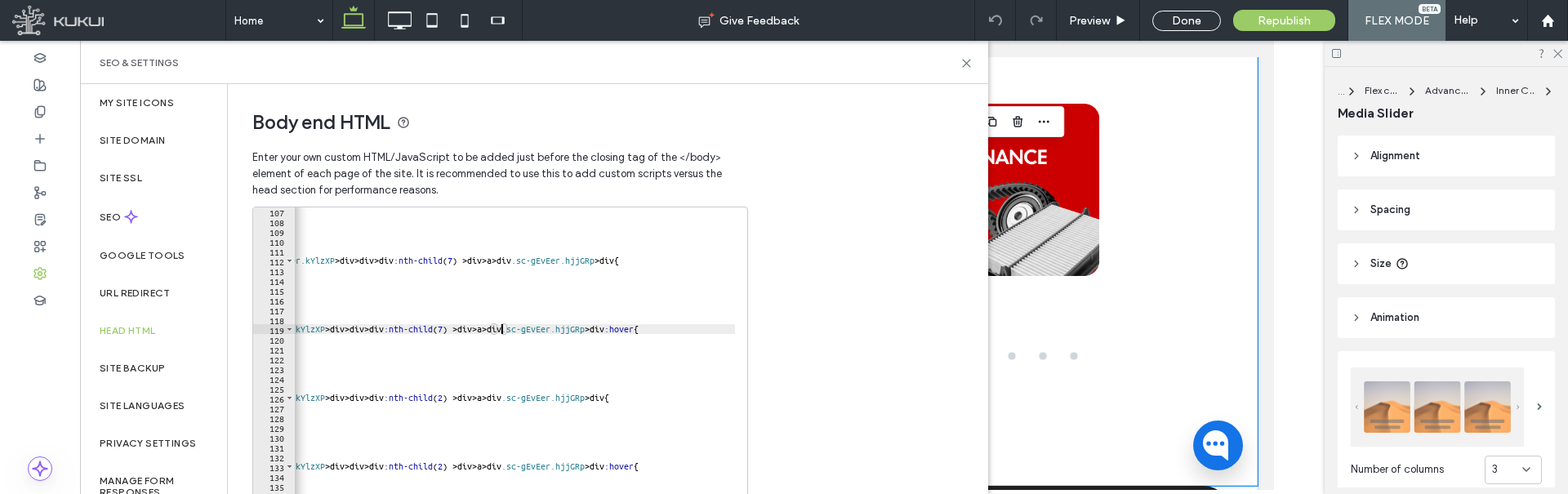
scroll to position [1040, 0]
click at [497, 398] on div "background-repeat : no-repeat ; background-size : contain ; background-position…" at bounding box center [372, 373] width 727 height 332
click at [495, 468] on div "background-repeat : no-repeat ; background-size : contain ; background-position…" at bounding box center [372, 373] width 727 height 332
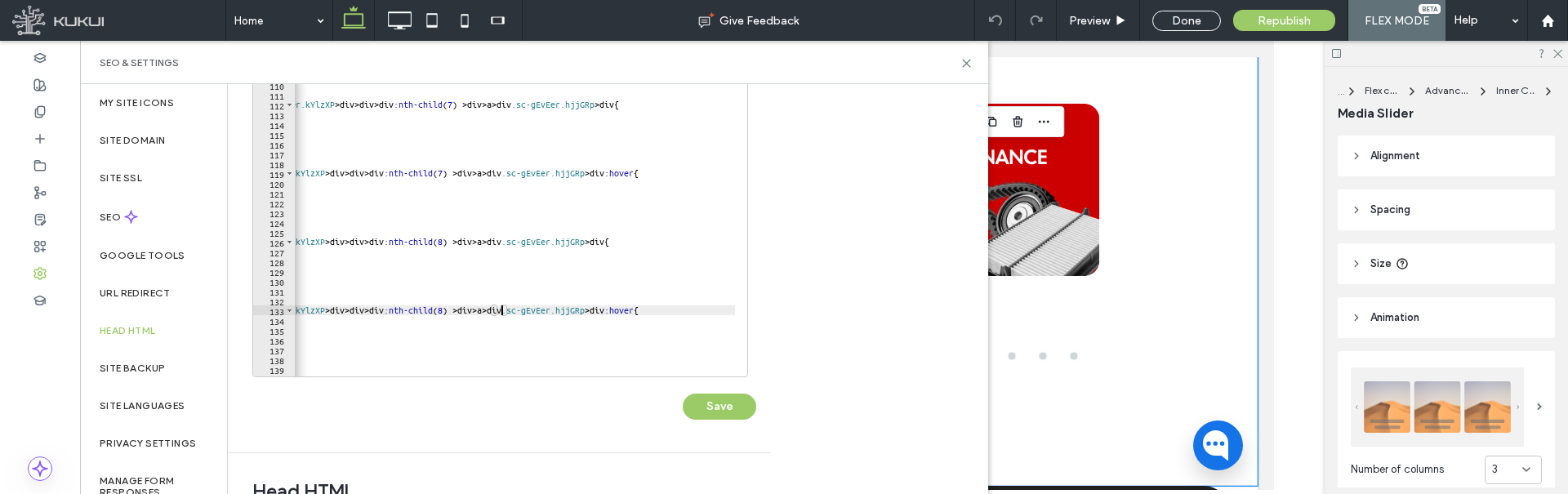
scroll to position [163, 0]
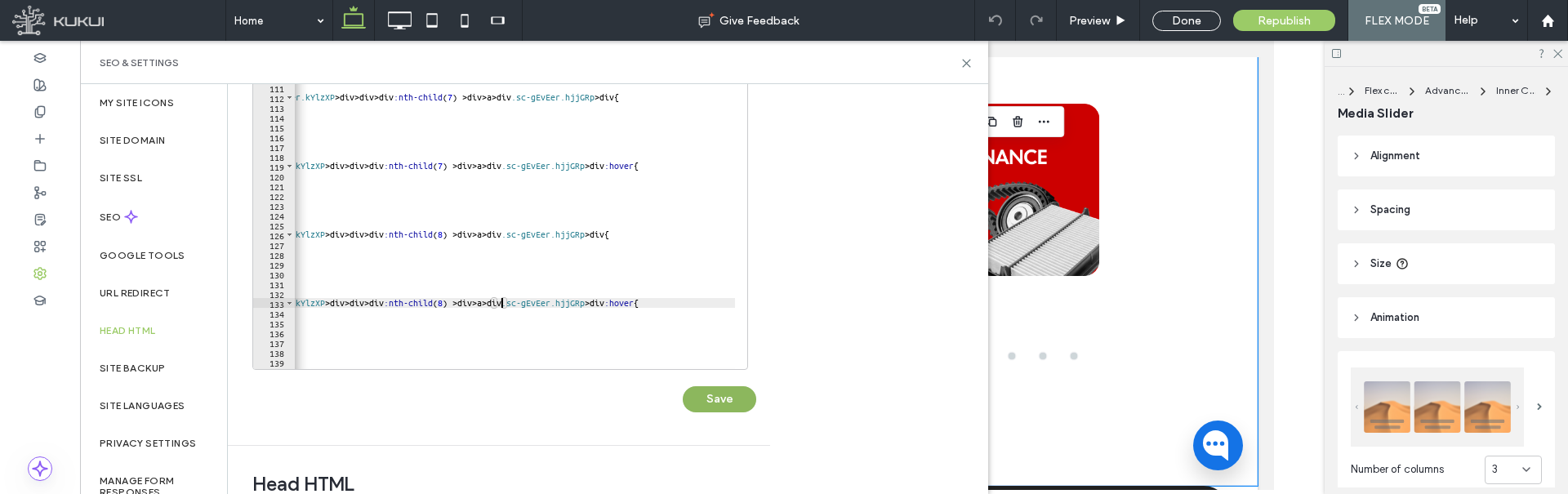
type textarea "**********"
click at [730, 405] on button "Save" at bounding box center [719, 400] width 73 height 26
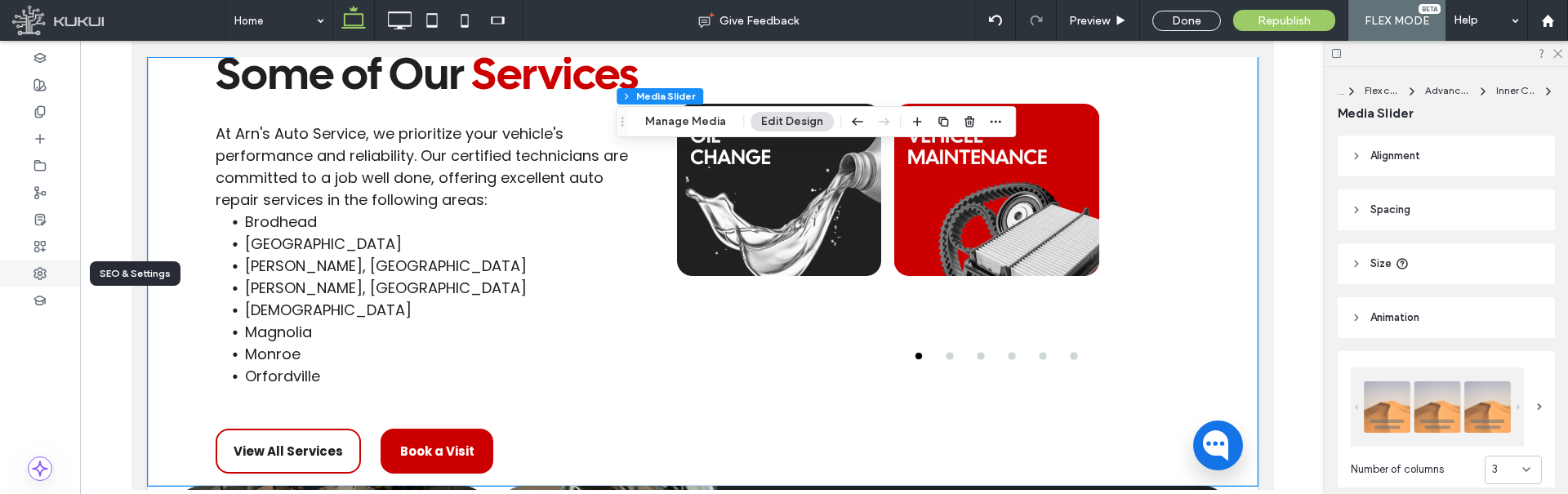
click at [54, 277] on div at bounding box center [40, 273] width 80 height 27
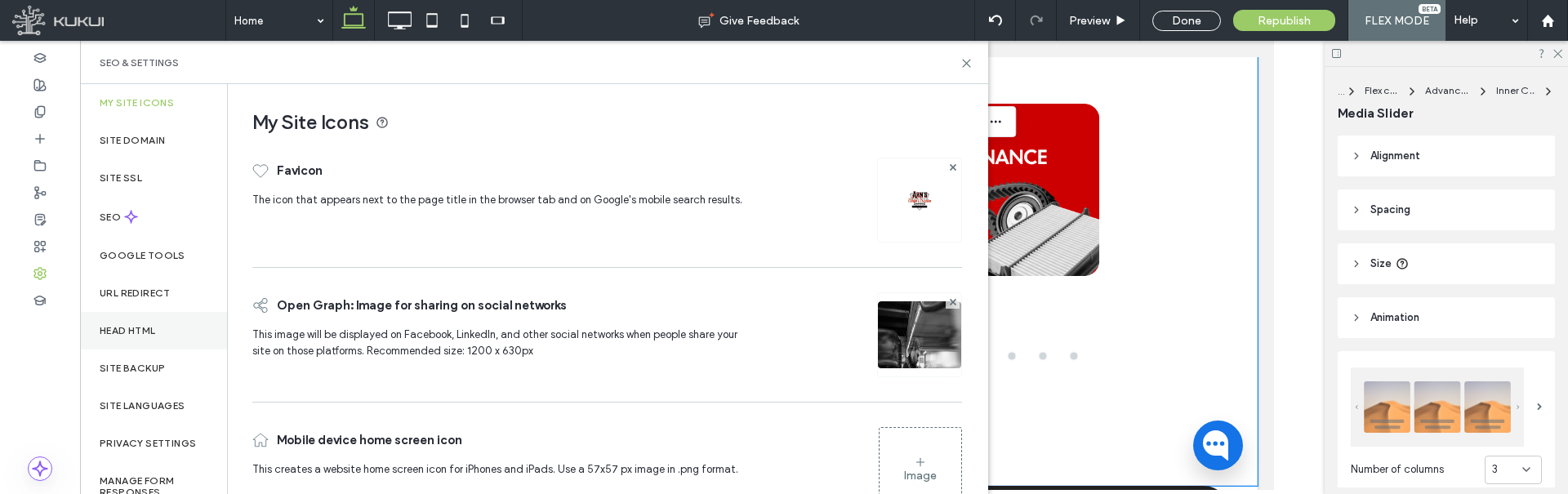
click at [149, 325] on label "Head HTML" at bounding box center [128, 331] width 56 height 12
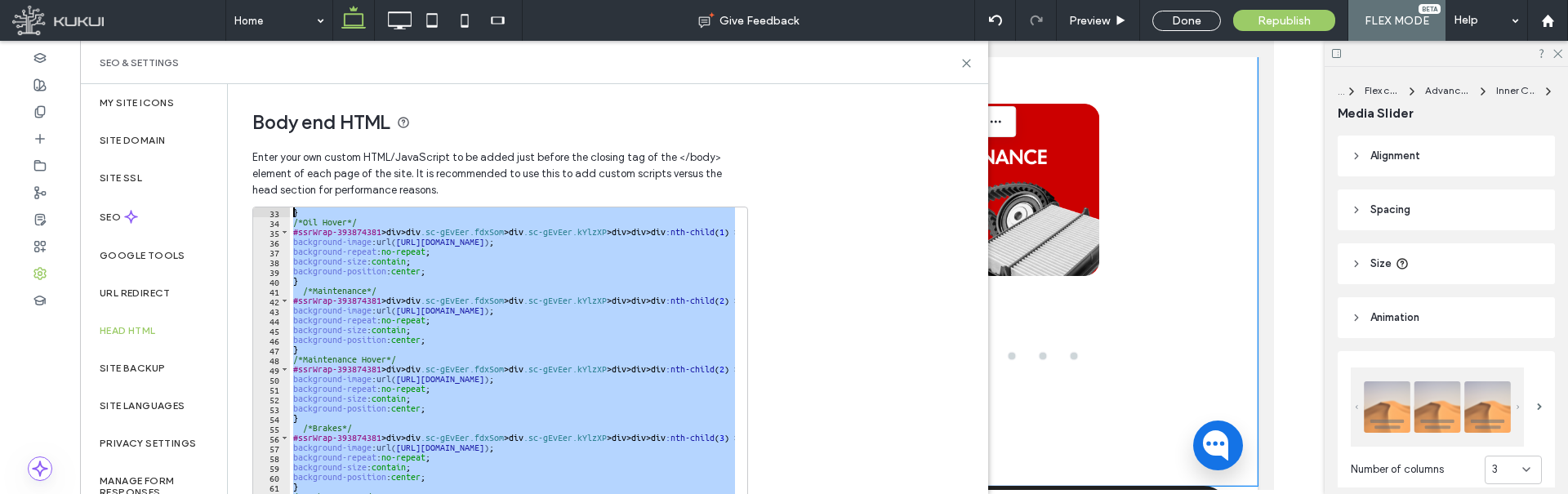
scroll to position [0, 0]
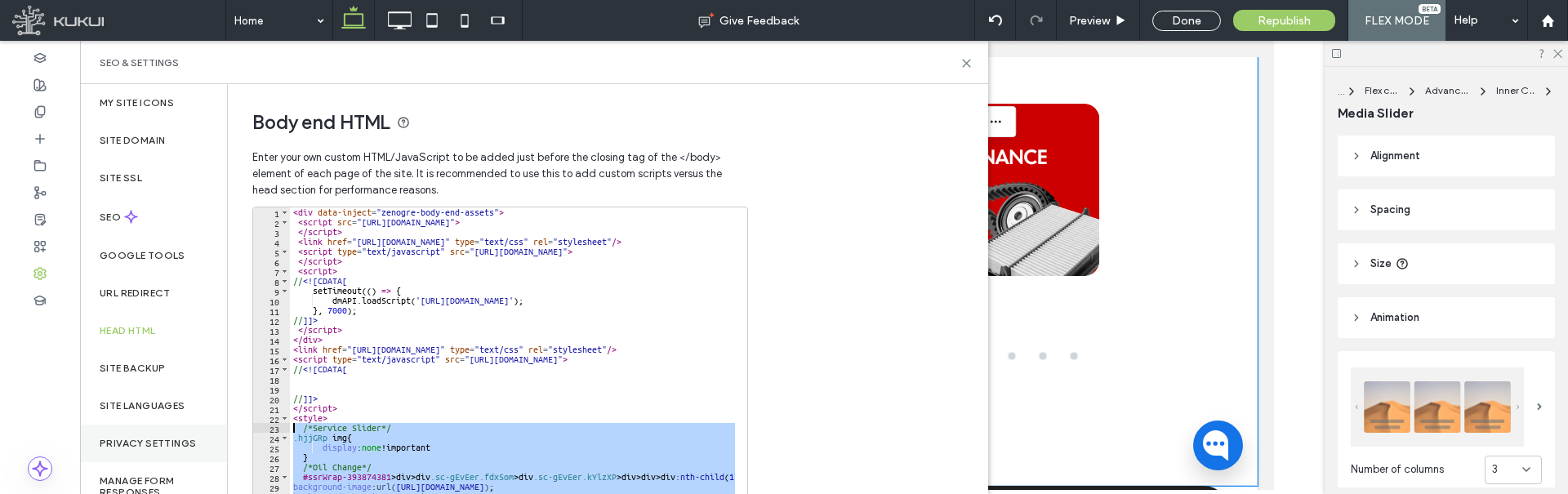
drag, startPoint x: 308, startPoint y: 358, endPoint x: 215, endPoint y: 426, distance: 115.2
click at [215, 426] on div "My Site Icons Site Domain Site SSL SEO Google Tools URL Redirect Head HTML Site…" at bounding box center [534, 289] width 908 height 410
type textarea "**********"
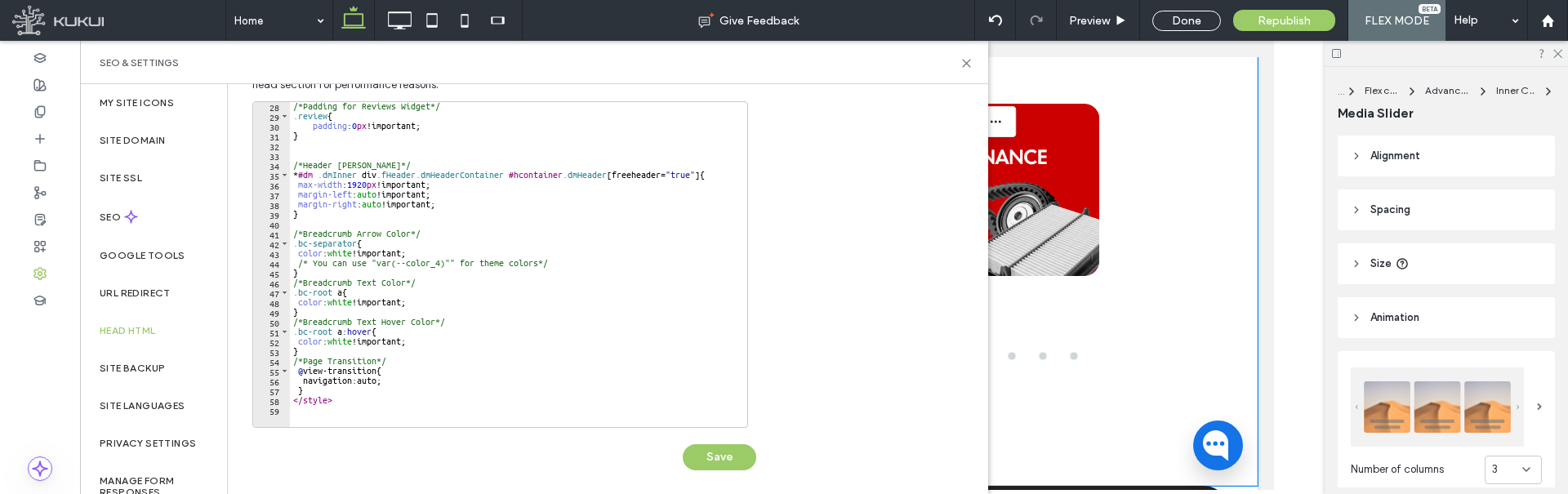
scroll to position [327, 0]
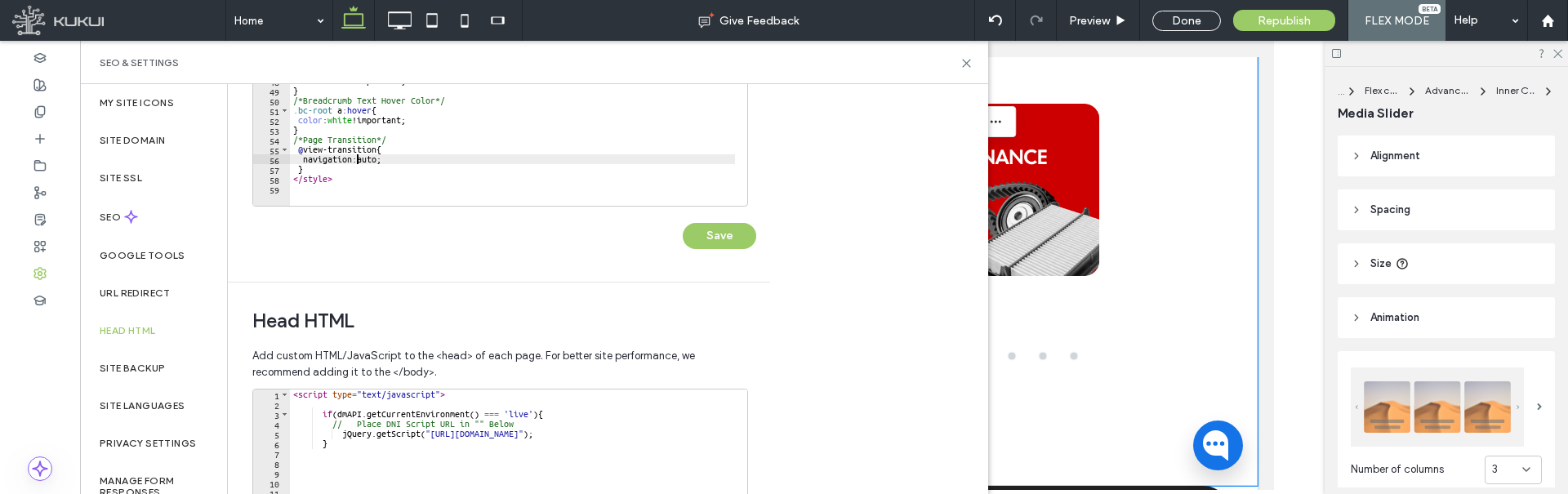
click at [354, 162] on div "/*Padding for Reviews Widget*/ .review { padding : 0 px !important; } /*Header …" at bounding box center [592, 45] width 604 height 332
click at [355, 172] on div "/*Padding for Reviews Widget*/ .review { padding : 0 px !important; } /*Header …" at bounding box center [592, 45] width 604 height 332
type textarea "*"
paste textarea "*"
type textarea "*"
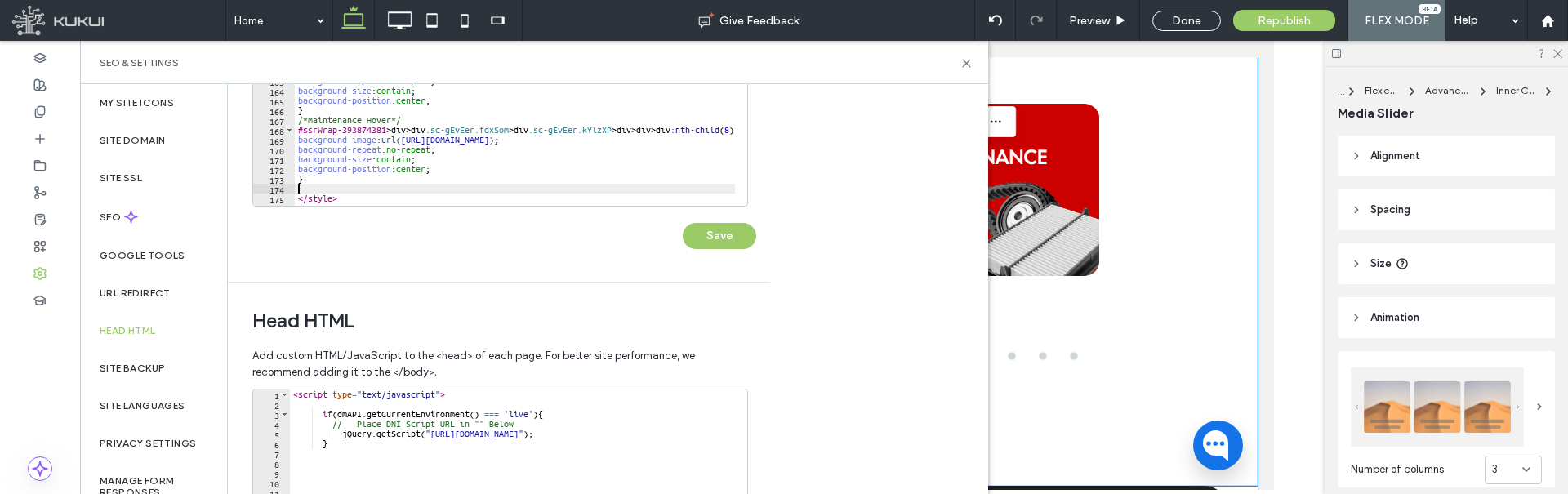
scroll to position [1403, 0]
type textarea "**********"
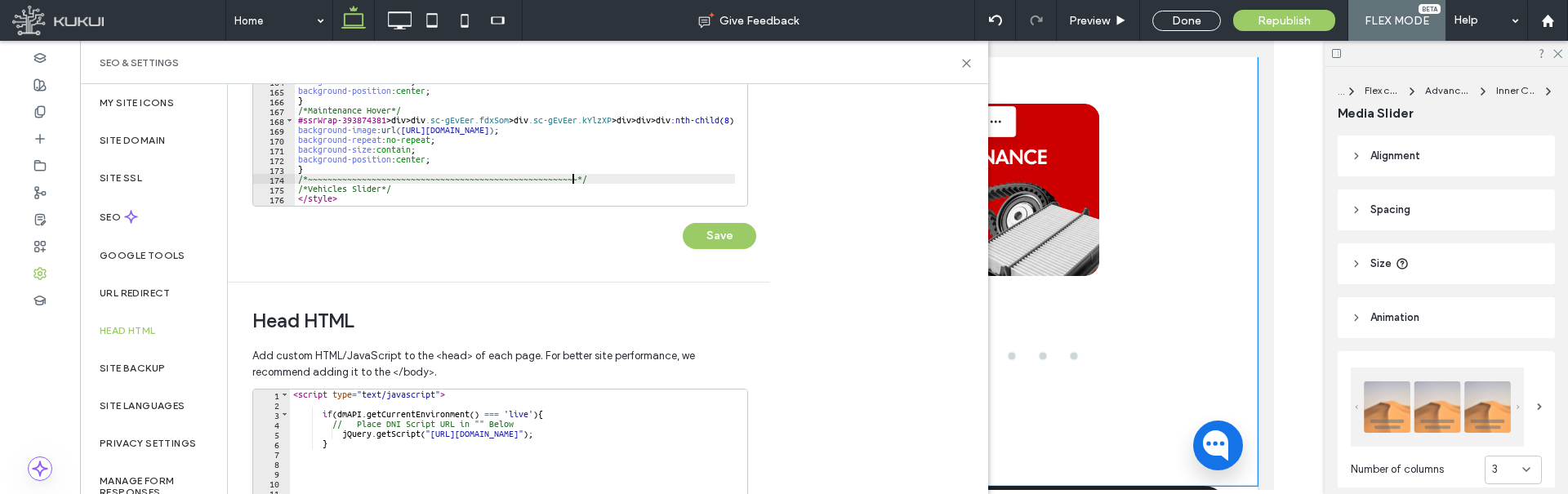
scroll to position [0, 23]
click at [722, 244] on button "Save" at bounding box center [719, 236] width 73 height 26
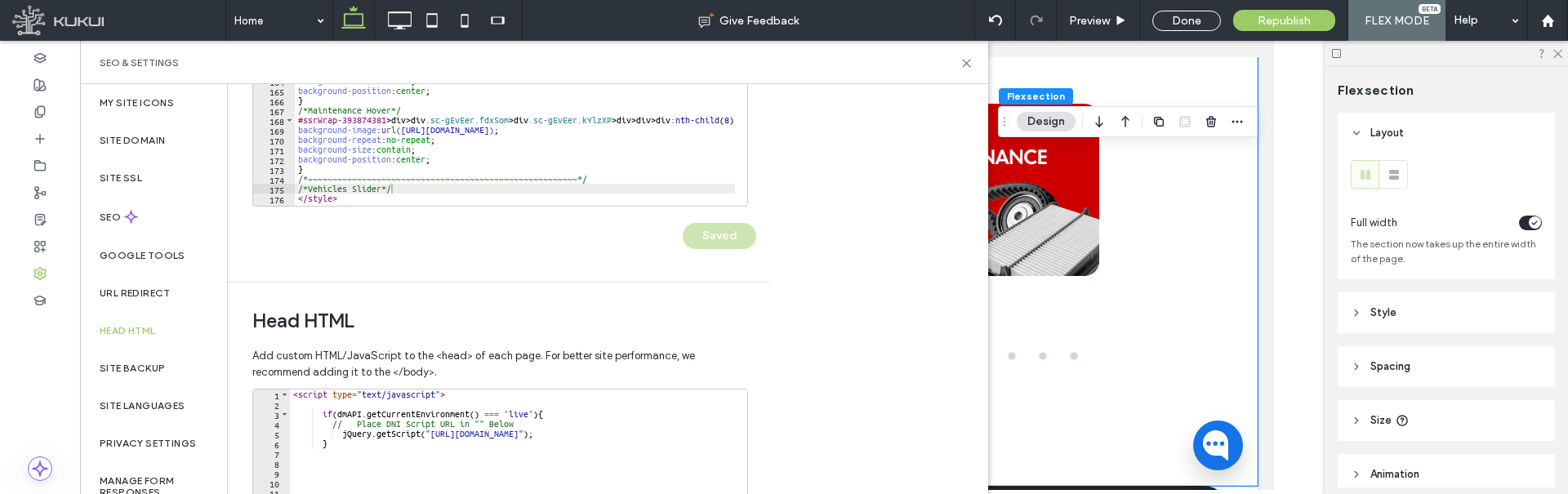
click at [439, 192] on div at bounding box center [659, 198] width 727 height 16
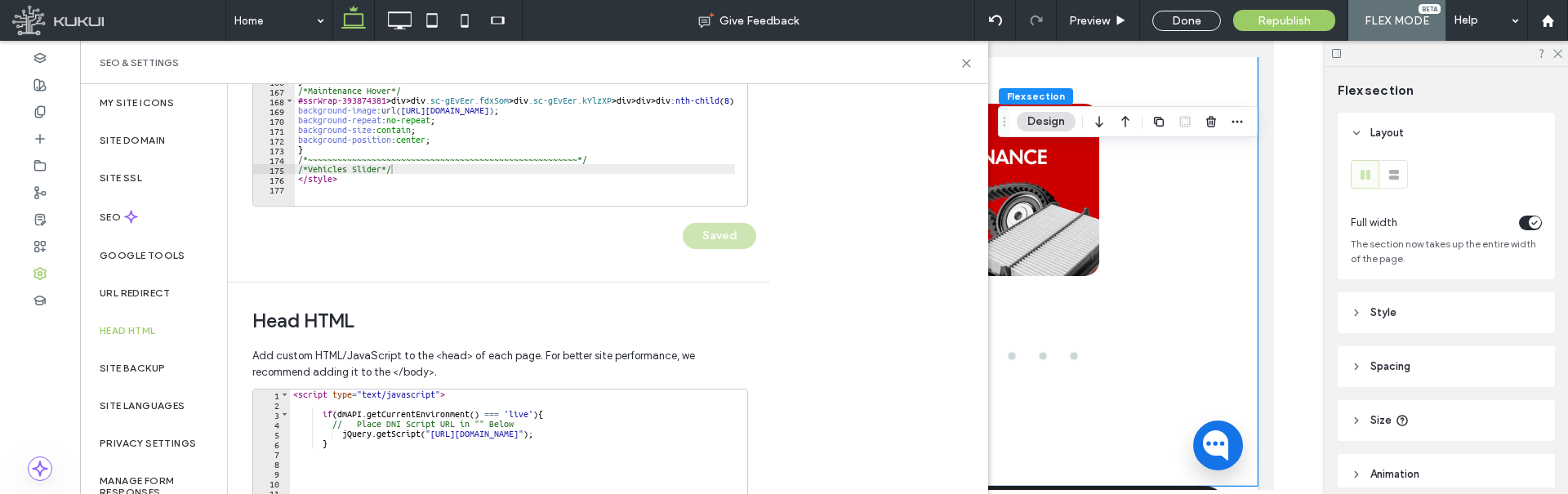
click at [457, 167] on div "/*Oil Change*/ #ssrWrap-393874381 > div > div .sc-gEvEer.fdxSom > div .sc-gEvEe…" at bounding box center [659, 45] width 727 height 332
click at [421, 179] on div "/*Oil Change*/ #ssrWrap-393874381 > div > div .sc-gEvEer.fdxSom > div .sc-gEvEe…" at bounding box center [659, 45] width 727 height 332
click at [427, 172] on div "/*Oil Change*/ #ssrWrap-393874381 > div > div .sc-gEvEer.fdxSom > div .sc-gEvEe…" at bounding box center [659, 45] width 727 height 332
type textarea "**********"
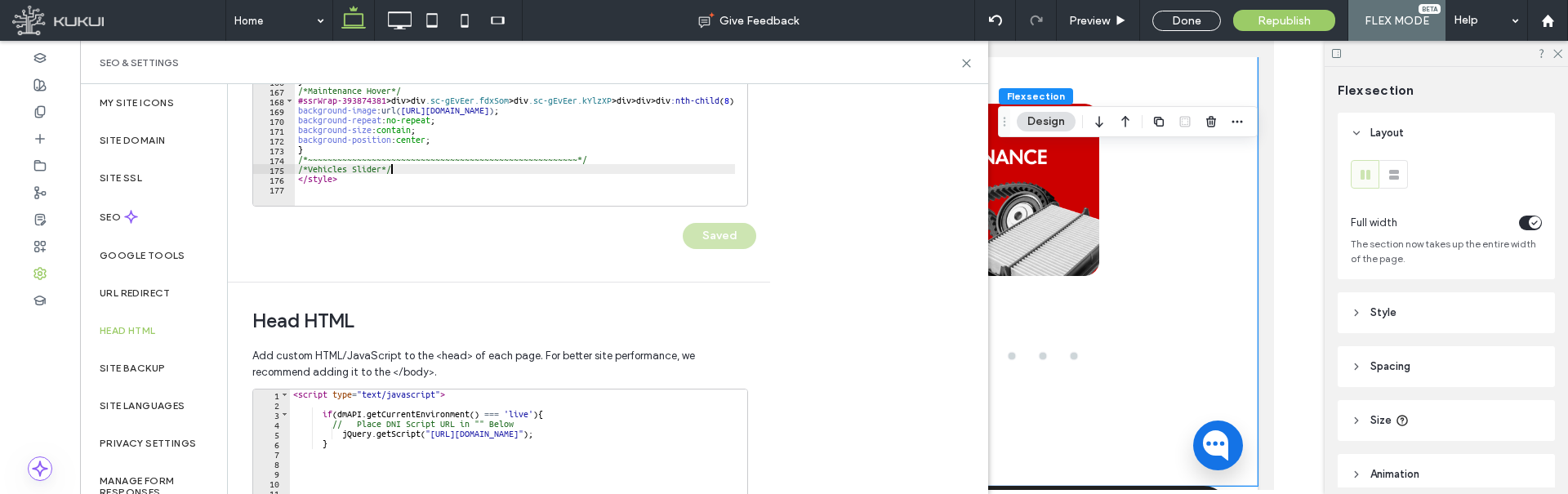
scroll to position [0, 0]
paste textarea "**********"
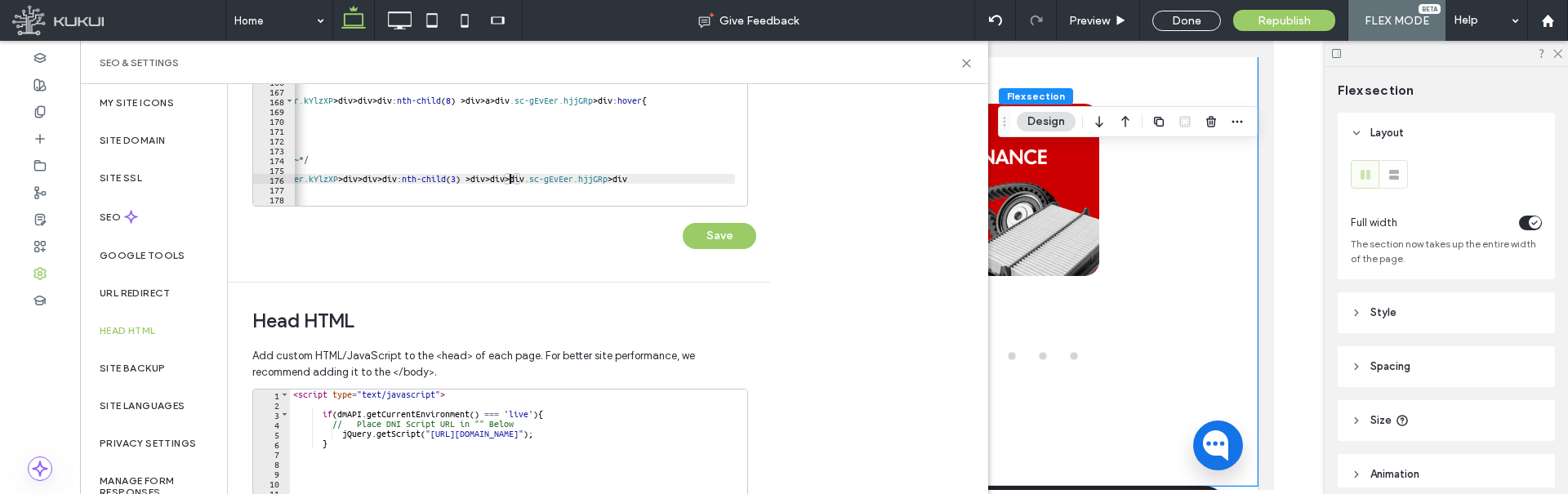
click at [509, 179] on div "/*Oil Change*/ #ssrWrap-393874381 > div > div .sc-gEvEer.fdxSom > div .sc-gEvEe…" at bounding box center [380, 45] width 727 height 332
click at [718, 181] on div "/*Oil Change*/ #ssrWrap-393874381 > div > div .sc-gEvEer.fdxSom > div .sc-gEvEe…" at bounding box center [380, 45] width 727 height 332
type textarea "**********"
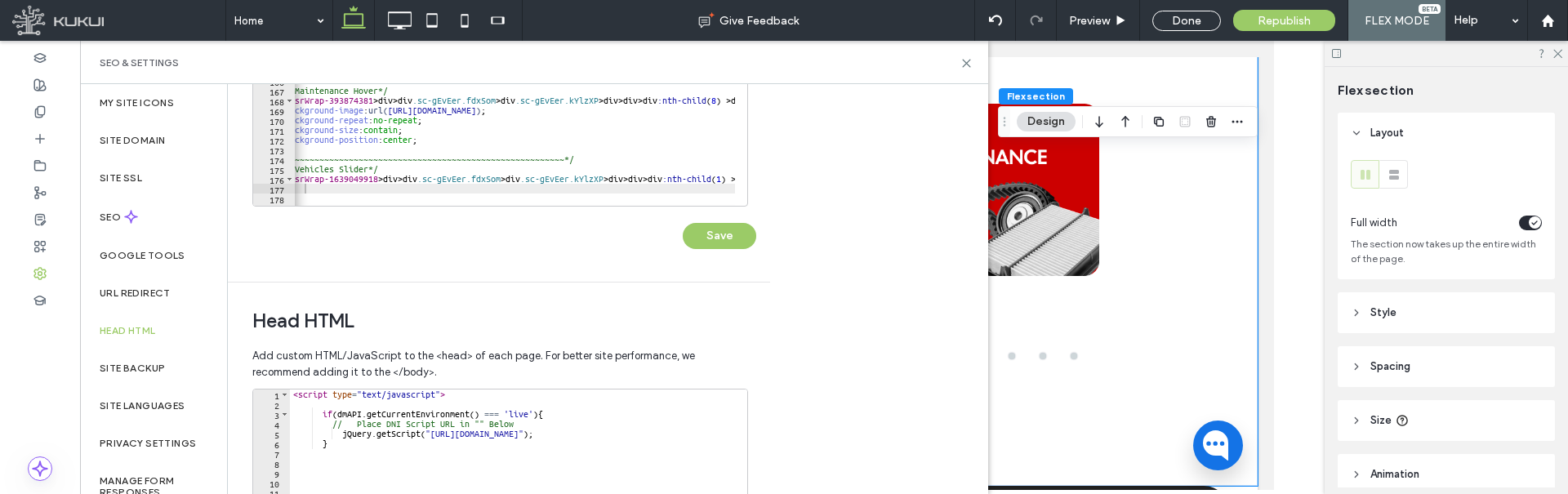
scroll to position [0, 0]
click at [328, 190] on div at bounding box center [659, 198] width 727 height 16
click at [406, 168] on div "/*Oil Change*/ #ssrWrap-393874381 > div > div .sc-gEvEer.fdxSom > div .sc-gEvEe…" at bounding box center [659, 45] width 727 height 332
type textarea "**********"
paste textarea "**********"
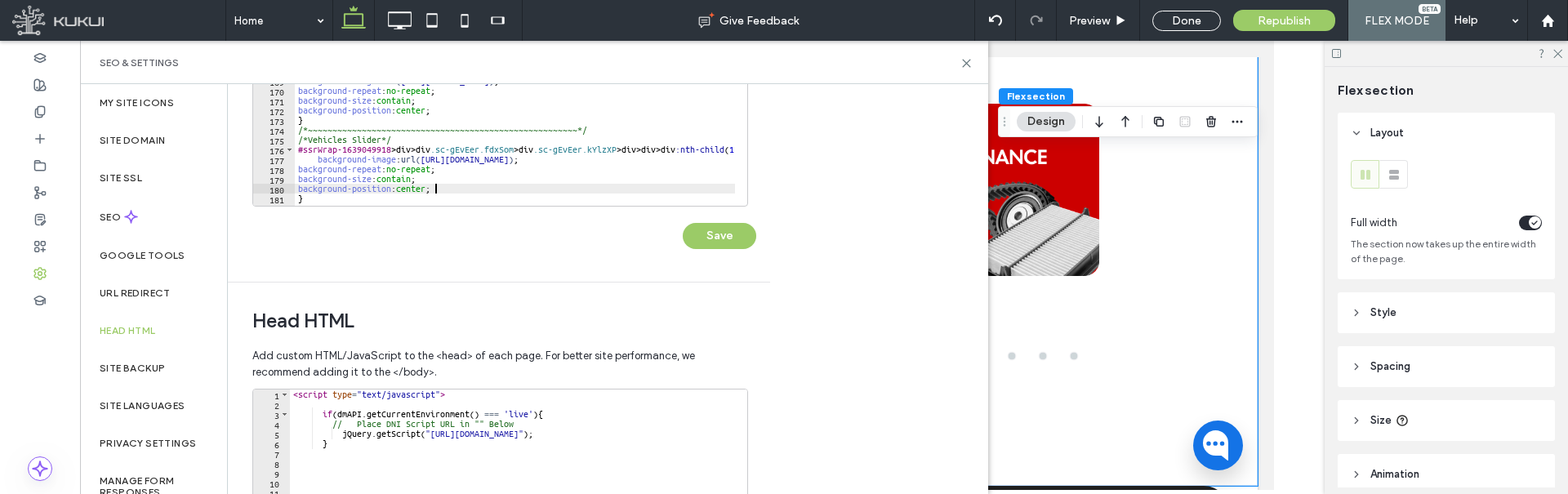
scroll to position [1451, 0]
click at [401, 143] on div "background-repeat : no-repeat ; background-size : contain ; background-position…" at bounding box center [659, 45] width 727 height 332
type textarea "**********"
click at [425, 172] on div "background-repeat : no-repeat ; background-size : contain ; background-position…" at bounding box center [659, 45] width 727 height 332
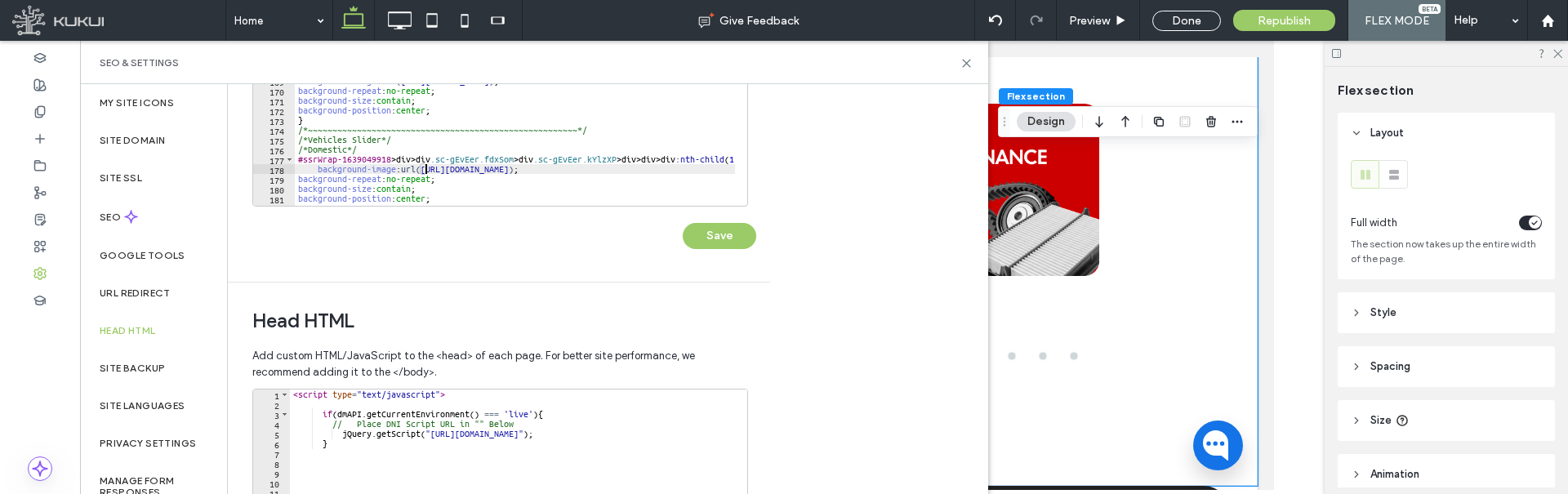
scroll to position [0, 161]
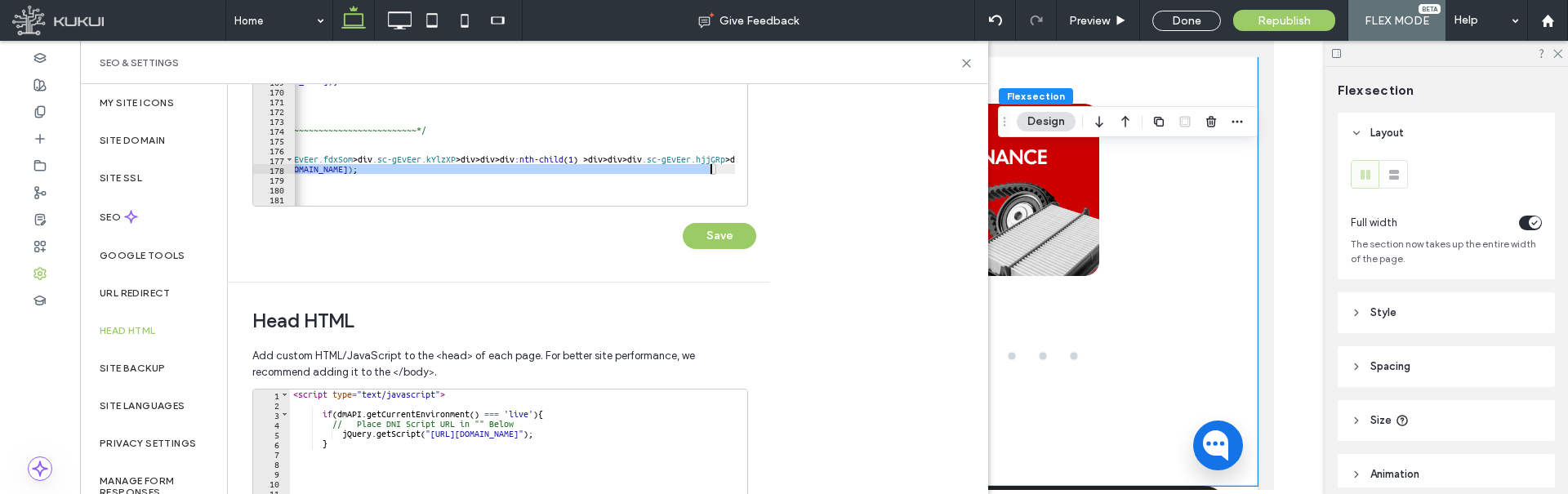
paste textarea "Cursor at row 178"
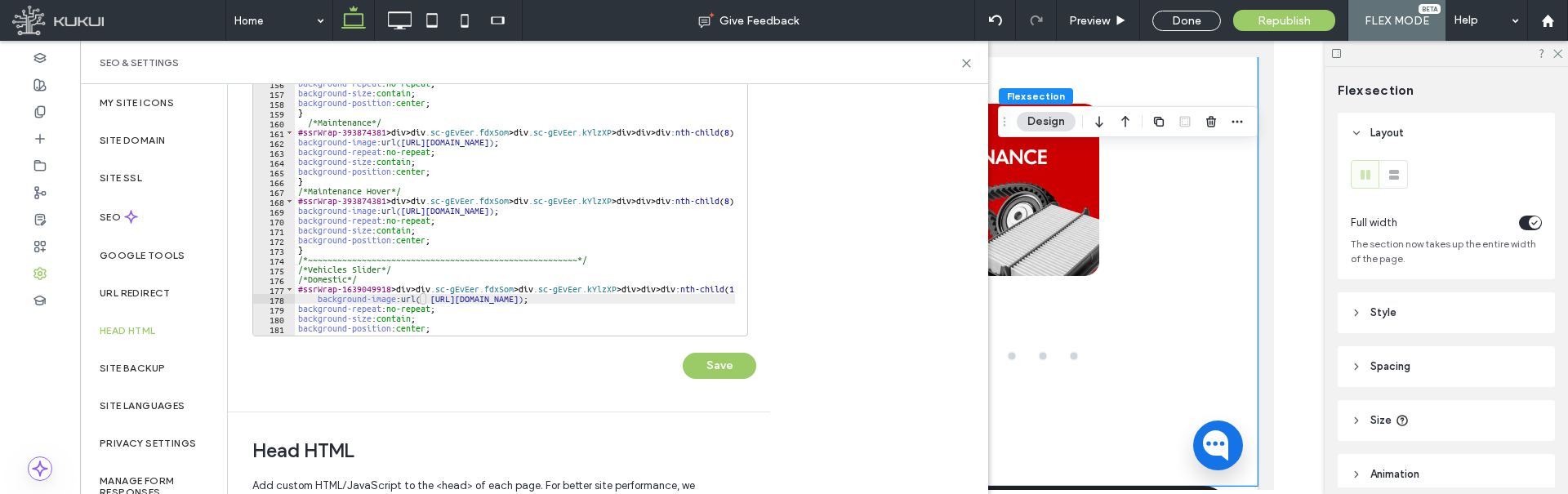
scroll to position [163, 0]
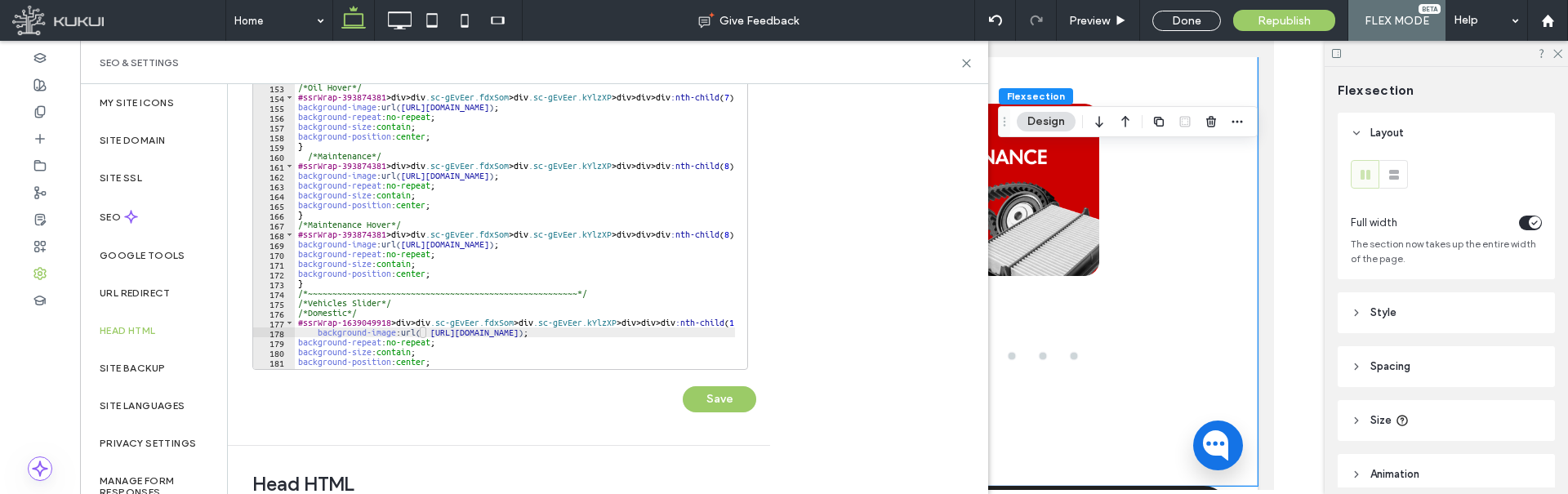
click at [452, 347] on div "background-repeat : no-repeat ; background-size : contain ; background-position…" at bounding box center [659, 209] width 727 height 332
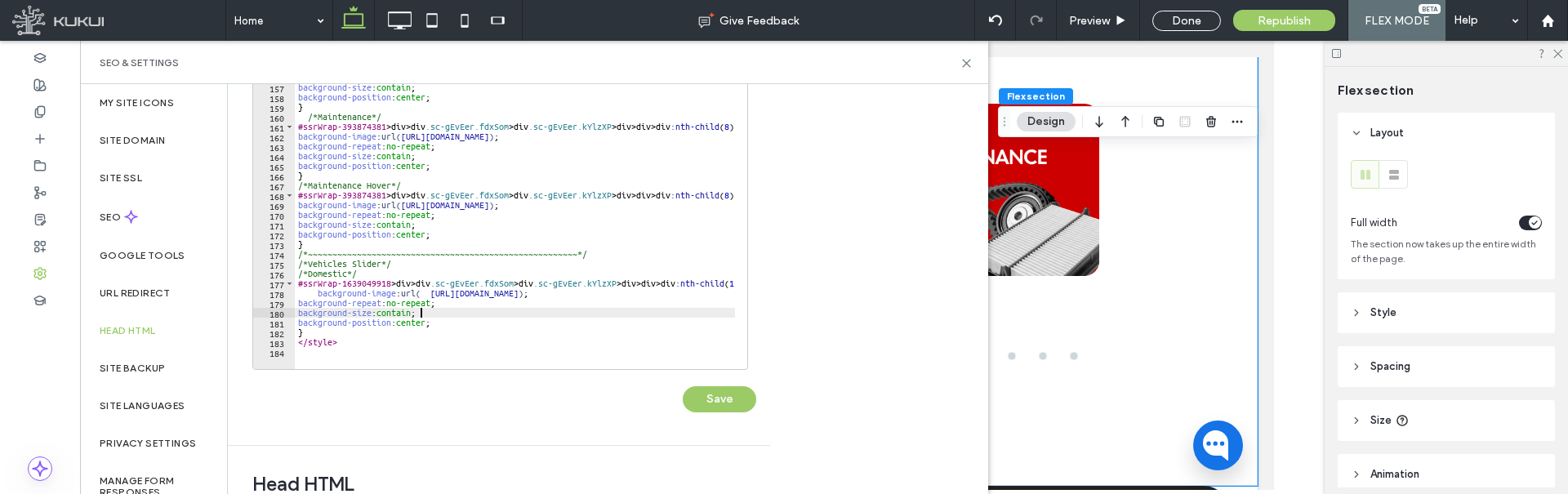
scroll to position [1491, 0]
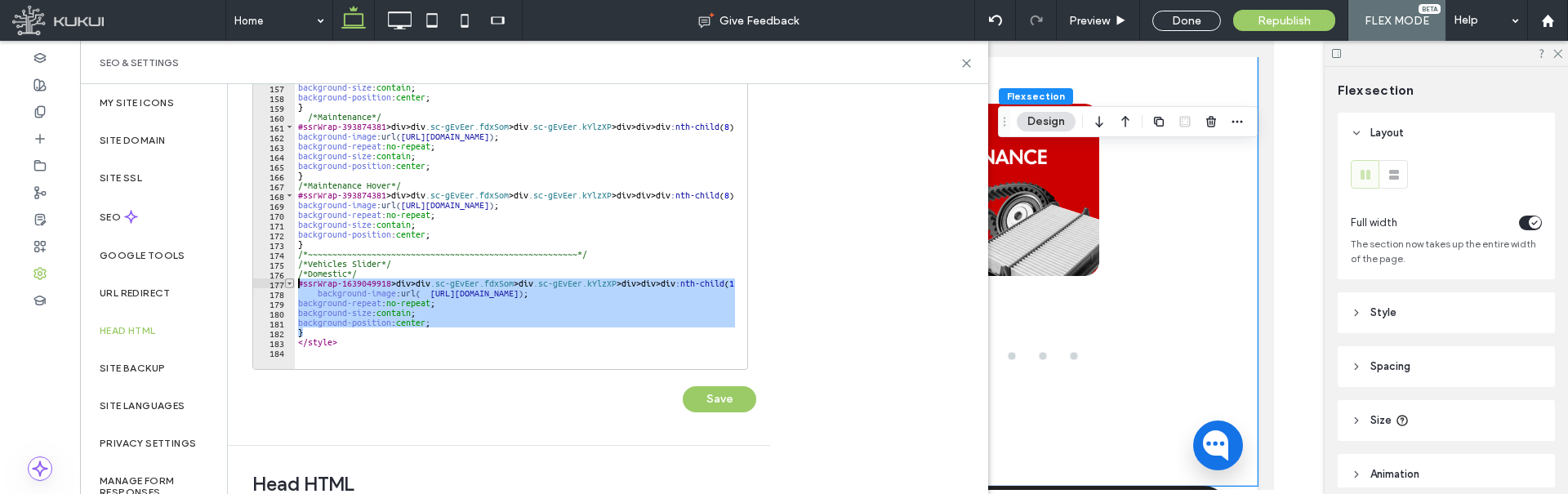
drag, startPoint x: 313, startPoint y: 331, endPoint x: 287, endPoint y: 287, distance: 51.1
click at [287, 287] on div "**********" at bounding box center [500, 207] width 495 height 327
click at [312, 336] on div "/*Oil Hover*/ #ssrWrap-393874381 > div > div .sc-gEvEer.fdxSom > div .sc-gEvEer…" at bounding box center [515, 206] width 440 height 325
type textarea "*"
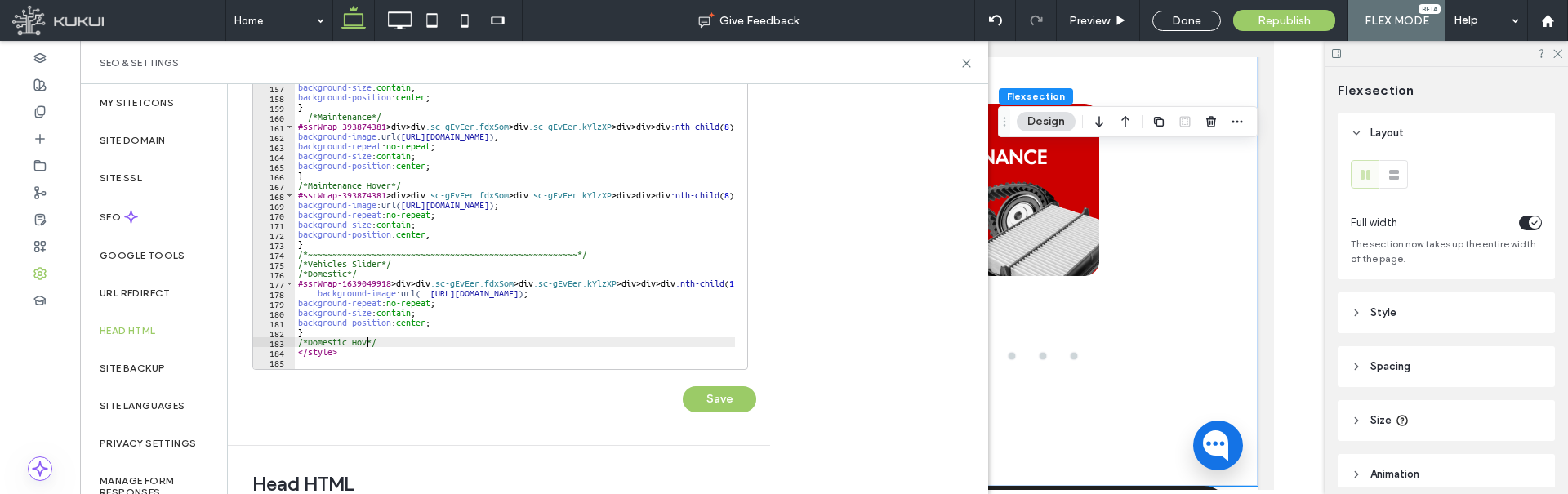
type textarea "**********"
paste textarea "*"
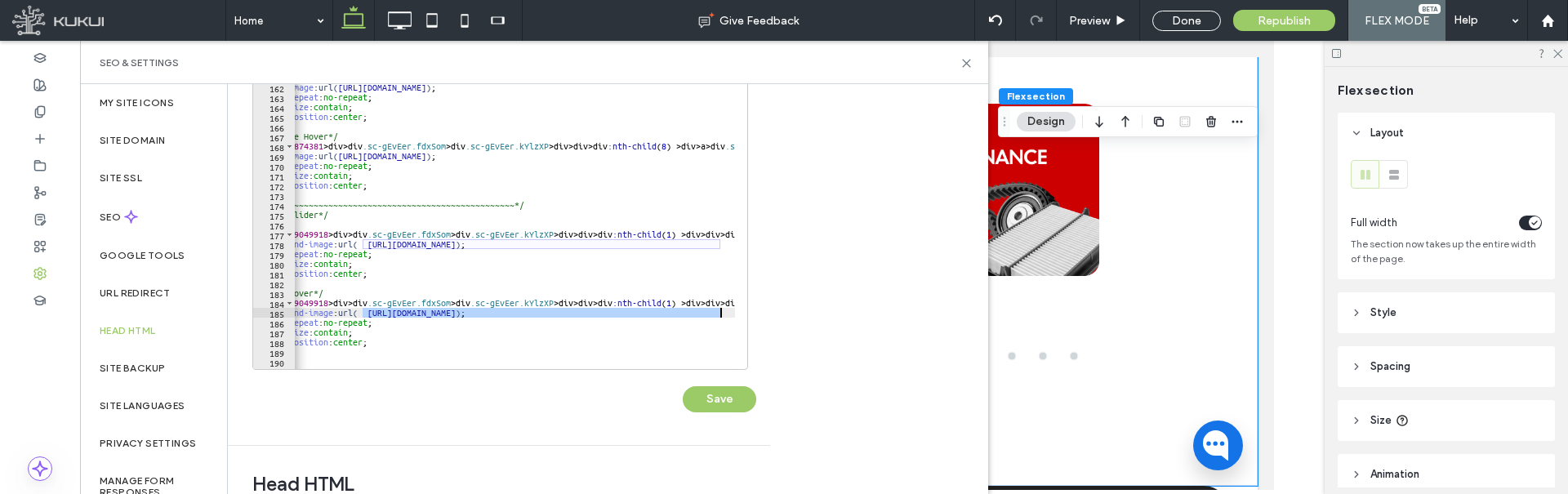
scroll to position [0, 63]
drag, startPoint x: 423, startPoint y: 313, endPoint x: 709, endPoint y: 310, distance: 286.0
click at [709, 310] on div "background-position : center ; } /*Maintenance*/ #ssrWrap-393874381 > div > div…" at bounding box center [595, 209] width 727 height 332
paste textarea "Cursor at row 185"
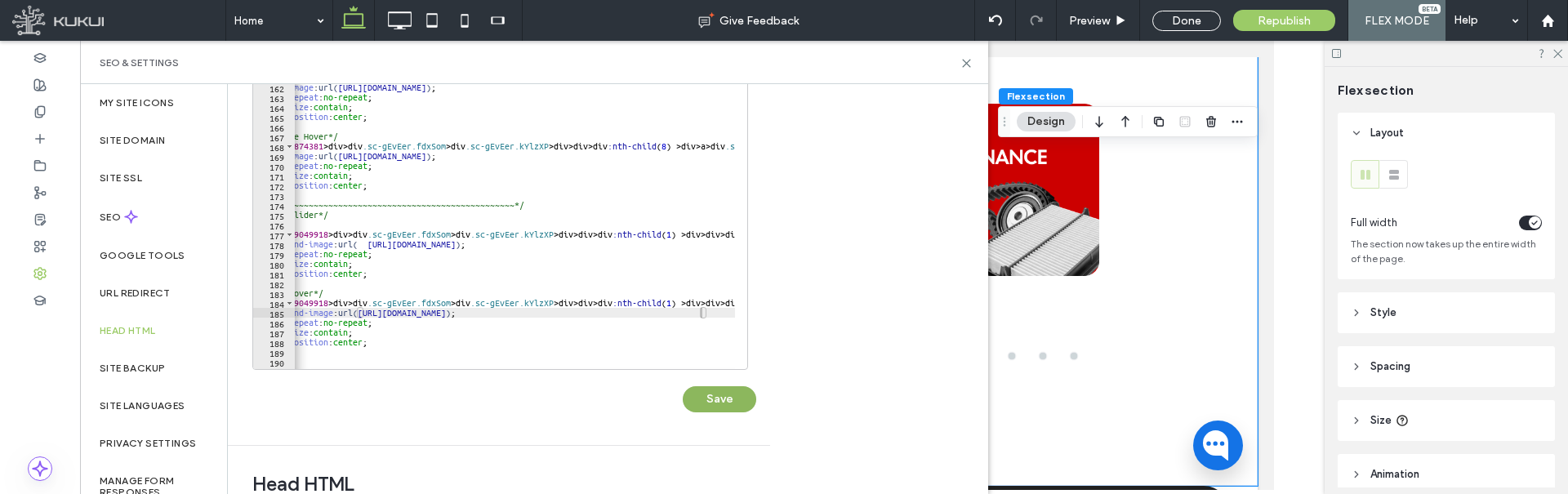
click at [719, 402] on button "Save" at bounding box center [719, 400] width 73 height 26
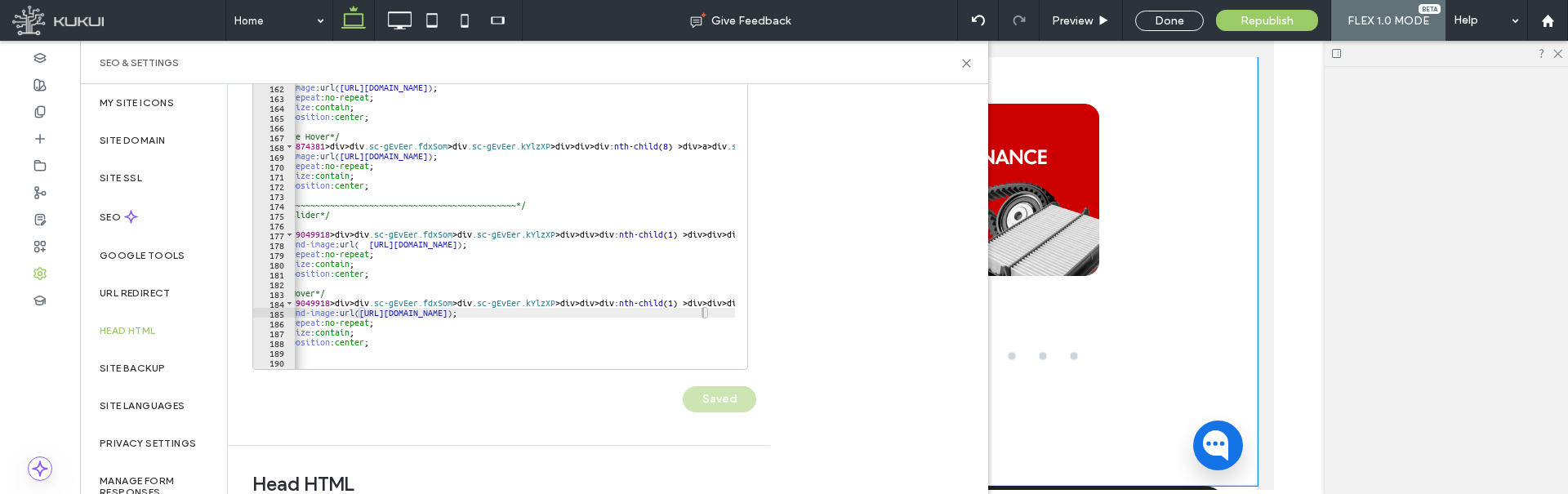
scroll to position [0, 0]
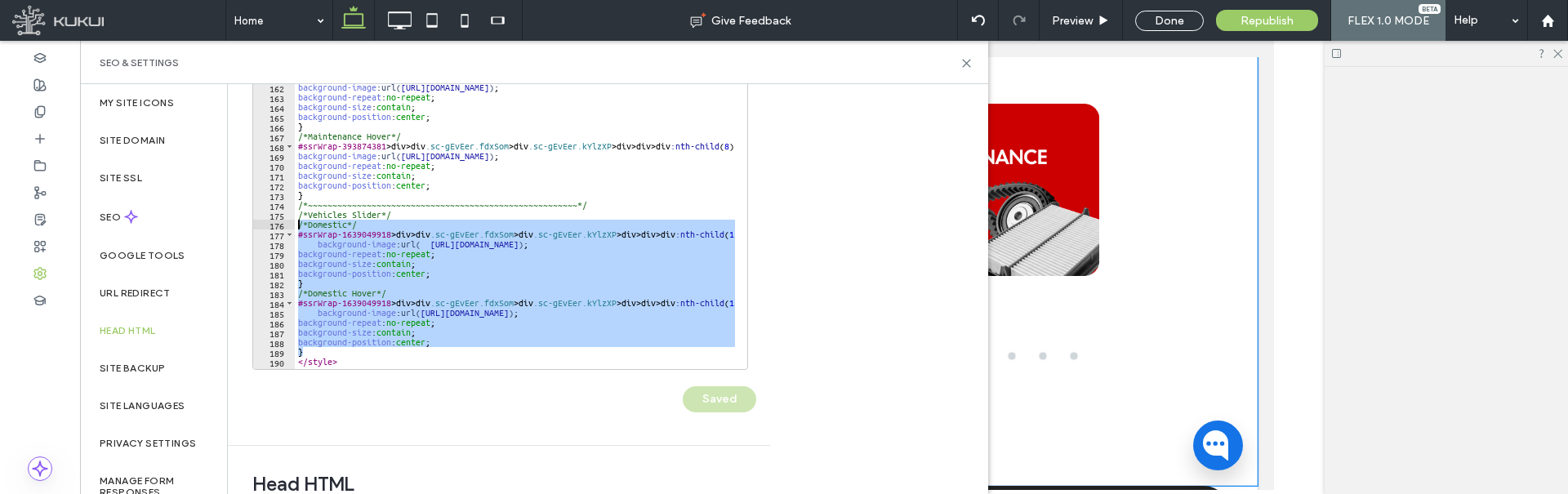
drag, startPoint x: 310, startPoint y: 351, endPoint x: 278, endPoint y: 226, distance: 129.0
click at [278, 226] on div "* 158 159 160 161 162 163 164 165 166 167 168 169 170 171 172 173 174 175 176 1…" at bounding box center [500, 207] width 495 height 327
type textarea "**********"
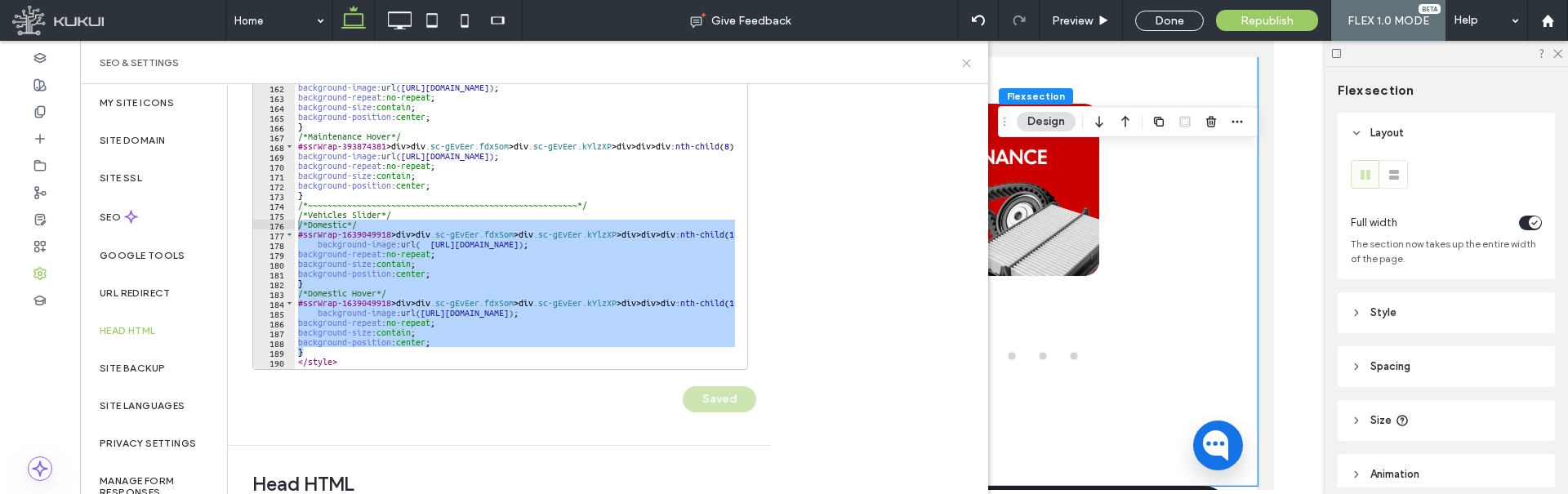
click at [969, 61] on icon at bounding box center [966, 63] width 12 height 12
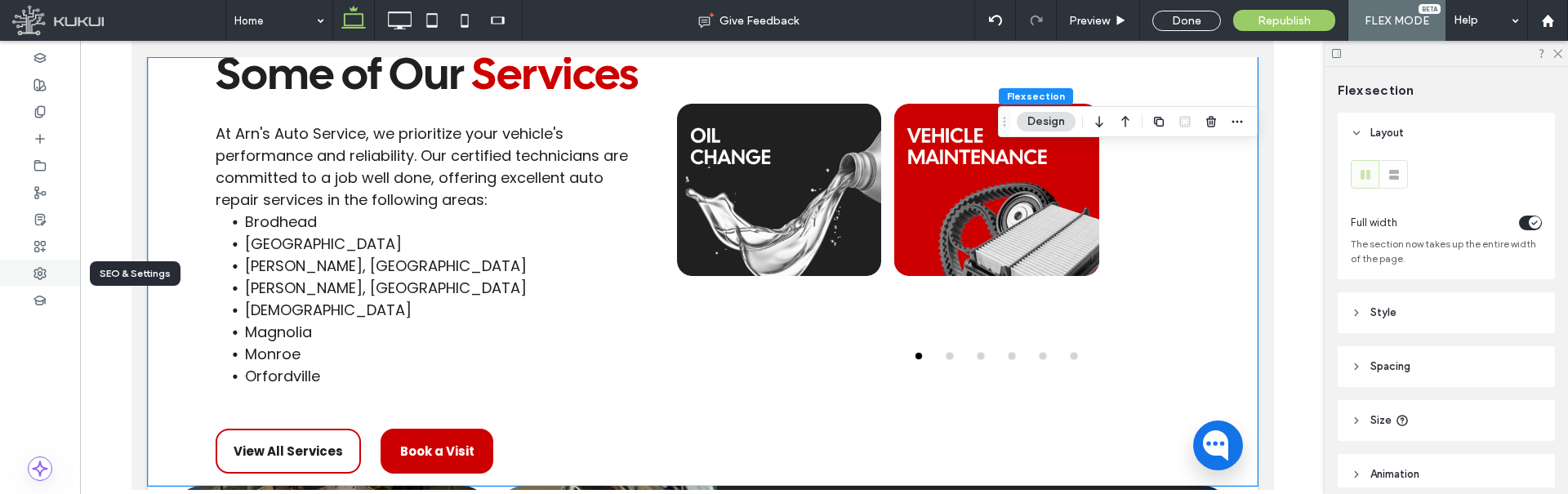
click at [40, 268] on use at bounding box center [40, 274] width 12 height 12
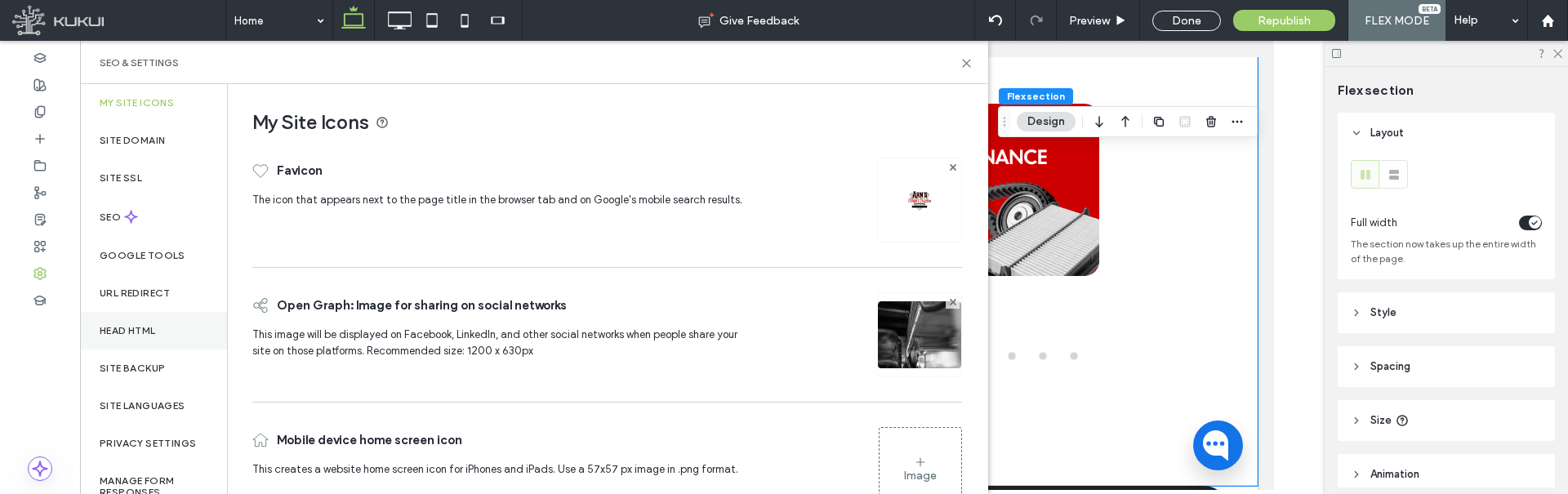
click at [148, 327] on label "Head HTML" at bounding box center [128, 331] width 56 height 12
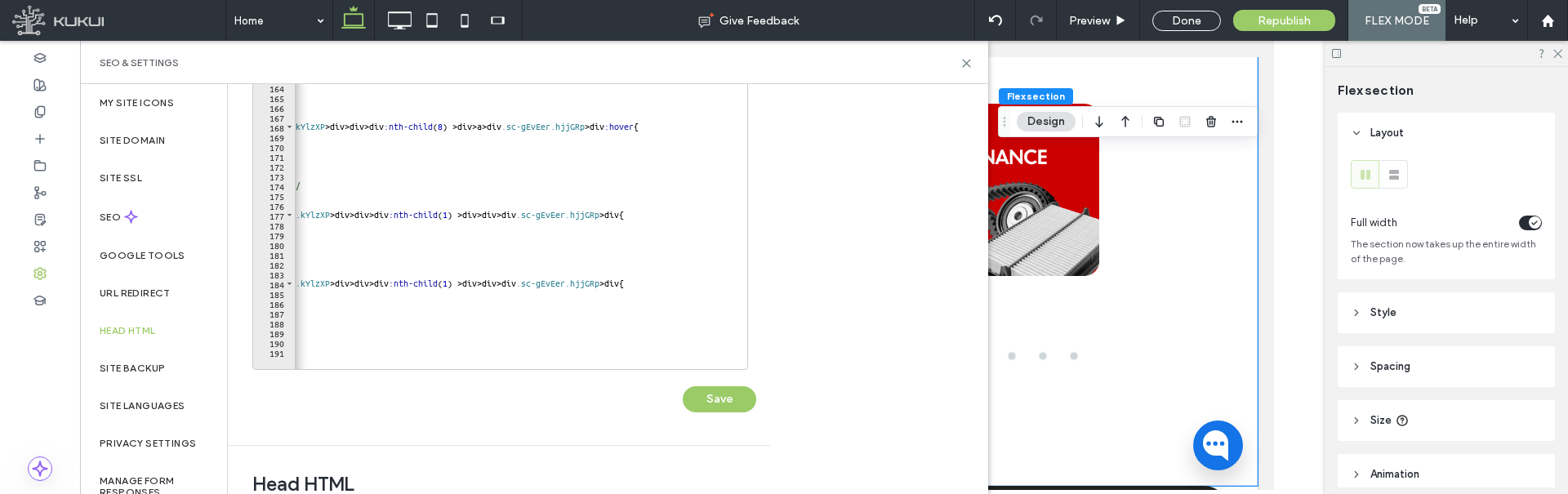
scroll to position [0, 287]
click at [711, 285] on div "/*Maintenance*/ #ssrWrap-393874381 > div > div .sc-gEvEer.fdxSom > div .sc-gEvE…" at bounding box center [372, 209] width 727 height 332
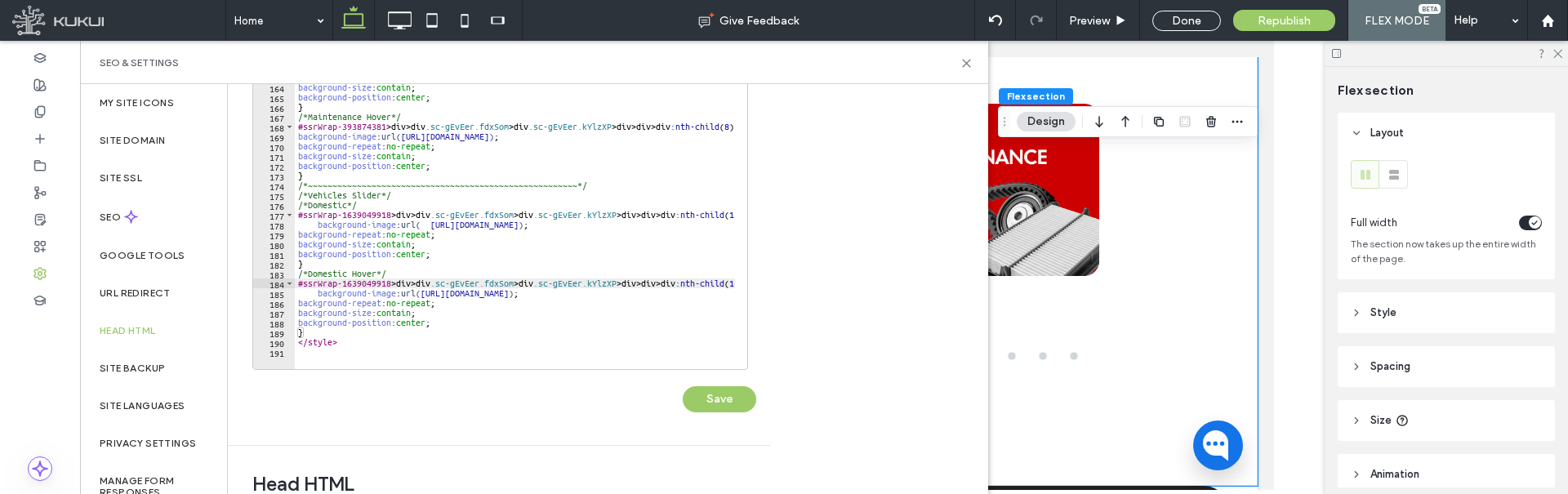
scroll to position [0, 0]
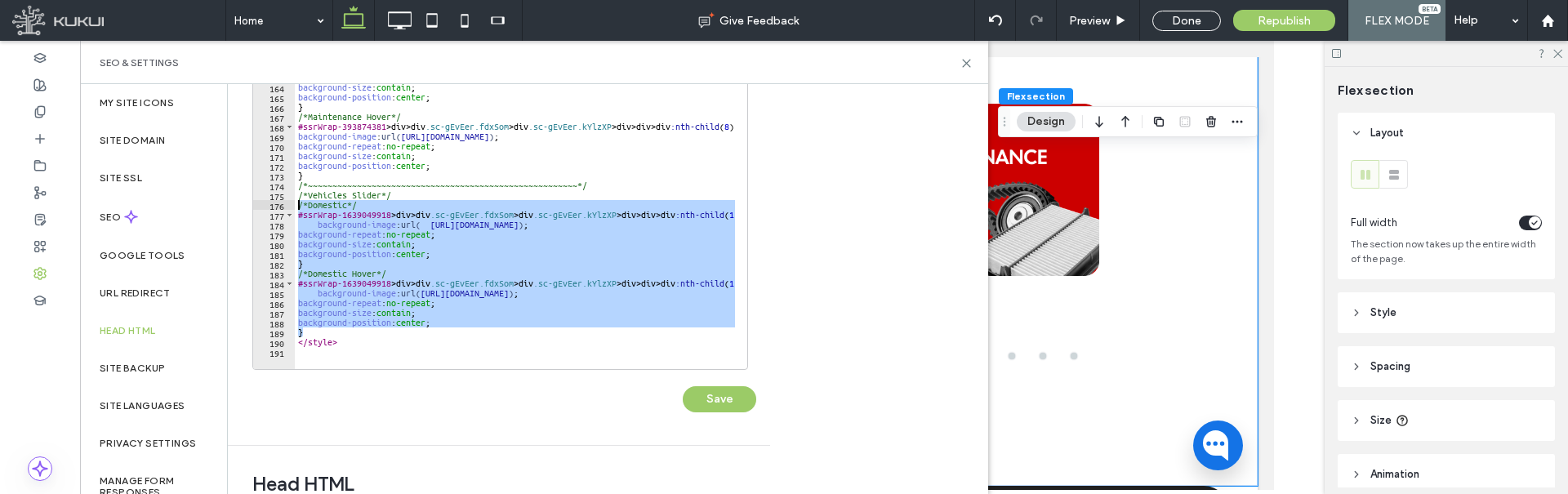
drag, startPoint x: 311, startPoint y: 332, endPoint x: 288, endPoint y: 205, distance: 129.1
click at [288, 205] on div "**********" at bounding box center [500, 207] width 495 height 327
click at [321, 330] on div "/*Maintenance*/ #ssrWrap-393874381 > div > div .sc-gEvEer.fdxSom > div .sc-gEvE…" at bounding box center [515, 206] width 440 height 325
type textarea "*"
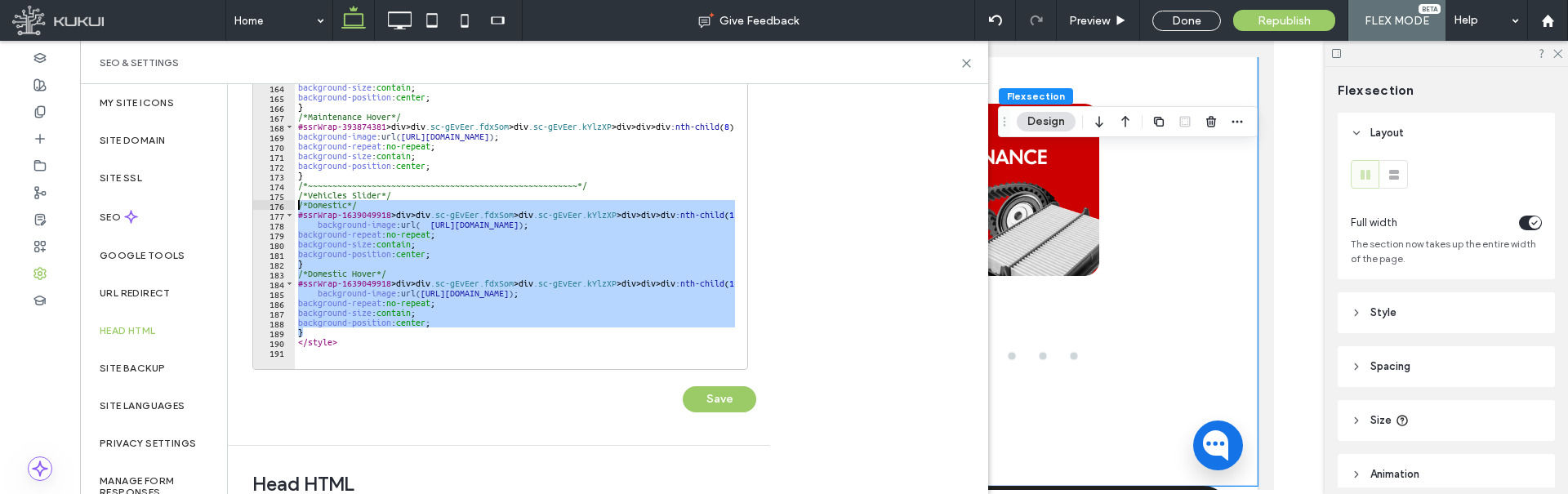
scroll to position [0, 0]
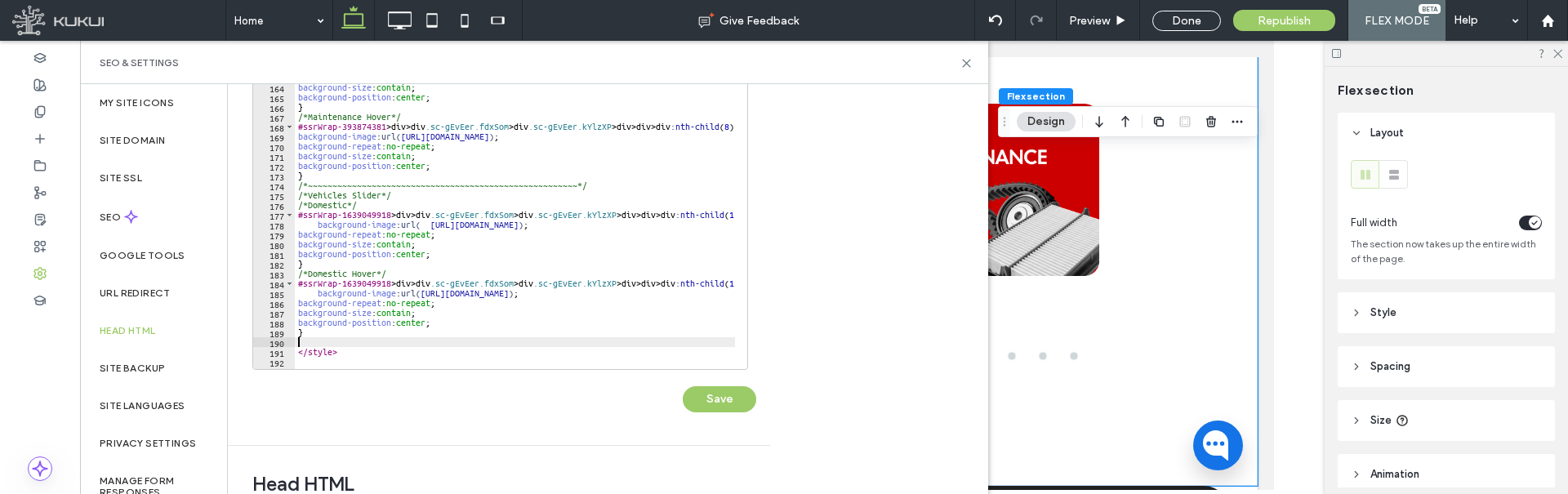
paste textarea "*"
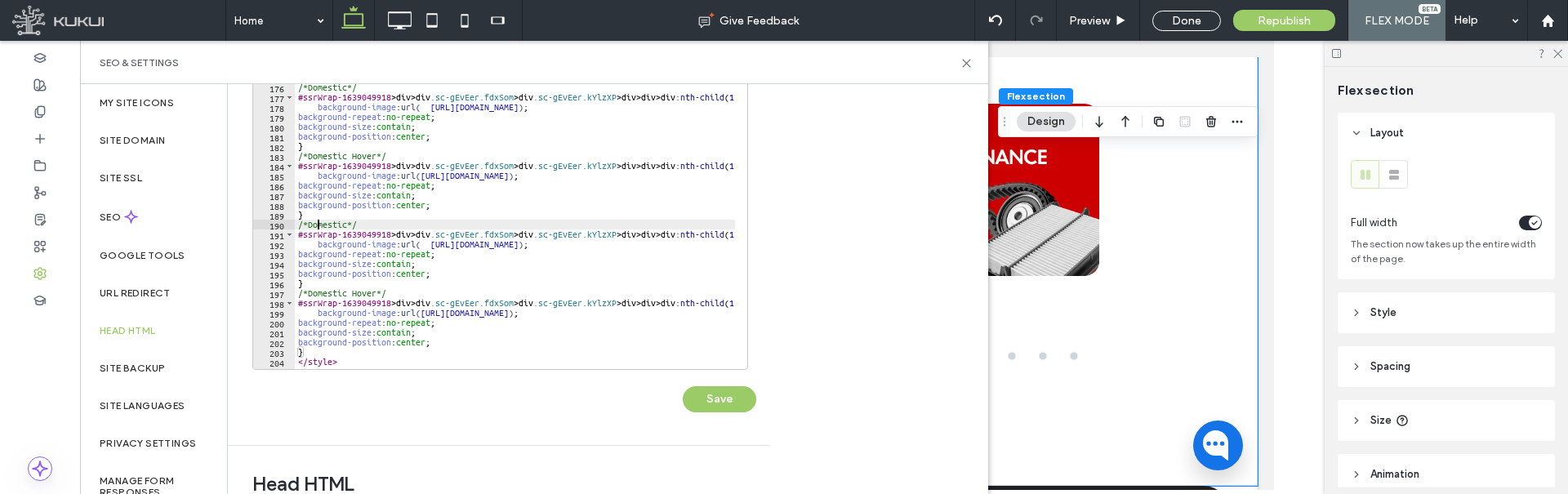
click at [319, 223] on div "background-position : center ; } /*~~~~~~~~~~~~~~~~~~~~~~~~~~~~~~~~~~~~~~~~~~~~…" at bounding box center [665, 209] width 741 height 332
click at [323, 292] on div "background-position : center ; } /*~~~~~~~~~~~~~~~~~~~~~~~~~~~~~~~~~~~~~~~~~~~~…" at bounding box center [665, 209] width 741 height 332
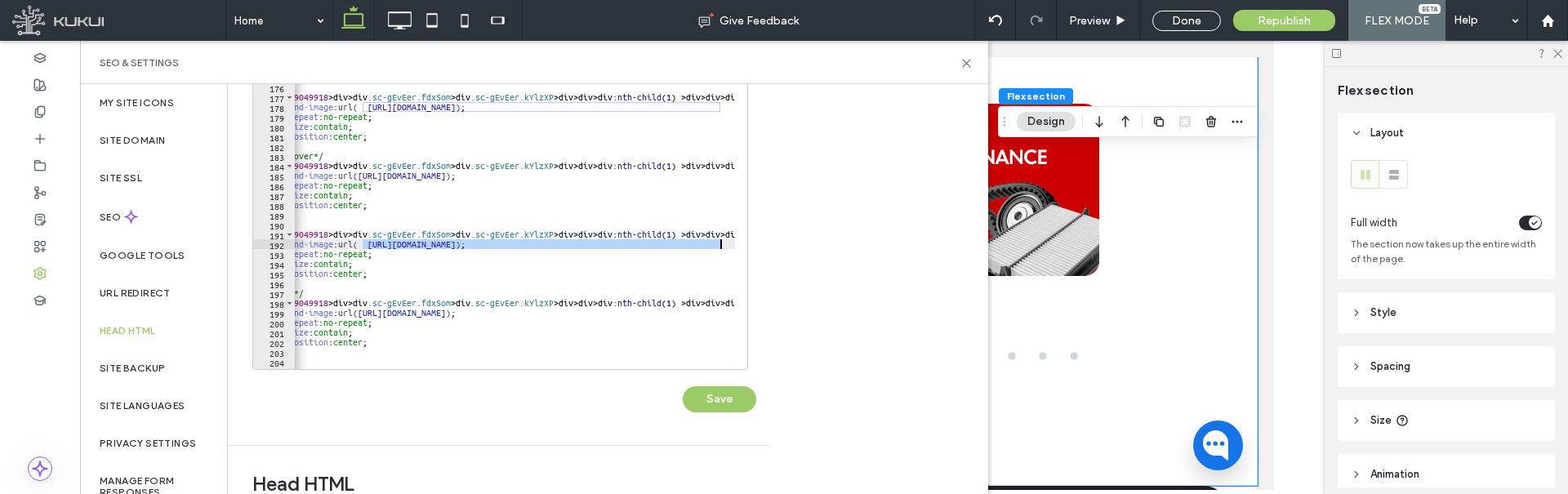
scroll to position [0, 63]
drag, startPoint x: 423, startPoint y: 243, endPoint x: 712, endPoint y: 245, distance: 289.0
click at [712, 245] on div "background-position : center ; } /*~~~~~~~~~~~~~~~~~~~~~~~~~~~~~~~~~~~~~~~~~~~~…" at bounding box center [602, 209] width 741 height 332
paste textarea "Cursor at row 192"
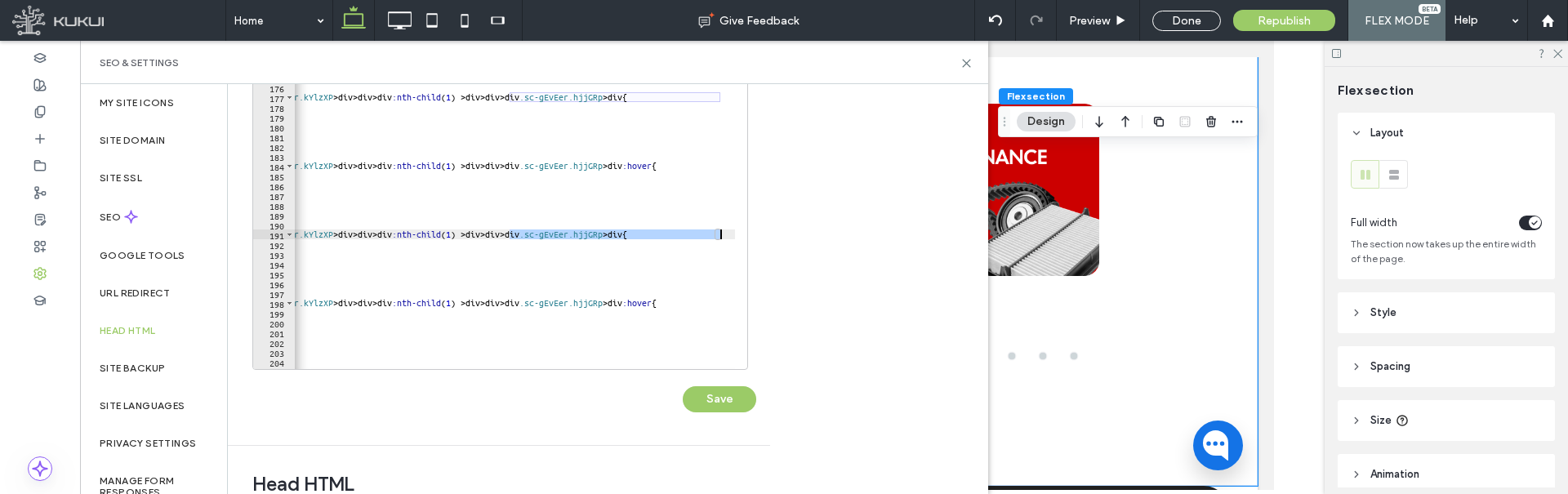
scroll to position [0, 284]
drag, startPoint x: 730, startPoint y: 236, endPoint x: 719, endPoint y: 235, distance: 11.0
click at [719, 235] on div "background-position : center ; } /*~~~~~~~~~~~~~~~~~~~~~~~~~~~~~~~~~~~~~~~~~~~~…" at bounding box center [382, 209] width 741 height 332
click at [693, 242] on div "background-position : center ; } /*~~~~~~~~~~~~~~~~~~~~~~~~~~~~~~~~~~~~~~~~~~~~…" at bounding box center [382, 209] width 741 height 332
click at [503, 234] on div "background-position : center ; } /*~~~~~~~~~~~~~~~~~~~~~~~~~~~~~~~~~~~~~~~~~~~~…" at bounding box center [382, 209] width 741 height 332
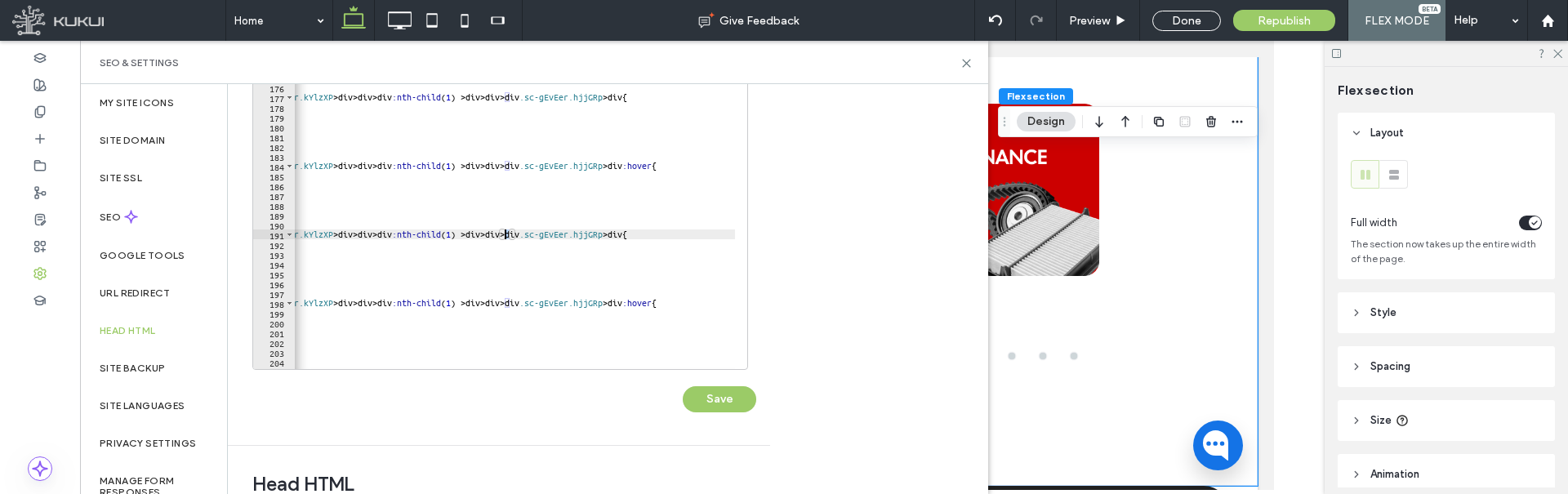
scroll to position [0, 41]
click at [503, 305] on div "background-position : center ; } /*~~~~~~~~~~~~~~~~~~~~~~~~~~~~~~~~~~~~~~~~~~~~…" at bounding box center [382, 209] width 741 height 332
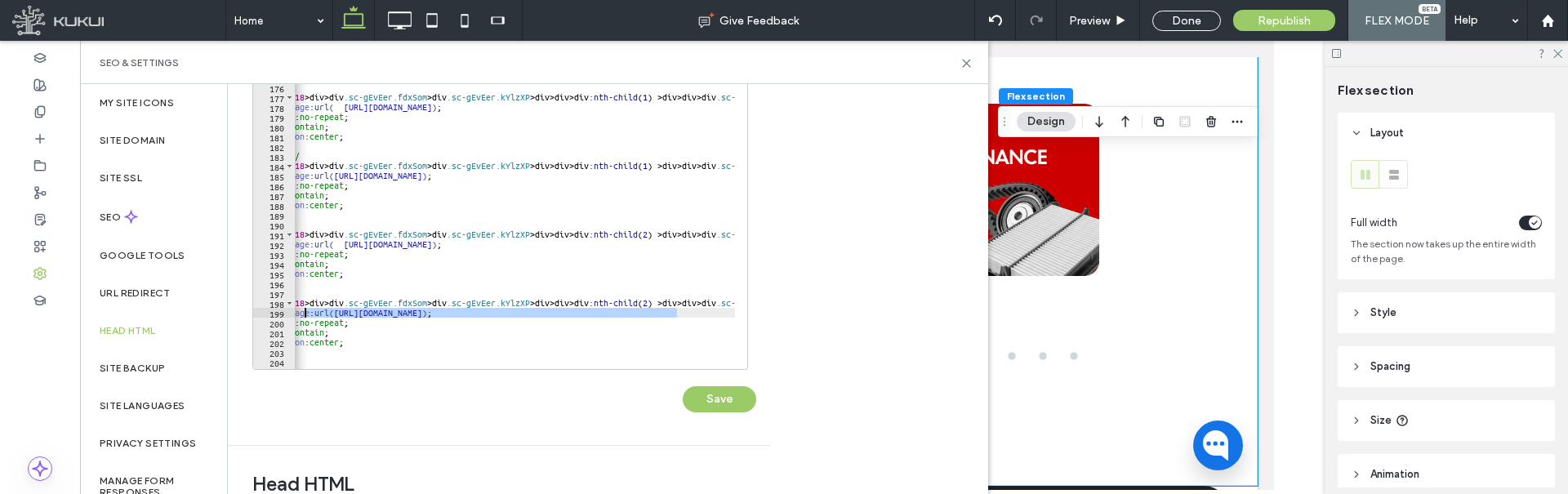
scroll to position [0, 0]
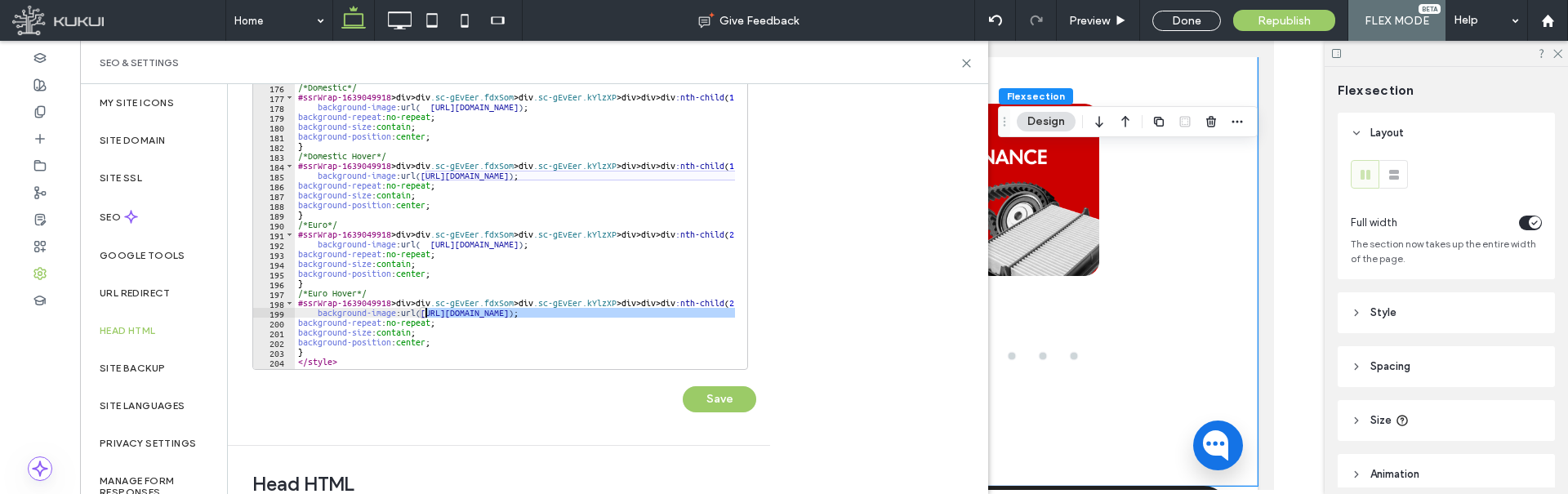
drag, startPoint x: 479, startPoint y: 312, endPoint x: 425, endPoint y: 313, distance: 54.0
click at [425, 313] on div "background-position : center ; } /*~~~~~~~~~~~~~~~~~~~~~~~~~~~~~~~~~~~~~~~~~~~~…" at bounding box center [665, 209] width 741 height 332
paste textarea "Cursor at row 199"
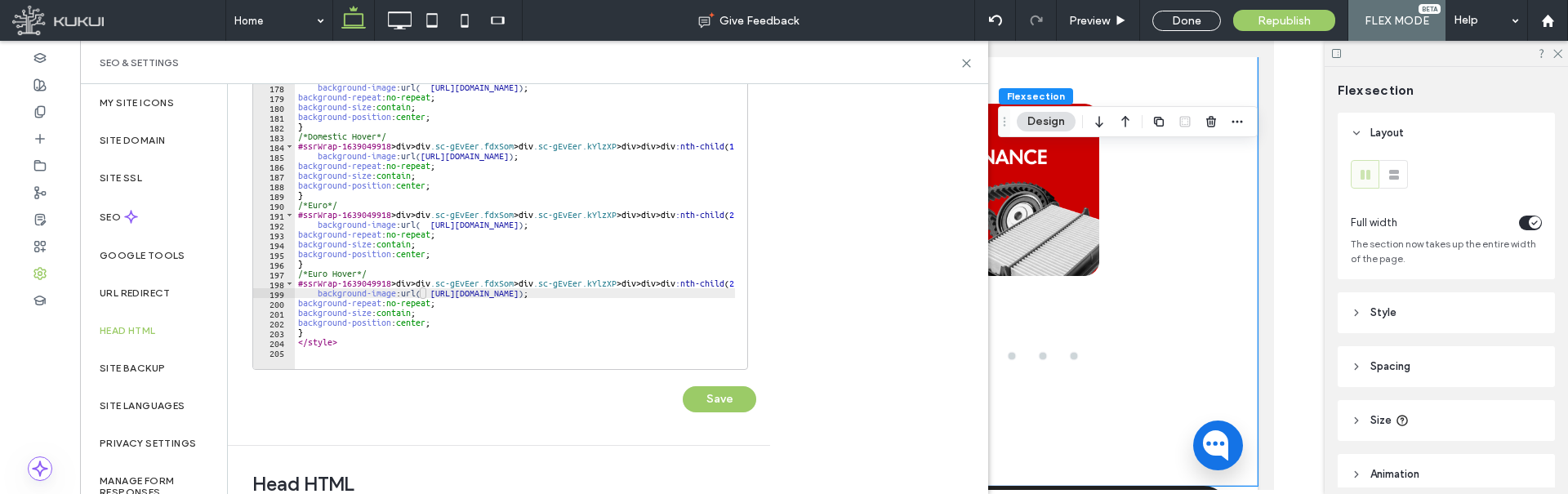
scroll to position [0, 0]
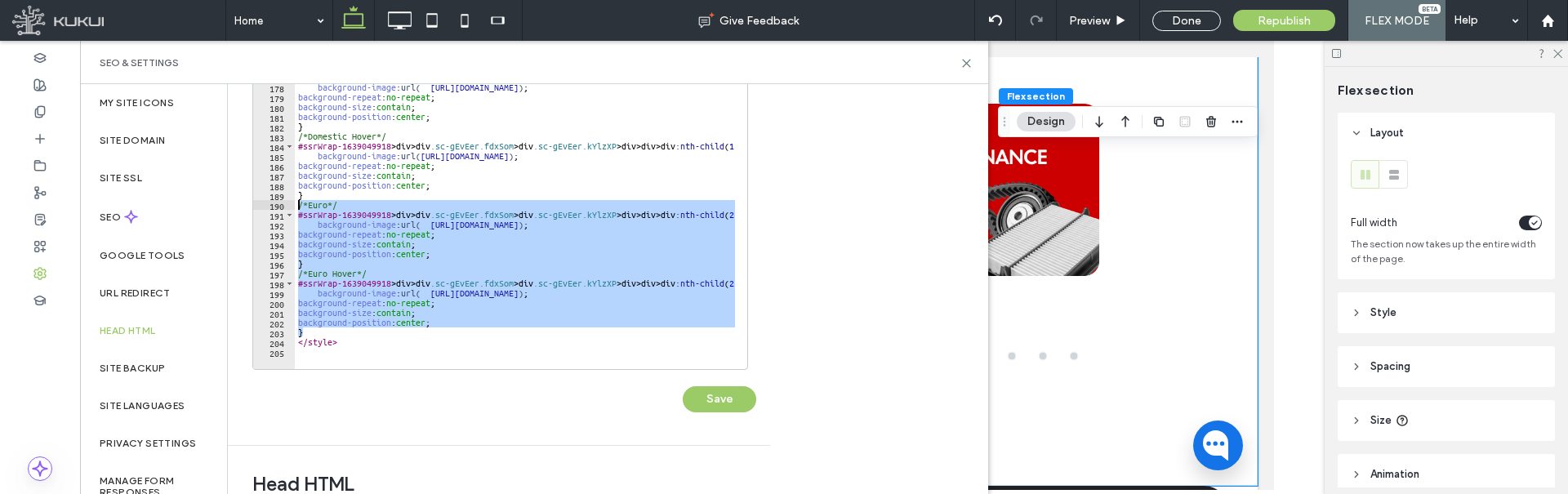
drag, startPoint x: 305, startPoint y: 335, endPoint x: 288, endPoint y: 205, distance: 131.1
click at [288, 205] on div "**********" at bounding box center [500, 207] width 495 height 327
click at [317, 330] on div "/*~~~~~~~~~~~~~~~~~~~~~~~~~~~~~~~~~~~~~~~~~~~~~~~~~~~~~~~*/ /*Vehicles Slider*/…" at bounding box center [515, 206] width 440 height 325
type textarea "*"
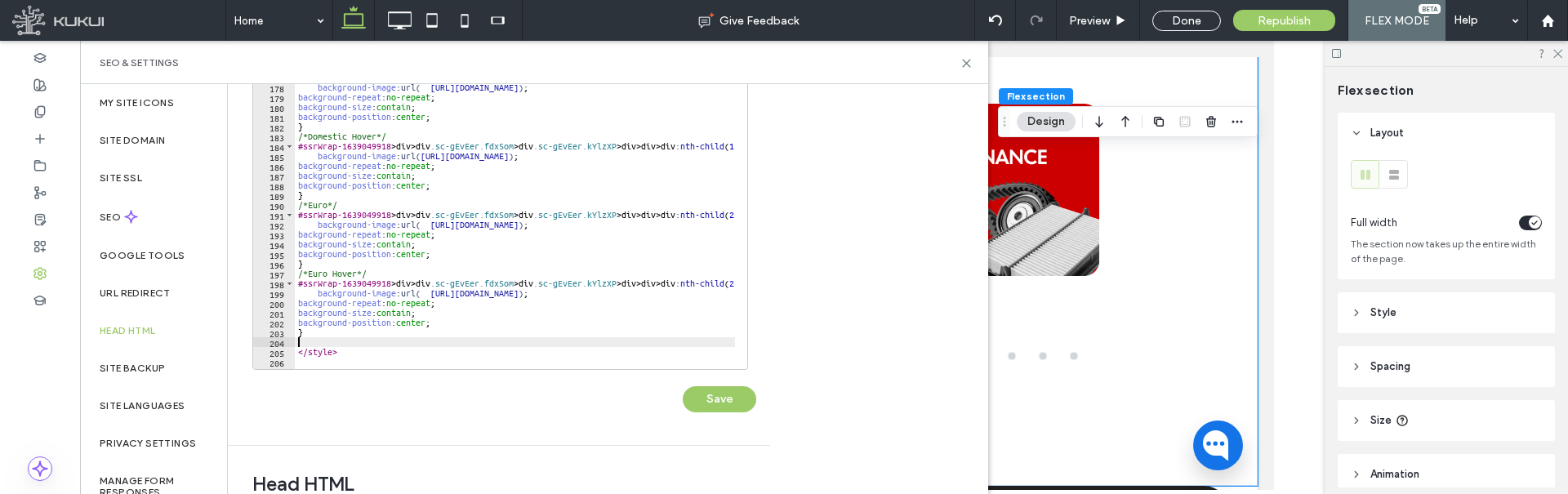
paste textarea "*"
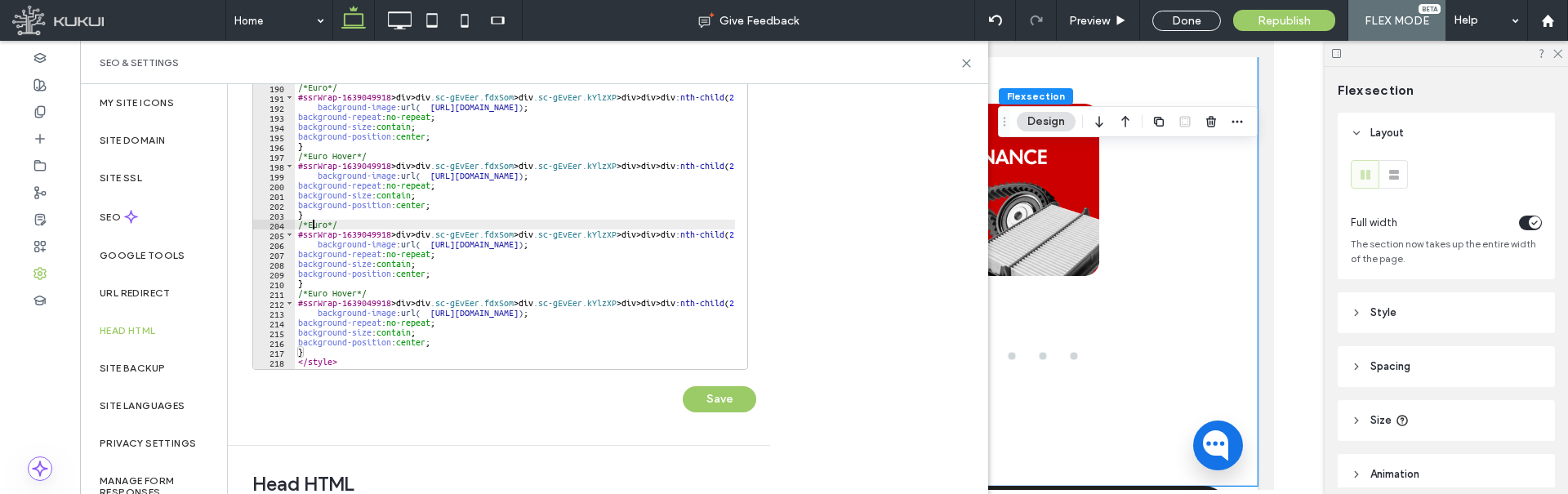
click at [311, 226] on div "background-repeat : no-repeat ; background-size : contain ; background-position…" at bounding box center [665, 209] width 741 height 332
click at [314, 290] on div "background-repeat : no-repeat ; background-size : contain ; background-position…" at bounding box center [665, 209] width 741 height 332
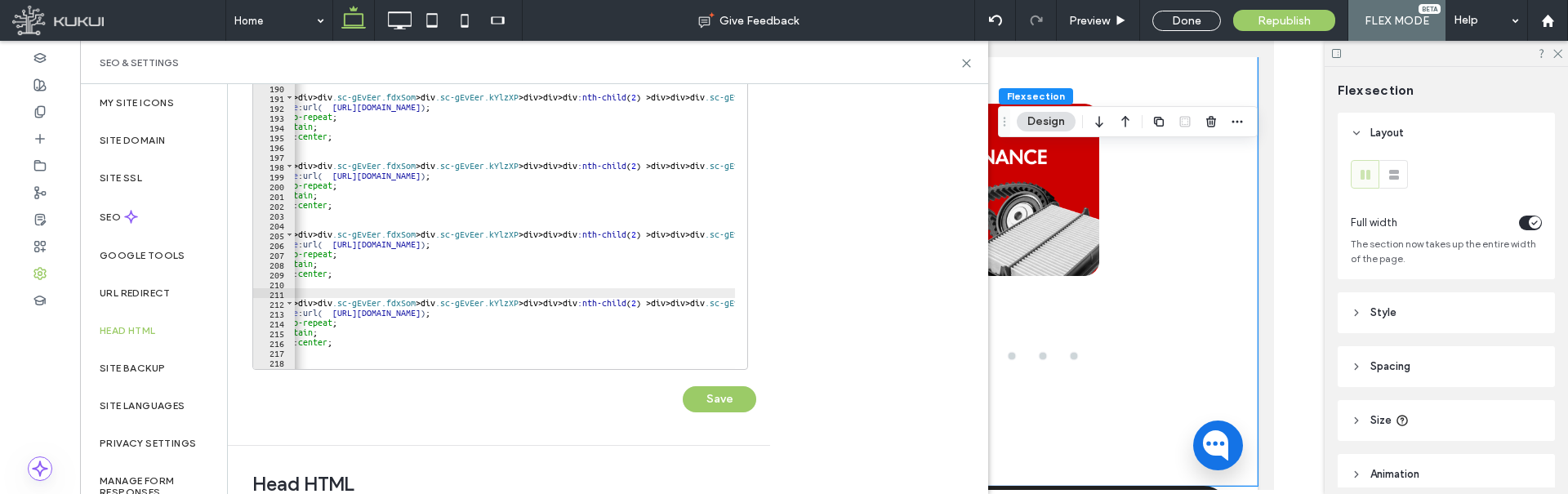
scroll to position [0, 196]
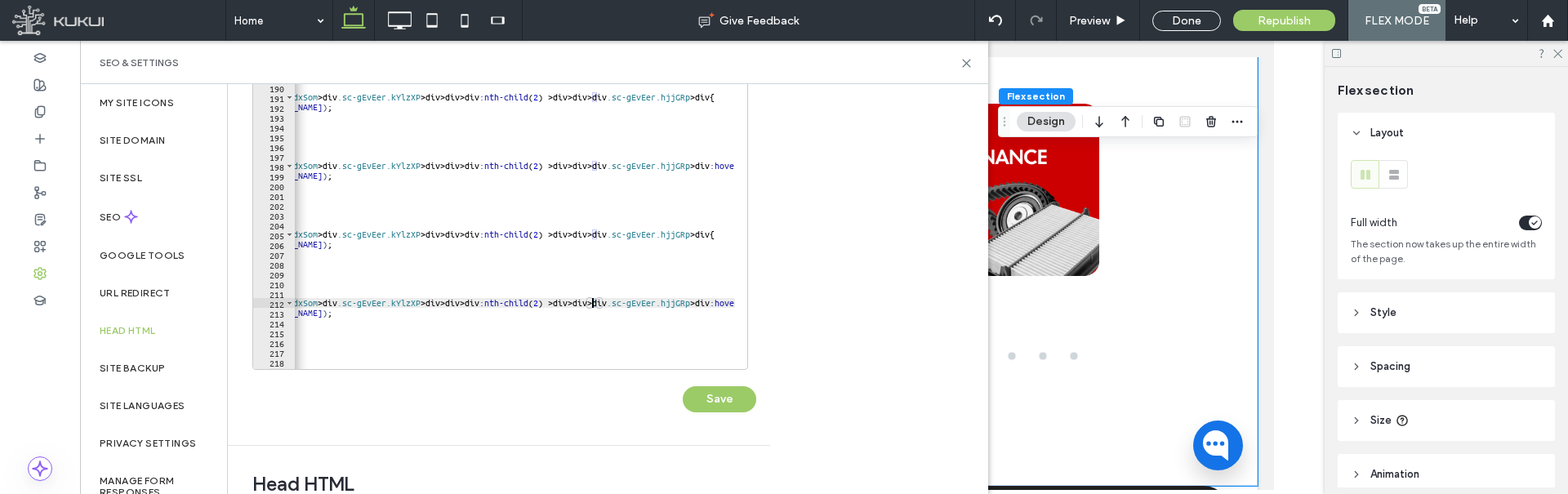
click at [594, 303] on div "background-repeat : no-repeat ; background-size : contain ; background-position…" at bounding box center [469, 209] width 741 height 332
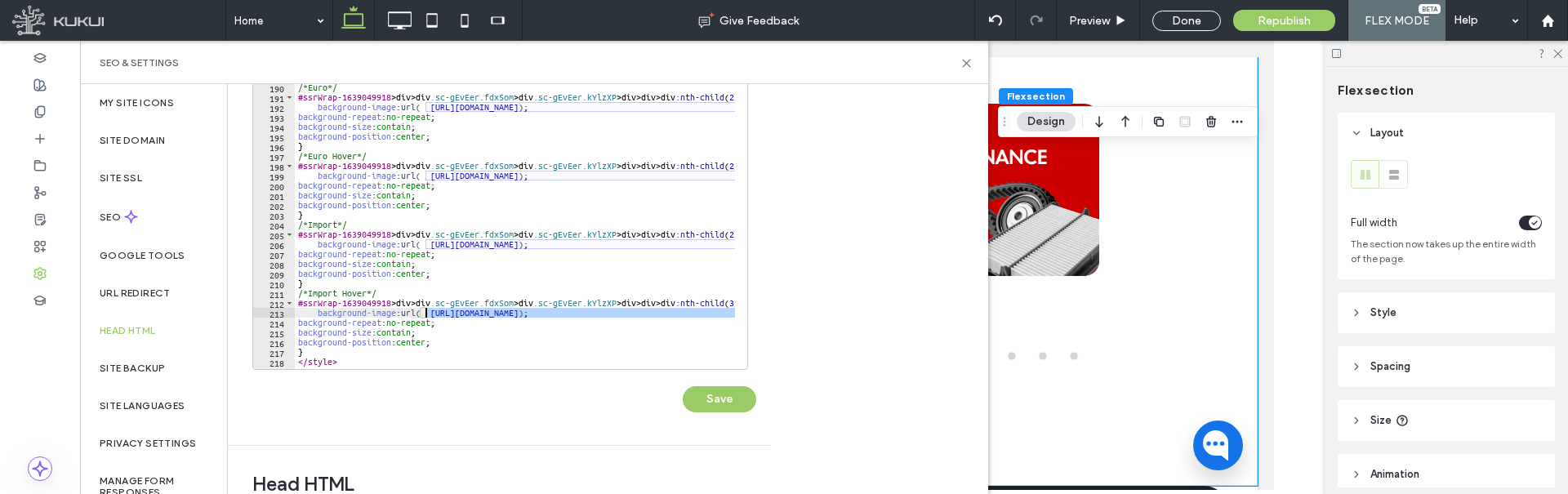
drag, startPoint x: 556, startPoint y: 316, endPoint x: 424, endPoint y: 313, distance: 132.0
click at [424, 313] on div "background-repeat : no-repeat ; background-size : contain ; background-position…" at bounding box center [665, 209] width 741 height 332
paste textarea "**"
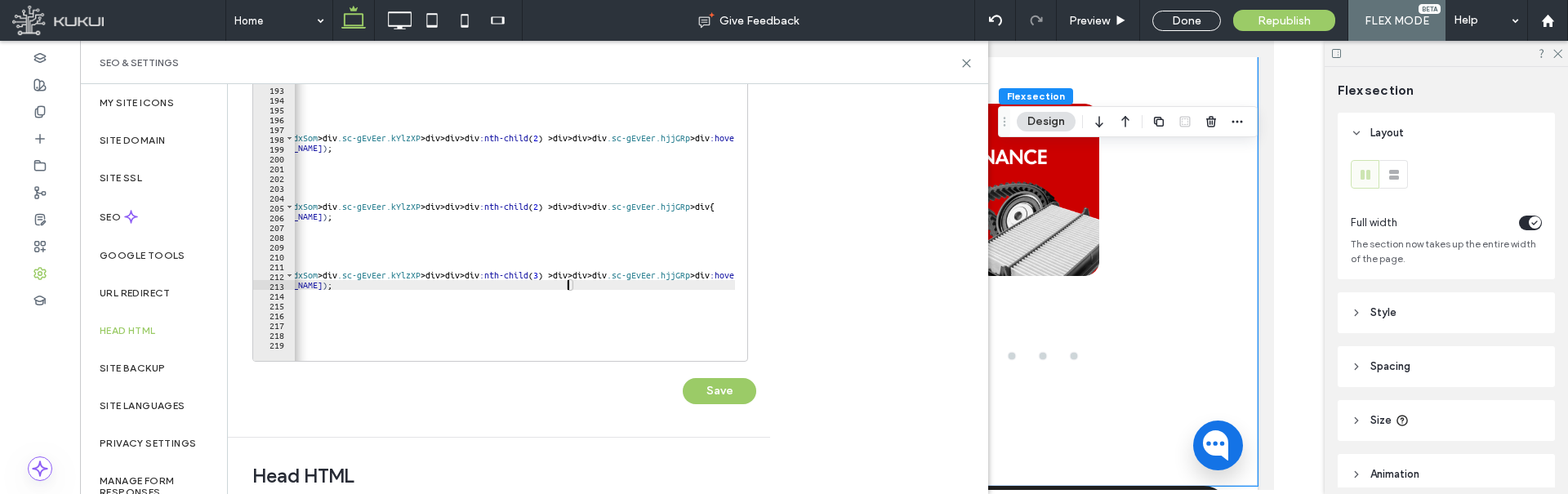
scroll to position [0, 0]
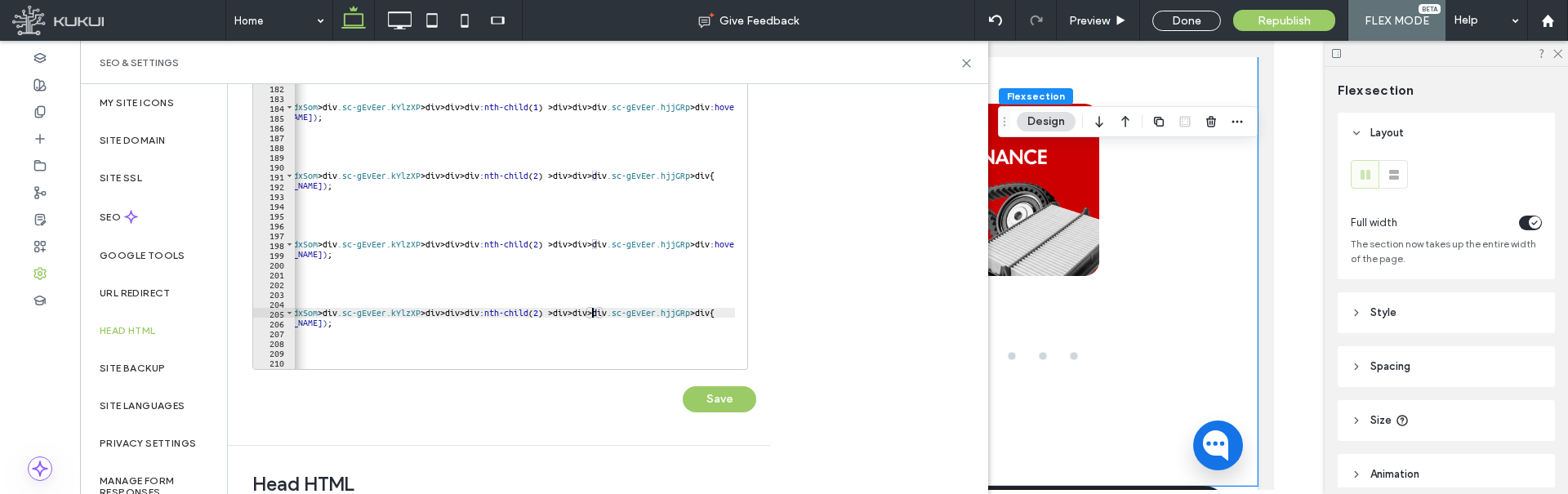
click at [592, 314] on div "background-image : url( https://irp.cdn-website.com/bfd3c355/dms3rep/multi/Dome…" at bounding box center [469, 209] width 741 height 332
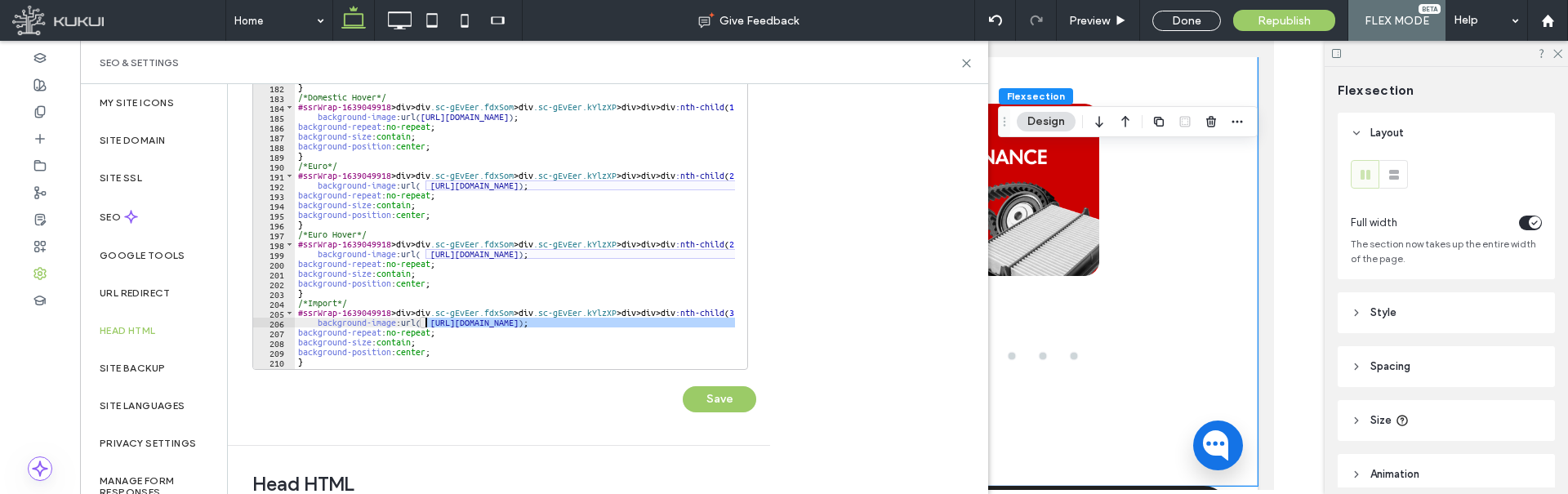
drag, startPoint x: 557, startPoint y: 319, endPoint x: 423, endPoint y: 319, distance: 134.0
click at [423, 319] on div "background-image : url( https://irp.cdn-website.com/bfd3c355/dms3rep/multi/Dome…" at bounding box center [665, 209] width 741 height 332
paste textarea "**"
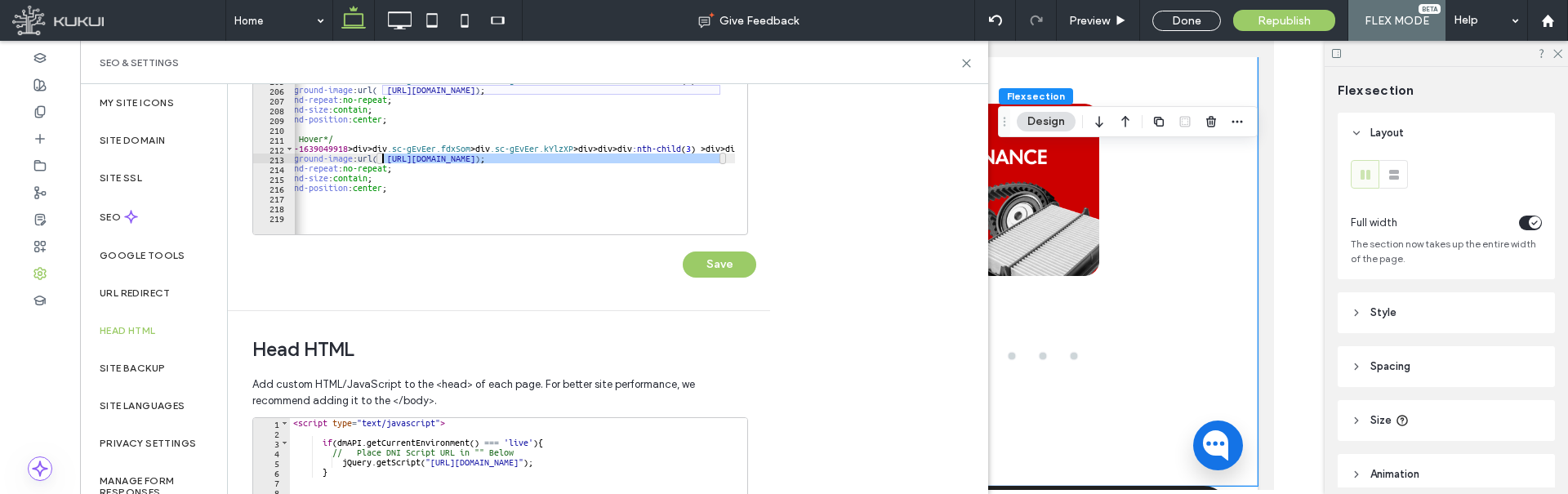
drag, startPoint x: 712, startPoint y: 159, endPoint x: 389, endPoint y: 160, distance: 323.0
click at [383, 157] on div "background-position : center ; } /*Euro*/ #ssrWrap-1639049918 > div > div .sc-g…" at bounding box center [622, 74] width 741 height 332
drag, startPoint x: 719, startPoint y: 159, endPoint x: 385, endPoint y: 155, distance: 334.0
click at [385, 155] on div "background-position : center ; } /*Euro*/ #ssrWrap-1639049918 > div > div .sc-g…" at bounding box center [622, 74] width 741 height 332
paste textarea "Cursor at row 213"
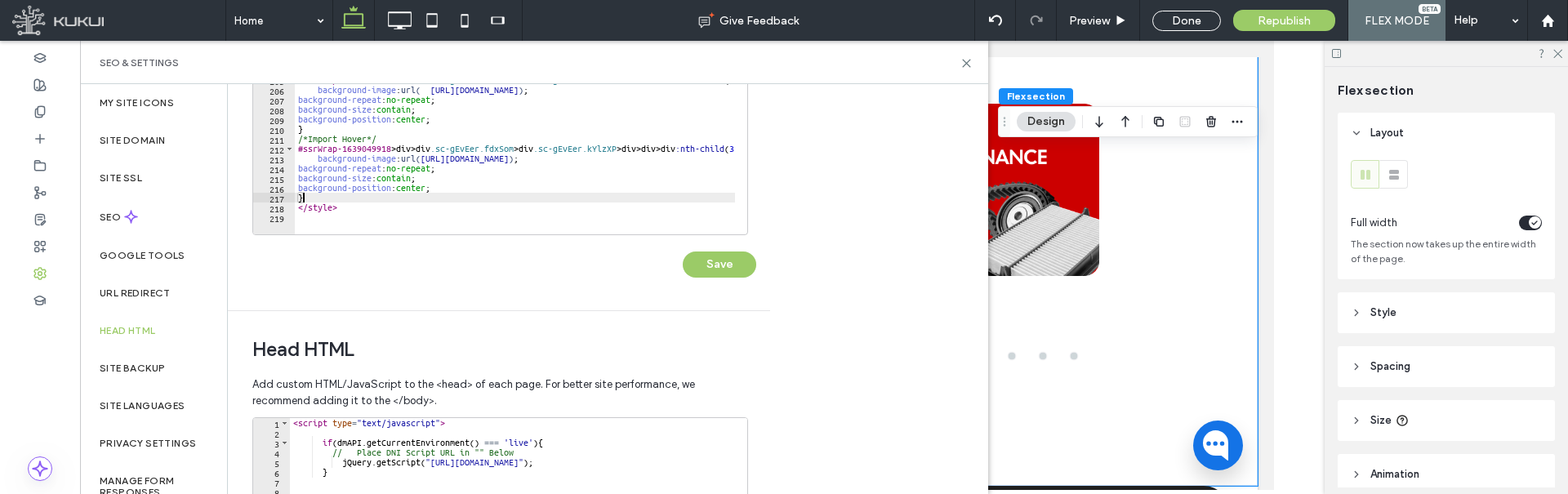
click at [314, 196] on div "background-position : center ; } /*Euro*/ #ssrWrap-1639049918 > div > div .sc-g…" at bounding box center [665, 74] width 741 height 332
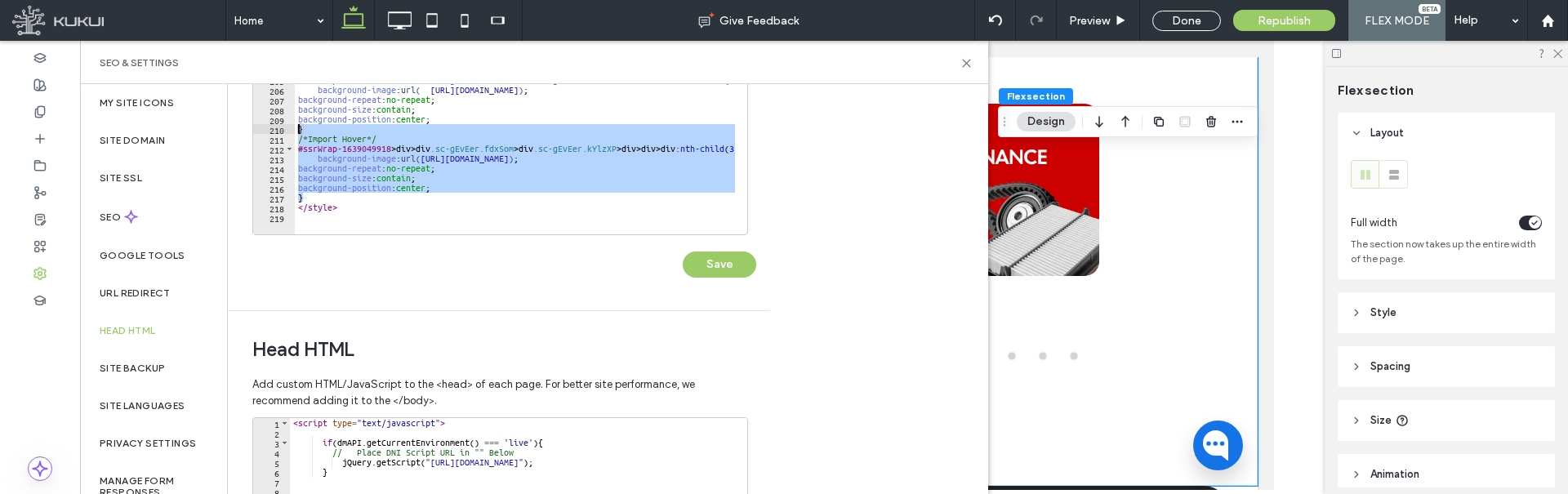
drag, startPoint x: 312, startPoint y: 198, endPoint x: 289, endPoint y: 120, distance: 81.3
click at [289, 120] on div "* 188 189 190 191 192 193 194 195 196 197 198 199 200 201 202 203 204 205 206 2…" at bounding box center [500, 72] width 495 height 327
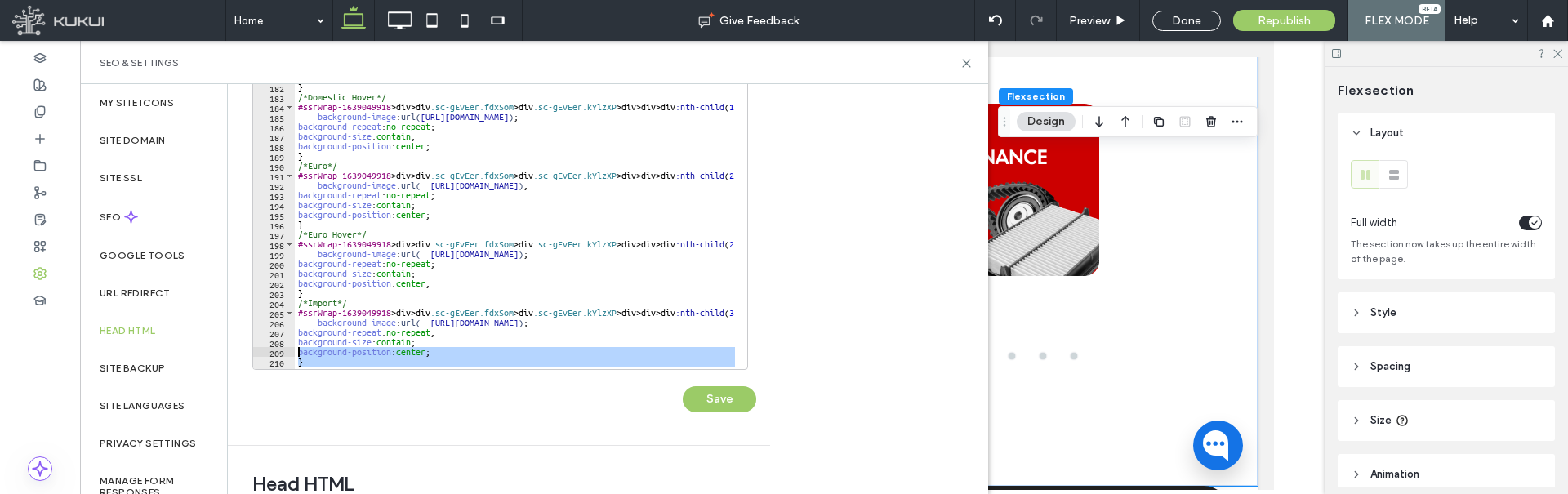
click at [415, 275] on div "background-image : url( https://irp.cdn-website.com/bfd3c355/dms3rep/multi/Dome…" at bounding box center [665, 209] width 741 height 332
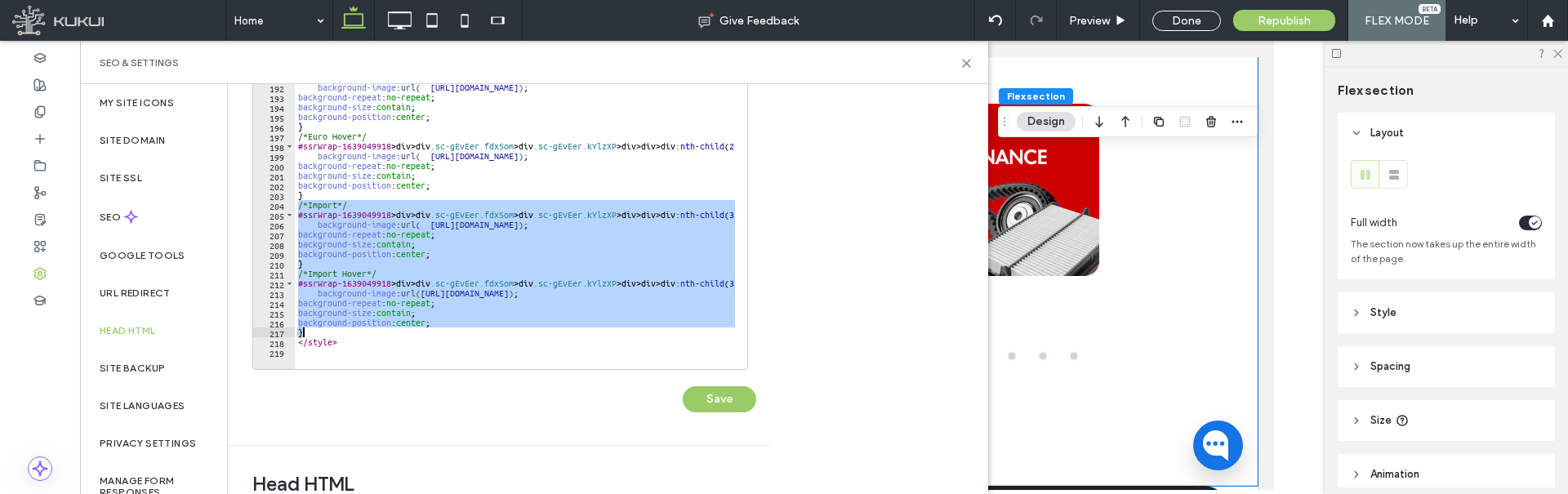
drag, startPoint x: 298, startPoint y: 208, endPoint x: 390, endPoint y: 329, distance: 152.0
click at [390, 329] on div "background-position : center ; } /*Euro*/ #ssrWrap-1639049918 > div > div .sc-g…" at bounding box center [665, 209] width 741 height 332
click at [333, 331] on div "background-position : center ; } /*Euro*/ #ssrWrap-1639049918 > div > div .sc-g…" at bounding box center [515, 206] width 440 height 325
type textarea "*"
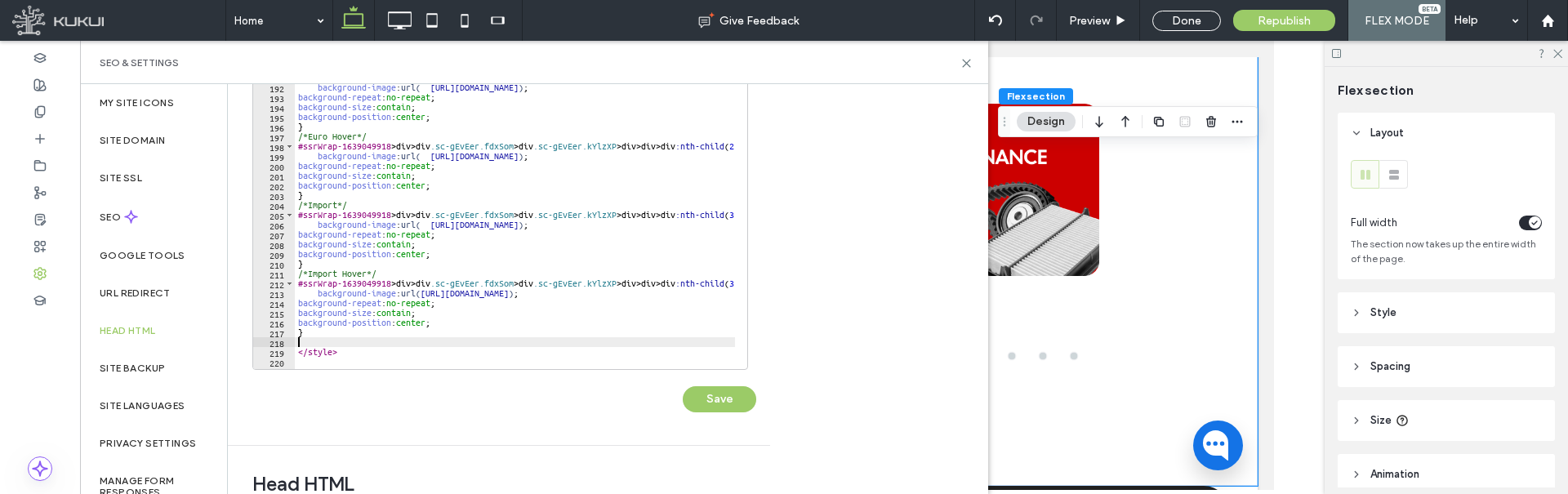
paste textarea "*"
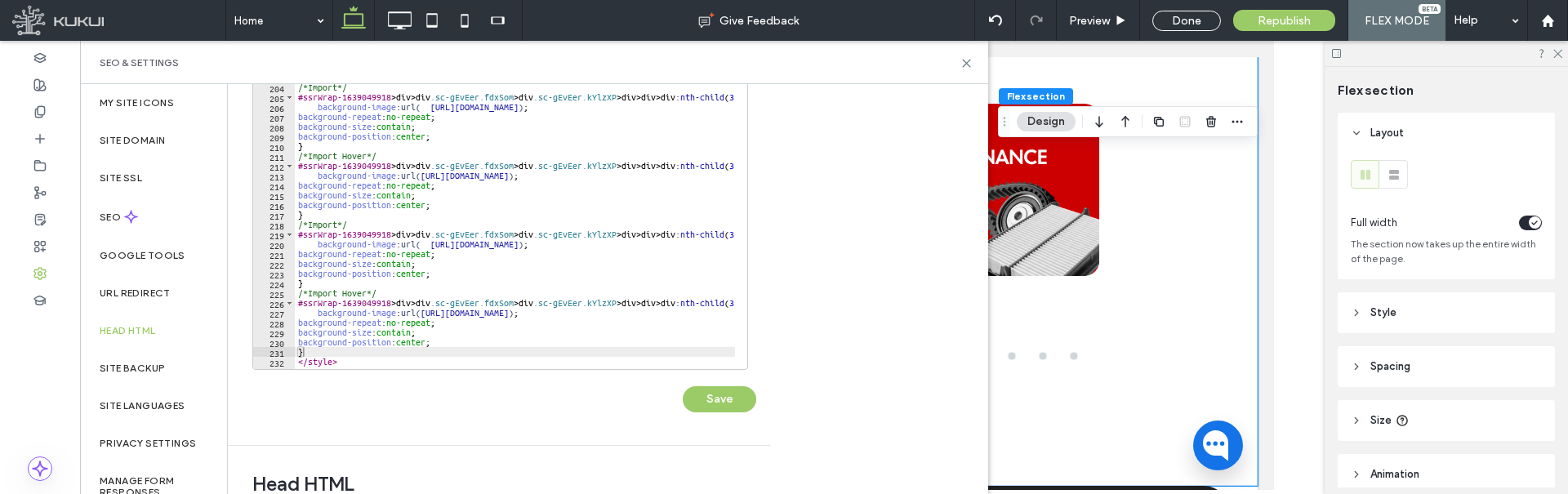
click at [319, 226] on div "background-repeat : no-repeat ; background-size : contain ; background-position…" at bounding box center [665, 209] width 741 height 332
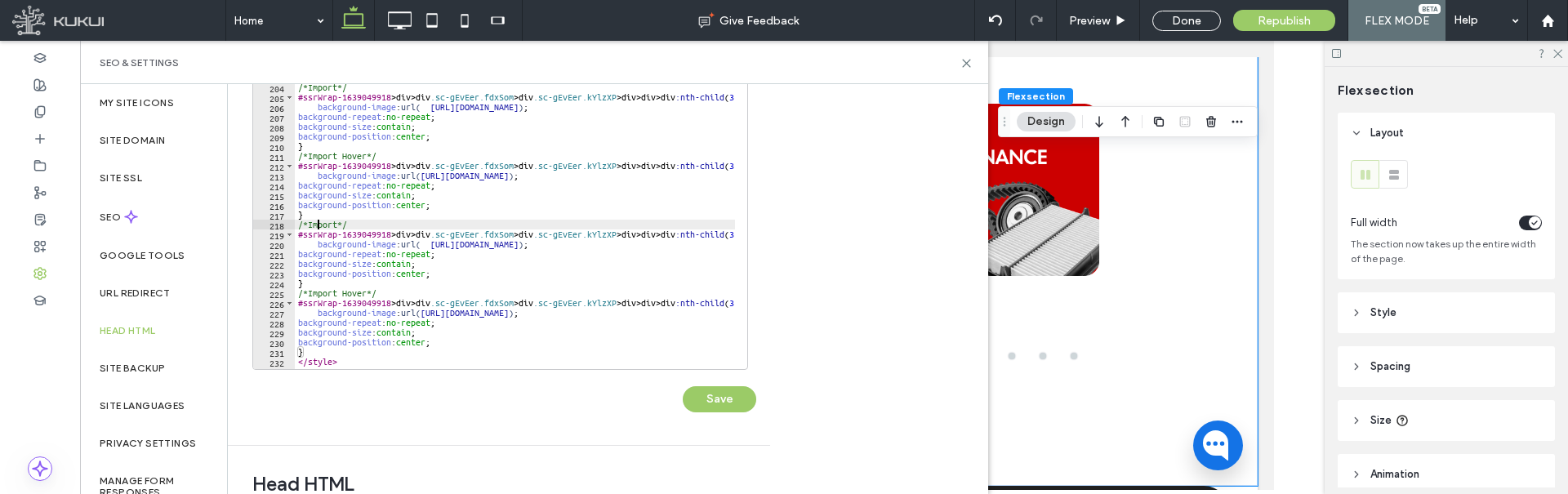
click at [320, 226] on div "background-repeat : no-repeat ; background-size : contain ; background-position…" at bounding box center [665, 209] width 741 height 332
click at [321, 294] on div "background-repeat : no-repeat ; background-size : contain ; background-position…" at bounding box center [665, 209] width 741 height 332
click at [423, 244] on div "background-repeat : no-repeat ; background-size : contain ; background-position…" at bounding box center [665, 209] width 741 height 332
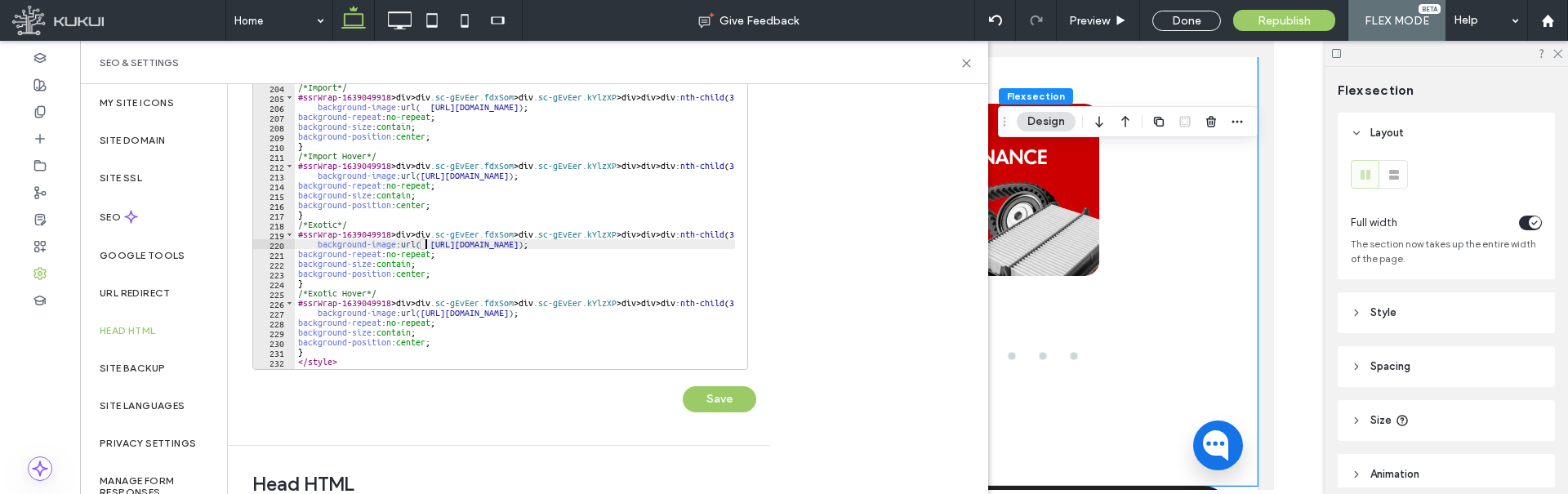
scroll to position [0, 53]
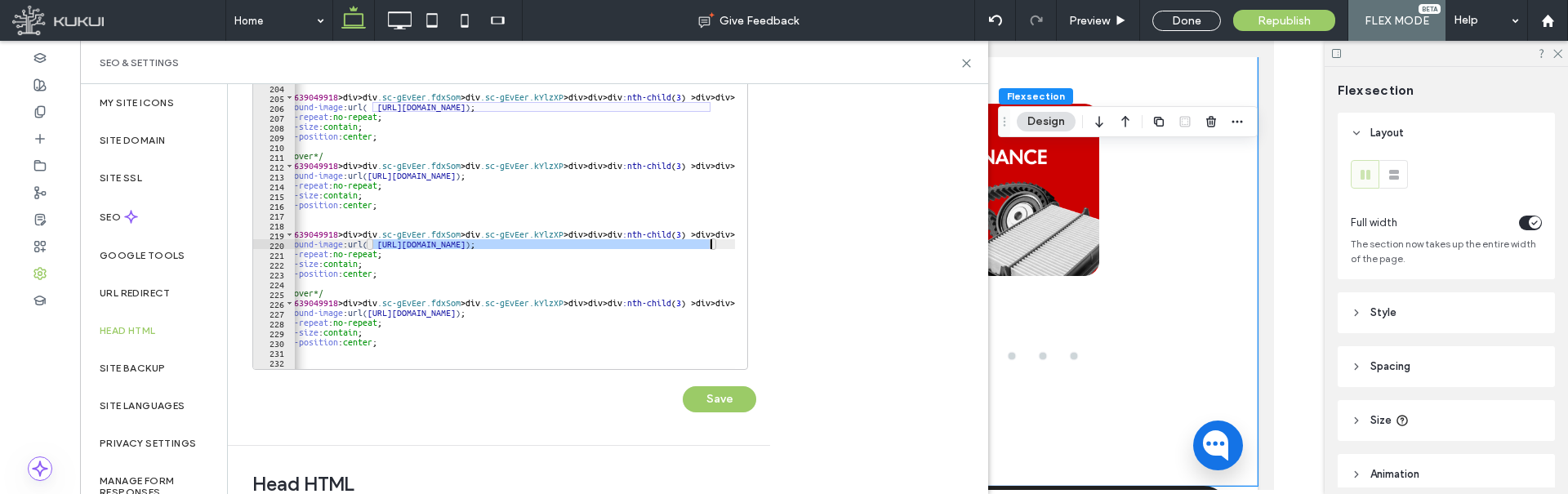
paste textarea "Cursor at row 220"
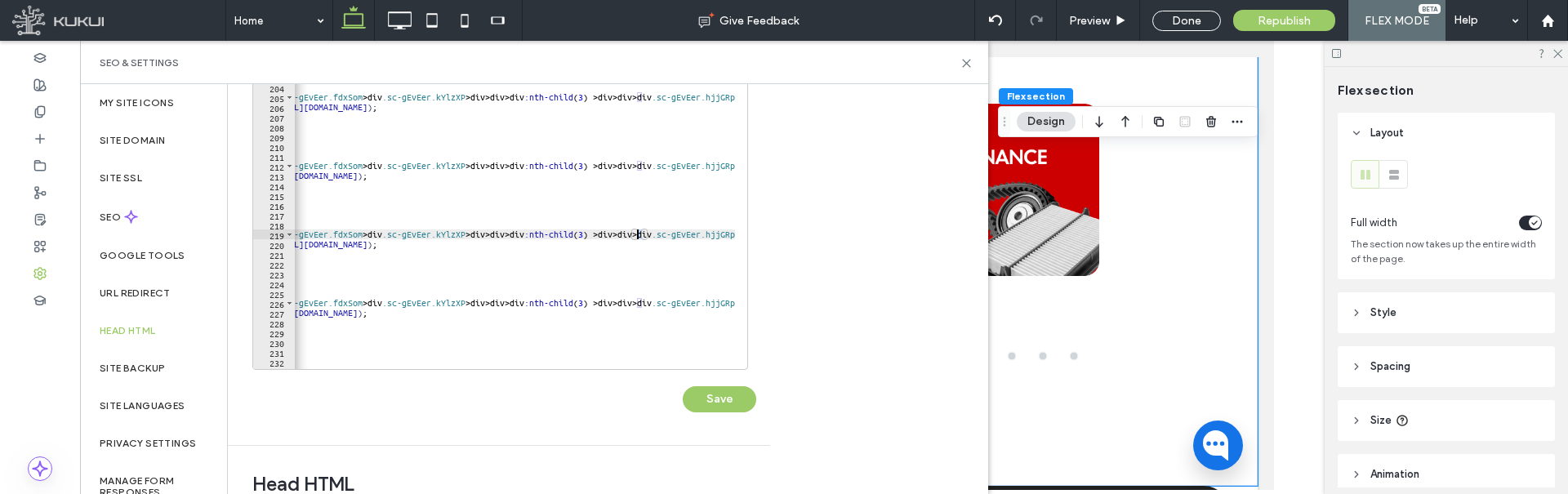
click at [635, 236] on div "background-repeat : no-repeat ; background-size : contain ; background-position…" at bounding box center [514, 209] width 741 height 332
click at [638, 303] on div "background-repeat : no-repeat ; background-size : contain ; background-position…" at bounding box center [514, 209] width 741 height 332
click at [601, 314] on div "background-repeat : no-repeat ; background-size : contain ; background-position…" at bounding box center [514, 209] width 741 height 332
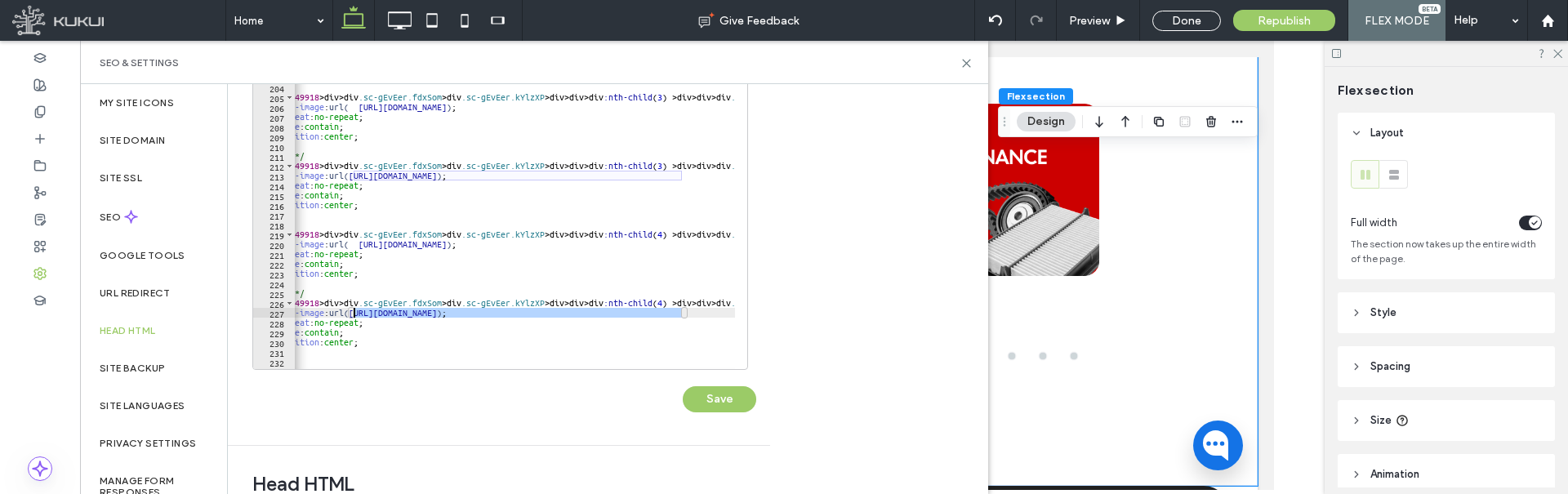
drag, startPoint x: 604, startPoint y: 313, endPoint x: 354, endPoint y: 313, distance: 250.0
click at [354, 313] on div "background-repeat : no-repeat ; background-size : contain ; background-position…" at bounding box center [593, 209] width 741 height 332
paste textarea "Cursor at row 227"
type textarea "**********"
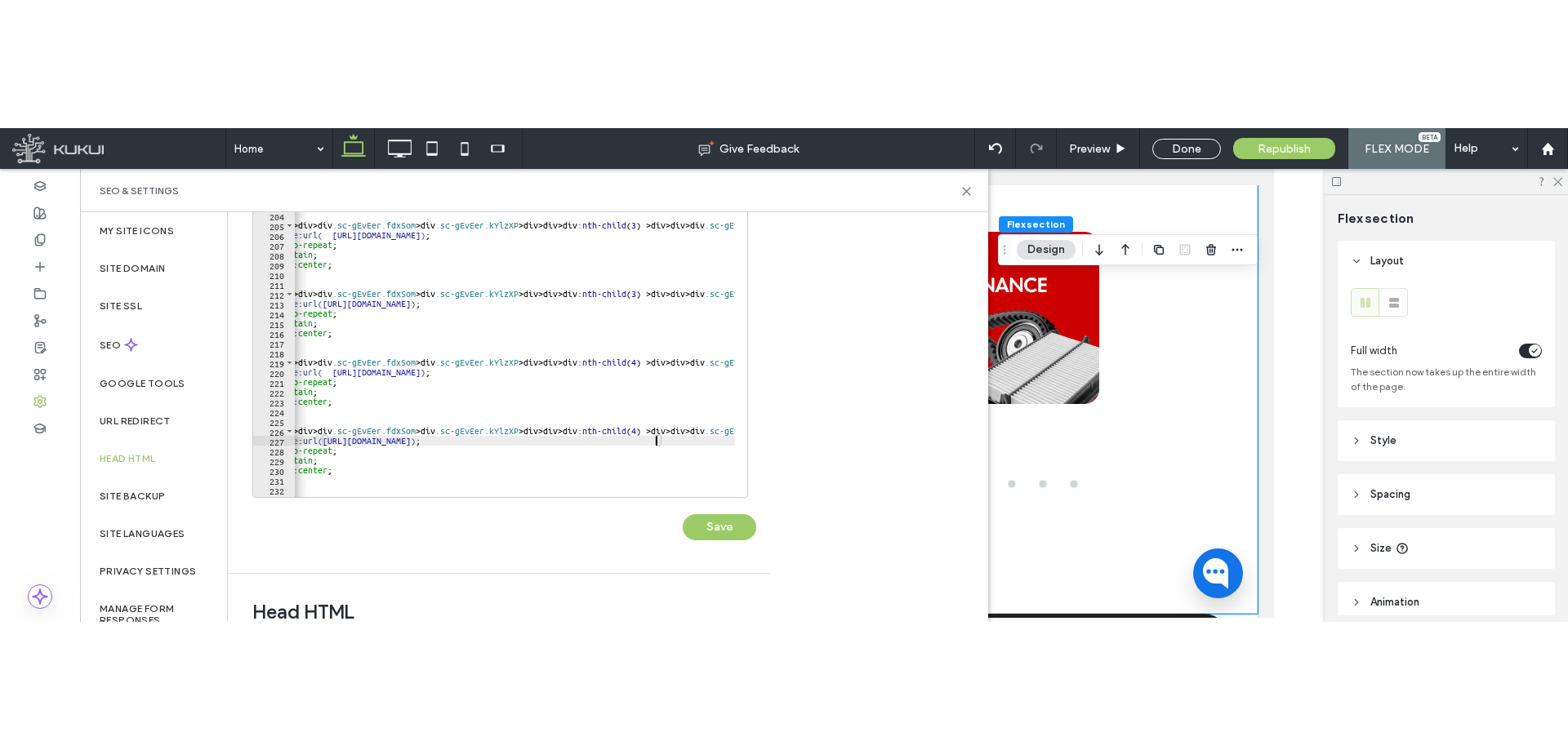
scroll to position [0, 0]
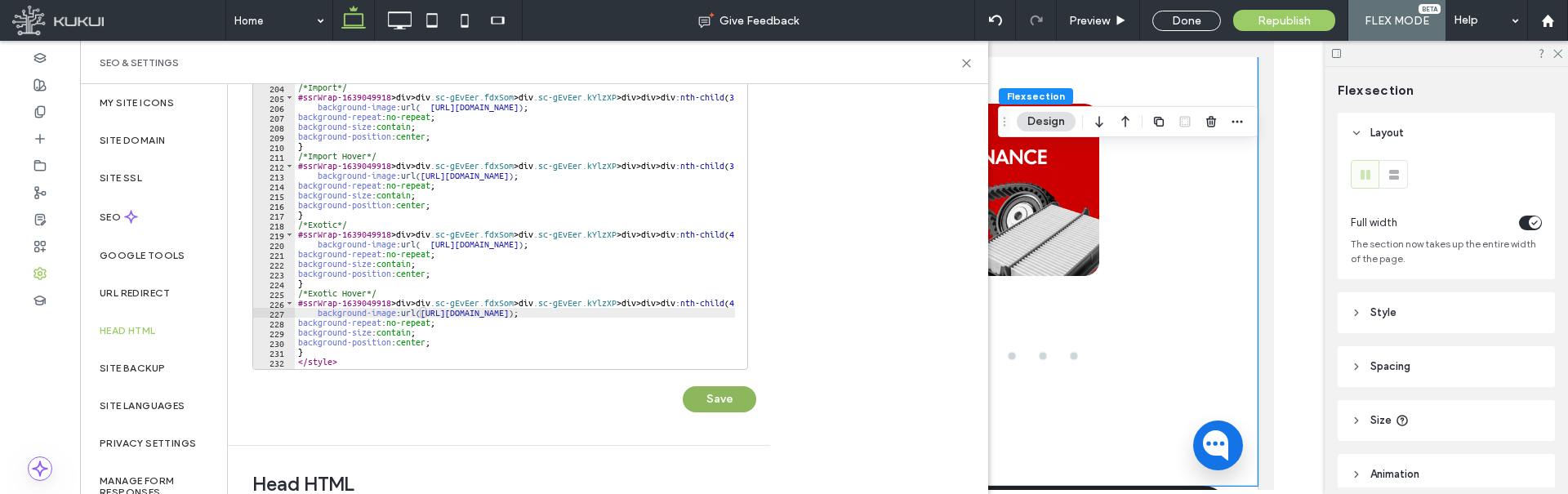
click at [721, 402] on button "Save" at bounding box center [719, 400] width 73 height 26
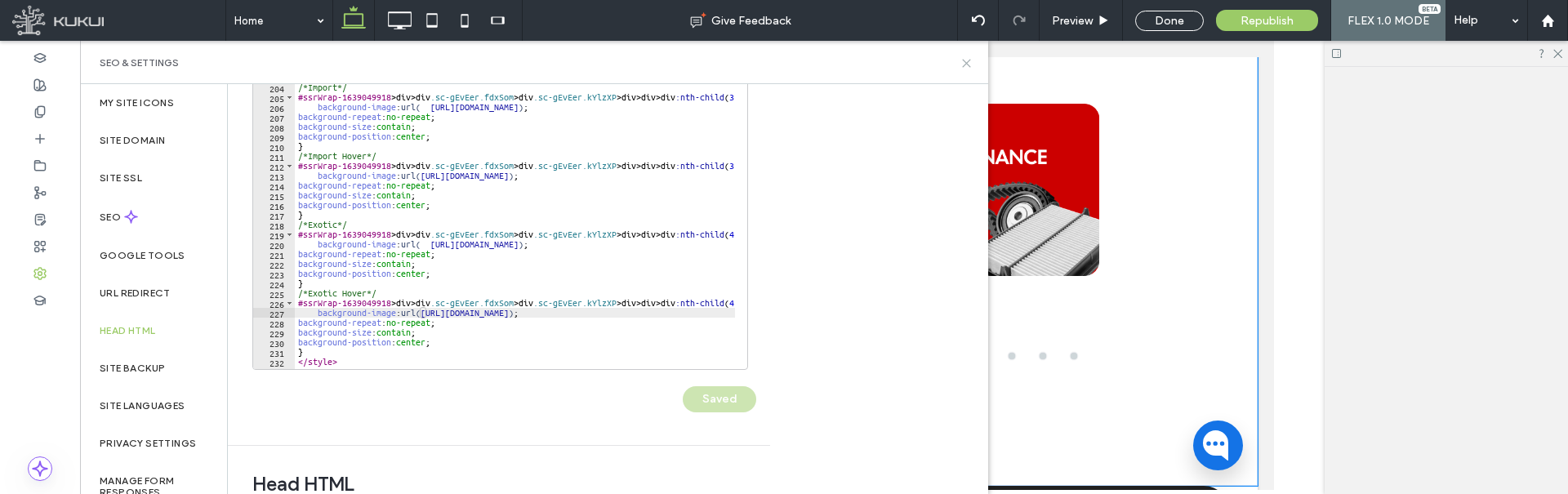
click at [962, 64] on icon at bounding box center [966, 63] width 12 height 12
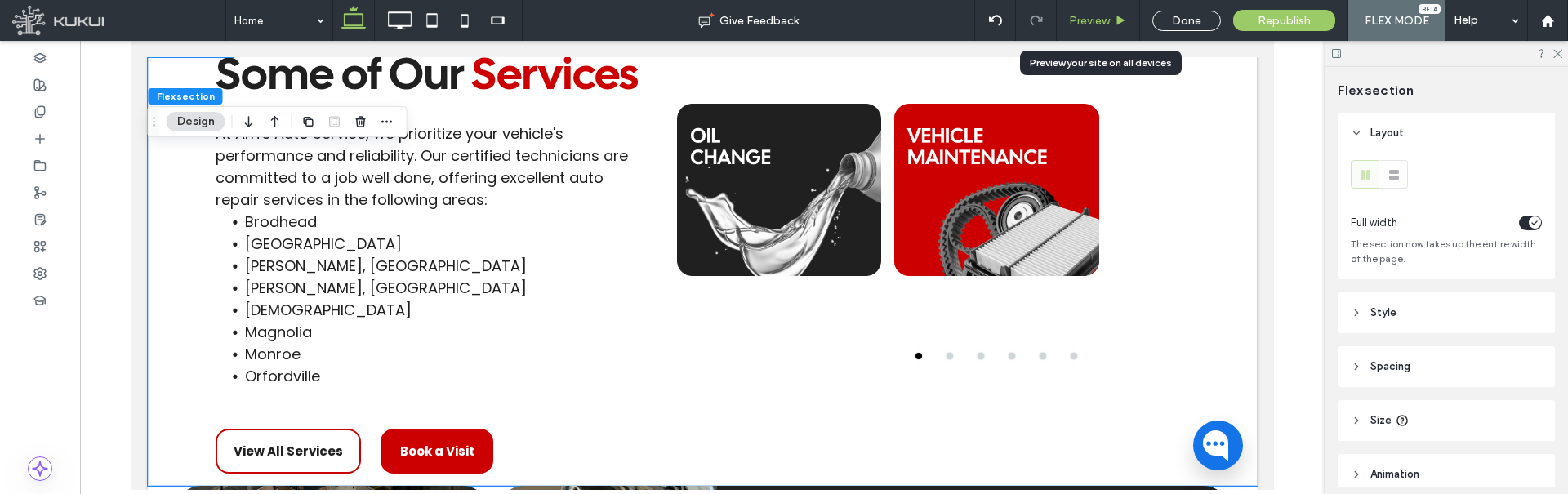
click at [1101, 22] on span "Preview" at bounding box center [1090, 21] width 41 height 14
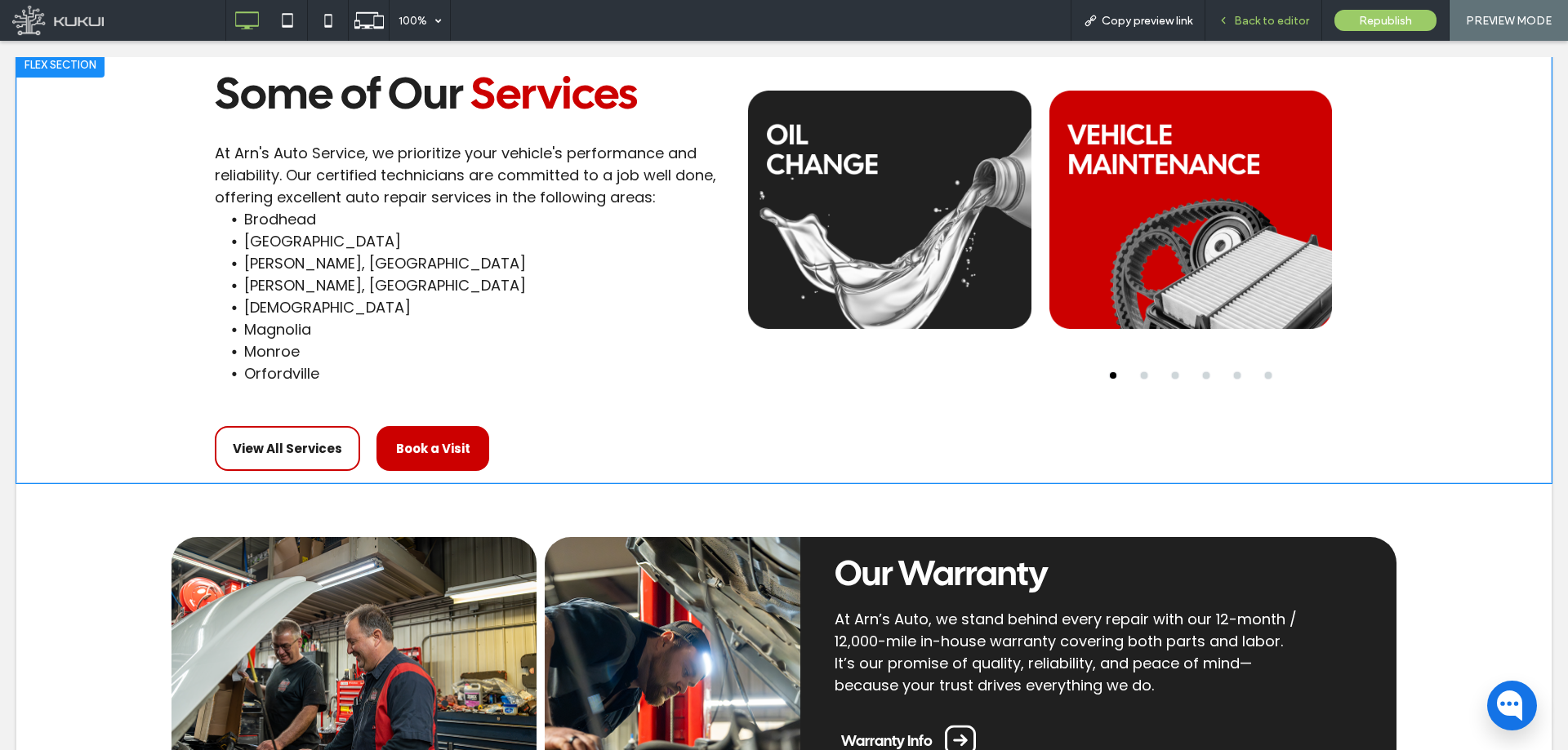
click at [1251, 16] on span "Back to editor" at bounding box center [1271, 21] width 75 height 14
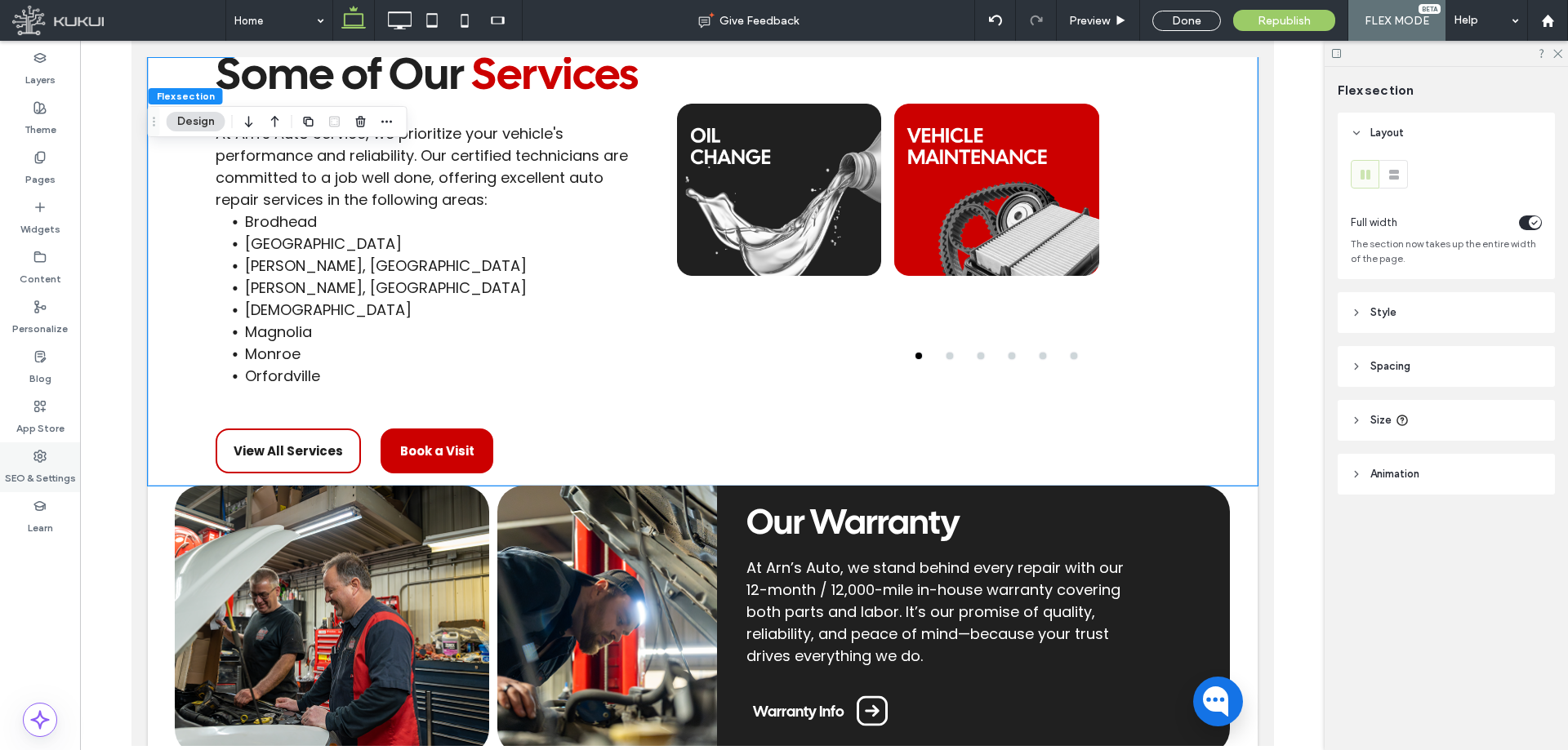
click at [26, 473] on label "SEO & Settings" at bounding box center [40, 475] width 71 height 23
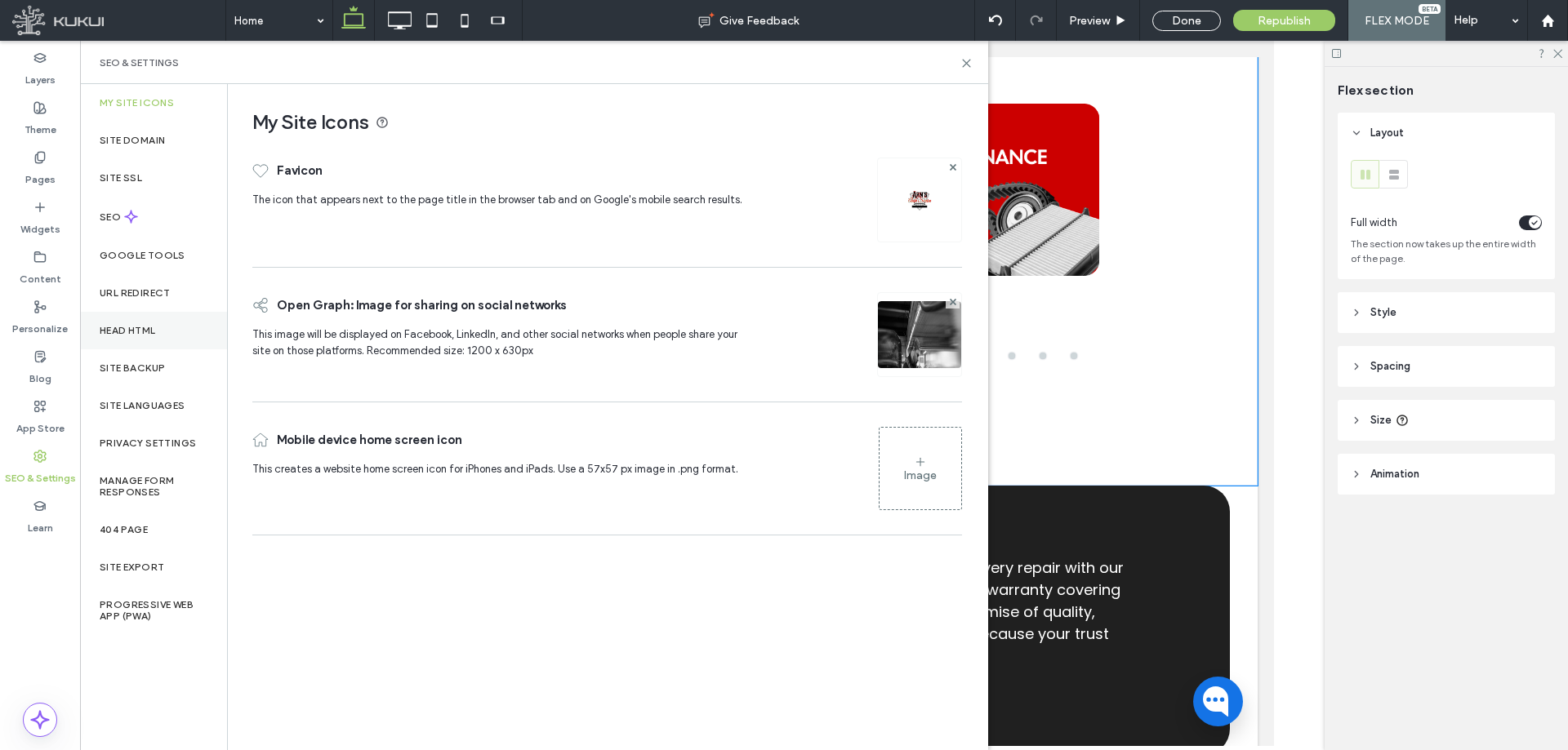
click at [123, 321] on div "Head HTML" at bounding box center [153, 330] width 147 height 38
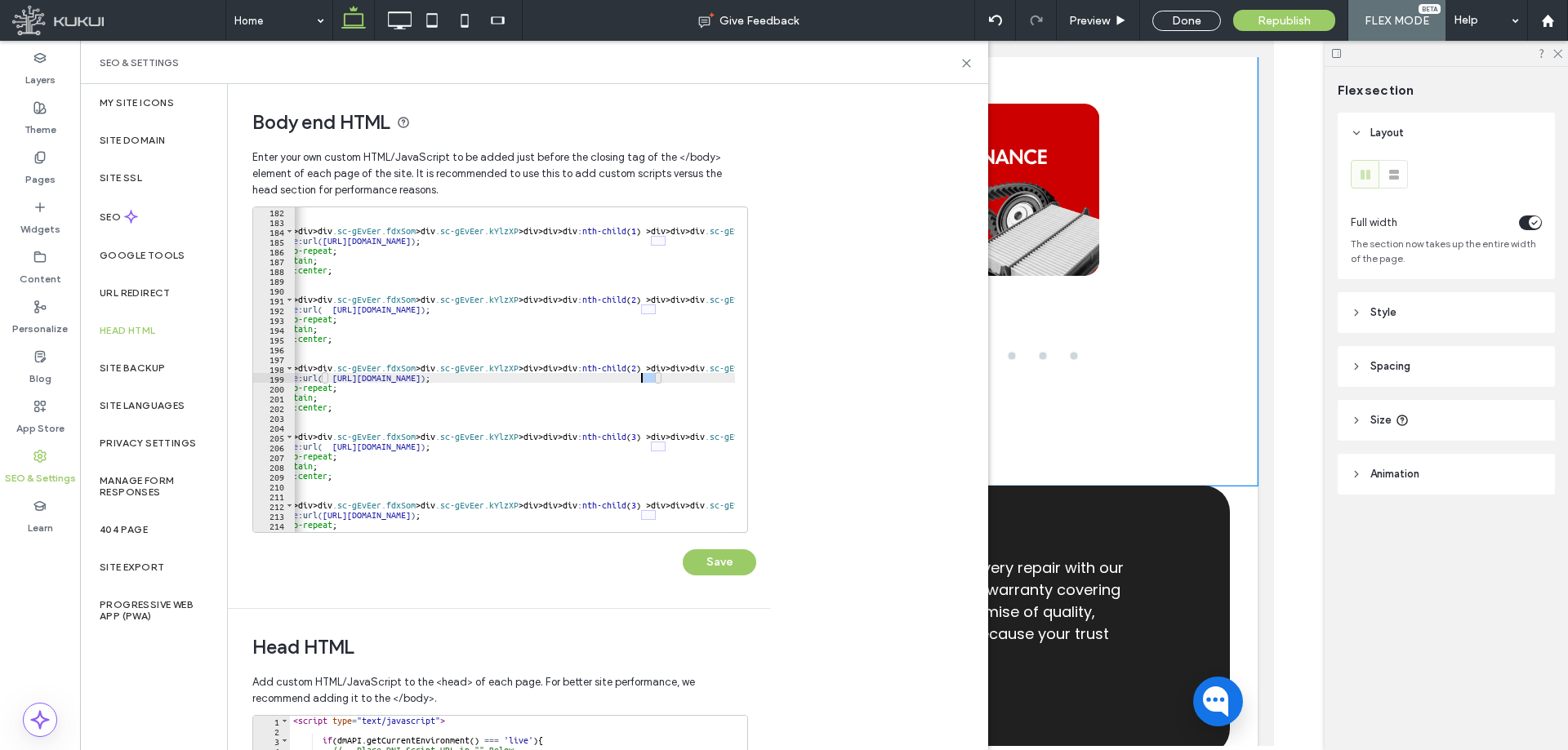
scroll to position [0, 62]
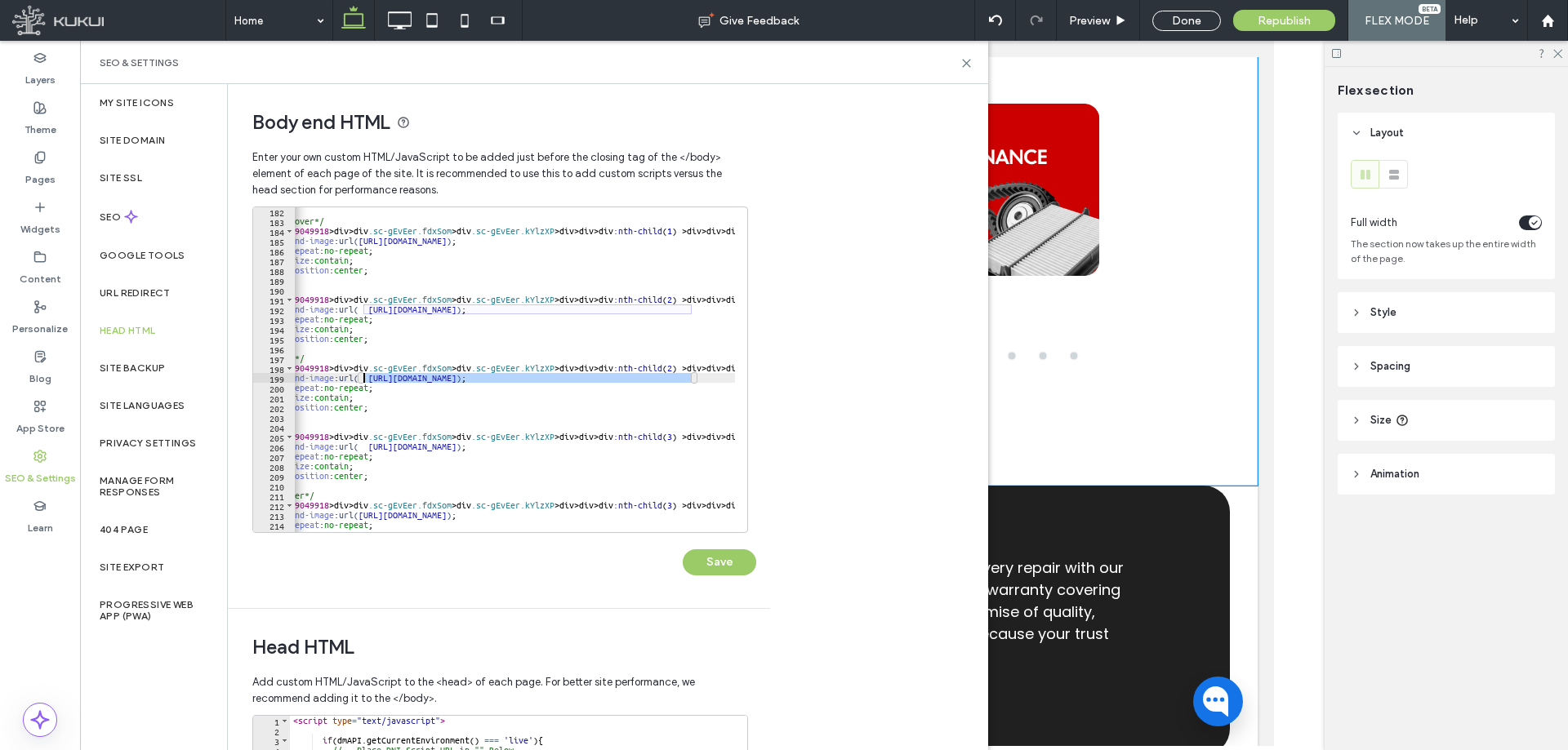
drag, startPoint x: 655, startPoint y: 382, endPoint x: 362, endPoint y: 373, distance: 293.1
click at [362, 373] on div "} /*Domestic Hover*/ #ssrWrap-1639049918 > div > div .sc-gEvEer.fdxSom > div .s…" at bounding box center [603, 373] width 741 height 332
paste textarea "Cursor at row 199"
type textarea "**********"
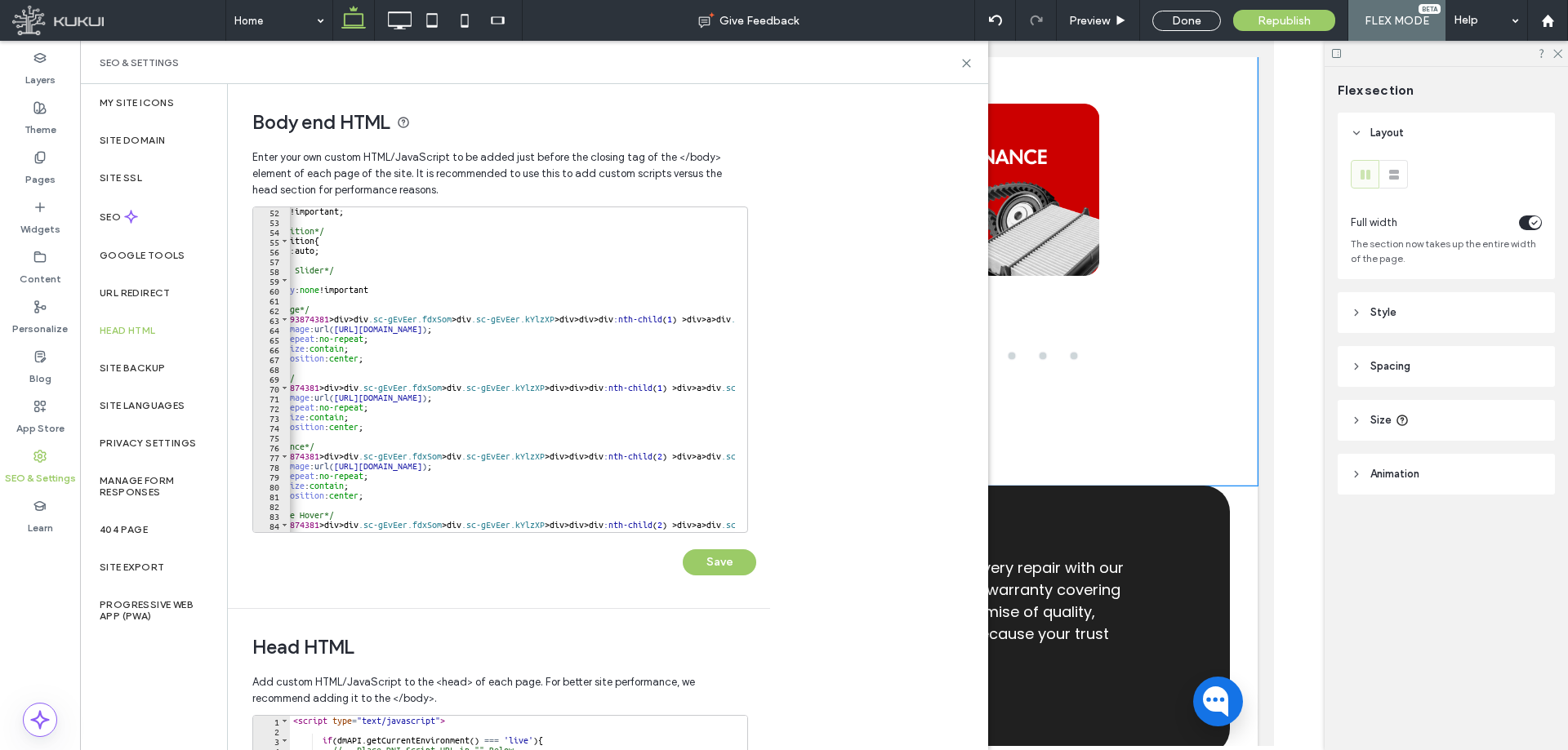
scroll to position [0, 0]
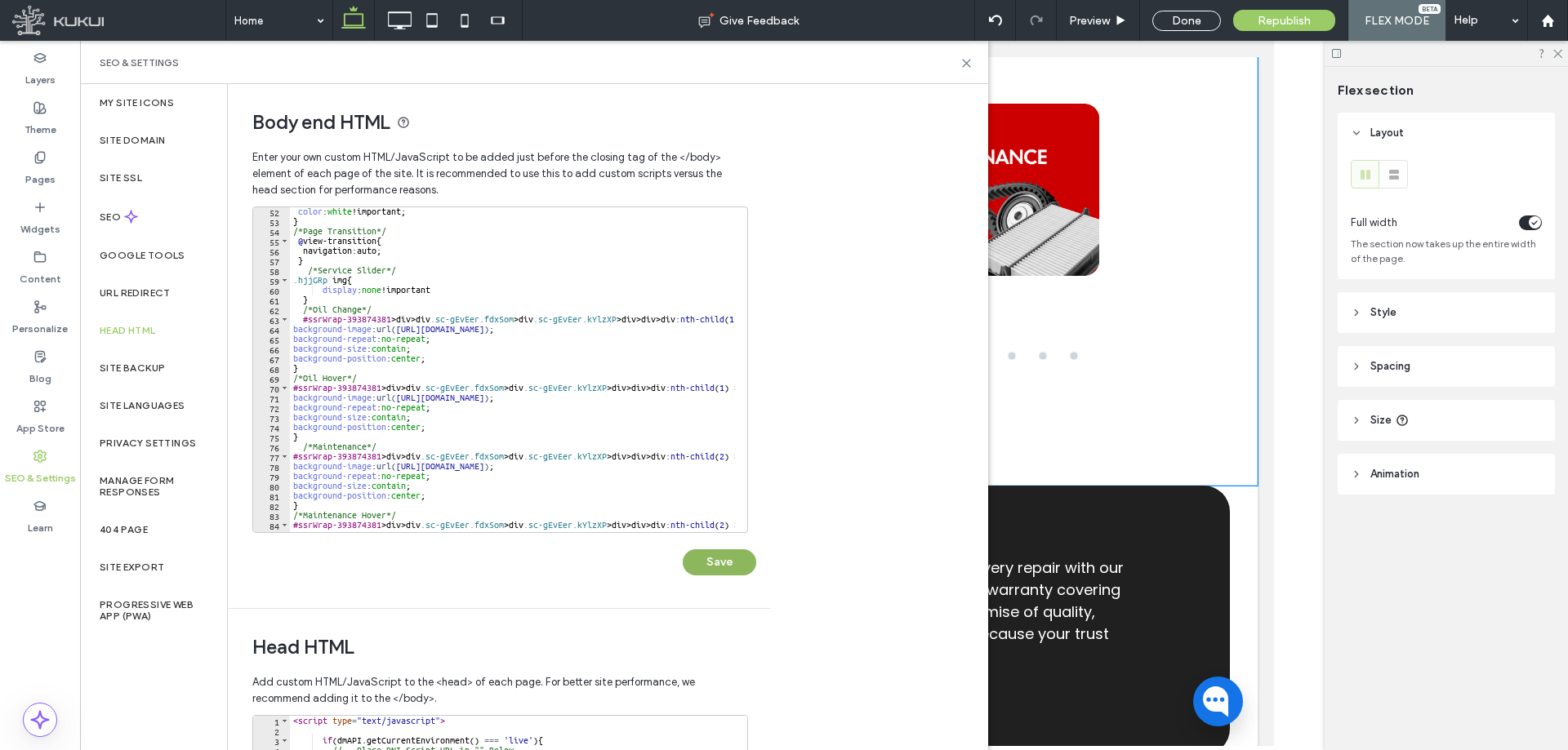
click at [734, 493] on button "Save" at bounding box center [719, 563] width 73 height 26
click at [968, 62] on use at bounding box center [966, 63] width 7 height 7
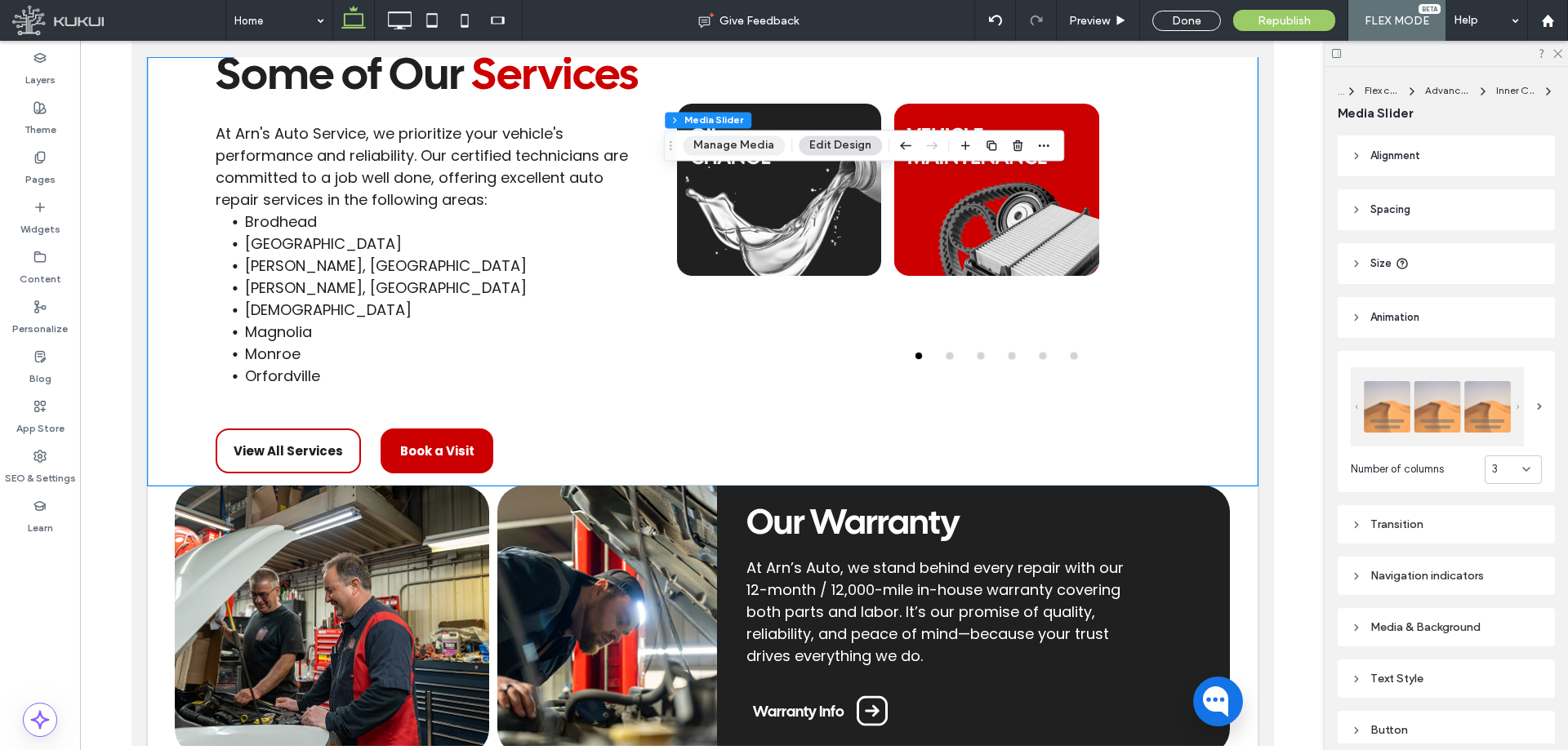
click at [748, 145] on button "Manage Media" at bounding box center [734, 145] width 102 height 20
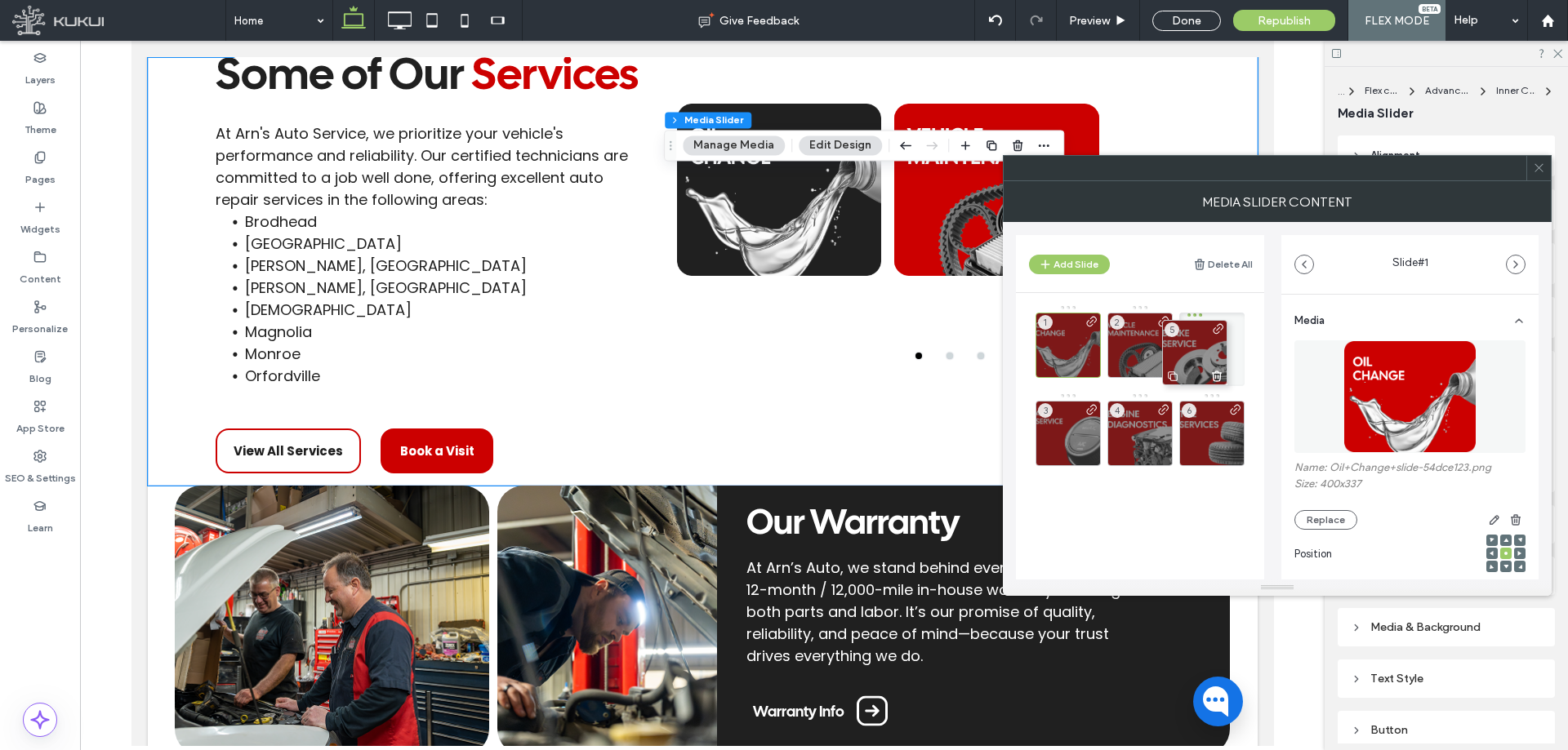
drag, startPoint x: 1144, startPoint y: 424, endPoint x: 1201, endPoint y: 339, distance: 102.3
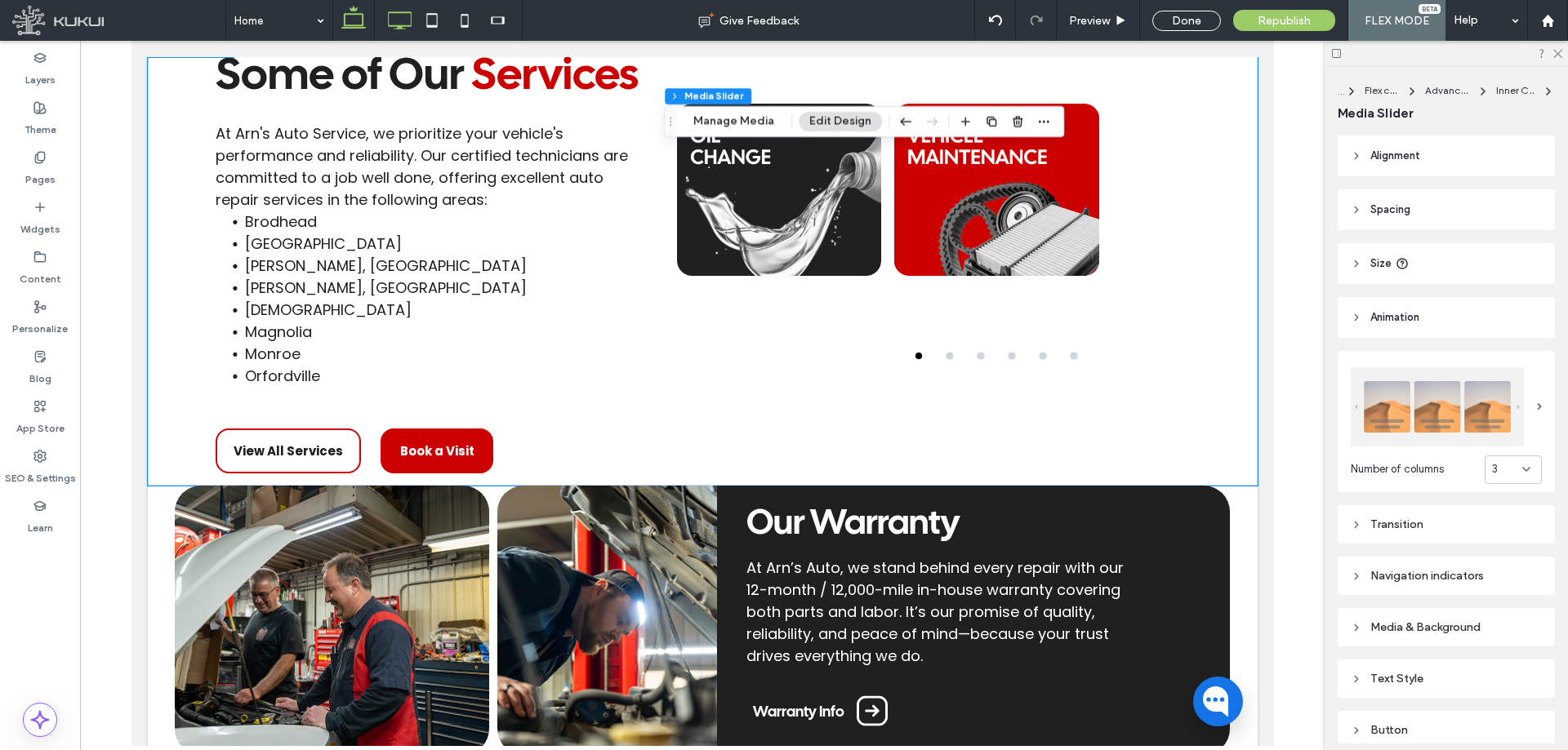
click at [393, 16] on icon at bounding box center [400, 21] width 33 height 33
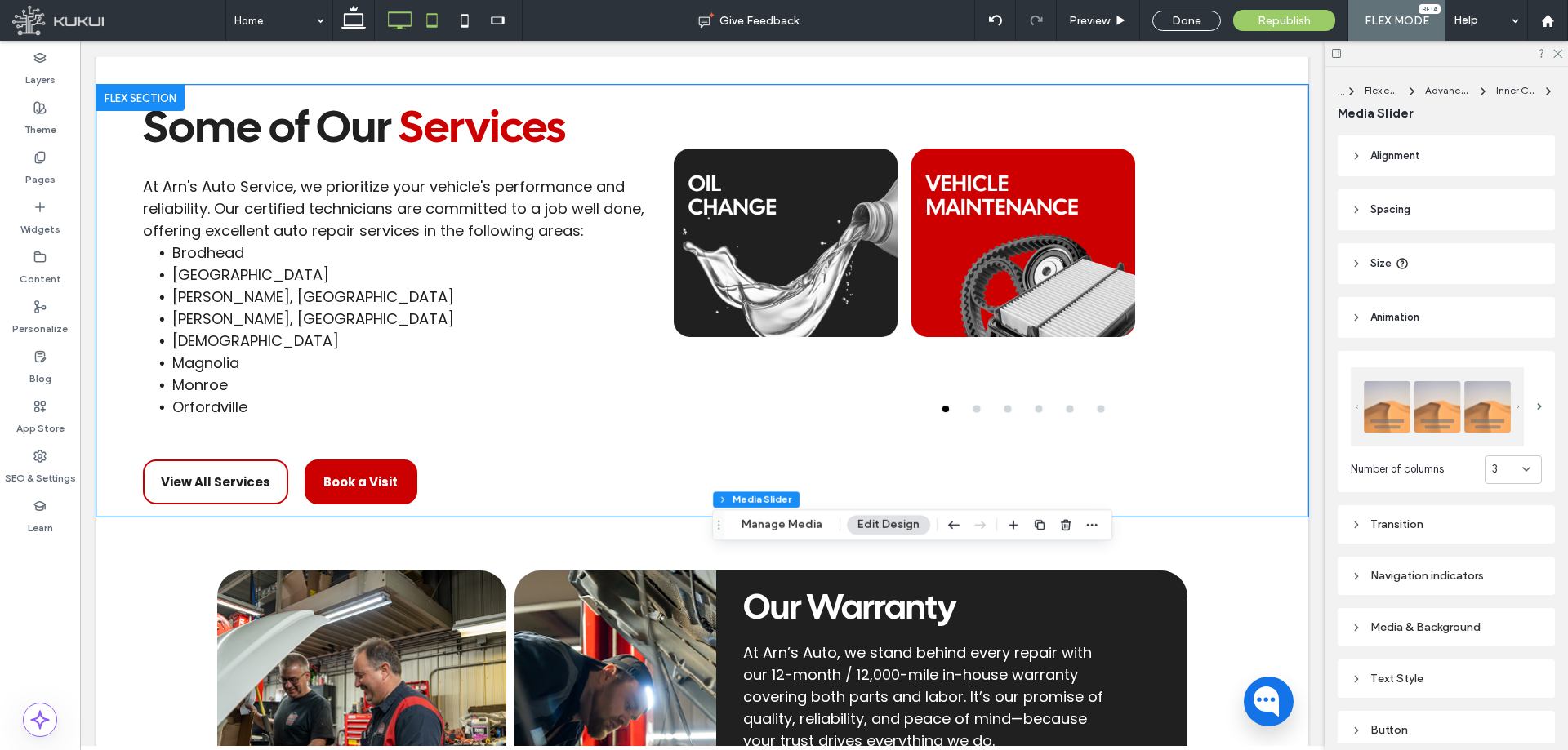
click at [429, 14] on use at bounding box center [432, 20] width 11 height 14
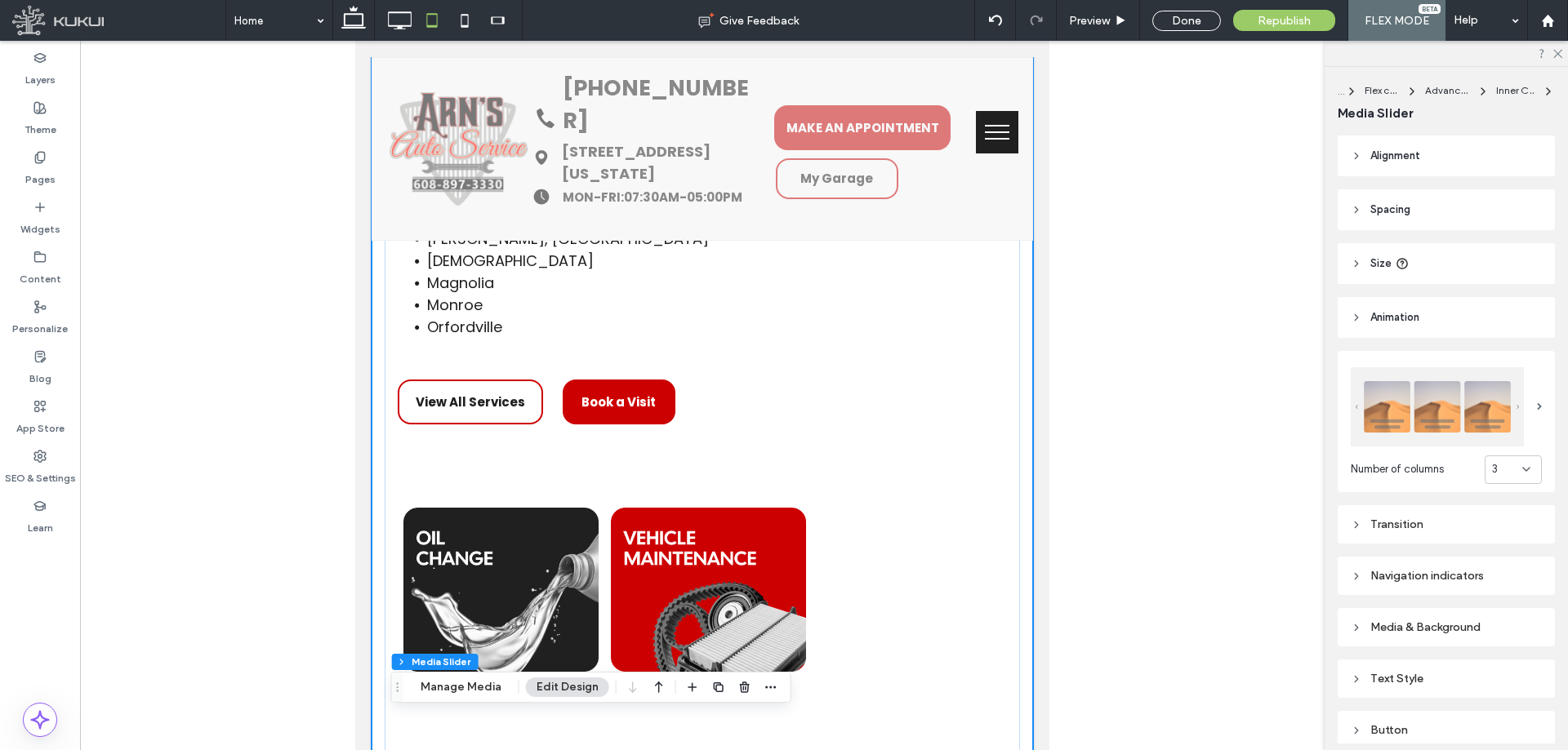
type input "***"
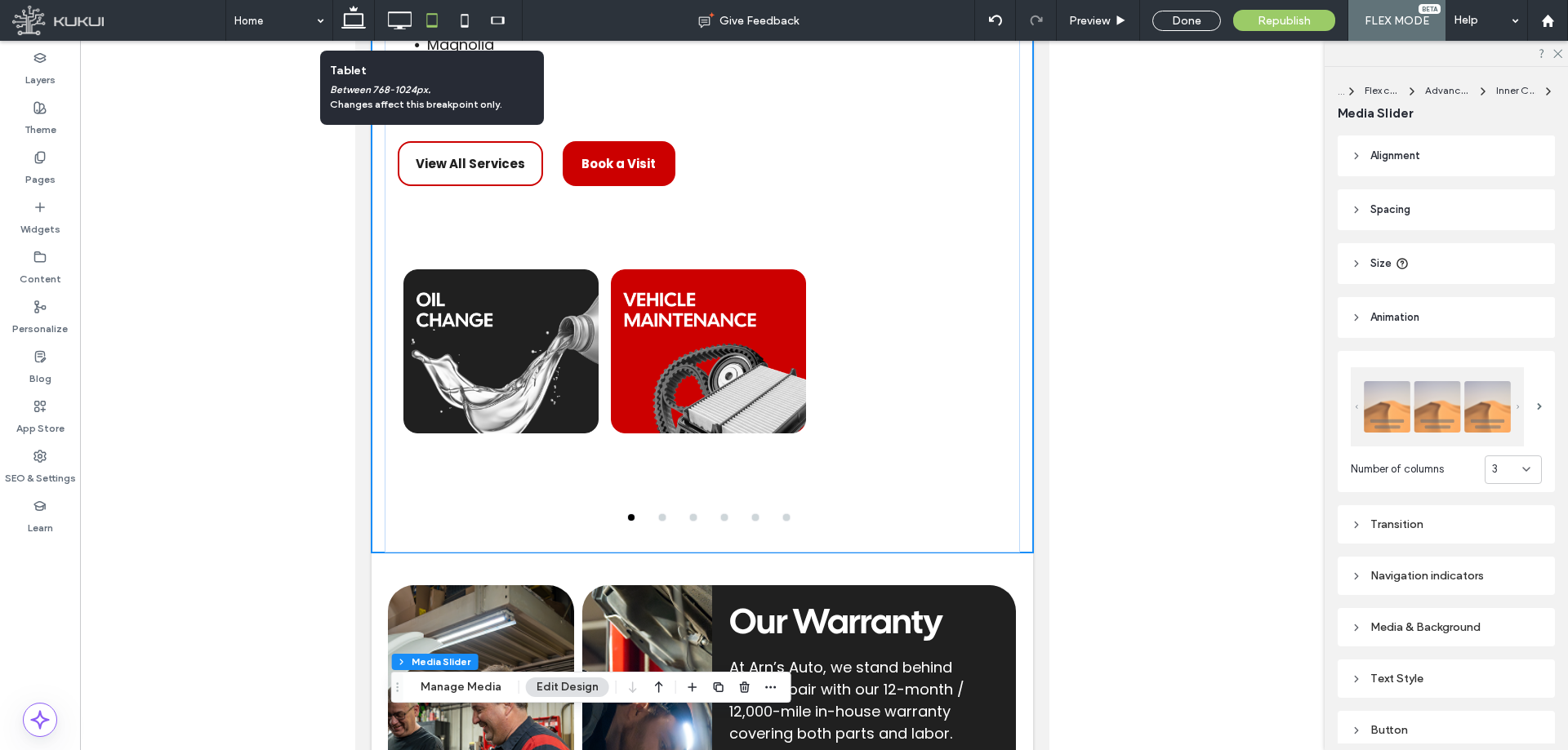
scroll to position [246, 0]
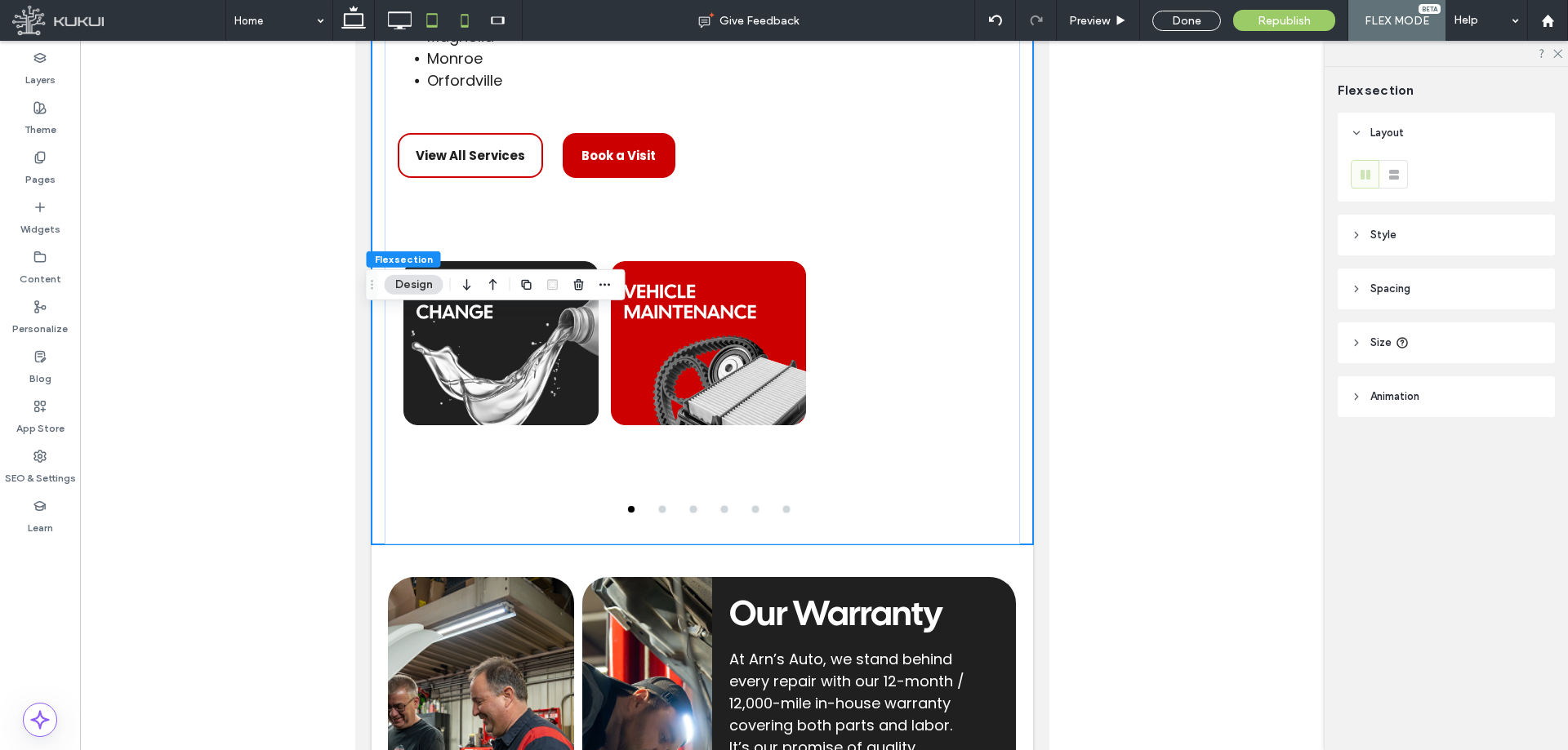
click at [467, 26] on use at bounding box center [465, 21] width 7 height 13
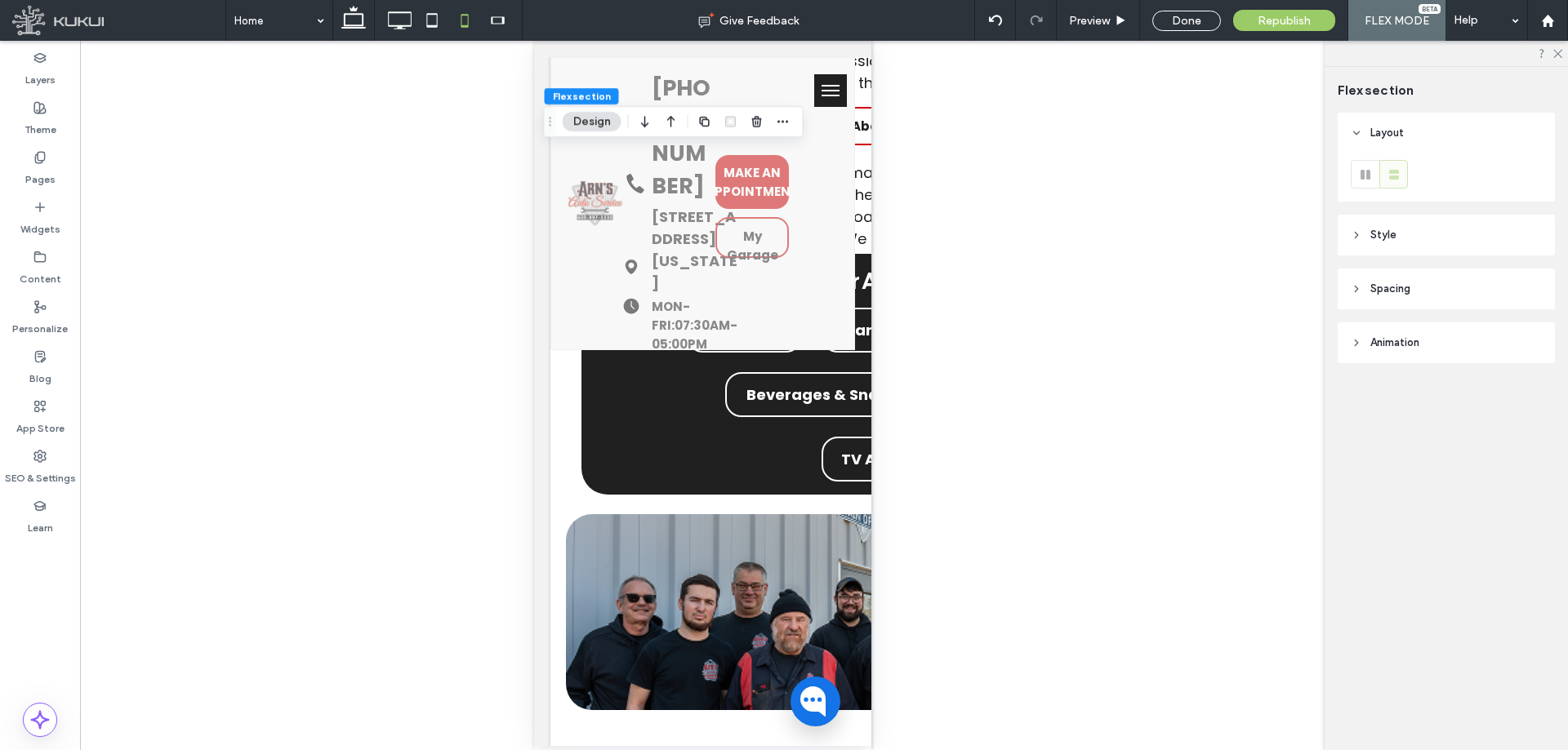
scroll to position [0, 0]
click at [52, 452] on div "SEO & Settings" at bounding box center [40, 467] width 80 height 49
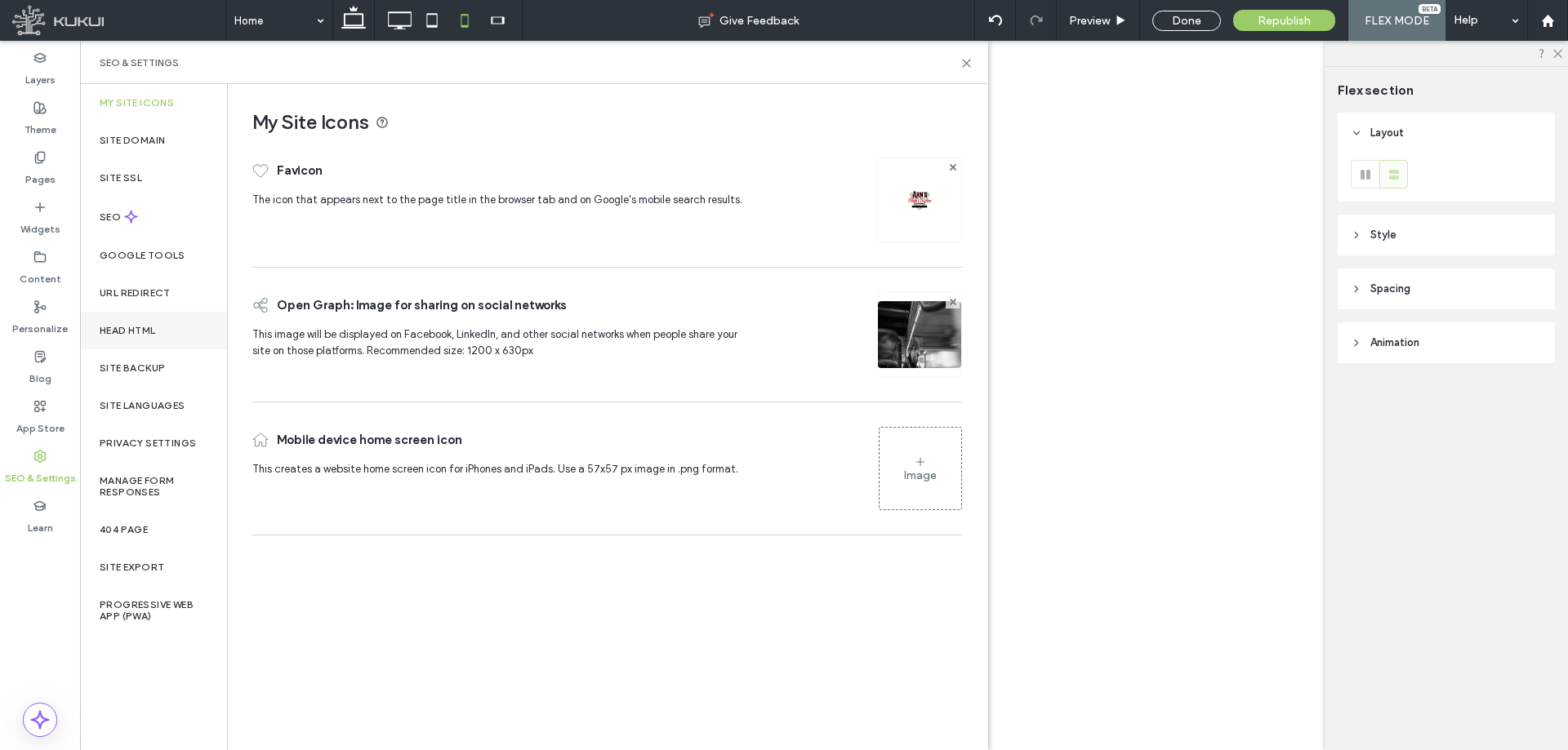
click at [152, 327] on label "Head HTML" at bounding box center [128, 330] width 56 height 12
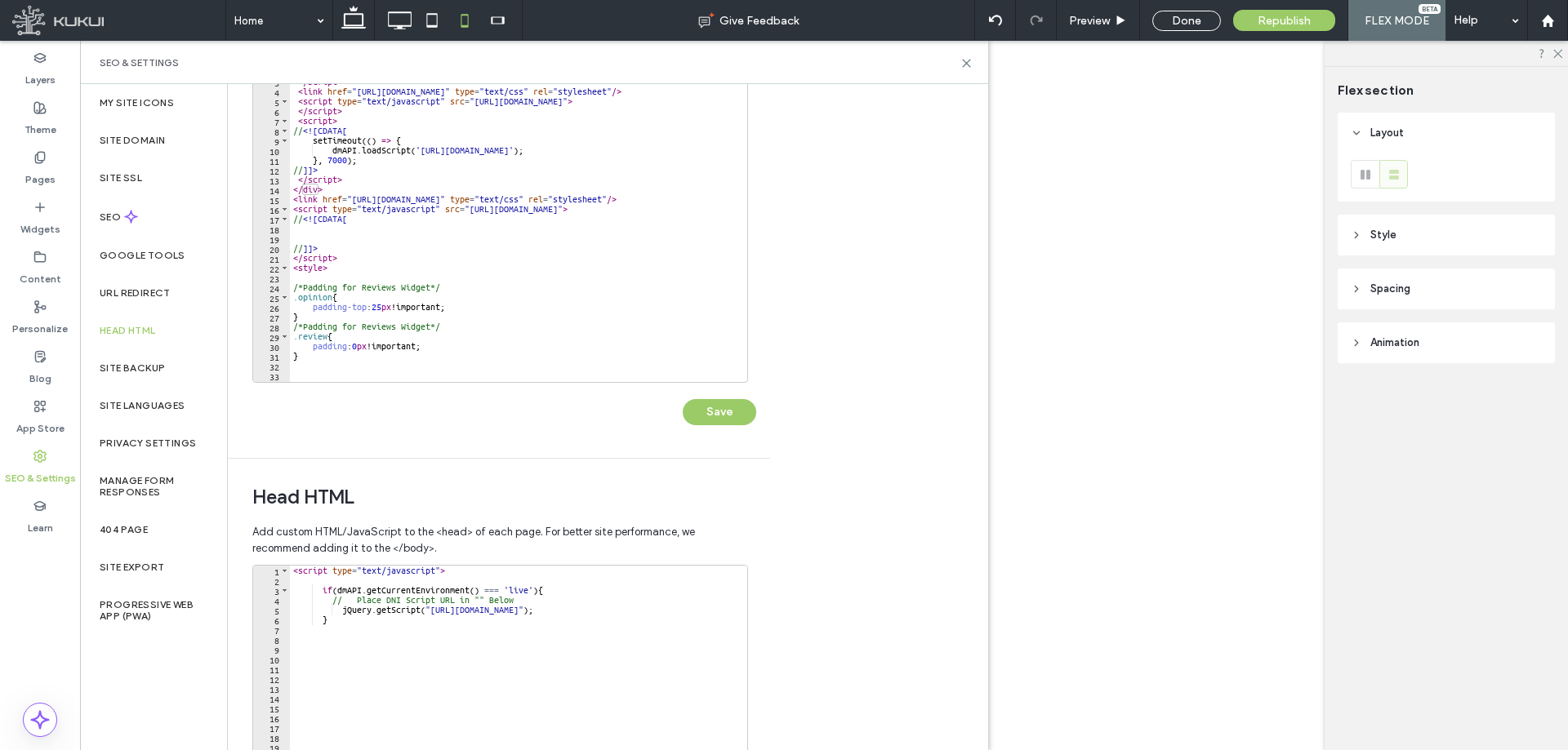
scroll to position [163, 0]
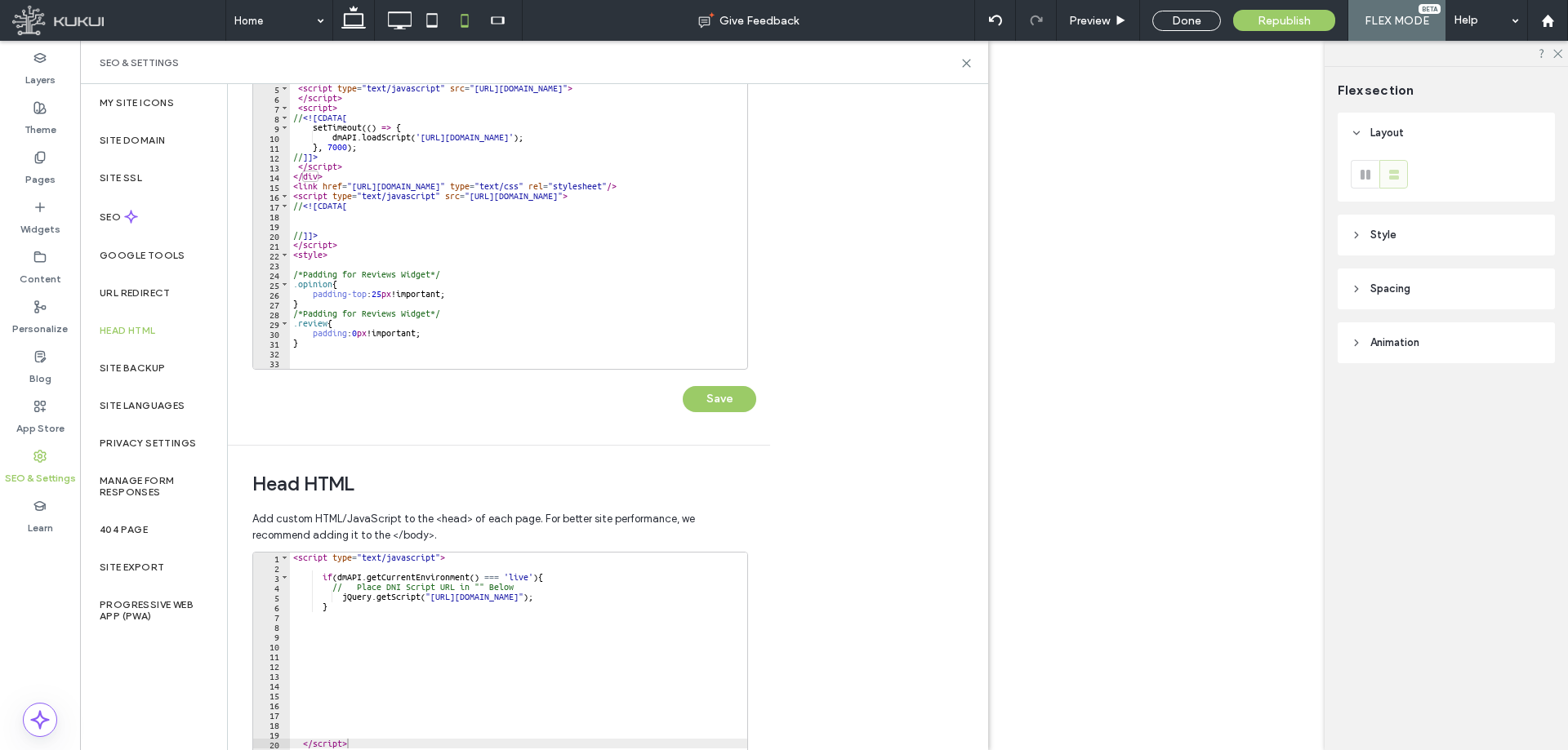
click at [488, 493] on div "< script type = "text/javascript" > if ( dmAPI . getCurrentEnvironment ( ) === …" at bounding box center [561, 719] width 541 height 332
type textarea "**********"
paste textarea "**********"
type textarea "**********"
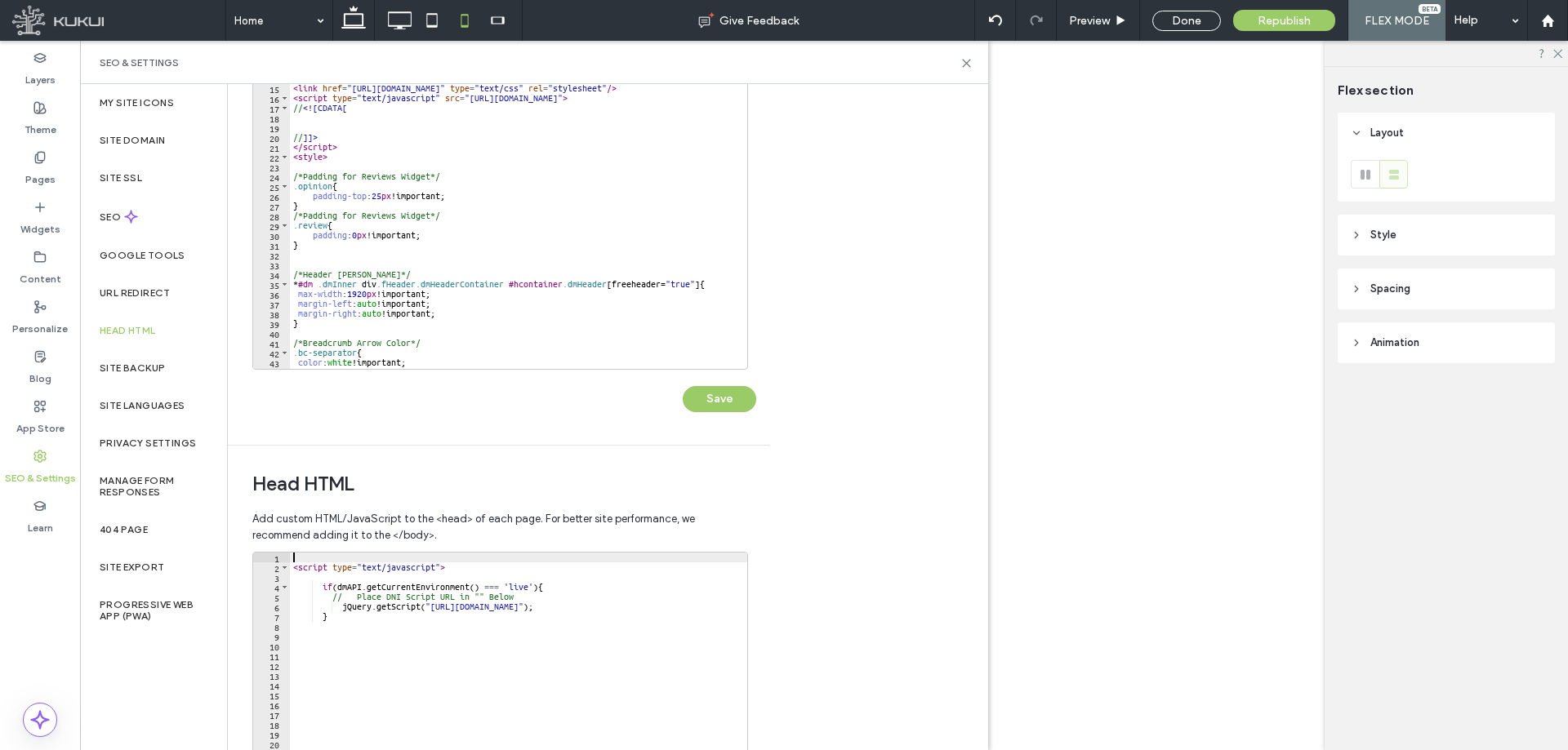
scroll to position [196, 0]
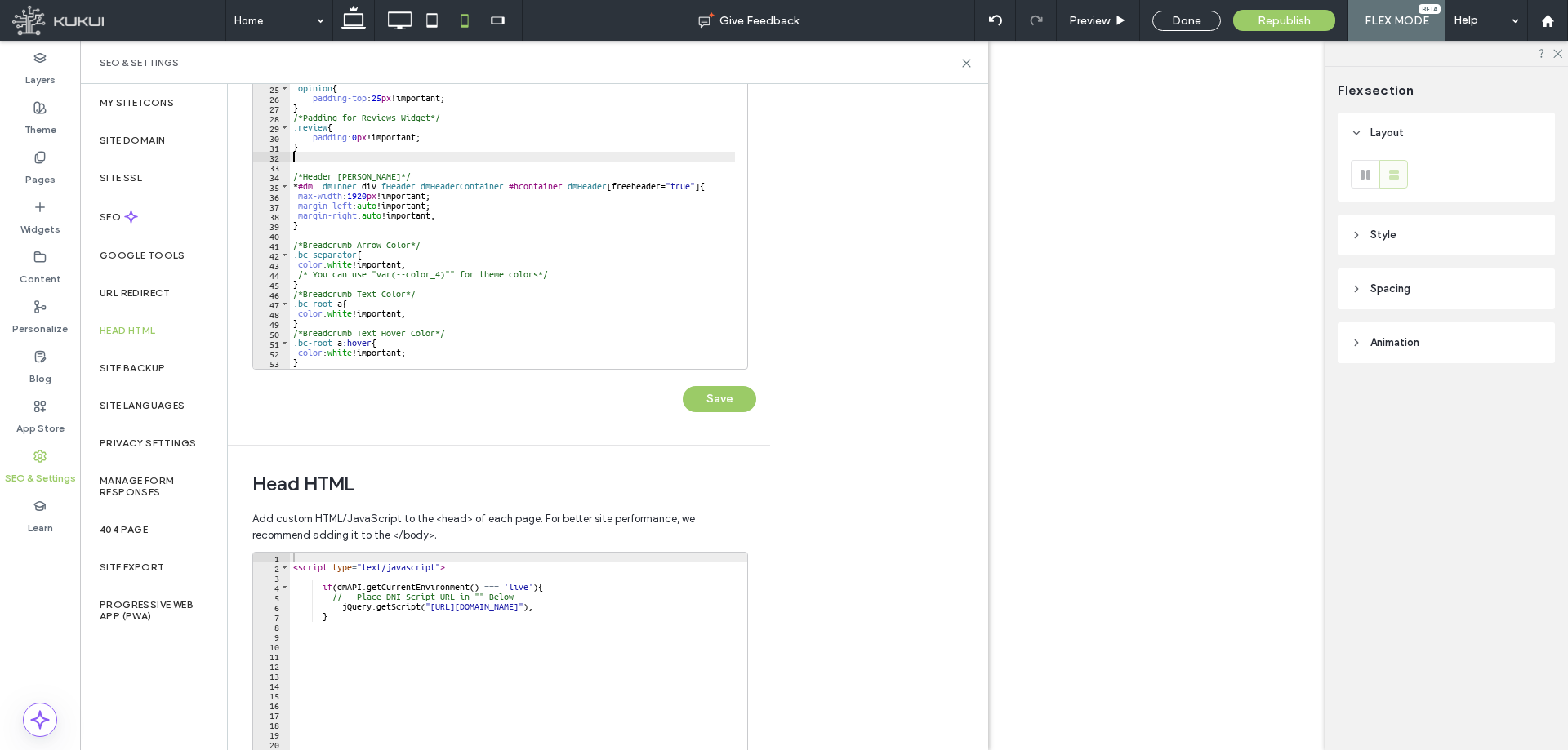
click at [338, 161] on div "</ script > < style > /*Padding for Reviews Widget*/ .opinion { padding-top : 2…" at bounding box center [660, 209] width 741 height 332
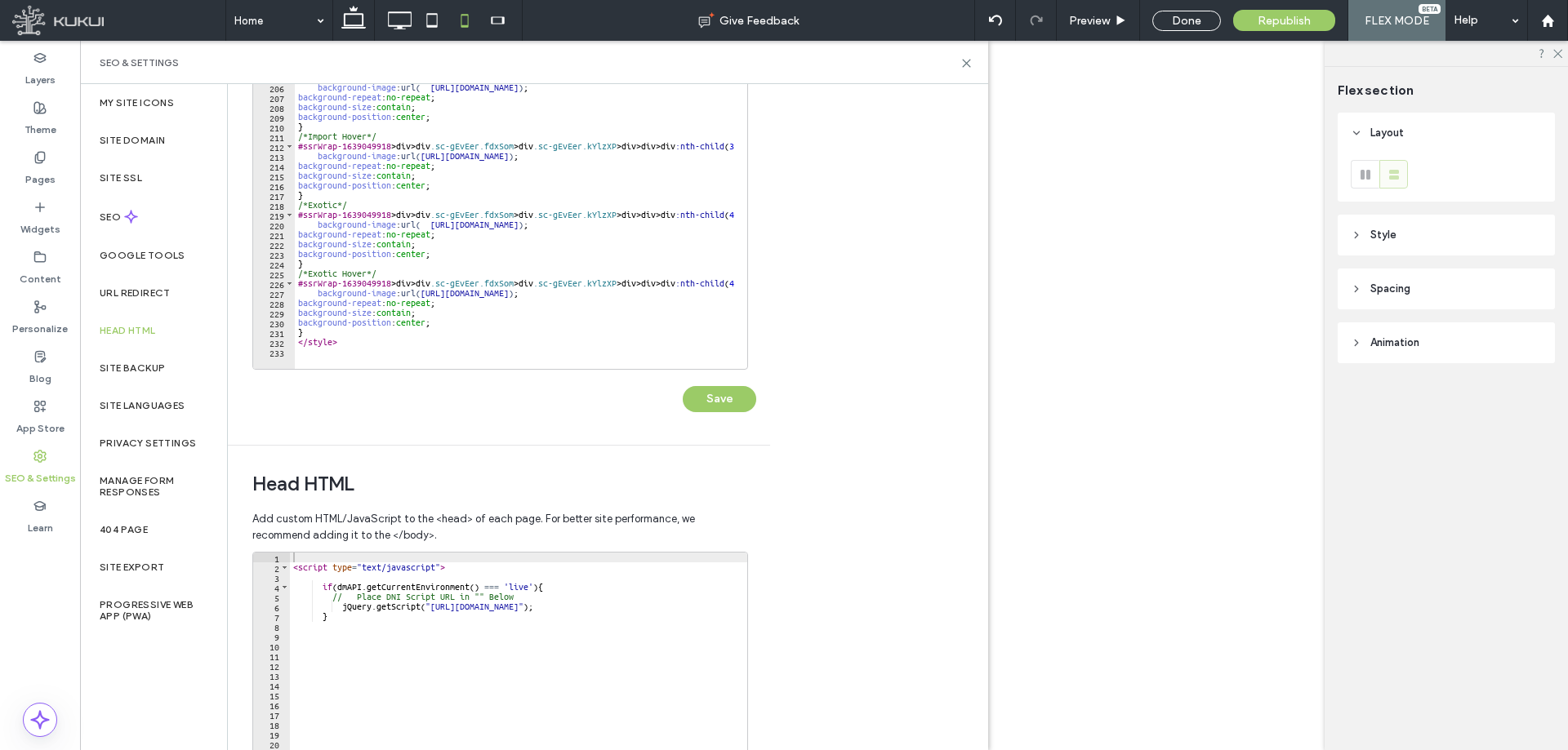
scroll to position [1970, 0]
click at [320, 334] on div "background-position : center ; } /*Import*/ #ssrWrap-1639049918 > div > div .sc…" at bounding box center [665, 209] width 741 height 332
type textarea "*"
paste textarea "**********"
drag, startPoint x: 514, startPoint y: 342, endPoint x: 442, endPoint y: 340, distance: 72.0
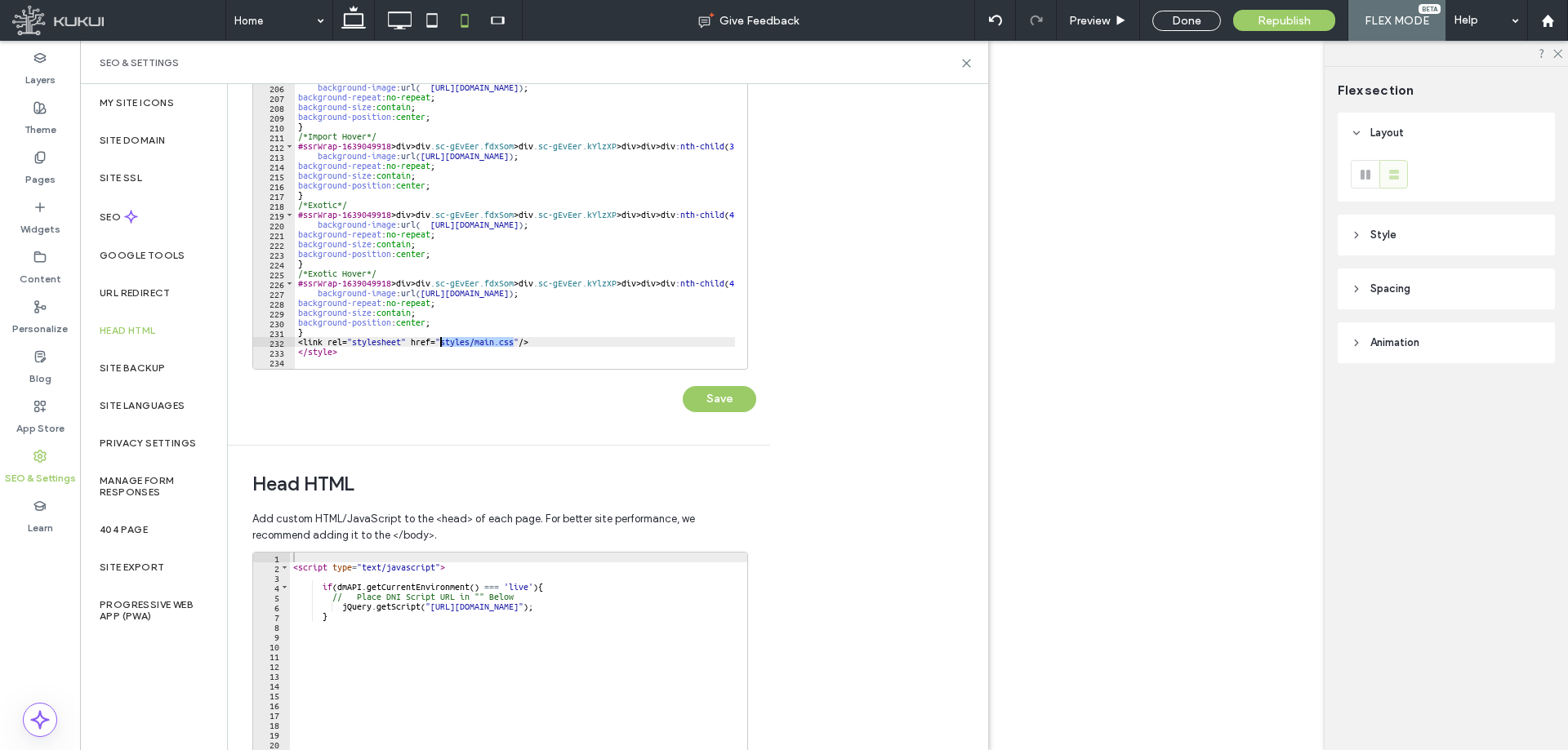
click at [442, 340] on div "background-position : center ; } /*Import*/ #ssrWrap-1639049918 > div > div .sc…" at bounding box center [665, 209] width 741 height 332
paste textarea "**********"
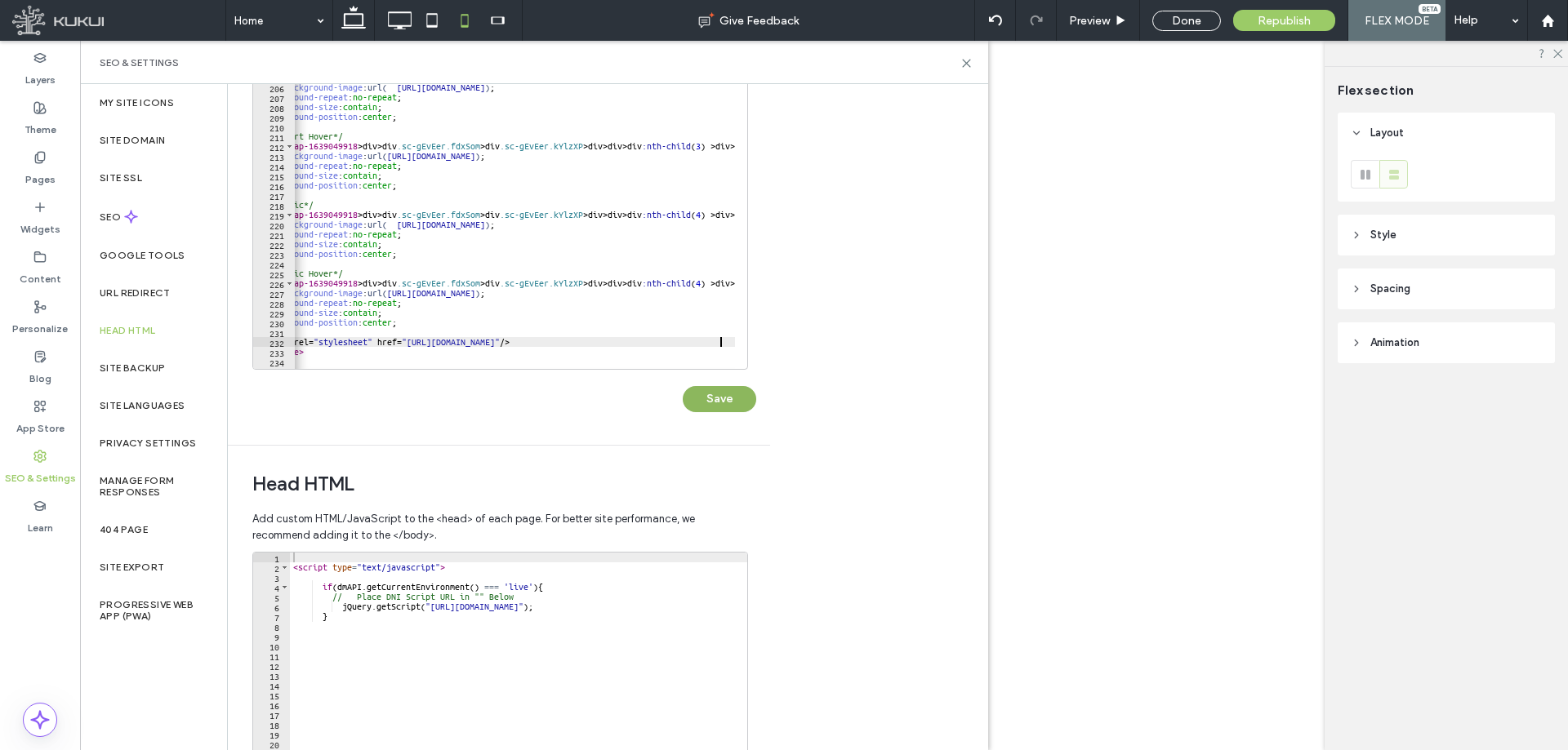
click at [744, 404] on button "Save" at bounding box center [719, 400] width 73 height 26
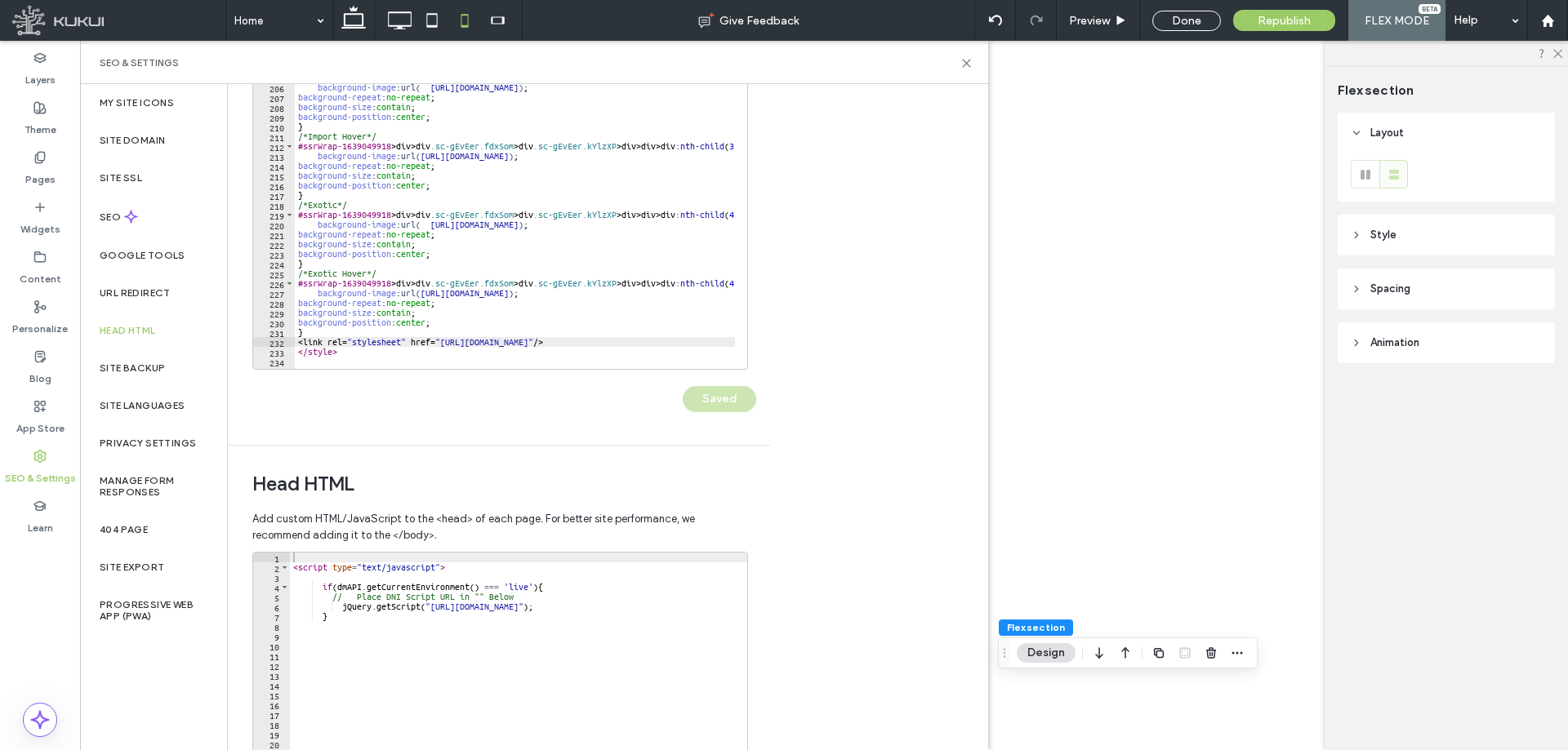
scroll to position [0, 0]
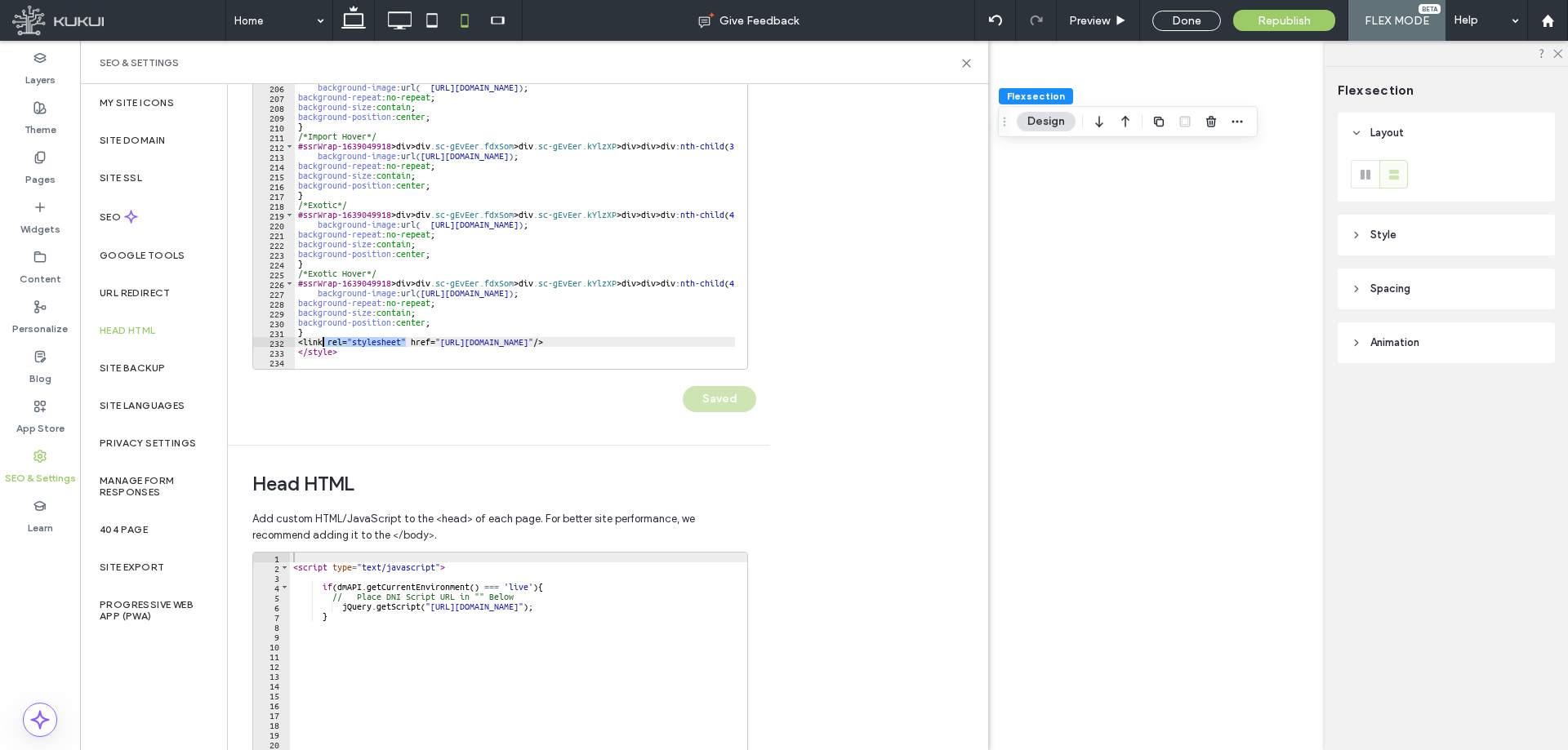
drag, startPoint x: 406, startPoint y: 342, endPoint x: 322, endPoint y: 340, distance: 84.0
click at [322, 340] on div "background-position : center ; } /*Import*/ #ssrWrap-1639049918 > div > div .sc…" at bounding box center [665, 209] width 741 height 332
type textarea "**********"
click at [704, 343] on div "background-position : center ; } /*Import*/ #ssrWrap-1639049918 > div > div .sc…" at bounding box center [665, 209] width 741 height 332
type textarea "********"
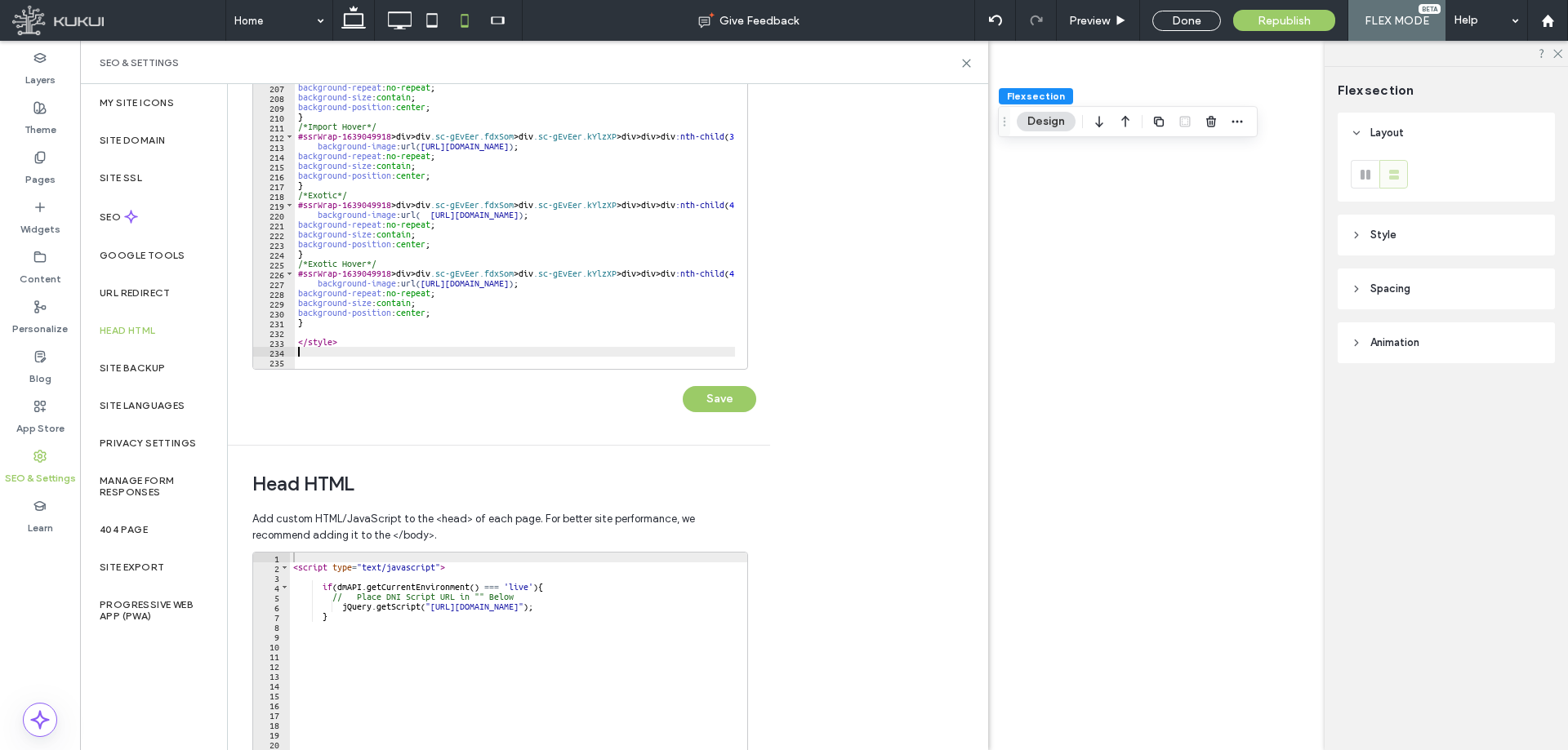
scroll to position [1980, 0]
paste textarea "**********"
type textarea "**********"
click at [723, 399] on button "Save" at bounding box center [719, 400] width 73 height 26
